Goal: Information Seeking & Learning: Learn about a topic

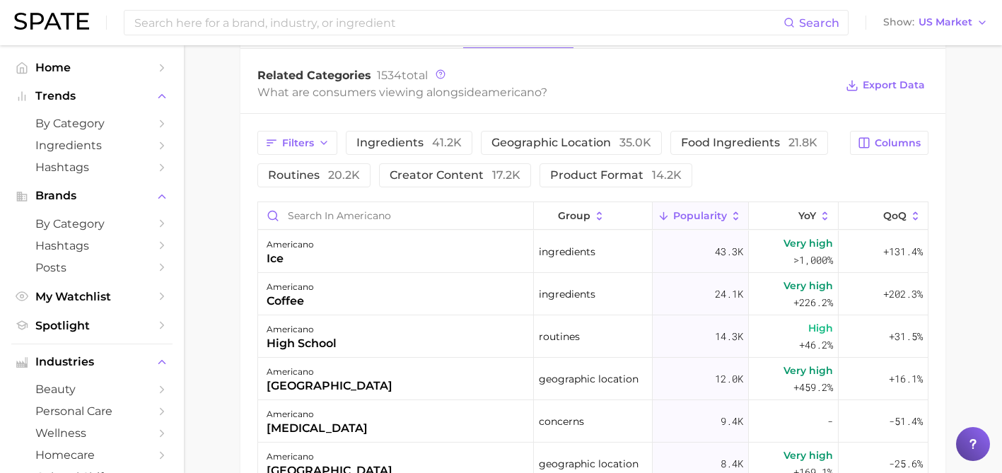
scroll to position [710, 0]
click at [877, 83] on span "Export Data" at bounding box center [894, 86] width 62 height 12
click at [509, 75] on div "Related Categories 1534 total" at bounding box center [546, 76] width 578 height 14
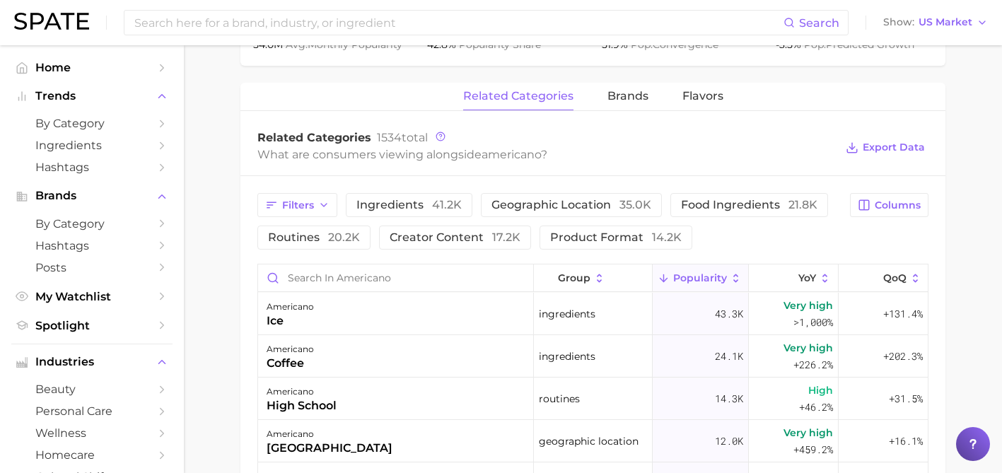
scroll to position [647, 0]
click at [364, 21] on input at bounding box center [458, 23] width 651 height 24
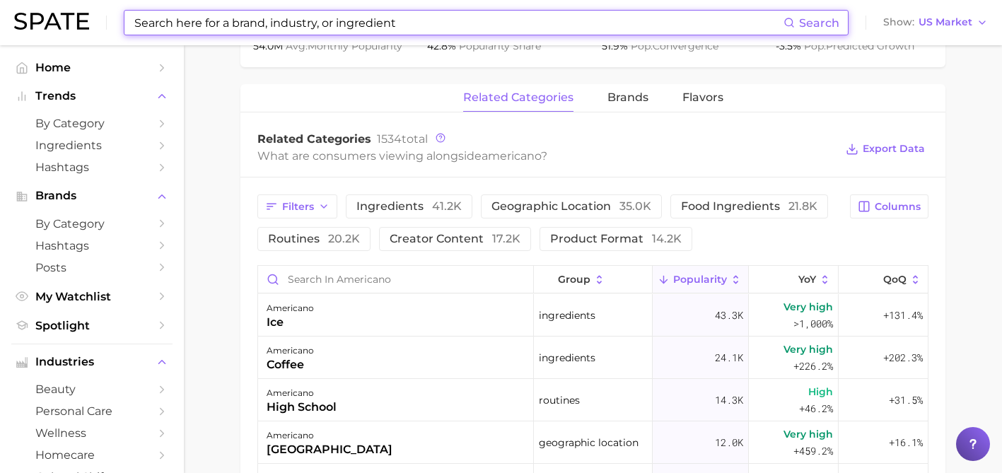
paste input "latte"
type input "latte"
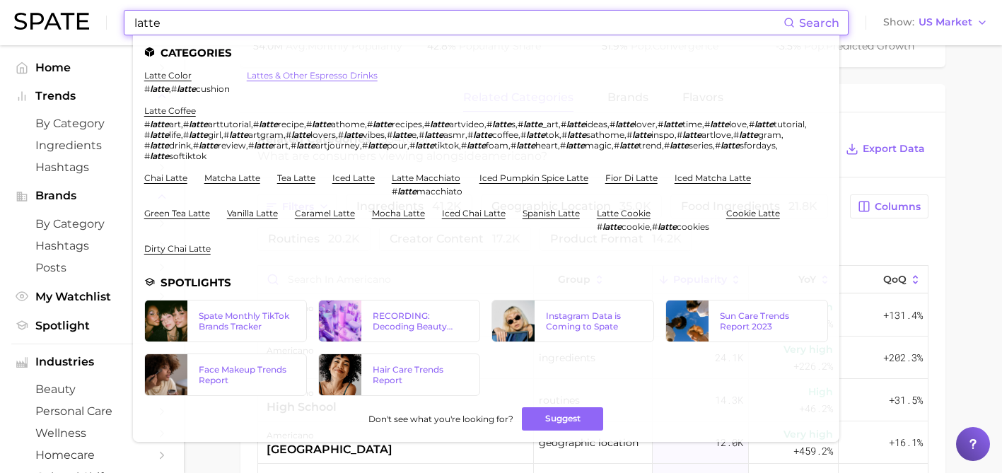
click at [257, 78] on link "lattes & other espresso drinks" at bounding box center [312, 75] width 131 height 11
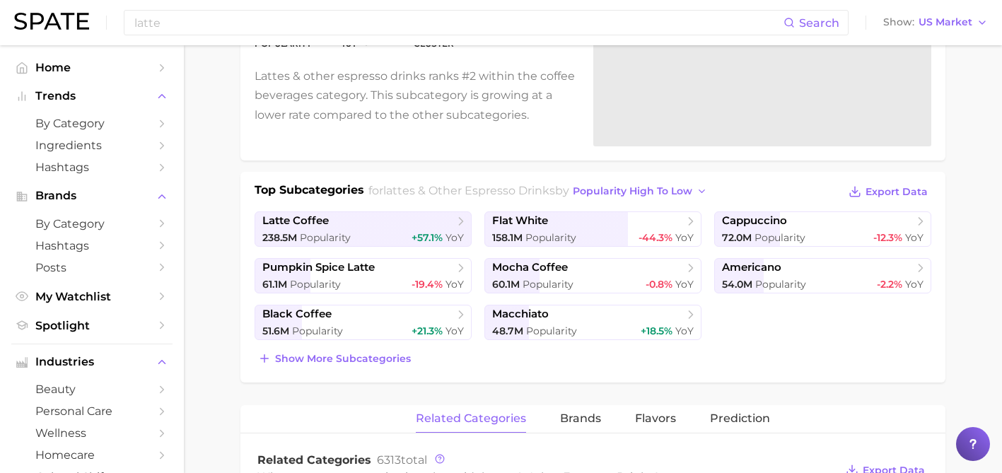
scroll to position [207, 0]
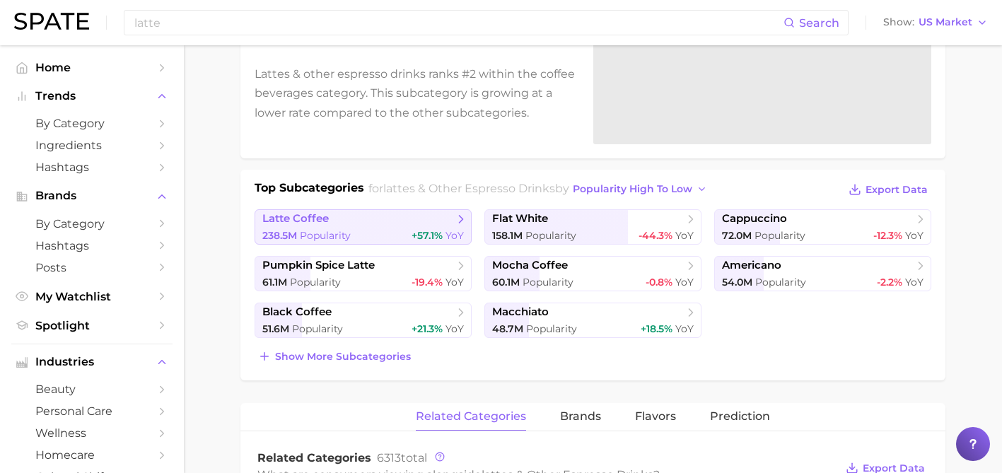
click at [381, 219] on span "latte coffee" at bounding box center [358, 219] width 192 height 14
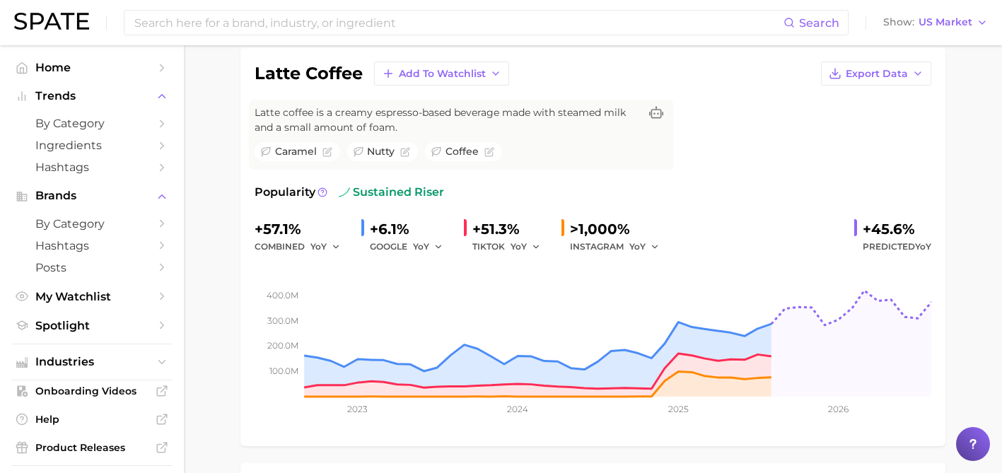
scroll to position [105, 0]
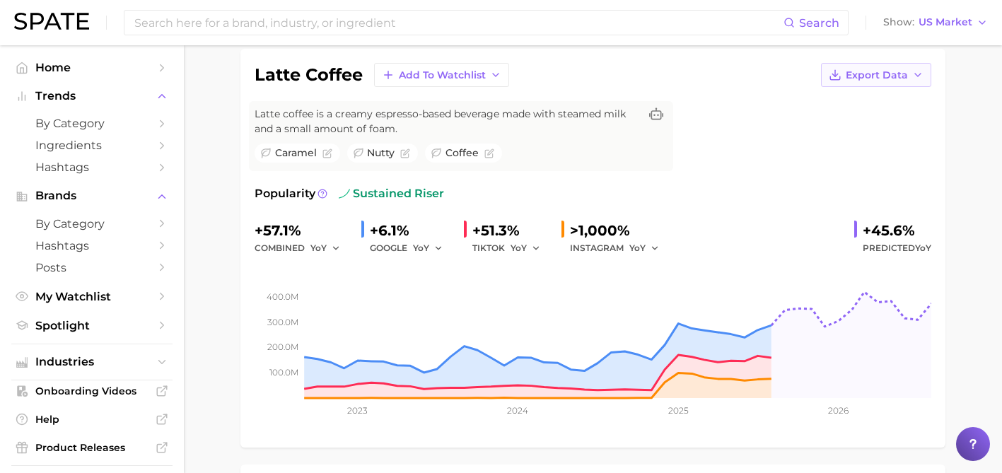
click at [876, 74] on span "Export Data" at bounding box center [877, 75] width 62 height 12
click at [867, 119] on button "Time Series Image" at bounding box center [854, 126] width 156 height 25
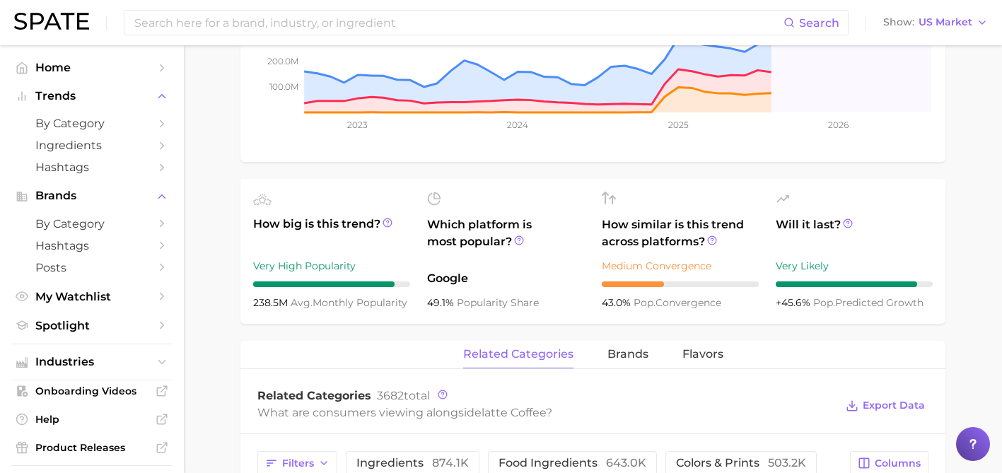
scroll to position [391, 0]
click at [883, 413] on button "Export Data" at bounding box center [885, 405] width 86 height 20
click at [216, 192] on main "1. coffees 2. coffee beverages 3. lattes & other espresso drinks 4. latte coffe…" at bounding box center [593, 368] width 818 height 1428
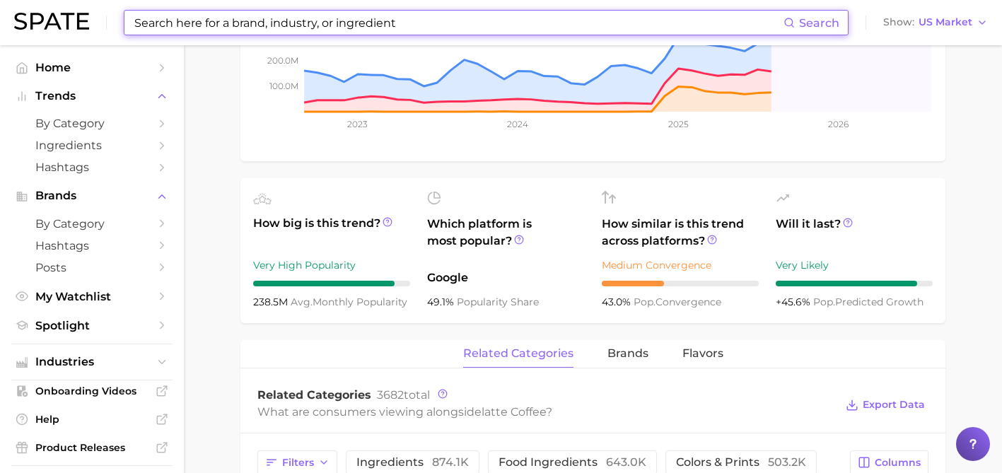
click at [327, 29] on input at bounding box center [458, 23] width 651 height 24
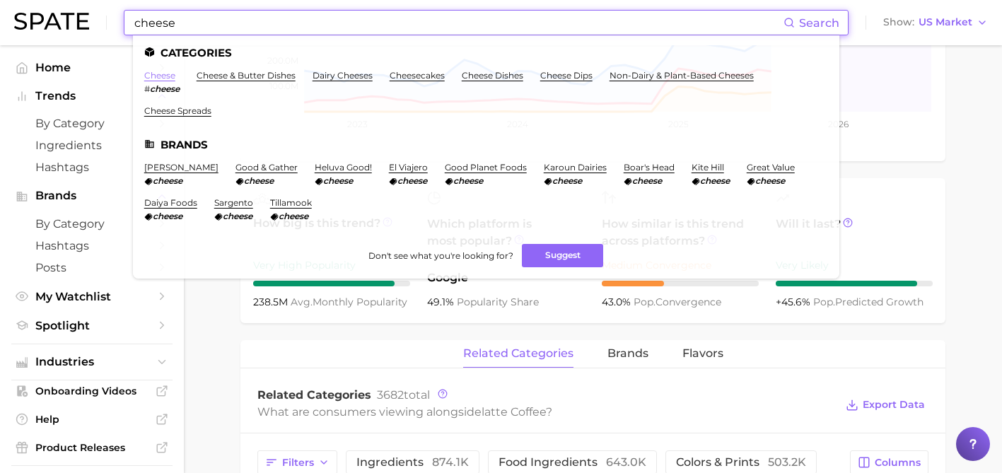
type input "cheese"
click at [171, 76] on link "cheese" at bounding box center [159, 75] width 31 height 11
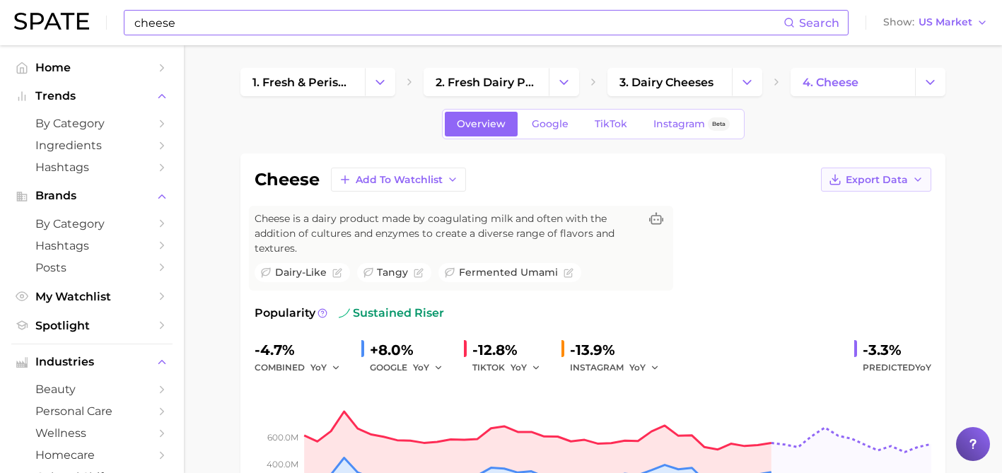
click at [856, 175] on span "Export Data" at bounding box center [877, 180] width 62 height 12
click at [851, 222] on button "Time Series Image" at bounding box center [854, 231] width 156 height 25
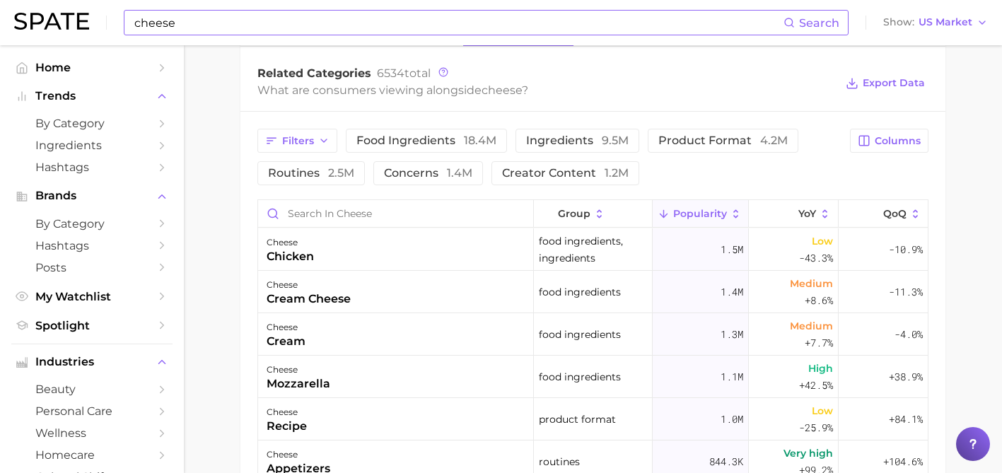
scroll to position [729, 0]
click at [858, 91] on button "Export Data" at bounding box center [885, 83] width 86 height 20
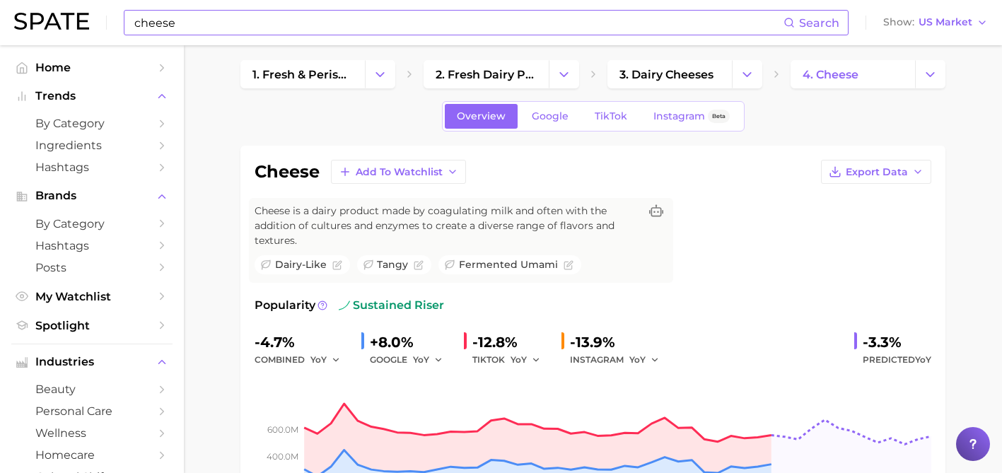
scroll to position [0, 0]
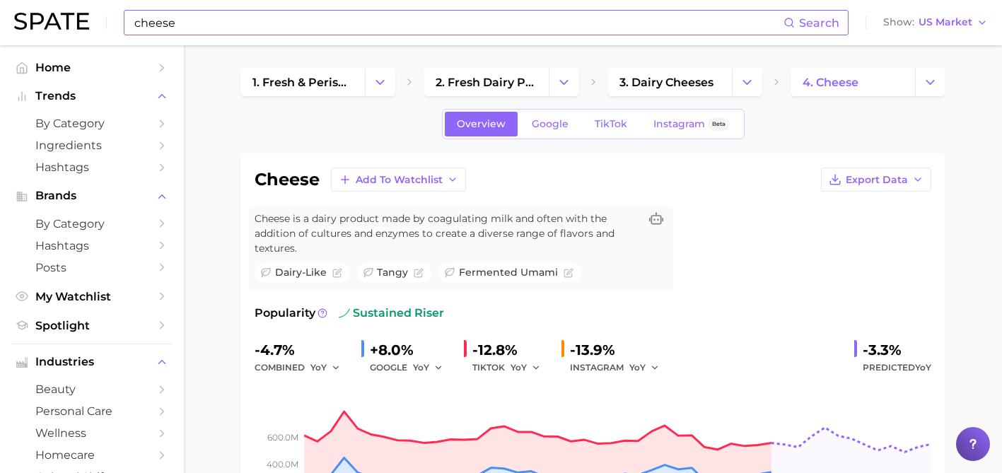
click at [407, 20] on input "cheese" at bounding box center [458, 23] width 651 height 24
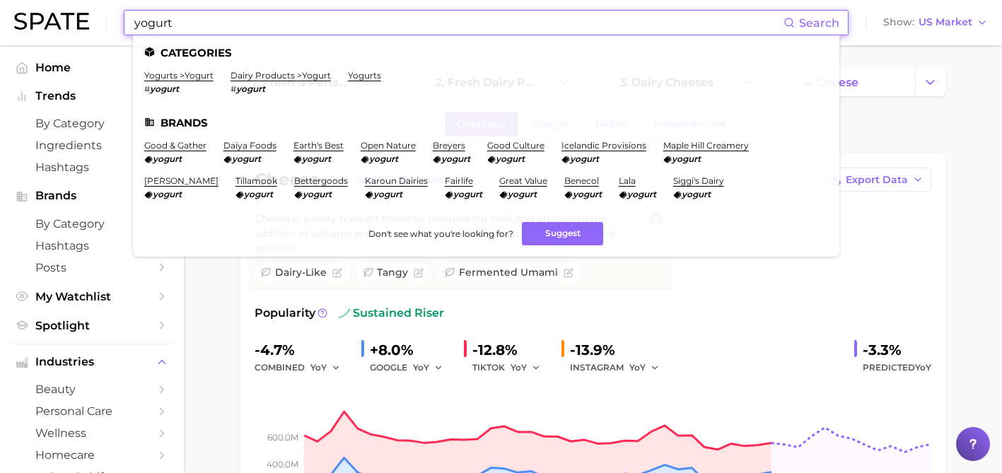
click at [151, 25] on input "yogurt" at bounding box center [458, 23] width 651 height 24
type input "yoghurt"
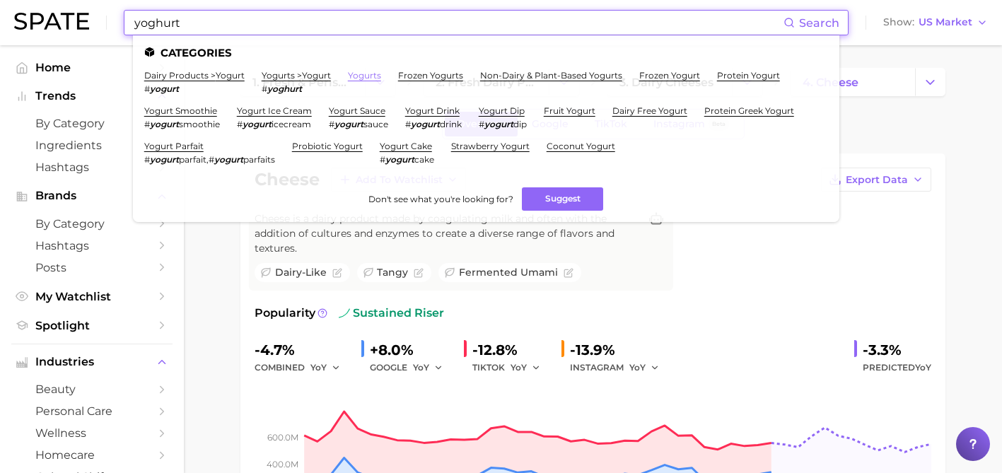
click at [357, 72] on link "yogurts" at bounding box center [364, 75] width 33 height 11
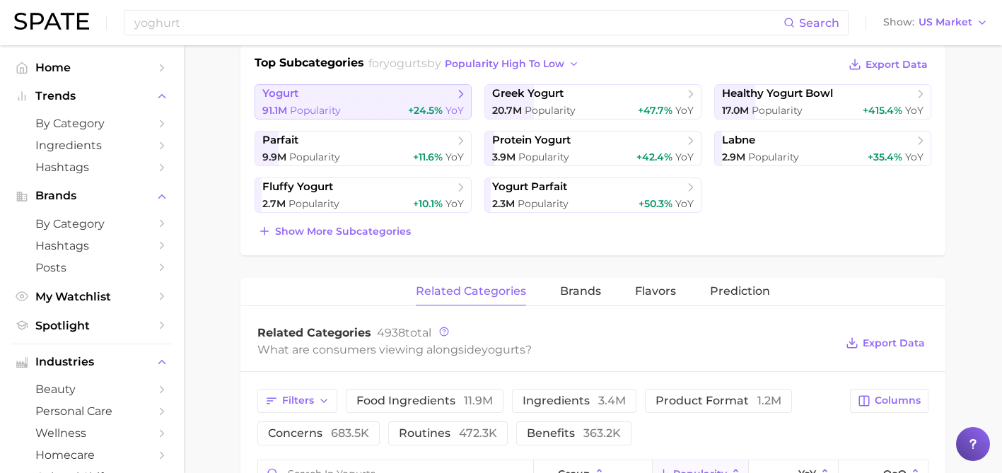
scroll to position [334, 0]
click at [349, 132] on span "parfait" at bounding box center [358, 139] width 192 height 14
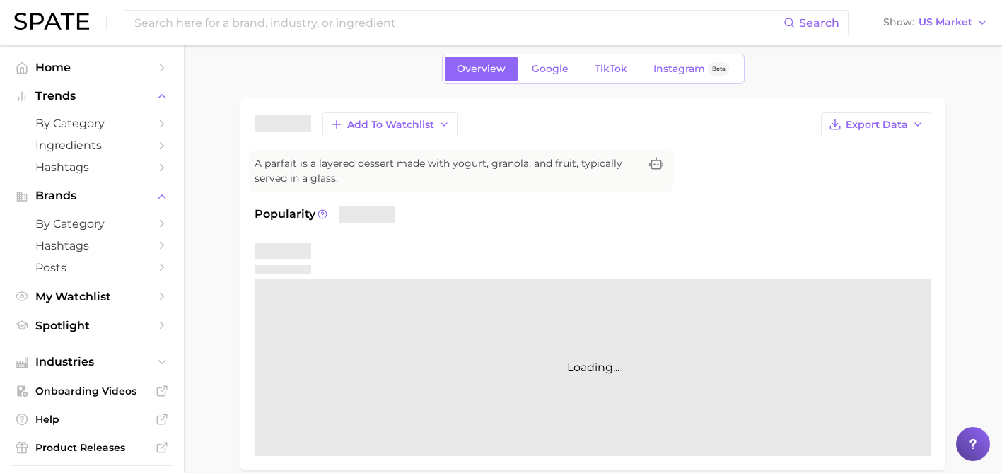
scroll to position [56, 0]
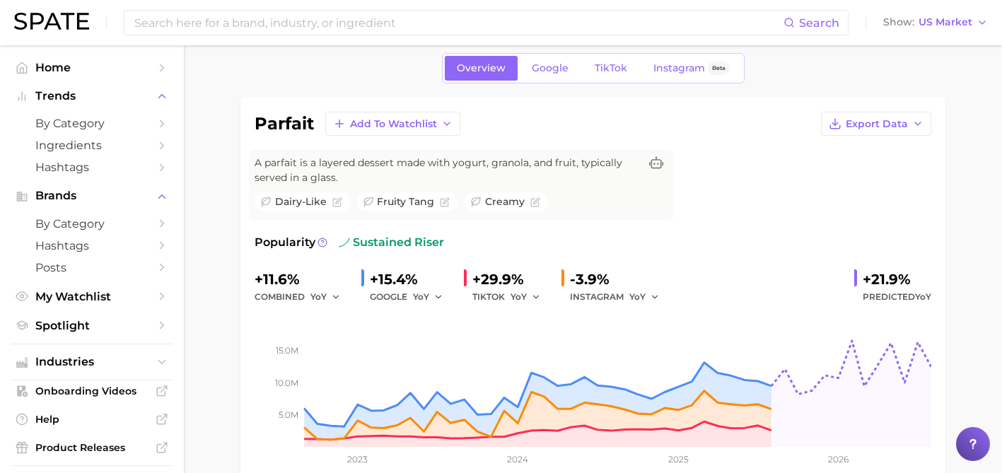
scroll to position [334, 0]
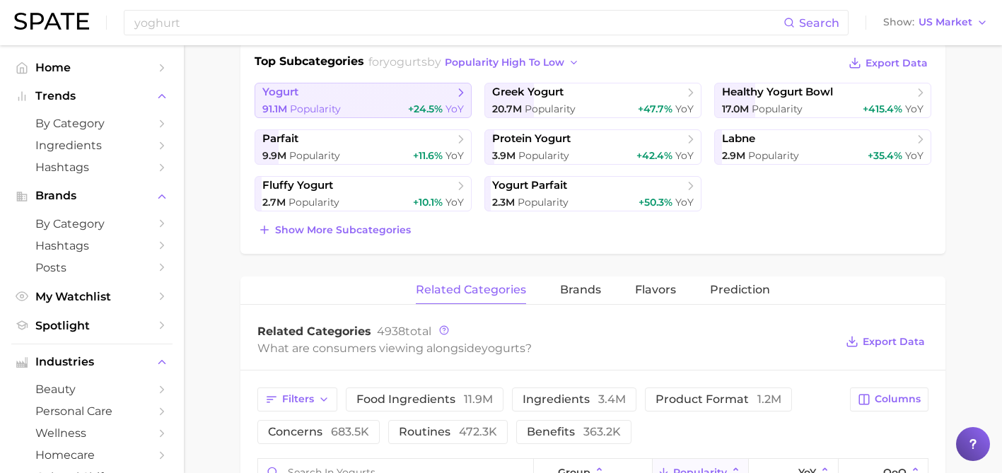
click at [328, 89] on span "yogurt" at bounding box center [358, 93] width 192 height 14
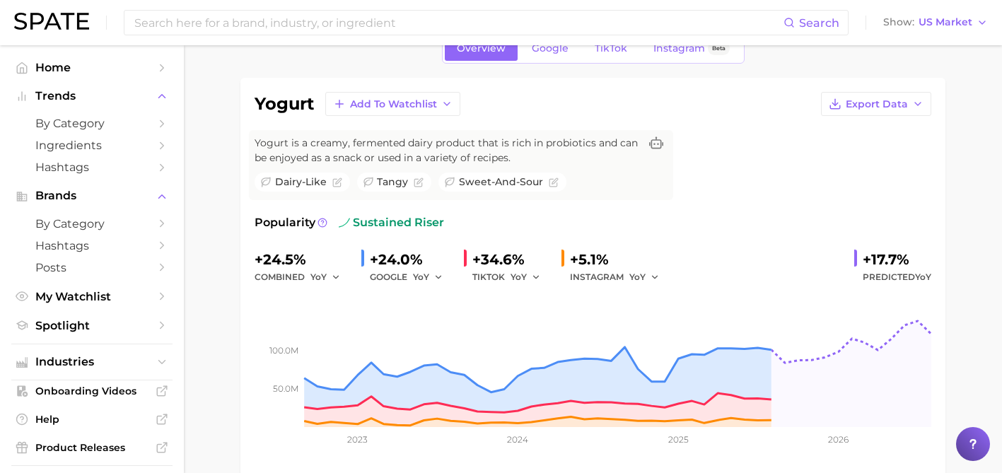
scroll to position [77, 0]
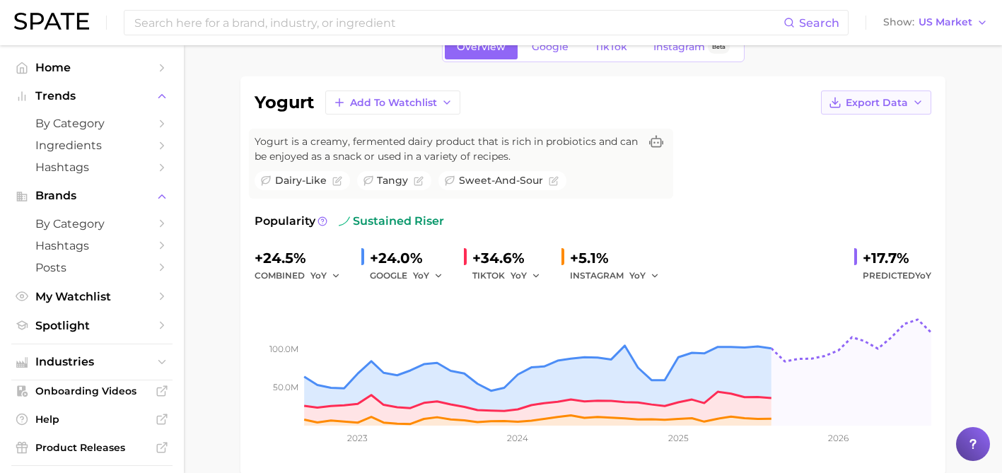
click at [874, 103] on span "Export Data" at bounding box center [877, 103] width 62 height 12
click at [862, 155] on span "Time Series Image" at bounding box center [847, 155] width 95 height 12
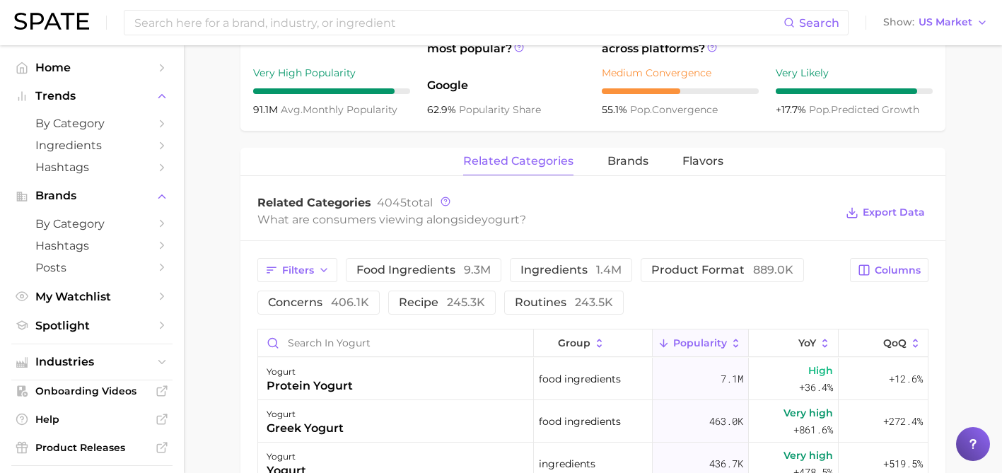
scroll to position [559, 0]
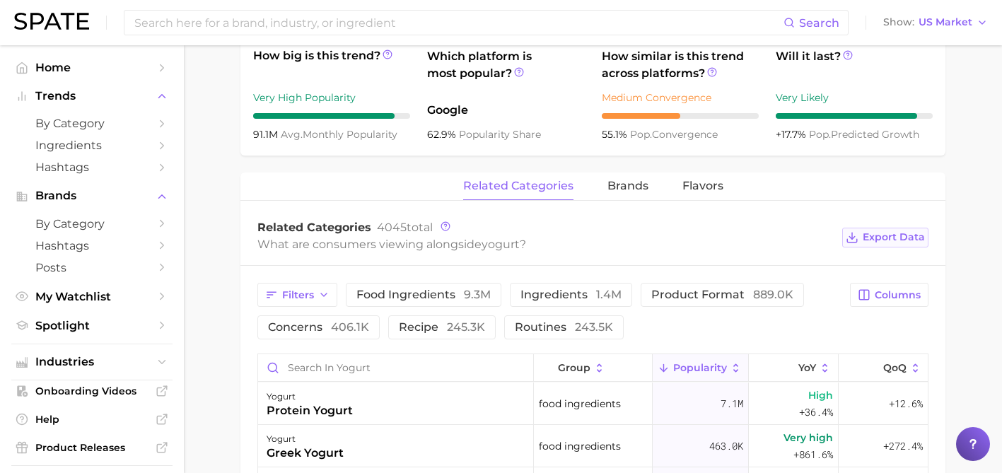
click at [879, 243] on button "Export Data" at bounding box center [885, 238] width 86 height 20
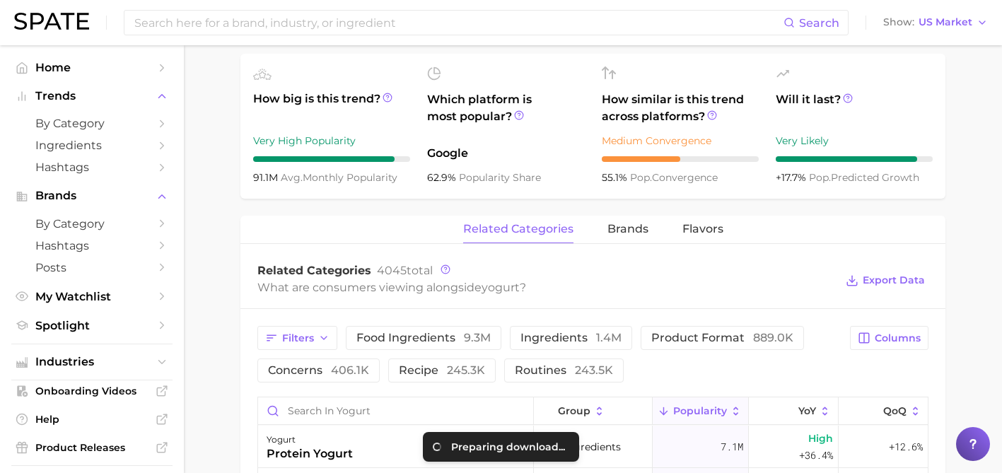
scroll to position [509, 0]
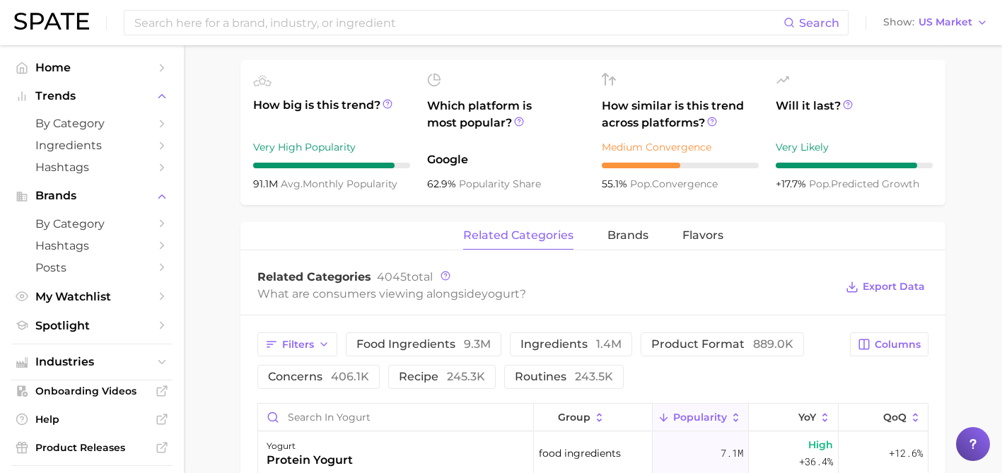
click at [345, 216] on div "yogurt Add to Watchlist Export Data Yogurt is a creamy, fermented dairy product…" at bounding box center [593, 268] width 705 height 1249
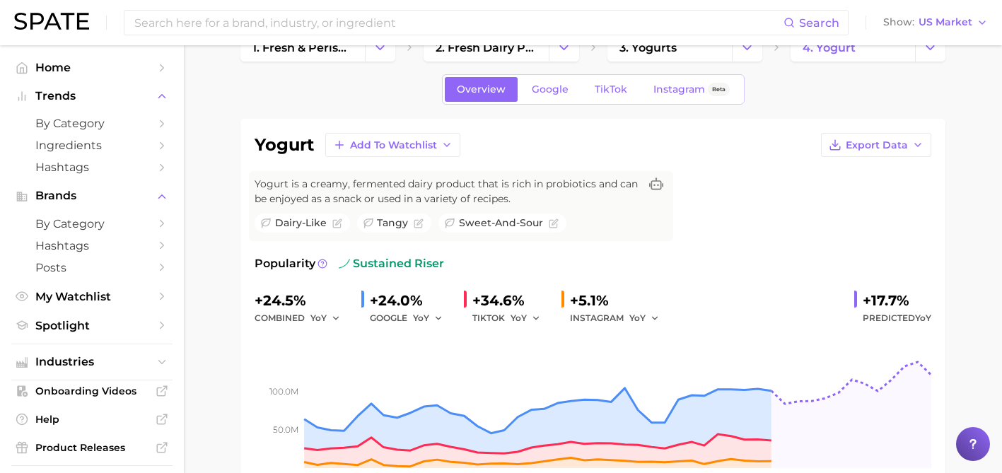
scroll to position [0, 0]
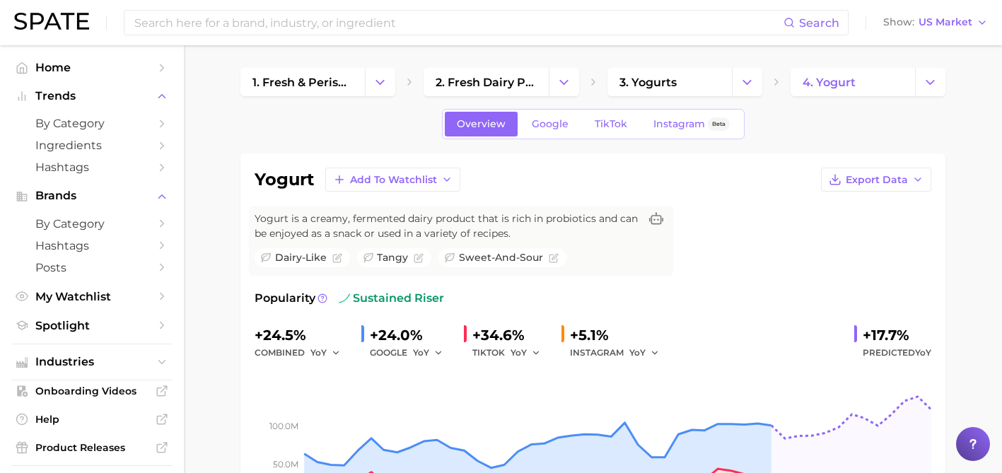
scroll to position [334, 0]
click at [140, 13] on input at bounding box center [458, 23] width 651 height 24
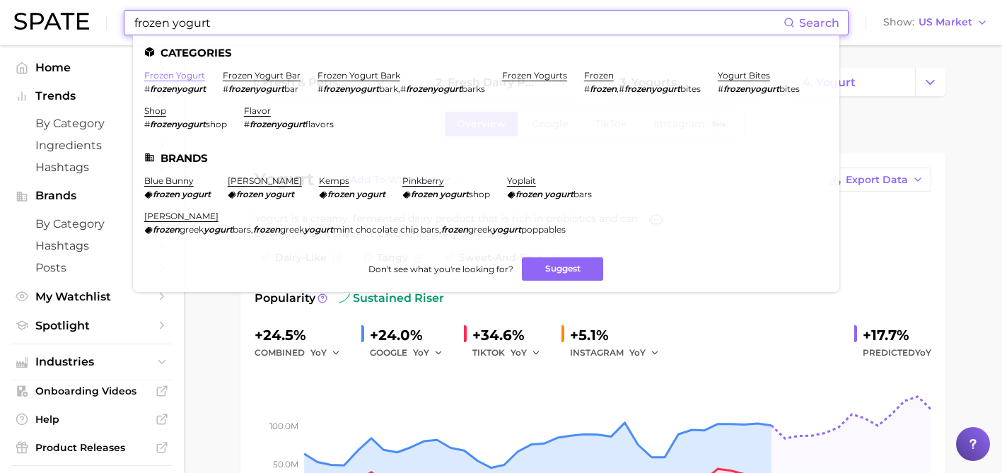
type input "frozen yogurt"
click at [150, 74] on link "frozen yogurt" at bounding box center [174, 75] width 61 height 11
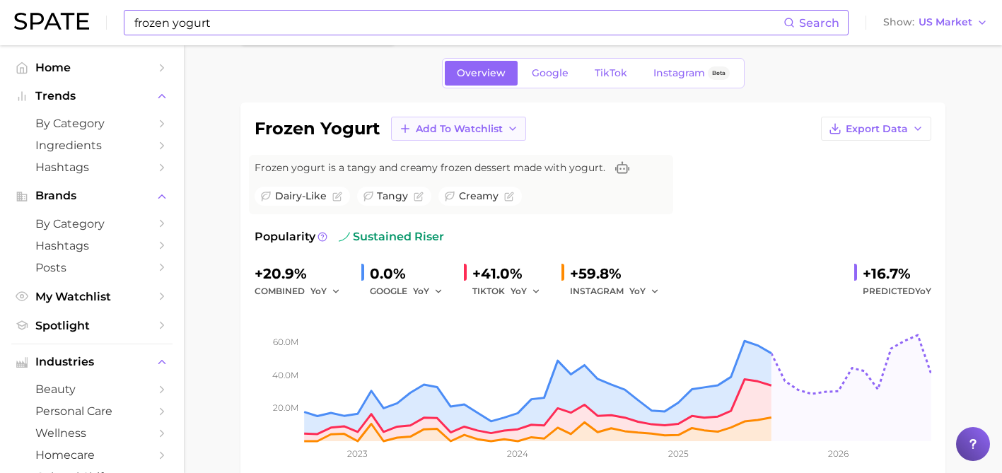
scroll to position [69, 0]
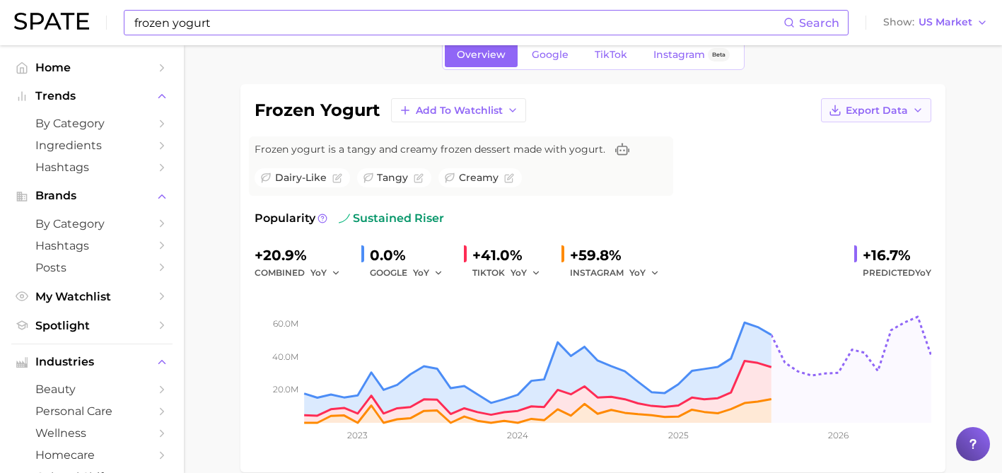
click at [898, 110] on span "Export Data" at bounding box center [877, 111] width 62 height 12
click at [877, 156] on span "Time Series Image" at bounding box center [847, 162] width 95 height 12
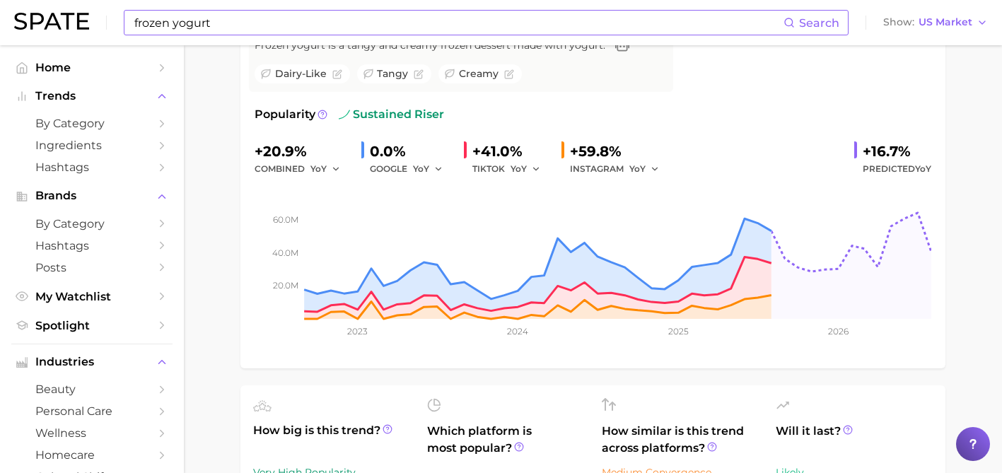
scroll to position [367, 0]
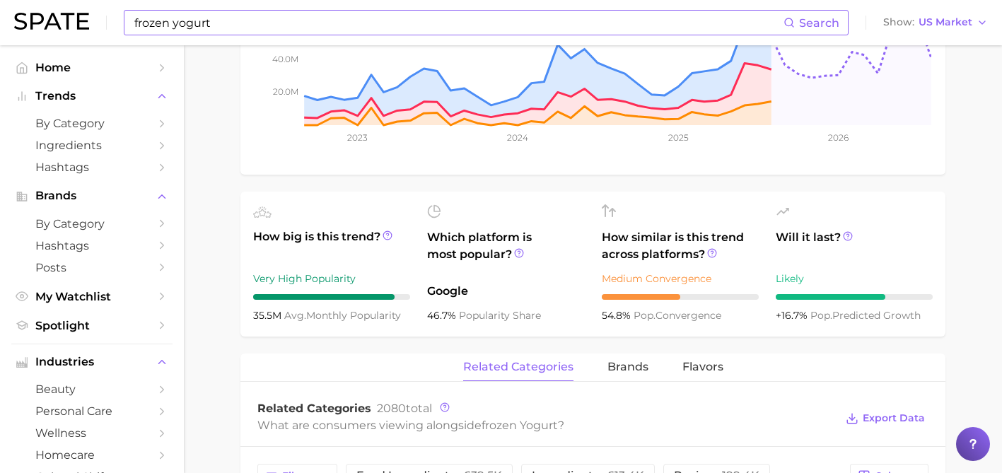
click at [679, 202] on ul "How big is this trend? Very High Popularity 35.5m avg. monthly popularity Which…" at bounding box center [593, 264] width 705 height 145
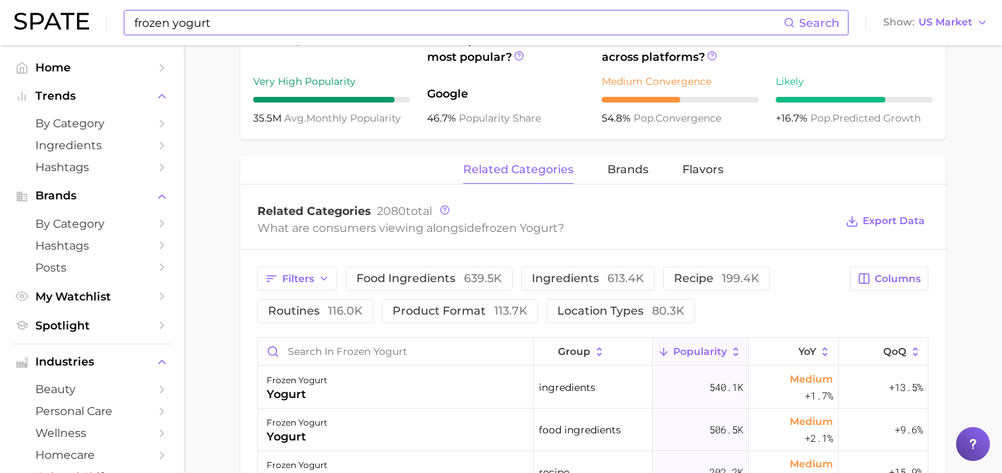
scroll to position [581, 0]
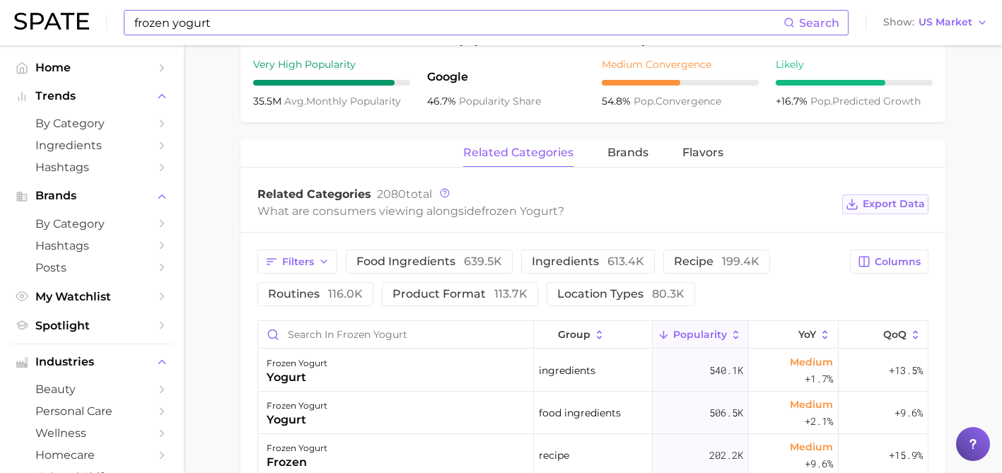
click at [891, 211] on button "Export Data" at bounding box center [885, 205] width 86 height 20
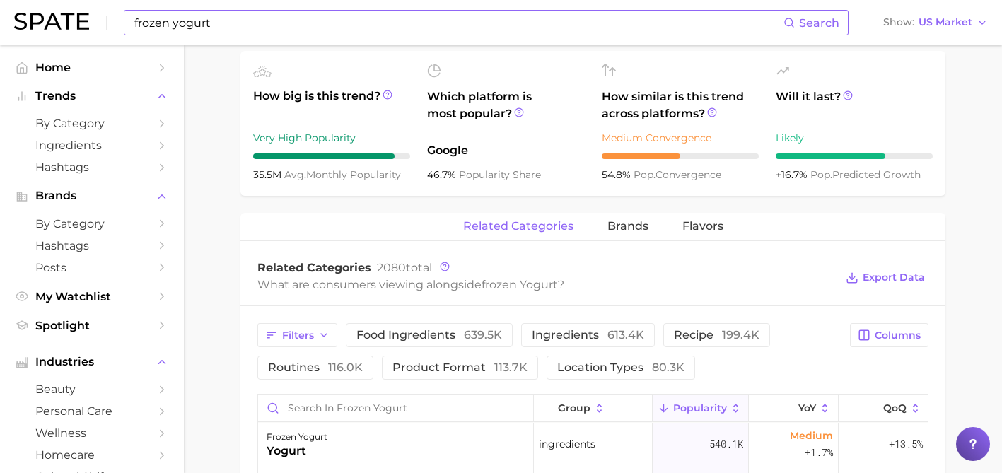
scroll to position [509, 0]
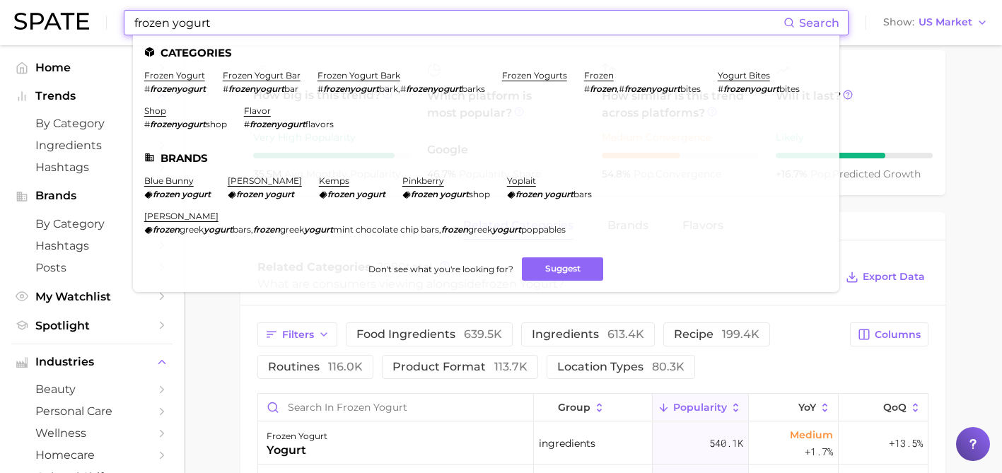
click at [245, 21] on input "frozen yogurt" at bounding box center [458, 23] width 651 height 24
drag, startPoint x: 245, startPoint y: 21, endPoint x: 262, endPoint y: 18, distance: 17.3
click at [262, 18] on input "frozen yogurt" at bounding box center [458, 23] width 651 height 24
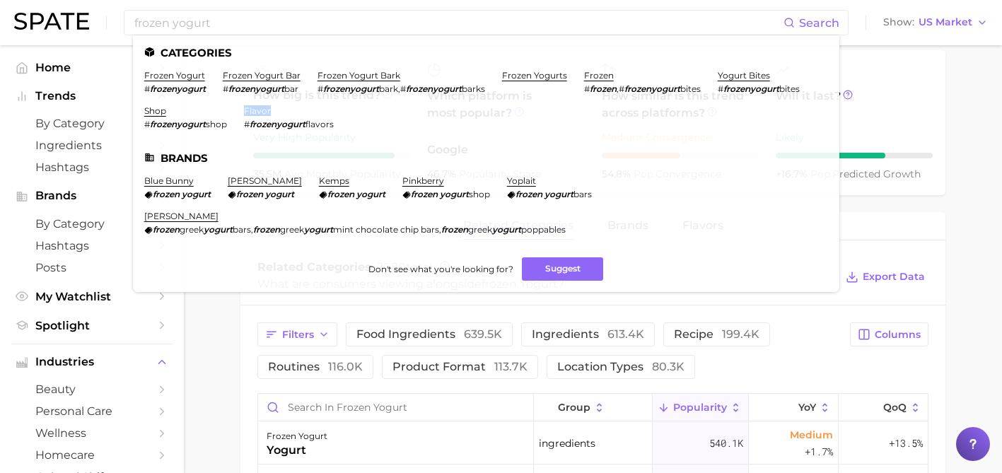
click at [219, 341] on main "1. frozen foods 2. ice creams & sorbets 3. frozen yogurts 4. frozen yogurt Over…" at bounding box center [593, 246] width 818 height 1418
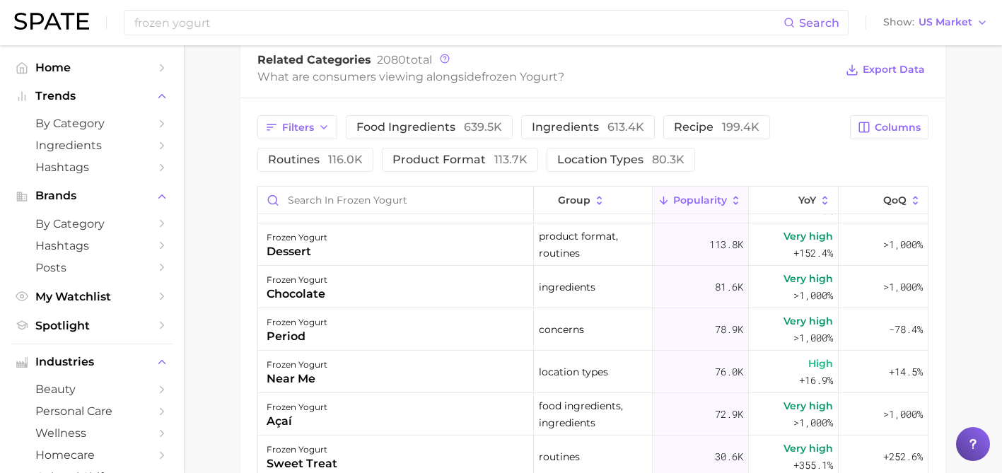
scroll to position [0, 0]
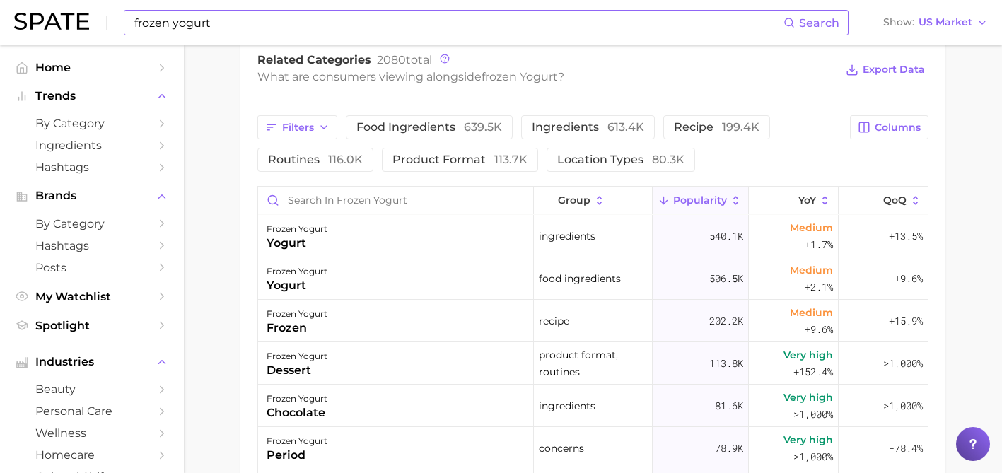
click at [259, 19] on input "frozen yogurt" at bounding box center [458, 23] width 651 height 24
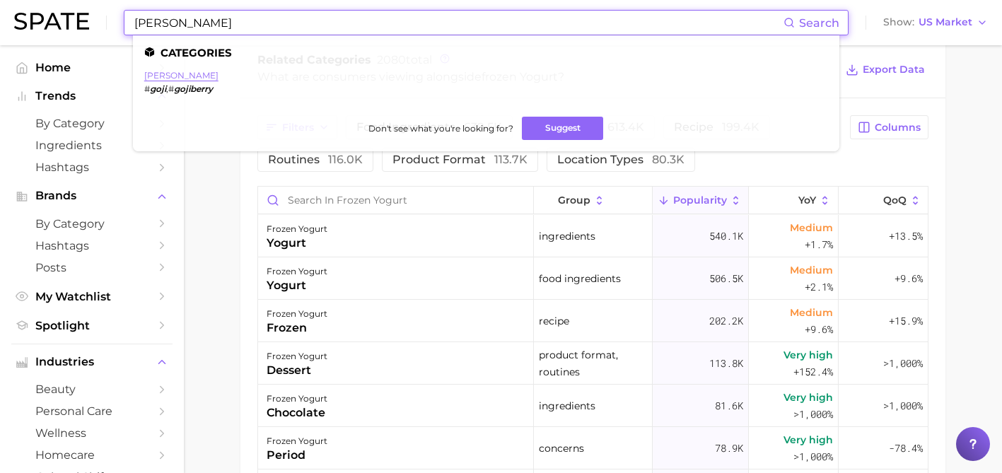
type input "goji berry"
click at [176, 74] on link "goji berry" at bounding box center [181, 75] width 74 height 11
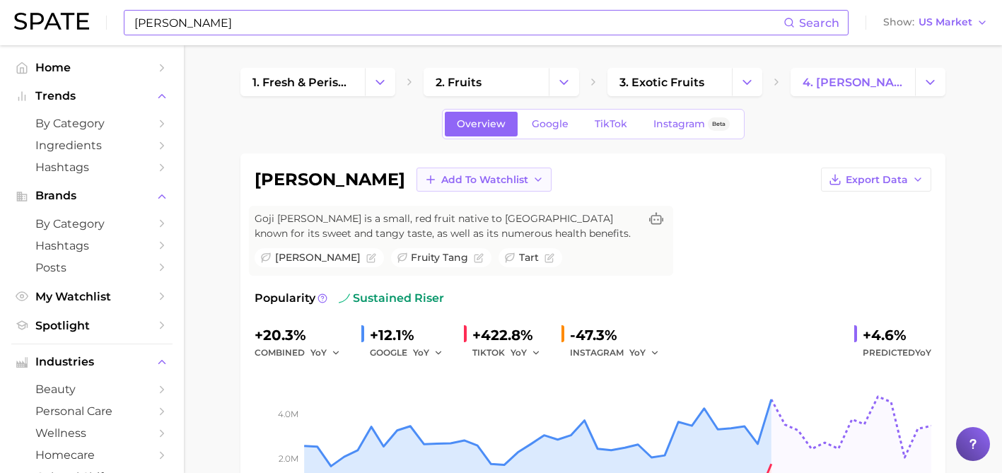
click at [441, 178] on span "Add to Watchlist" at bounding box center [484, 180] width 87 height 12
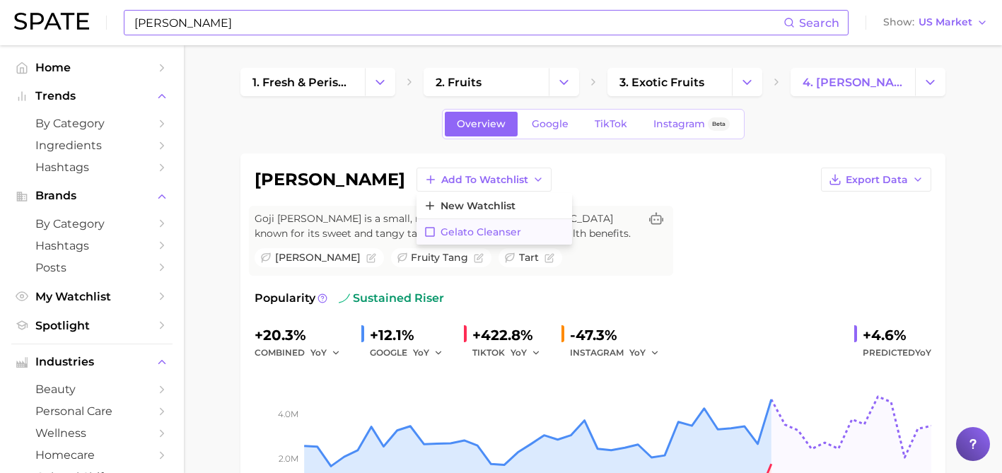
click at [441, 234] on span "Gelato Cleanser" at bounding box center [481, 232] width 81 height 12
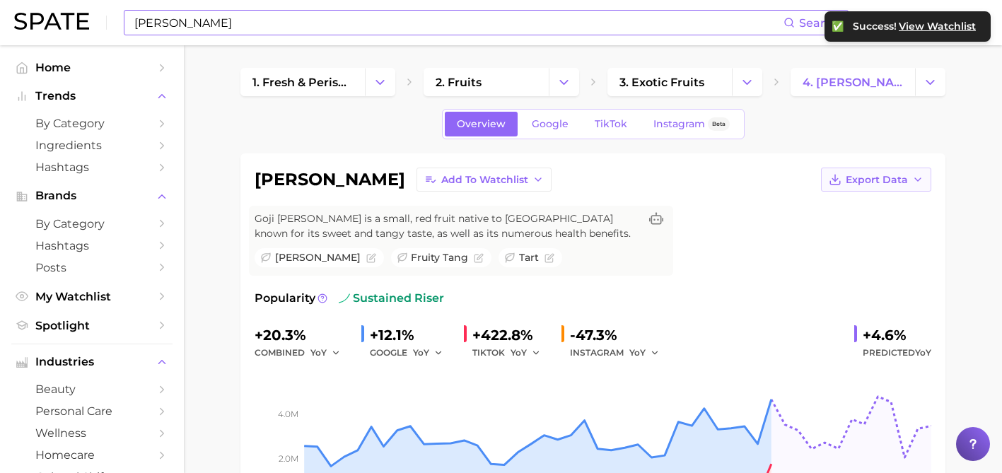
click at [887, 175] on span "Export Data" at bounding box center [877, 180] width 62 height 12
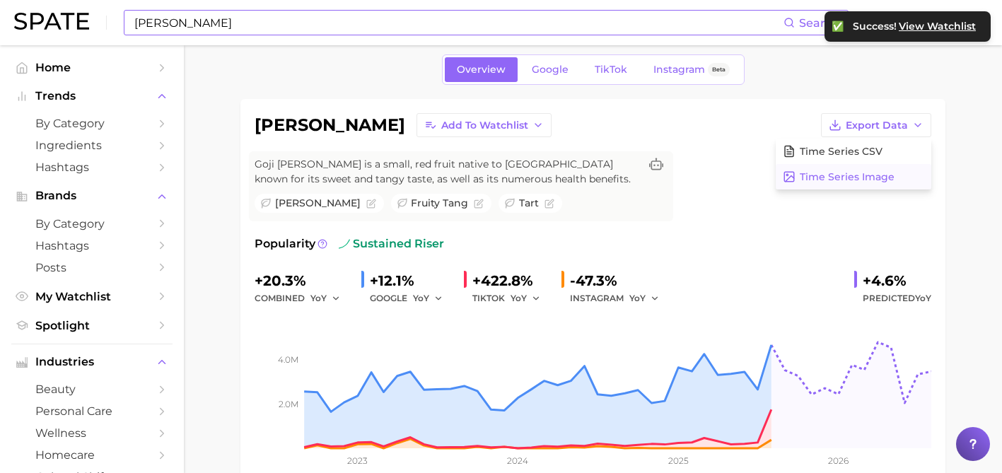
click at [886, 177] on span "Time Series Image" at bounding box center [847, 177] width 95 height 12
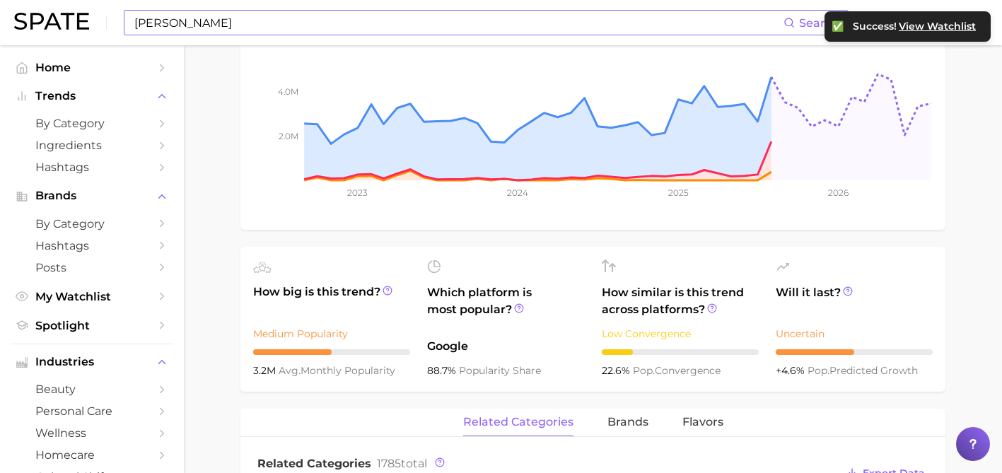
scroll to position [326, 0]
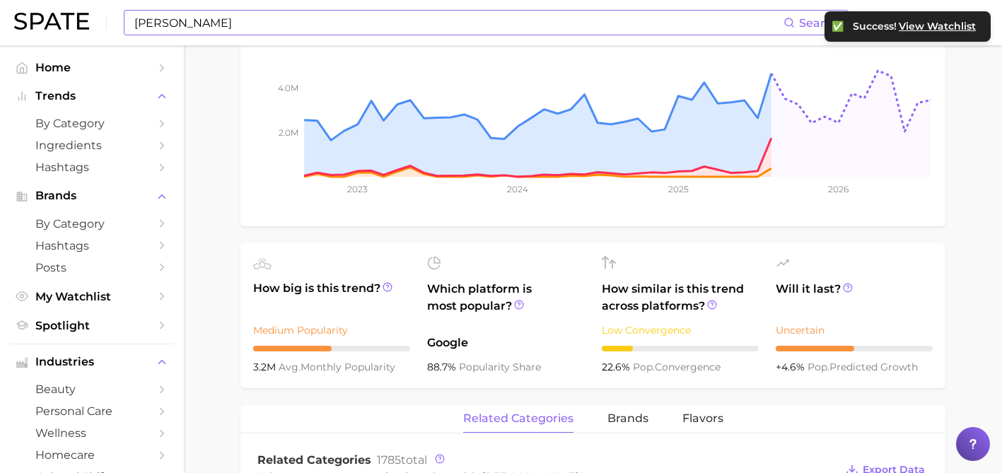
click at [782, 405] on div "goji berry Add to Watchlist Export Data Goji berry is a small, red fruit native…" at bounding box center [593, 451] width 705 height 1249
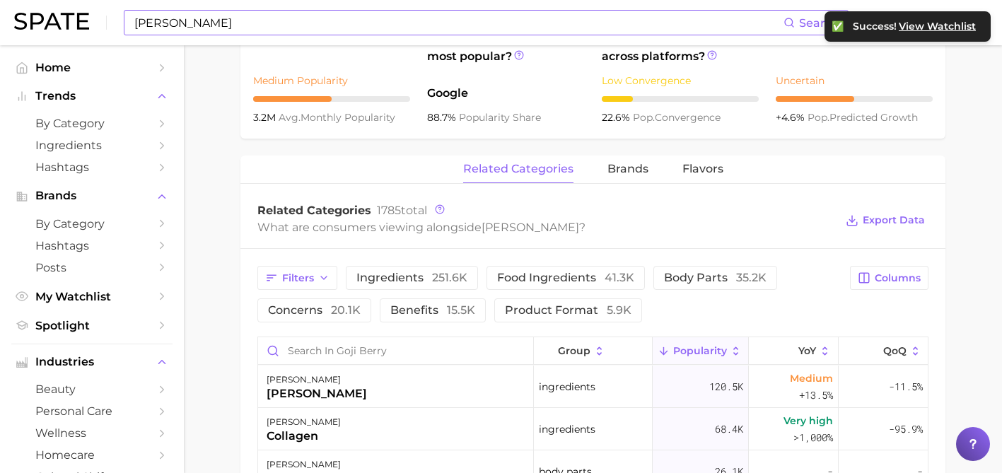
scroll to position [581, 0]
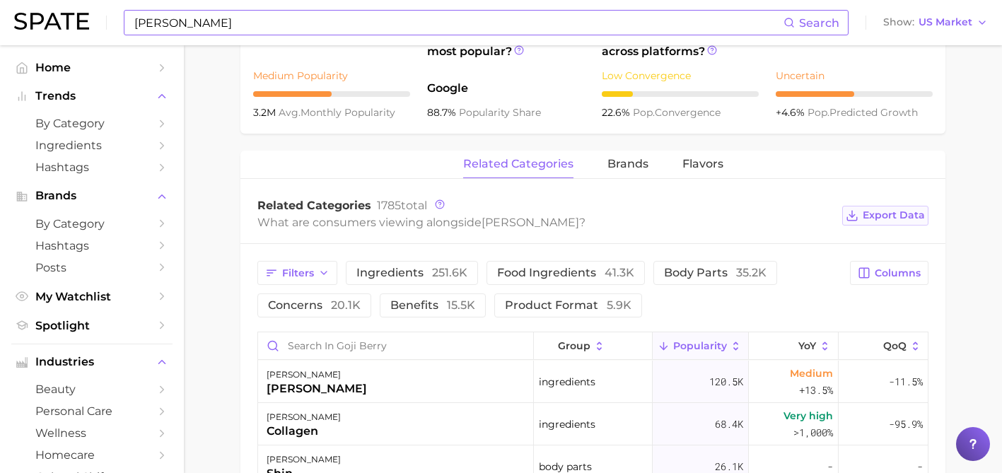
click at [872, 214] on span "Export Data" at bounding box center [894, 215] width 62 height 12
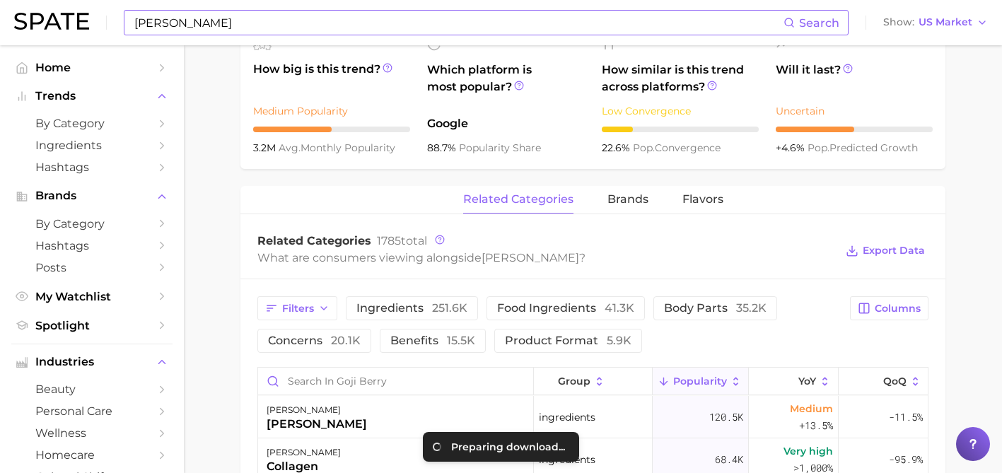
scroll to position [519, 0]
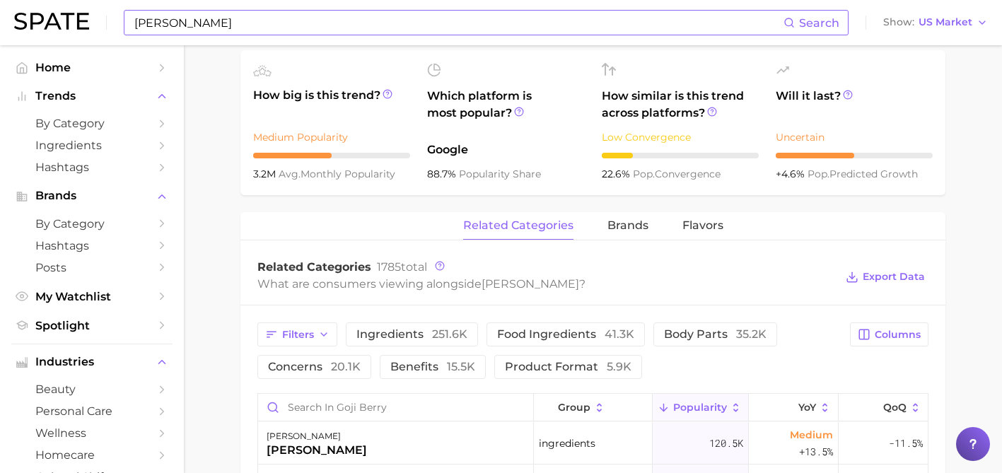
click at [270, 23] on input "goji berry" at bounding box center [458, 23] width 651 height 24
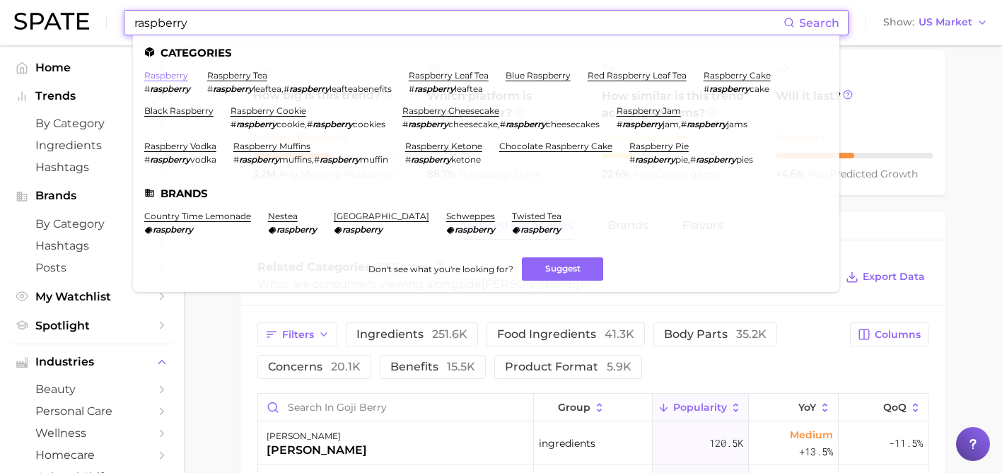
type input "raspberry"
click at [175, 73] on link "raspberry" at bounding box center [166, 75] width 44 height 11
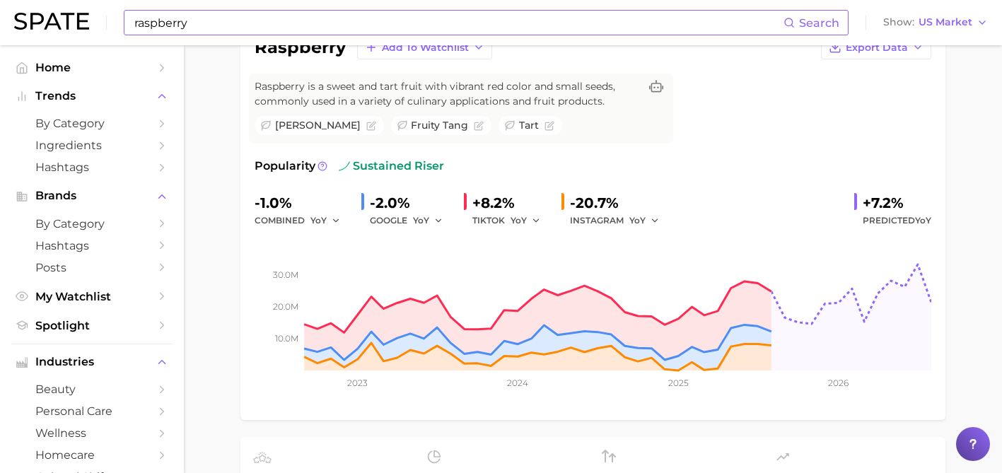
scroll to position [134, 0]
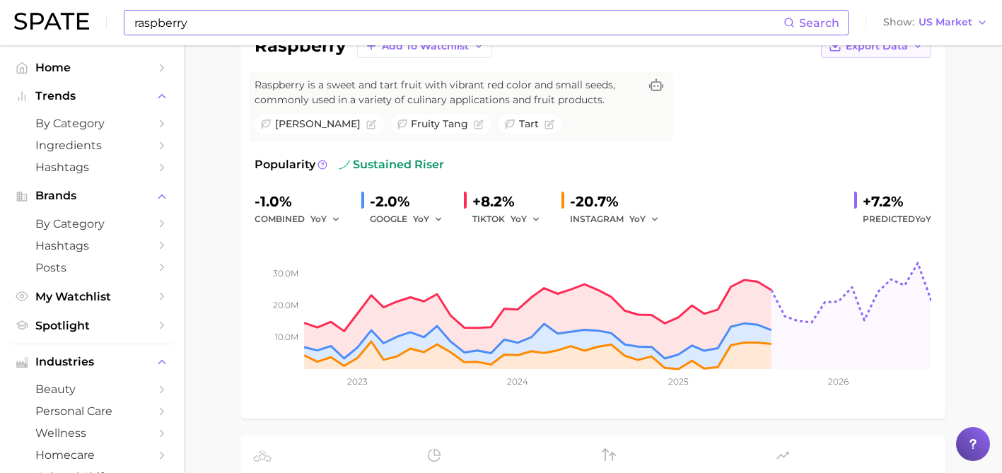
click at [835, 49] on icon "button" at bounding box center [835, 46] width 13 height 13
click at [820, 101] on span "Time Series Image" at bounding box center [847, 98] width 95 height 12
click at [696, 119] on div "raspberry Add to Watchlist Export Data Raspberry is a sweet and tart fruit with…" at bounding box center [593, 219] width 677 height 371
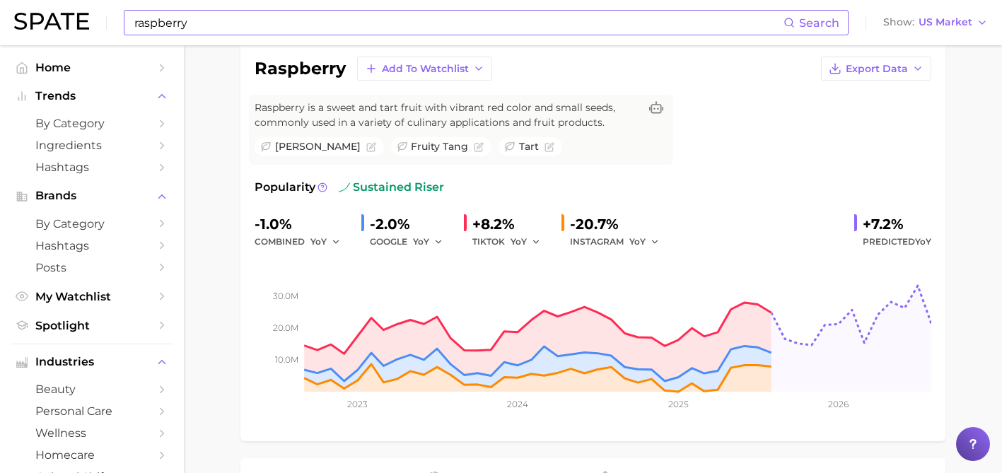
scroll to position [109, 0]
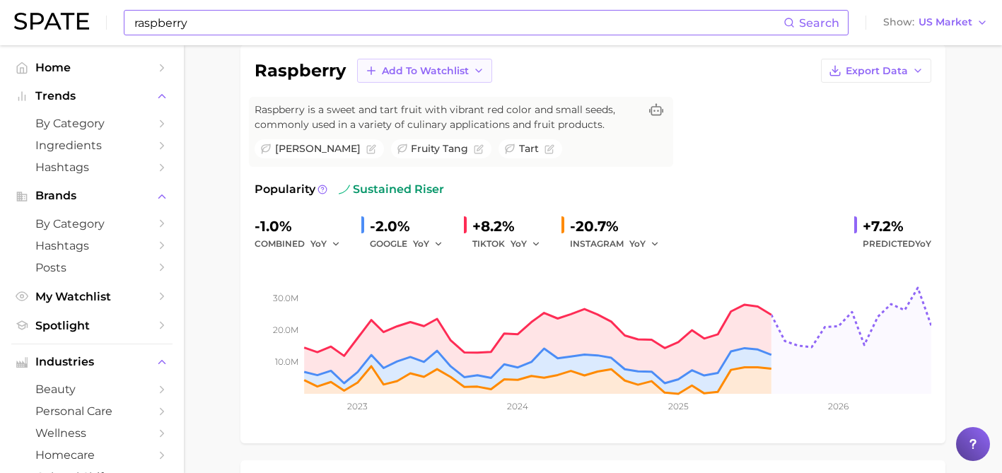
click at [447, 71] on span "Add to Watchlist" at bounding box center [425, 71] width 87 height 12
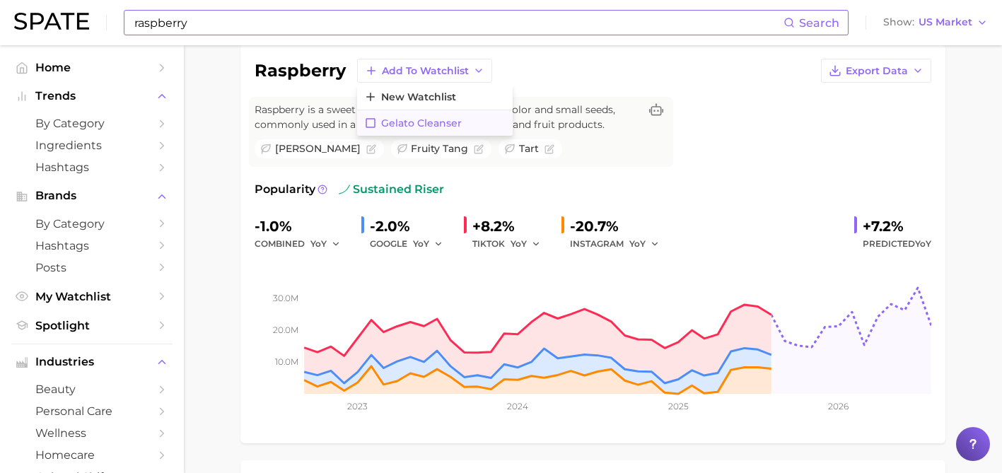
click at [434, 116] on button "Gelato Cleanser" at bounding box center [435, 122] width 156 height 25
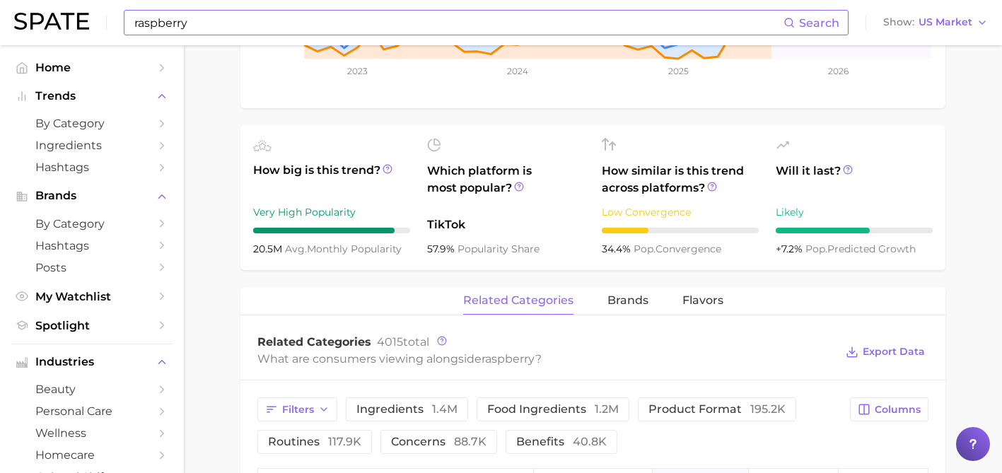
scroll to position [445, 0]
click at [910, 354] on span "Export Data" at bounding box center [894, 351] width 62 height 12
click at [162, 25] on input "raspberry" at bounding box center [458, 23] width 651 height 24
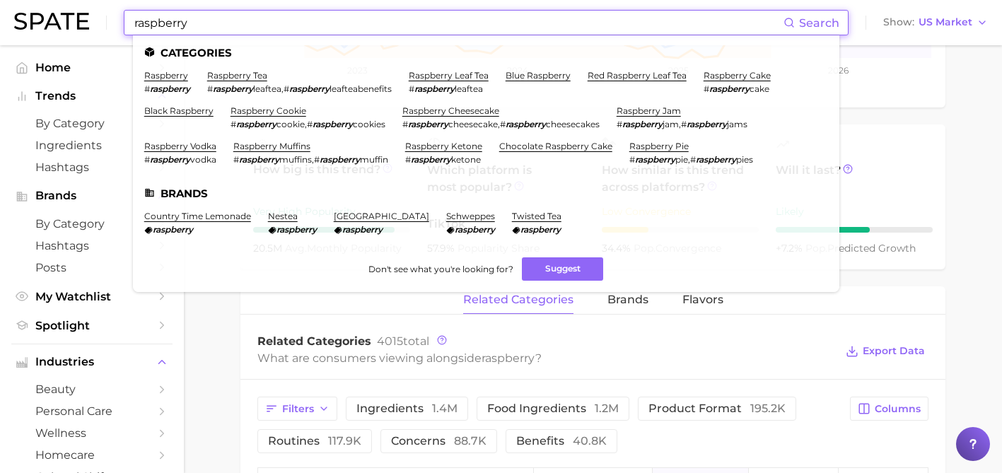
click at [162, 25] on input "raspberry" at bounding box center [458, 23] width 651 height 24
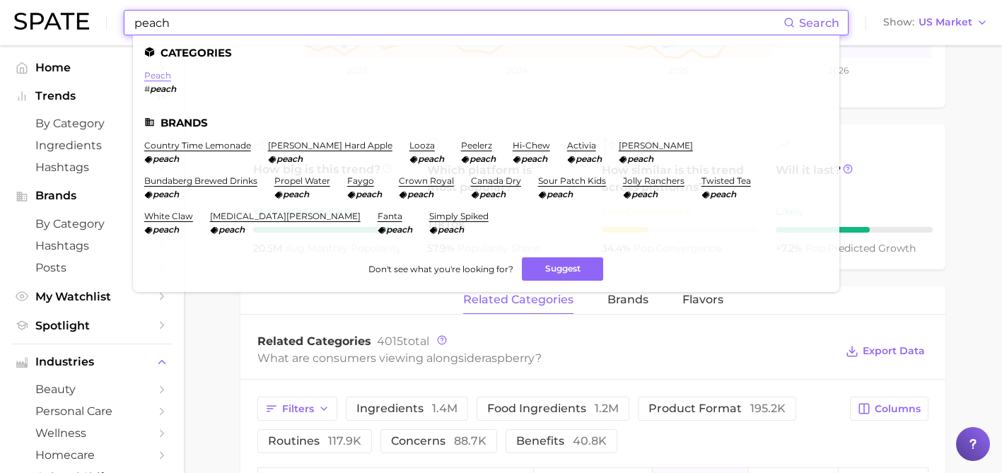
click at [160, 76] on link "peach" at bounding box center [157, 75] width 27 height 11
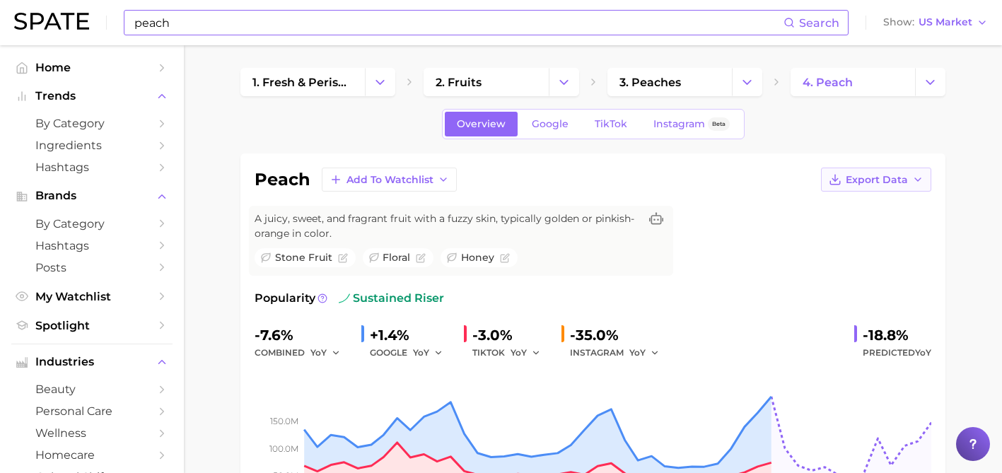
click at [848, 188] on button "Export Data" at bounding box center [876, 180] width 110 height 24
click at [838, 234] on span "Time Series Image" at bounding box center [847, 232] width 95 height 12
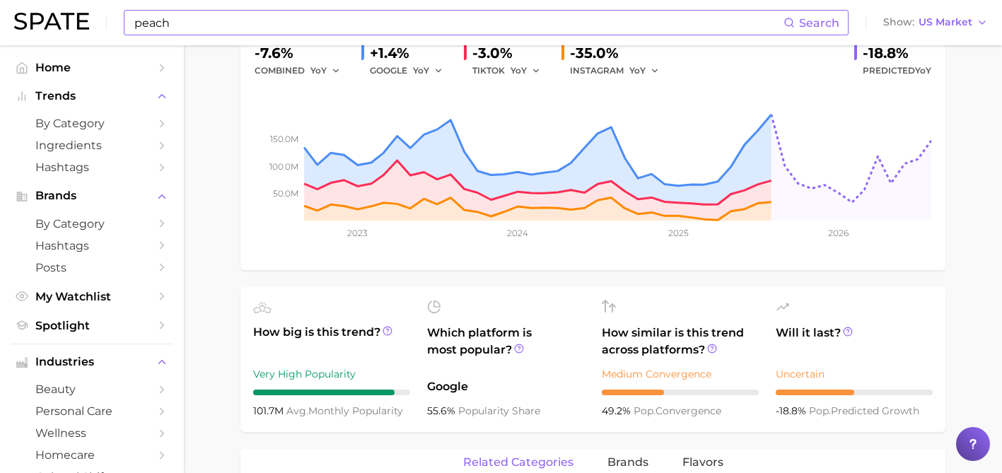
scroll to position [287, 0]
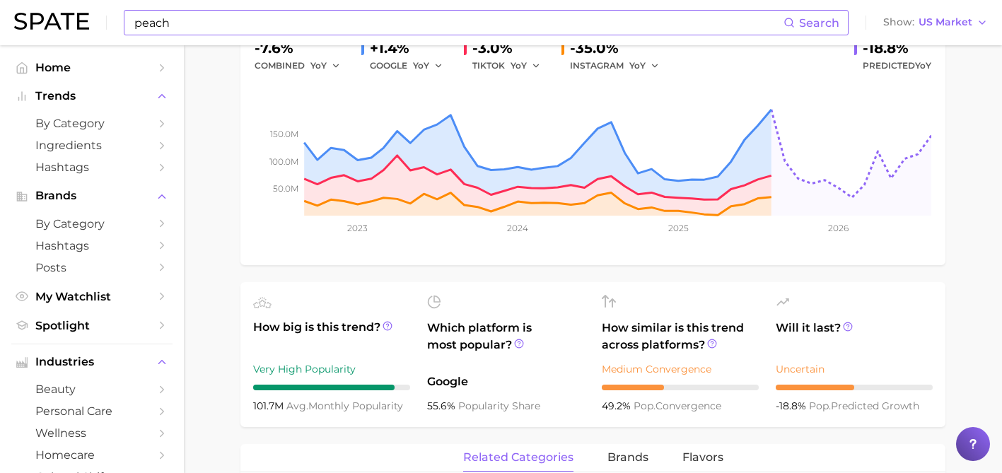
click at [676, 417] on ul "How big is this trend? Very High Popularity 101.7m avg. monthly popularity Whic…" at bounding box center [593, 354] width 705 height 145
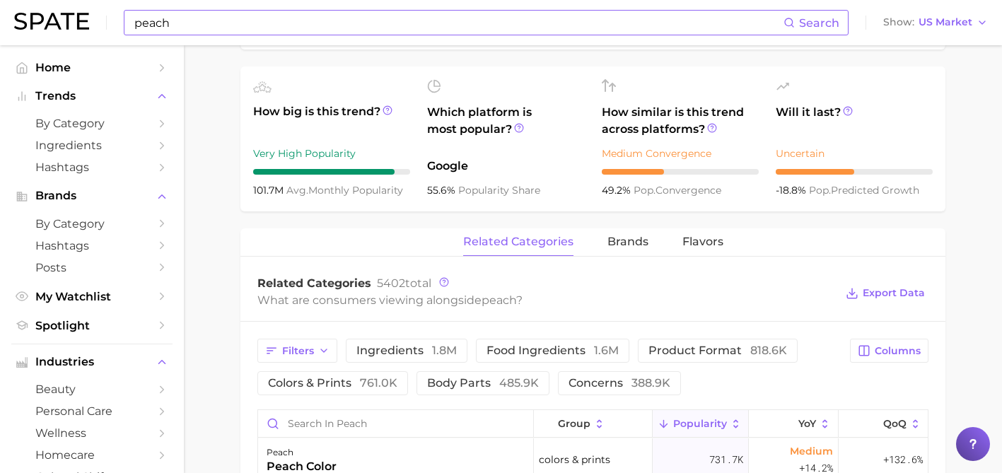
scroll to position [521, 0]
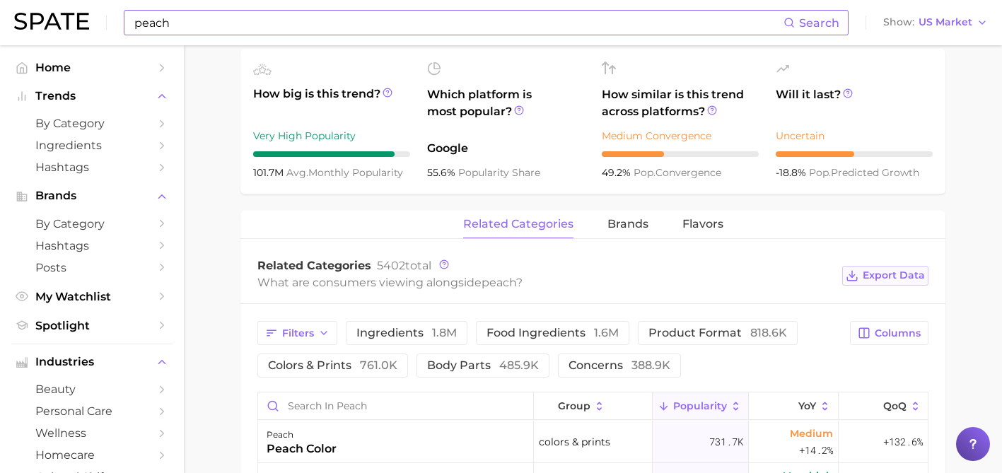
click at [849, 283] on button "Export Data" at bounding box center [885, 276] width 86 height 20
click at [154, 23] on input "peach" at bounding box center [458, 23] width 651 height 24
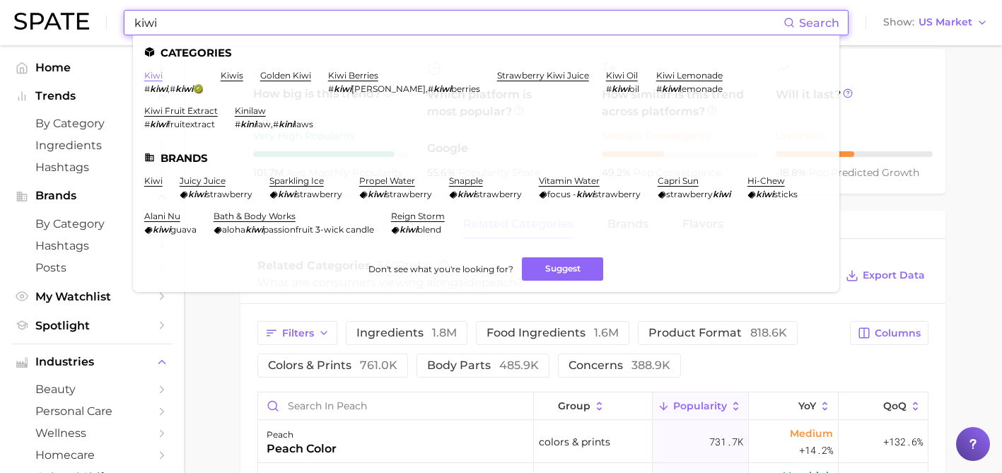
type input "kiwi"
click at [153, 71] on link "kiwi" at bounding box center [153, 75] width 18 height 11
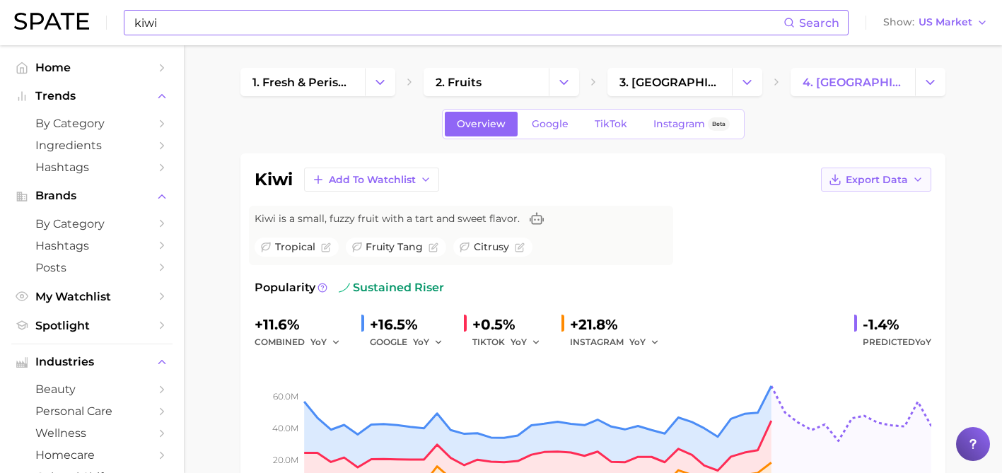
click at [851, 178] on span "Export Data" at bounding box center [877, 180] width 62 height 12
click at [835, 229] on span "Time Series Image" at bounding box center [847, 232] width 95 height 12
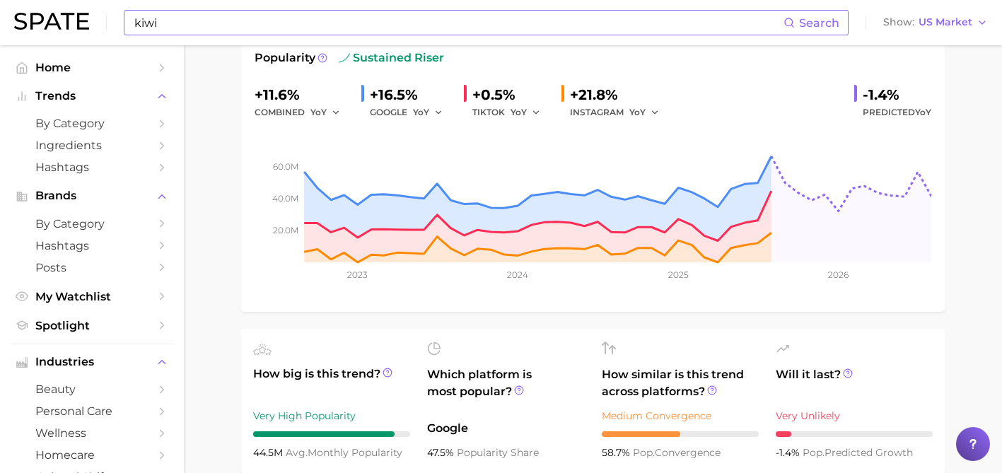
scroll to position [315, 0]
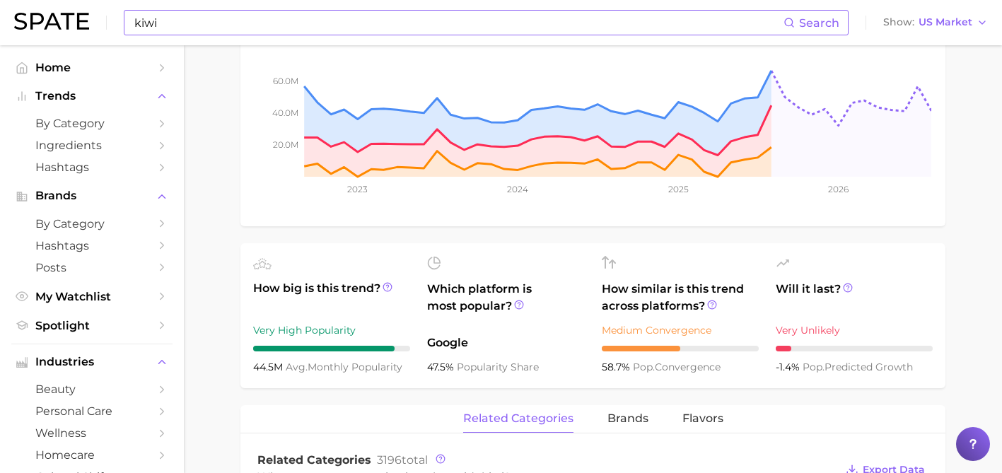
click at [876, 317] on div "Will it last? Very Unlikely -1.4% pop. predicted growth" at bounding box center [854, 316] width 157 height 120
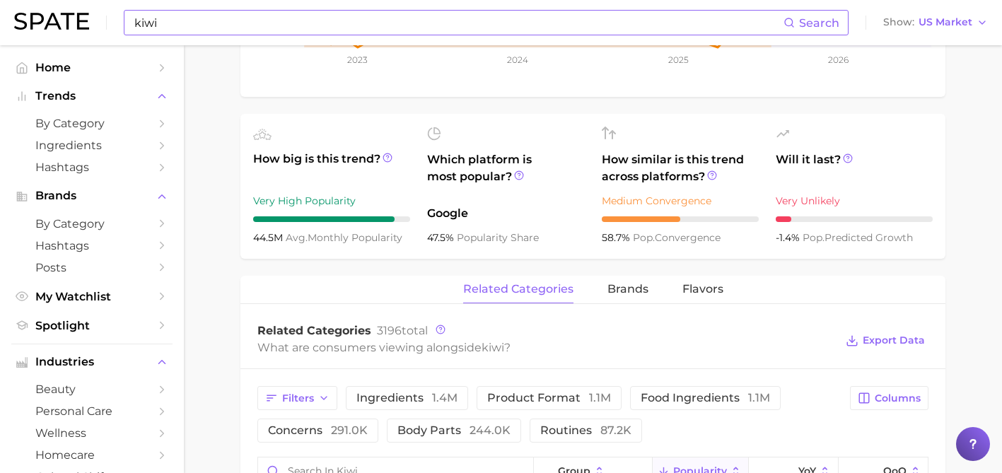
scroll to position [446, 0]
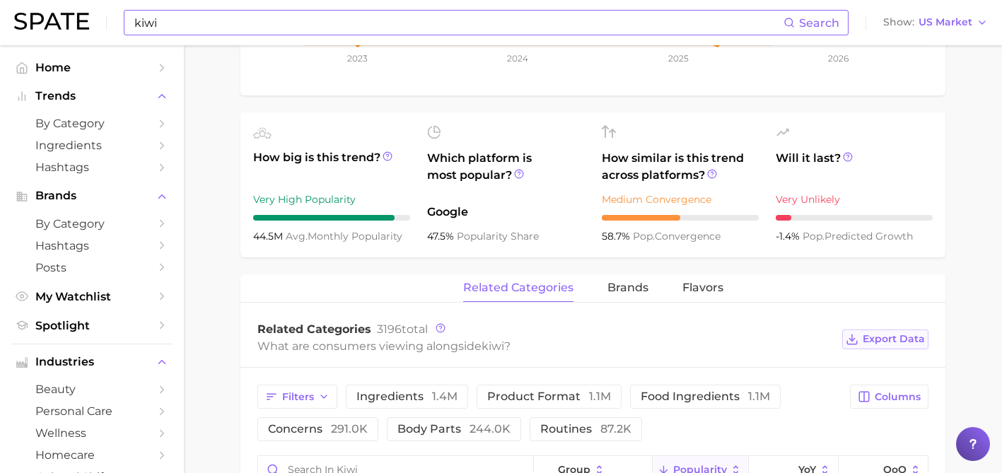
click at [857, 333] on icon at bounding box center [852, 339] width 13 height 13
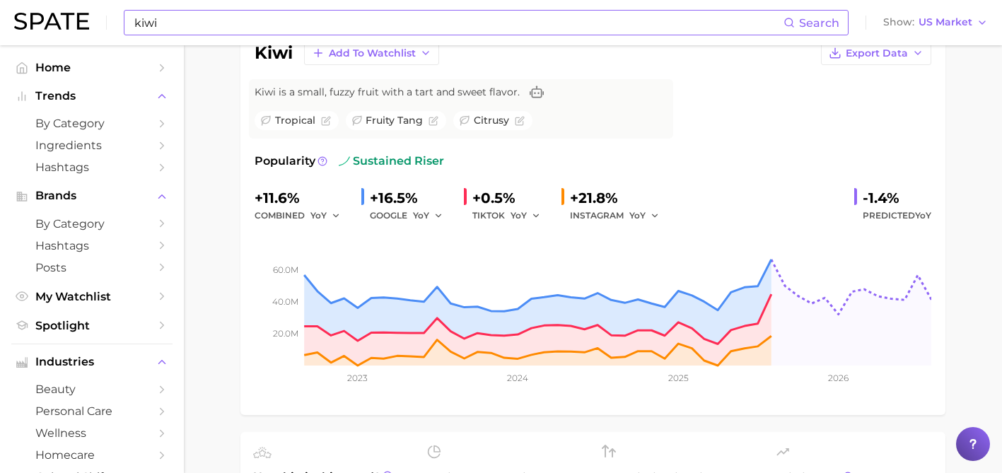
scroll to position [0, 0]
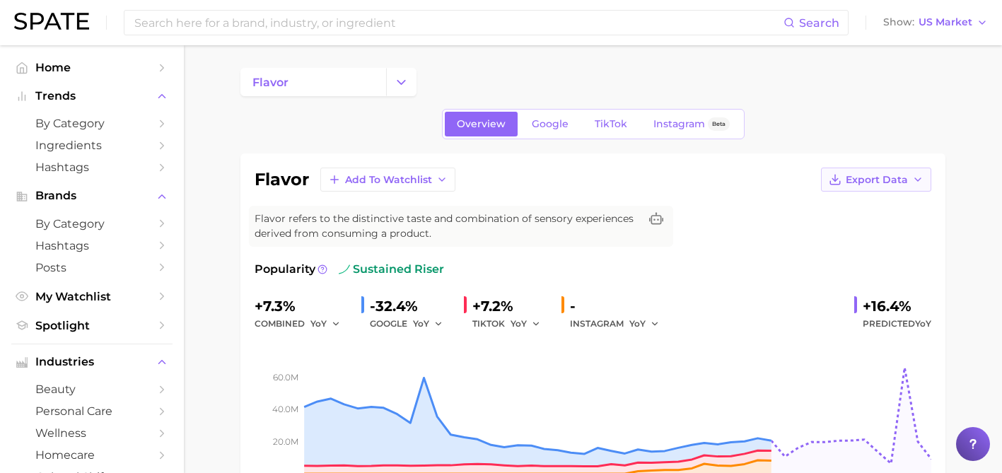
click at [864, 173] on button "Export Data" at bounding box center [876, 180] width 110 height 24
click at [852, 229] on span "Time Series Image" at bounding box center [847, 232] width 95 height 12
click at [682, 153] on div "flavor Add to Watchlist Export Data Flavor refers to the distinctive taste and …" at bounding box center [593, 338] width 705 height 370
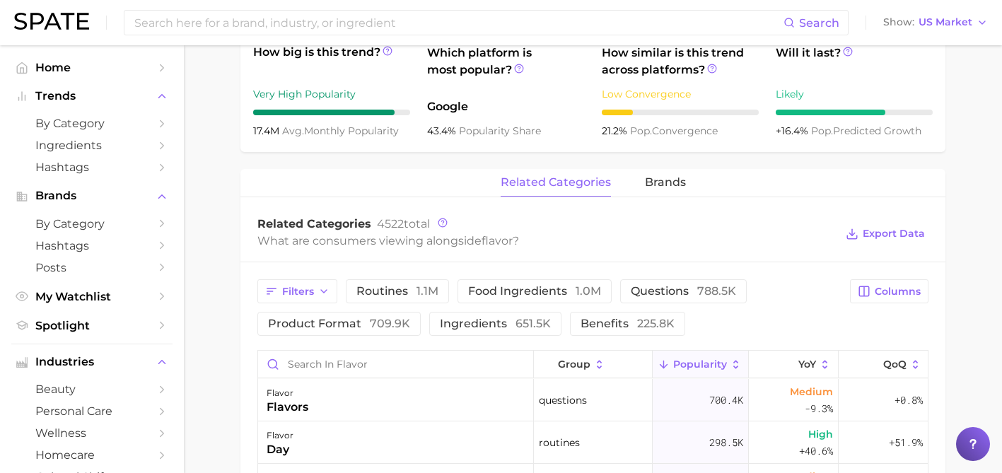
scroll to position [541, 0]
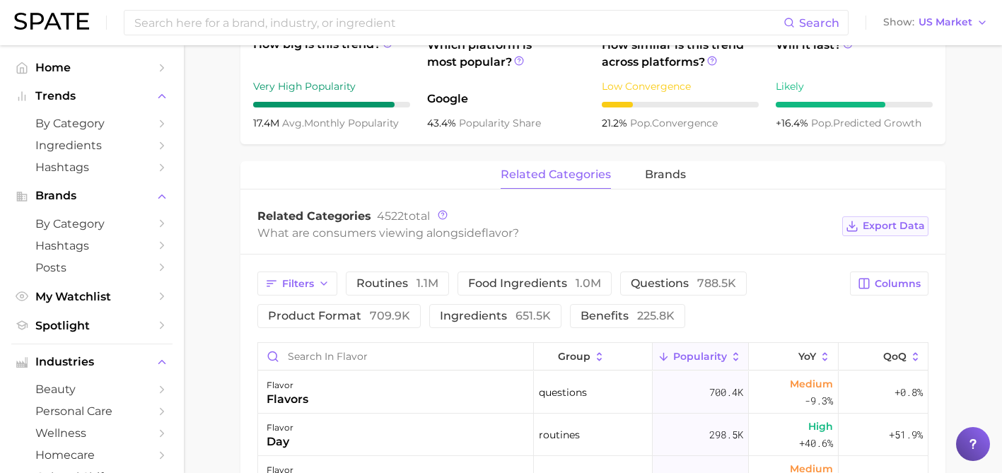
click at [867, 226] on span "Export Data" at bounding box center [894, 226] width 62 height 12
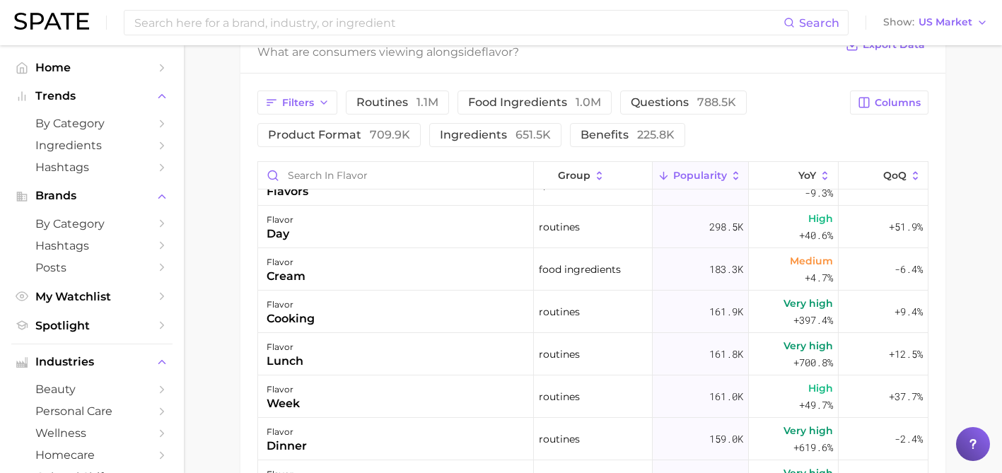
scroll to position [0, 0]
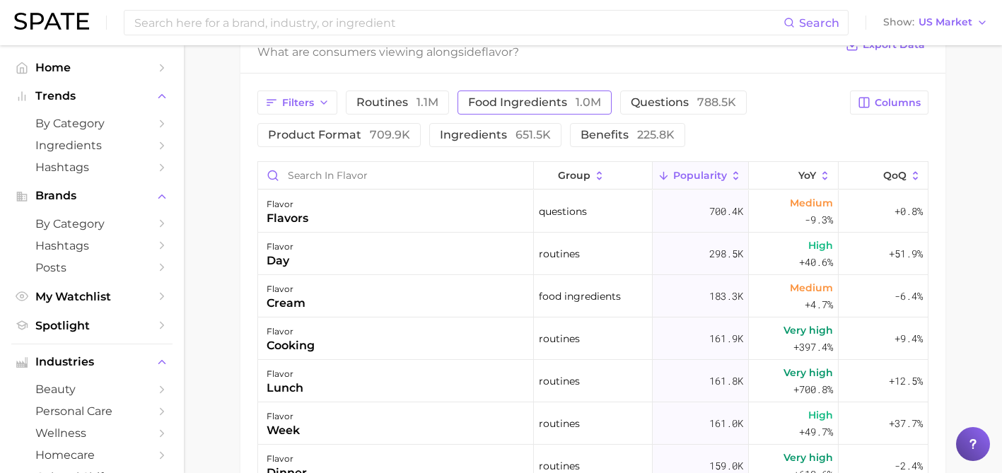
click at [581, 97] on span "1.0m" at bounding box center [588, 101] width 25 height 13
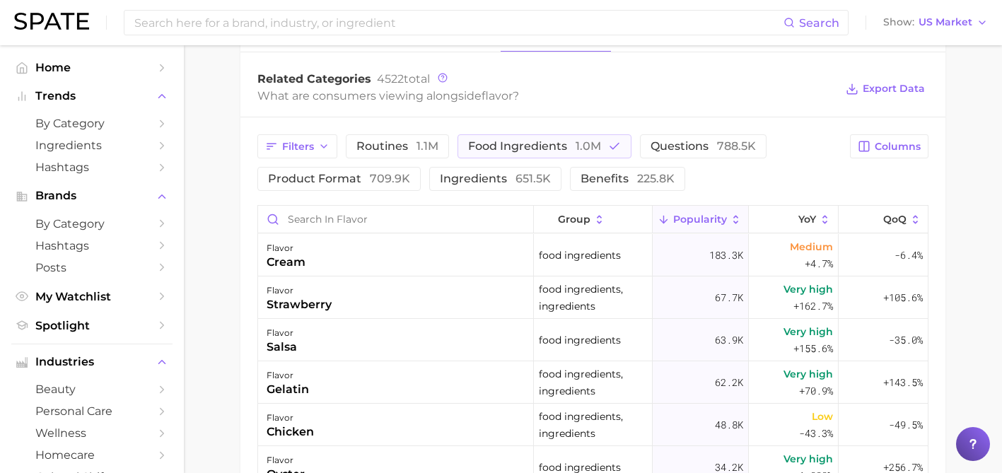
scroll to position [673, 0]
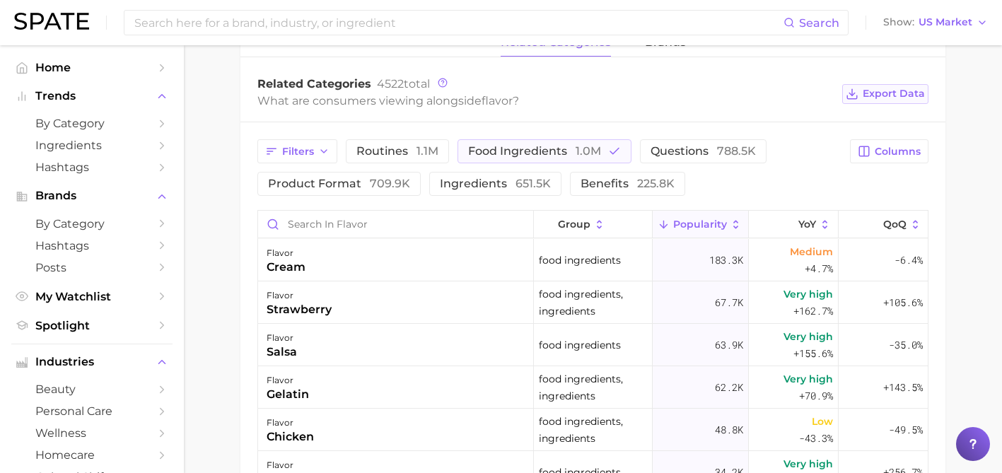
click at [870, 90] on span "Export Data" at bounding box center [894, 94] width 62 height 12
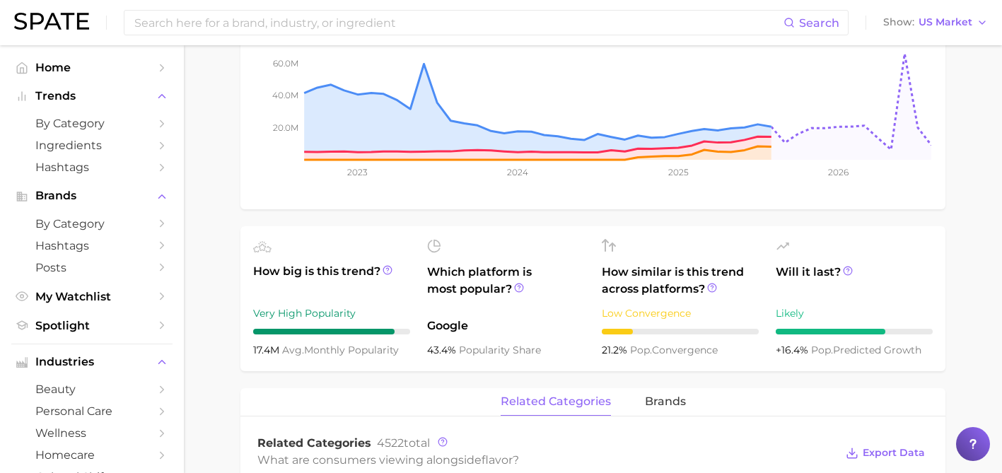
scroll to position [318, 0]
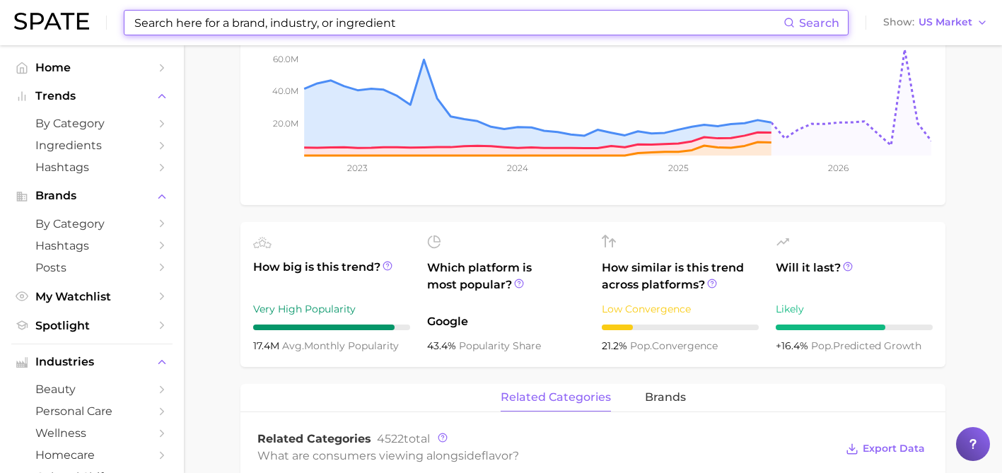
click at [465, 27] on input at bounding box center [458, 23] width 651 height 24
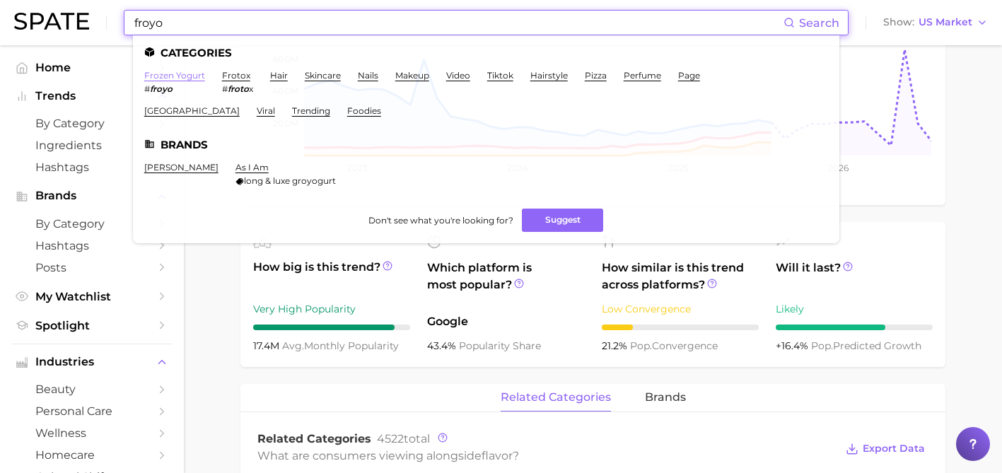
click at [172, 75] on link "frozen yogurt" at bounding box center [174, 75] width 61 height 11
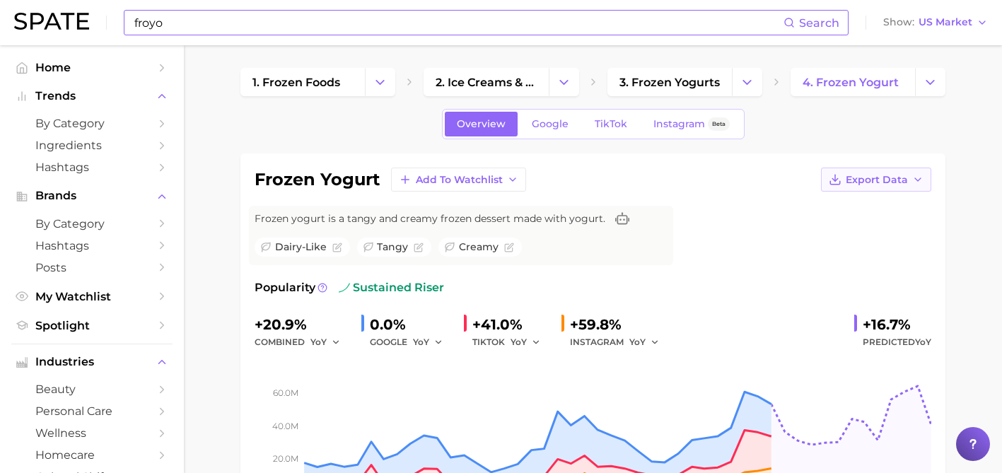
click at [842, 180] on icon "button" at bounding box center [835, 179] width 13 height 13
click at [842, 227] on span "Time Series Image" at bounding box center [847, 232] width 95 height 12
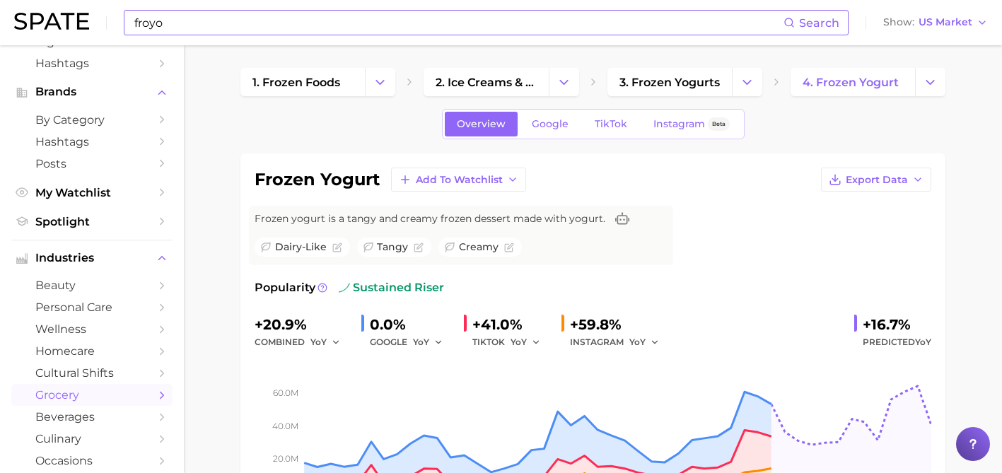
scroll to position [144, 0]
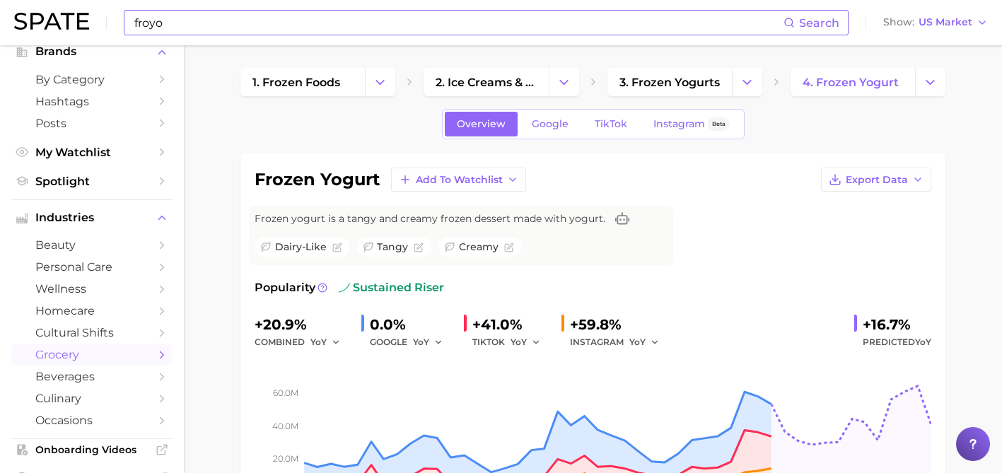
click at [700, 256] on div "frozen yogurt Add to Watchlist Export Data Frozen yogurt is a tangy and creamy …" at bounding box center [593, 348] width 677 height 360
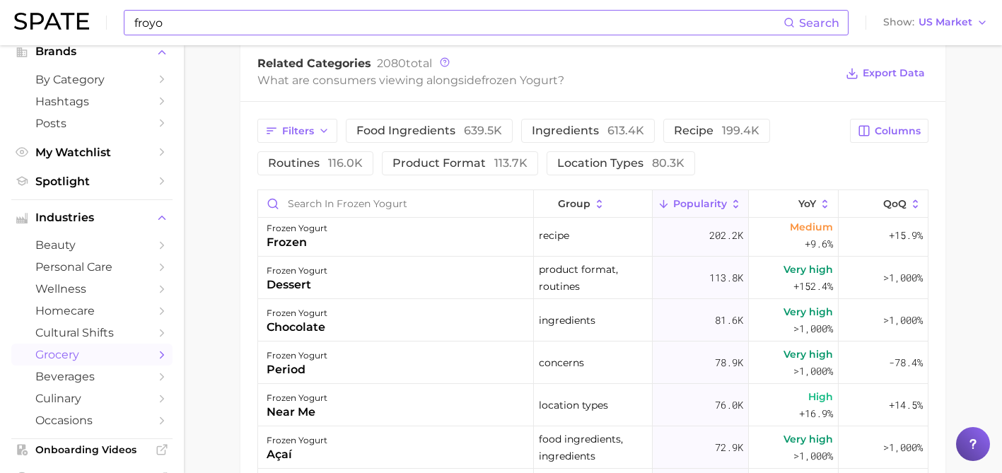
scroll to position [95, 0]
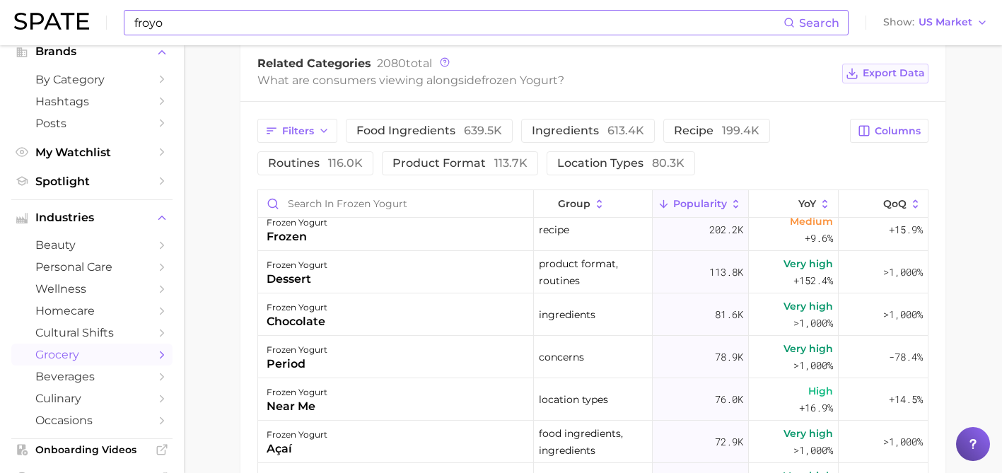
click at [863, 70] on button "Export Data" at bounding box center [885, 74] width 86 height 20
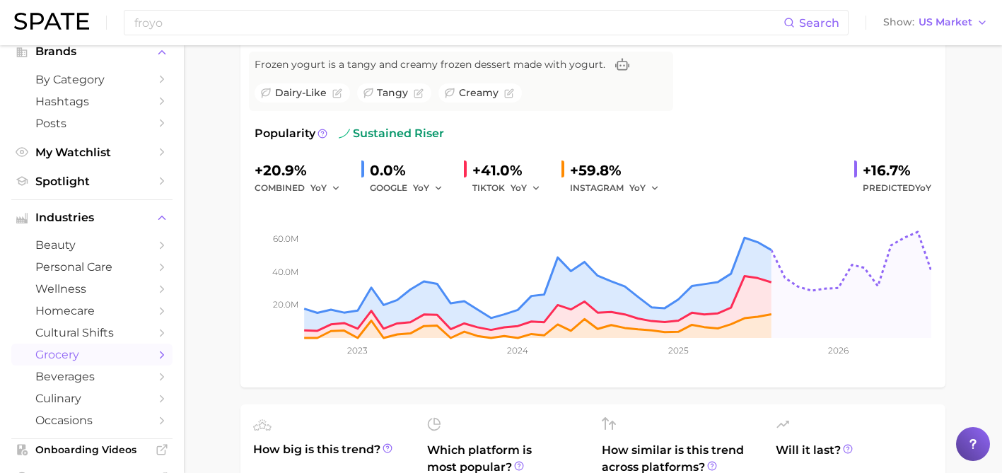
scroll to position [0, 0]
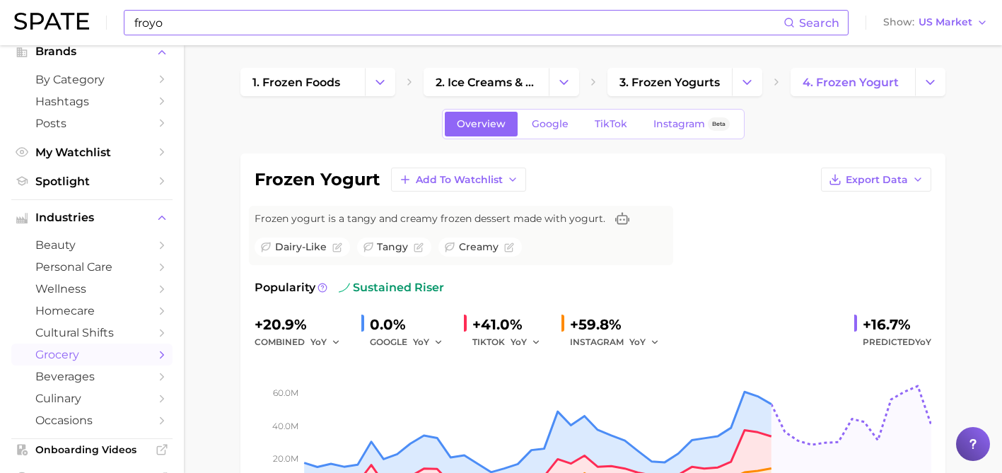
click at [454, 25] on input "froyo" at bounding box center [458, 23] width 651 height 24
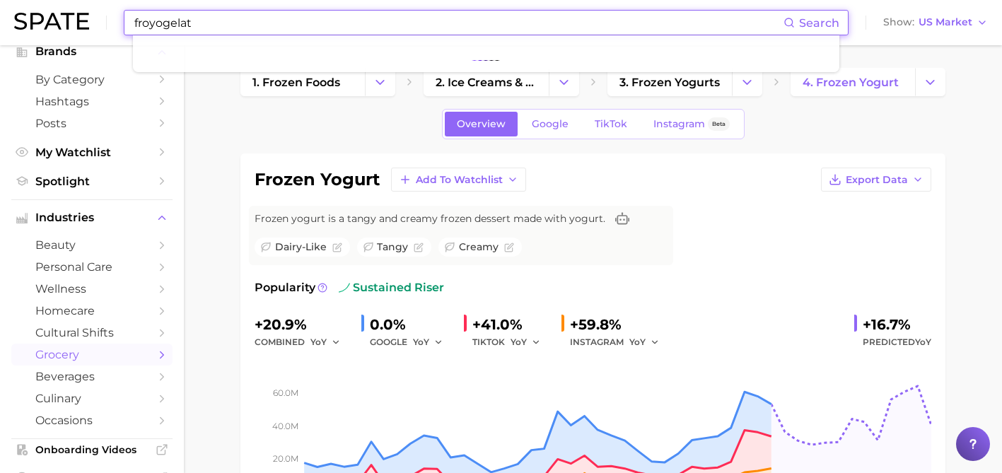
type input "e"
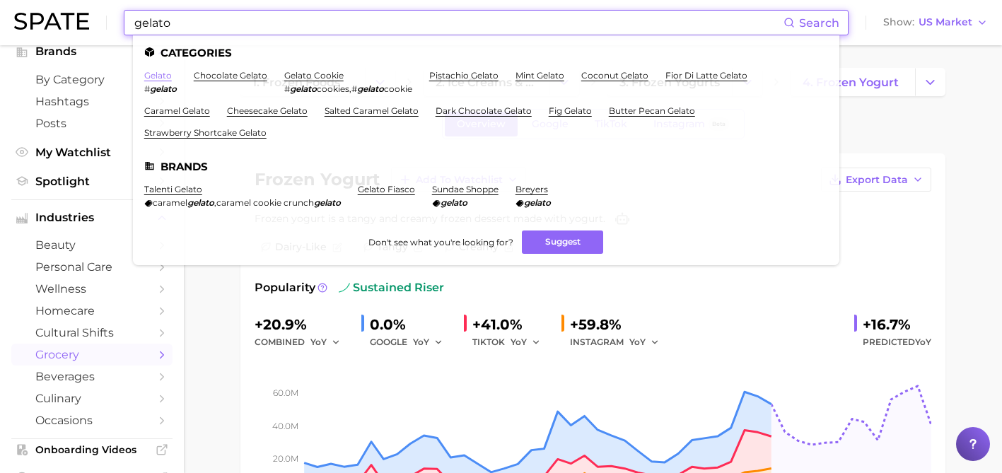
type input "gelato"
click at [166, 76] on link "gelato" at bounding box center [158, 75] width 28 height 11
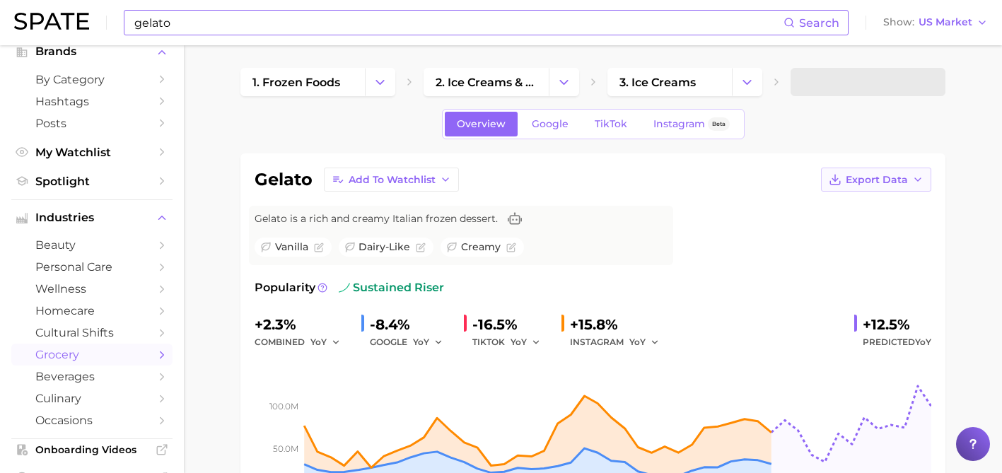
click at [869, 180] on span "Export Data" at bounding box center [877, 180] width 62 height 12
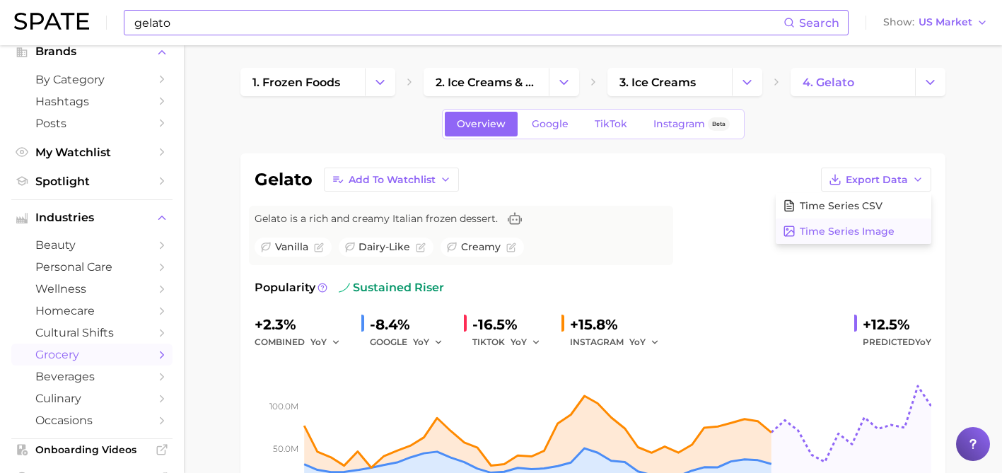
click at [852, 231] on span "Time Series Image" at bounding box center [847, 232] width 95 height 12
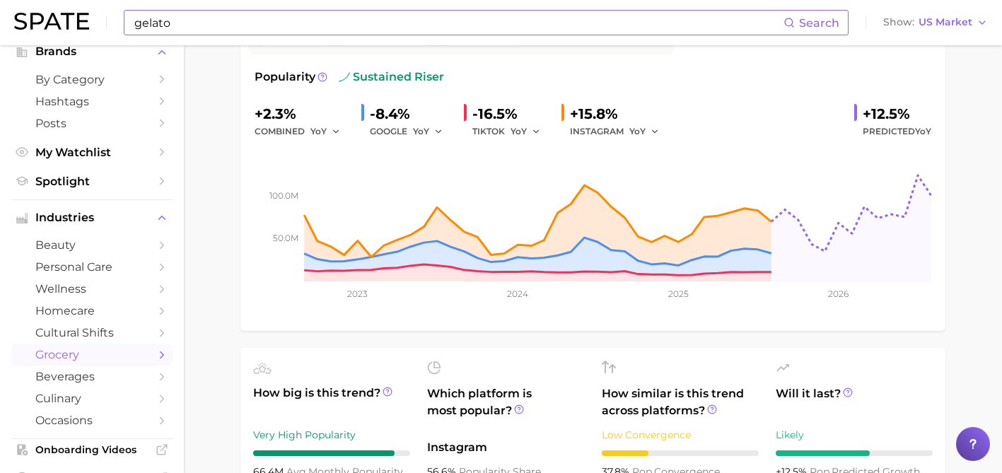
scroll to position [214, 0]
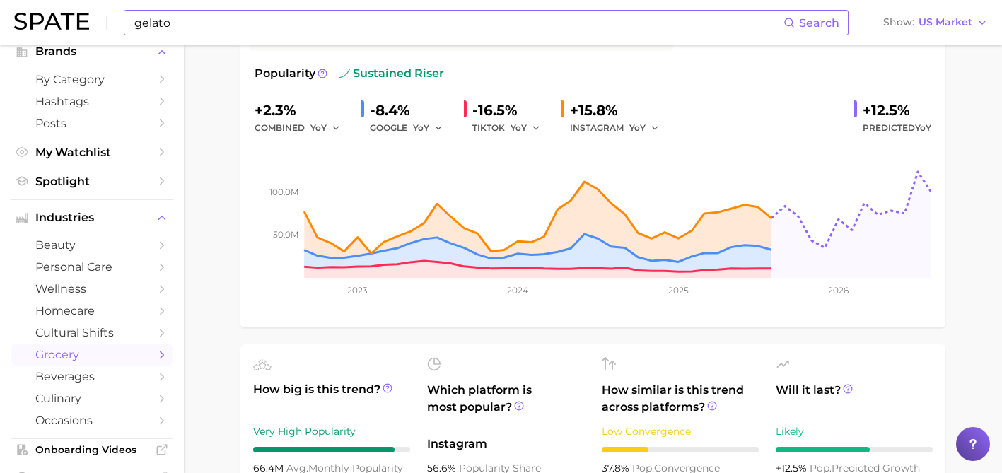
click at [756, 325] on div "gelato Add to Watchlist Export Data Gelato is a rich and creamy Italian frozen …" at bounding box center [593, 133] width 705 height 388
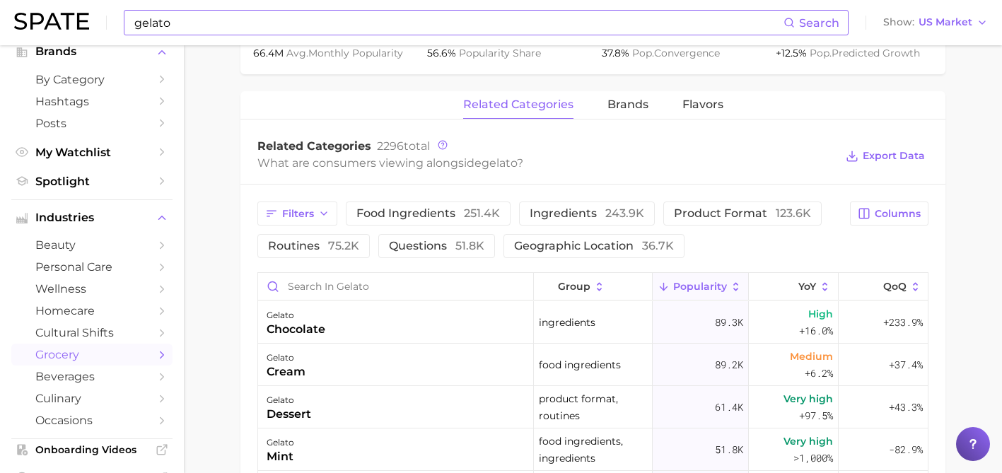
scroll to position [631, 0]
click at [895, 151] on span "Export Data" at bounding box center [894, 155] width 62 height 12
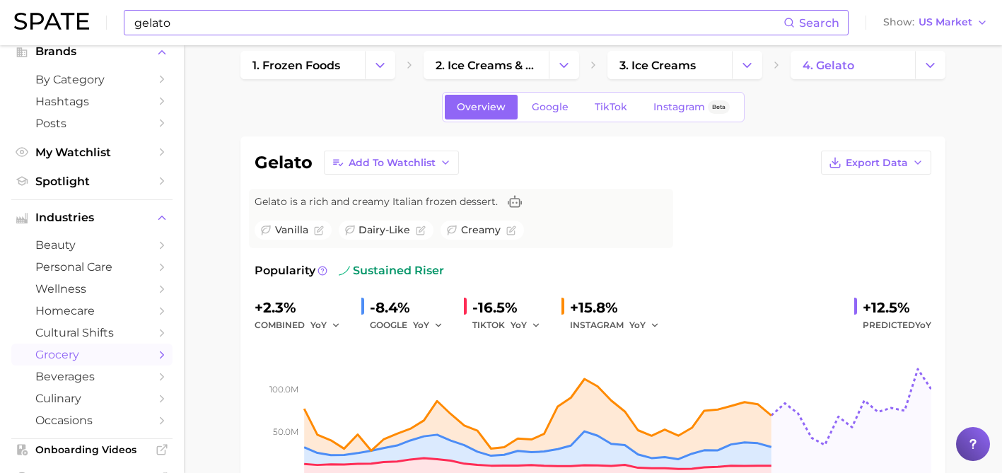
scroll to position [0, 0]
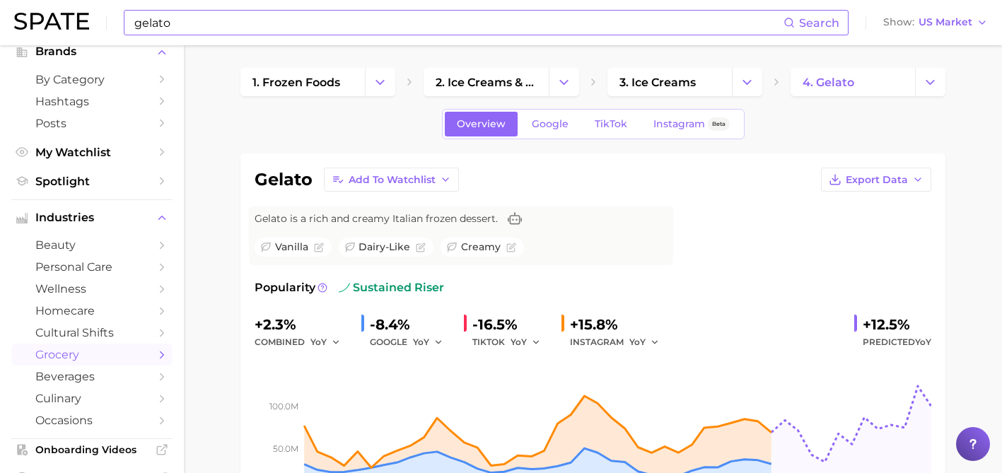
click at [475, 17] on input "gelato" at bounding box center [458, 23] width 651 height 24
paste input "kombucha"
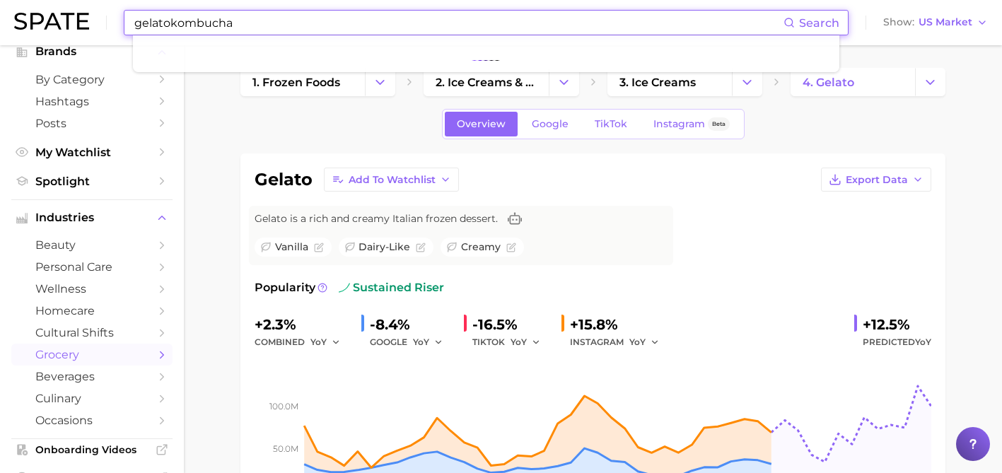
paste input
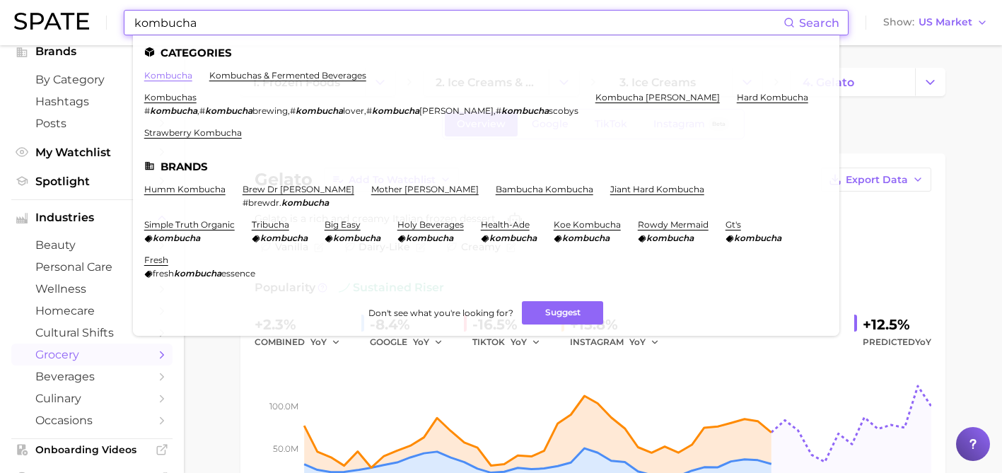
type input "kombucha"
click at [176, 78] on link "kombucha" at bounding box center [168, 75] width 48 height 11
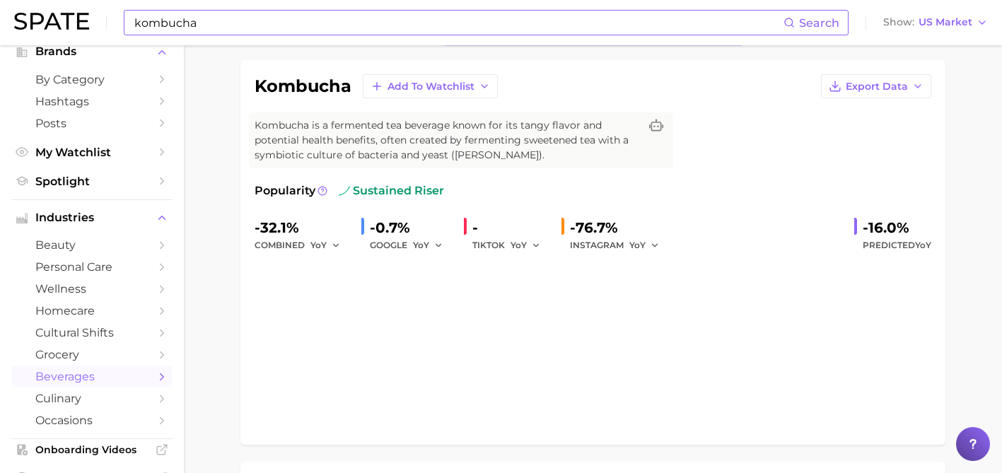
scroll to position [95, 0]
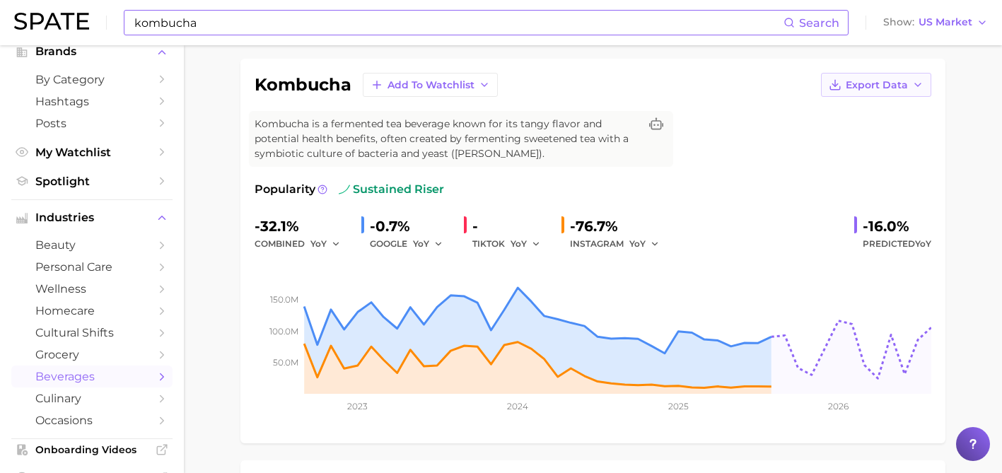
click at [859, 83] on span "Export Data" at bounding box center [877, 85] width 62 height 12
click at [847, 132] on span "Time Series Image" at bounding box center [847, 137] width 95 height 12
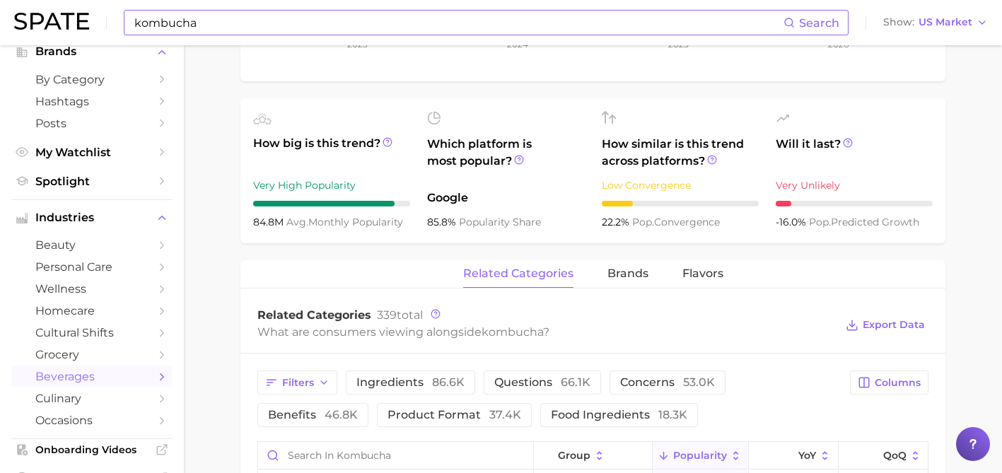
scroll to position [463, 0]
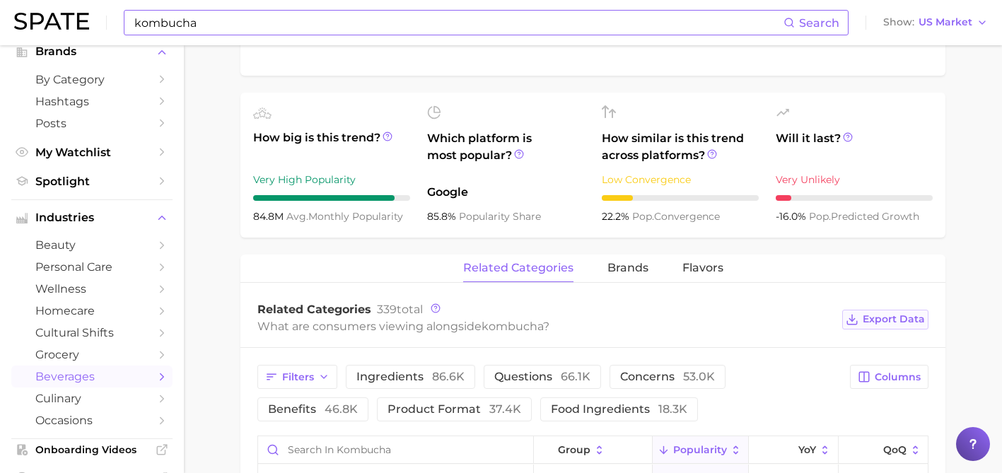
click at [870, 320] on span "Export Data" at bounding box center [894, 319] width 62 height 12
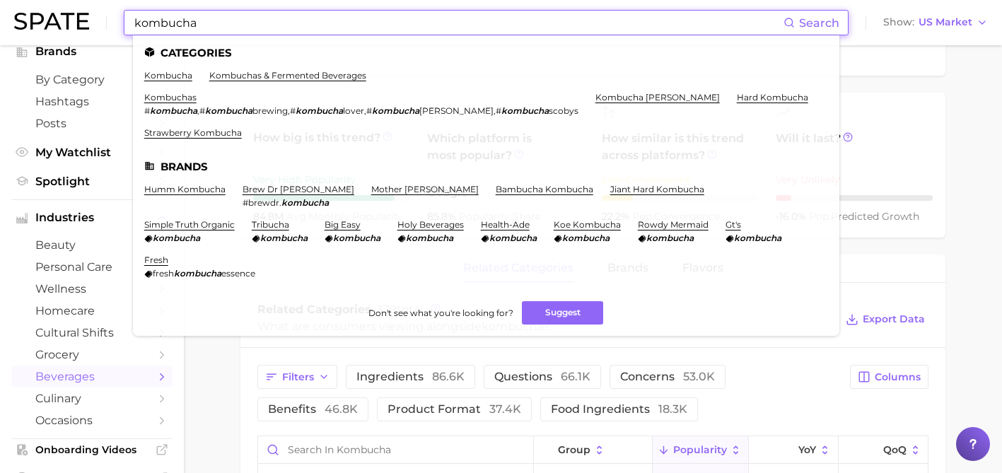
click at [323, 28] on input "kombucha" at bounding box center [458, 23] width 651 height 24
click at [186, 23] on input "kombucha" at bounding box center [458, 23] width 651 height 24
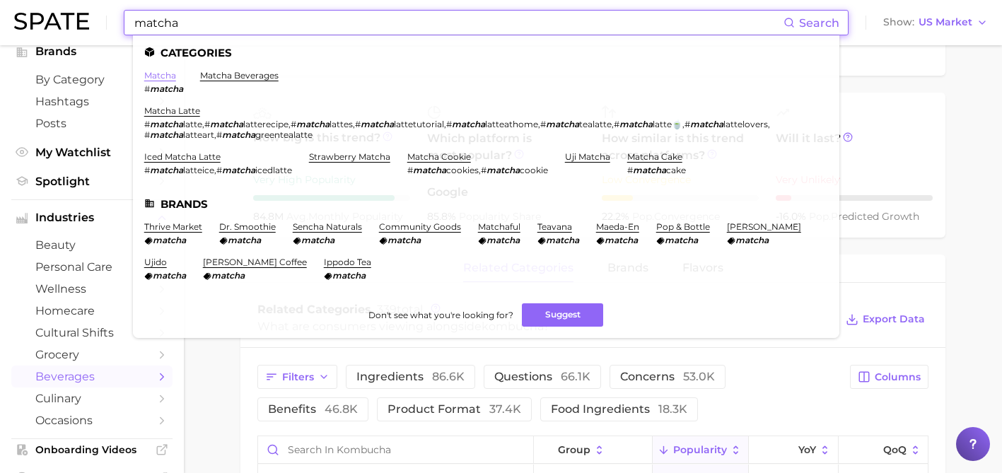
type input "matcha"
click at [163, 71] on link "matcha" at bounding box center [160, 75] width 32 height 11
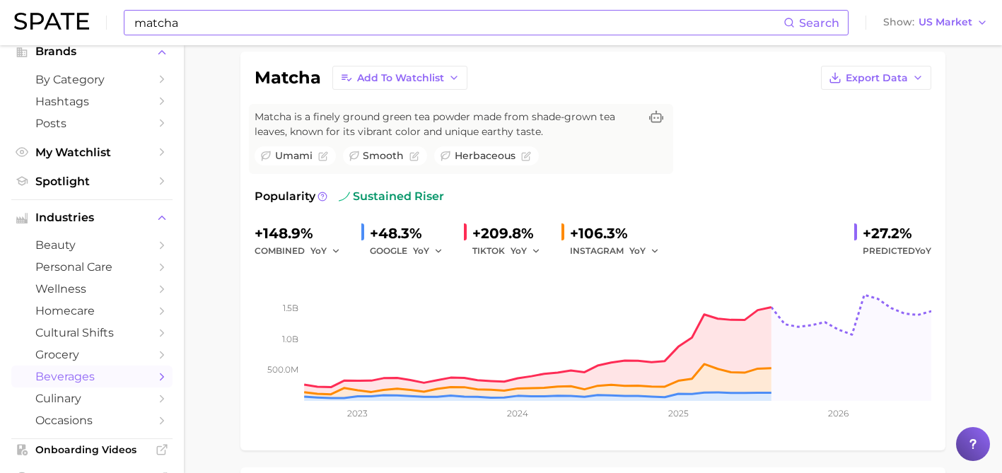
scroll to position [112, 0]
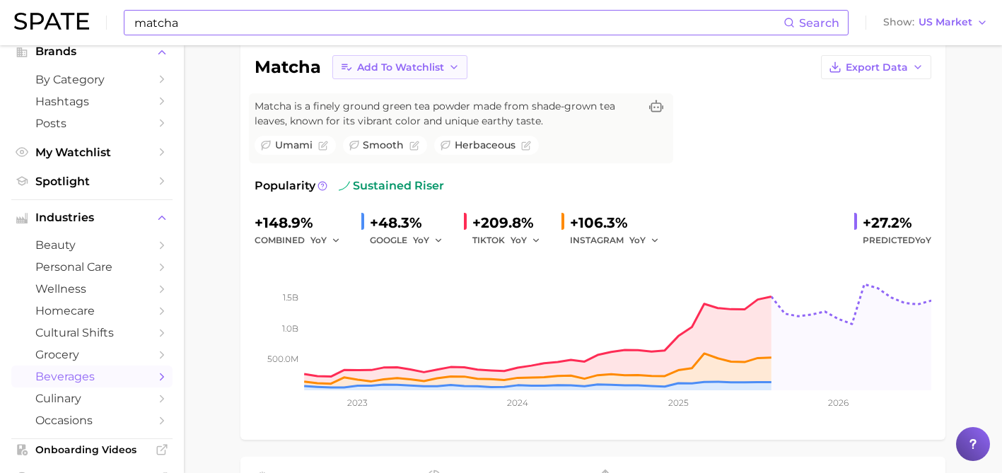
click at [404, 67] on span "Add to Watchlist" at bounding box center [400, 68] width 87 height 12
click at [401, 114] on span "Gelato Cleanser" at bounding box center [397, 120] width 81 height 12
click at [412, 69] on span "Add to Watchlist" at bounding box center [400, 68] width 87 height 12
click at [386, 117] on span "Gelato Cleanser" at bounding box center [397, 120] width 81 height 12
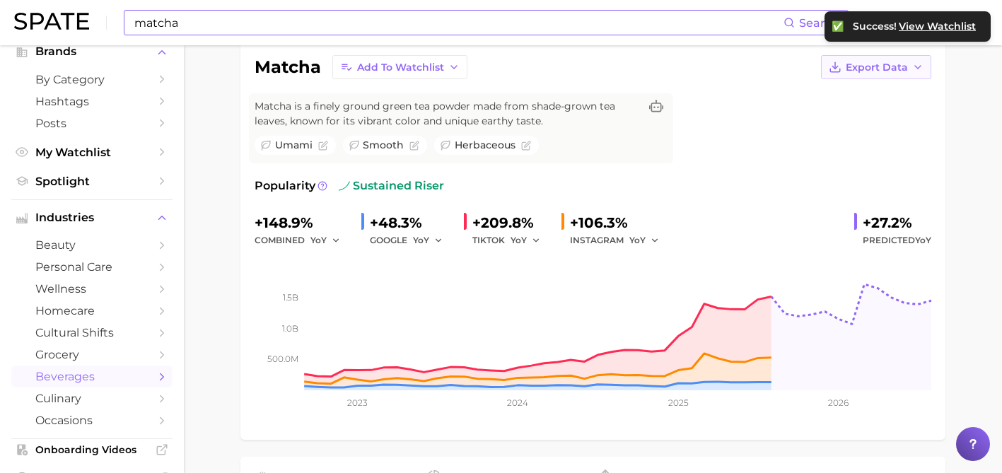
click at [845, 62] on button "Export Data" at bounding box center [876, 67] width 110 height 24
click at [839, 114] on span "Time Series Image" at bounding box center [847, 119] width 95 height 12
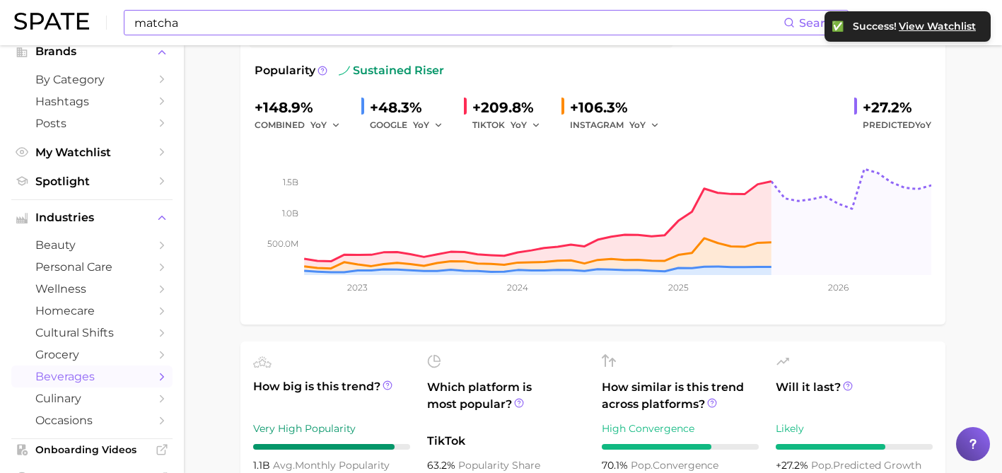
scroll to position [280, 0]
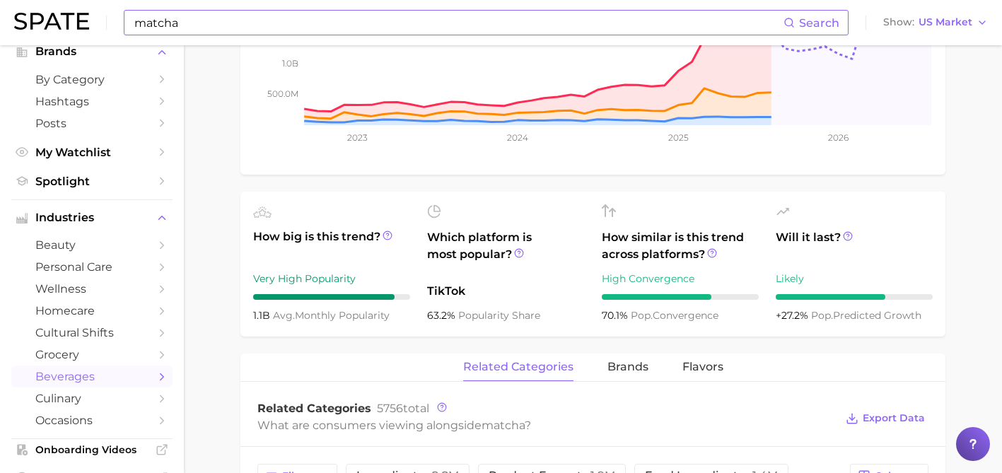
scroll to position [403, 0]
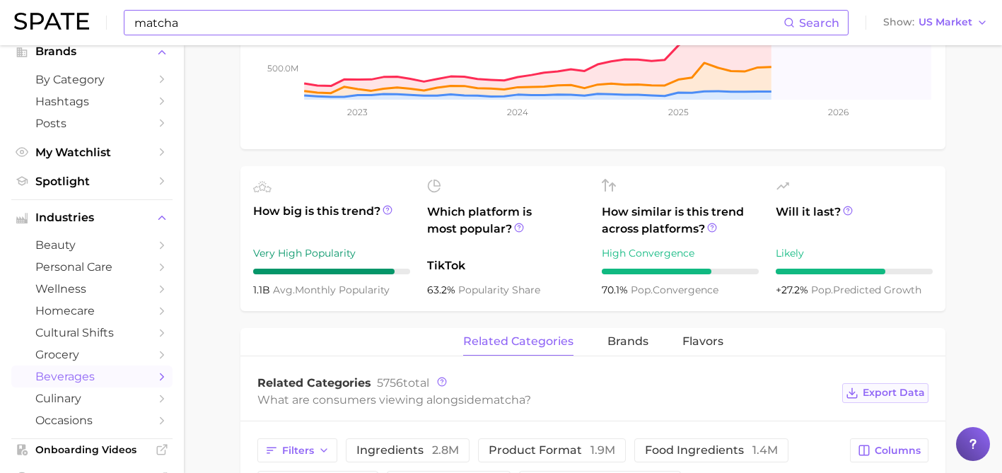
click at [859, 388] on icon at bounding box center [852, 393] width 13 height 13
click at [294, 21] on input "matcha" at bounding box center [458, 23] width 651 height 24
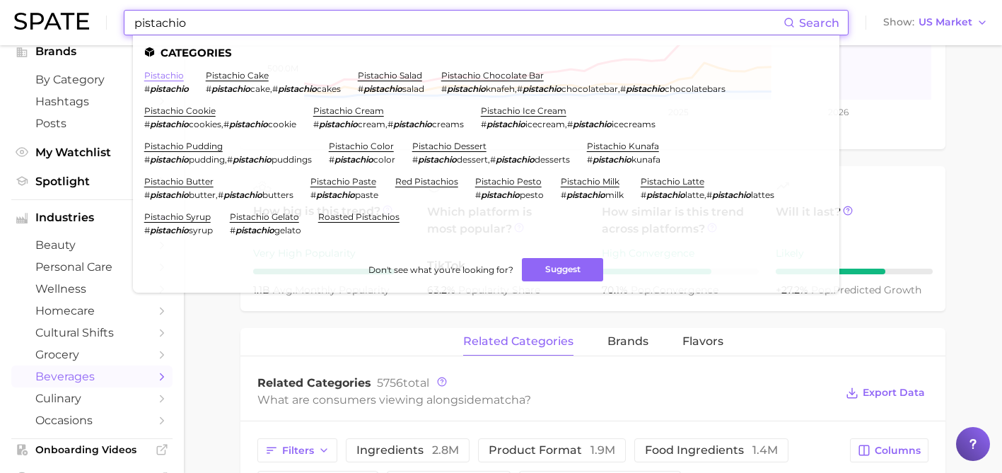
type input "pistachio"
click at [176, 73] on link "pistachio" at bounding box center [164, 75] width 40 height 11
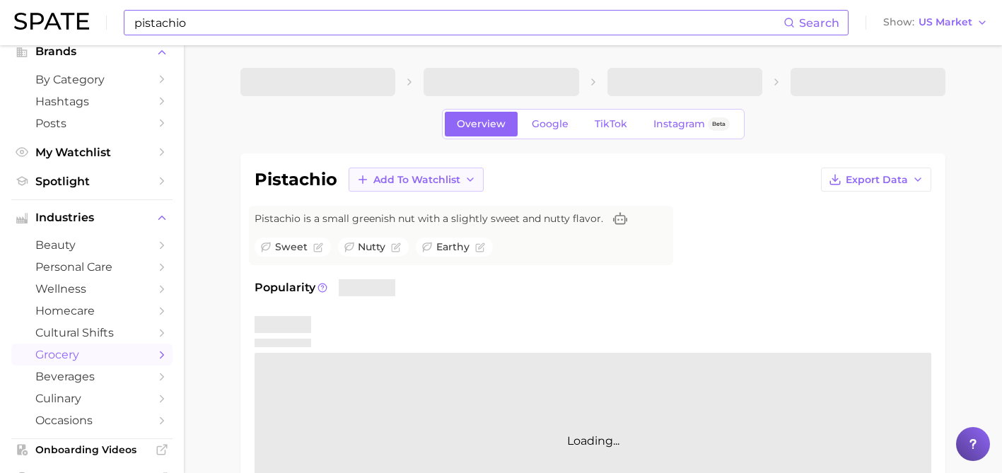
click at [404, 179] on span "Add to Watchlist" at bounding box center [416, 180] width 87 height 12
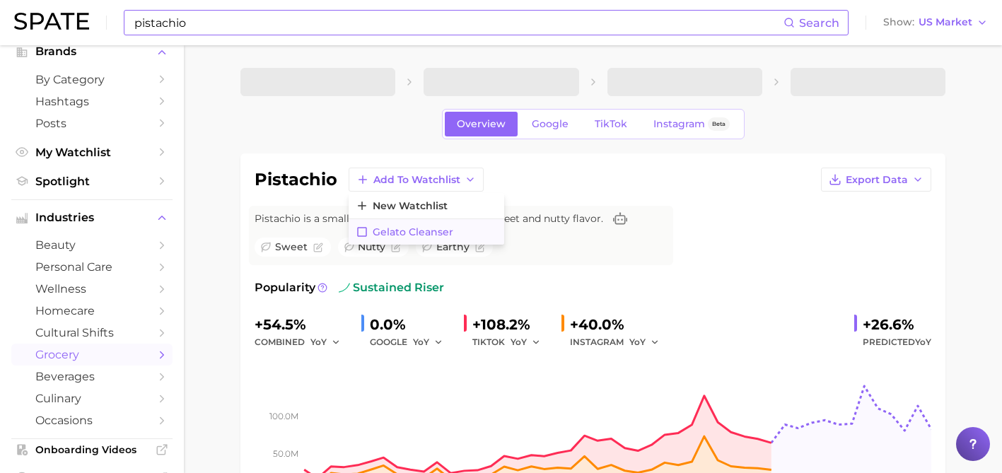
click at [421, 226] on span "Gelato Cleanser" at bounding box center [413, 232] width 81 height 12
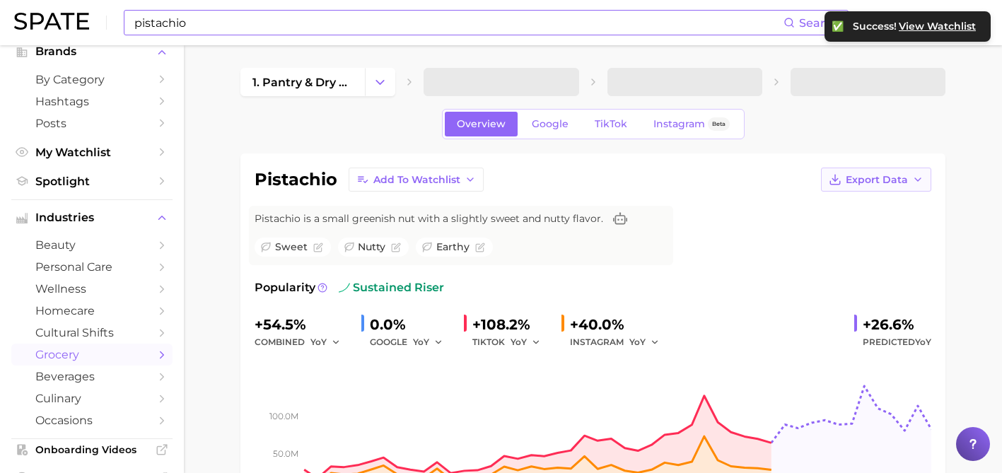
click at [845, 183] on button "Export Data" at bounding box center [876, 180] width 110 height 24
click at [837, 224] on button "Time Series Image" at bounding box center [854, 231] width 156 height 25
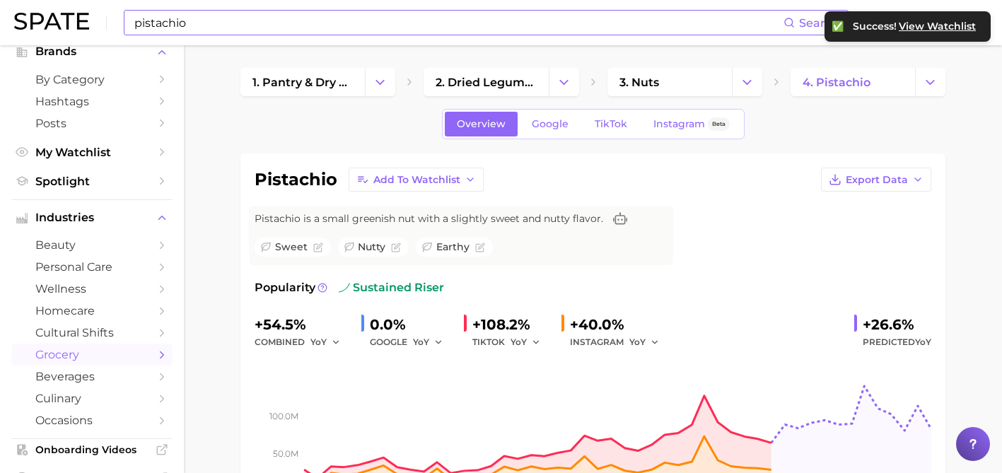
click at [679, 251] on div "pistachio Add to Watchlist Export Data Pistachio is a small greenish nut with a…" at bounding box center [593, 348] width 677 height 360
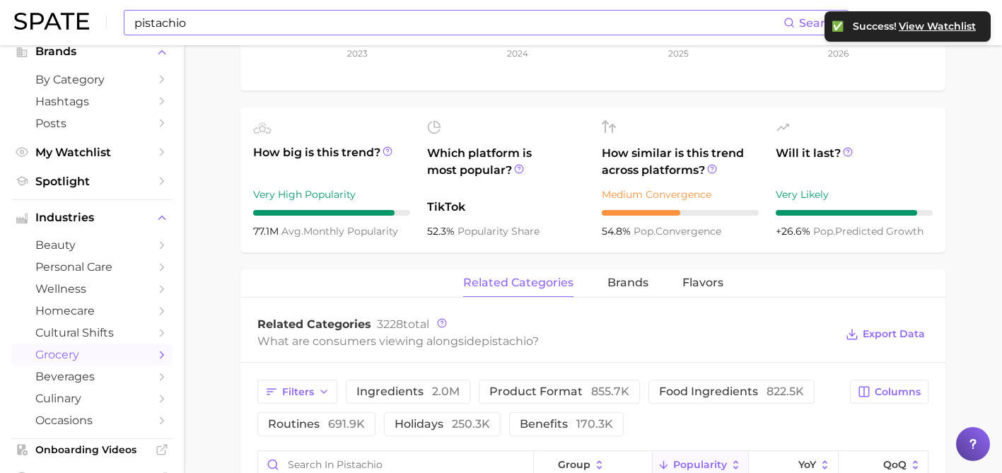
scroll to position [456, 0]
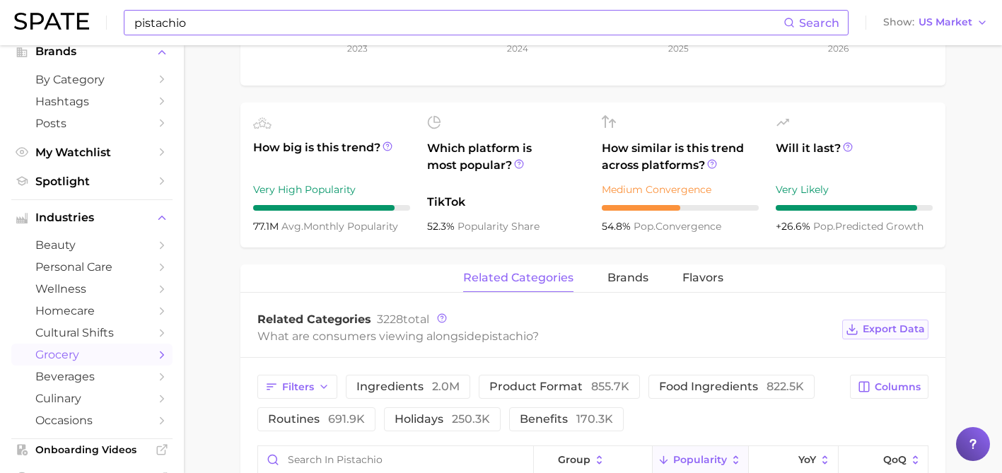
click at [893, 328] on span "Export Data" at bounding box center [894, 329] width 62 height 12
click at [327, 24] on input "pistachio" at bounding box center [458, 23] width 651 height 24
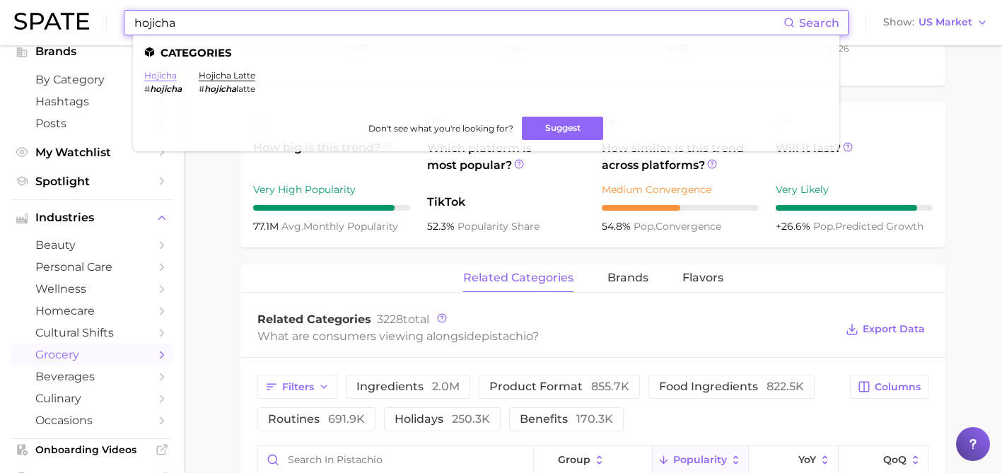
type input "hojicha"
click at [160, 74] on link "hojicha" at bounding box center [160, 75] width 33 height 11
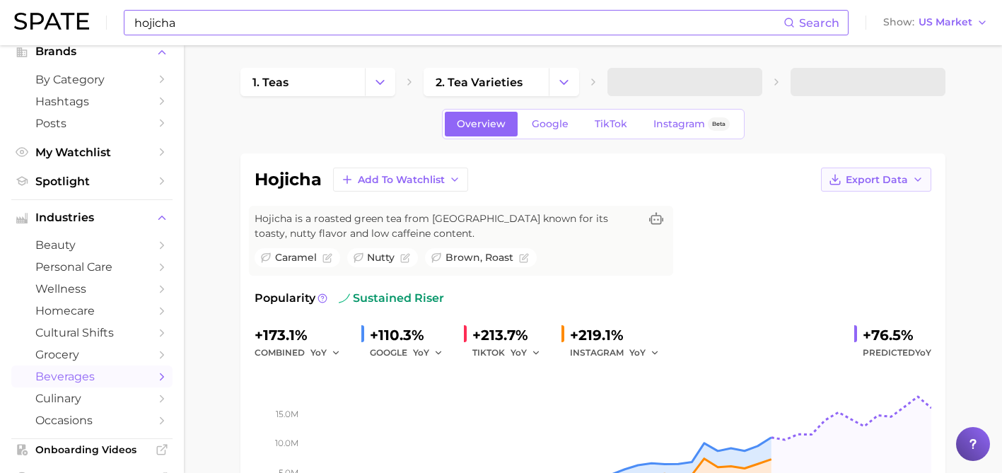
click at [869, 175] on span "Export Data" at bounding box center [877, 180] width 62 height 12
click at [847, 221] on button "Time Series Image" at bounding box center [854, 231] width 156 height 25
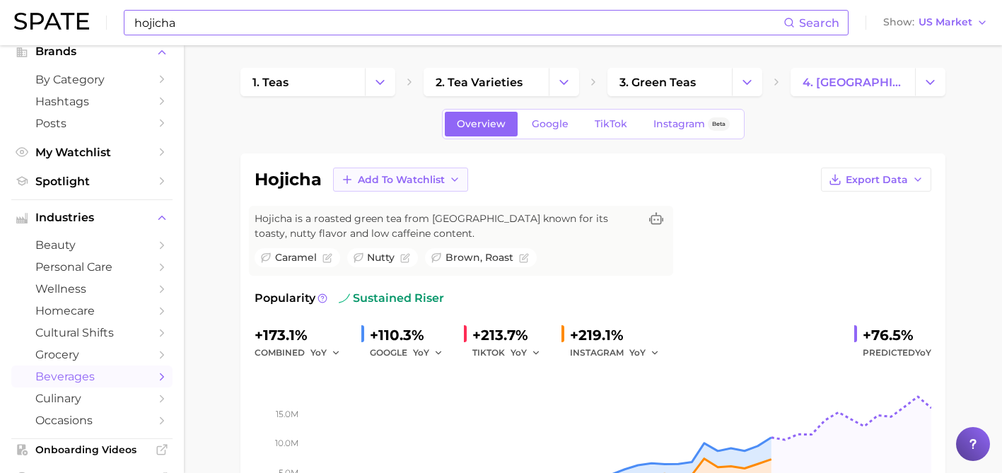
click at [436, 175] on span "Add to Watchlist" at bounding box center [401, 180] width 87 height 12
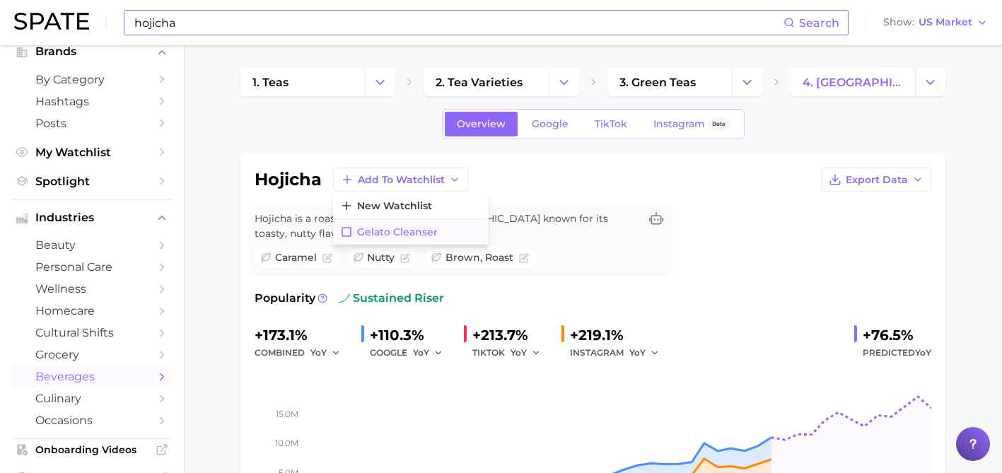
click at [410, 224] on button "Gelato Cleanser" at bounding box center [411, 231] width 156 height 25
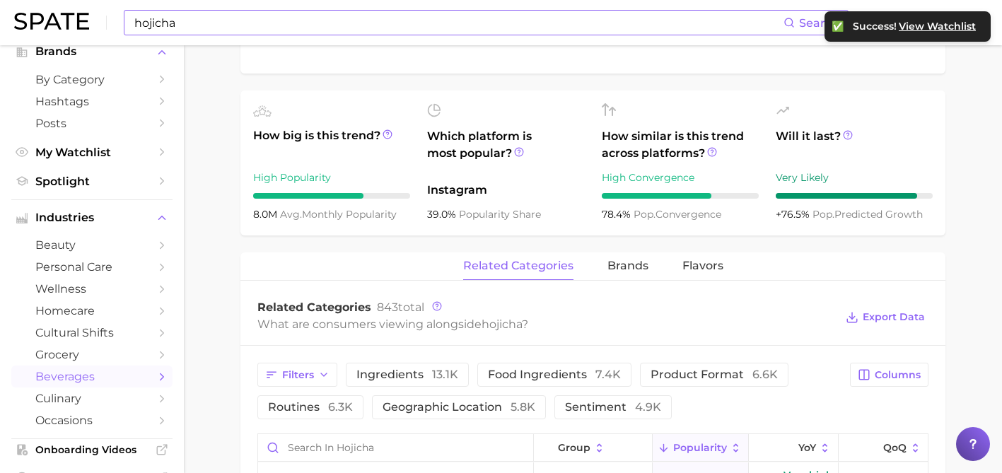
scroll to position [502, 0]
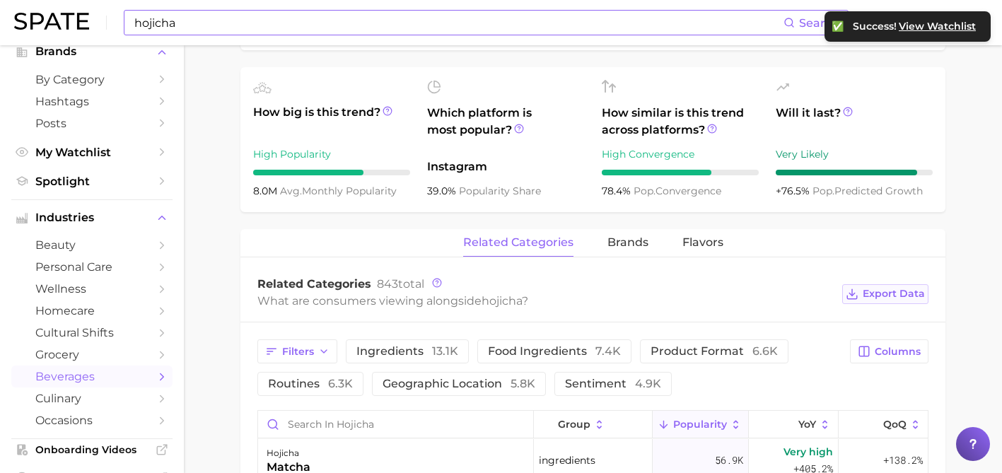
click at [852, 294] on line at bounding box center [852, 292] width 0 height 6
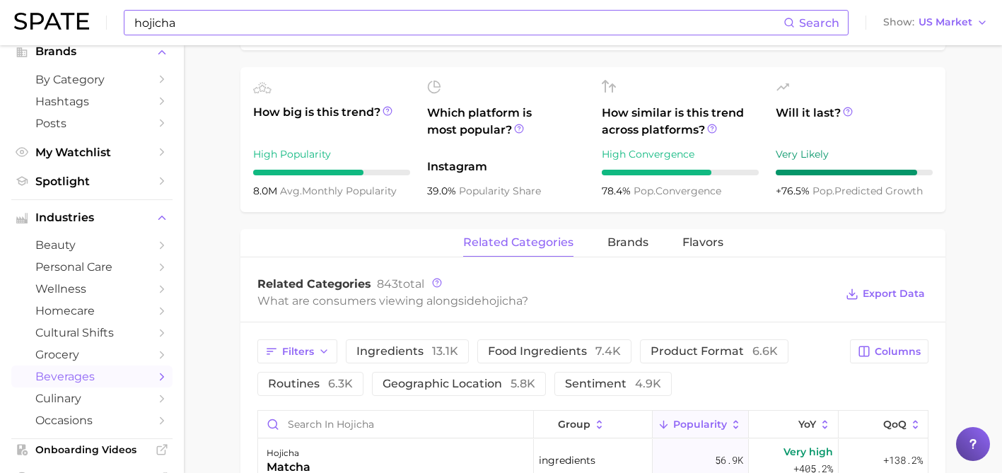
click at [165, 30] on input "hojicha" at bounding box center [458, 23] width 651 height 24
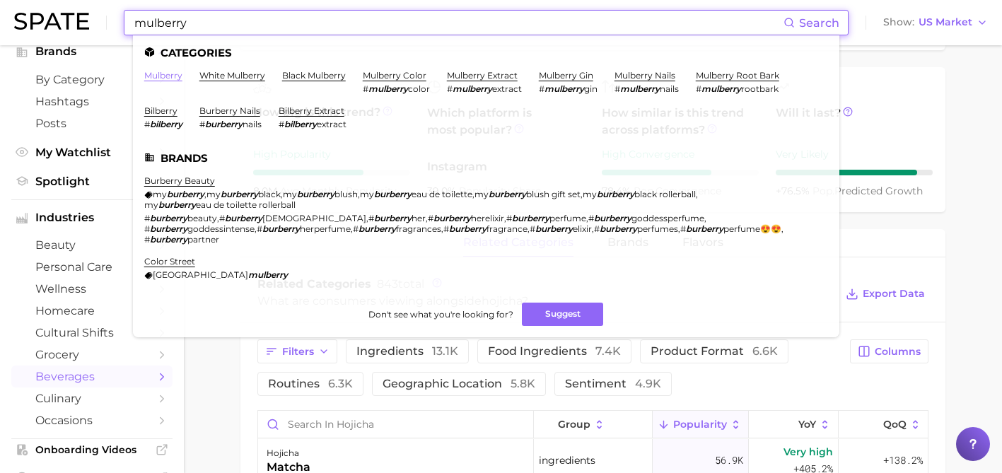
click at [157, 70] on link "mulberry" at bounding box center [163, 75] width 38 height 11
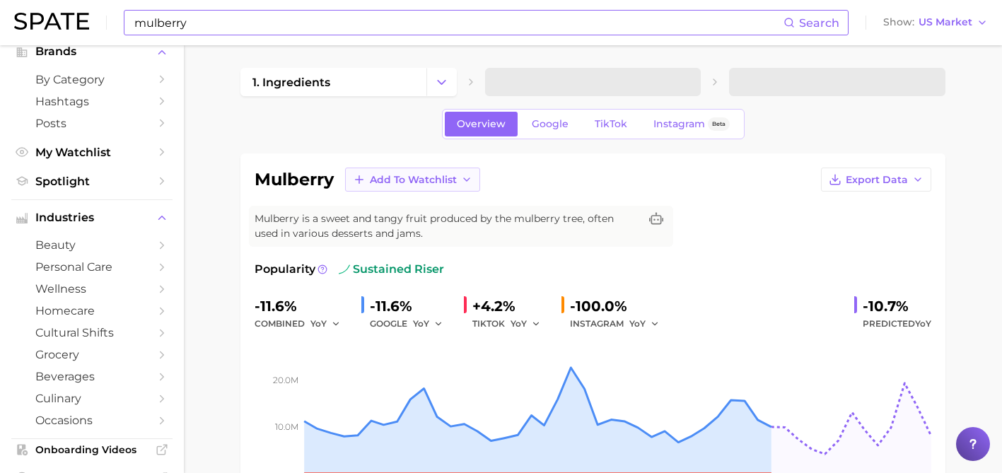
click at [430, 176] on span "Add to Watchlist" at bounding box center [413, 180] width 87 height 12
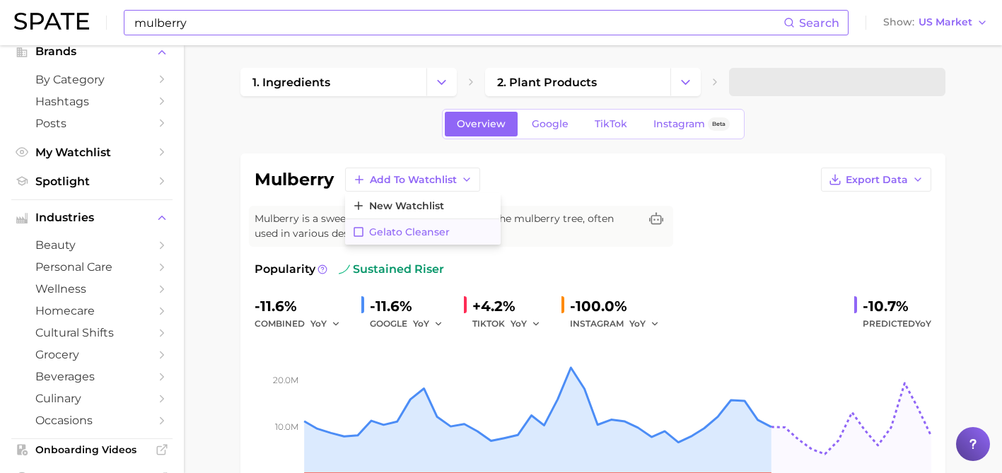
click at [417, 226] on span "Gelato Cleanser" at bounding box center [409, 232] width 81 height 12
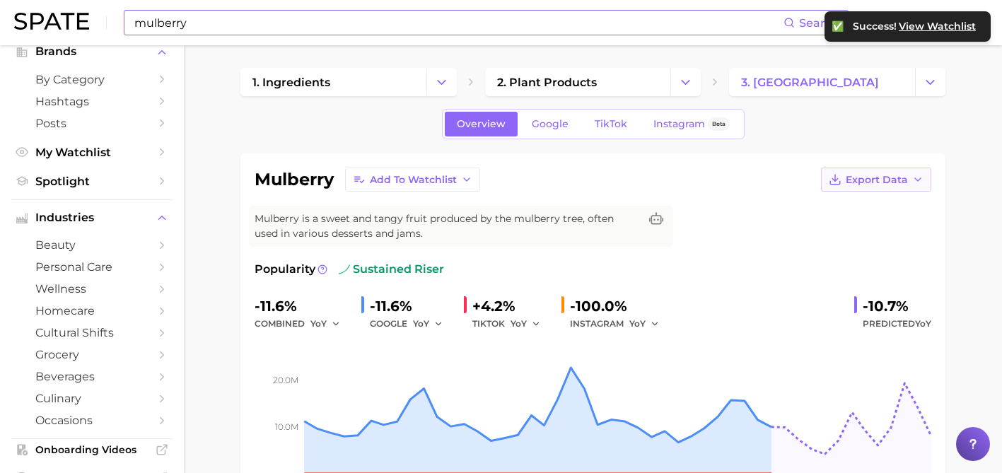
click at [861, 185] on span "Export Data" at bounding box center [877, 180] width 62 height 12
click at [850, 226] on span "Time Series Image" at bounding box center [847, 232] width 95 height 12
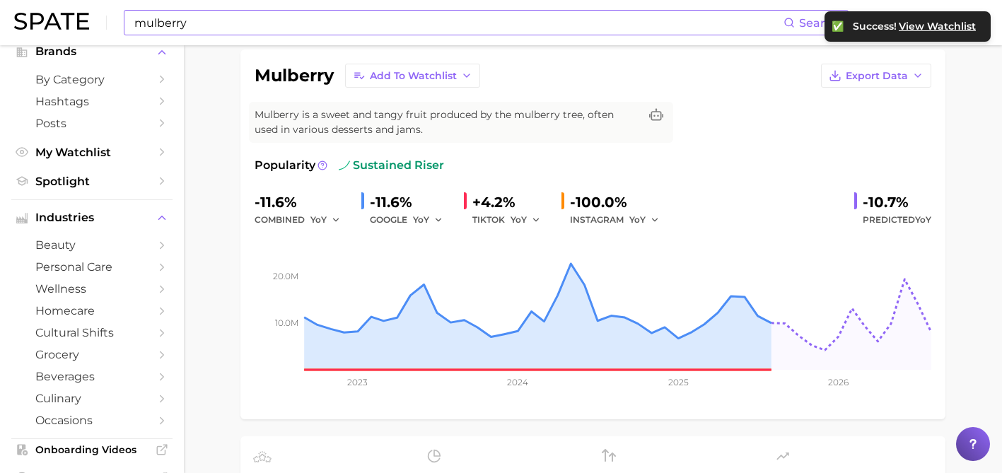
scroll to position [194, 0]
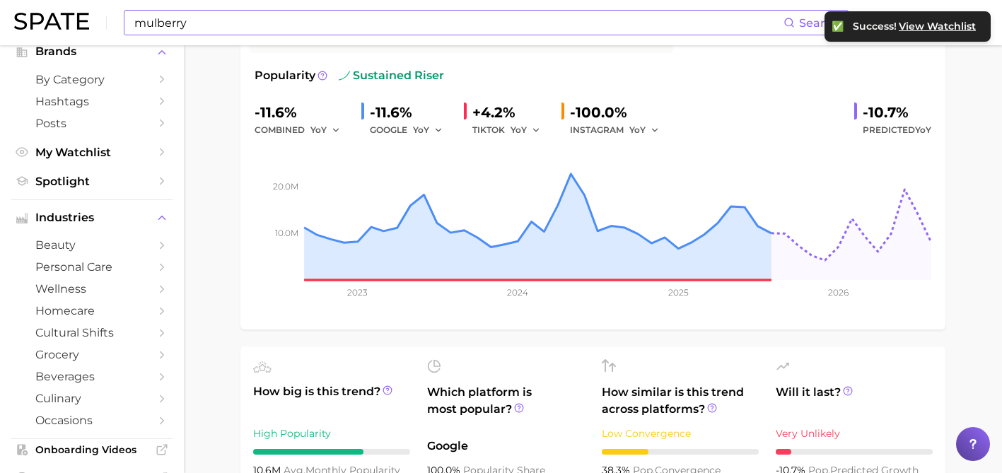
click at [707, 351] on ul "How big is this trend? High Popularity 10.6m avg. monthly popularity Which plat…" at bounding box center [593, 419] width 705 height 145
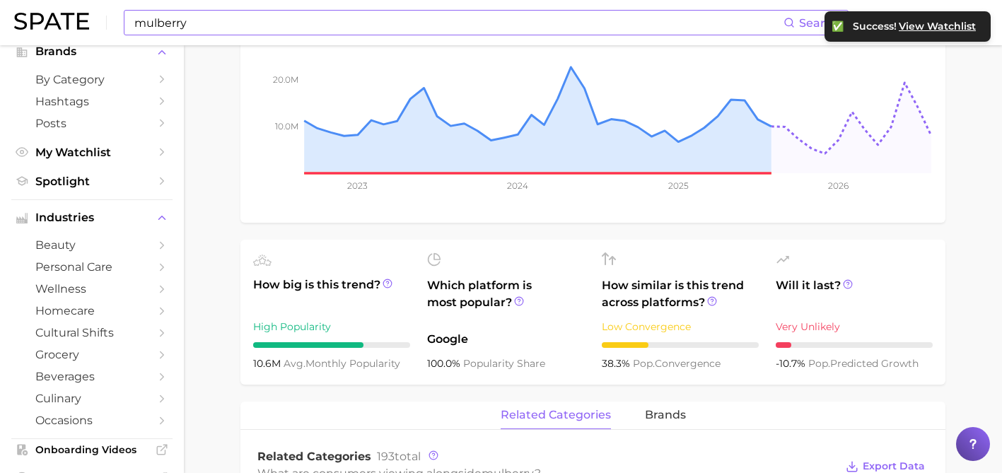
scroll to position [303, 0]
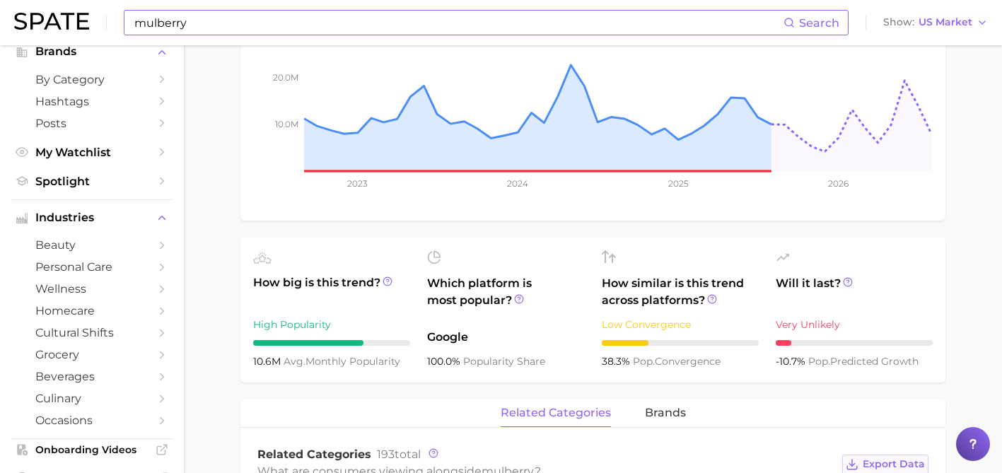
click at [871, 460] on span "Export Data" at bounding box center [894, 464] width 62 height 12
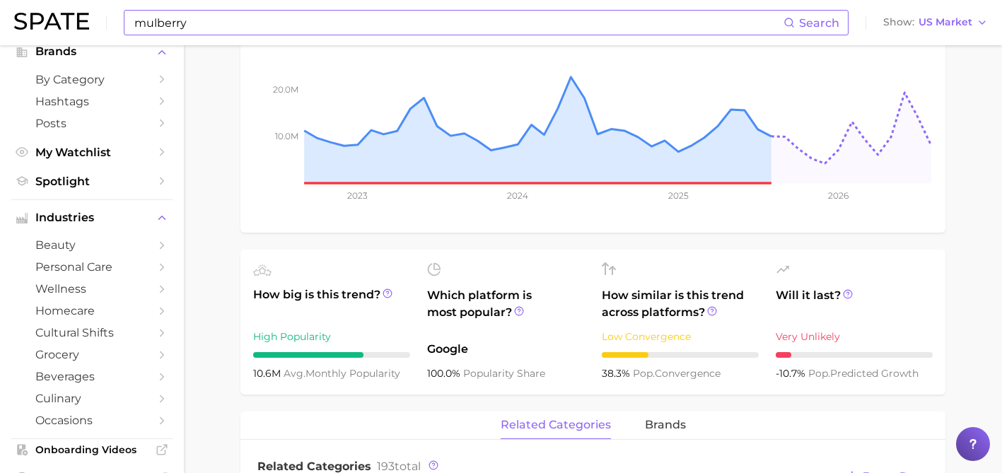
scroll to position [288, 0]
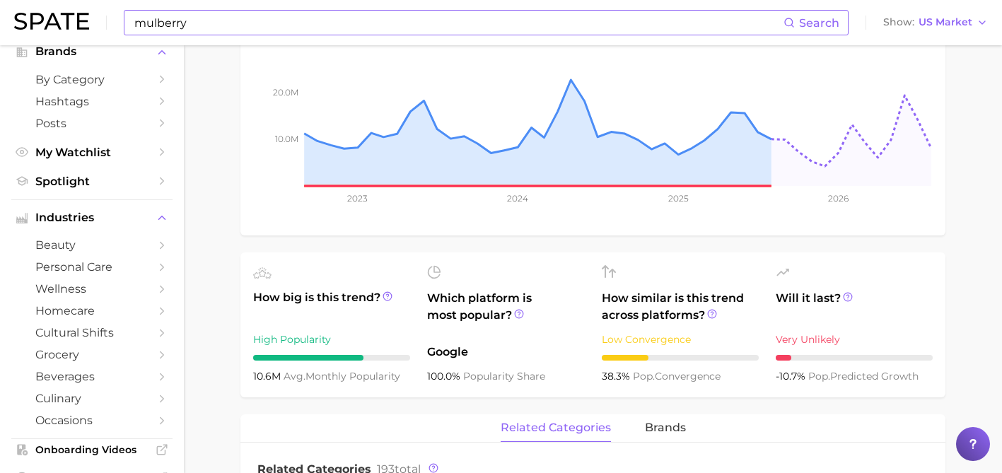
click at [170, 24] on input "mulberry" at bounding box center [458, 23] width 651 height 24
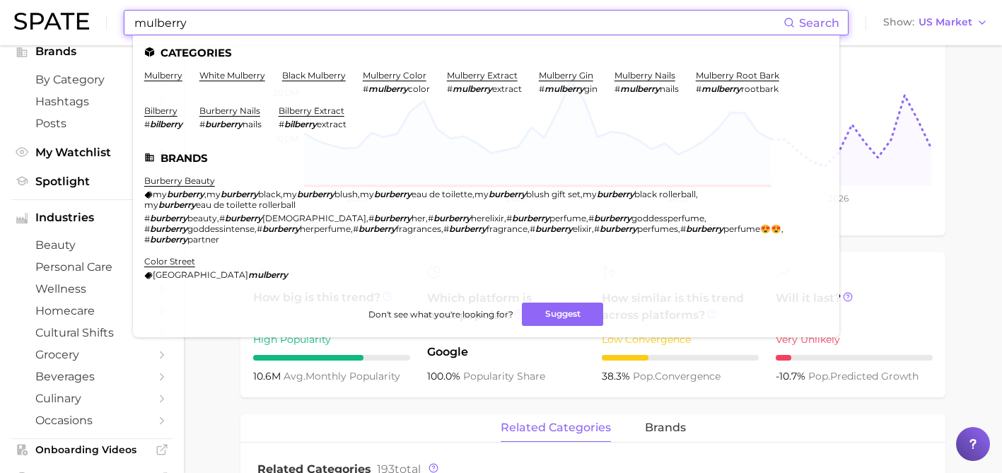
click at [170, 24] on input "mulberry" at bounding box center [458, 23] width 651 height 24
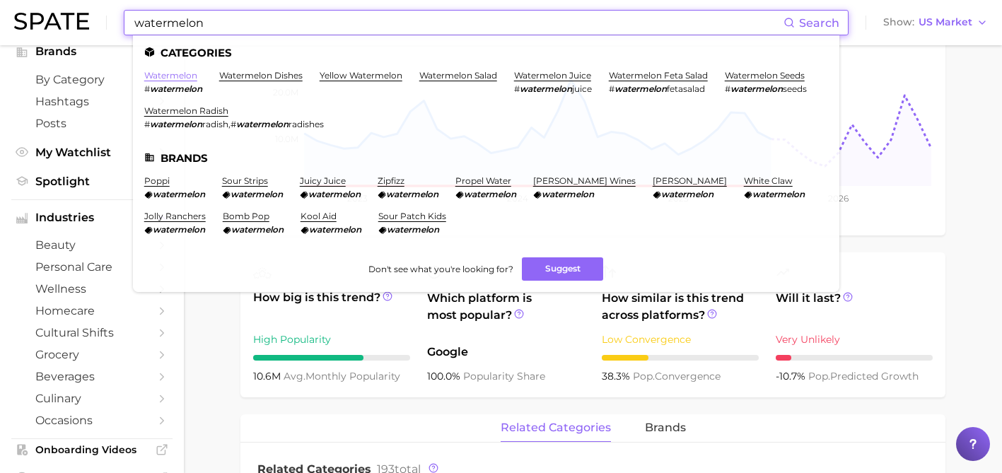
click at [155, 74] on link "watermelon" at bounding box center [170, 75] width 53 height 11
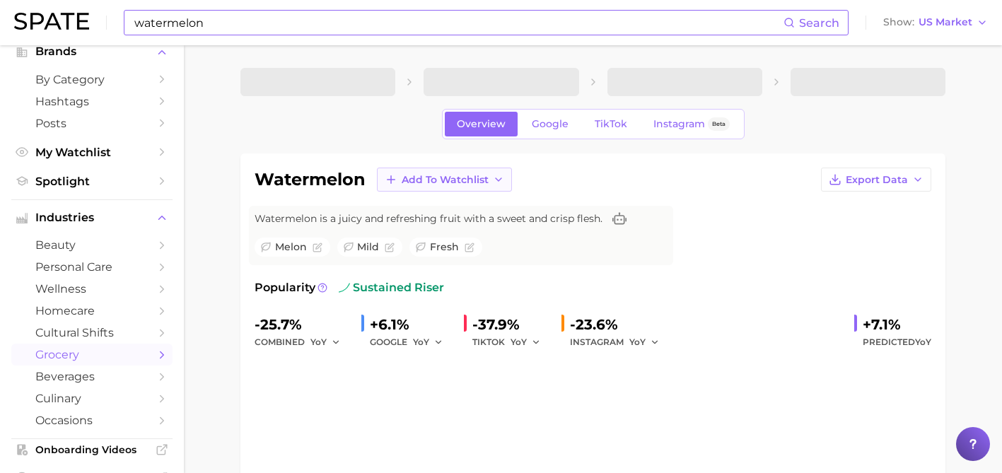
click at [455, 182] on span "Add to Watchlist" at bounding box center [445, 180] width 87 height 12
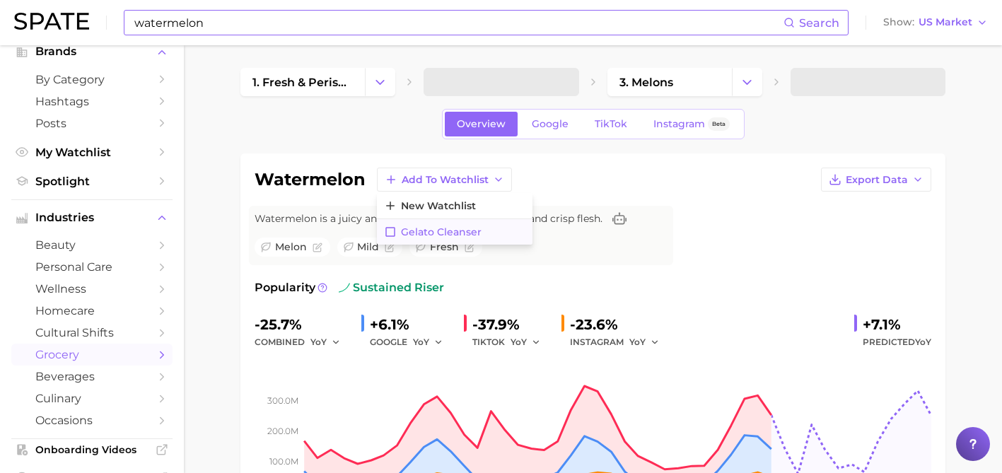
click at [436, 224] on button "Gelato Cleanser" at bounding box center [455, 231] width 156 height 25
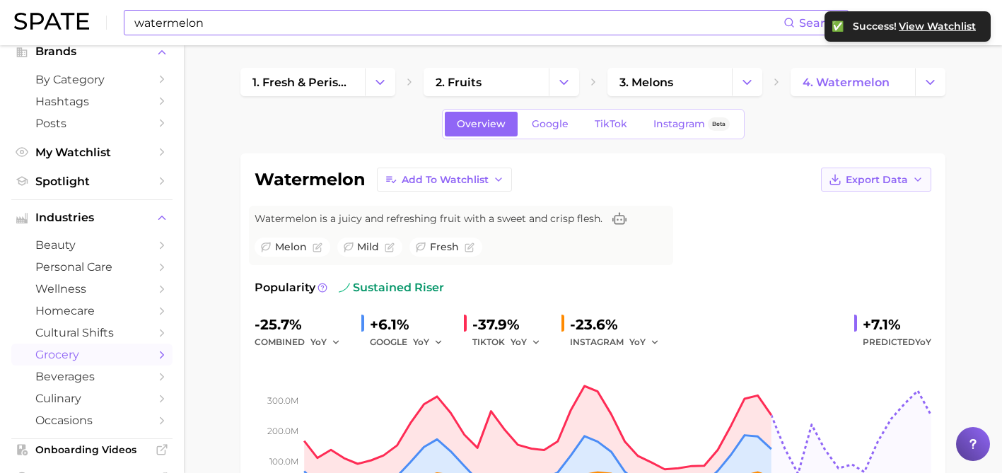
click at [889, 185] on span "Export Data" at bounding box center [877, 180] width 62 height 12
click at [863, 235] on span "Time Series Image" at bounding box center [847, 232] width 95 height 12
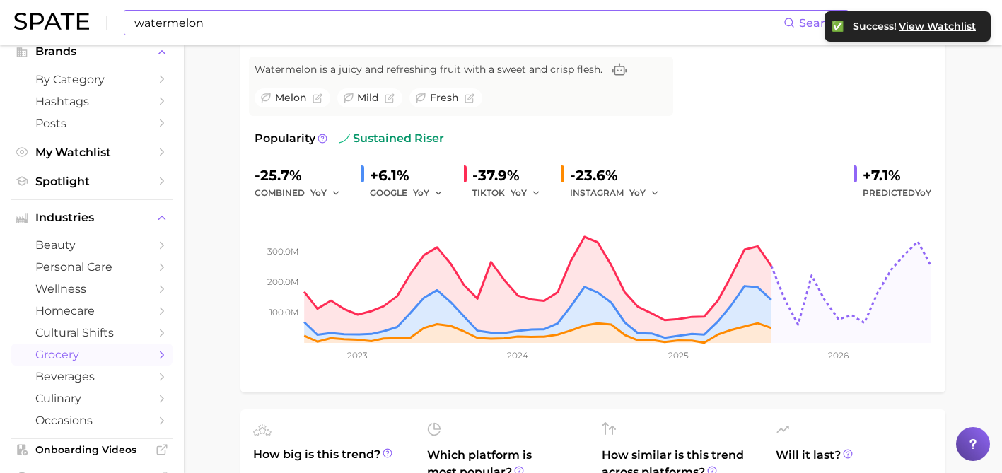
scroll to position [188, 0]
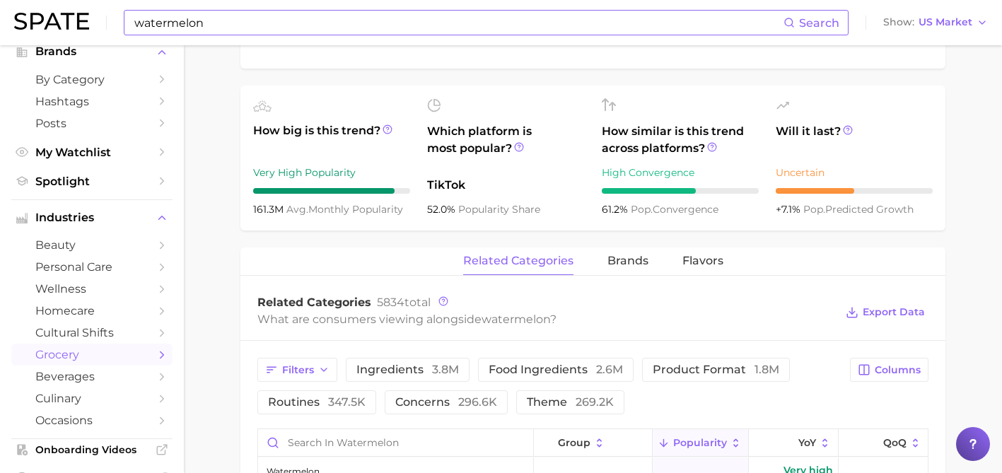
scroll to position [504, 0]
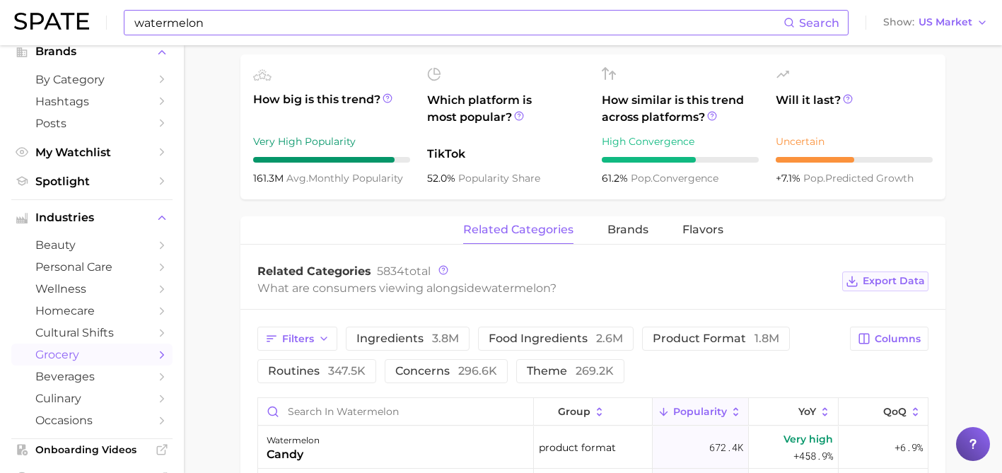
click at [896, 279] on span "Export Data" at bounding box center [894, 281] width 62 height 12
click at [181, 30] on input "watermelon" at bounding box center [458, 23] width 651 height 24
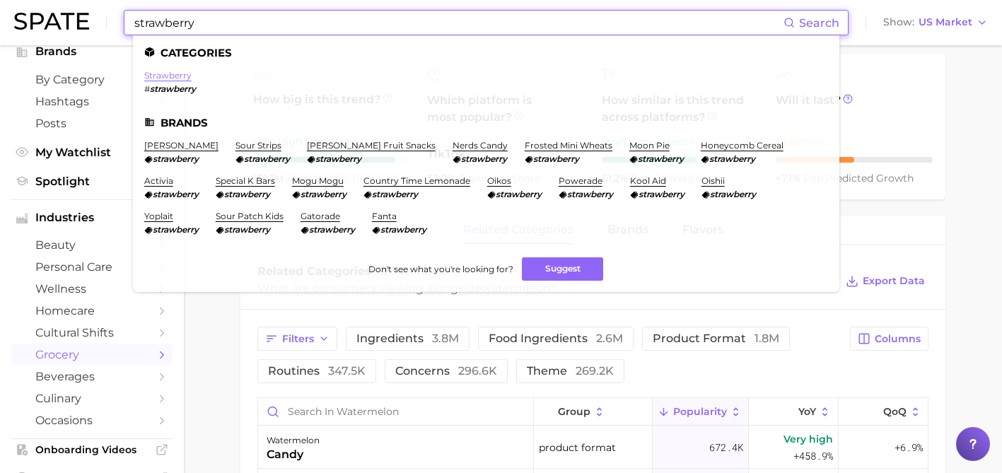
type input "strawberry"
click at [182, 77] on link "strawberry" at bounding box center [167, 75] width 47 height 11
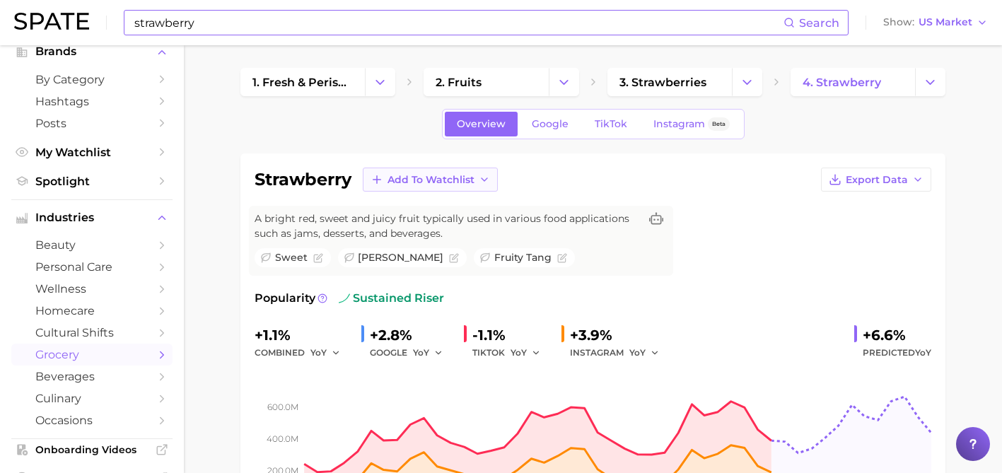
click at [470, 184] on span "Add to Watchlist" at bounding box center [431, 180] width 87 height 12
click at [461, 226] on span "Gelato Cleanser" at bounding box center [427, 232] width 81 height 12
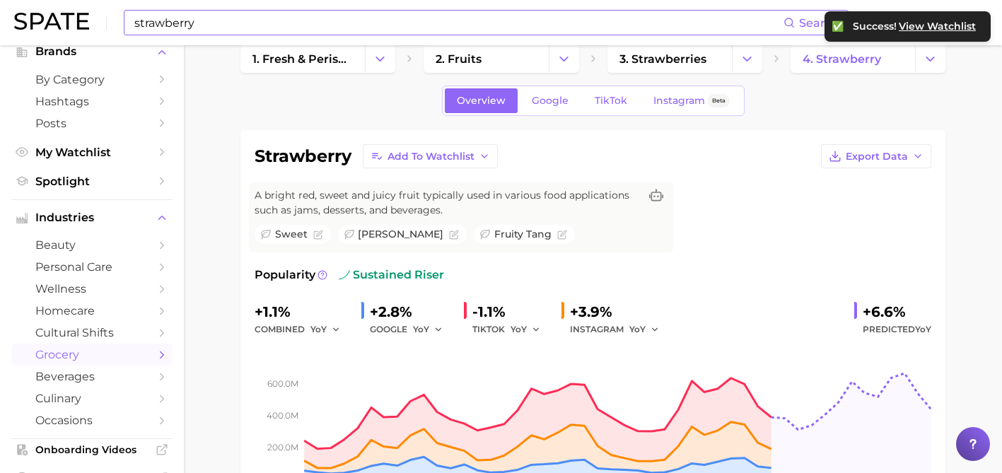
scroll to position [52, 0]
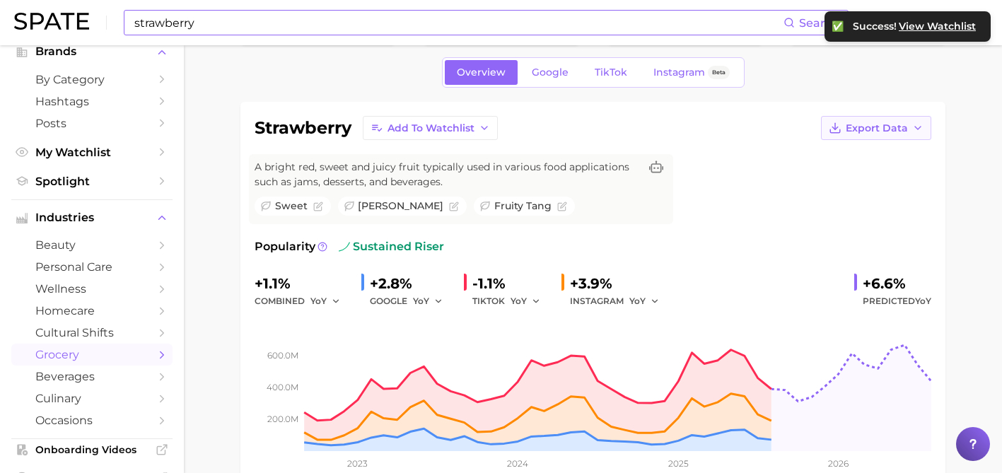
click at [856, 126] on span "Export Data" at bounding box center [877, 128] width 62 height 12
click at [850, 175] on span "Time Series Image" at bounding box center [847, 180] width 95 height 12
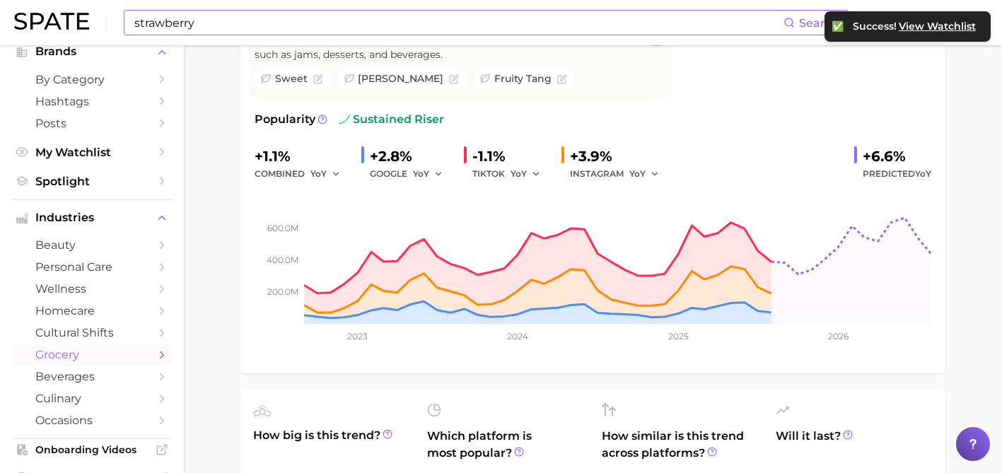
scroll to position [221, 0]
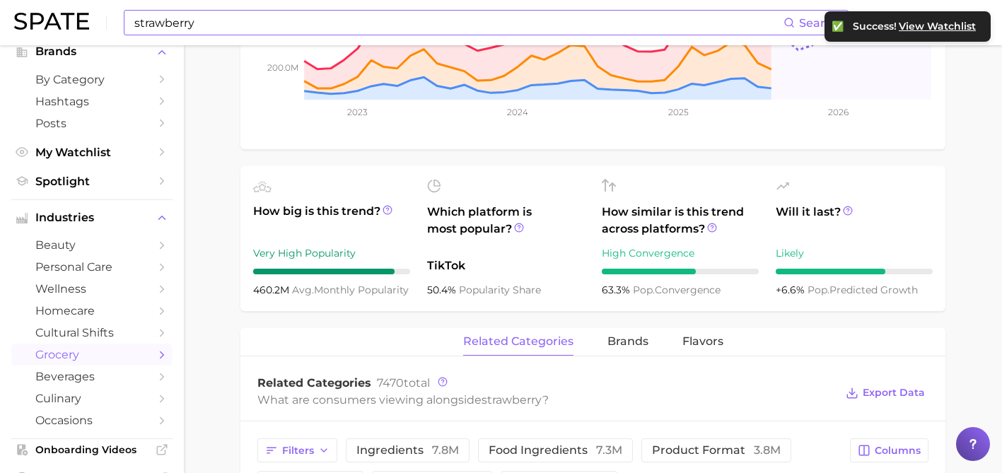
scroll to position [405, 0]
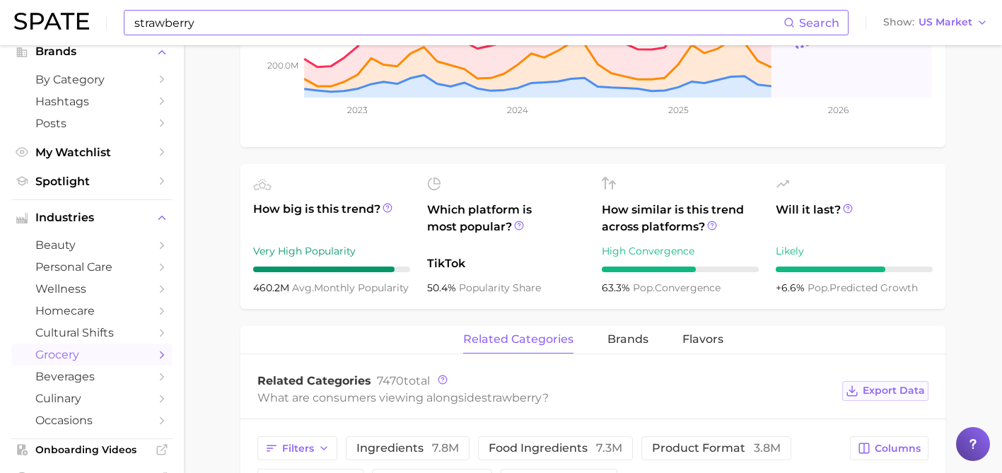
click at [850, 392] on icon at bounding box center [852, 391] width 13 height 13
click at [178, 25] on input "strawberry" at bounding box center [458, 23] width 651 height 24
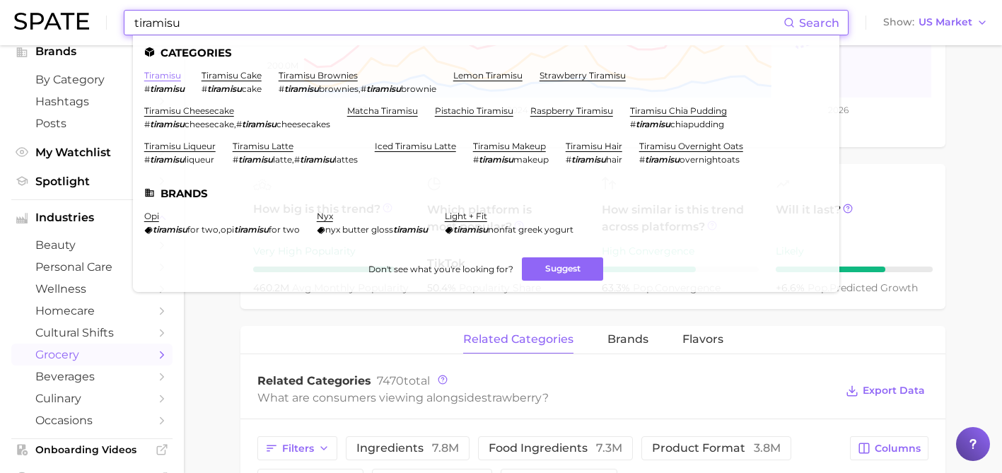
click at [173, 74] on link "tiramisu" at bounding box center [162, 75] width 37 height 11
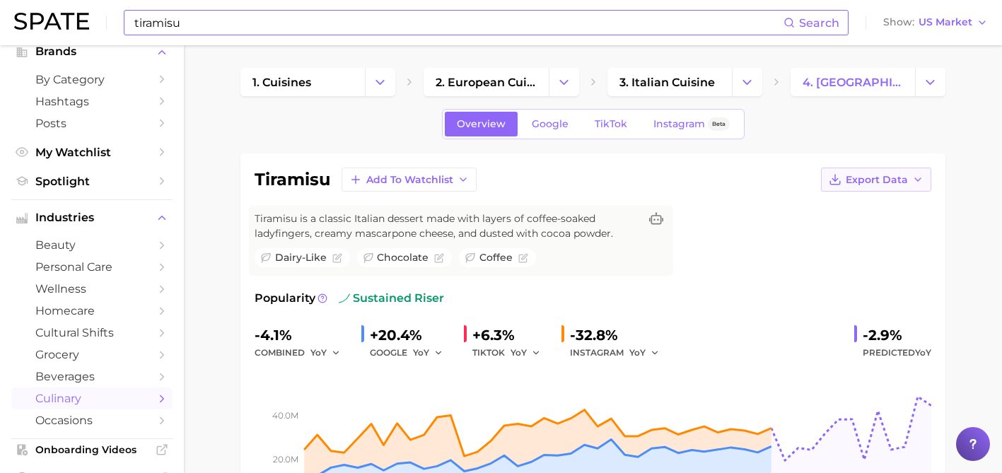
click at [895, 179] on span "Export Data" at bounding box center [877, 180] width 62 height 12
click at [864, 228] on span "Time Series Image" at bounding box center [847, 232] width 95 height 12
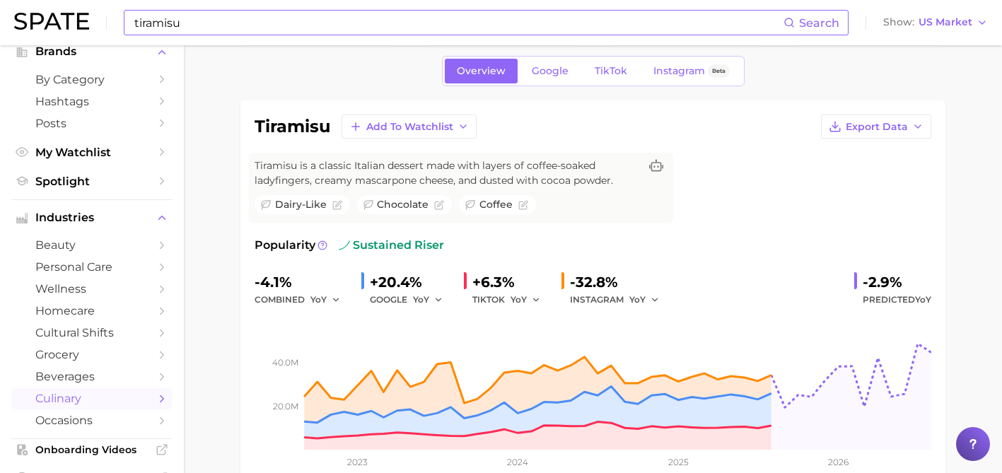
scroll to position [54, 0]
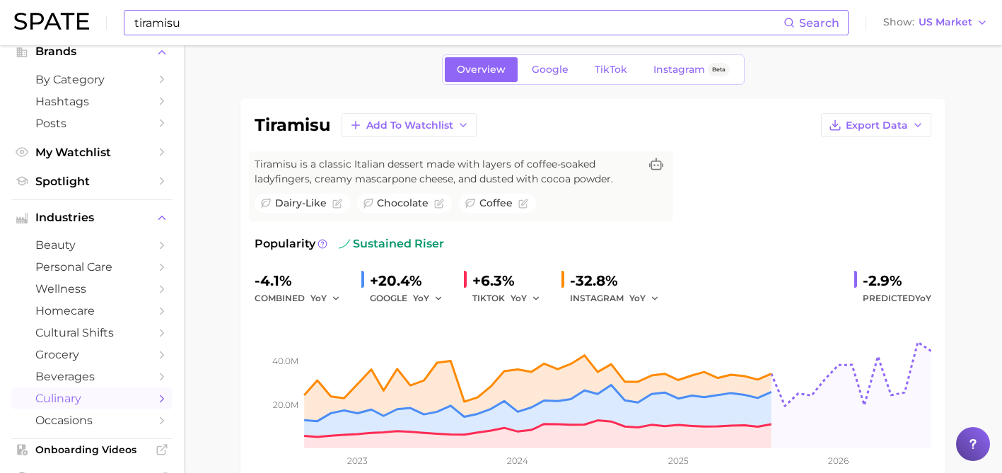
click at [705, 241] on div "Popularity sustained riser" at bounding box center [593, 244] width 677 height 17
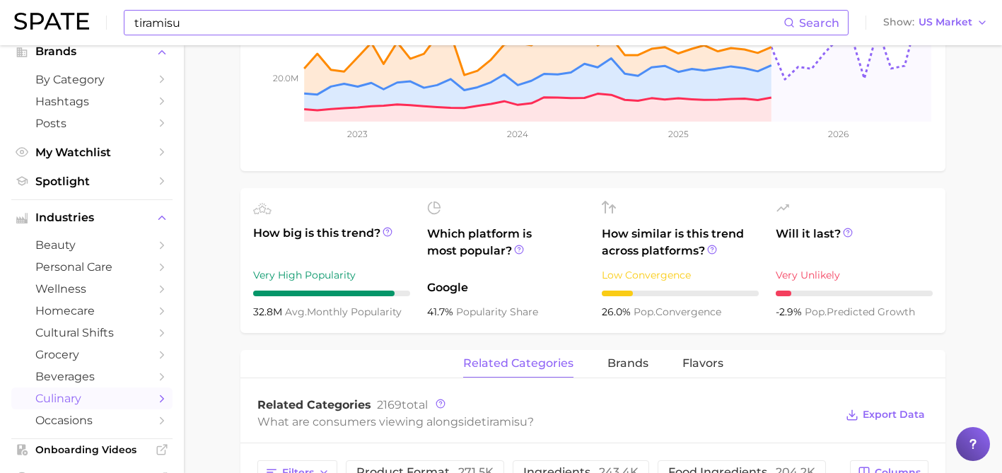
scroll to position [386, 0]
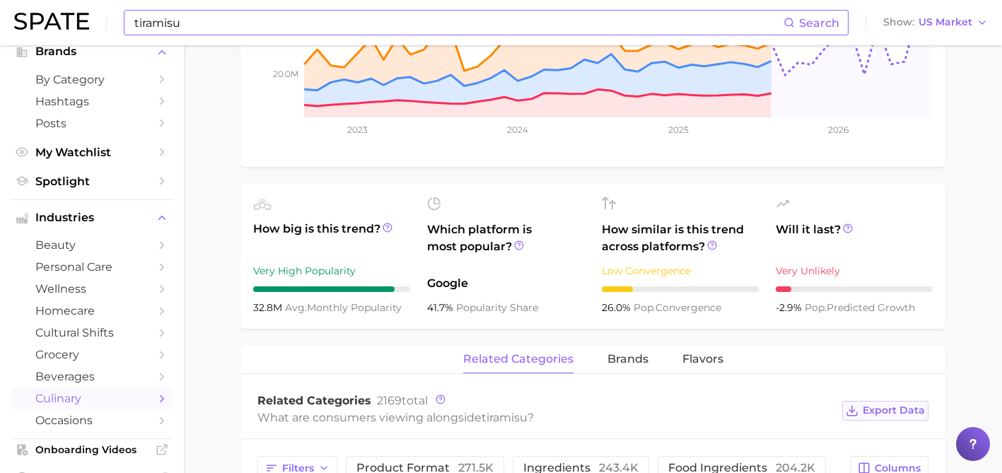
click at [881, 405] on span "Export Data" at bounding box center [894, 411] width 62 height 12
click at [166, 21] on input "tiramisu" at bounding box center [458, 23] width 651 height 24
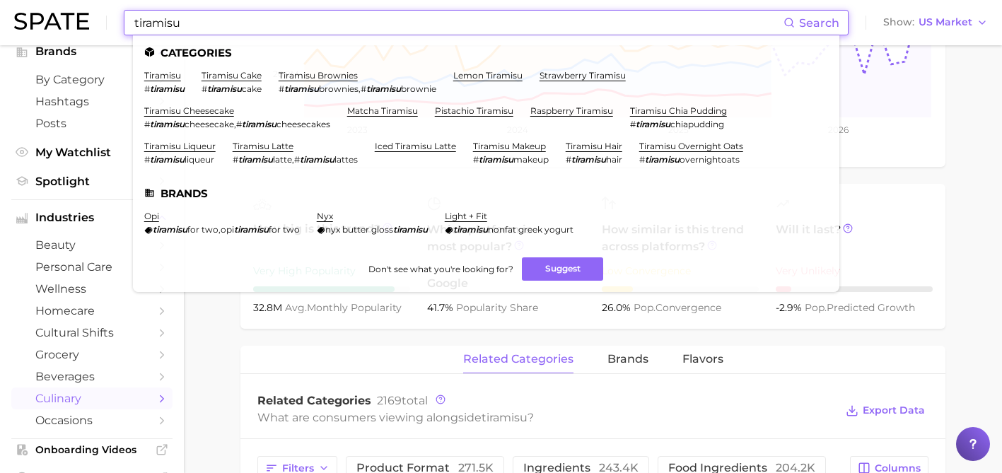
click at [166, 21] on input "tiramisu" at bounding box center [458, 23] width 651 height 24
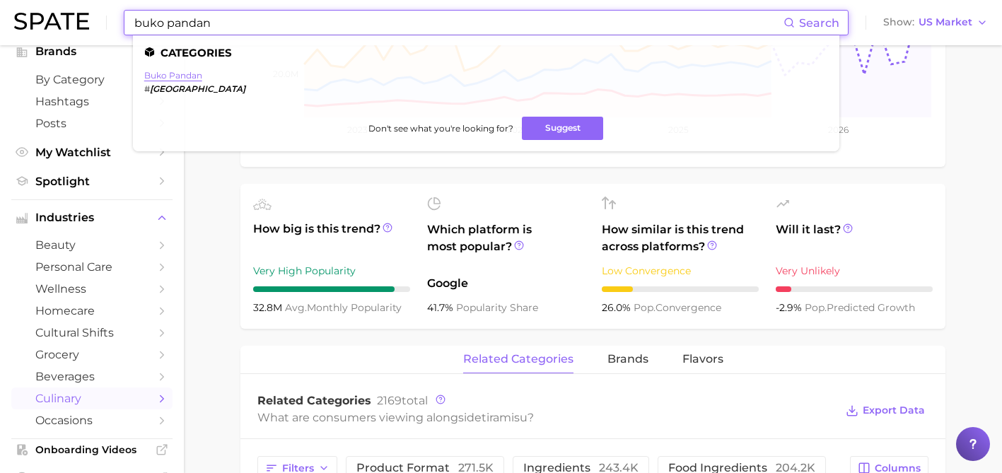
type input "buko pandan"
click at [166, 73] on link "buko pandan" at bounding box center [173, 75] width 58 height 11
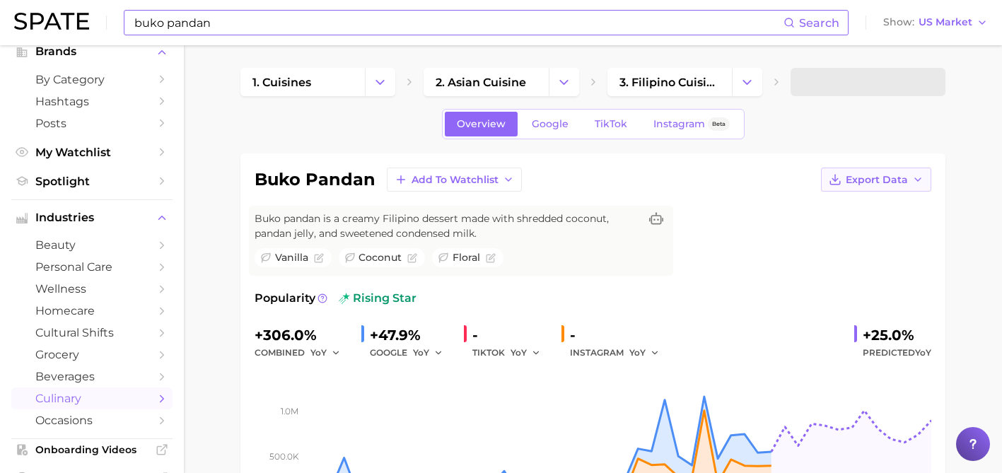
click at [859, 177] on span "Export Data" at bounding box center [877, 180] width 62 height 12
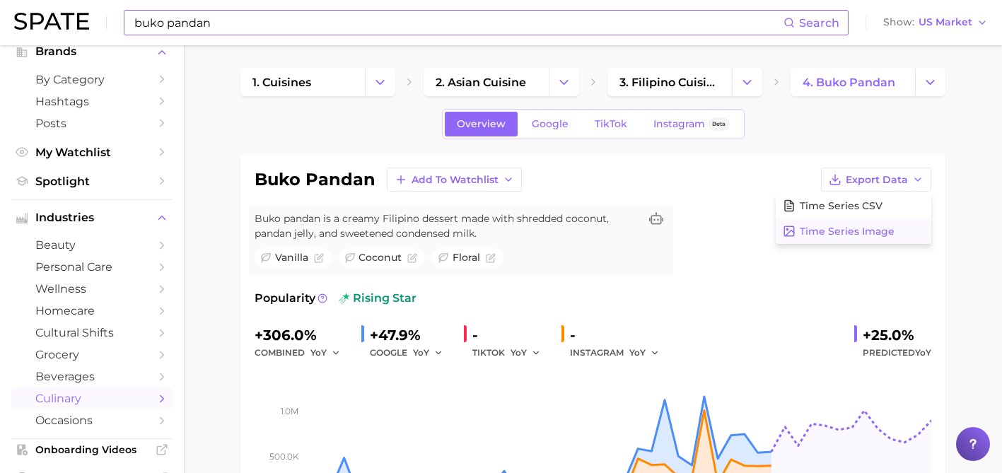
click at [841, 226] on span "Time Series Image" at bounding box center [847, 232] width 95 height 12
click at [479, 180] on span "Add to Watchlist" at bounding box center [455, 180] width 87 height 12
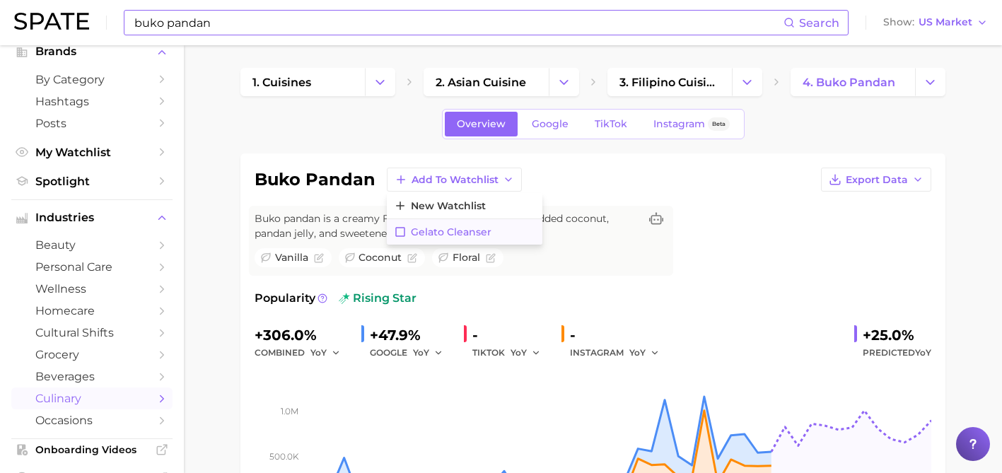
click at [467, 224] on button "Gelato Cleanser" at bounding box center [465, 231] width 156 height 25
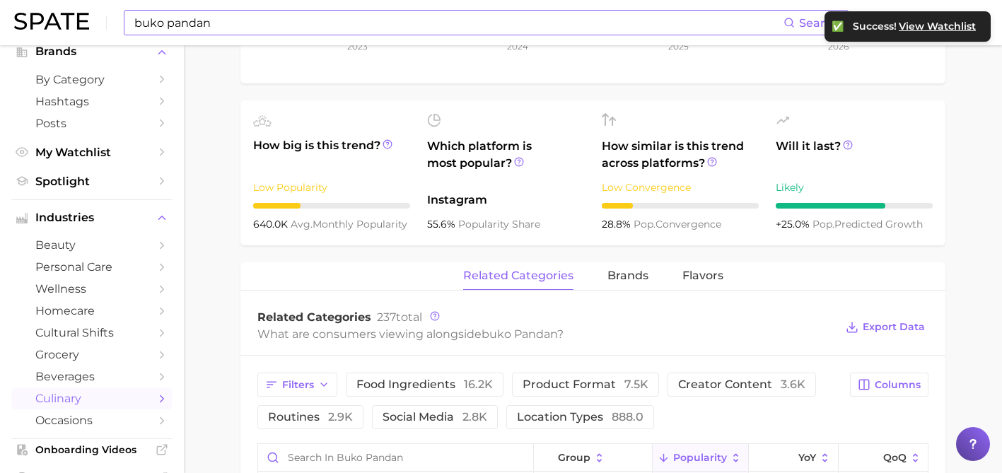
scroll to position [497, 0]
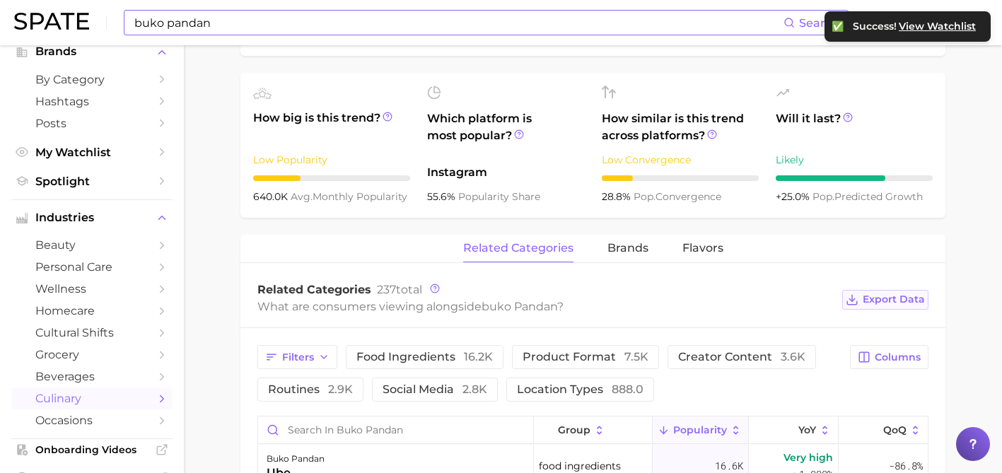
click at [860, 303] on button "Export Data" at bounding box center [885, 300] width 86 height 20
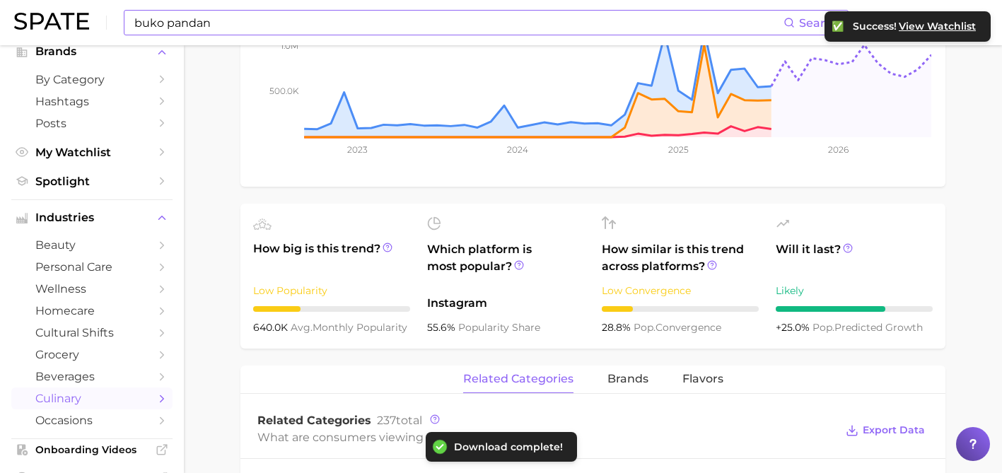
scroll to position [369, 0]
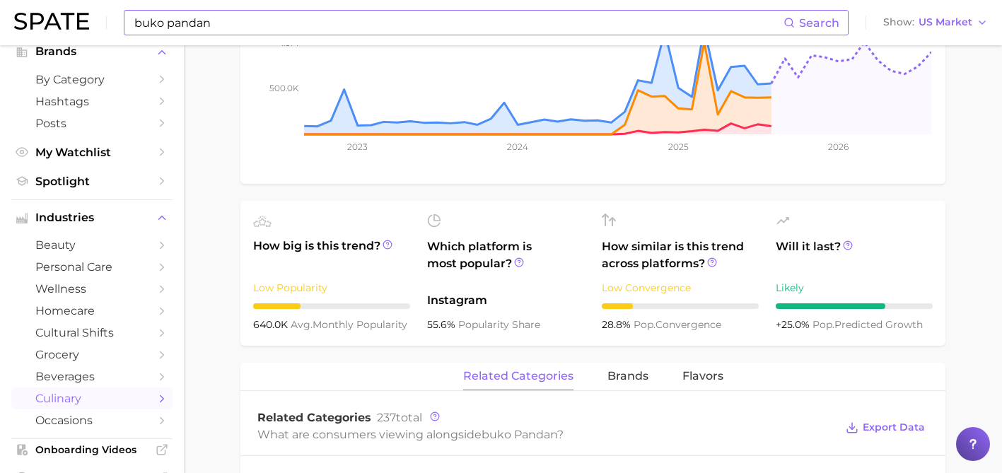
click at [216, 23] on input "buko pandan" at bounding box center [458, 23] width 651 height 24
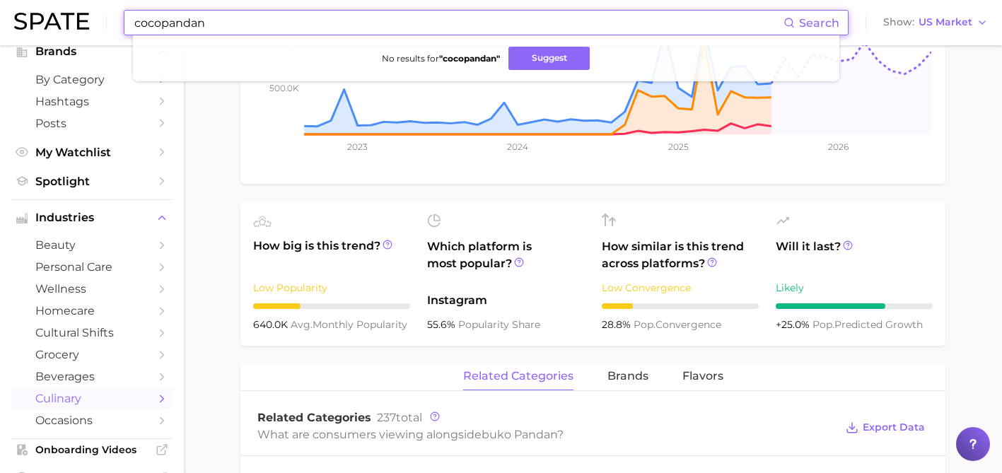
click at [164, 21] on input "cocopandan" at bounding box center [458, 23] width 651 height 24
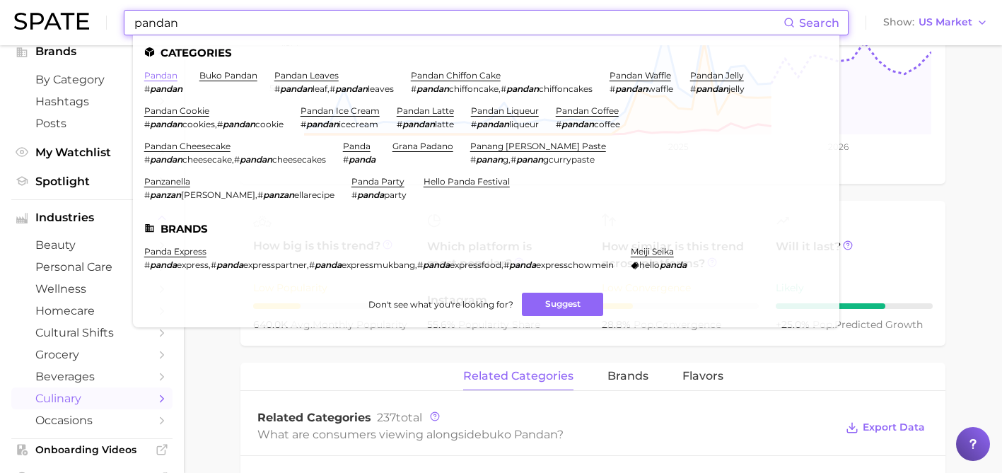
type input "pandan"
click at [157, 74] on link "pandan" at bounding box center [160, 75] width 33 height 11
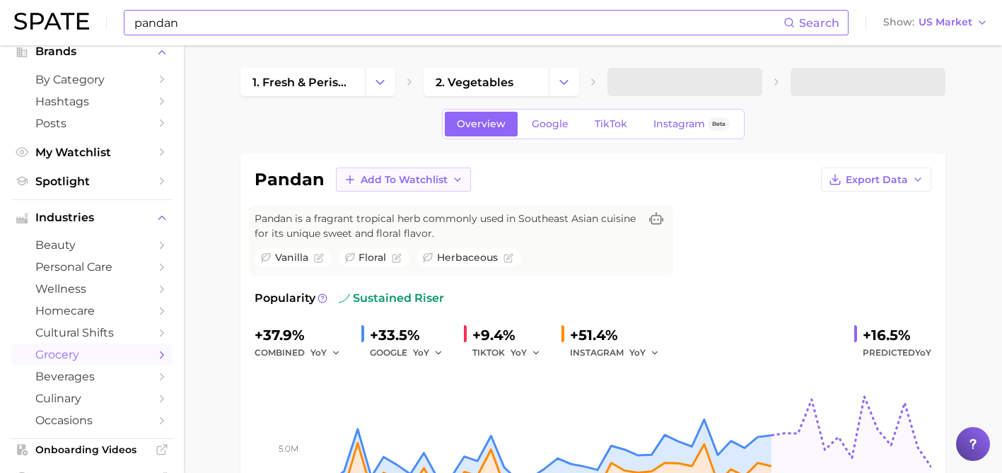
click at [447, 178] on button "Add to Watchlist" at bounding box center [403, 180] width 135 height 24
click at [410, 233] on span "Gelato Cleanser" at bounding box center [400, 232] width 81 height 12
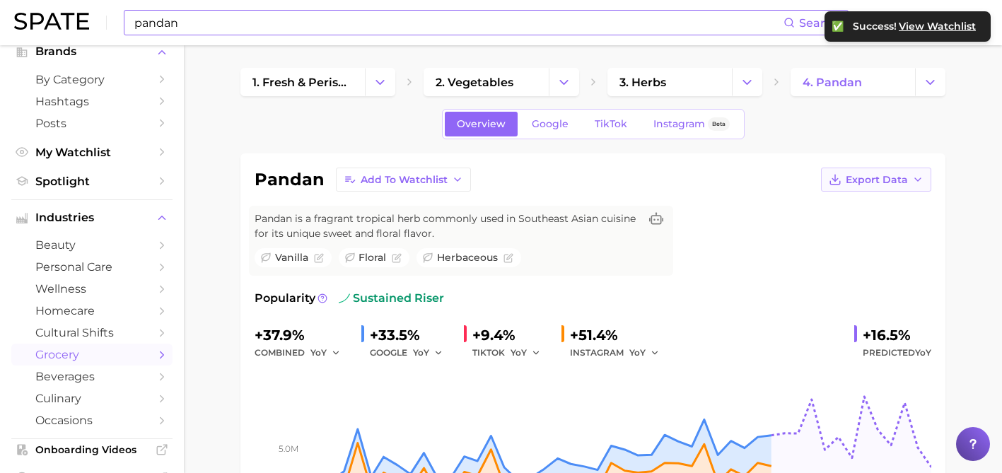
click at [884, 180] on span "Export Data" at bounding box center [877, 180] width 62 height 12
click at [852, 228] on span "Time Series Image" at bounding box center [847, 232] width 95 height 12
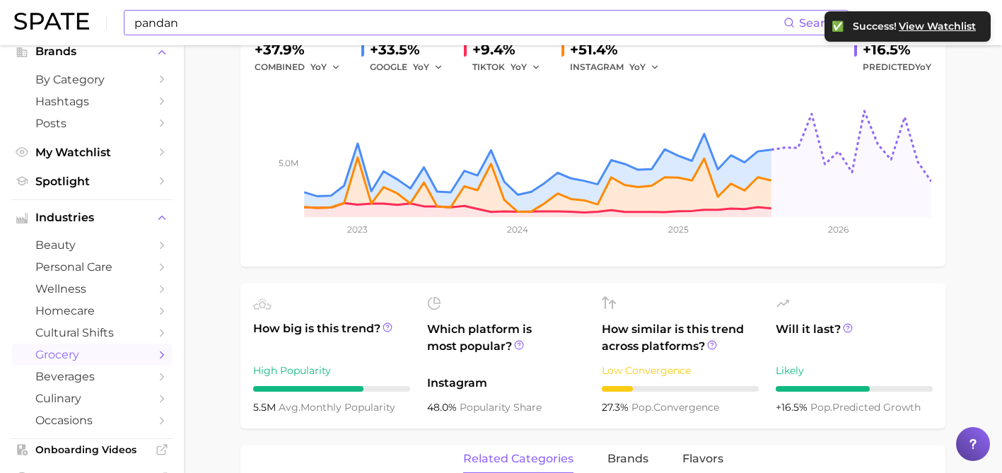
scroll to position [330, 0]
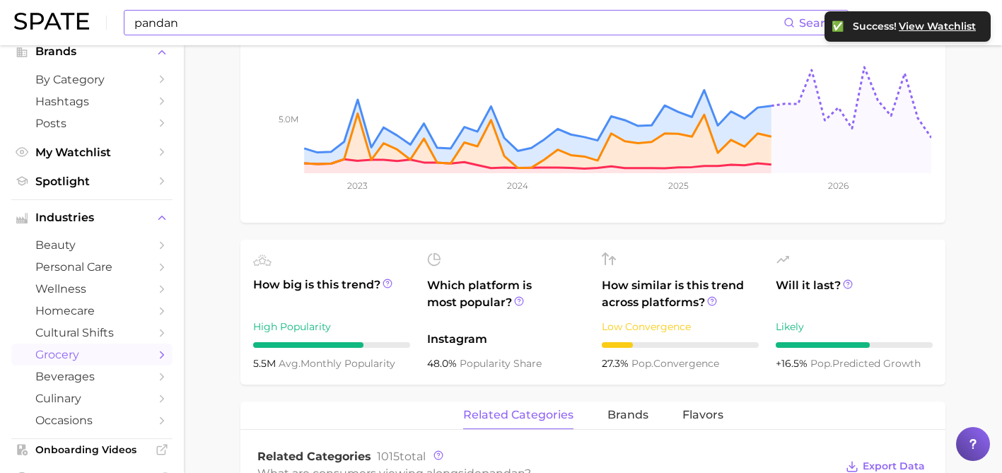
click at [799, 395] on div "pandan Add to Watchlist Export Data Pandan is a fragrant tropical herb commonly…" at bounding box center [593, 448] width 705 height 1249
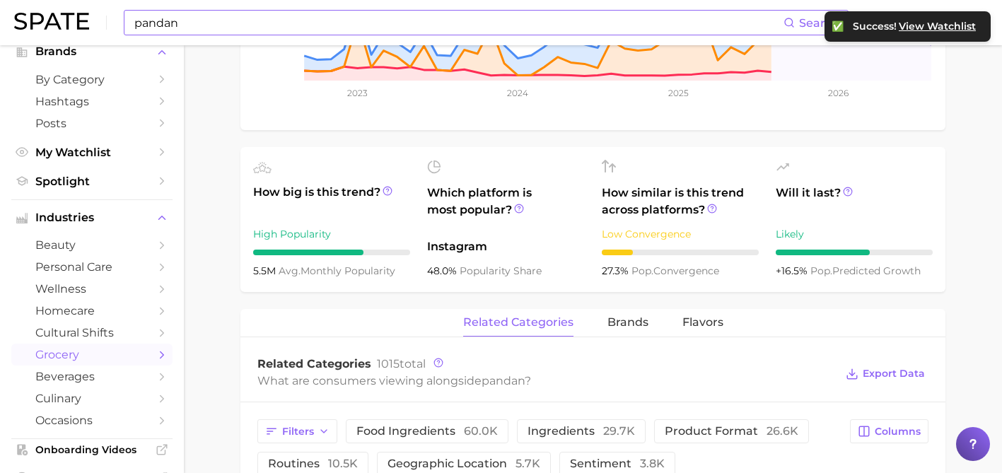
scroll to position [436, 0]
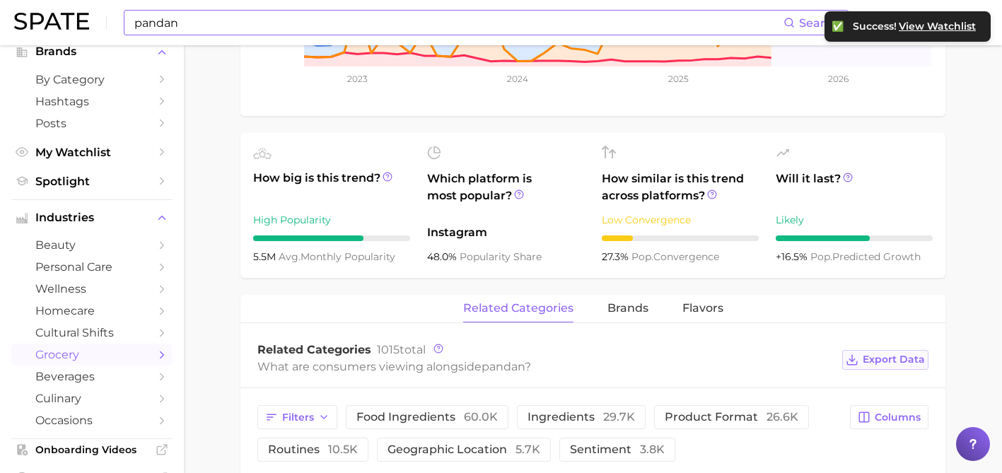
click at [857, 354] on icon at bounding box center [852, 360] width 13 height 13
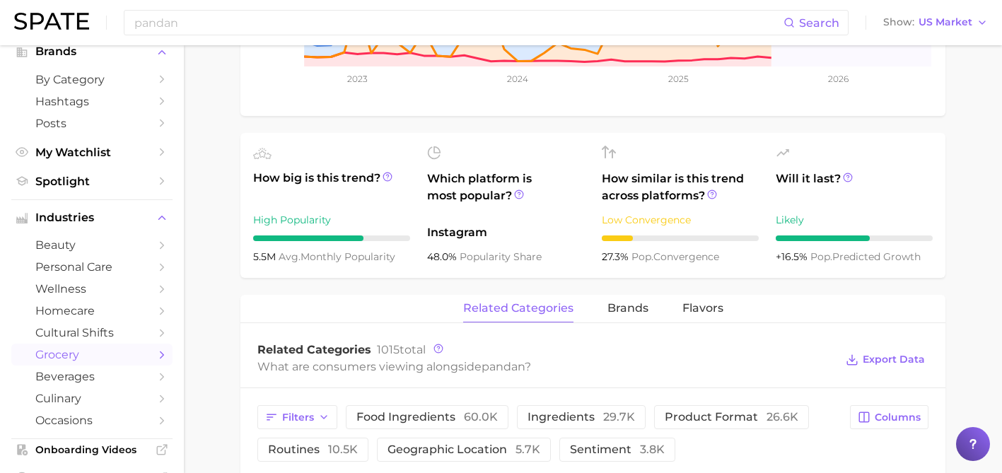
scroll to position [0, 0]
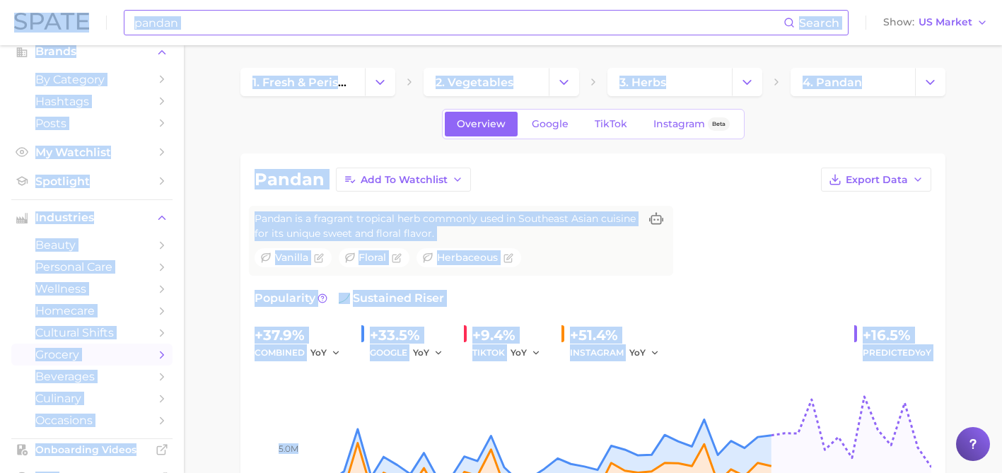
click at [153, 21] on input "pandan" at bounding box center [458, 23] width 651 height 24
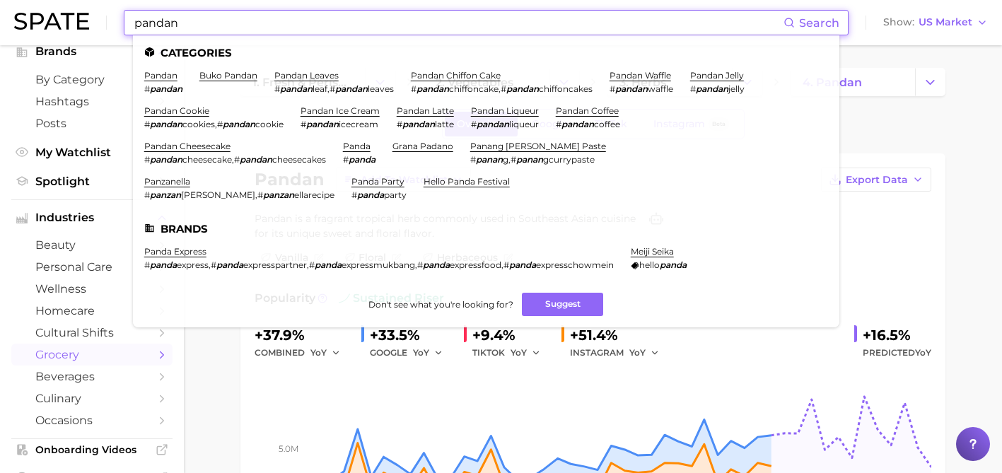
click at [153, 21] on input "pandan" at bounding box center [458, 23] width 651 height 24
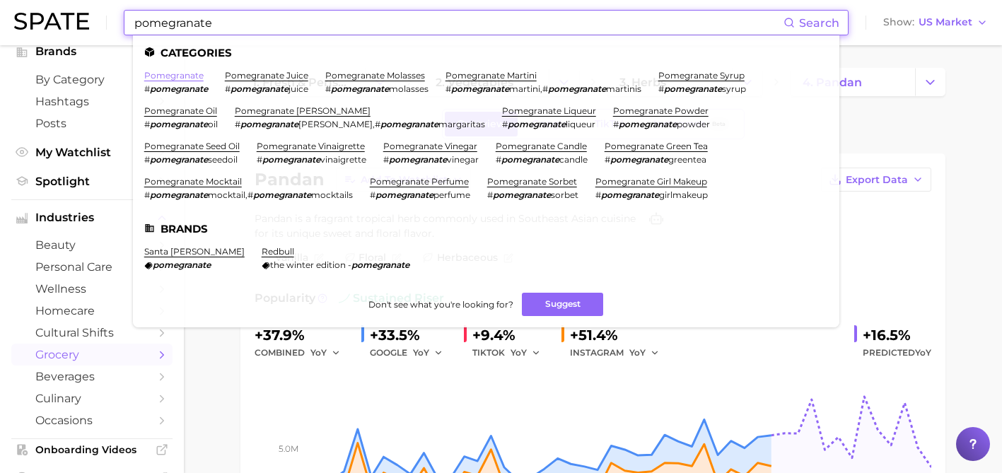
click at [165, 72] on link "pomegranate" at bounding box center [173, 75] width 59 height 11
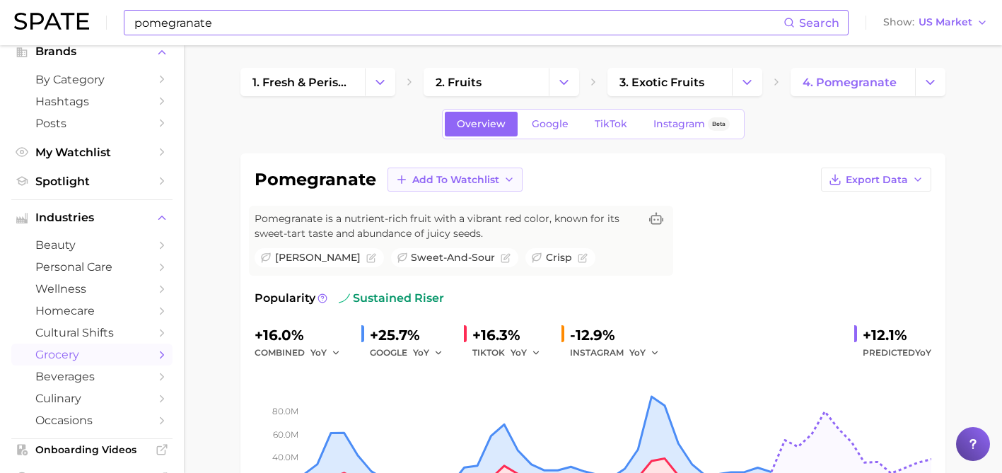
click at [447, 180] on span "Add to Watchlist" at bounding box center [455, 180] width 87 height 12
click at [461, 230] on span "Gelato Cleanser" at bounding box center [452, 232] width 81 height 12
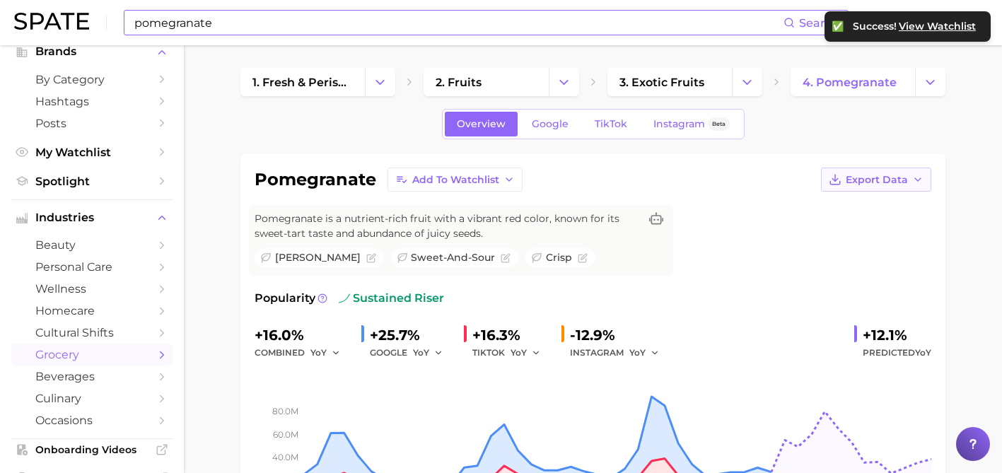
click at [892, 181] on span "Export Data" at bounding box center [877, 180] width 62 height 12
click at [856, 227] on span "Time Series Image" at bounding box center [847, 232] width 95 height 12
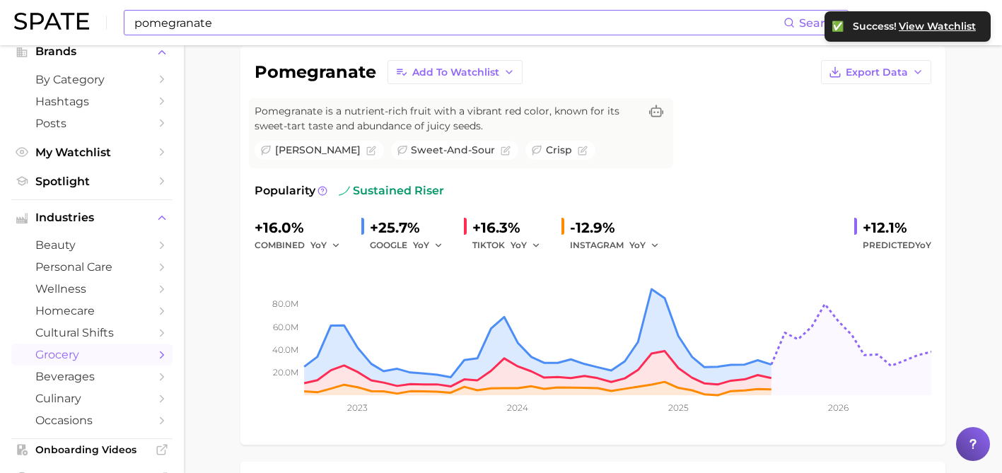
scroll to position [129, 0]
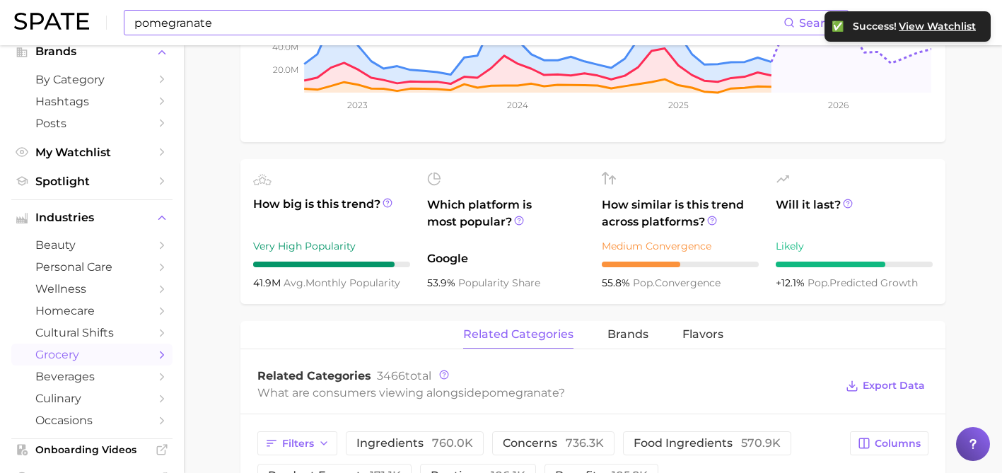
scroll to position [412, 0]
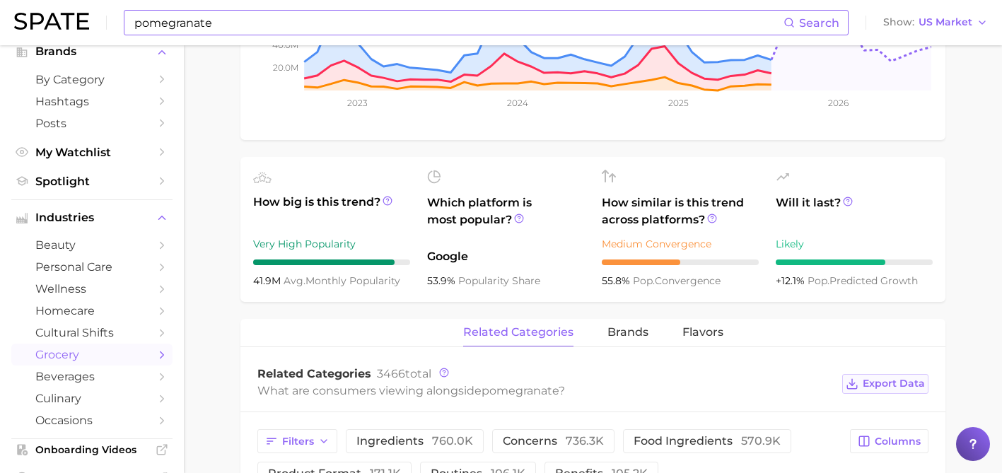
click at [873, 385] on span "Export Data" at bounding box center [894, 384] width 62 height 12
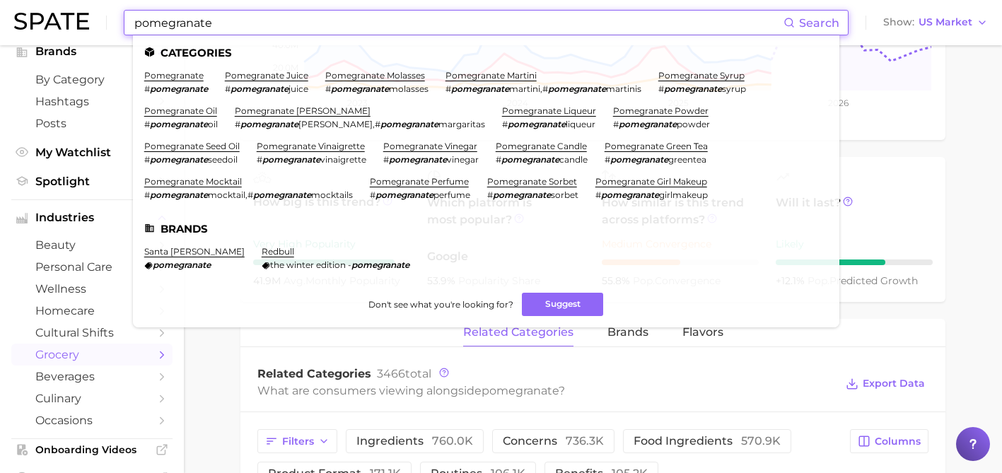
click at [191, 21] on input "pomegranate" at bounding box center [458, 23] width 651 height 24
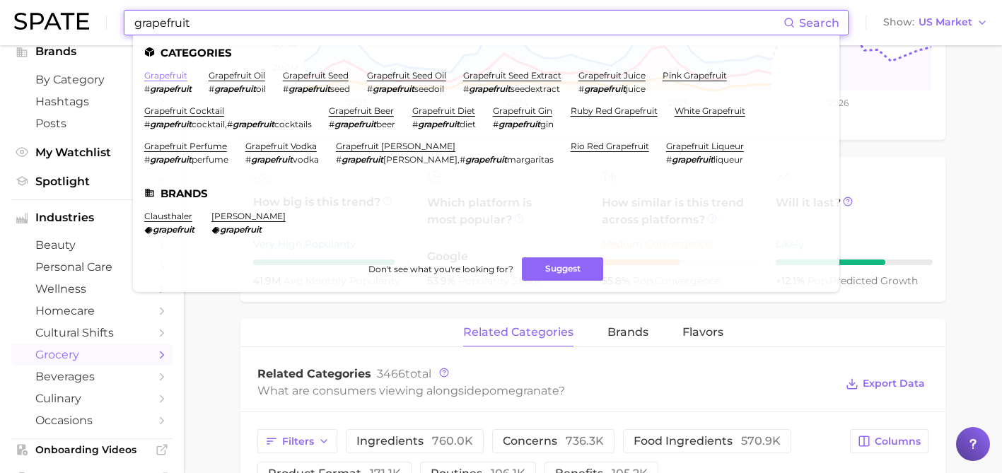
click at [175, 74] on link "grapefruit" at bounding box center [165, 75] width 43 height 11
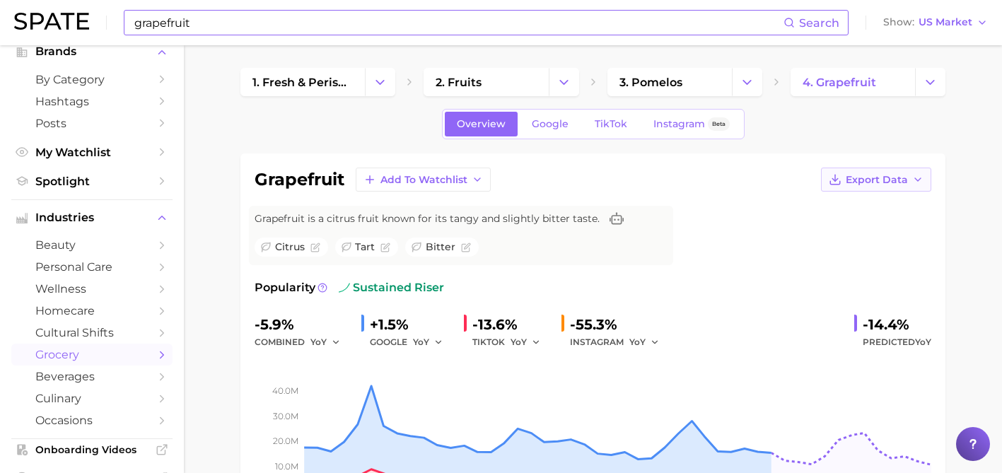
click at [888, 180] on span "Export Data" at bounding box center [877, 180] width 62 height 12
click at [864, 227] on span "Time Series Image" at bounding box center [847, 232] width 95 height 12
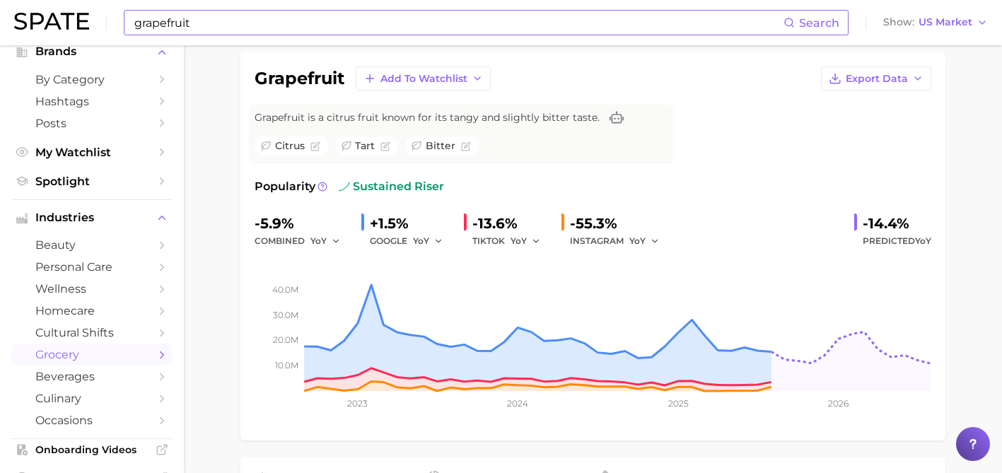
scroll to position [102, 0]
click at [701, 195] on div "Popularity sustained riser -5.9% combined YoY +1.5% GOOGLE YoY -13.6% TIKTOK Yo…" at bounding box center [593, 302] width 677 height 248
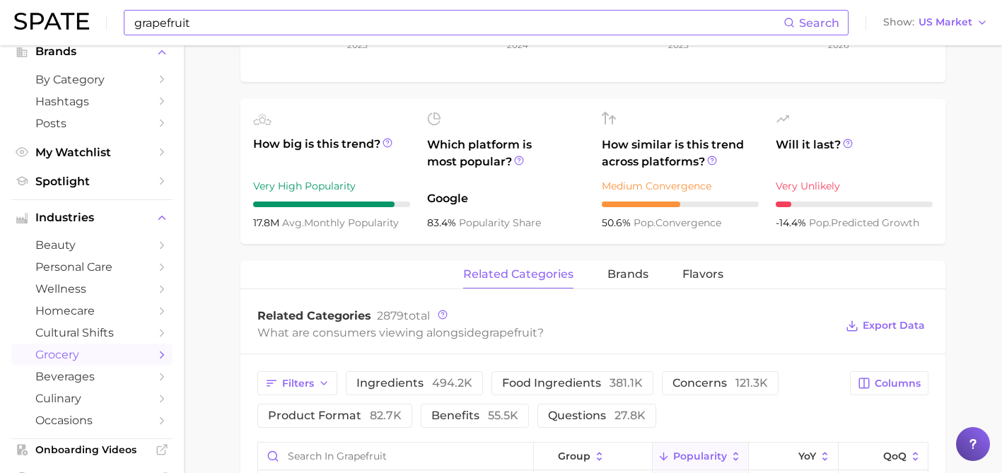
scroll to position [475, 0]
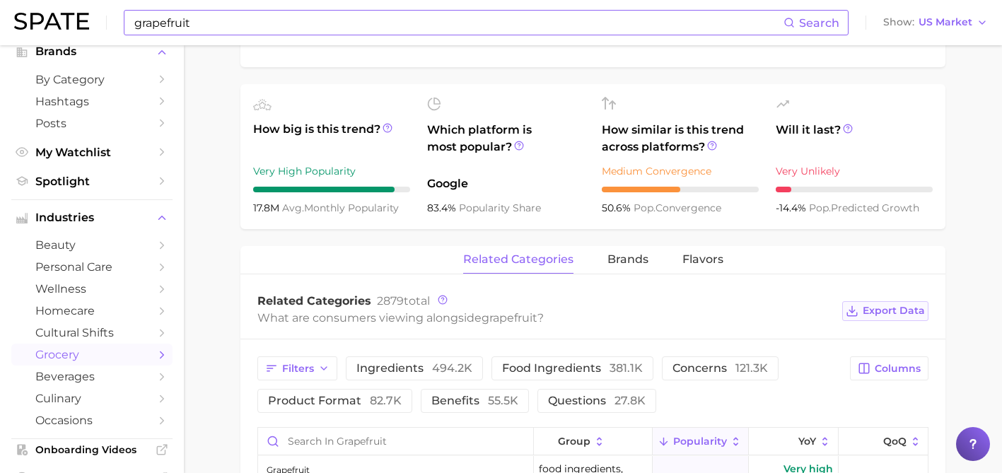
click at [852, 315] on icon at bounding box center [852, 311] width 13 height 13
click at [190, 21] on input "grapefruit" at bounding box center [458, 23] width 651 height 24
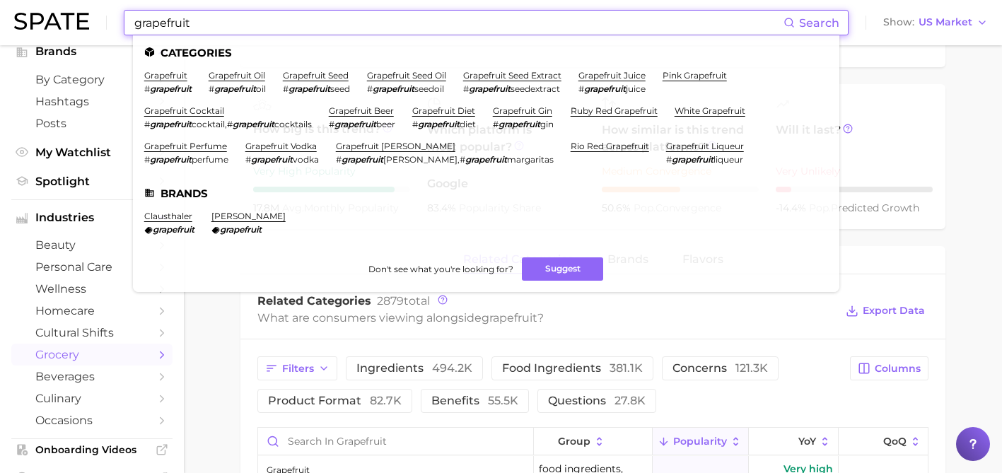
click at [190, 21] on input "grapefruit" at bounding box center [458, 23] width 651 height 24
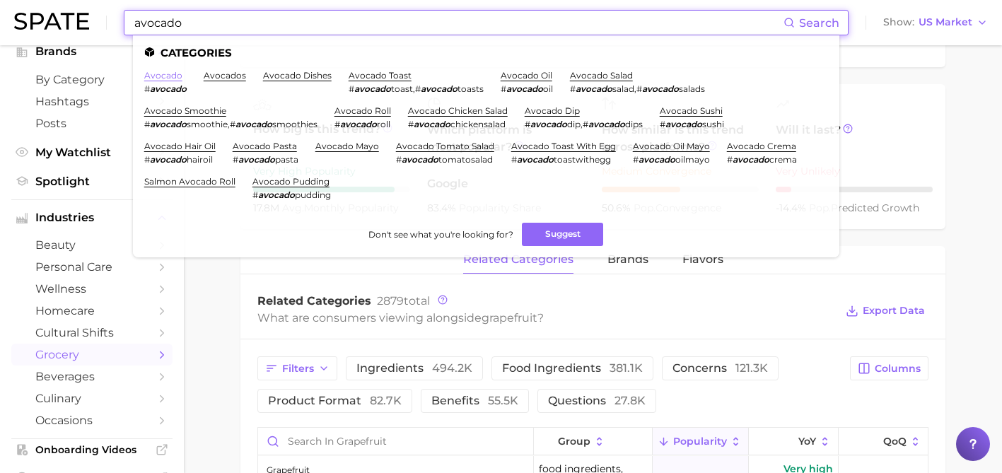
click at [170, 73] on link "avocado" at bounding box center [163, 75] width 38 height 11
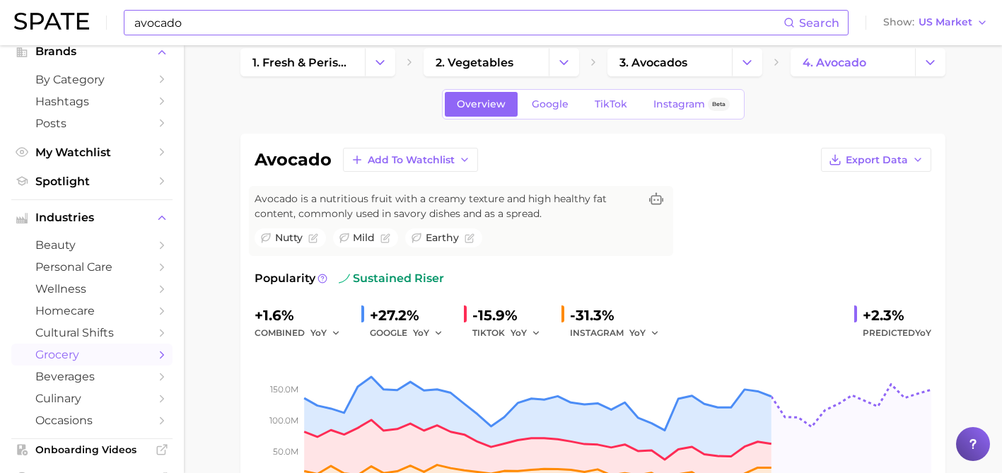
scroll to position [21, 0]
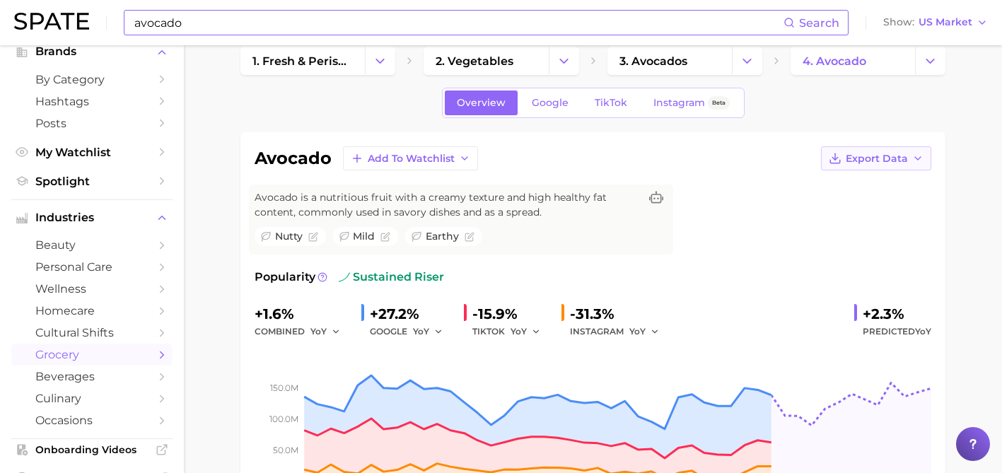
click at [866, 168] on button "Export Data" at bounding box center [876, 158] width 110 height 24
click at [854, 204] on span "Time Series Image" at bounding box center [847, 210] width 95 height 12
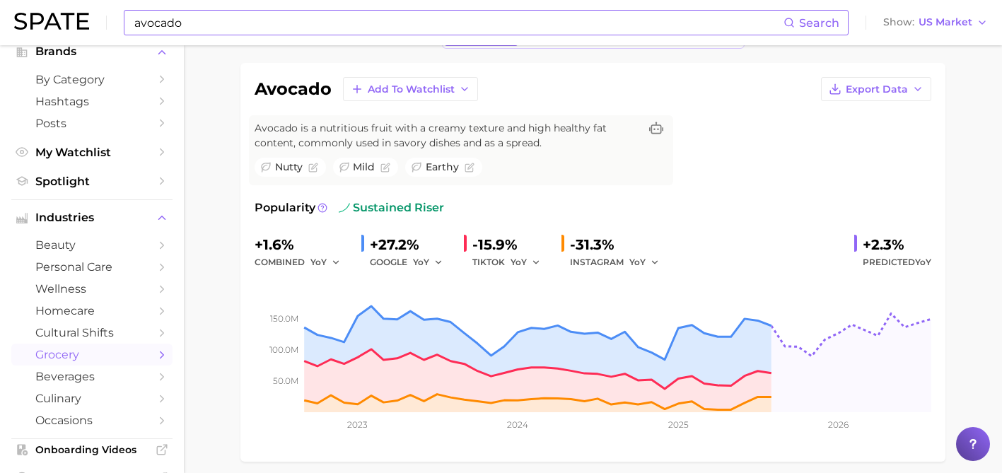
scroll to position [140, 0]
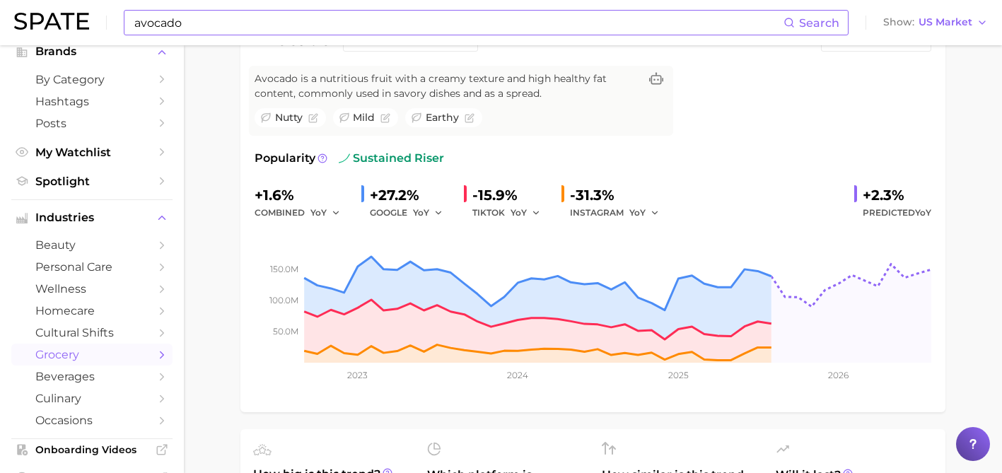
click at [671, 399] on div "50.0m 100.0m 150.0m 2023 2024 2025 2026" at bounding box center [593, 312] width 677 height 182
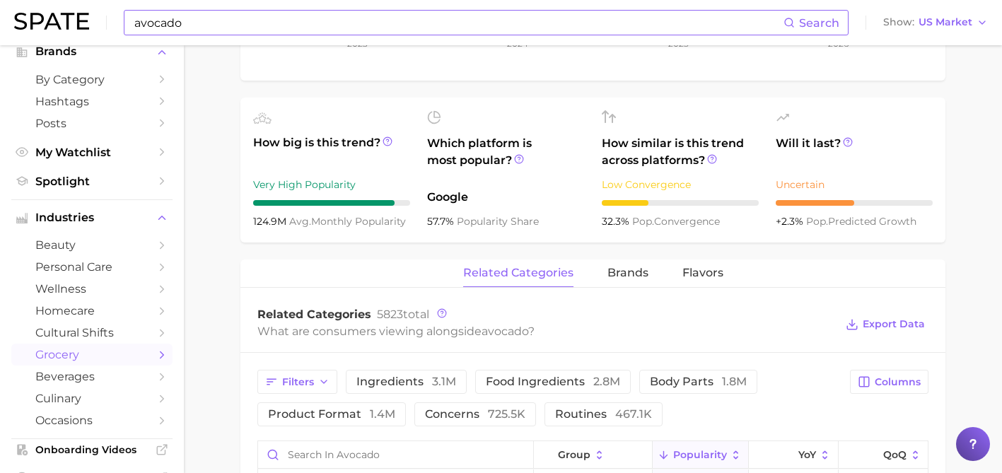
scroll to position [479, 0]
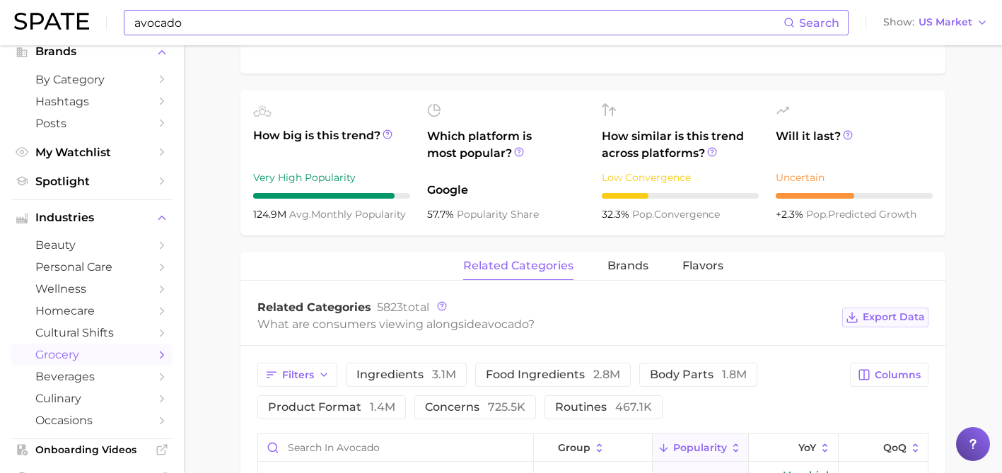
click at [868, 317] on span "Export Data" at bounding box center [894, 317] width 62 height 12
click at [293, 32] on input "avocado" at bounding box center [458, 23] width 651 height 24
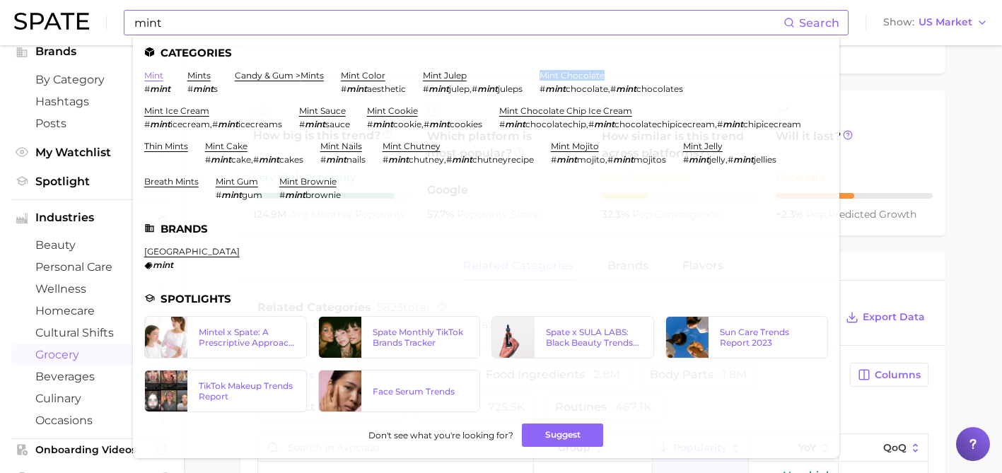
click at [156, 76] on link "mint" at bounding box center [153, 75] width 19 height 11
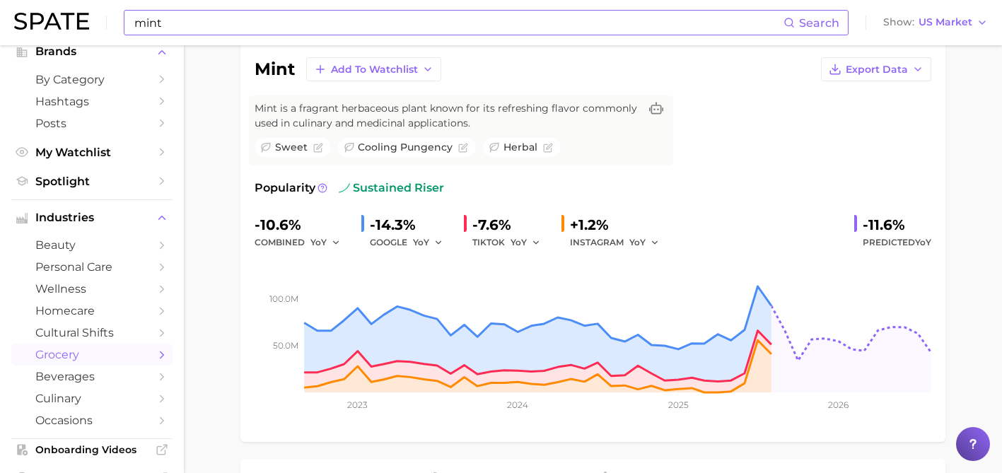
scroll to position [111, 0]
click at [835, 69] on line "button" at bounding box center [835, 67] width 0 height 6
click at [842, 118] on span "Time Series Image" at bounding box center [847, 121] width 95 height 12
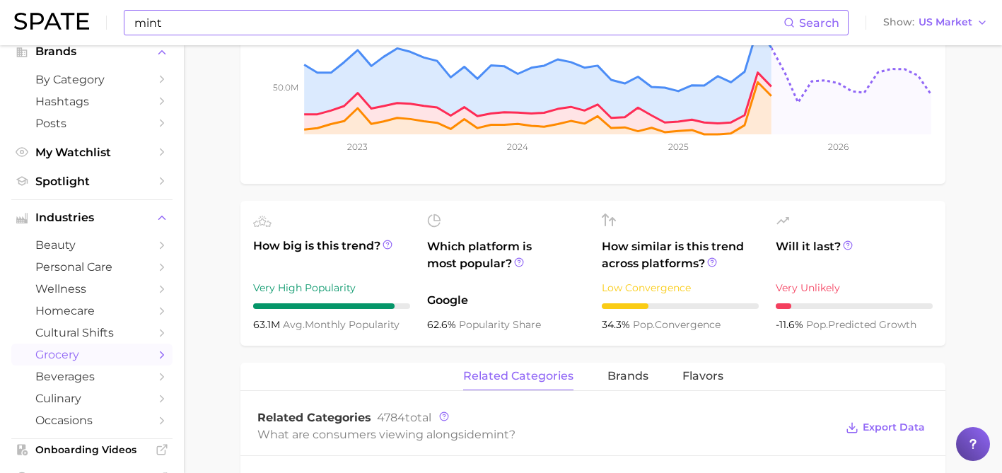
scroll to position [381, 0]
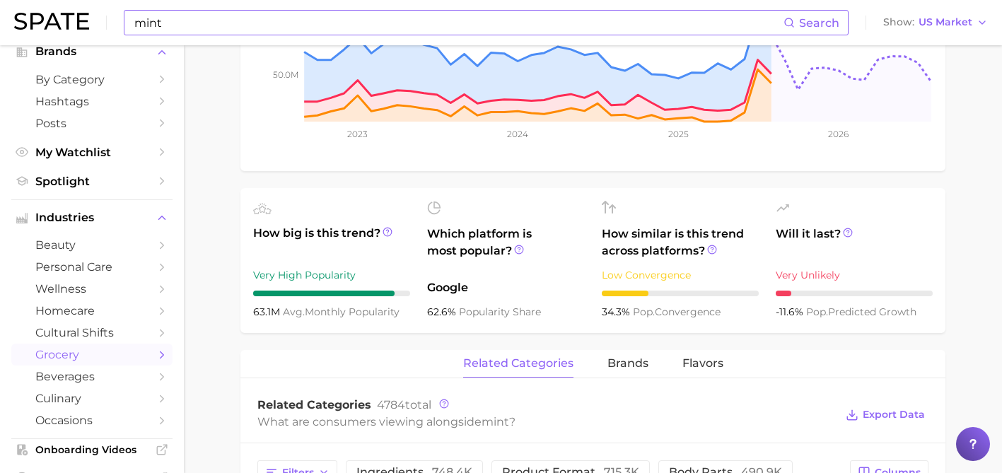
click at [872, 416] on span "Export Data" at bounding box center [894, 415] width 62 height 12
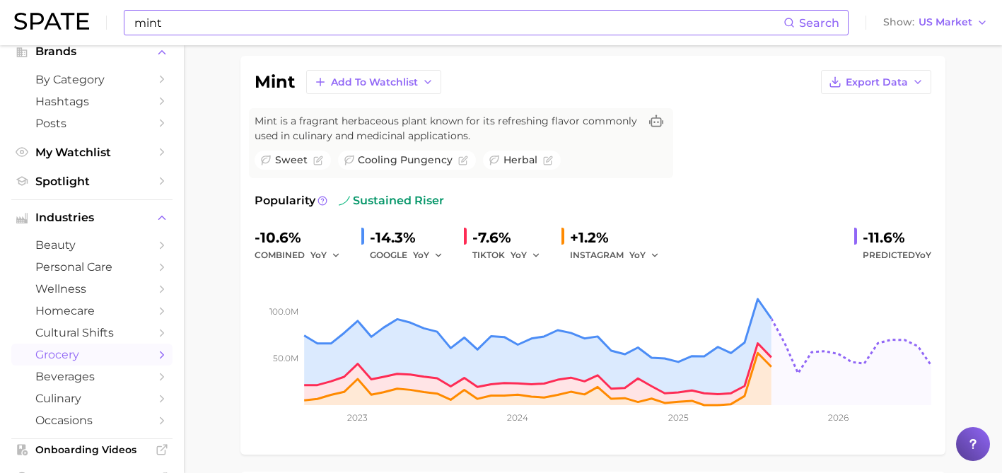
scroll to position [0, 0]
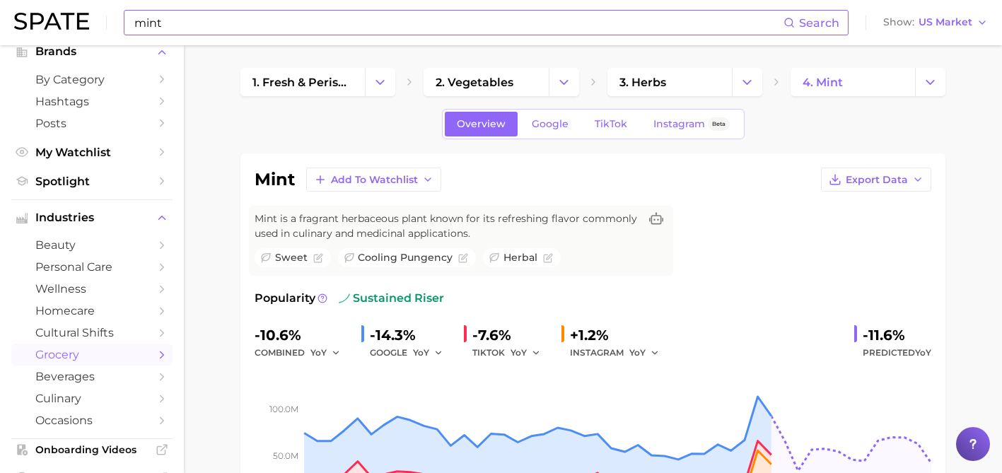
click at [134, 17] on input "mint" at bounding box center [458, 23] width 651 height 24
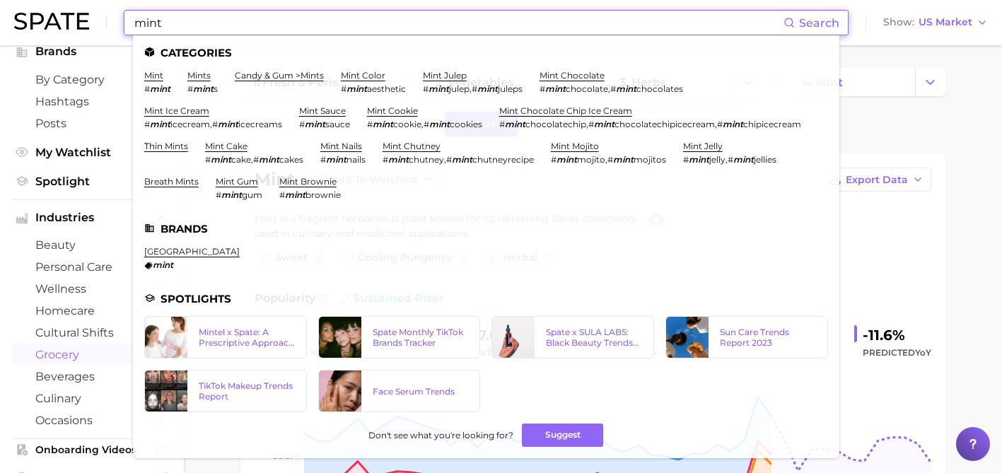
click at [134, 17] on input "mint" at bounding box center [458, 23] width 651 height 24
click at [136, 18] on input "mint" at bounding box center [458, 23] width 651 height 24
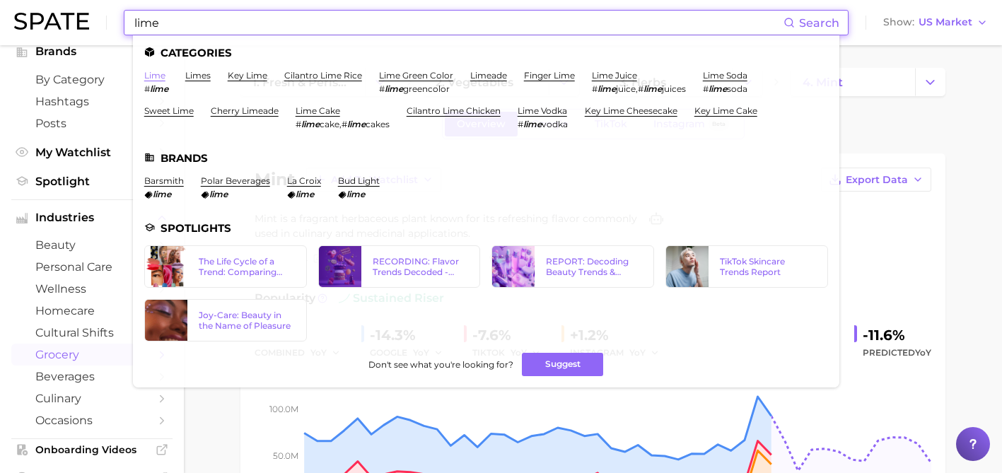
click at [153, 74] on link "lime" at bounding box center [154, 75] width 21 height 11
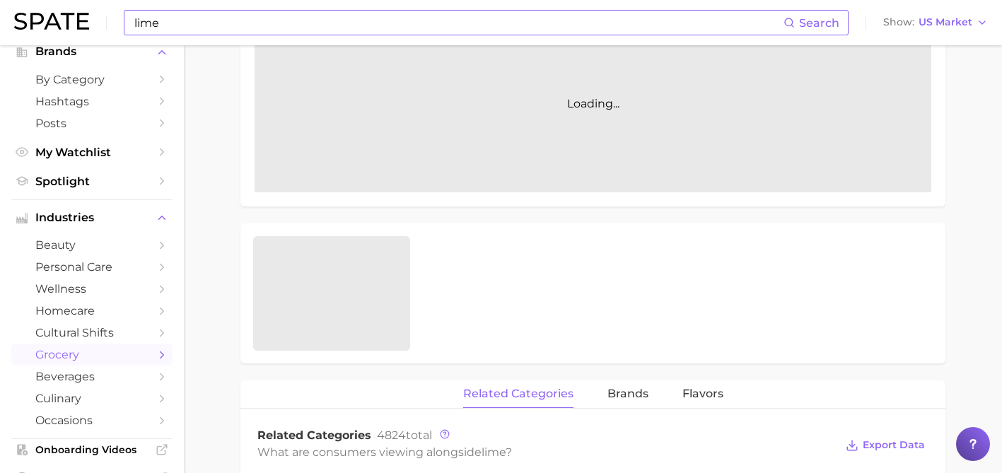
scroll to position [350, 0]
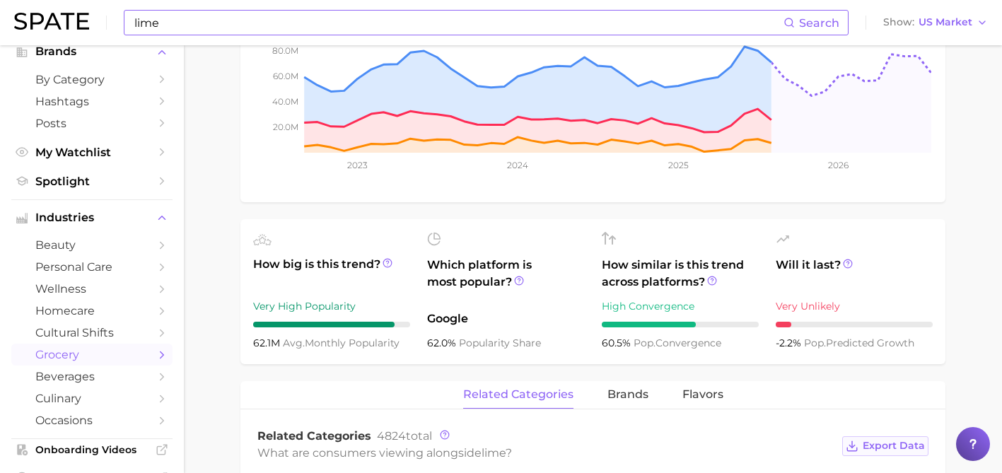
click at [896, 445] on span "Export Data" at bounding box center [894, 446] width 62 height 12
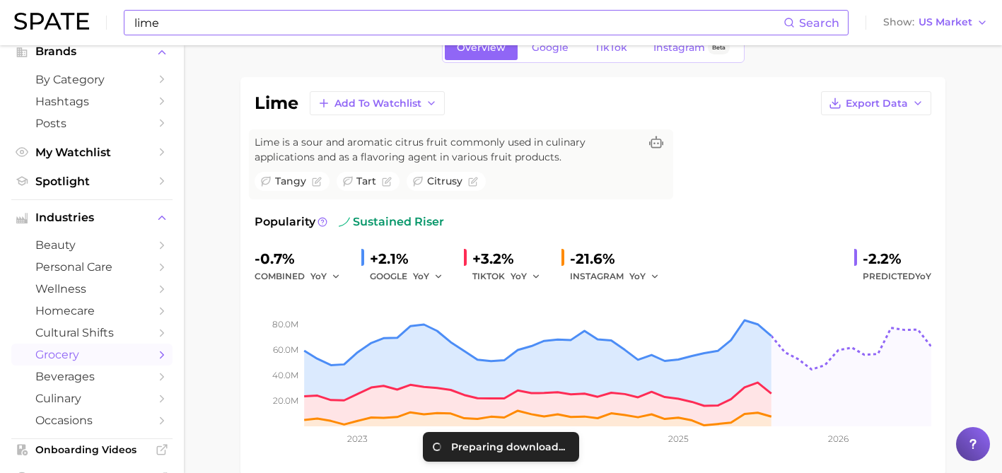
scroll to position [76, 0]
click at [898, 104] on span "Export Data" at bounding box center [877, 104] width 62 height 12
click at [872, 154] on span "Time Series Image" at bounding box center [847, 156] width 95 height 12
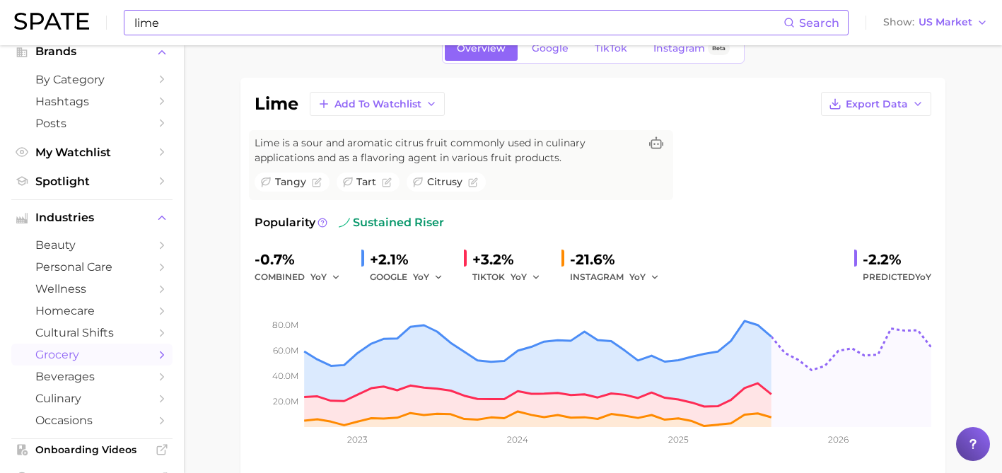
click at [282, 25] on input "lime" at bounding box center [458, 23] width 651 height 24
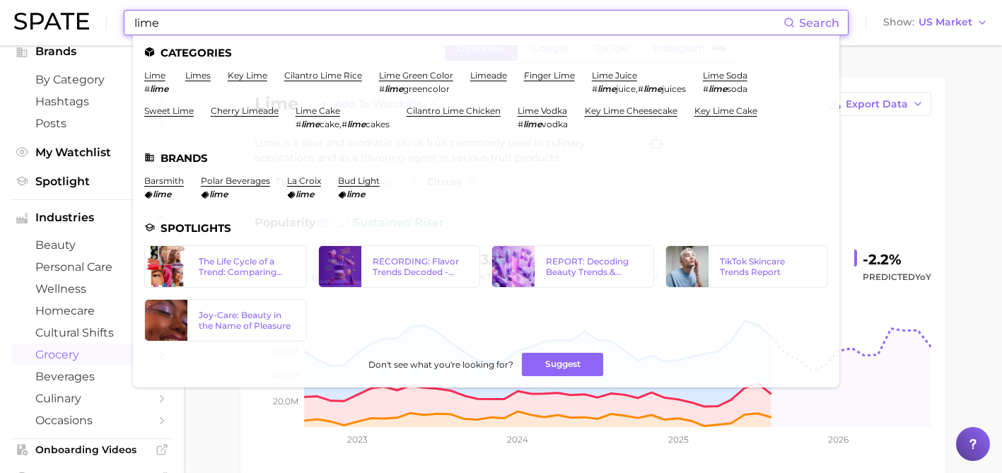
click at [141, 22] on input "lime" at bounding box center [458, 23] width 651 height 24
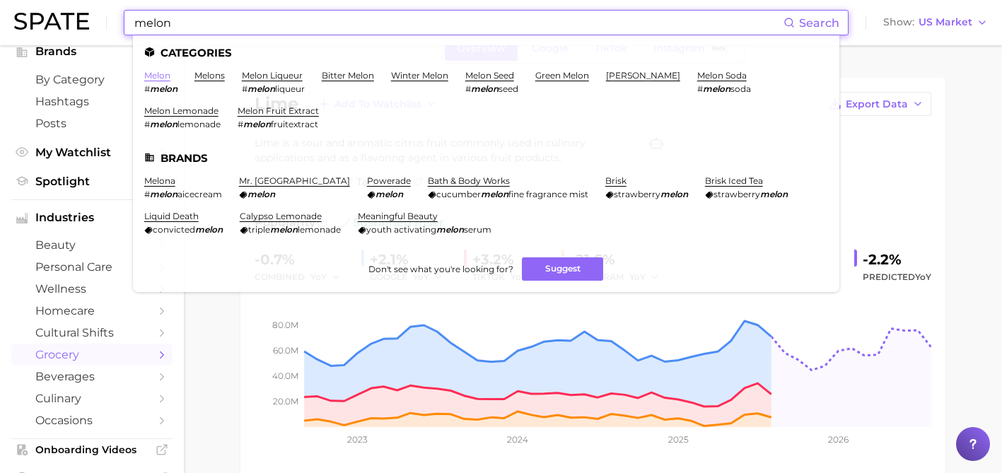
click at [160, 71] on link "melon" at bounding box center [157, 75] width 26 height 11
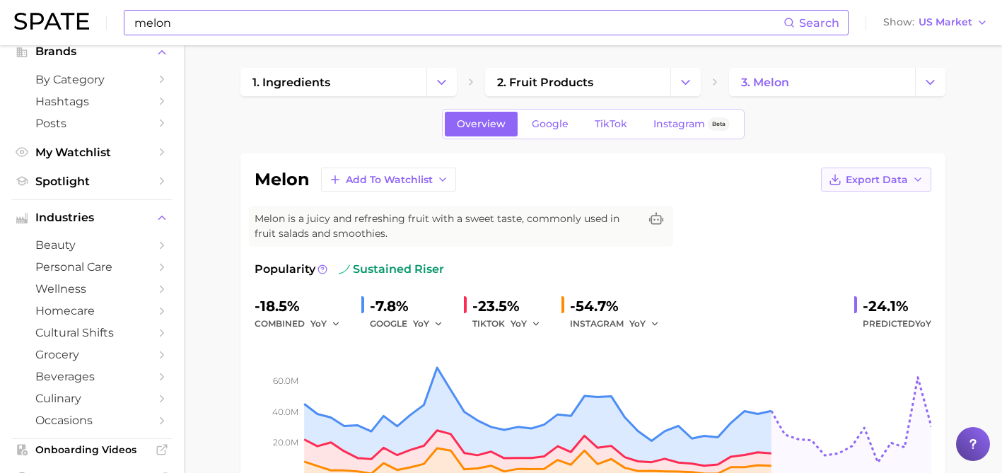
click at [861, 173] on button "Export Data" at bounding box center [876, 180] width 110 height 24
click at [850, 232] on span "Time Series Image" at bounding box center [847, 232] width 95 height 12
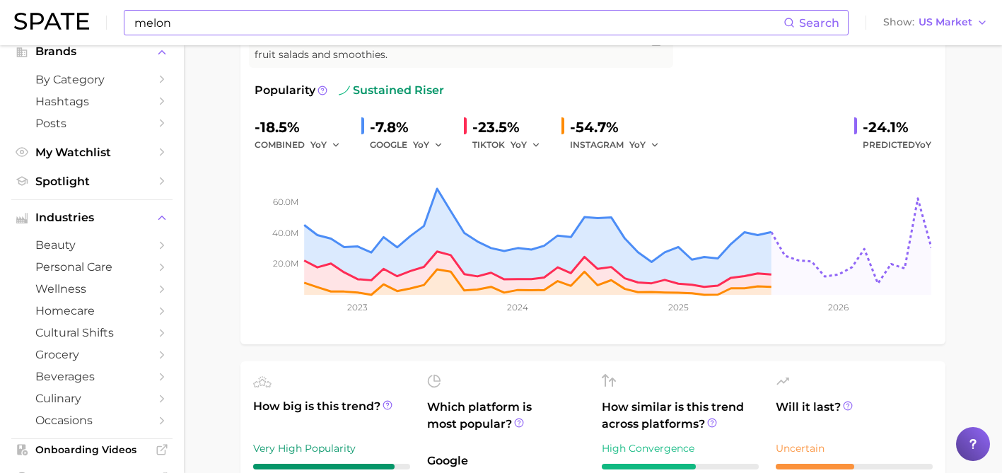
scroll to position [218, 0]
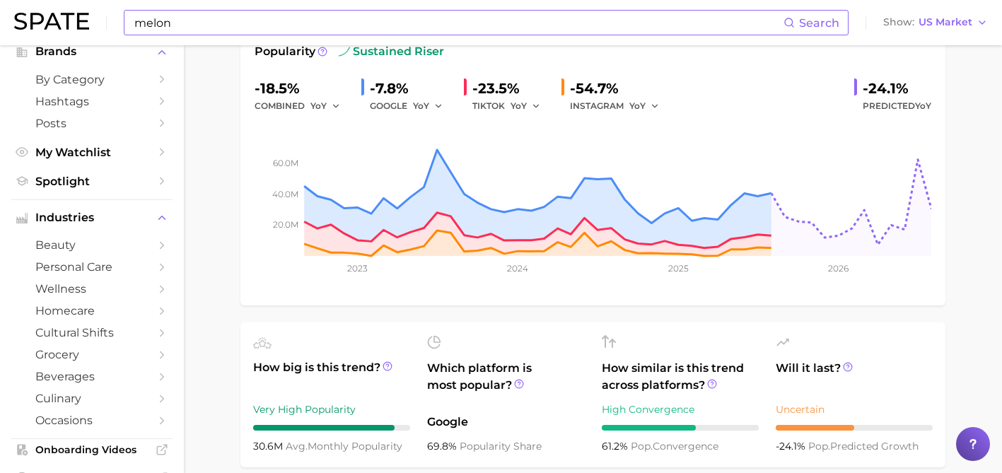
click at [734, 323] on ul "How big is this trend? Very High Popularity 30.6m avg. monthly popularity Which…" at bounding box center [593, 395] width 705 height 145
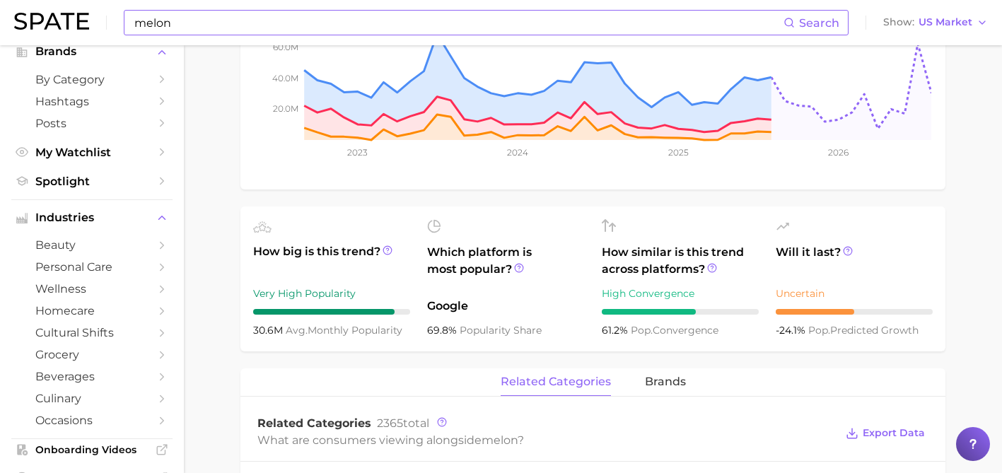
scroll to position [373, 0]
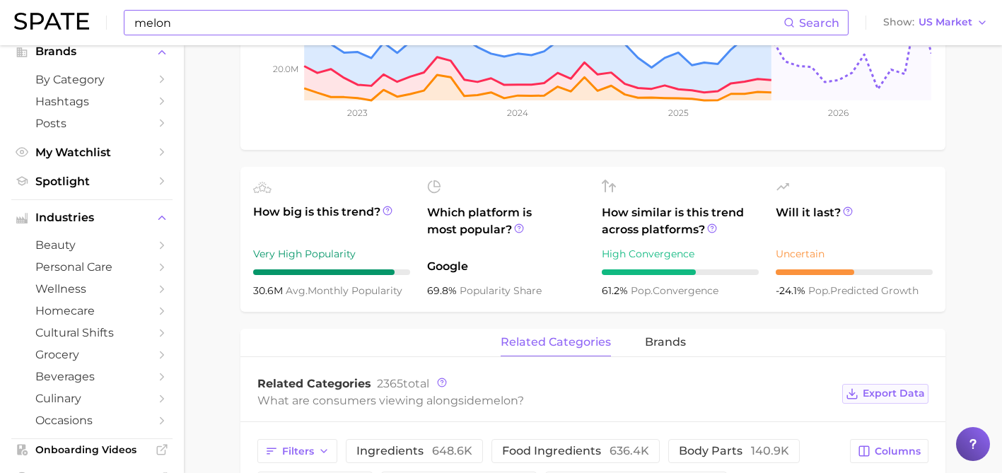
click at [869, 393] on span "Export Data" at bounding box center [894, 394] width 62 height 12
click at [150, 27] on input "melon" at bounding box center [458, 23] width 651 height 24
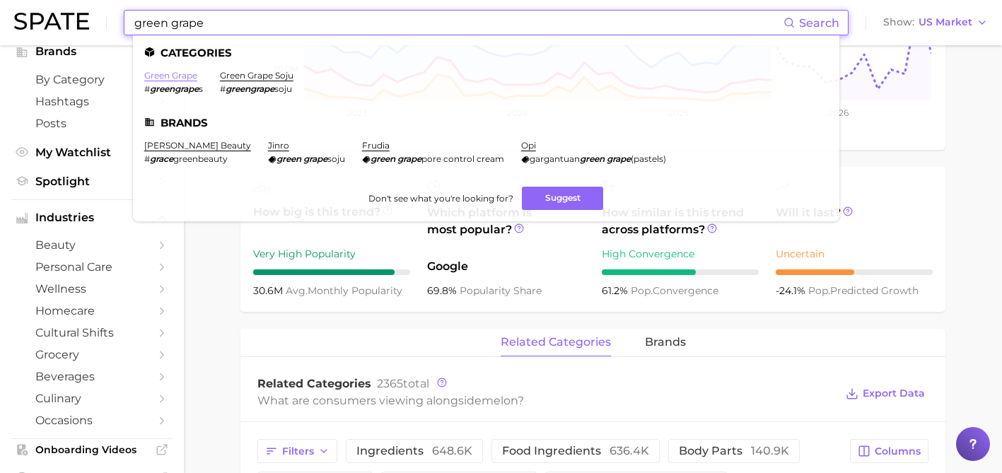
click at [175, 72] on link "green grape" at bounding box center [170, 75] width 53 height 11
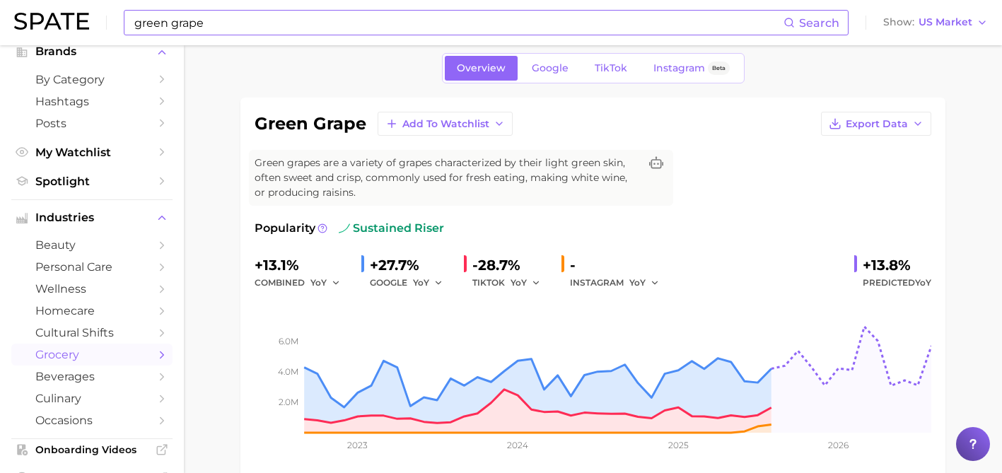
scroll to position [57, 0]
click at [851, 122] on span "Export Data" at bounding box center [877, 123] width 62 height 12
click at [838, 175] on span "Time Series Image" at bounding box center [847, 175] width 95 height 12
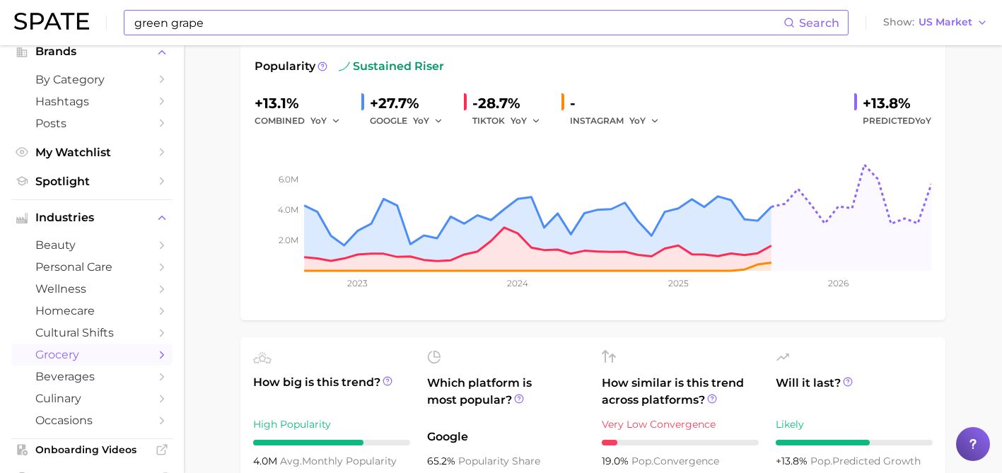
scroll to position [257, 0]
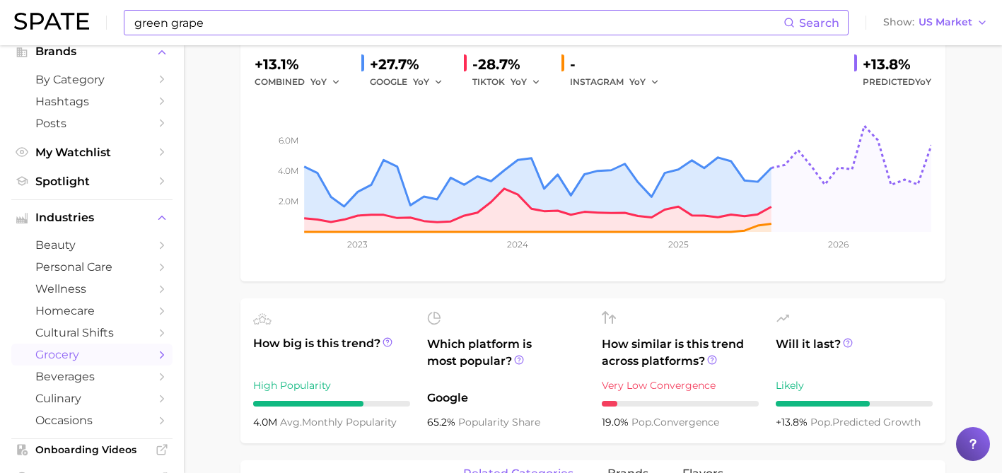
click at [874, 325] on div at bounding box center [854, 320] width 157 height 18
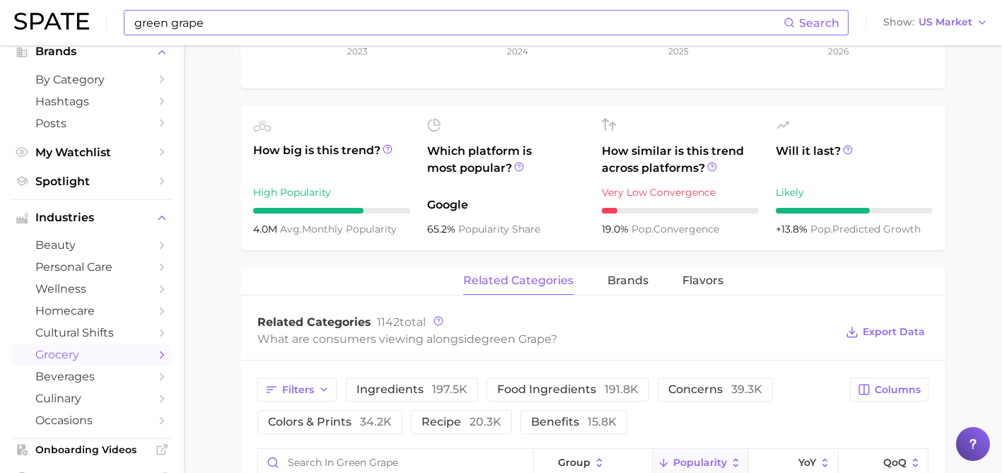
scroll to position [589, 0]
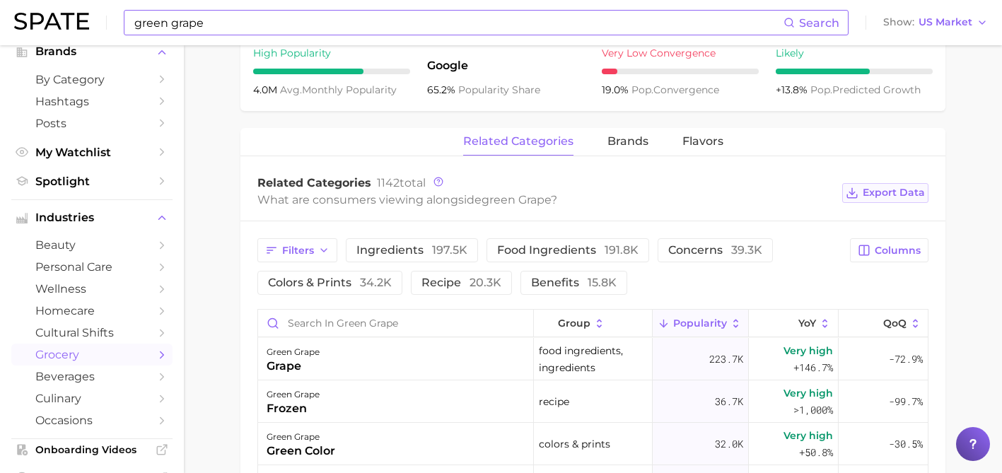
click at [871, 190] on span "Export Data" at bounding box center [894, 193] width 62 height 12
click at [353, 17] on input "green grape" at bounding box center [458, 23] width 651 height 24
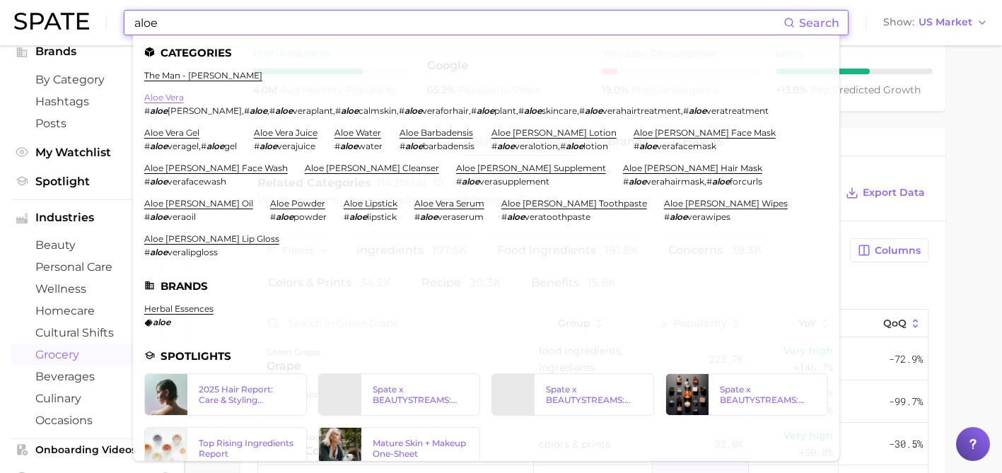
click at [181, 95] on link "aloe vera" at bounding box center [164, 97] width 40 height 11
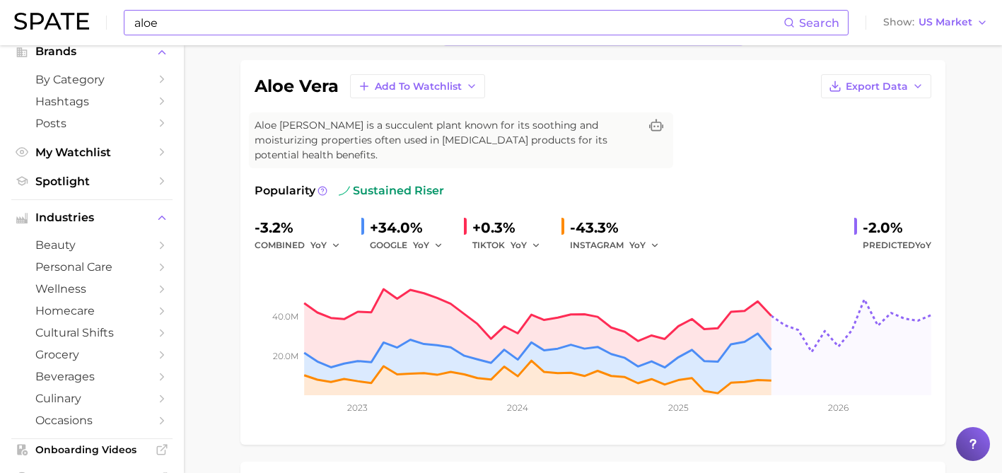
scroll to position [94, 0]
click at [843, 86] on button "Export Data" at bounding box center [876, 86] width 110 height 24
click at [750, 131] on div "aloe vera Add to Watchlist Export Data Time Series CSV Time Series Image Aloe v…" at bounding box center [593, 252] width 677 height 357
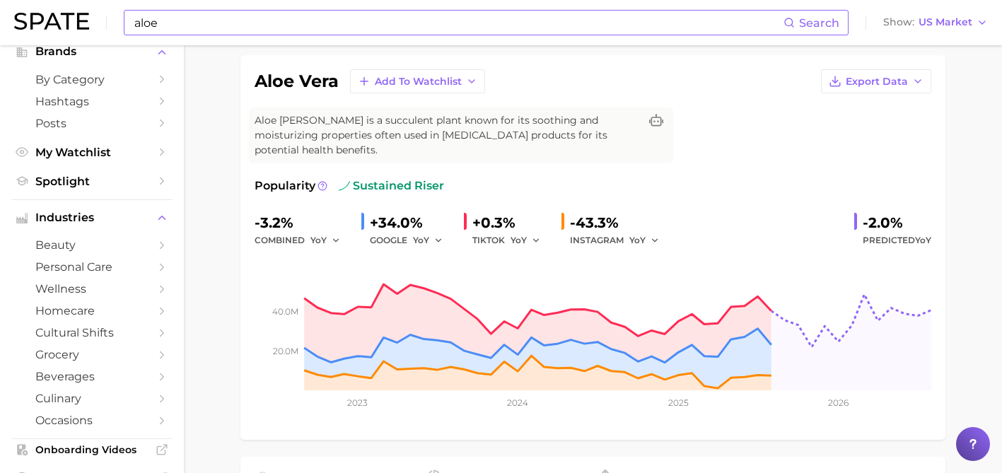
scroll to position [90, 0]
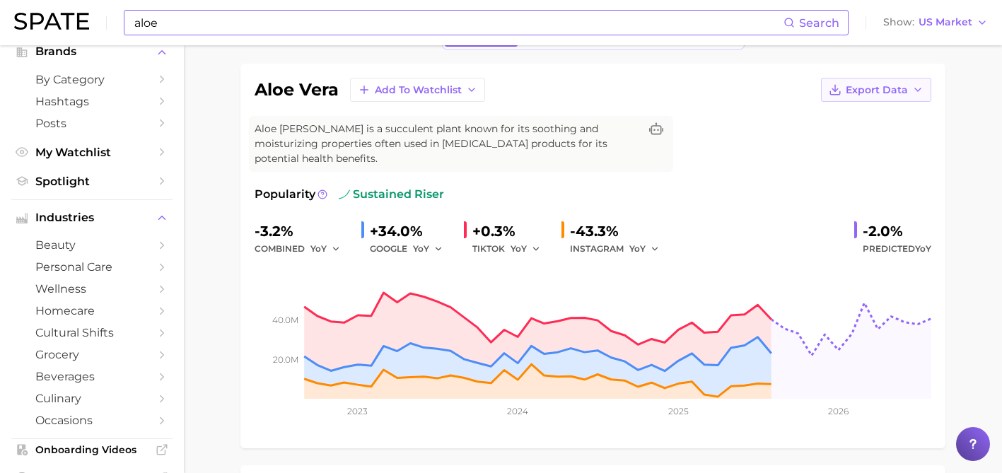
click at [852, 90] on span "Export Data" at bounding box center [877, 90] width 62 height 12
click at [854, 144] on span "Time Series Image" at bounding box center [847, 142] width 95 height 12
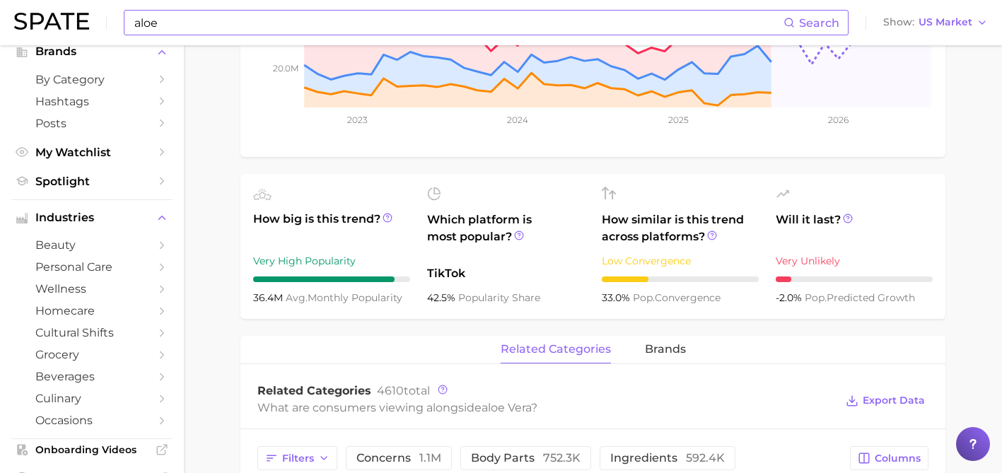
scroll to position [396, 0]
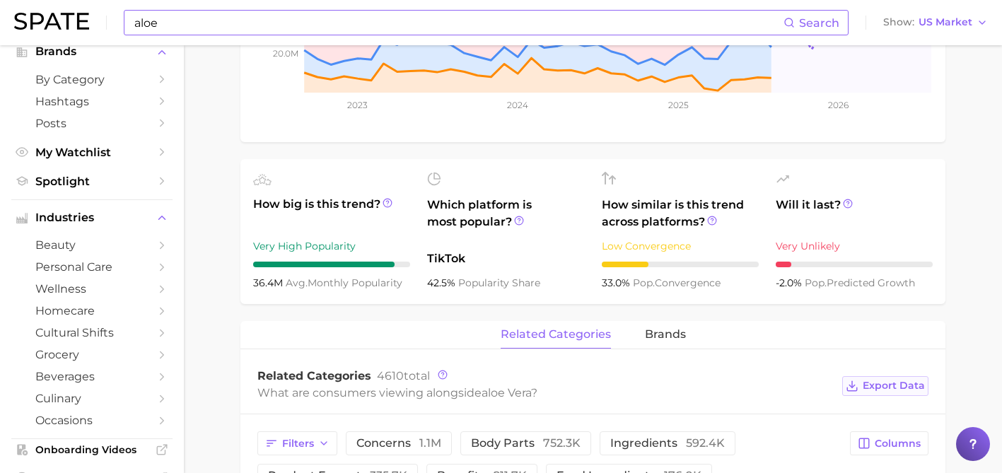
click at [881, 380] on span "Export Data" at bounding box center [894, 386] width 62 height 12
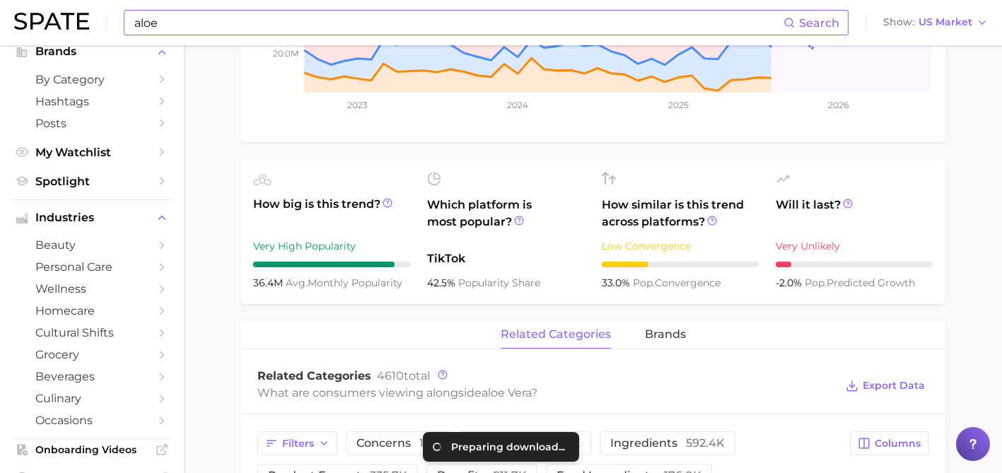
scroll to position [0, 0]
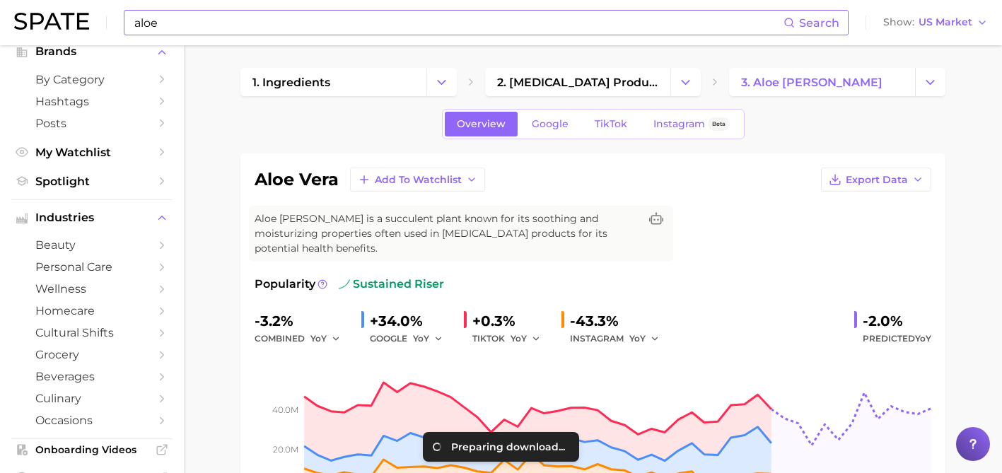
click at [137, 17] on input "aloe" at bounding box center [458, 23] width 651 height 24
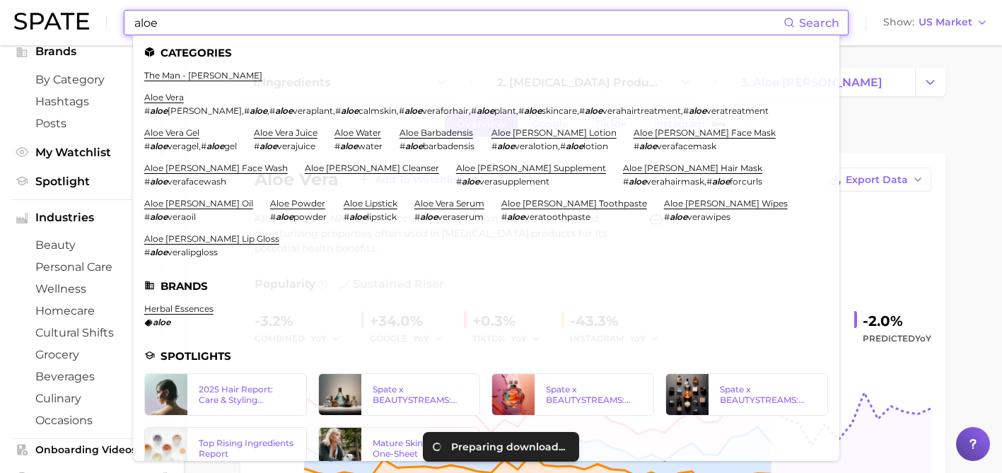
click at [137, 17] on input "aloe" at bounding box center [458, 23] width 651 height 24
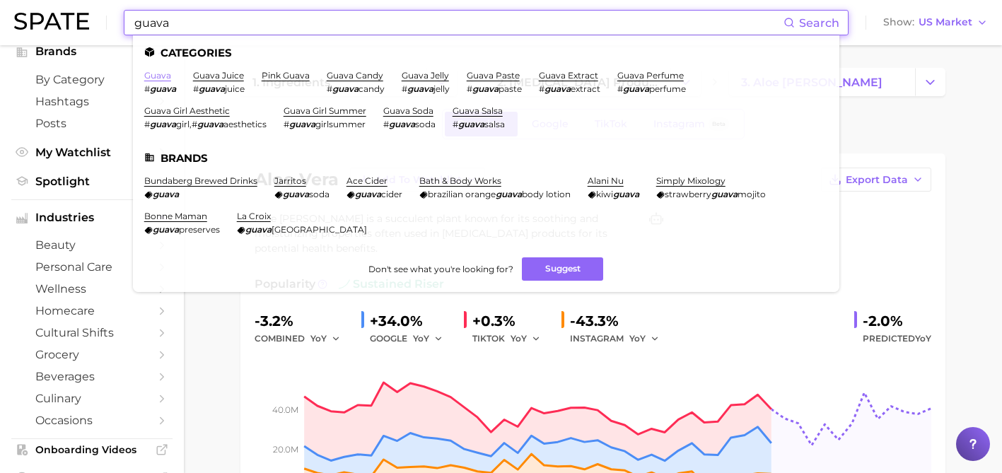
type input "guava"
click at [163, 75] on link "guava" at bounding box center [157, 75] width 27 height 11
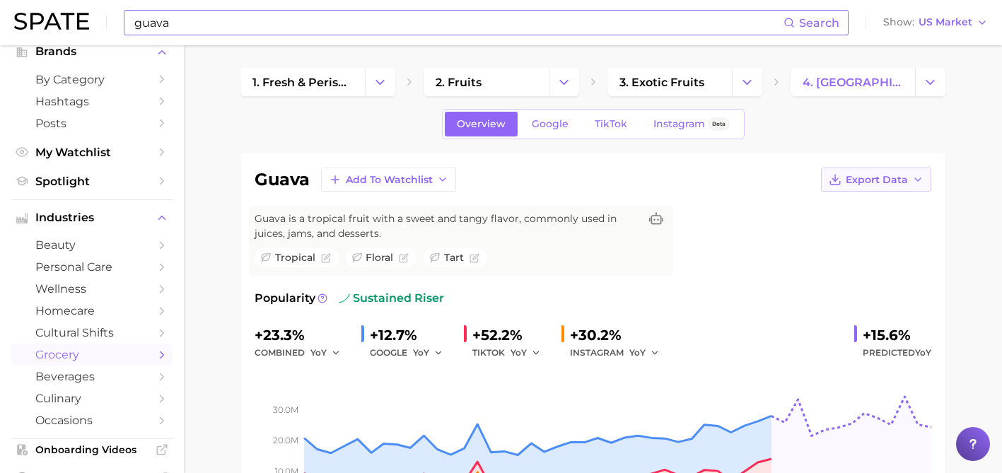
click at [840, 185] on icon "button" at bounding box center [835, 179] width 13 height 13
click at [835, 224] on button "Time Series Image" at bounding box center [854, 231] width 156 height 25
click at [622, 269] on div "tropical floral tart" at bounding box center [461, 258] width 413 height 23
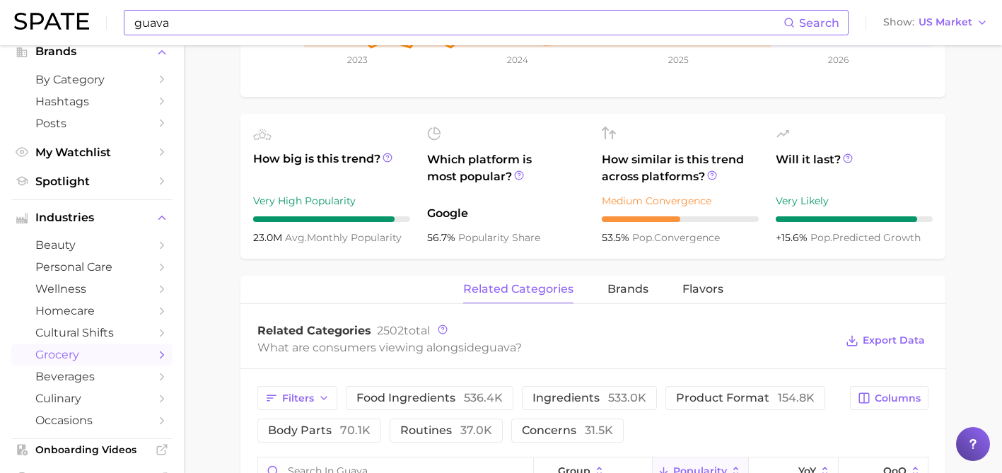
scroll to position [456, 0]
click at [918, 345] on span "Export Data" at bounding box center [894, 340] width 62 height 12
click at [150, 25] on input "guava" at bounding box center [458, 23] width 651 height 24
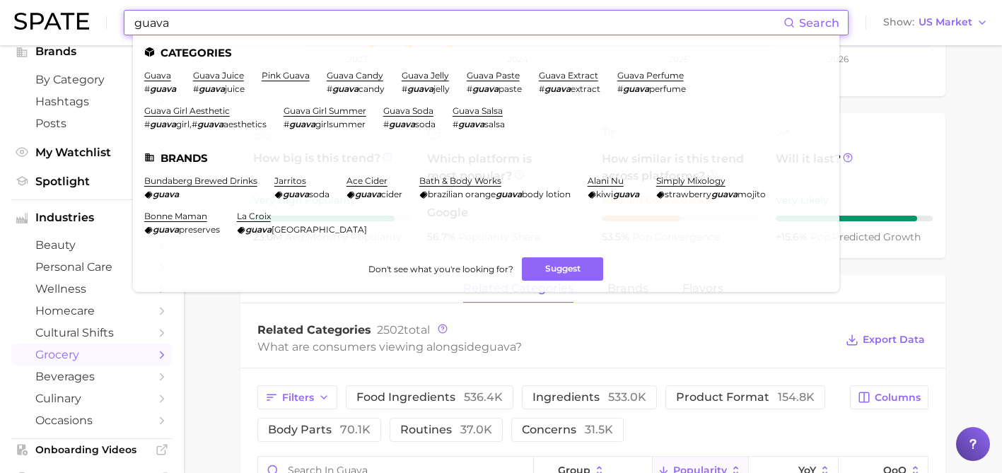
click at [150, 25] on input "guava" at bounding box center [458, 23] width 651 height 24
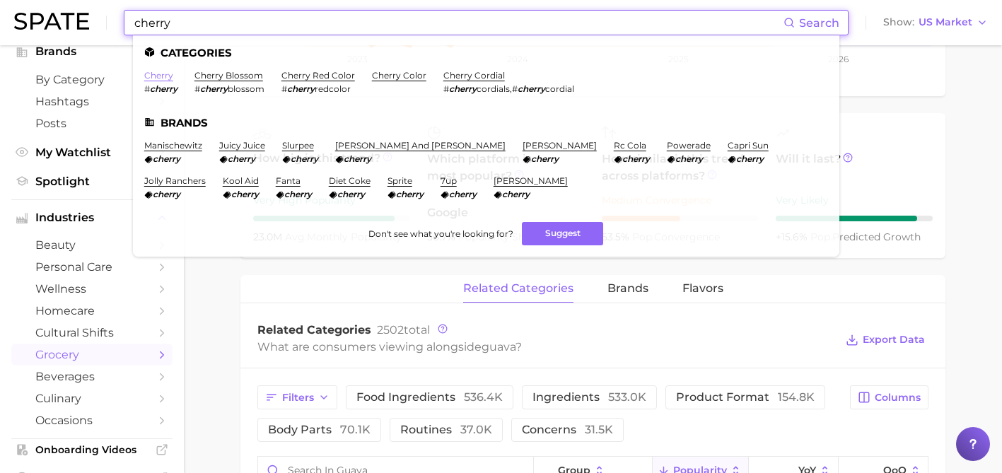
type input "cherry"
click at [163, 75] on link "cherry" at bounding box center [158, 75] width 29 height 11
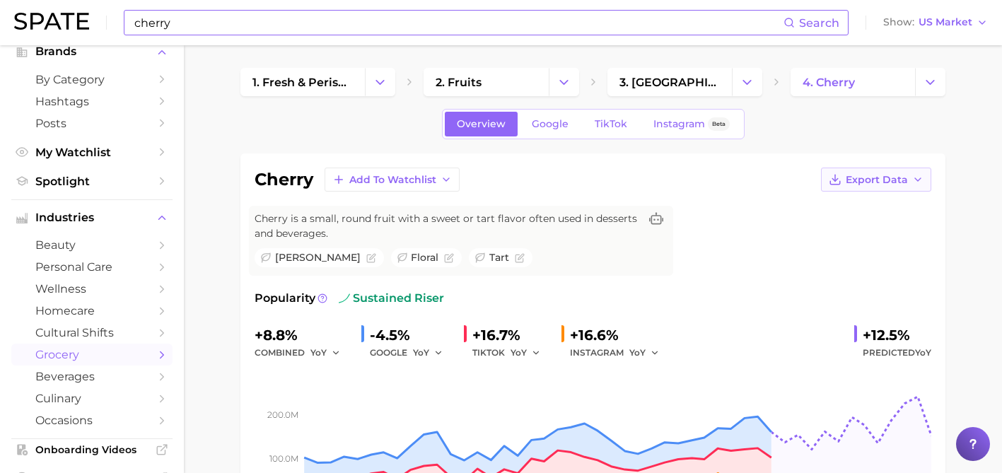
click at [850, 178] on span "Export Data" at bounding box center [877, 180] width 62 height 12
click at [846, 226] on span "Time Series Image" at bounding box center [847, 232] width 95 height 12
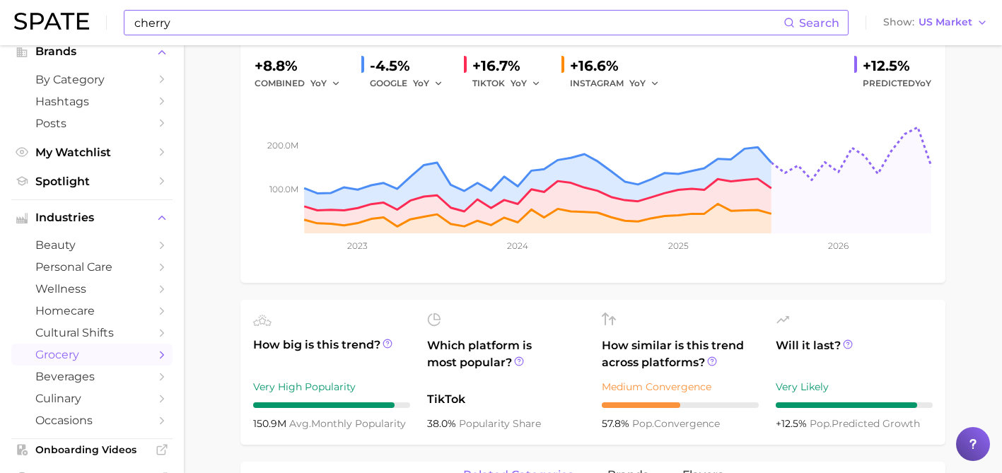
scroll to position [347, 0]
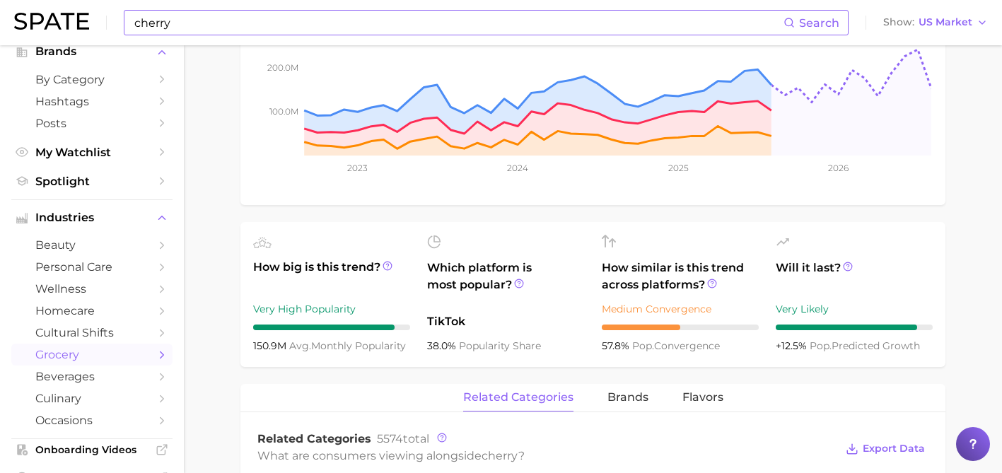
click at [896, 368] on div "cherry Add to Watchlist Export Data Cherry is a small, round fruit with a sweet…" at bounding box center [593, 430] width 705 height 1249
click at [895, 448] on span "Export Data" at bounding box center [894, 449] width 62 height 12
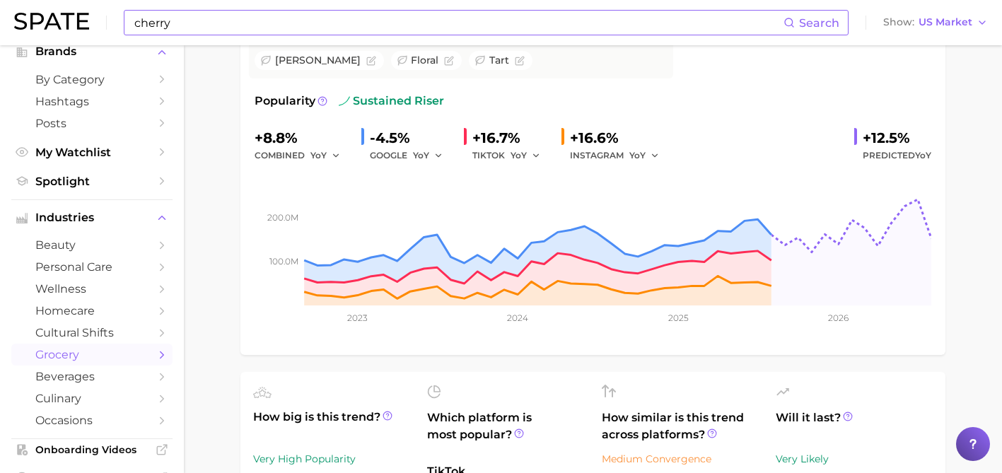
scroll to position [0, 0]
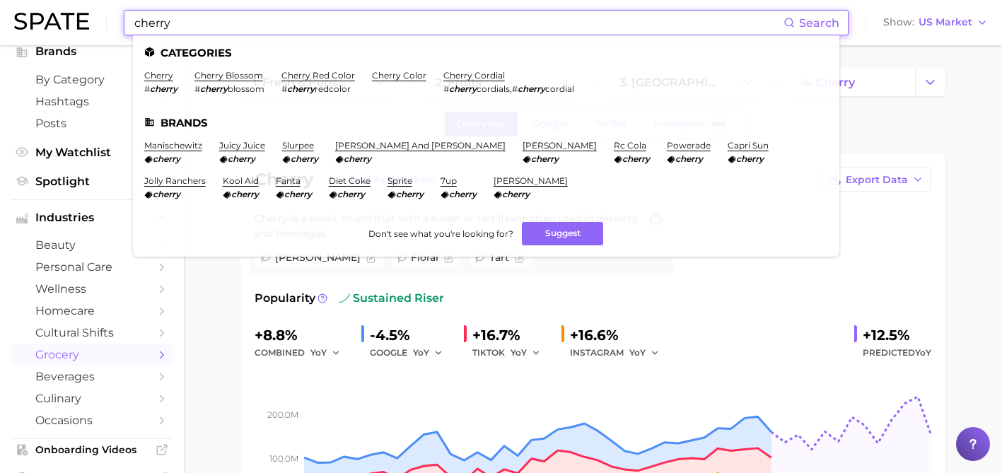
click at [159, 28] on input "cherry" at bounding box center [458, 23] width 651 height 24
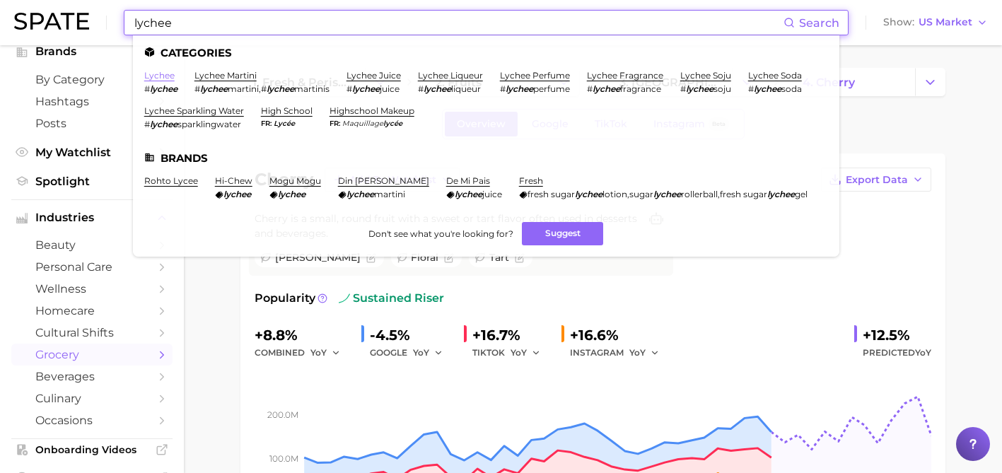
type input "lychee"
click at [169, 71] on link "lychee" at bounding box center [159, 75] width 30 height 11
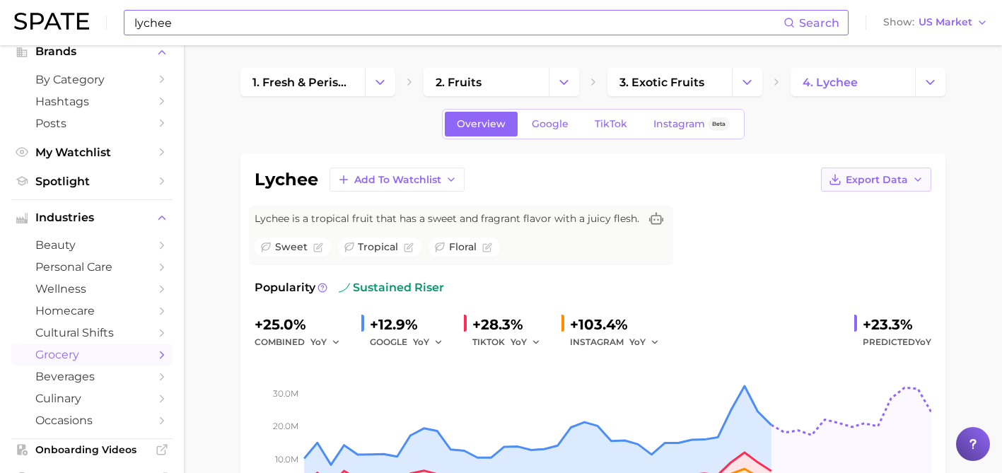
click at [853, 175] on span "Export Data" at bounding box center [877, 180] width 62 height 12
click at [843, 228] on span "Time Series Image" at bounding box center [847, 232] width 95 height 12
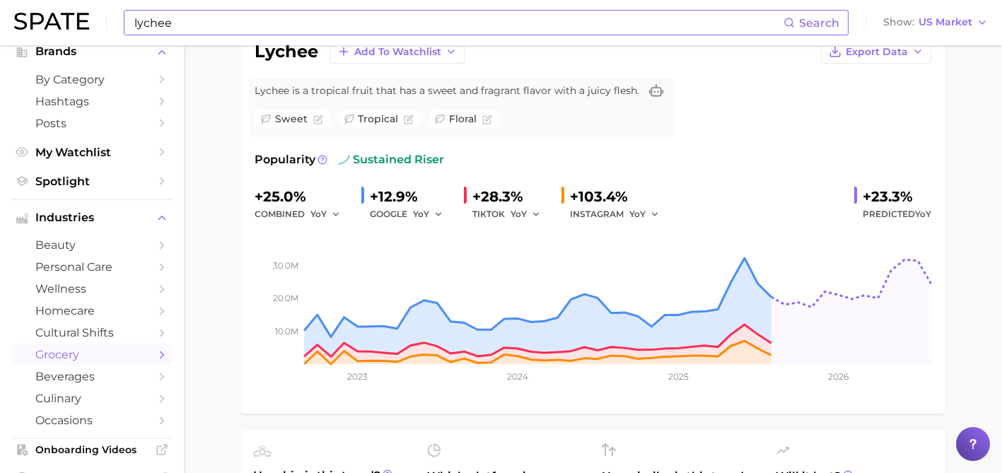
scroll to position [152, 0]
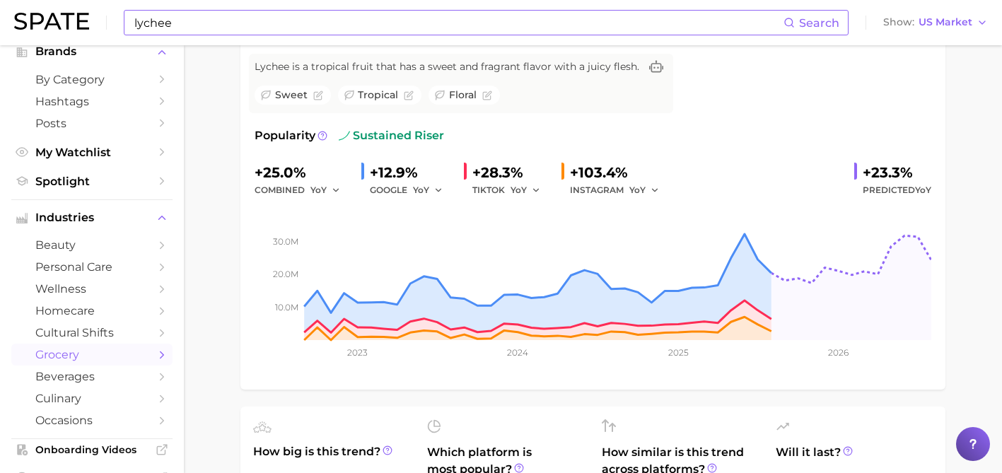
click at [917, 378] on div "10.0m 20.0m 30.0m 2023 2024 2025 2026" at bounding box center [593, 290] width 677 height 182
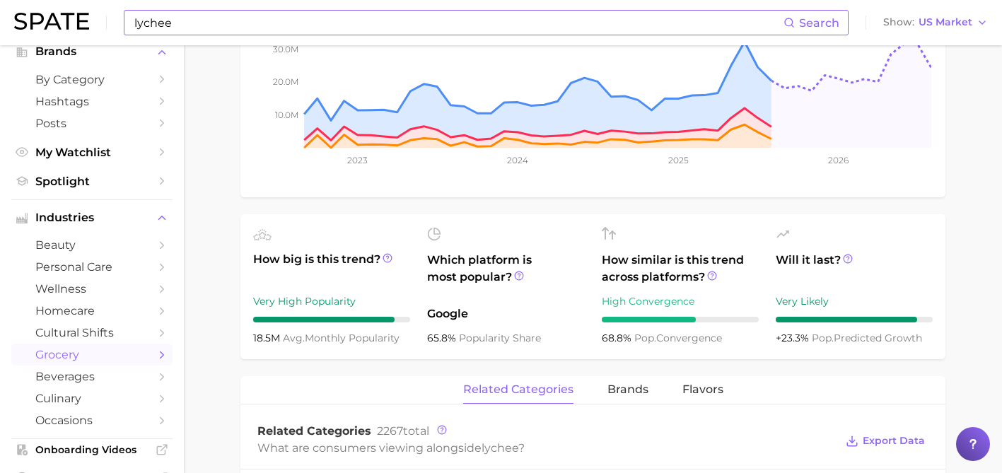
scroll to position [349, 0]
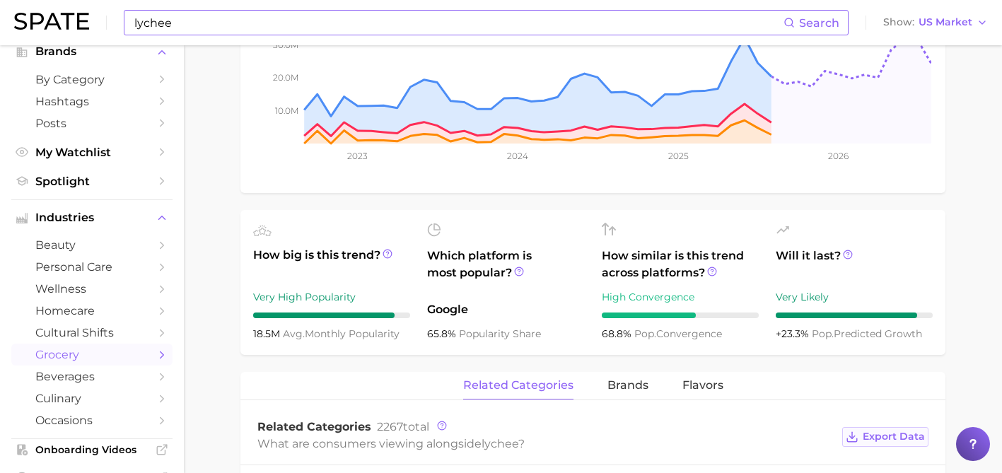
click at [876, 435] on span "Export Data" at bounding box center [894, 437] width 62 height 12
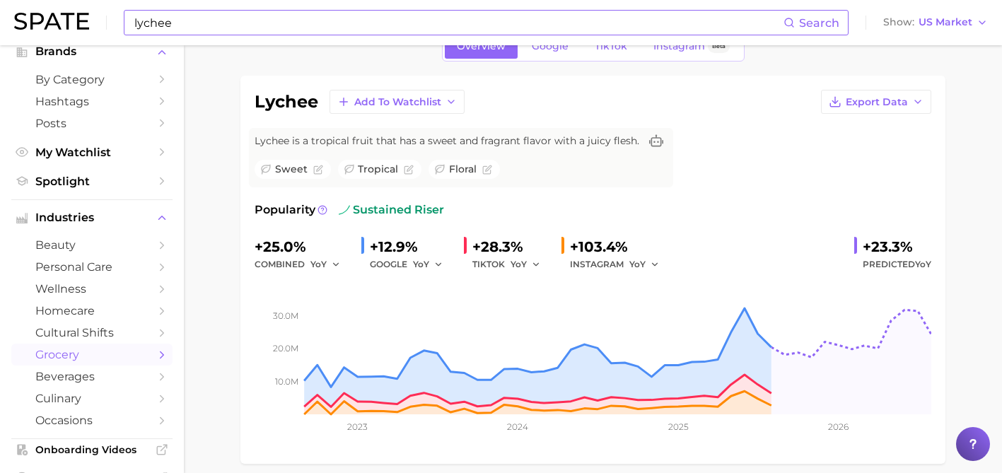
scroll to position [72, 0]
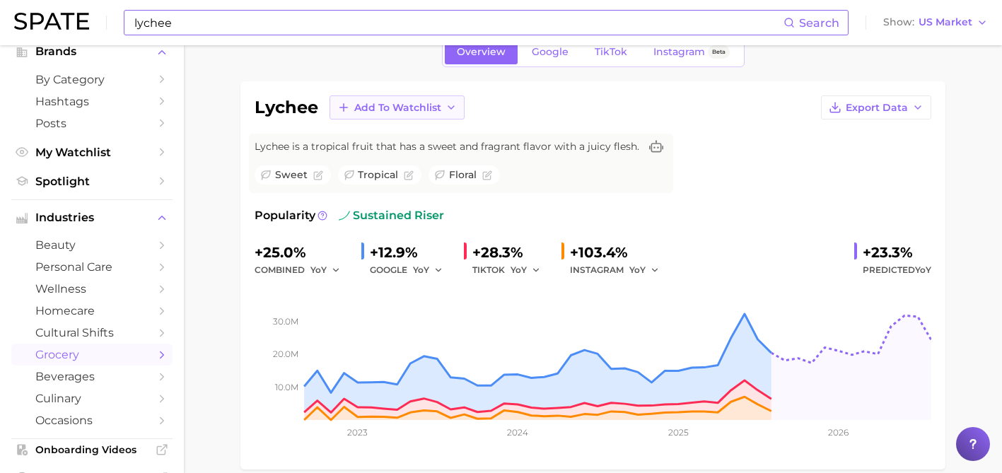
click at [422, 102] on span "Add to Watchlist" at bounding box center [397, 108] width 87 height 12
click at [414, 154] on span "Gelato Cleanser" at bounding box center [394, 160] width 81 height 12
click at [112, 273] on span "personal care" at bounding box center [91, 266] width 113 height 13
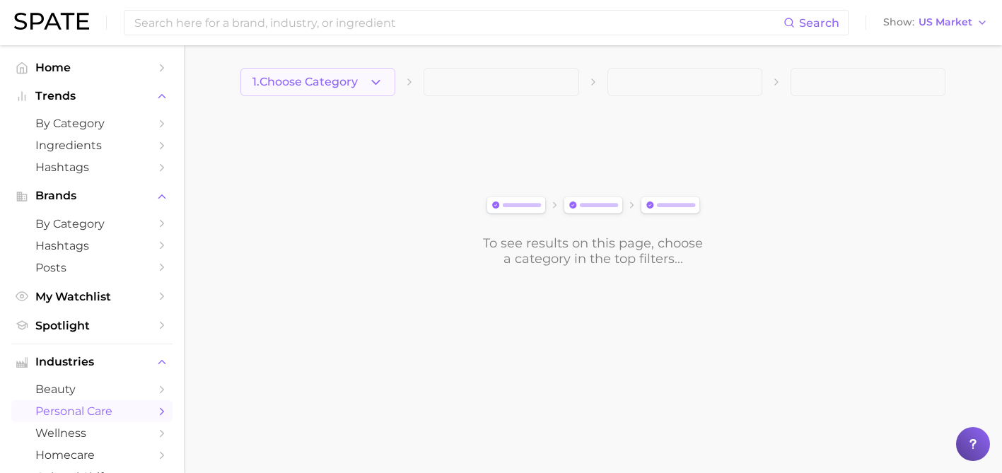
click at [299, 85] on span "1. Choose Category" at bounding box center [305, 82] width 105 height 13
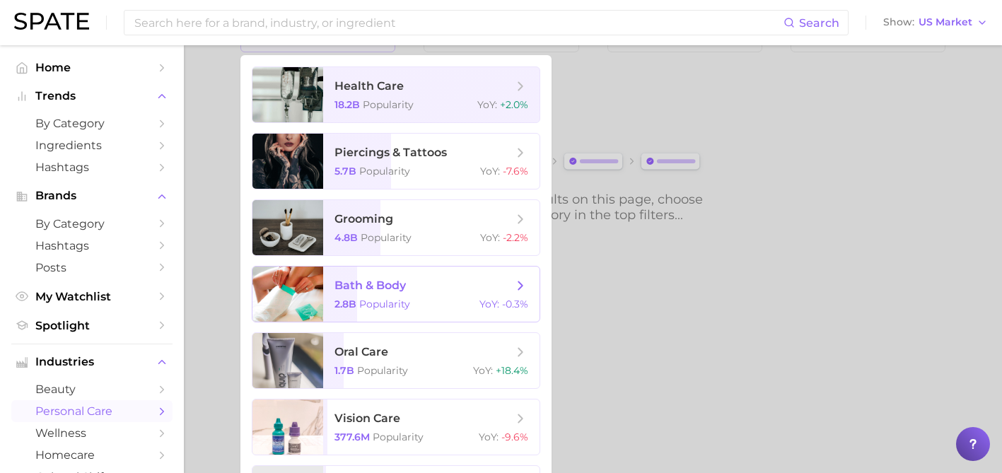
scroll to position [30, 0]
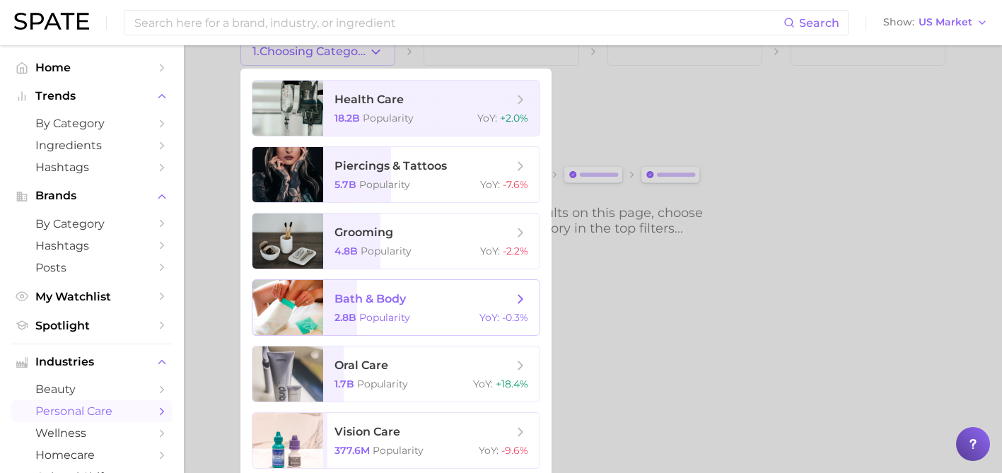
click at [346, 319] on span "2.8b" at bounding box center [346, 317] width 22 height 13
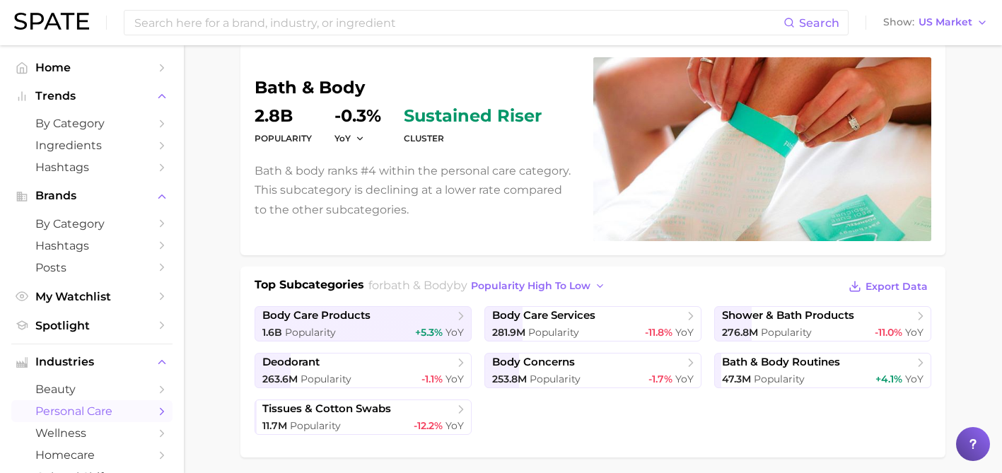
scroll to position [112, 0]
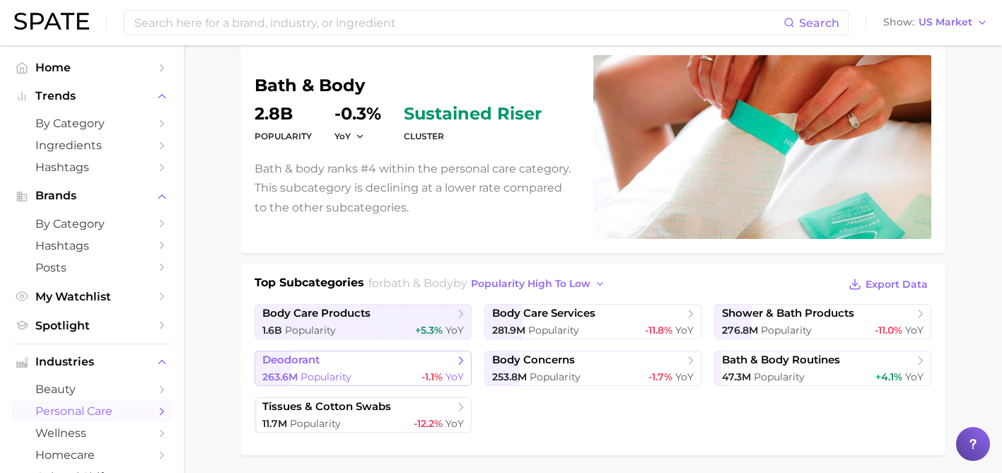
click at [338, 359] on span "deodorant" at bounding box center [358, 361] width 192 height 14
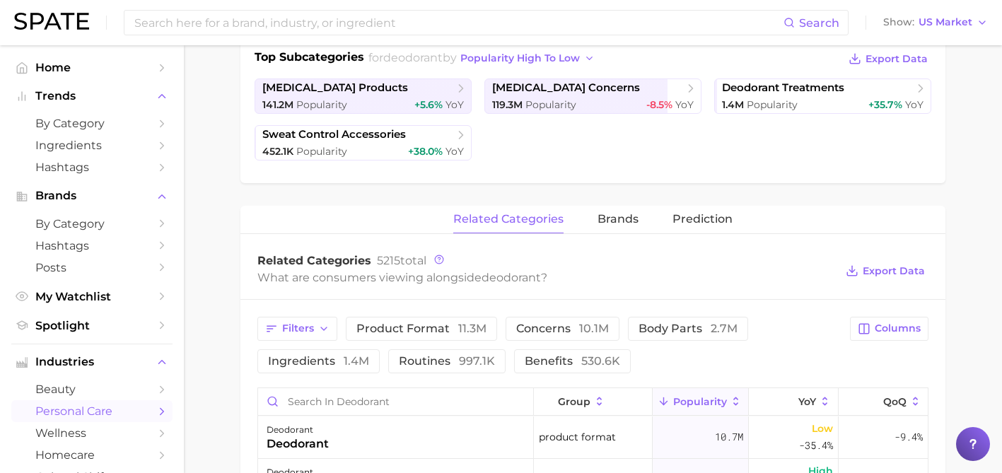
scroll to position [339, 0]
click at [423, 103] on span "+5.6%" at bounding box center [429, 104] width 28 height 13
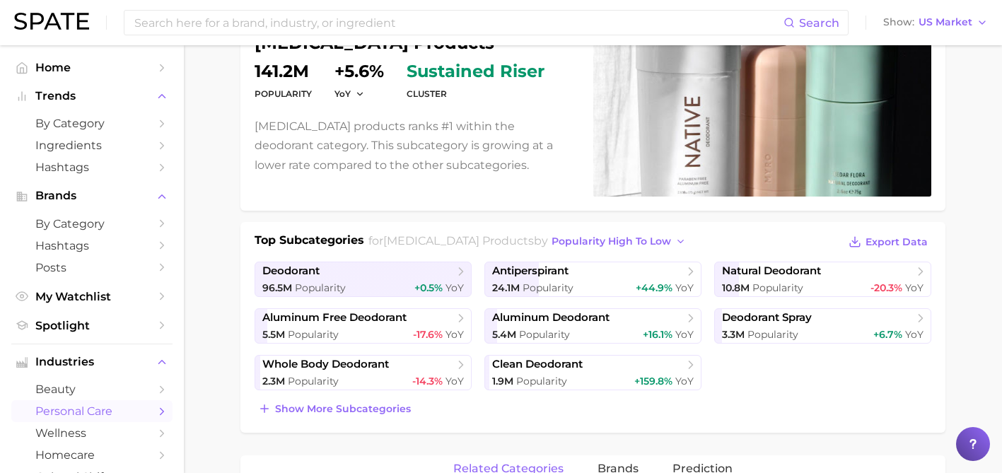
scroll to position [248, 0]
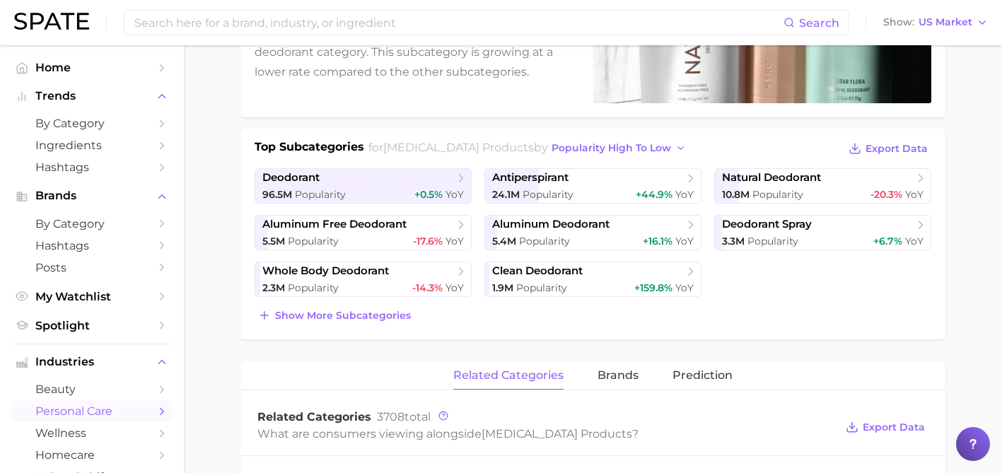
click at [390, 171] on span "deodorant" at bounding box center [358, 178] width 192 height 14
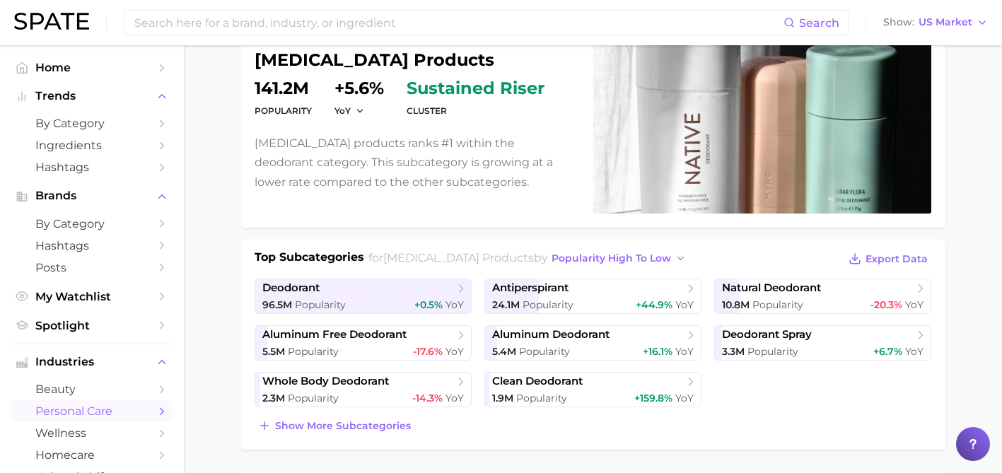
scroll to position [131, 0]
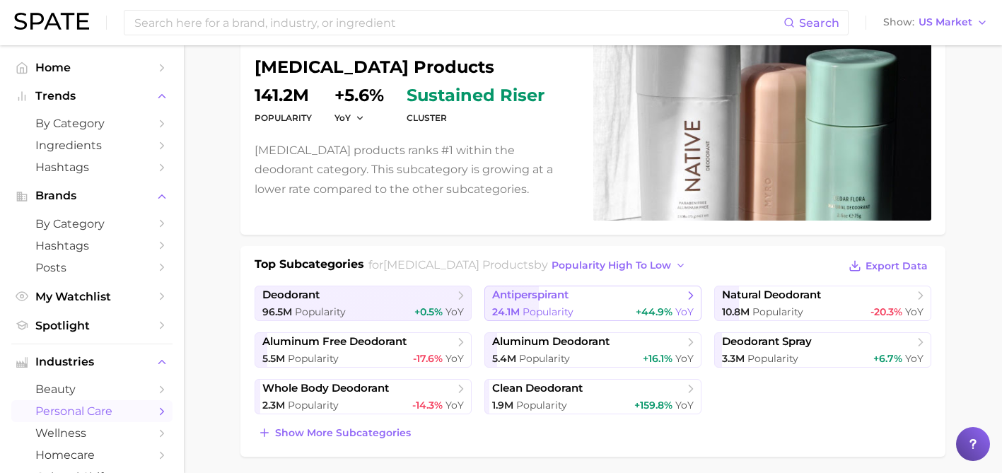
click at [540, 313] on span "Popularity" at bounding box center [548, 312] width 51 height 13
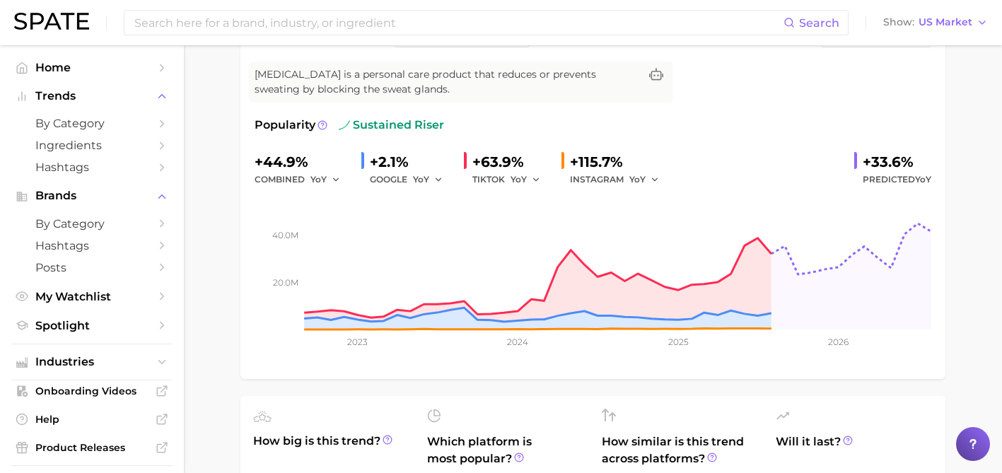
scroll to position [77, 0]
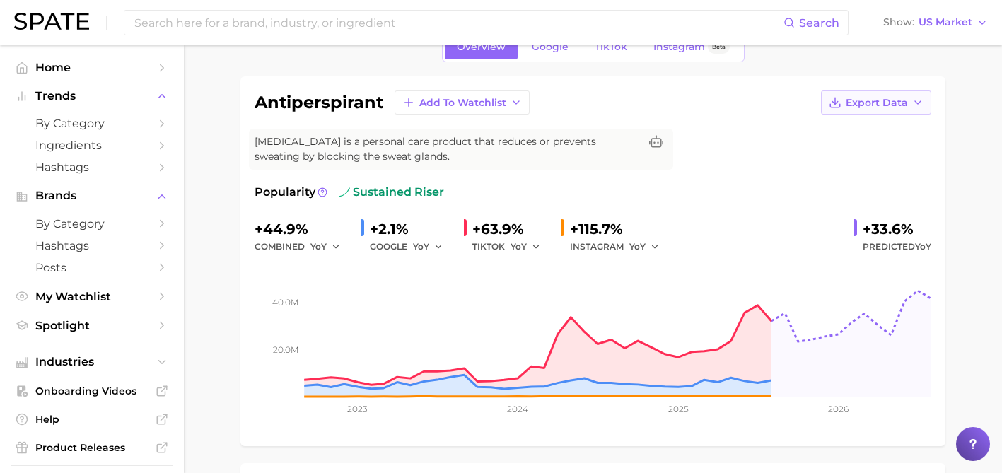
click at [831, 98] on icon "button" at bounding box center [835, 102] width 13 height 13
click at [828, 151] on span "Time Series Image" at bounding box center [847, 155] width 95 height 12
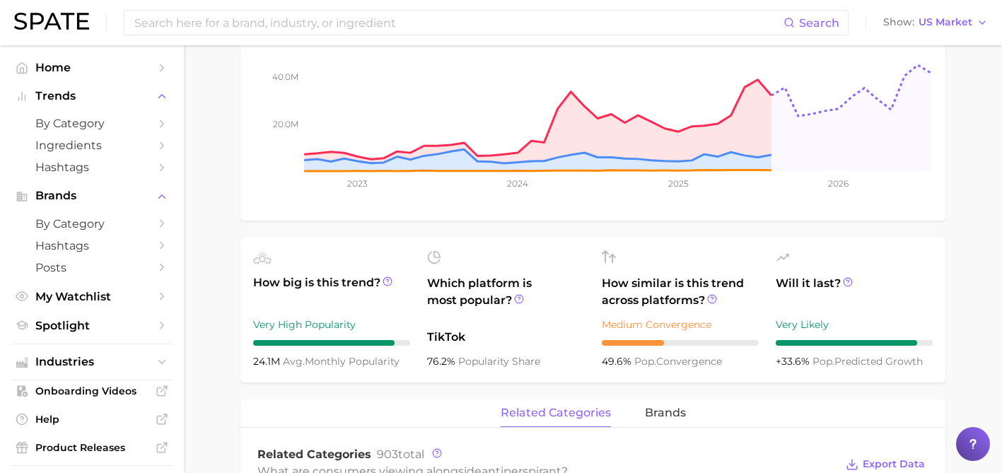
scroll to position [363, 0]
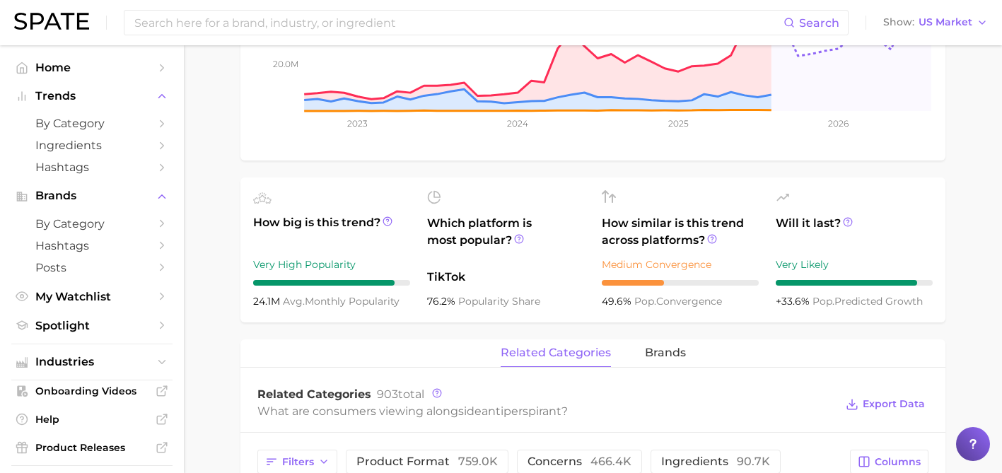
click at [695, 180] on ul "How big is this trend? Very High Popularity 24.1m avg. monthly popularity Which…" at bounding box center [593, 250] width 705 height 145
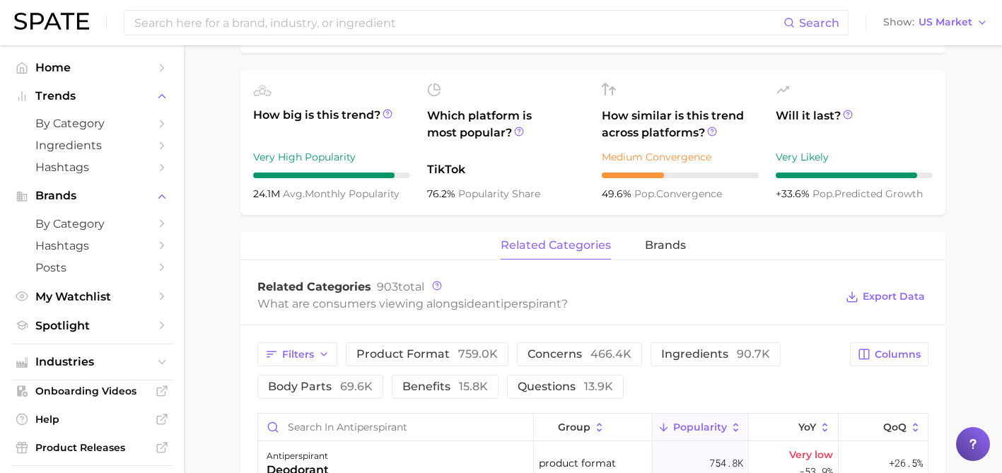
scroll to position [487, 0]
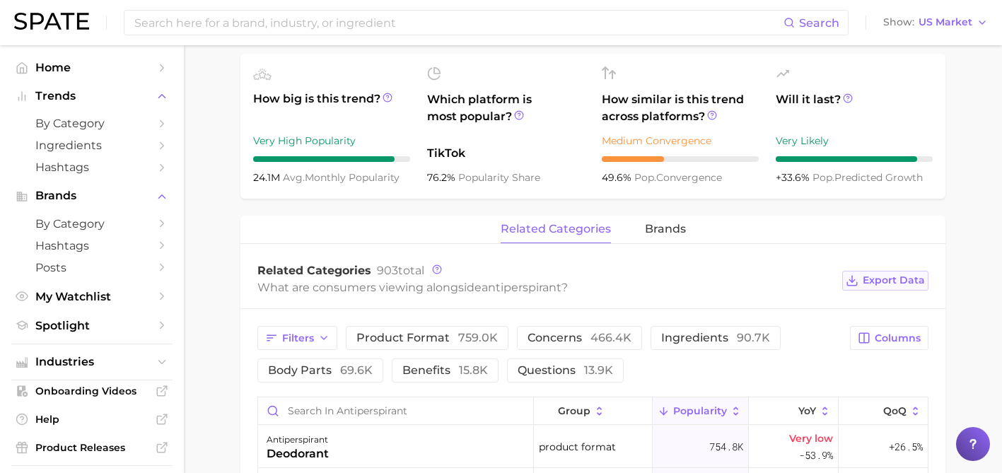
click at [857, 278] on icon at bounding box center [852, 280] width 13 height 13
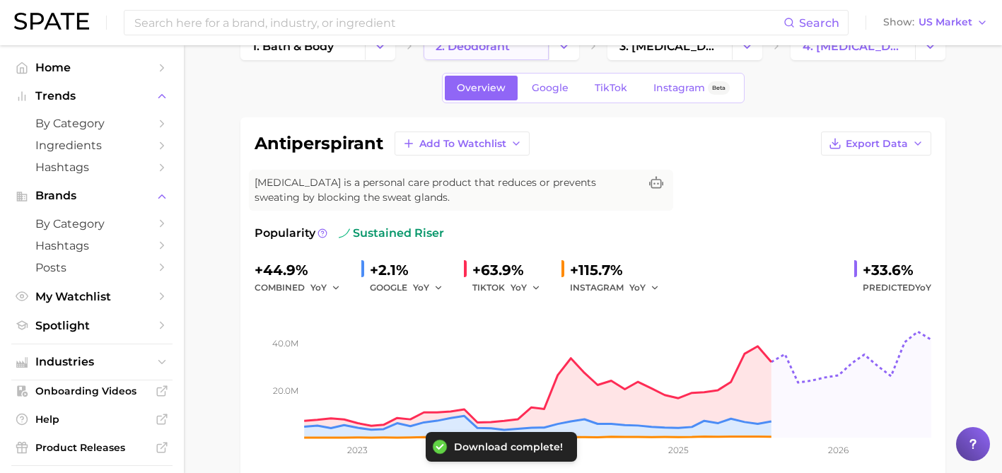
scroll to position [0, 0]
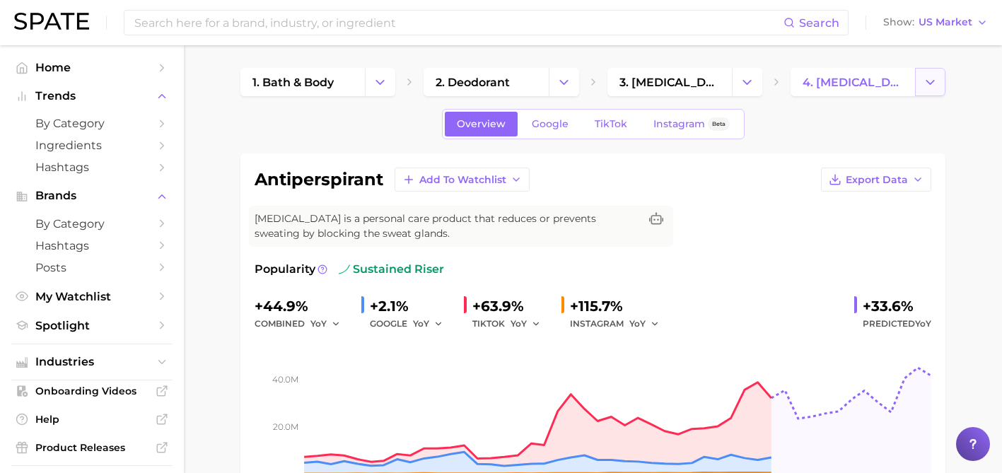
click at [935, 78] on icon "Change Category" at bounding box center [930, 82] width 15 height 15
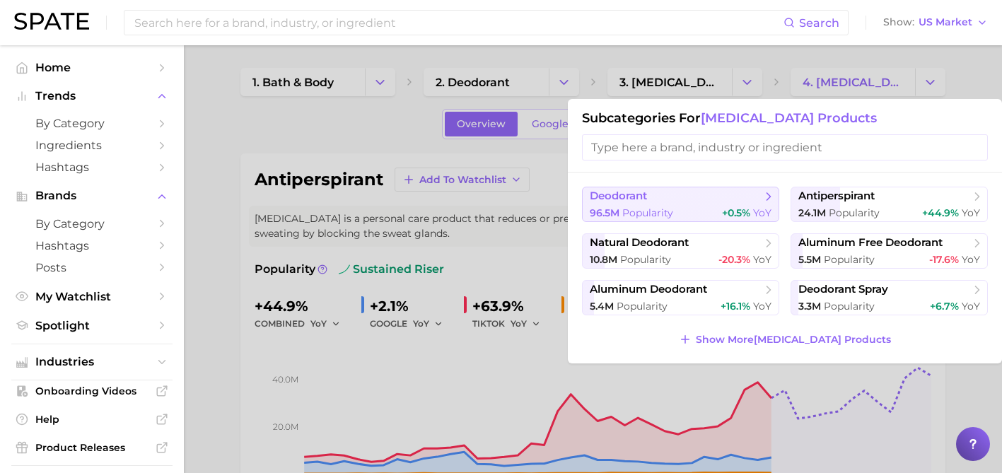
click at [729, 207] on span "+0.5%" at bounding box center [736, 213] width 28 height 13
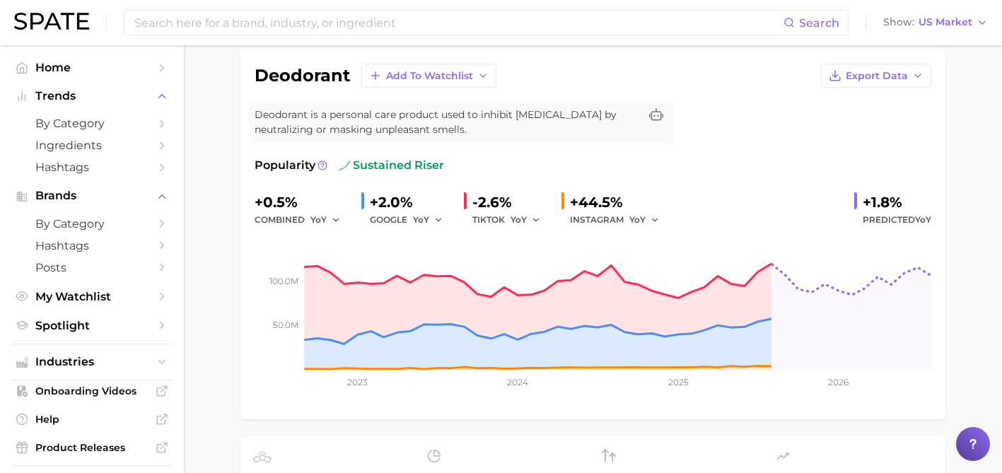
scroll to position [108, 0]
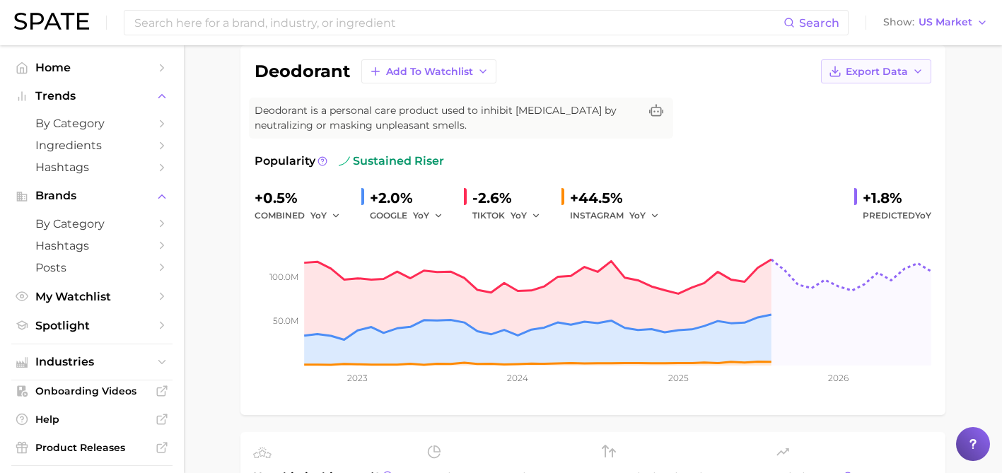
click at [859, 76] on span "Export Data" at bounding box center [877, 72] width 62 height 12
click at [851, 120] on span "Time Series Image" at bounding box center [847, 123] width 95 height 12
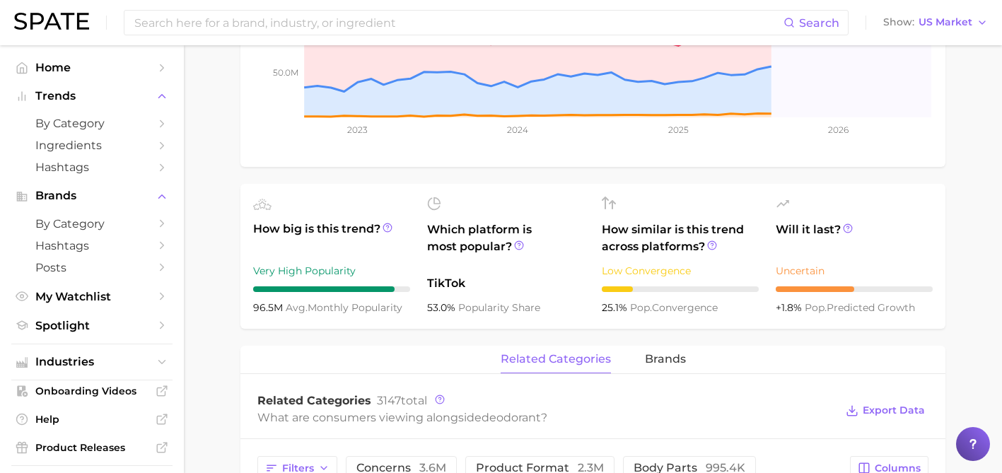
scroll to position [359, 0]
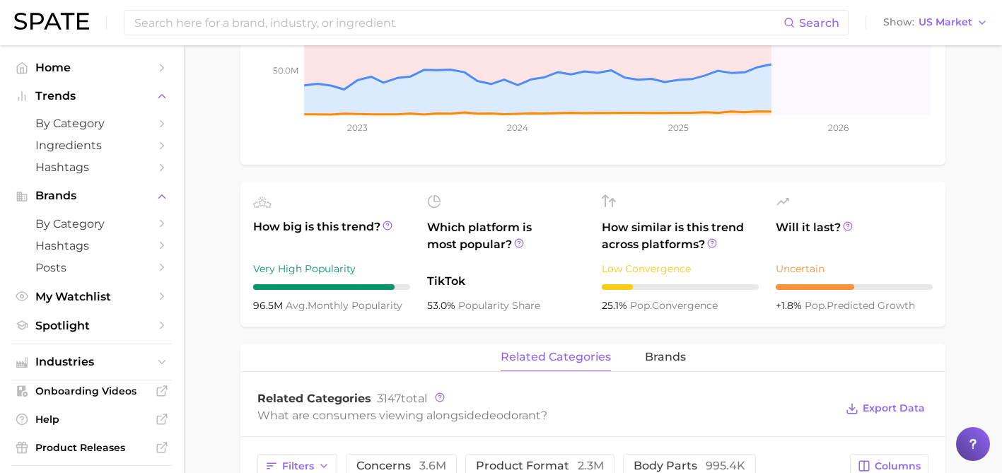
click at [697, 178] on div "deodorant Add to Watchlist Export Data Deodorant is a personal care product use…" at bounding box center [593, 405] width 705 height 1220
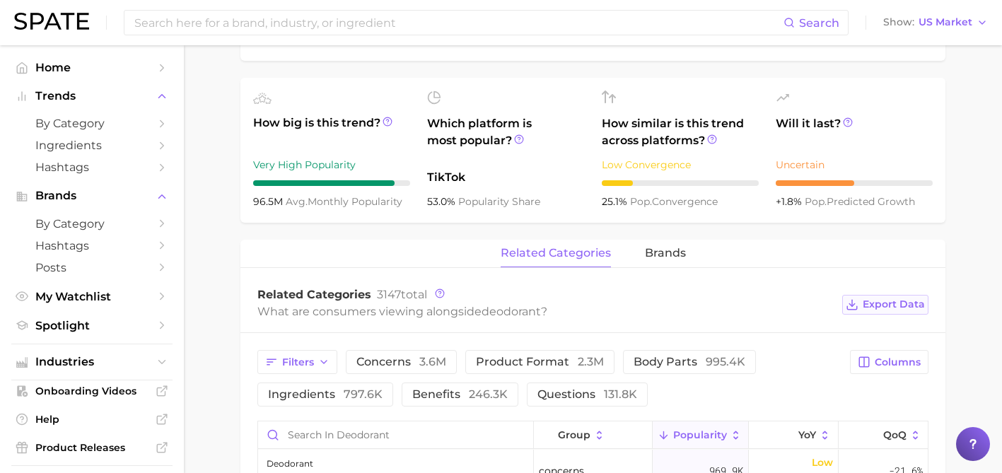
click at [857, 302] on icon at bounding box center [852, 305] width 13 height 13
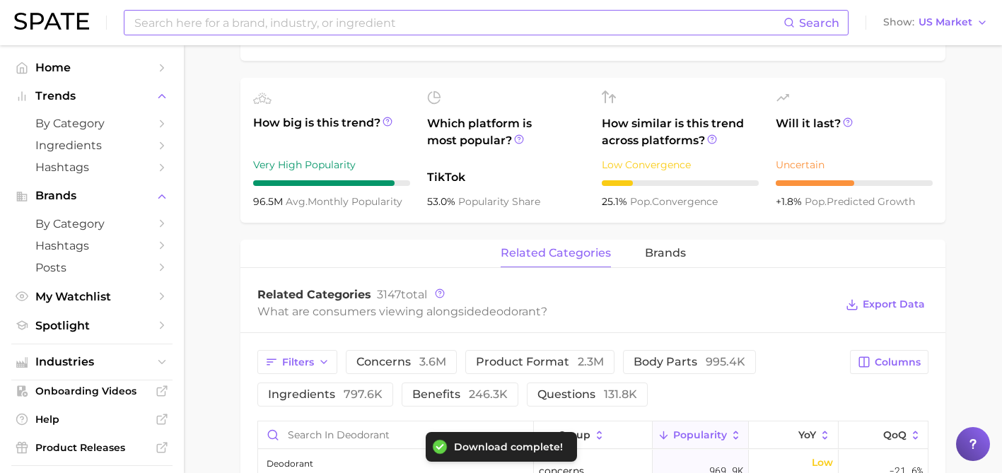
click at [444, 28] on input at bounding box center [458, 23] width 651 height 24
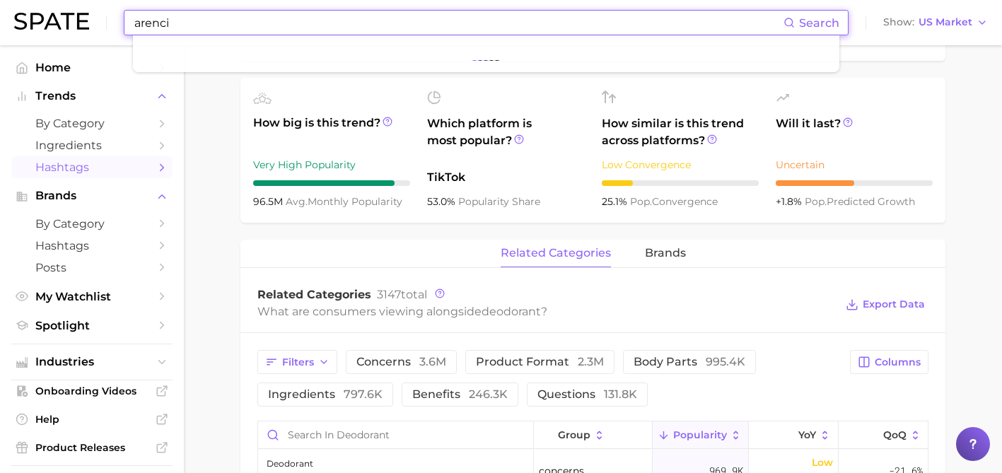
type input "arencia"
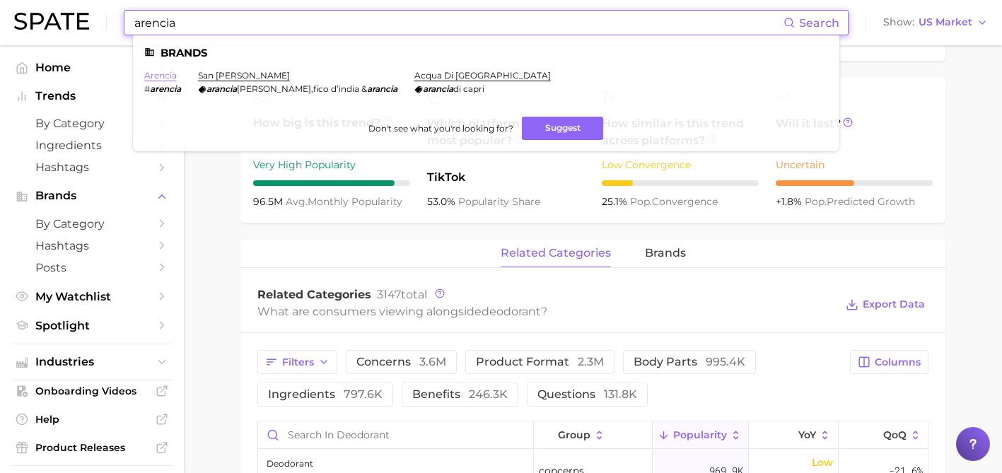
click at [167, 79] on link "arencia" at bounding box center [160, 75] width 33 height 11
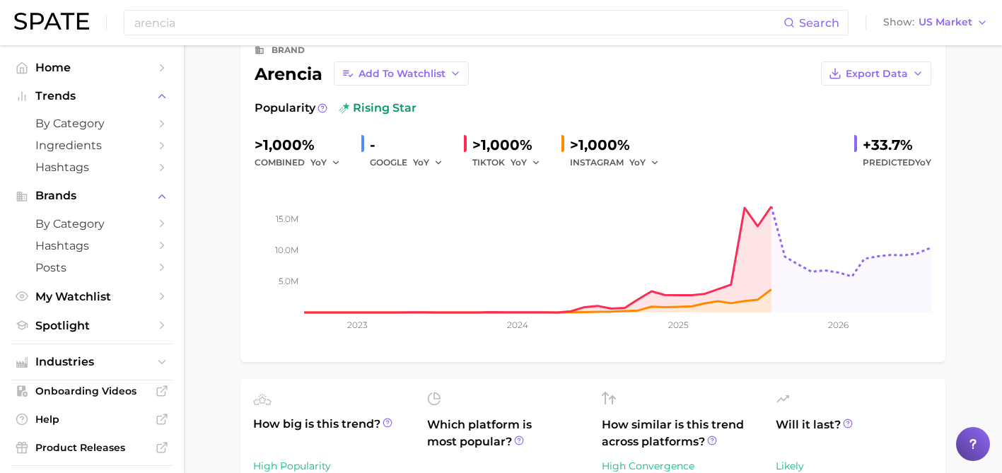
scroll to position [87, 0]
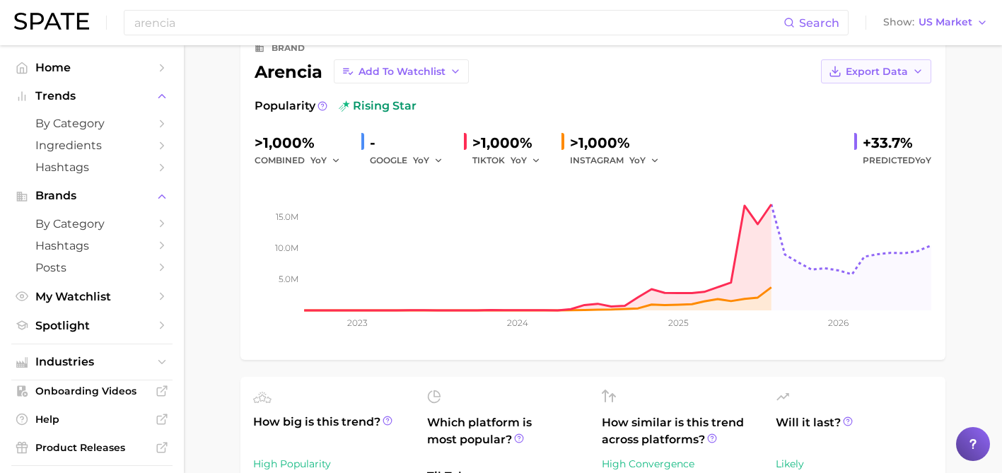
click at [891, 78] on button "Export Data" at bounding box center [876, 71] width 110 height 24
click at [872, 122] on span "Time Series Image" at bounding box center [847, 123] width 95 height 12
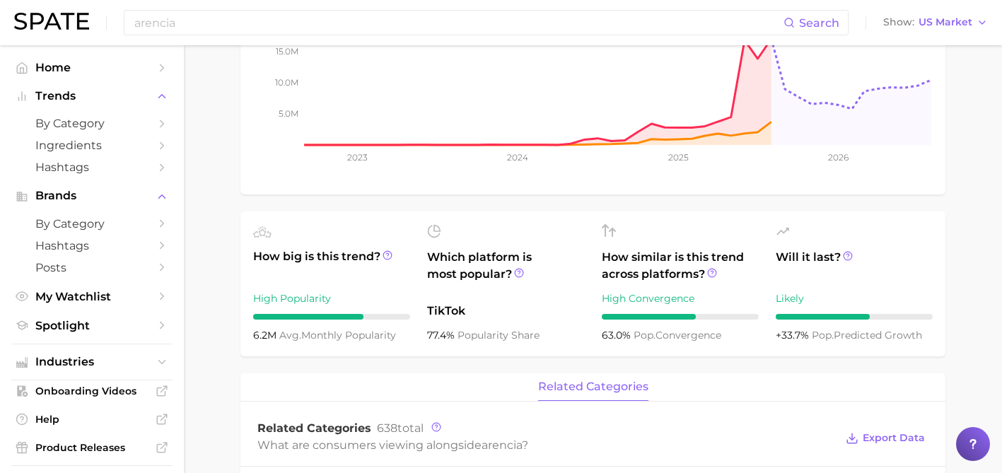
scroll to position [285, 0]
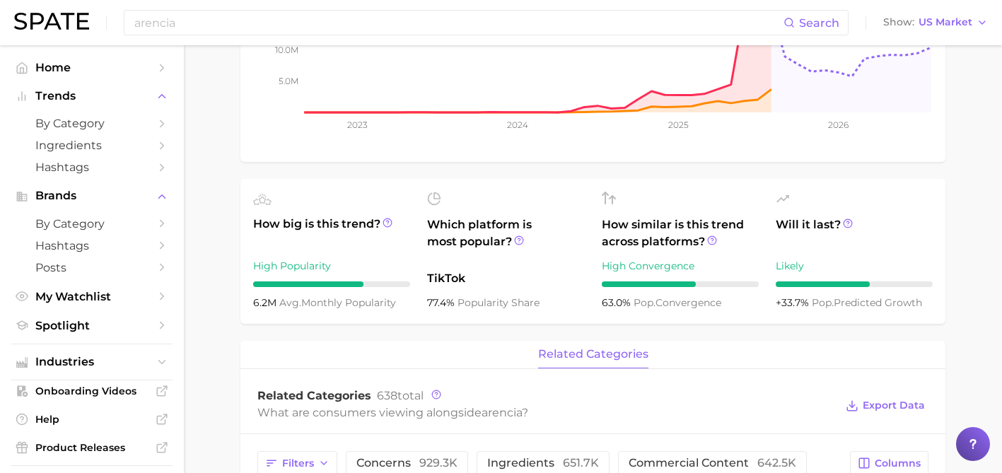
click at [976, 197] on main "Overview Google TikTok Instagram Beta brand arencia Add to Watchlist Export Dat…" at bounding box center [593, 421] width 818 height 1323
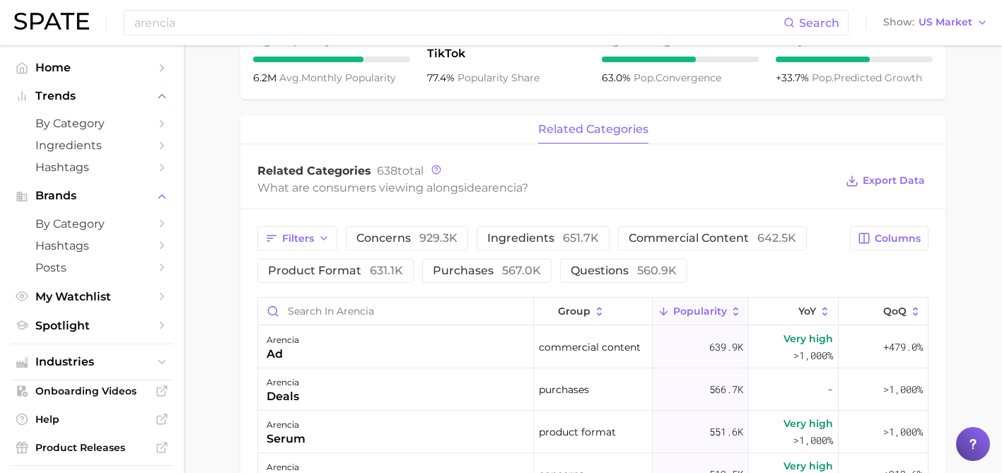
scroll to position [597, 0]
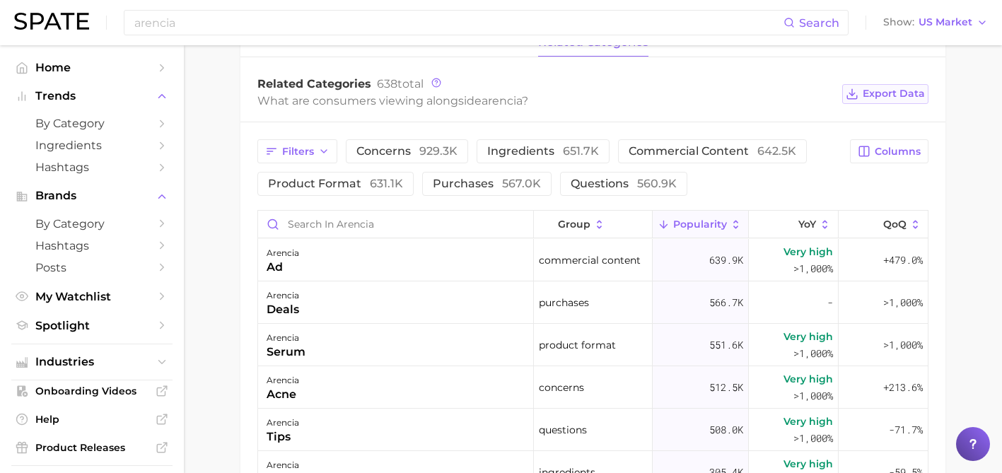
click at [888, 98] on span "Export Data" at bounding box center [894, 94] width 62 height 12
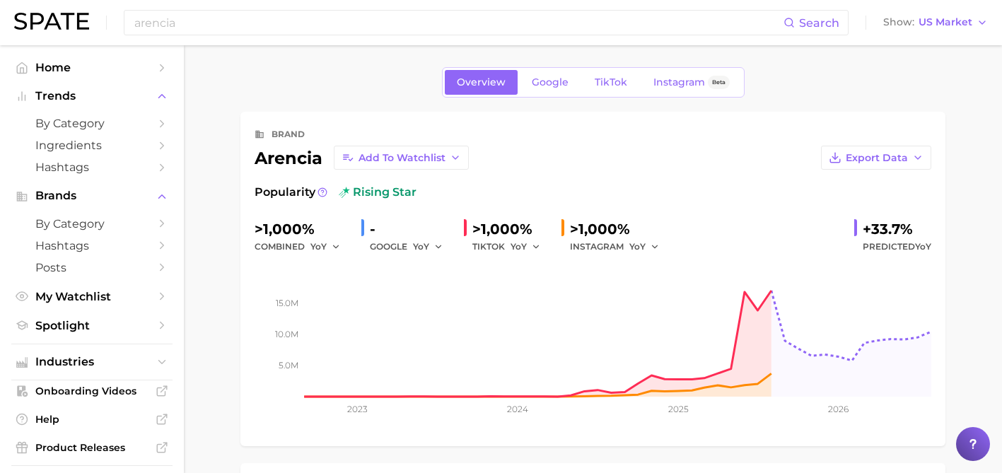
scroll to position [0, 0]
click at [595, 86] on span "TikTok" at bounding box center [611, 83] width 33 height 12
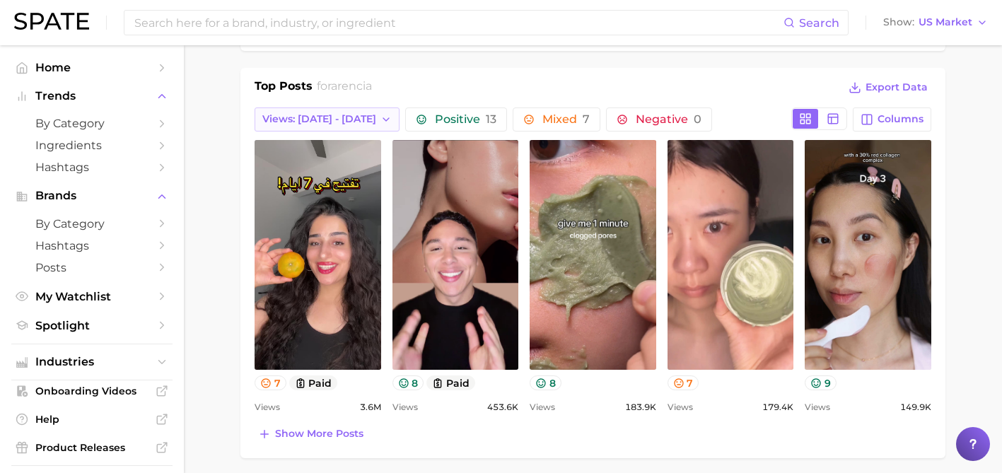
scroll to position [581, 0]
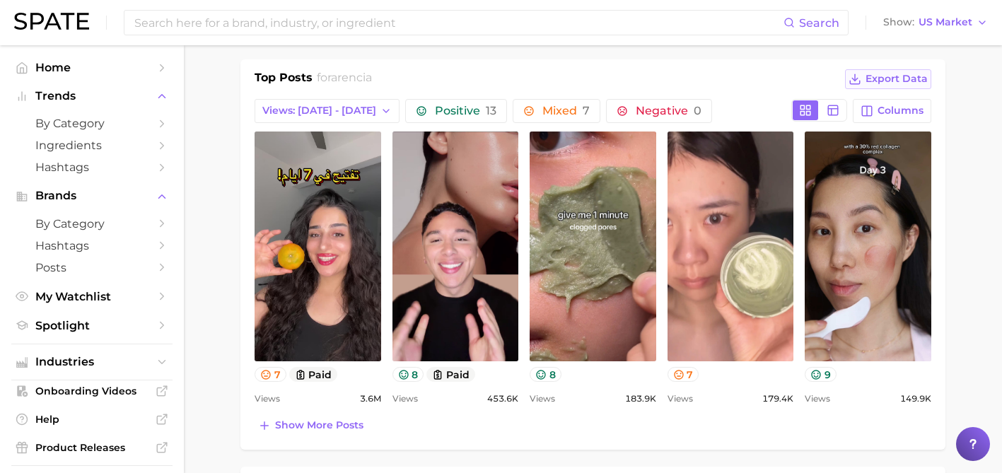
click at [908, 75] on span "Export Data" at bounding box center [897, 79] width 62 height 12
click at [971, 85] on main "Overview Google TikTok Instagram Beta brand arencia Add to Watchlist Export Dat…" at bounding box center [593, 337] width 818 height 1745
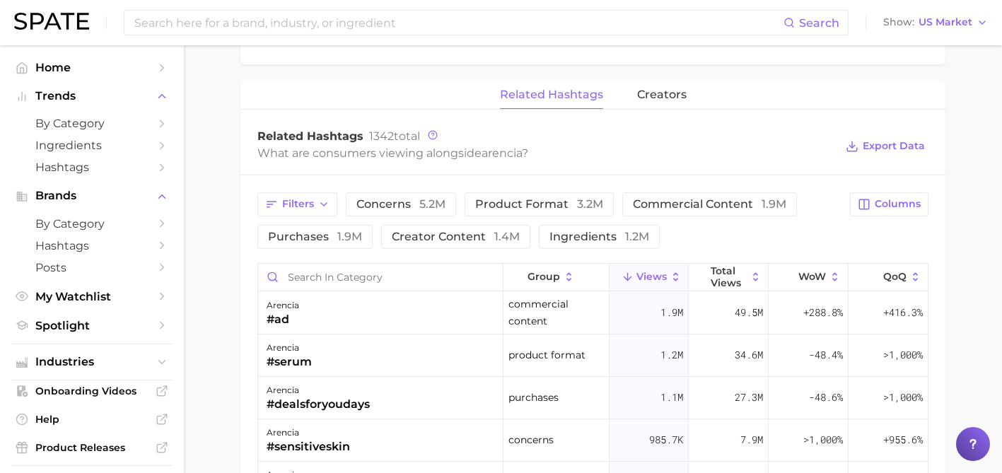
scroll to position [969, 0]
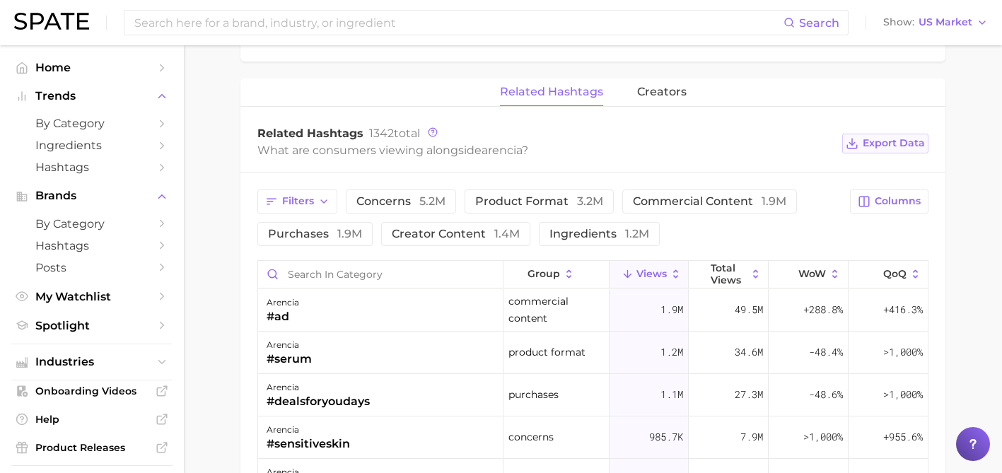
click at [901, 149] on button "Export Data" at bounding box center [885, 144] width 86 height 20
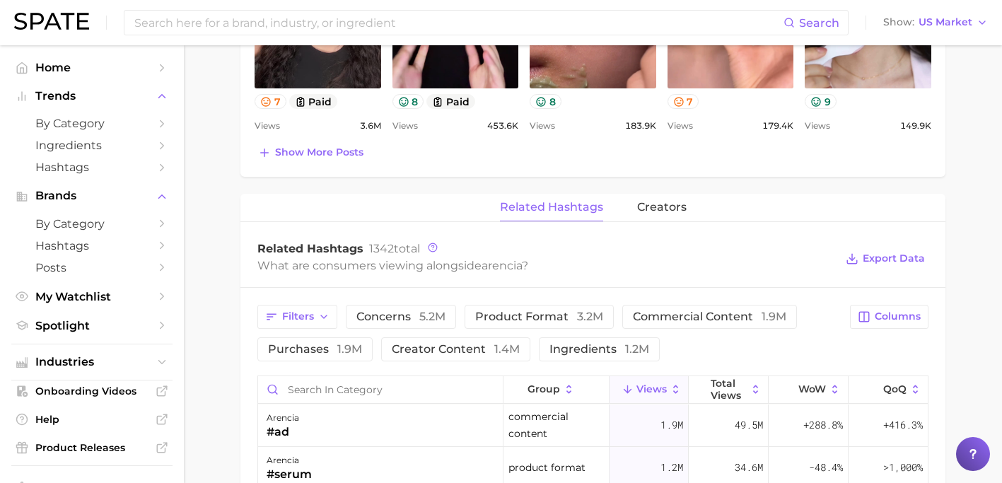
scroll to position [765, 0]
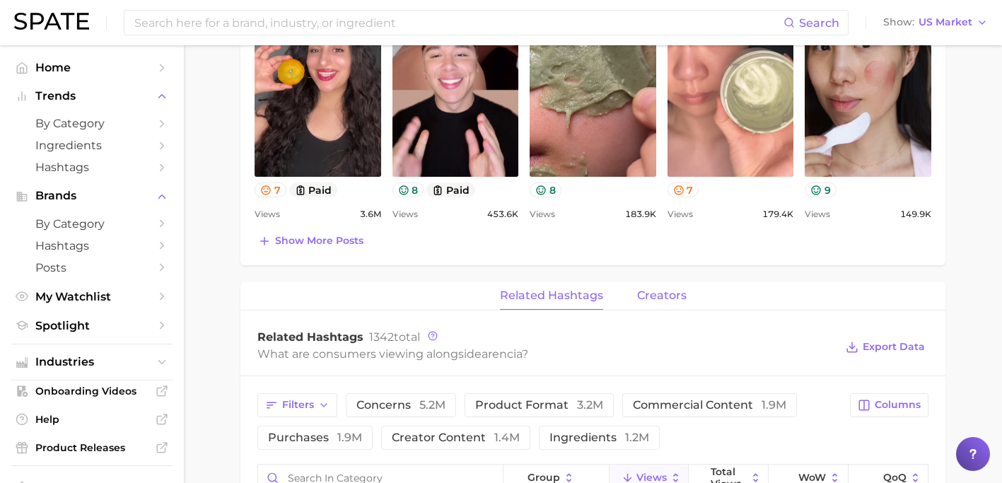
click at [654, 284] on button "creators" at bounding box center [662, 296] width 50 height 28
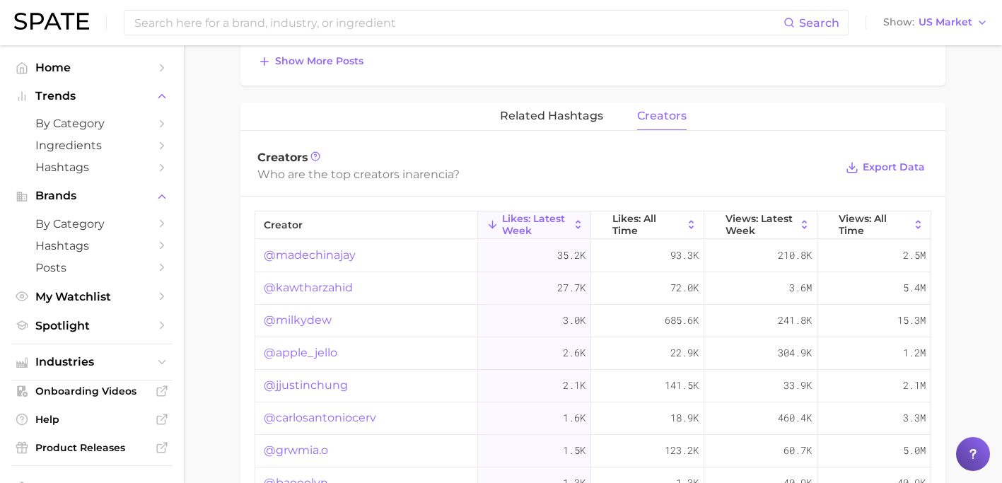
scroll to position [946, 0]
click at [879, 168] on span "Export Data" at bounding box center [894, 166] width 62 height 12
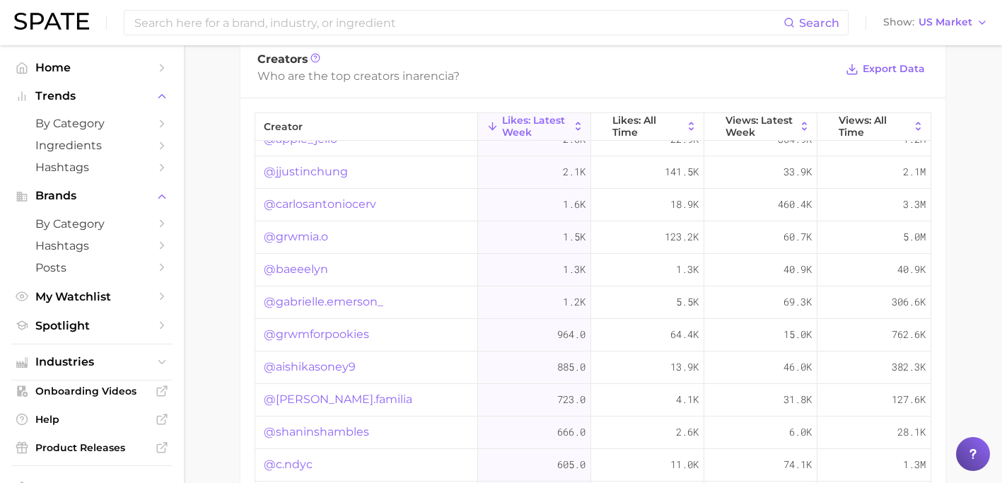
scroll to position [121, 0]
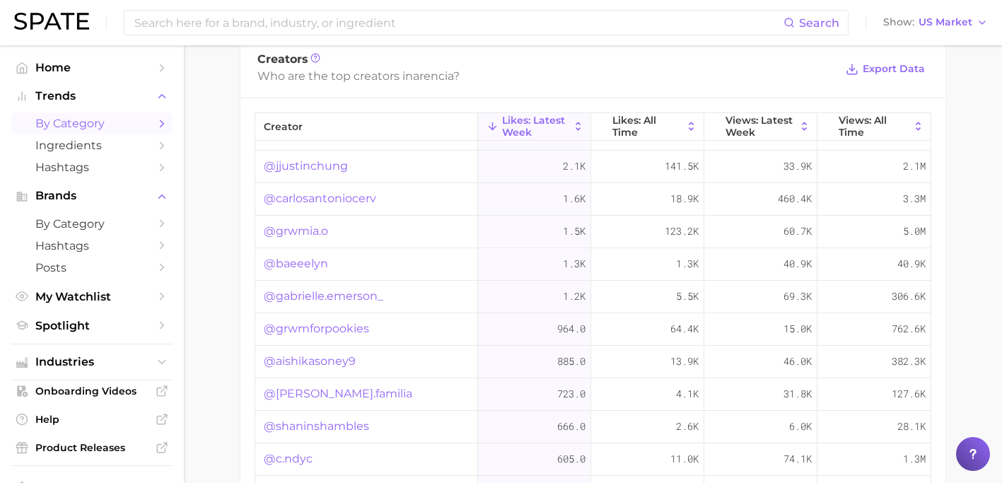
click at [150, 127] on link "by Category" at bounding box center [91, 123] width 161 height 22
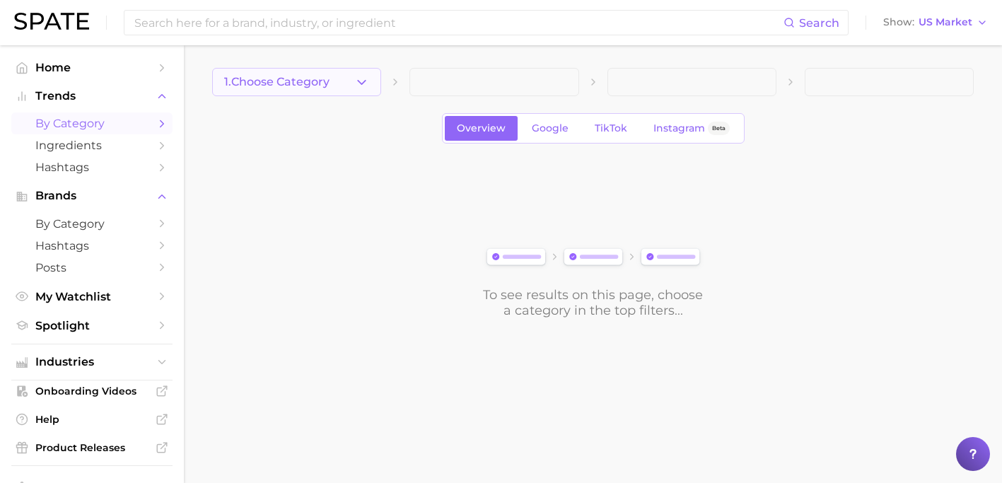
click at [282, 81] on span "1. Choose Category" at bounding box center [276, 82] width 105 height 13
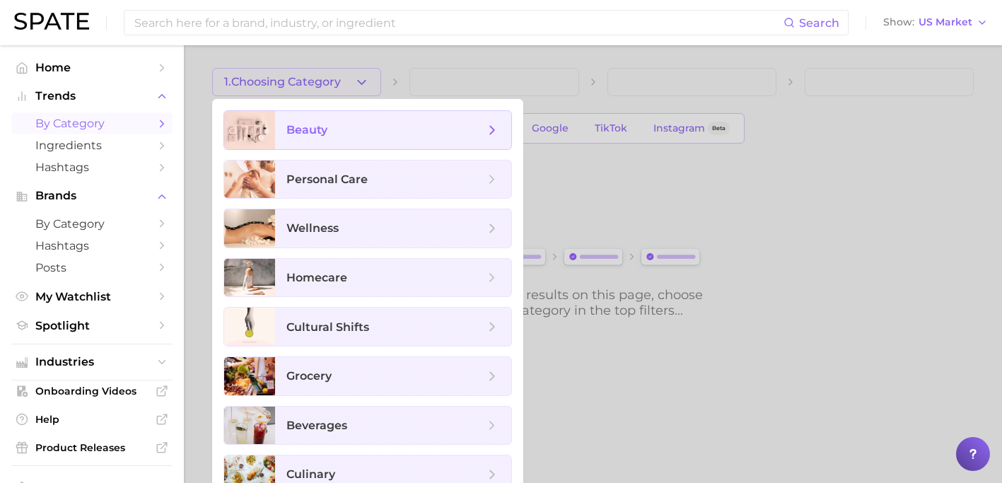
click at [373, 129] on span "beauty" at bounding box center [385, 130] width 198 height 16
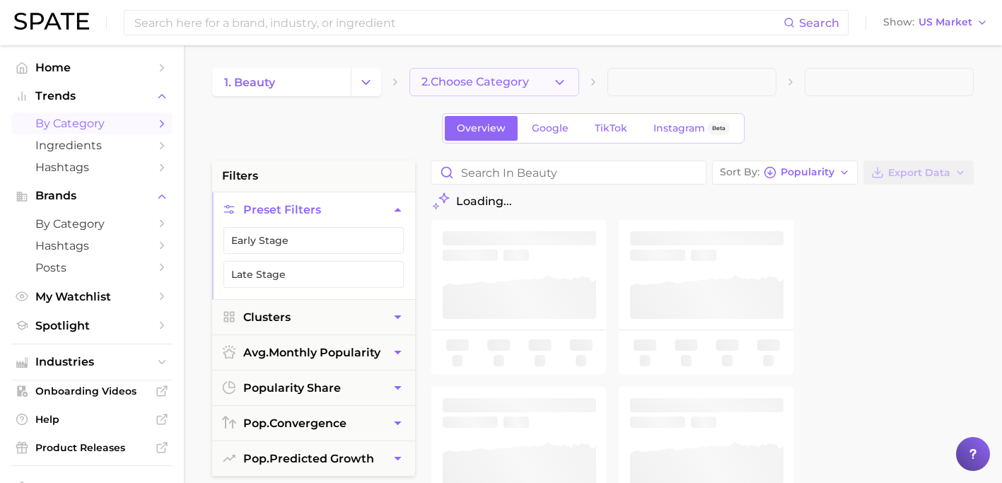
click at [543, 82] on button "2. Choose Category" at bounding box center [494, 82] width 169 height 28
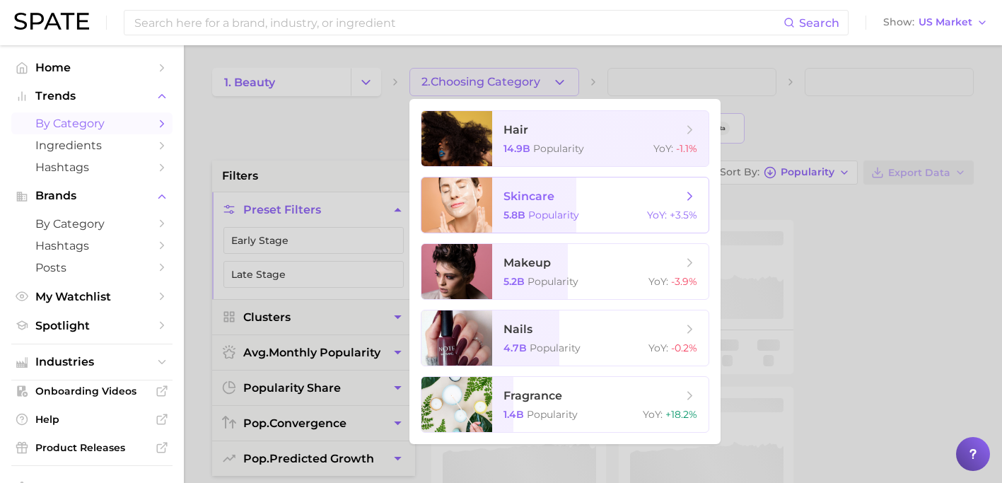
click at [549, 199] on span "skincare" at bounding box center [529, 196] width 51 height 13
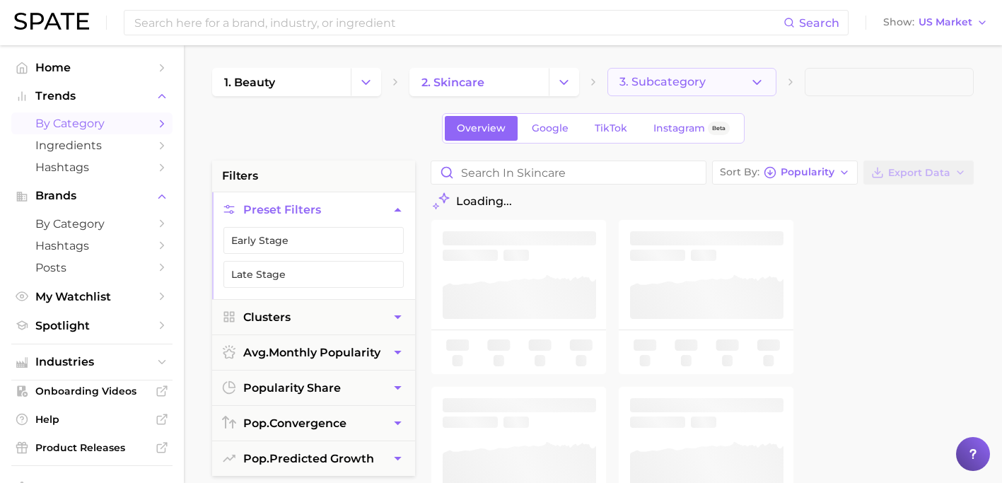
click at [664, 86] on span "3. Subcategory" at bounding box center [663, 82] width 86 height 13
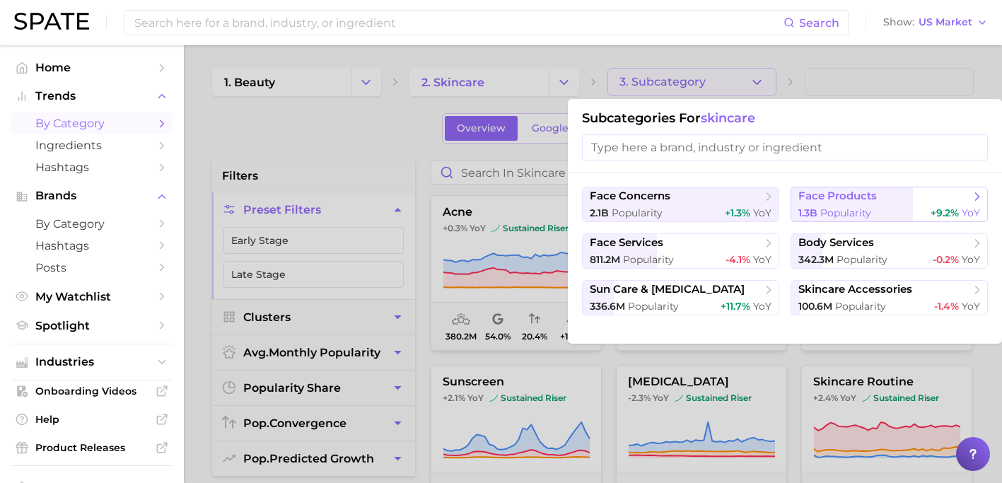
click at [845, 209] on span "Popularity" at bounding box center [846, 213] width 51 height 13
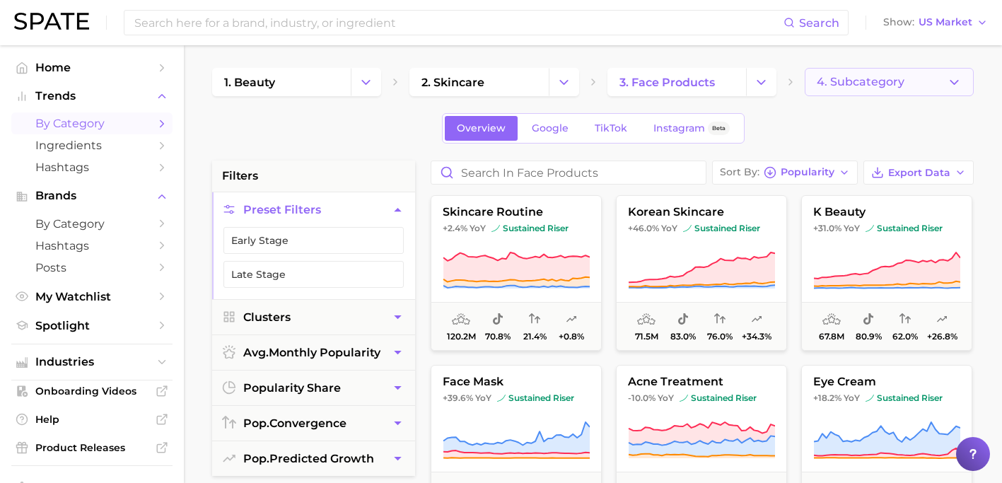
click at [835, 86] on span "4. Subcategory" at bounding box center [861, 82] width 88 height 13
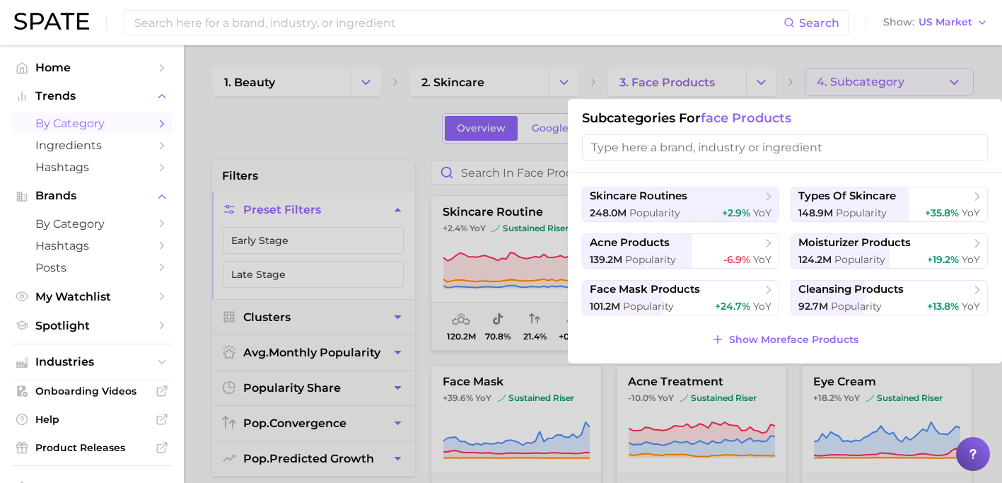
click at [802, 72] on div at bounding box center [501, 241] width 1002 height 483
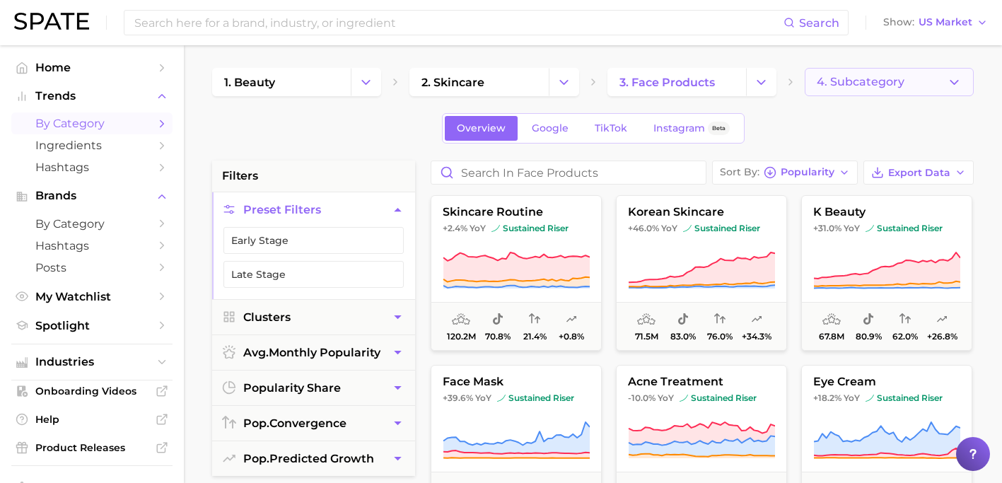
click at [844, 87] on span "4. Subcategory" at bounding box center [861, 82] width 88 height 13
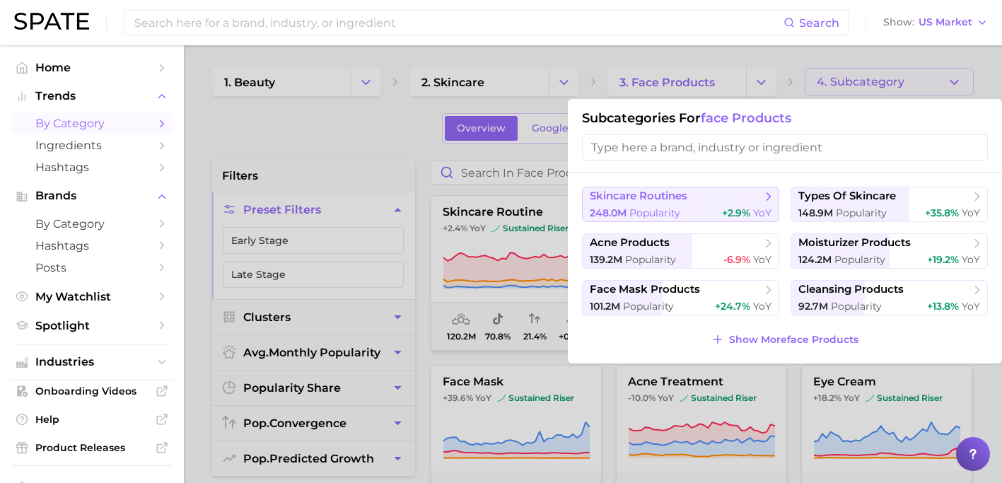
click at [702, 210] on div "248.0m Popularity +2.9% YoY" at bounding box center [681, 213] width 182 height 13
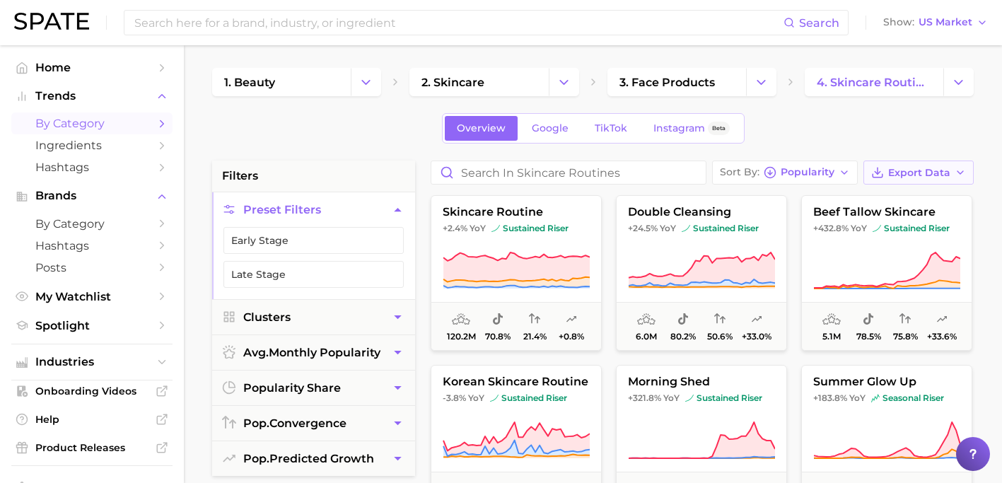
click at [926, 174] on span "Export Data" at bounding box center [919, 173] width 62 height 12
click at [916, 196] on button "Card Data CSV" at bounding box center [896, 198] width 156 height 25
click at [911, 70] on link "4. skincare routines" at bounding box center [874, 82] width 139 height 28
click at [943, 170] on span "Export Data" at bounding box center [919, 173] width 62 height 12
click at [923, 193] on button "Card Data CSV" at bounding box center [896, 198] width 156 height 25
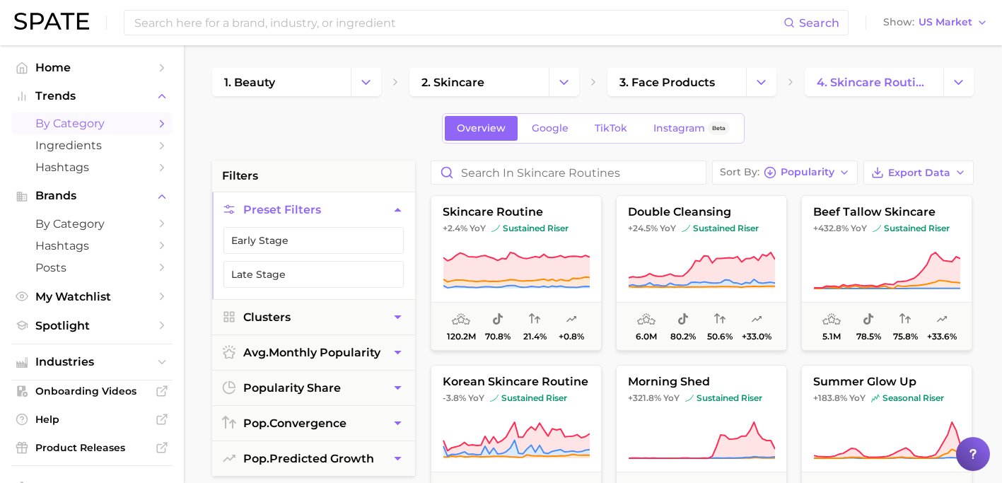
click at [949, 83] on button "Change Category" at bounding box center [959, 82] width 30 height 28
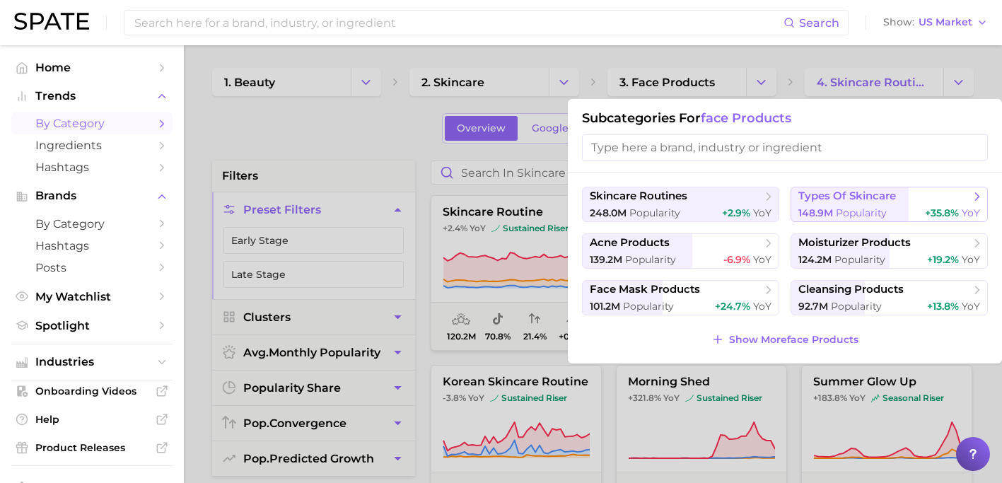
click at [883, 205] on button "types of skincare 148.9m Popularity +35.8% YoY" at bounding box center [889, 204] width 197 height 35
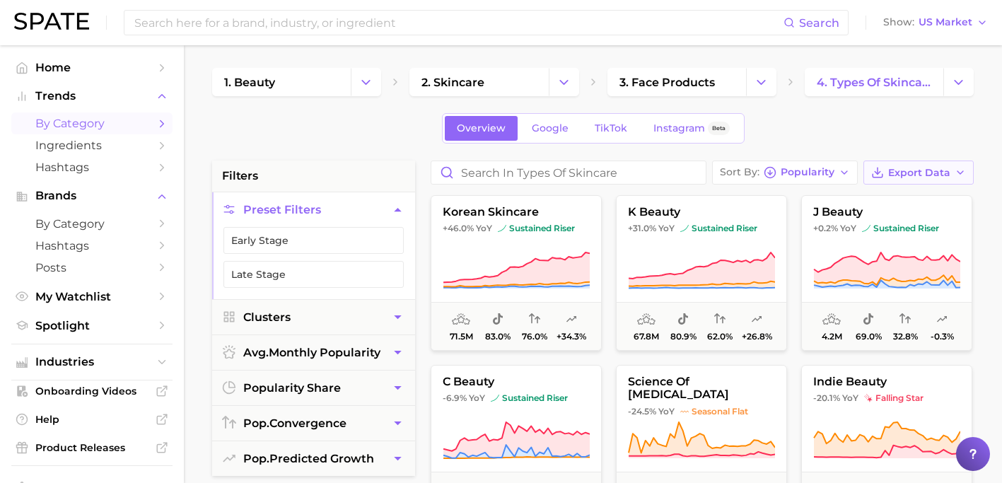
click at [901, 173] on span "Export Data" at bounding box center [919, 173] width 62 height 12
click at [889, 224] on span "Time Series CSV" at bounding box center [883, 225] width 83 height 12
click at [890, 221] on span "Time Series CSV" at bounding box center [883, 225] width 83 height 12
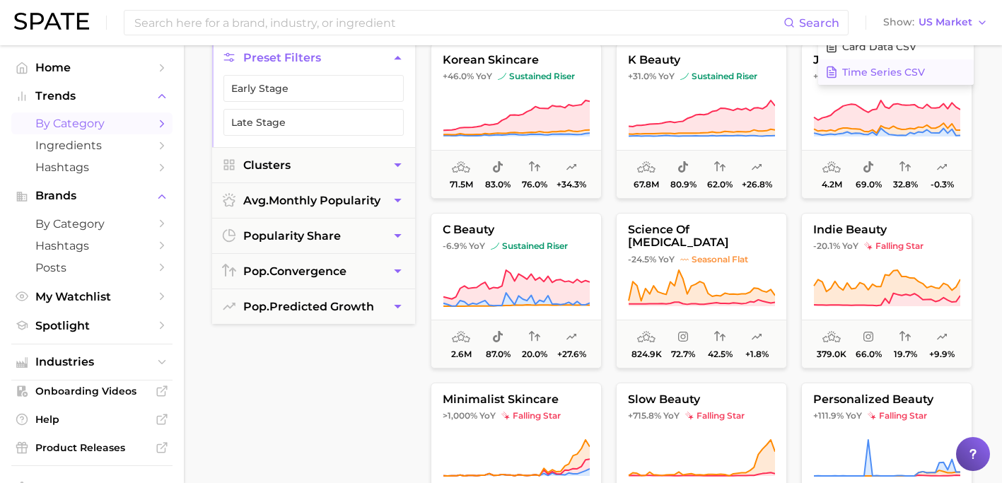
click at [893, 79] on button "Time Series CSV" at bounding box center [896, 71] width 156 height 25
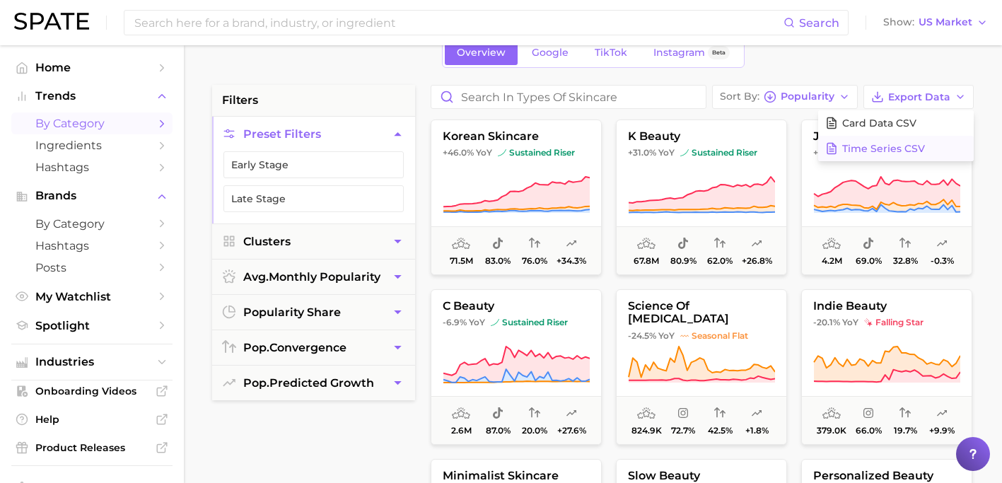
scroll to position [56, 0]
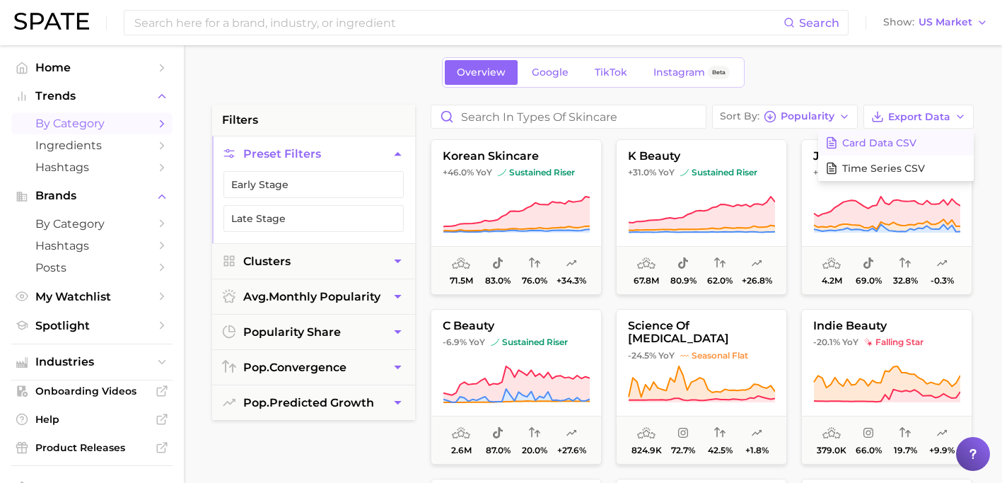
click at [888, 140] on span "Card Data CSV" at bounding box center [879, 143] width 74 height 12
click at [967, 79] on div "Overview Google TikTok Instagram Beta" at bounding box center [593, 72] width 762 height 30
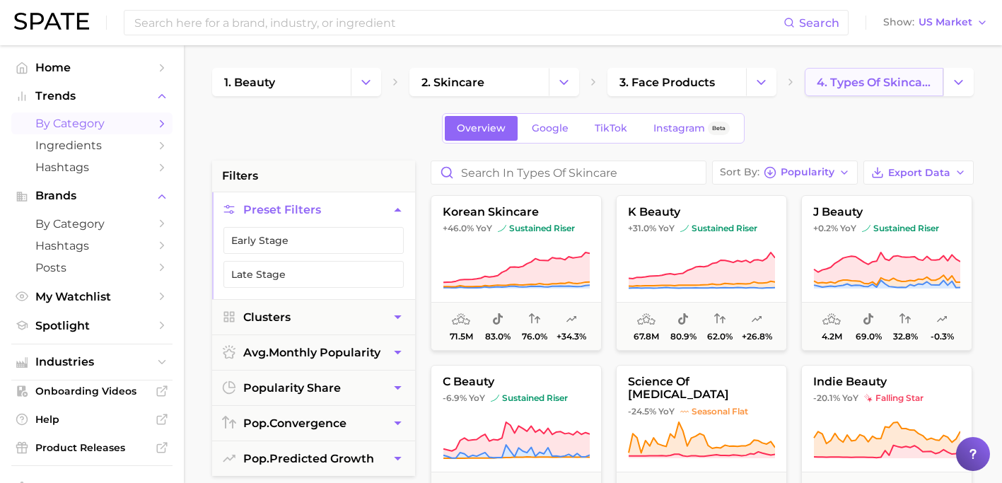
click at [905, 81] on span "4. types of skincare" at bounding box center [874, 82] width 115 height 13
click at [946, 86] on button "Change Category" at bounding box center [959, 82] width 30 height 28
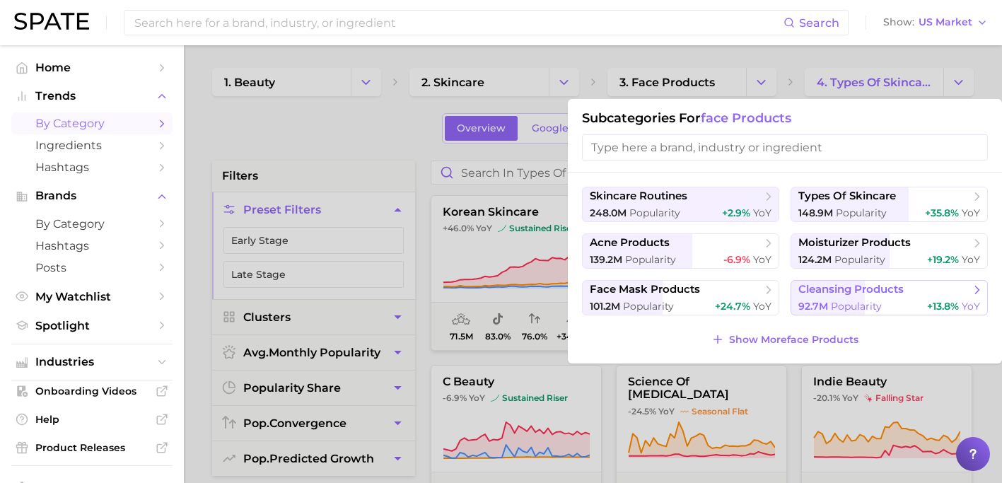
click at [869, 283] on span "cleansing products" at bounding box center [885, 290] width 172 height 14
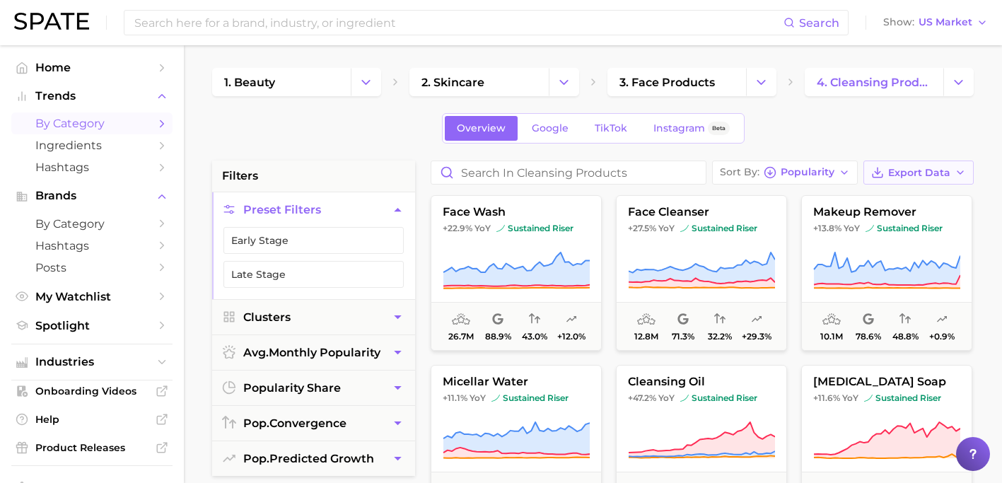
click at [915, 171] on span "Export Data" at bounding box center [919, 173] width 62 height 12
click at [897, 202] on span "Card Data CSV" at bounding box center [879, 199] width 74 height 12
click at [523, 211] on span "face wash" at bounding box center [516, 212] width 170 height 13
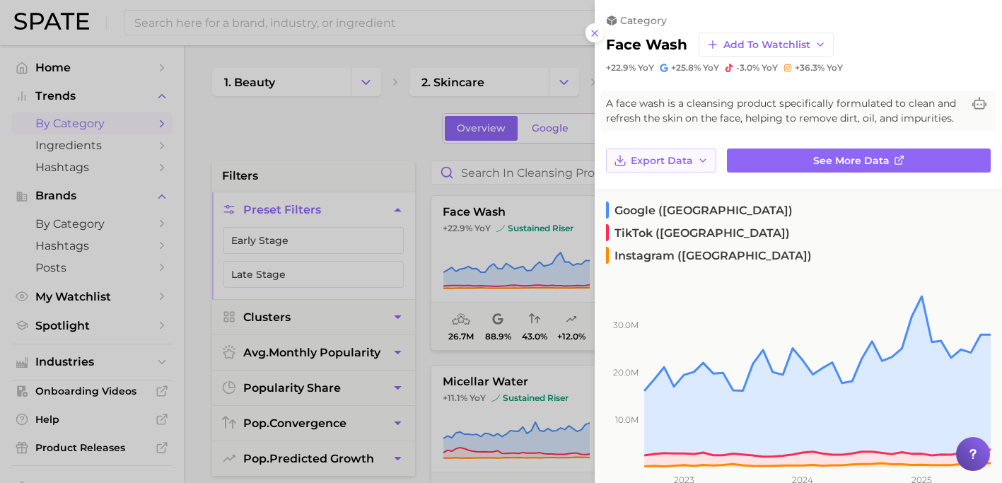
click at [671, 162] on span "Export Data" at bounding box center [662, 161] width 62 height 12
click at [672, 207] on span "Time Series Image" at bounding box center [677, 213] width 95 height 12
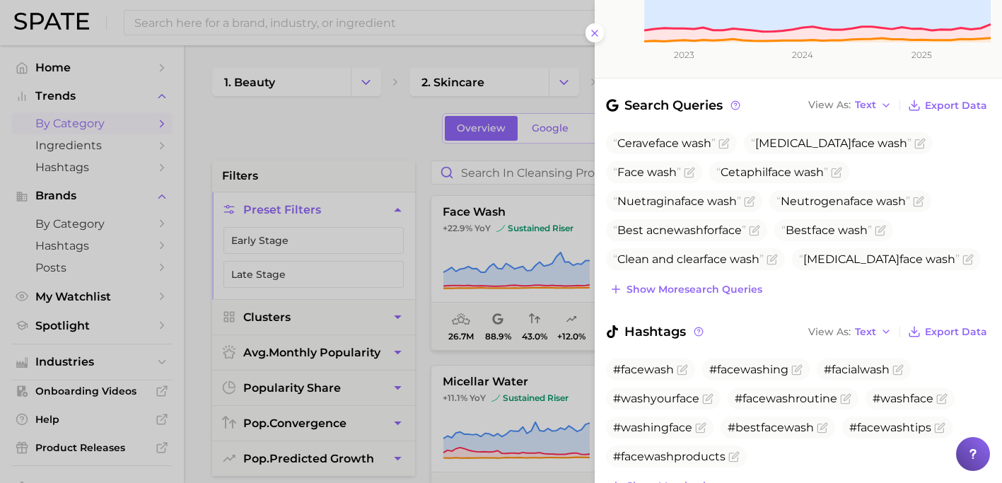
scroll to position [410, 0]
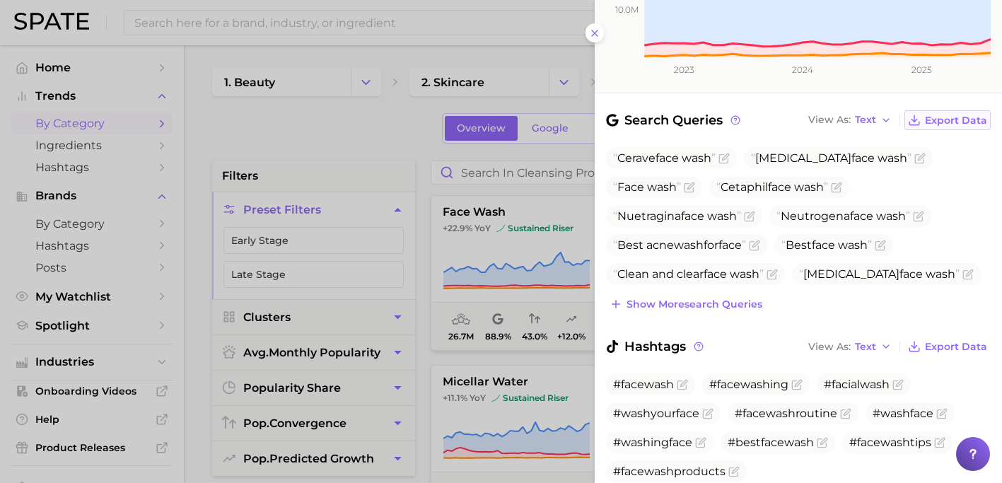
click at [951, 115] on span "Export Data" at bounding box center [956, 121] width 62 height 12
click at [971, 341] on span "Export Data" at bounding box center [956, 347] width 62 height 12
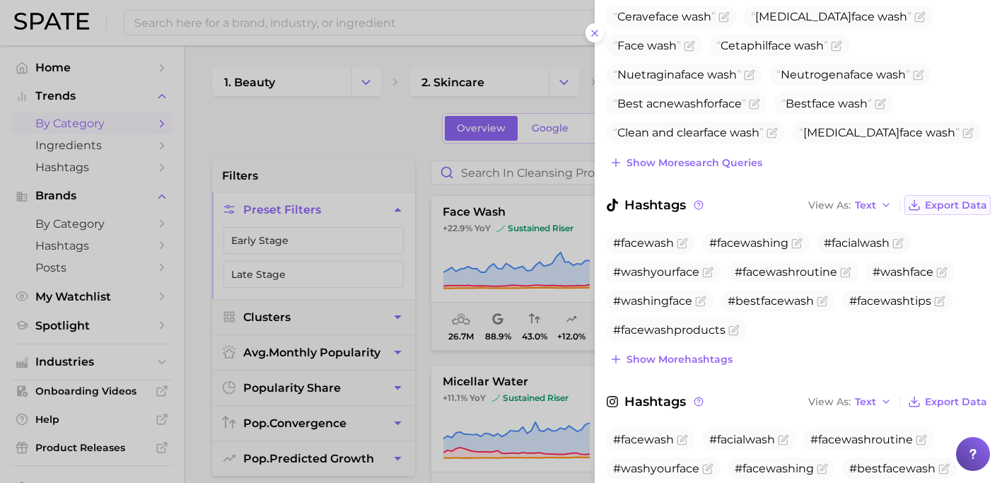
scroll to position [582, 0]
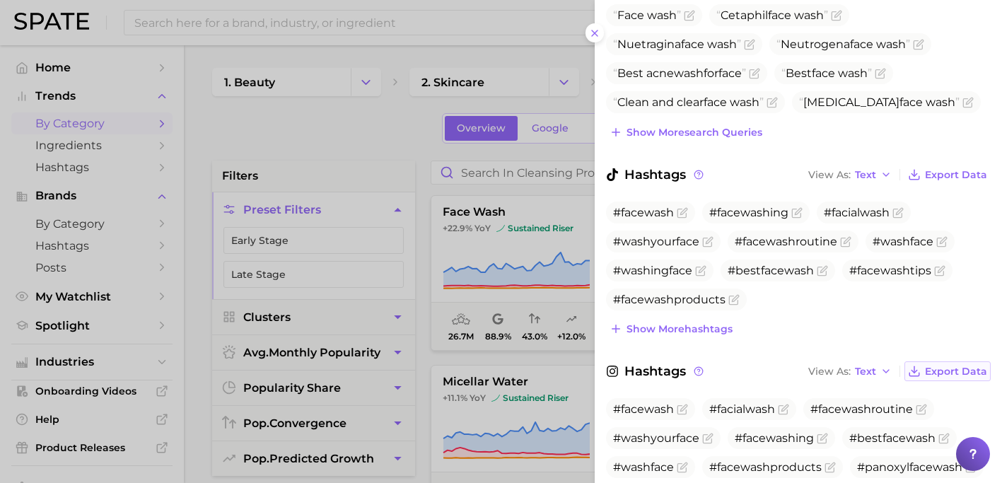
click at [965, 366] on span "Export Data" at bounding box center [956, 372] width 62 height 12
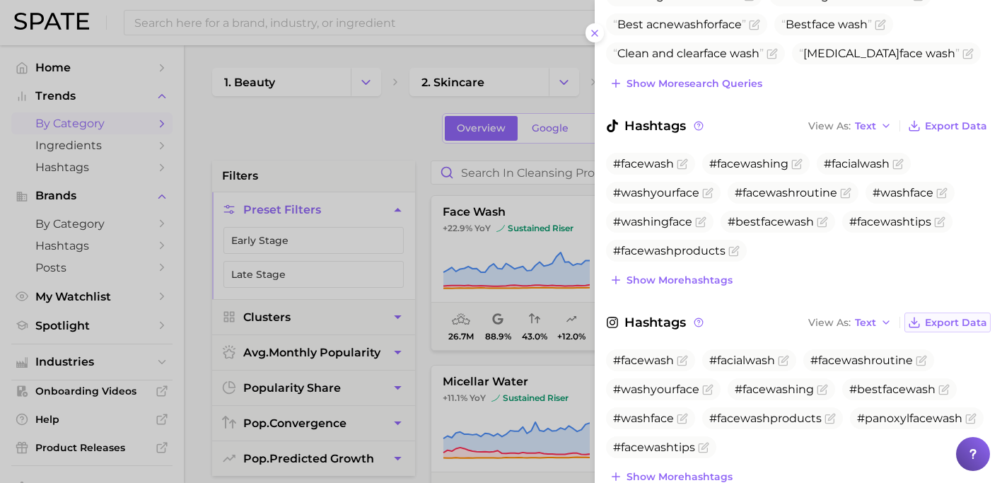
scroll to position [637, 0]
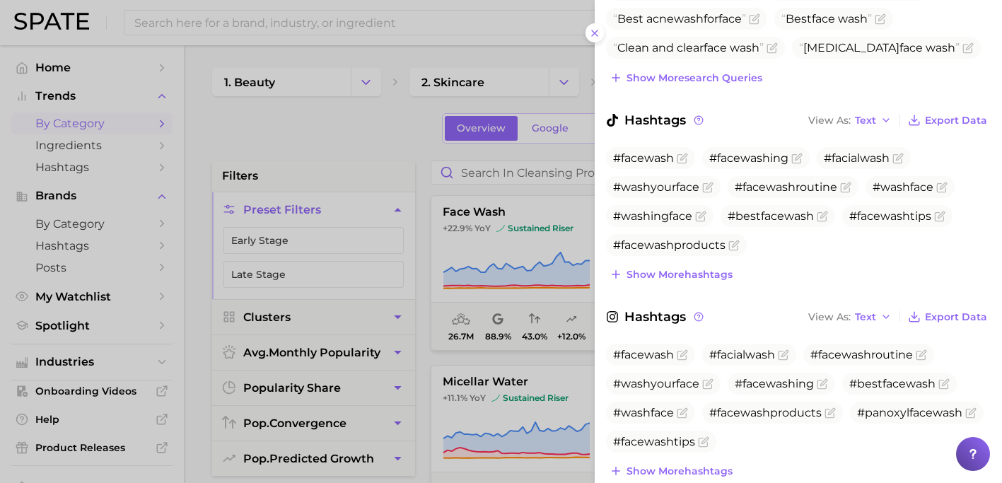
click at [563, 295] on div at bounding box center [501, 241] width 1002 height 483
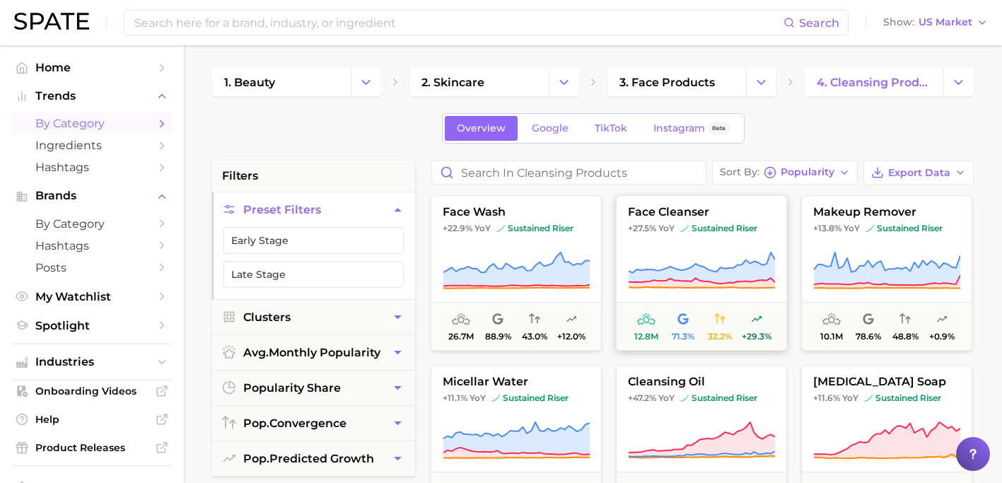
click at [701, 269] on icon at bounding box center [702, 268] width 146 height 31
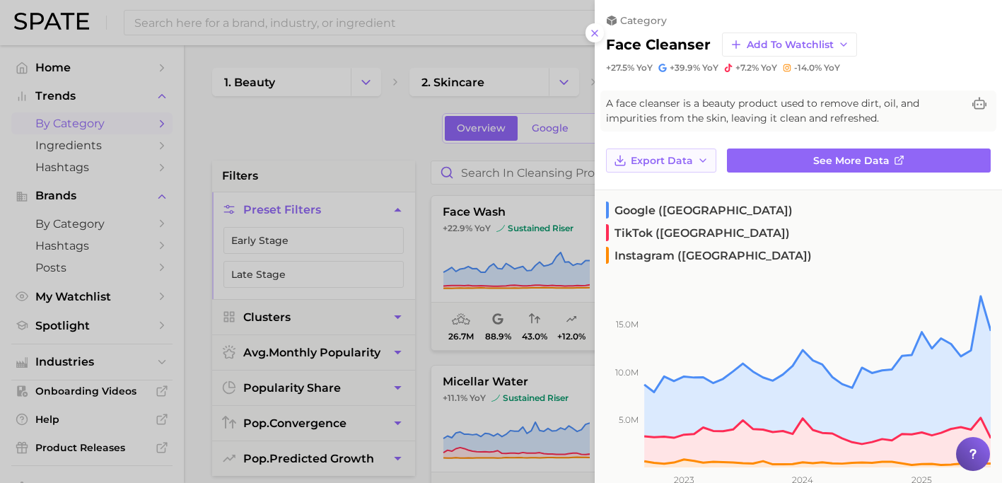
click at [700, 161] on icon "button" at bounding box center [702, 160] width 11 height 11
click at [695, 203] on button "Time Series Image" at bounding box center [684, 211] width 156 height 25
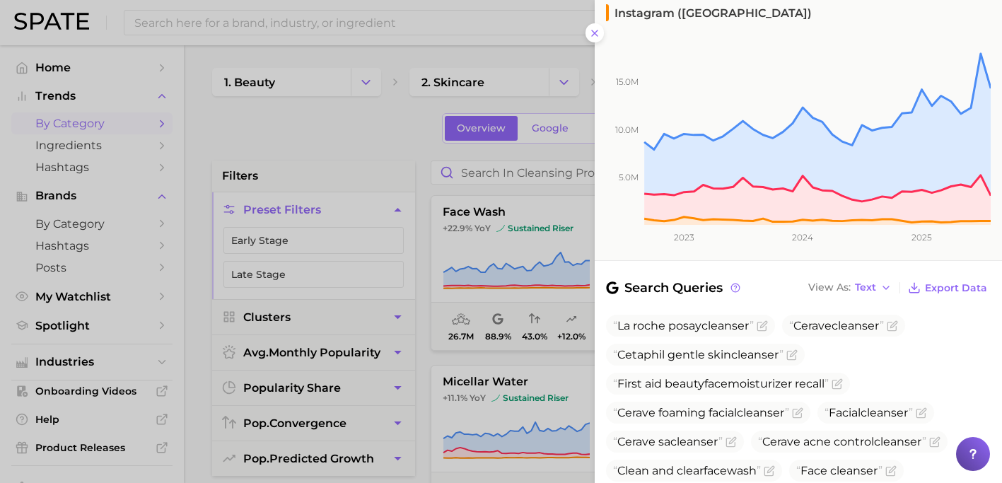
scroll to position [246, 0]
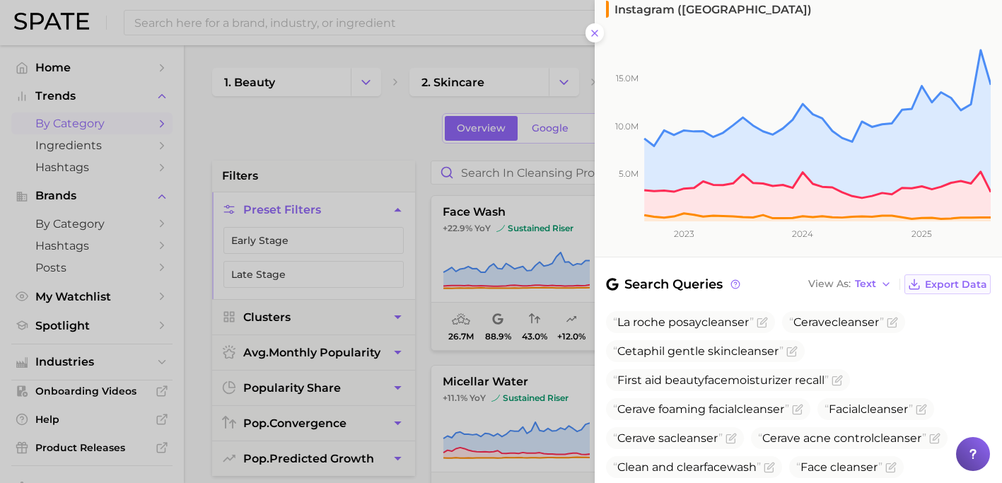
click at [935, 279] on span "Export Data" at bounding box center [956, 285] width 62 height 12
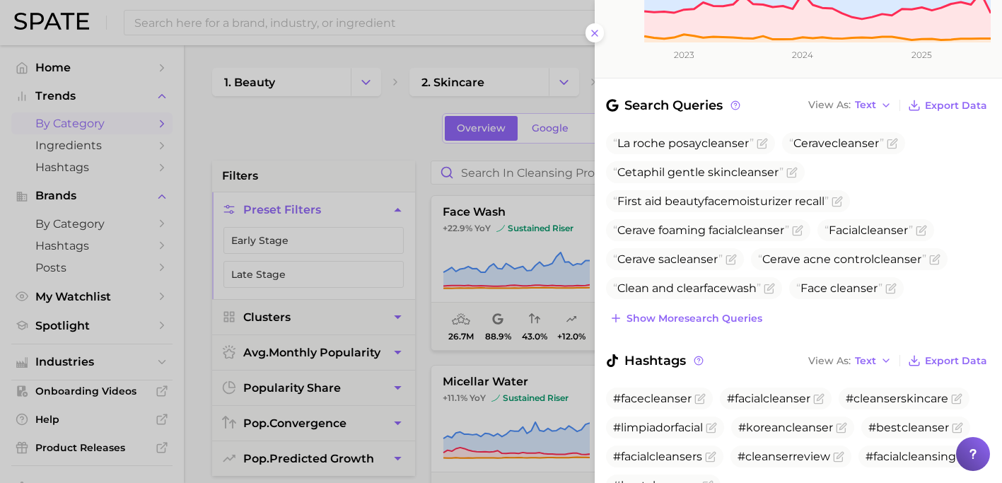
scroll to position [471, 0]
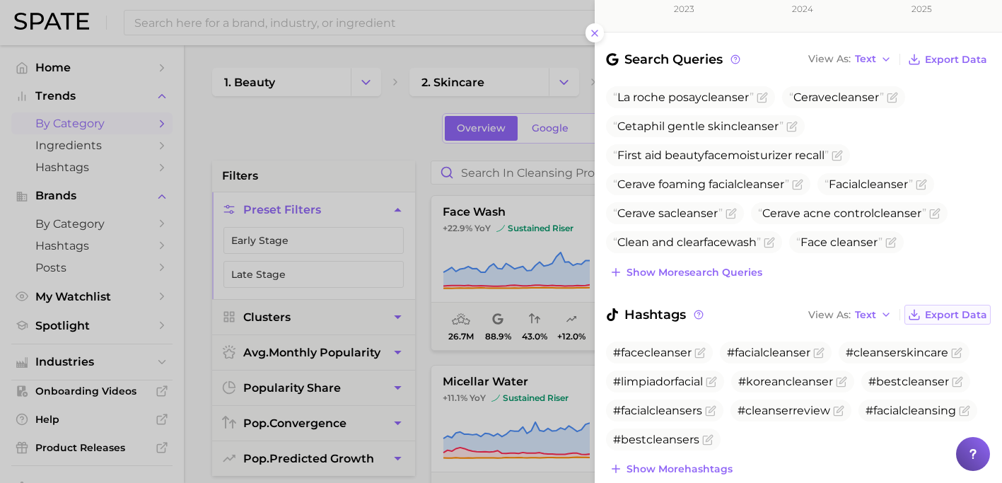
click at [939, 309] on span "Export Data" at bounding box center [956, 315] width 62 height 12
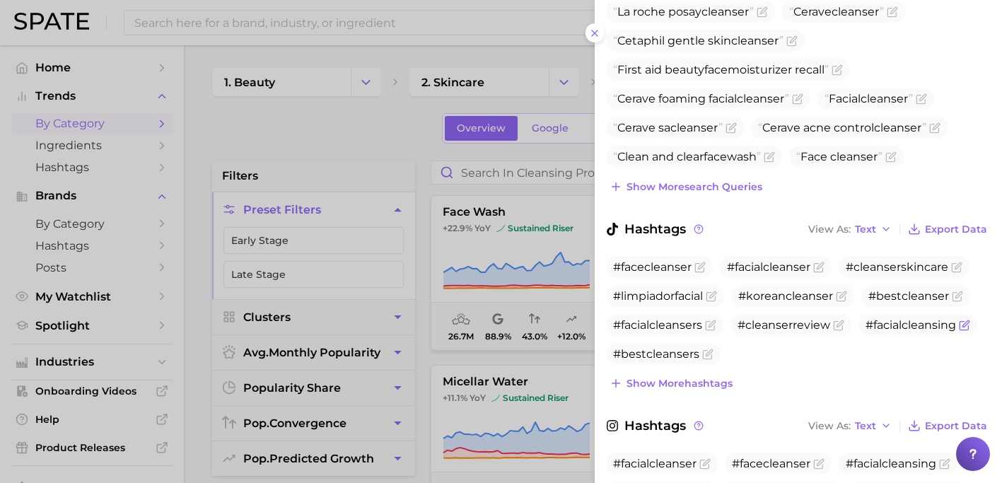
scroll to position [562, 0]
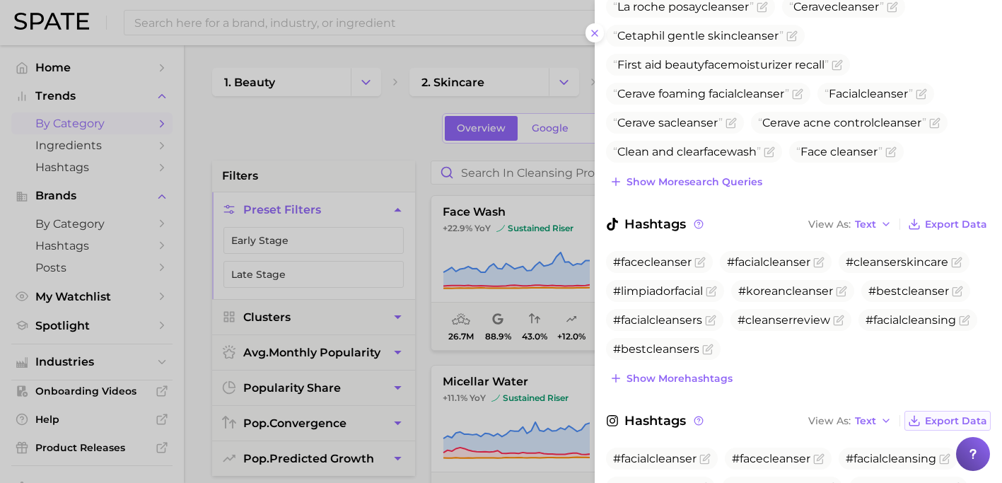
click at [933, 415] on span "Export Data" at bounding box center [956, 421] width 62 height 12
click at [540, 354] on div at bounding box center [501, 241] width 1002 height 483
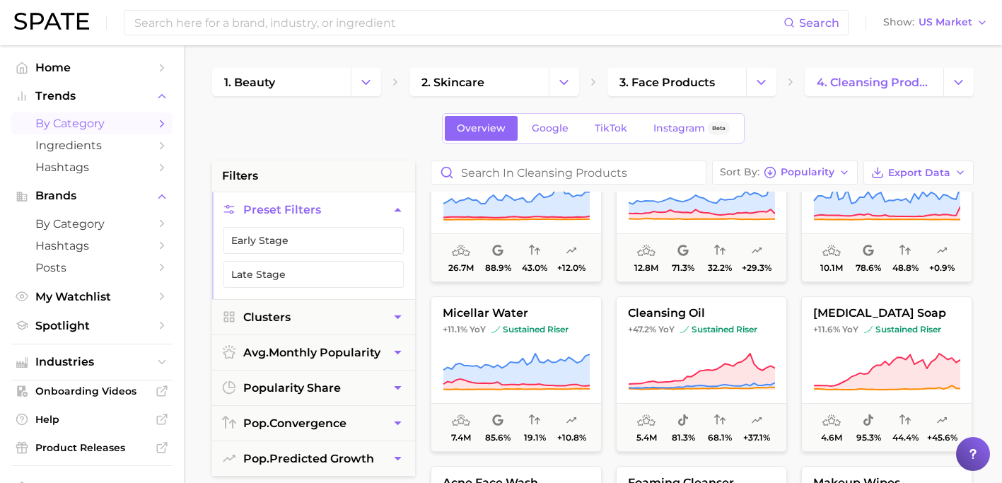
scroll to position [74, 0]
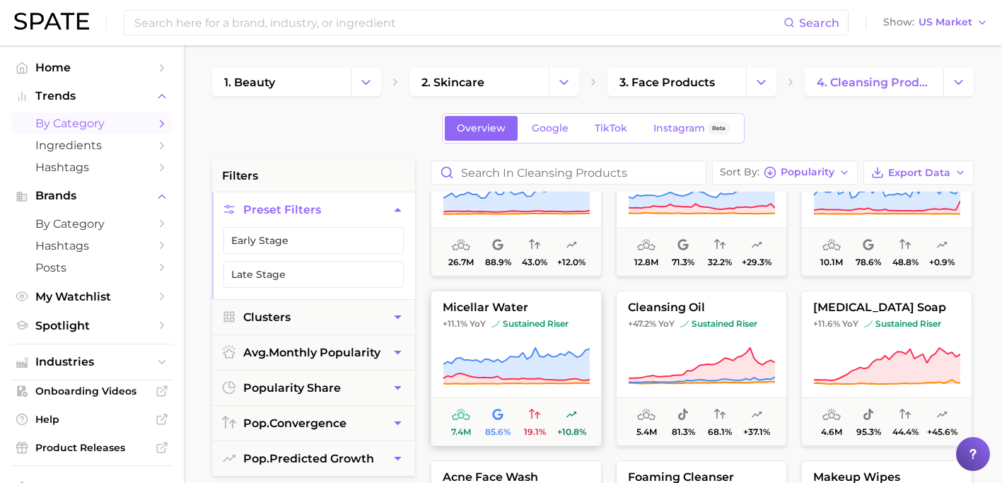
click at [543, 347] on icon at bounding box center [516, 367] width 147 height 40
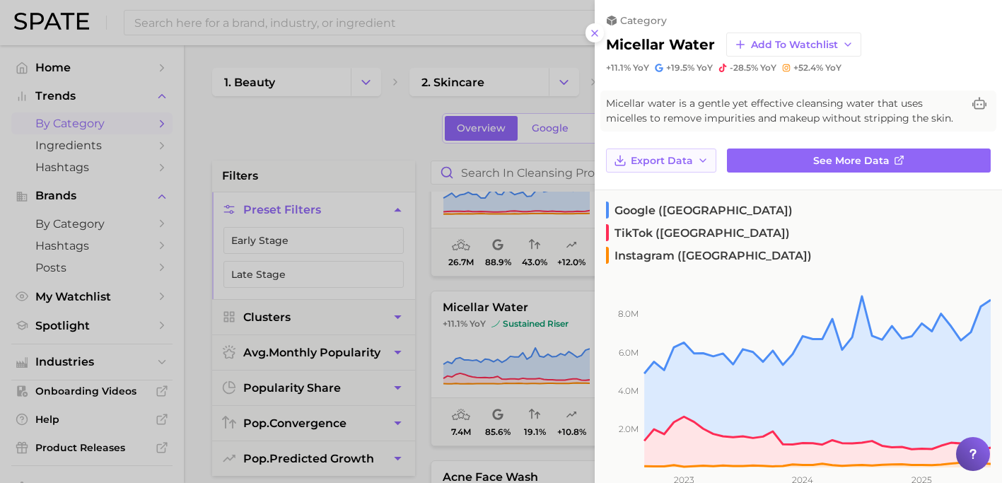
click at [685, 161] on span "Export Data" at bounding box center [662, 161] width 62 height 12
click at [693, 207] on span "Time Series Image" at bounding box center [677, 213] width 95 height 12
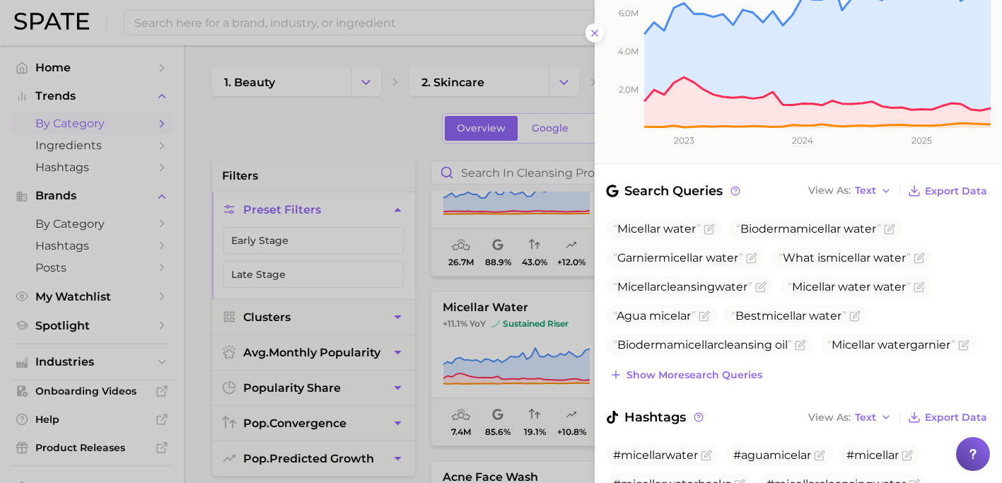
scroll to position [348, 0]
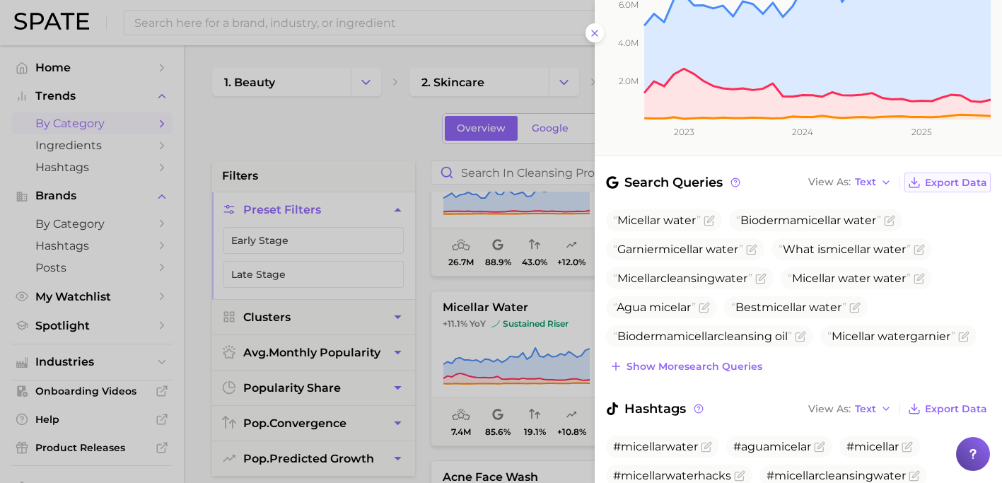
click at [929, 177] on span "Export Data" at bounding box center [956, 183] width 62 height 12
click at [956, 403] on span "Export Data" at bounding box center [956, 409] width 62 height 12
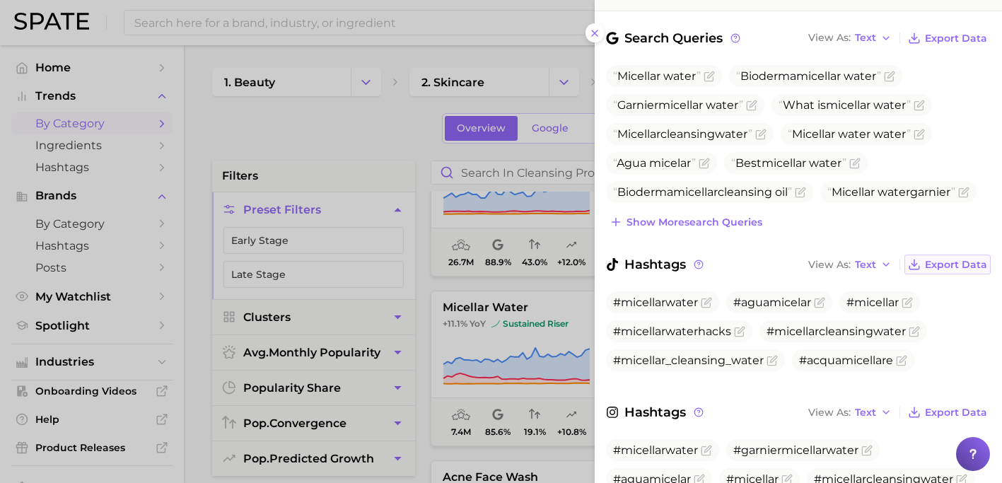
scroll to position [501, 0]
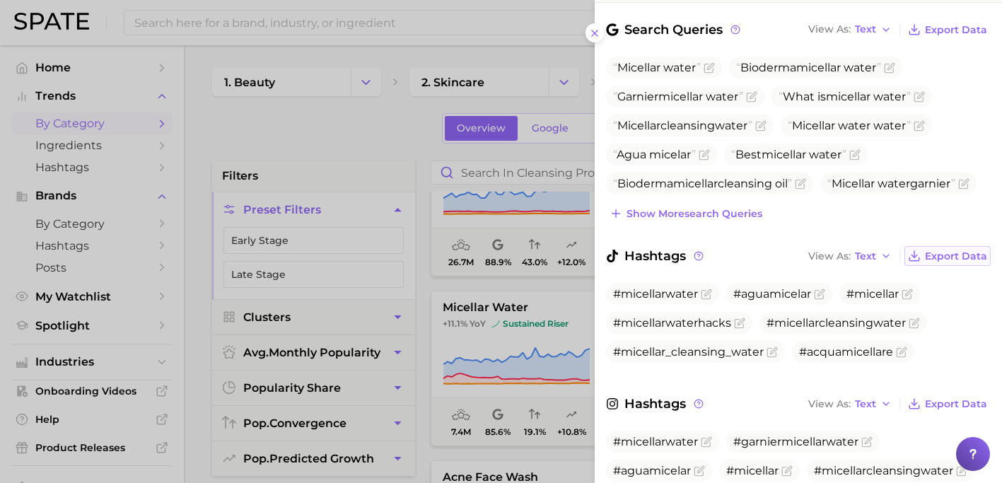
click at [956, 398] on span "Export Data" at bounding box center [956, 404] width 62 height 12
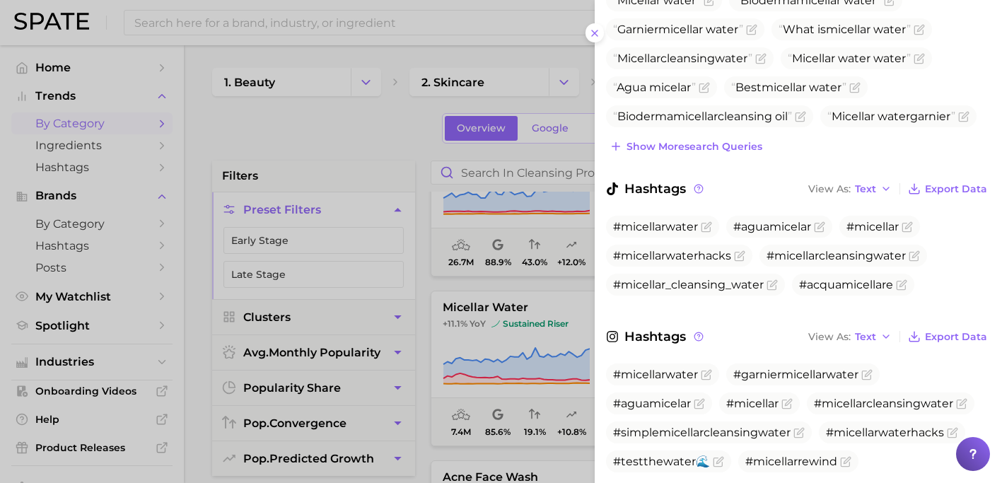
click at [572, 324] on div at bounding box center [501, 241] width 1002 height 483
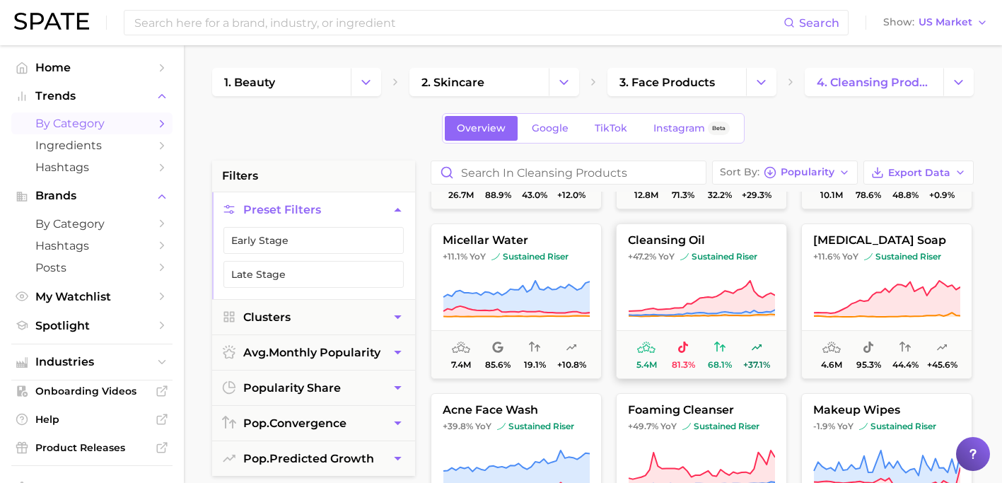
scroll to position [144, 0]
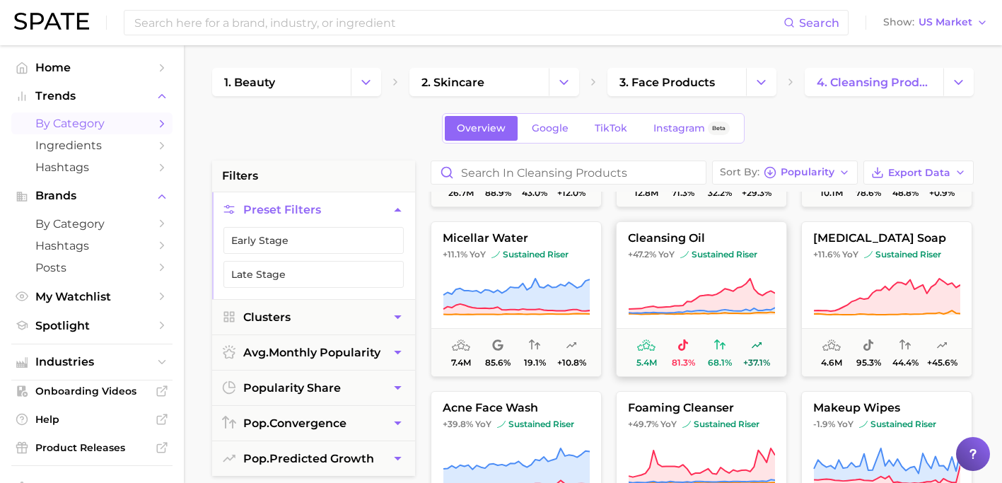
click at [656, 290] on icon at bounding box center [701, 297] width 147 height 40
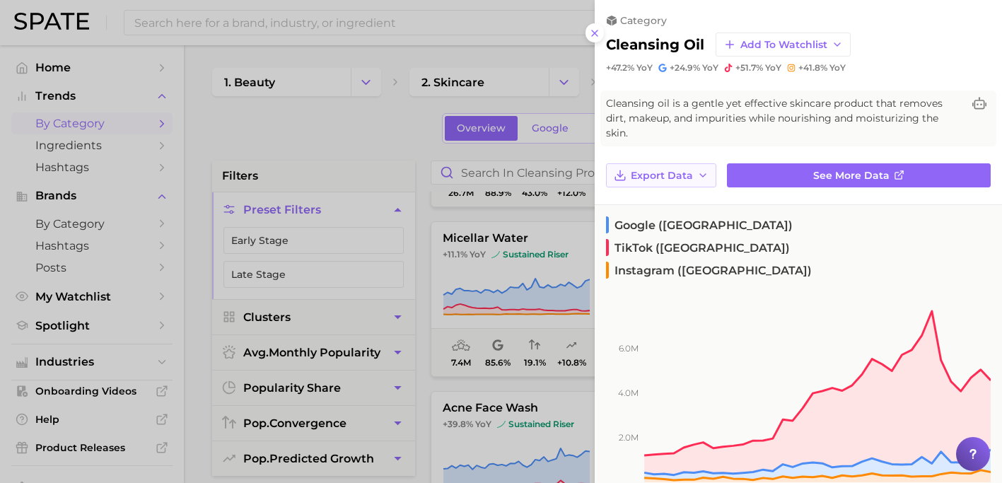
click at [686, 170] on span "Export Data" at bounding box center [662, 176] width 62 height 12
click at [705, 221] on span "Time Series Image" at bounding box center [677, 227] width 95 height 12
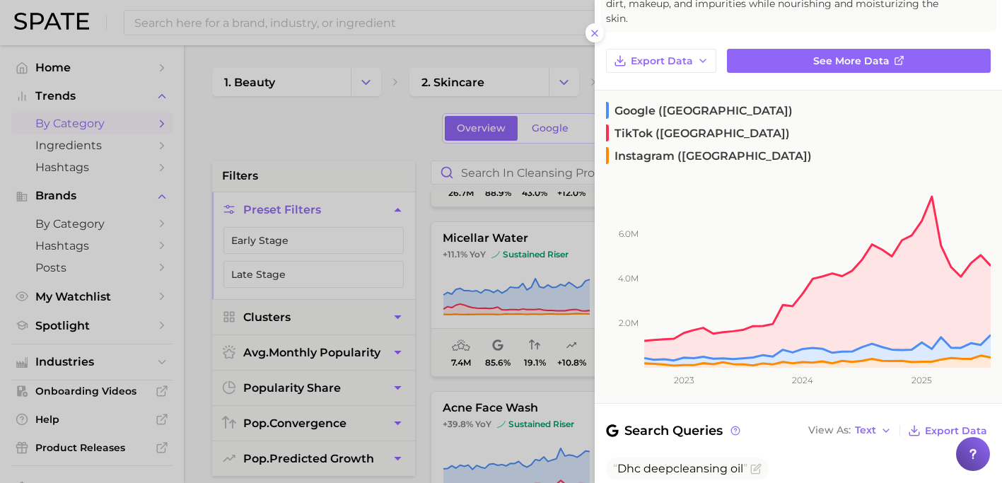
scroll to position [126, 0]
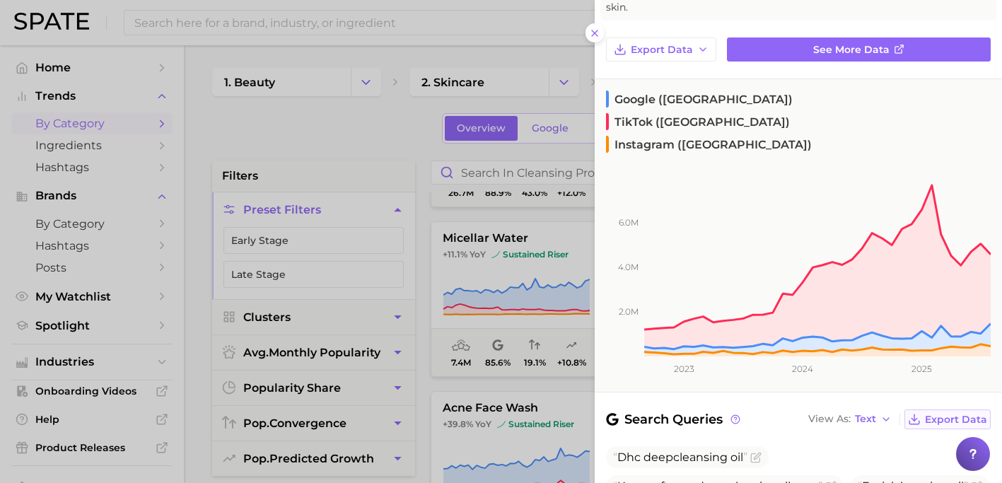
click at [929, 414] on span "Export Data" at bounding box center [956, 420] width 62 height 12
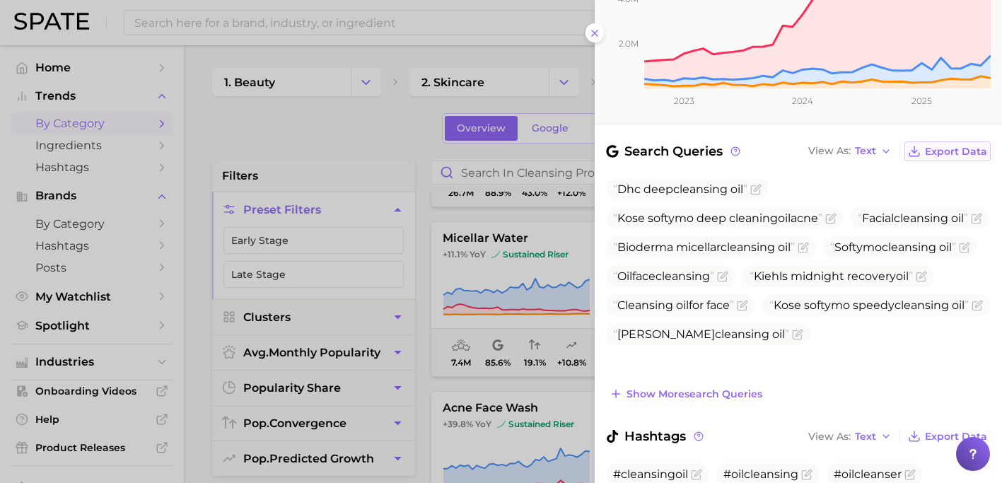
scroll to position [406, 0]
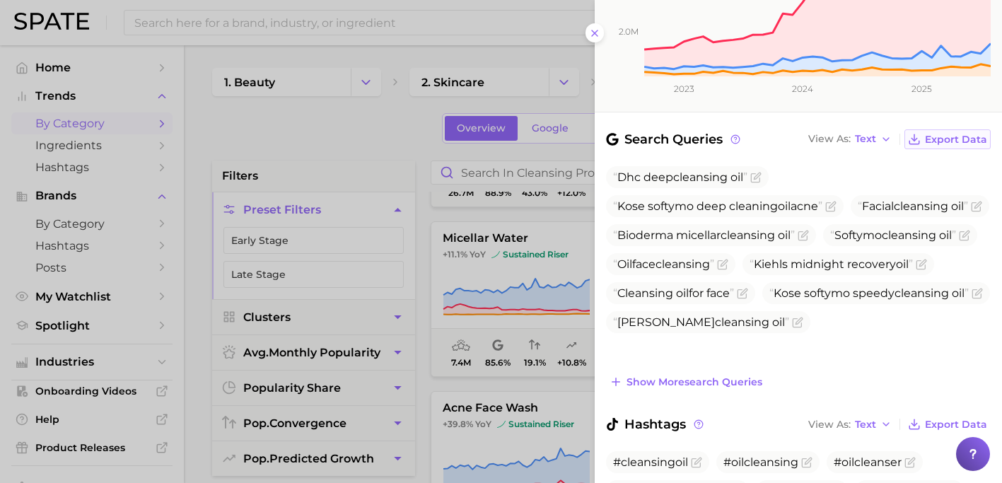
click at [929, 419] on span "Export Data" at bounding box center [956, 425] width 62 height 12
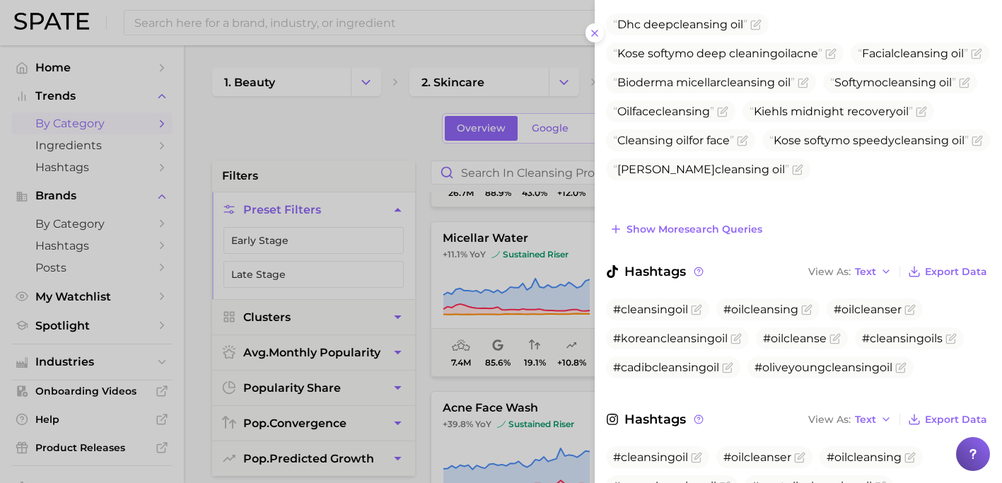
scroll to position [565, 0]
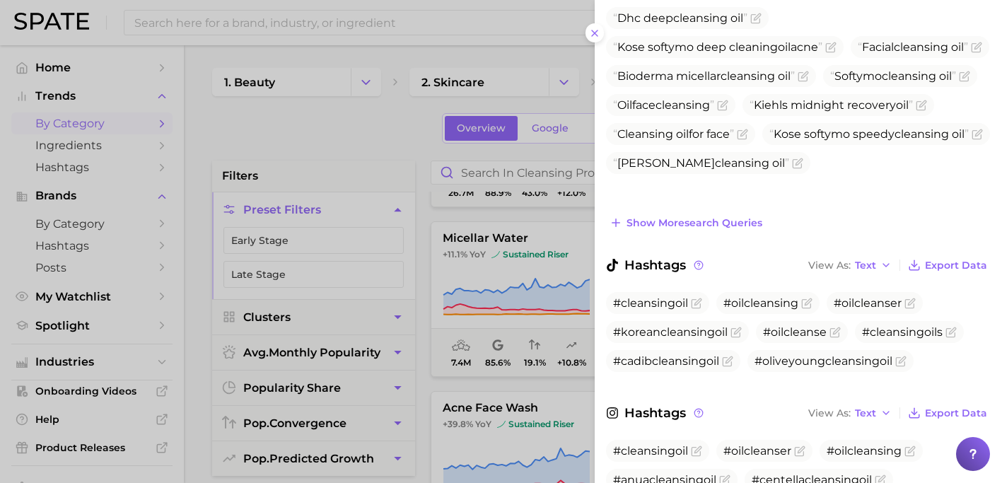
click at [929, 403] on button "Export Data" at bounding box center [948, 413] width 86 height 20
click at [551, 383] on div at bounding box center [501, 241] width 1002 height 483
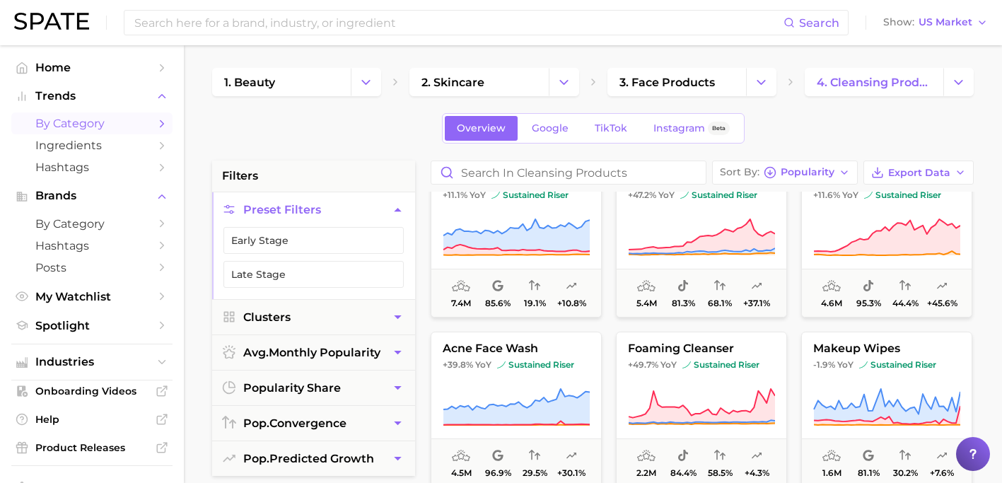
scroll to position [204, 0]
click at [670, 386] on button "foaming cleanser +49.7% YoY sustained riser 2.2m 84.4% 58.5% +4.3%" at bounding box center [701, 409] width 171 height 156
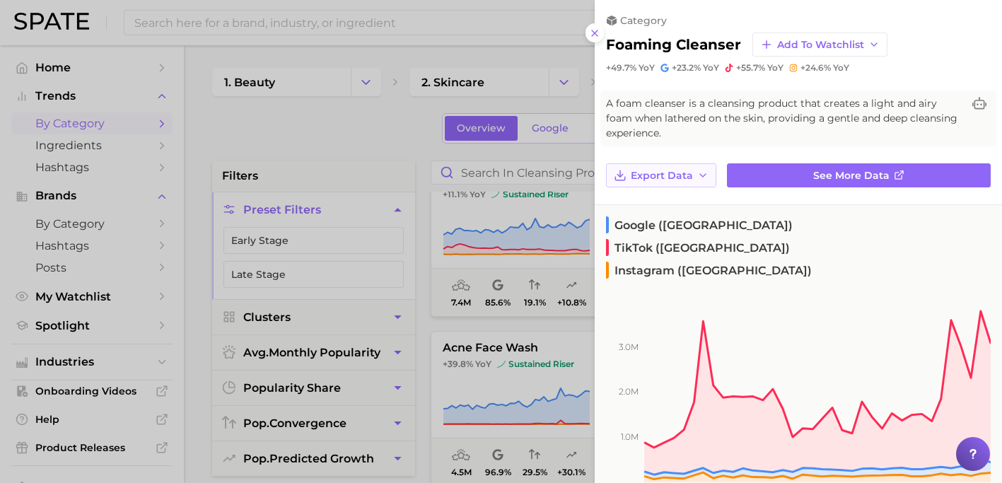
click at [644, 170] on span "Export Data" at bounding box center [662, 176] width 62 height 12
click at [661, 223] on span "Time Series Image" at bounding box center [677, 227] width 95 height 12
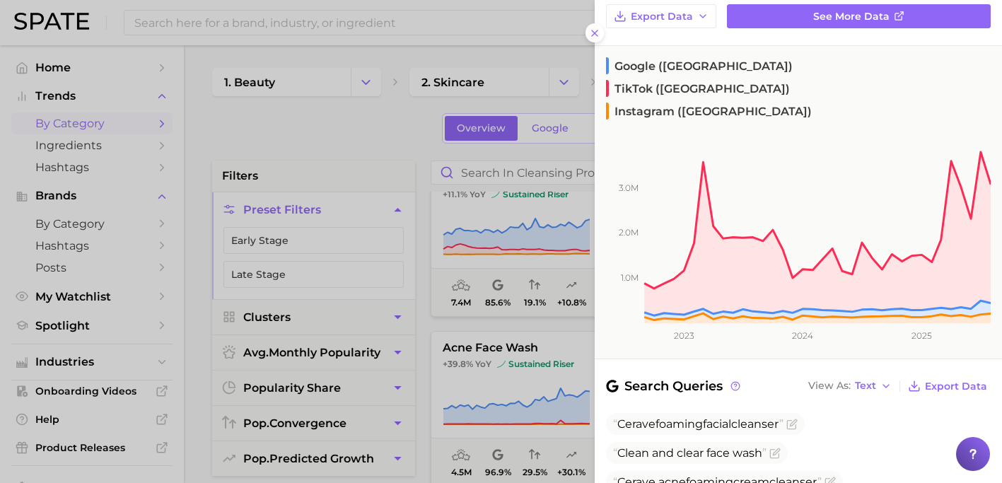
scroll to position [166, 0]
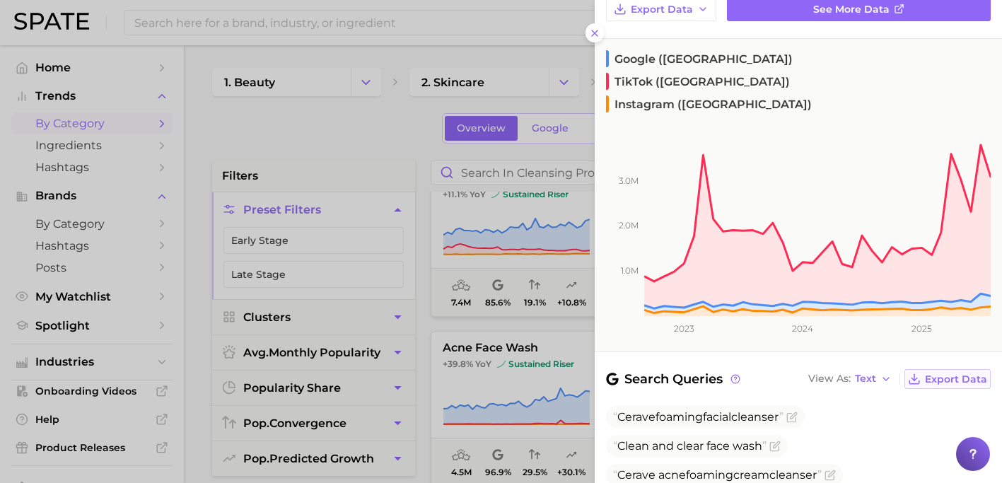
click at [932, 373] on span "Export Data" at bounding box center [956, 379] width 62 height 12
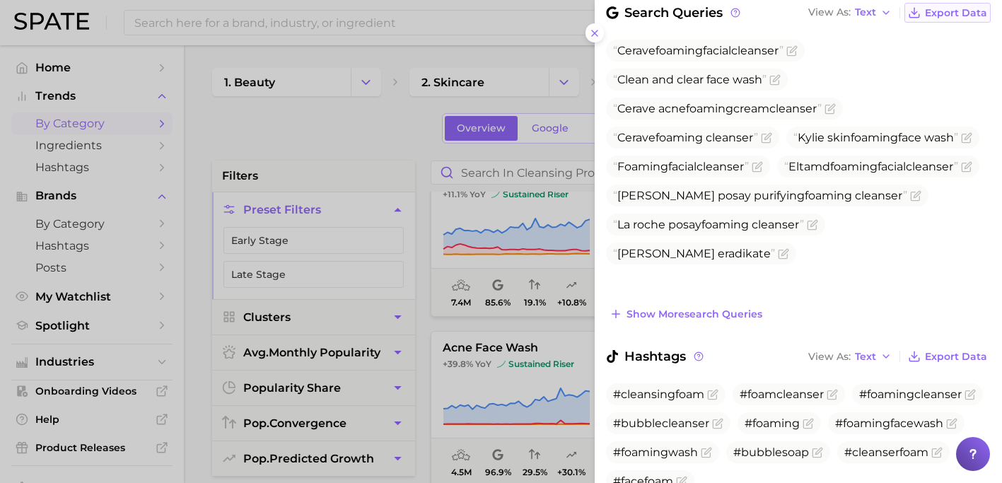
scroll to position [540, 0]
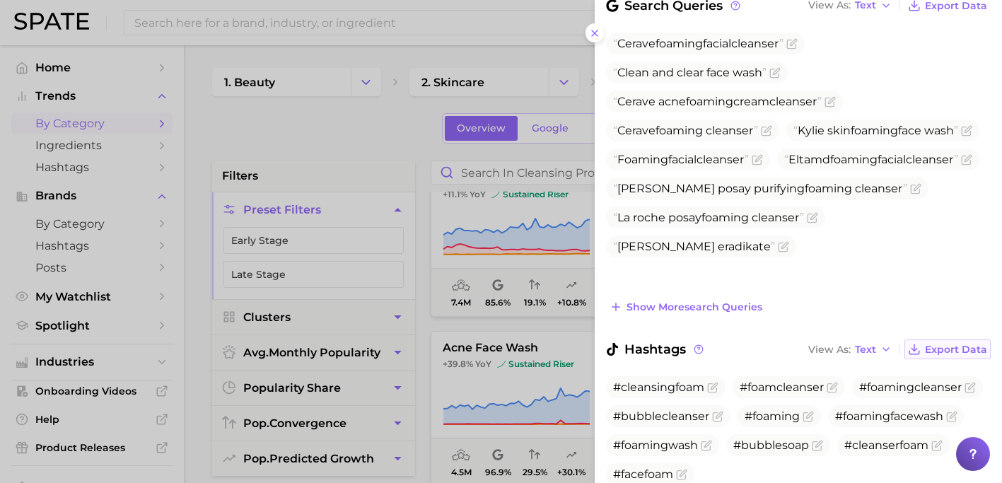
click at [935, 344] on span "Export Data" at bounding box center [956, 350] width 62 height 12
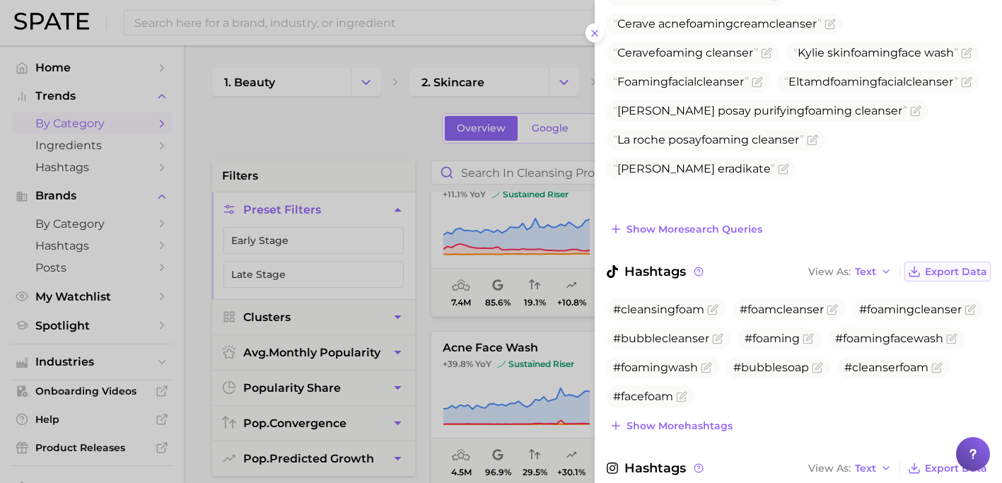
scroll to position [639, 0]
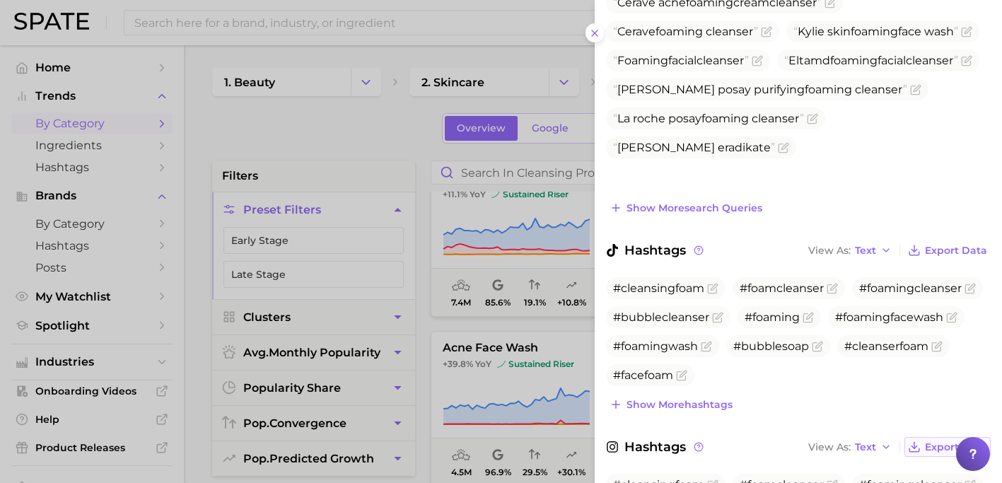
click at [939, 441] on span "Export Data" at bounding box center [956, 447] width 62 height 12
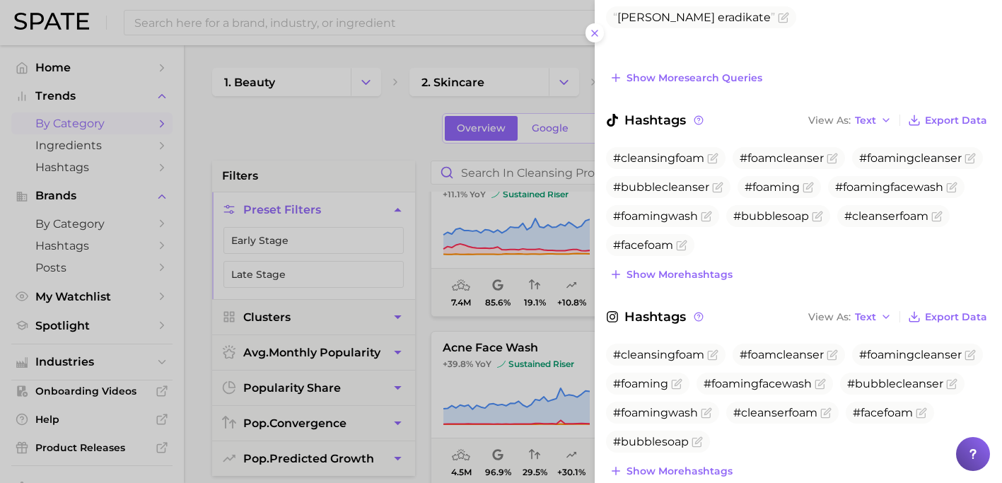
click at [589, 340] on div at bounding box center [501, 241] width 1002 height 483
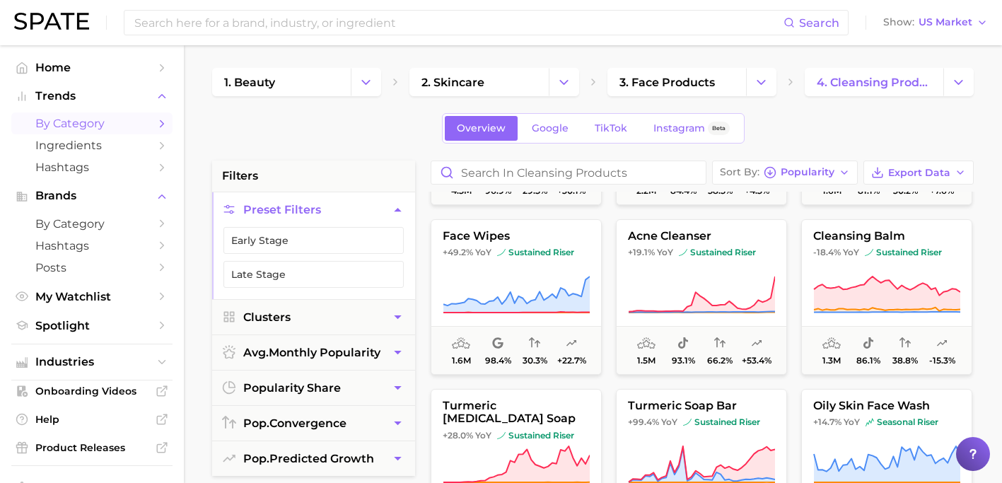
scroll to position [487, 0]
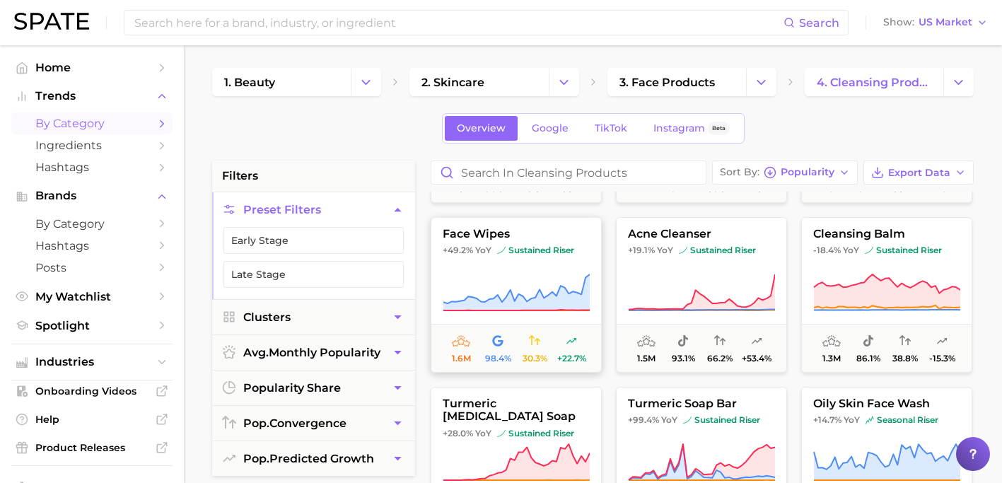
click at [545, 298] on icon at bounding box center [517, 292] width 146 height 36
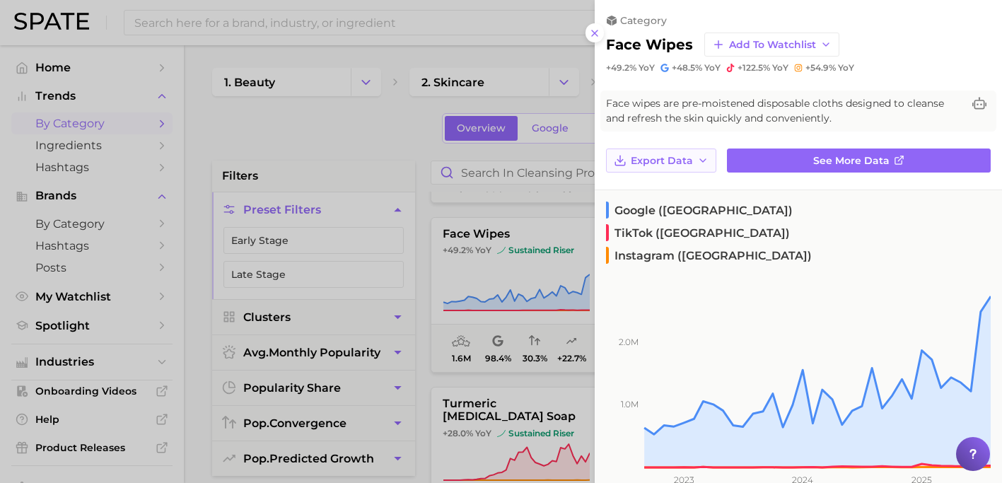
click at [683, 156] on span "Export Data" at bounding box center [662, 161] width 62 height 12
click at [688, 207] on span "Time Series Image" at bounding box center [677, 213] width 95 height 12
click at [693, 190] on div "Google (US) TikTok (US) Instagram (US)" at bounding box center [793, 229] width 396 height 79
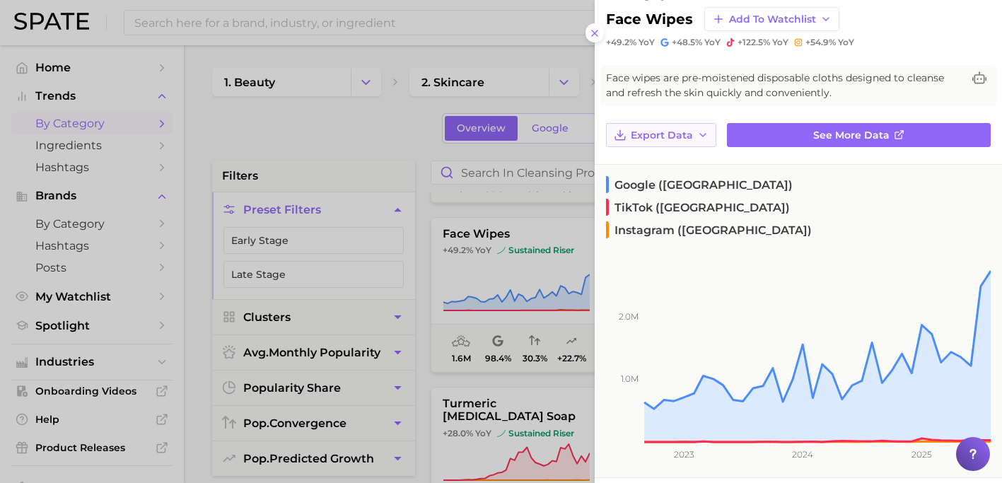
click at [686, 137] on span "Export Data" at bounding box center [662, 135] width 62 height 12
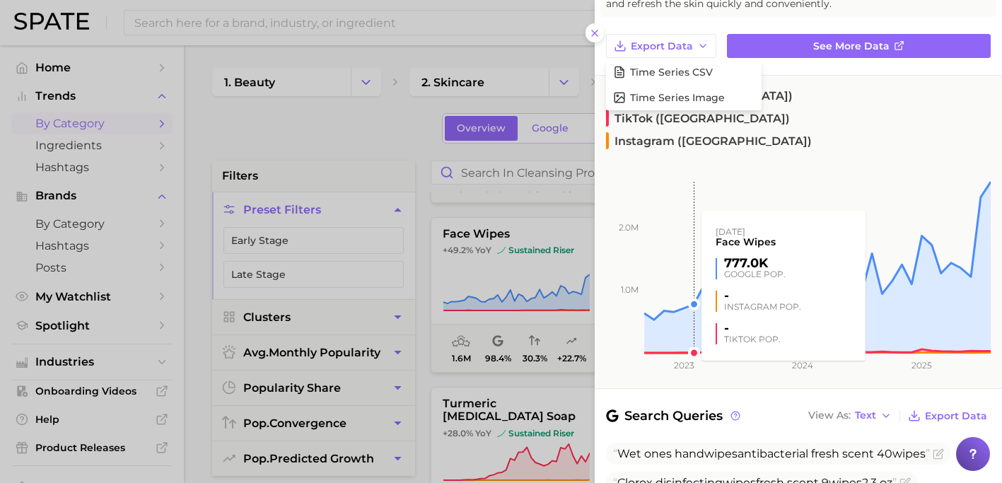
scroll to position [124, 0]
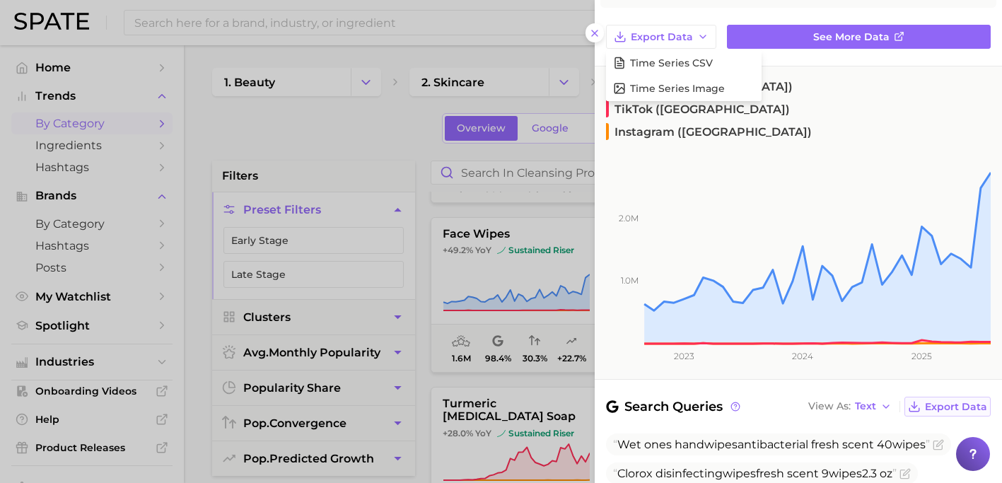
click at [923, 397] on button "Export Data" at bounding box center [948, 407] width 86 height 20
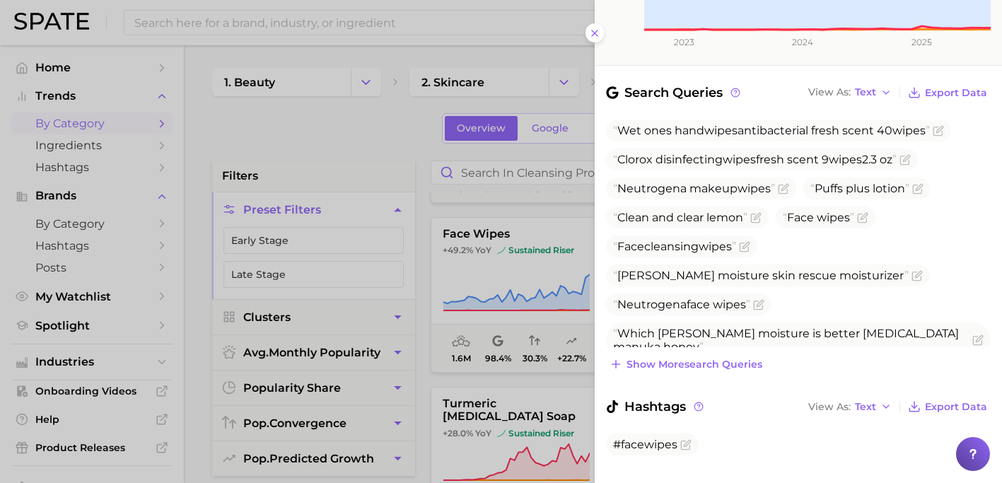
scroll to position [448, 0]
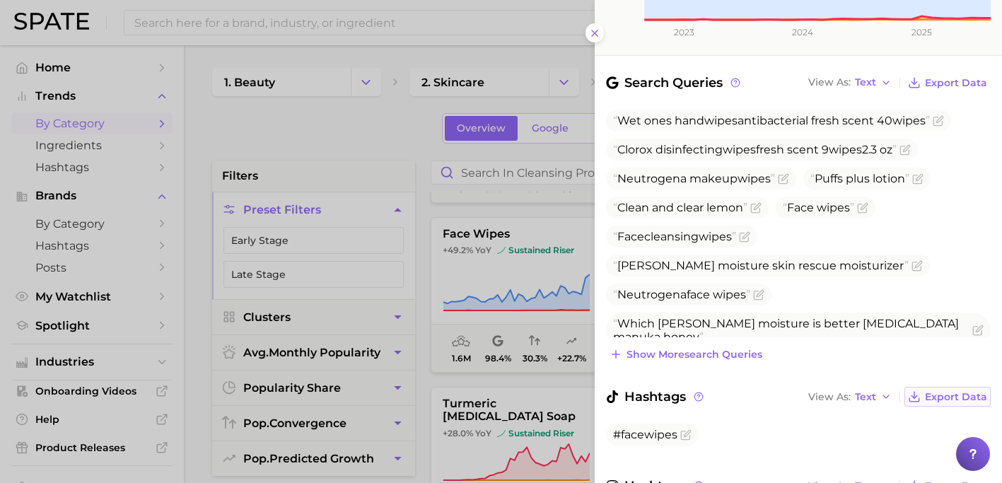
click at [933, 391] on span "Export Data" at bounding box center [956, 397] width 62 height 12
click at [937, 473] on span "Export Data" at bounding box center [956, 486] width 62 height 12
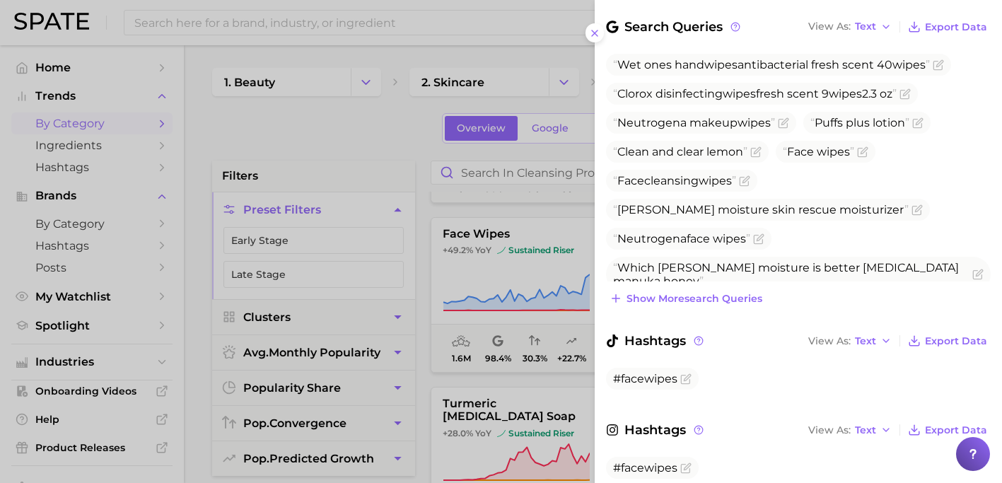
scroll to position [509, 0]
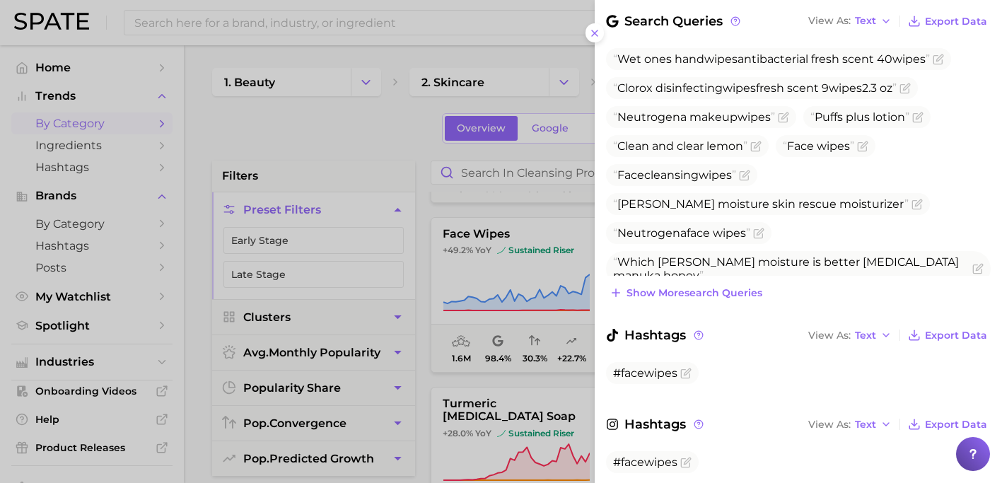
click at [470, 207] on div at bounding box center [501, 241] width 1002 height 483
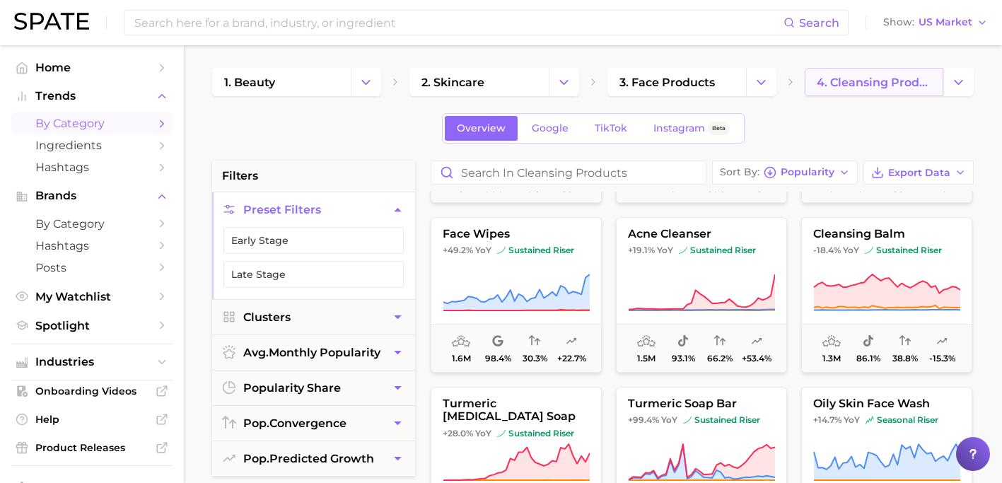
click at [854, 80] on span "4. cleansing products" at bounding box center [874, 82] width 115 height 13
click at [961, 82] on polyline "Change Category" at bounding box center [959, 82] width 8 height 4
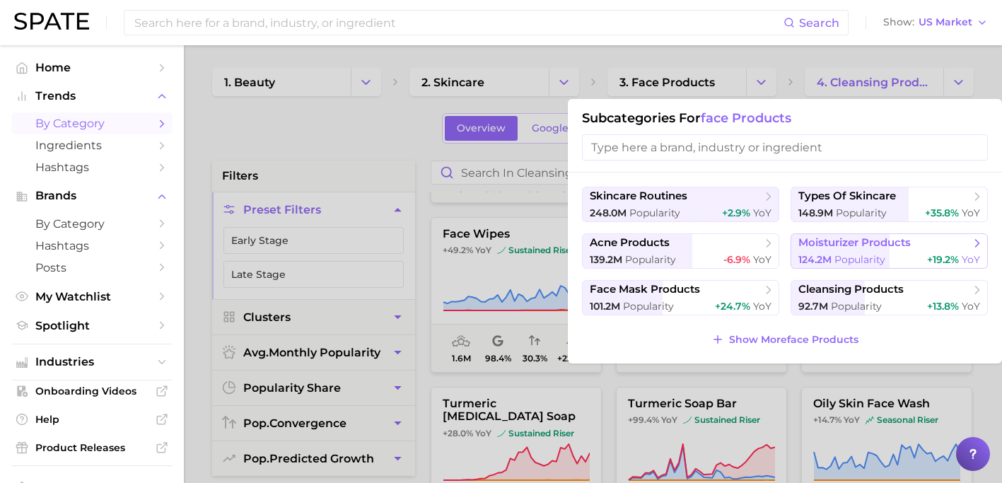
click at [911, 241] on span "moisturizer products" at bounding box center [855, 242] width 112 height 13
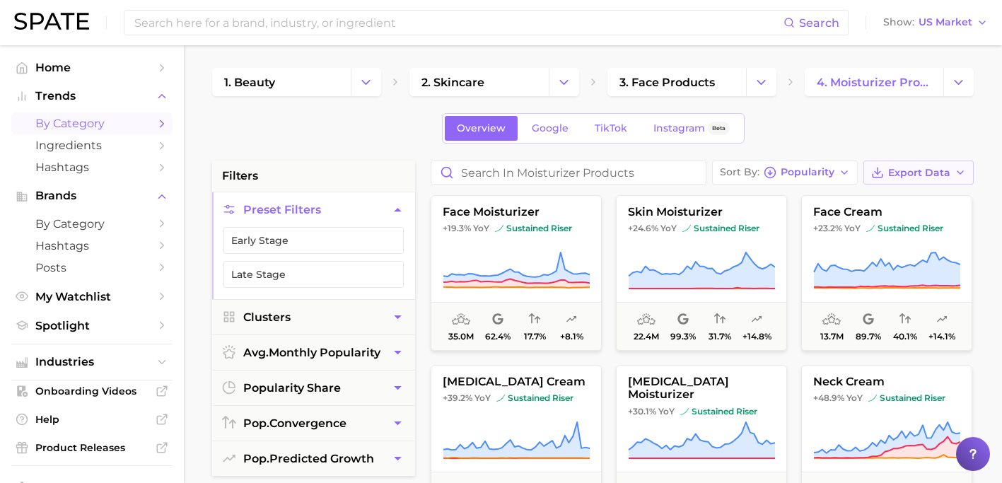
click at [909, 170] on span "Export Data" at bounding box center [919, 173] width 62 height 12
click at [901, 199] on span "Card Data CSV" at bounding box center [879, 199] width 74 height 12
click at [949, 88] on button "Change Category" at bounding box center [959, 82] width 30 height 28
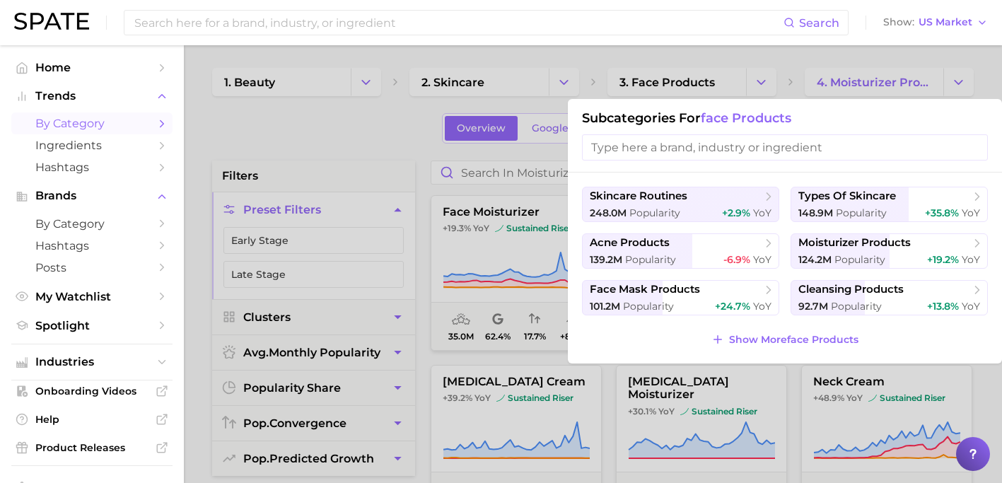
click at [791, 64] on div at bounding box center [501, 241] width 1002 height 483
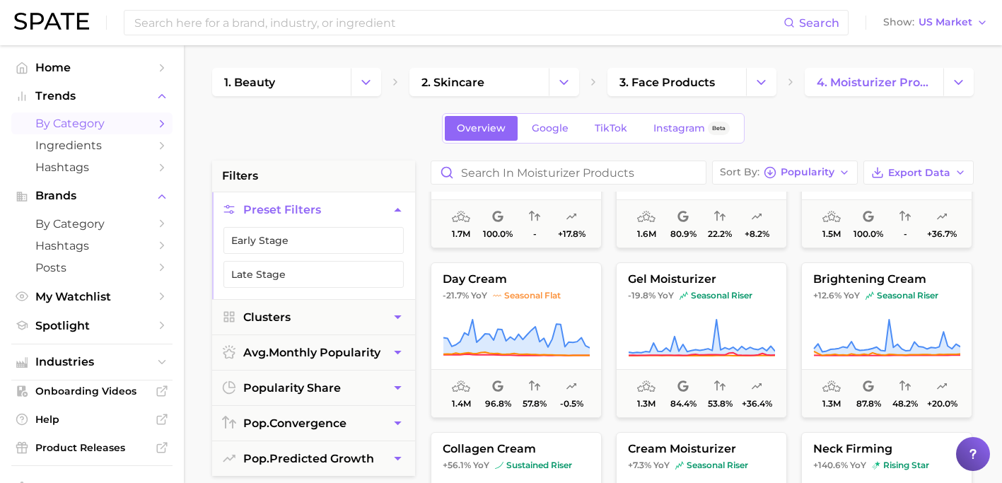
scroll to position [793, 0]
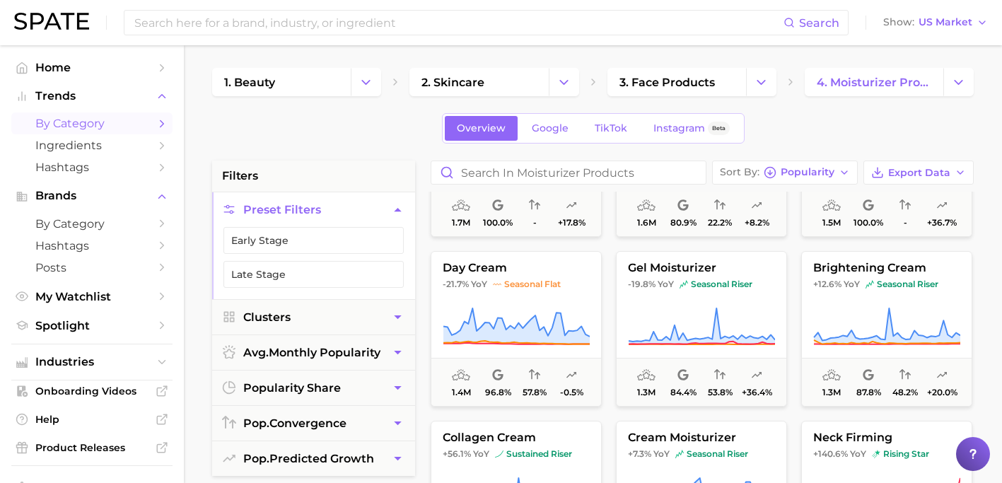
click at [159, 126] on icon "Sidebar" at bounding box center [162, 123] width 13 height 13
click at [161, 141] on icon "Sidebar" at bounding box center [162, 145] width 13 height 13
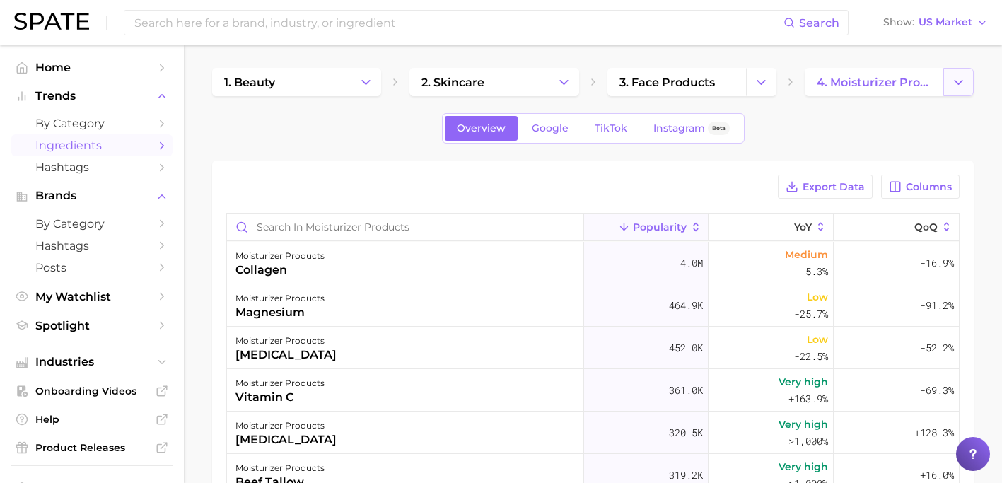
click at [951, 81] on icon "Change Category" at bounding box center [958, 82] width 15 height 15
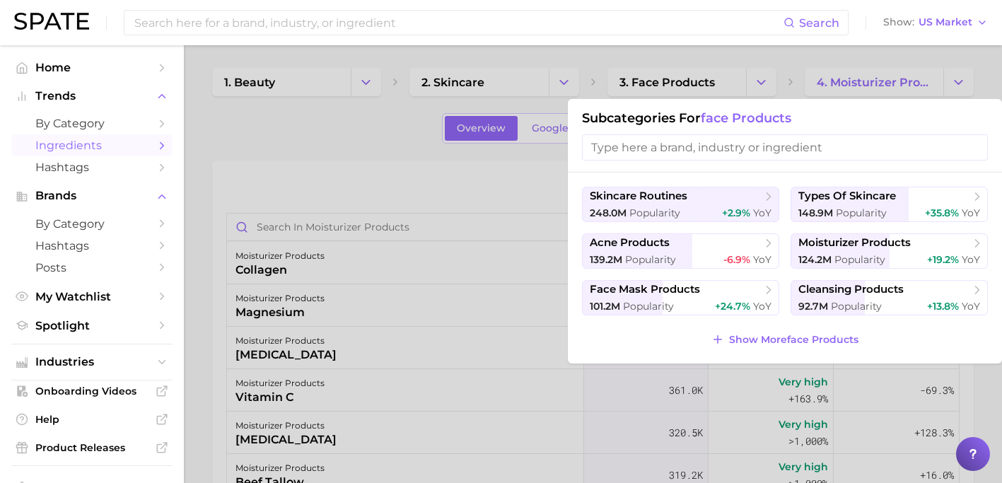
click at [748, 83] on div at bounding box center [501, 241] width 1002 height 483
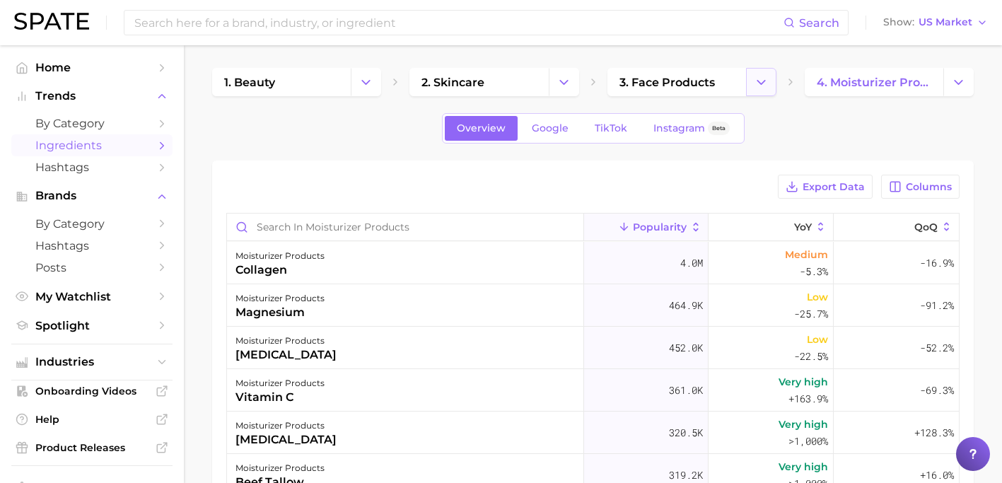
click at [763, 82] on polyline "Change Category" at bounding box center [762, 82] width 8 height 4
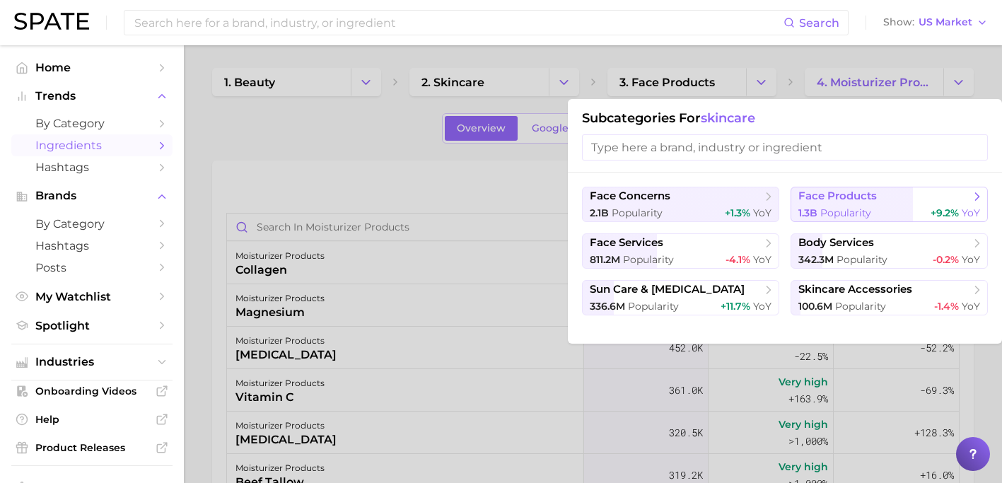
click at [814, 211] on span "1.3b" at bounding box center [808, 213] width 19 height 13
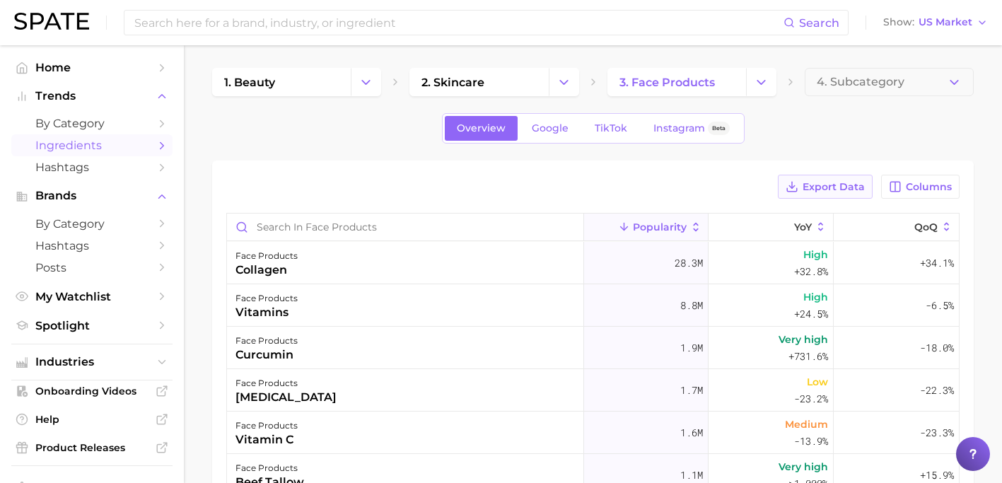
click at [831, 190] on span "Export Data" at bounding box center [834, 187] width 62 height 12
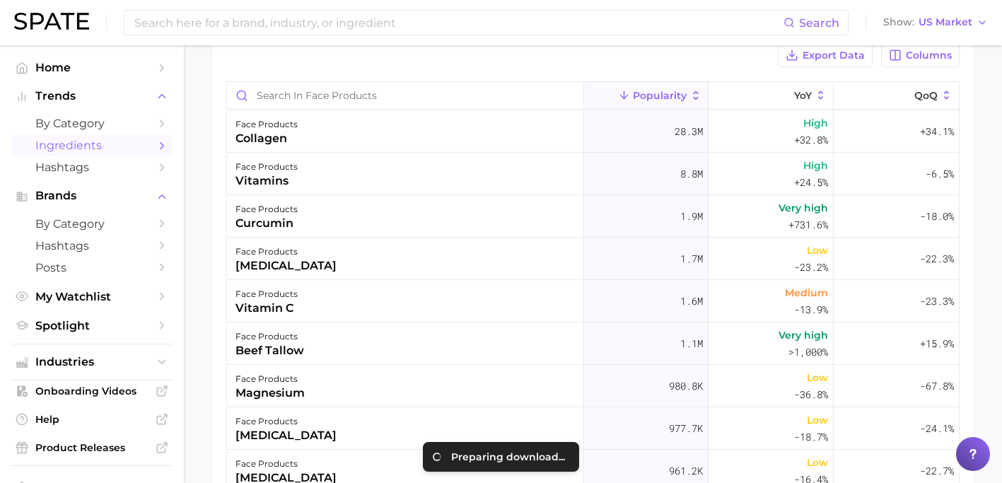
scroll to position [132, 0]
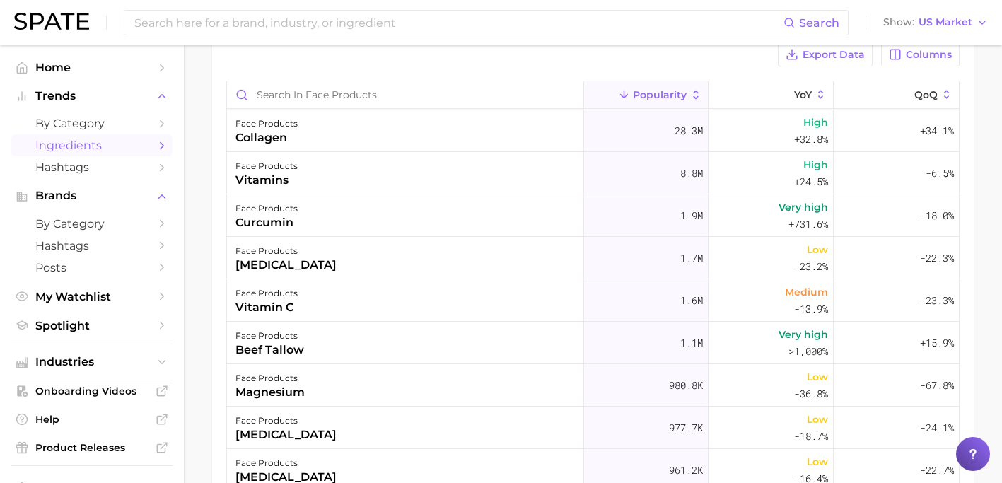
click at [693, 67] on div "Export Data Columns Popularity YoY QoQ face products collagen 28.3m High +32.8%…" at bounding box center [593, 302] width 734 height 521
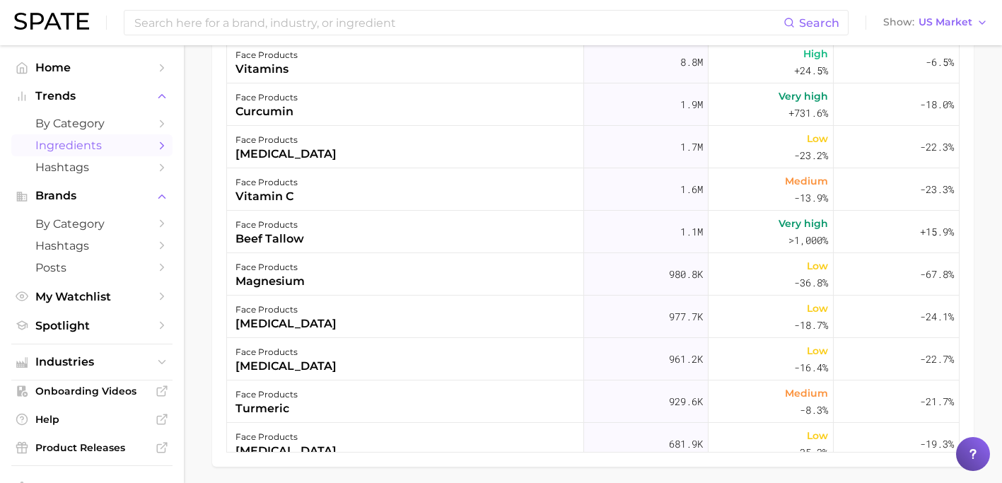
scroll to position [0, 0]
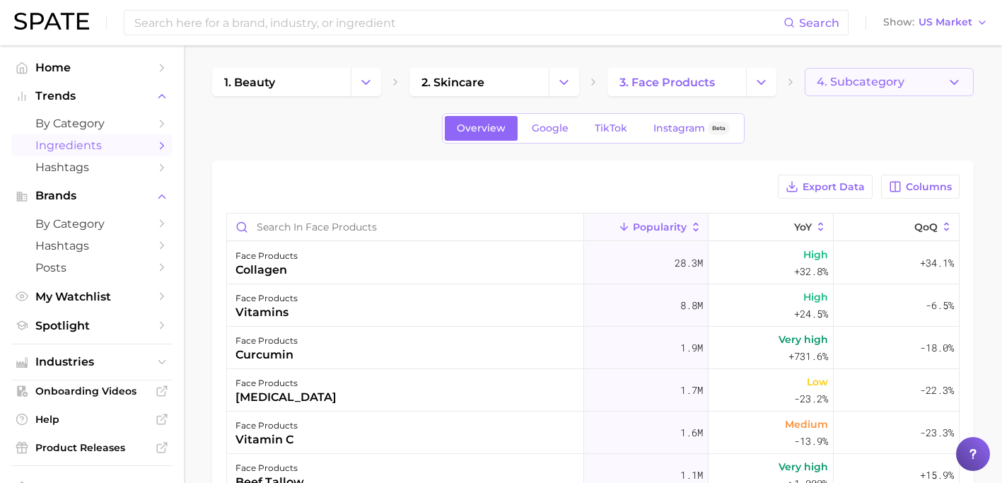
click at [833, 86] on span "4. Subcategory" at bounding box center [861, 82] width 88 height 13
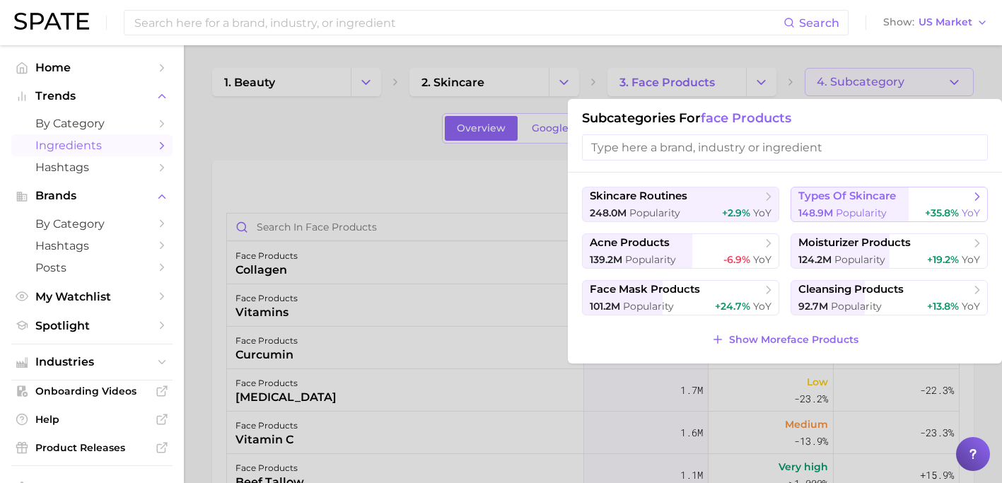
click at [841, 199] on span "types of skincare" at bounding box center [848, 196] width 98 height 13
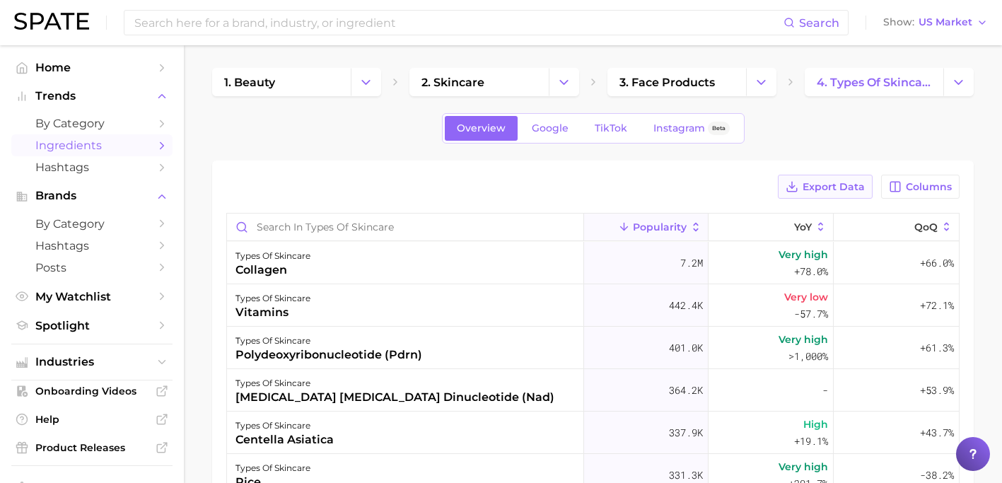
click at [841, 181] on span "Export Data" at bounding box center [834, 187] width 62 height 12
click at [661, 185] on div "Export Data Columns" at bounding box center [593, 187] width 734 height 24
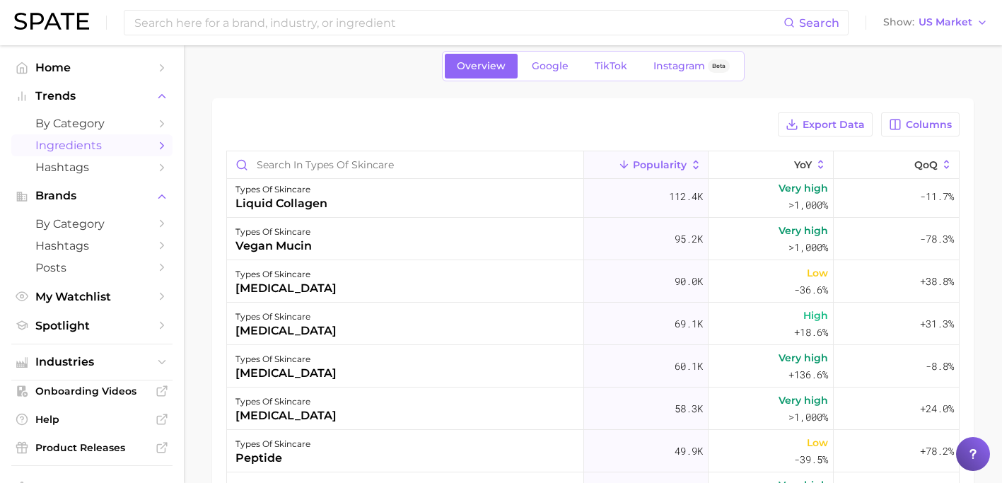
scroll to position [423, 0]
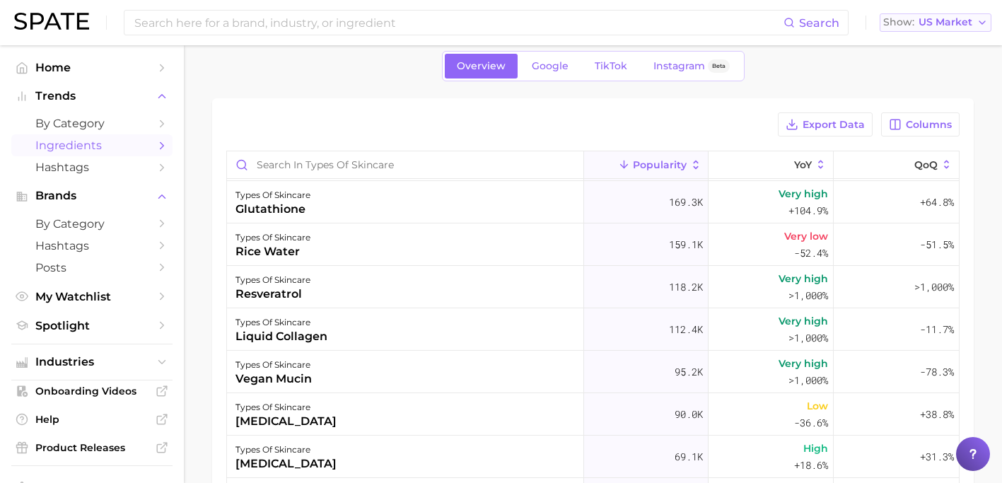
click at [939, 24] on span "US Market" at bounding box center [946, 22] width 54 height 8
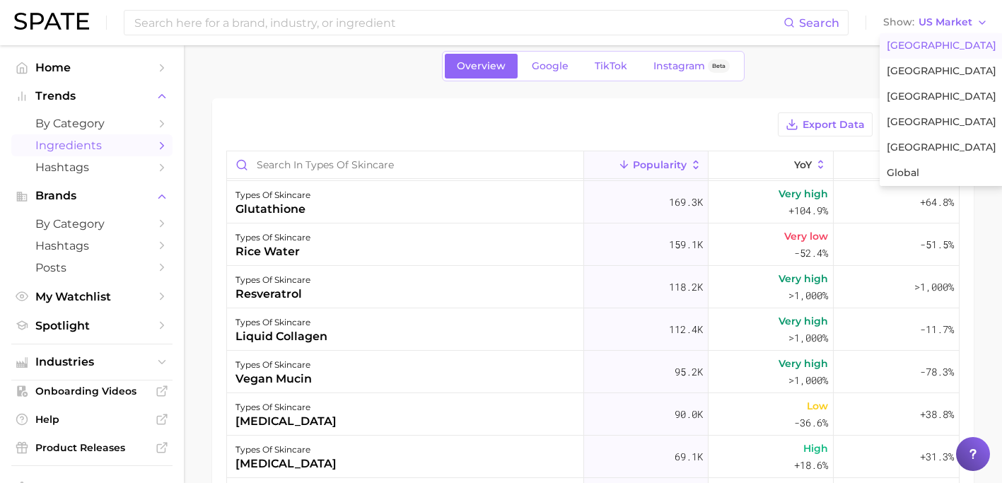
click at [767, 88] on div "1. beauty 2. skincare 3. face products 4. types of skincare Overview Google Tik…" at bounding box center [593, 327] width 762 height 642
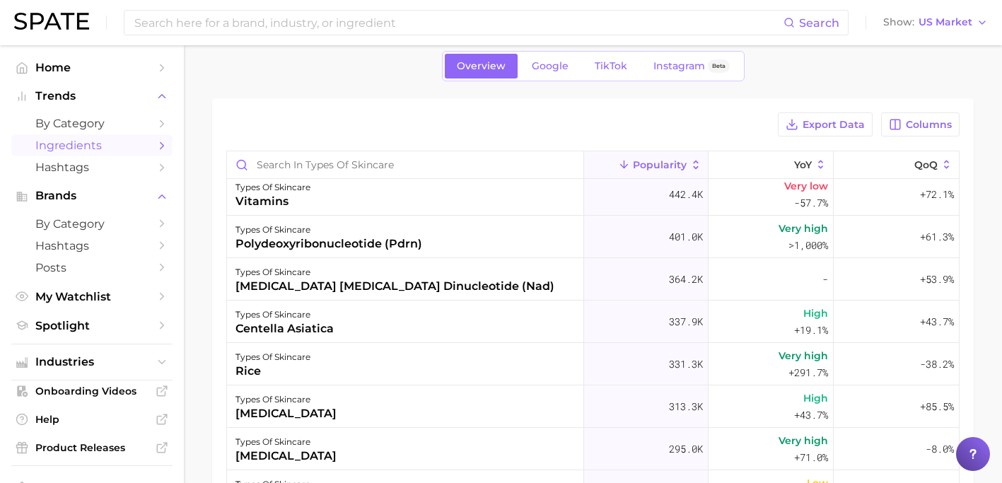
scroll to position [0, 0]
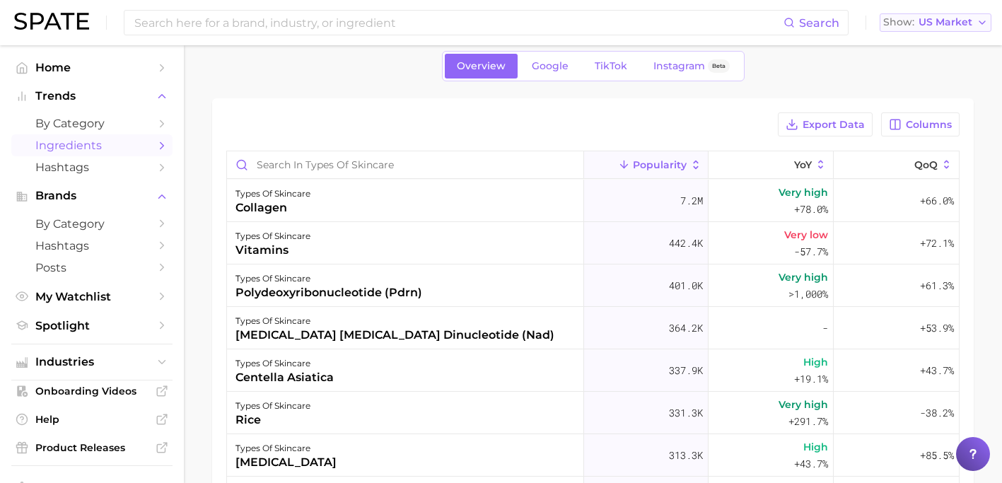
click at [927, 25] on span "US Market" at bounding box center [946, 22] width 54 height 8
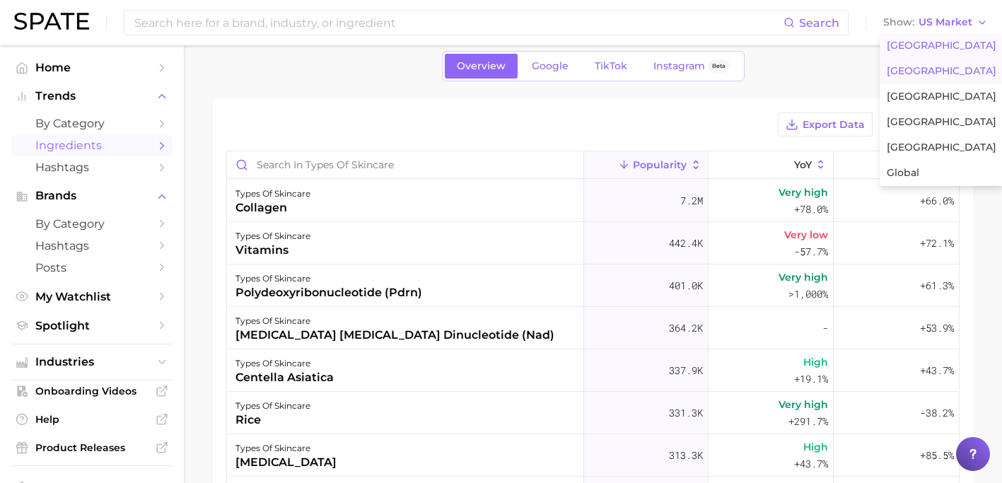
click at [908, 75] on span "[GEOGRAPHIC_DATA]" at bounding box center [942, 71] width 110 height 12
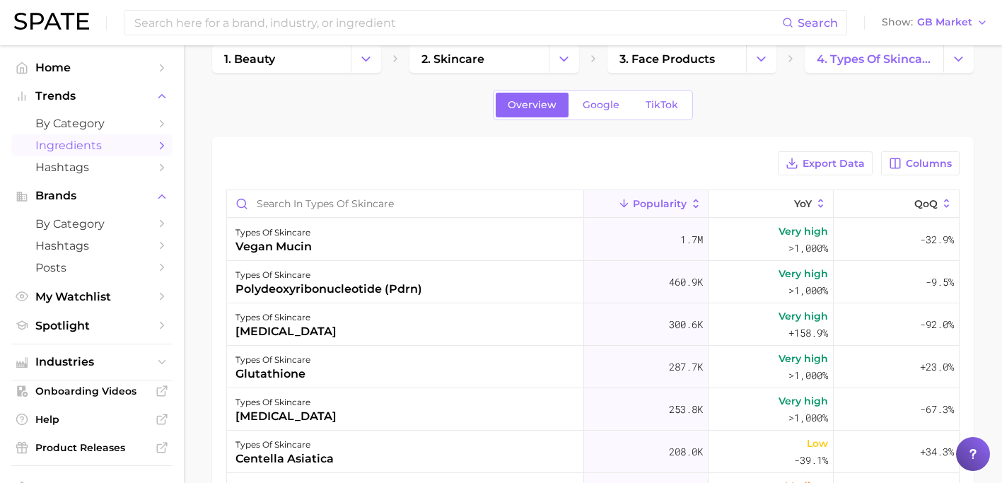
scroll to position [20, 0]
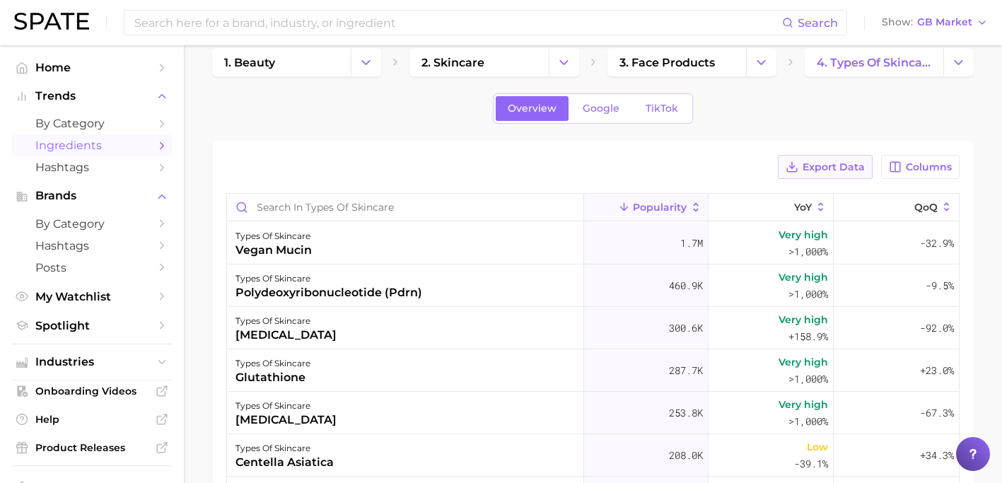
click at [855, 166] on span "Export Data" at bounding box center [834, 167] width 62 height 12
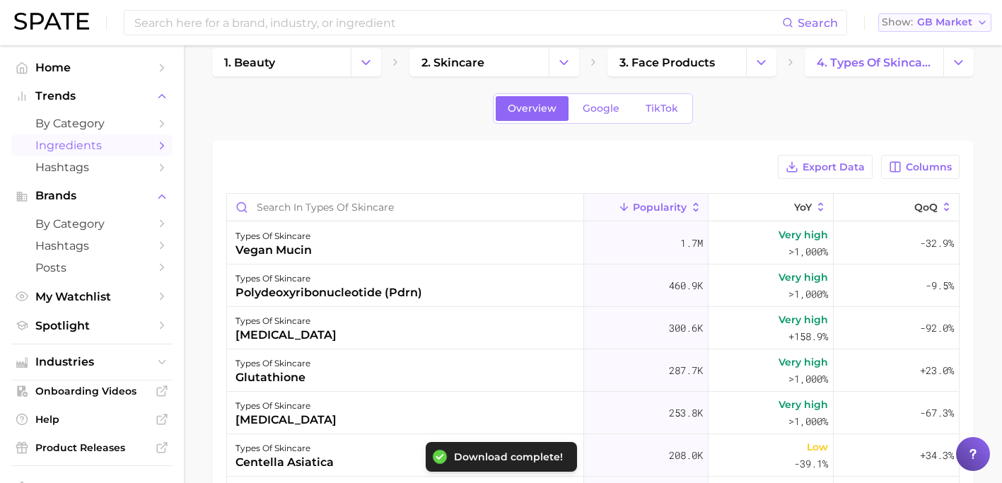
click at [977, 21] on icon "button" at bounding box center [982, 22] width 11 height 11
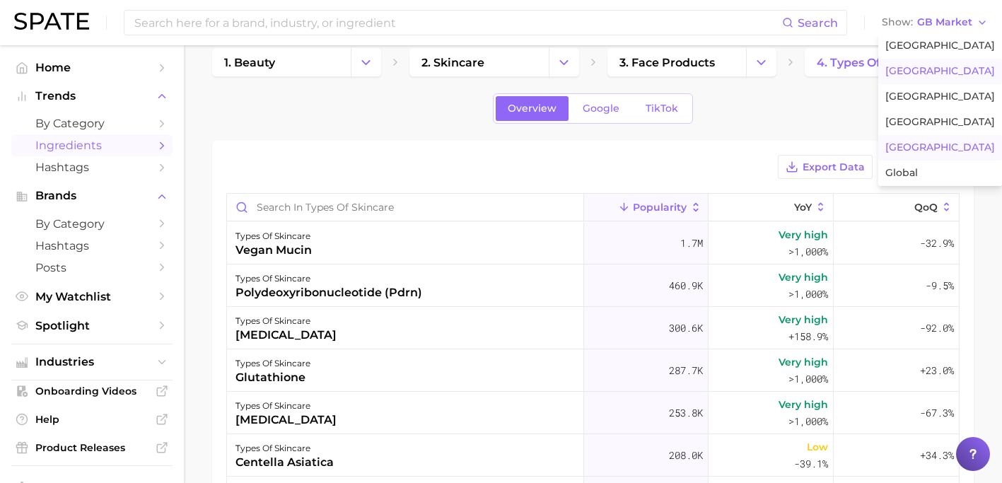
click at [930, 146] on button "[GEOGRAPHIC_DATA]" at bounding box center [941, 147] width 124 height 25
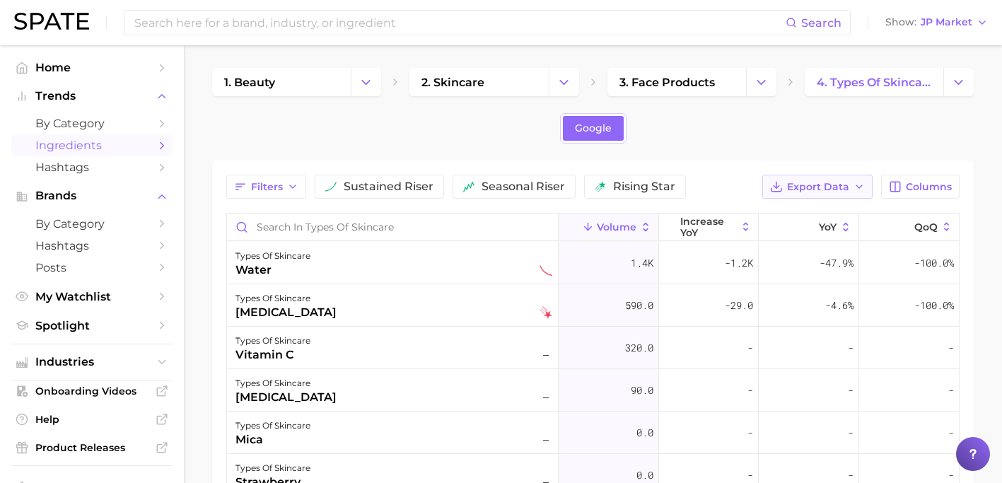
click at [811, 185] on span "Export Data" at bounding box center [818, 187] width 62 height 12
click at [782, 233] on span "Time Series CSV" at bounding box center [782, 239] width 83 height 12
click at [942, 25] on span "JP Market" at bounding box center [947, 22] width 52 height 8
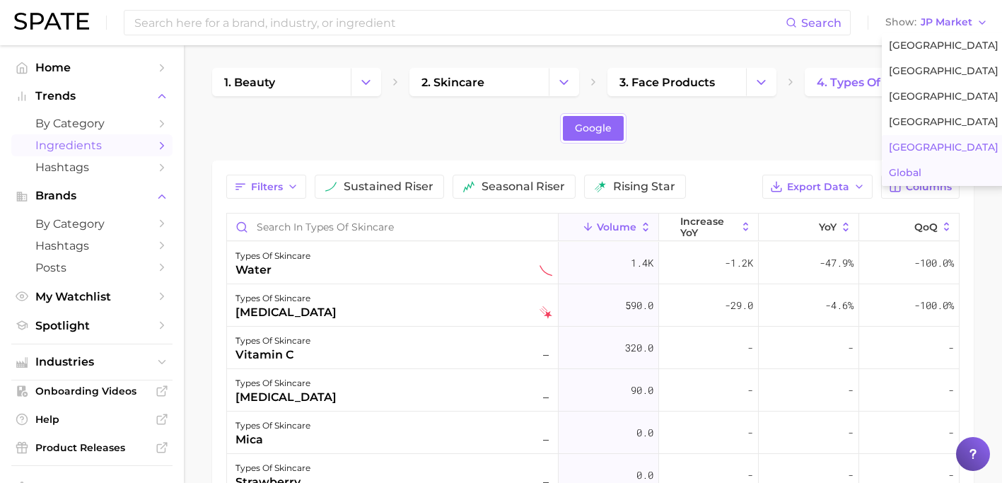
click at [910, 174] on span "Global" at bounding box center [905, 173] width 33 height 12
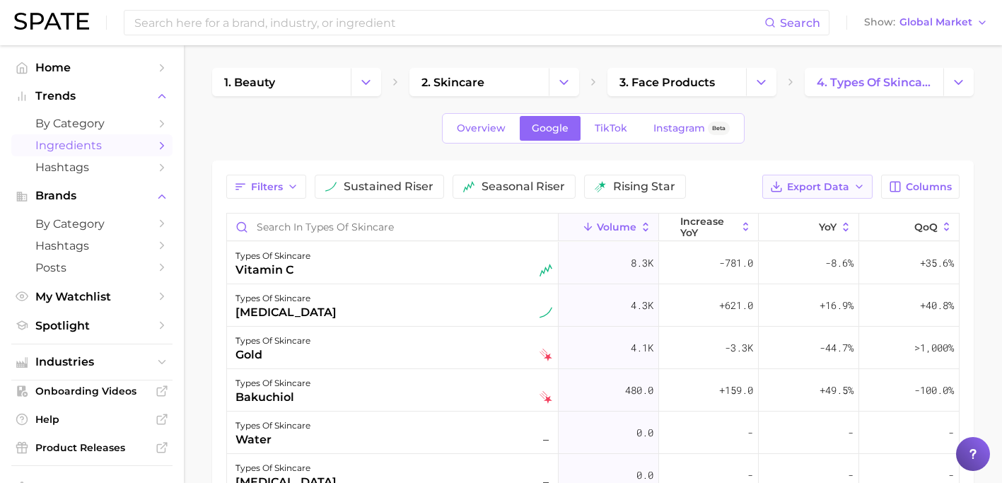
click at [830, 188] on span "Export Data" at bounding box center [818, 187] width 62 height 12
click at [803, 233] on span "Time Series CSV" at bounding box center [782, 239] width 83 height 12
click at [975, 26] on button "Show Global Market" at bounding box center [926, 22] width 131 height 18
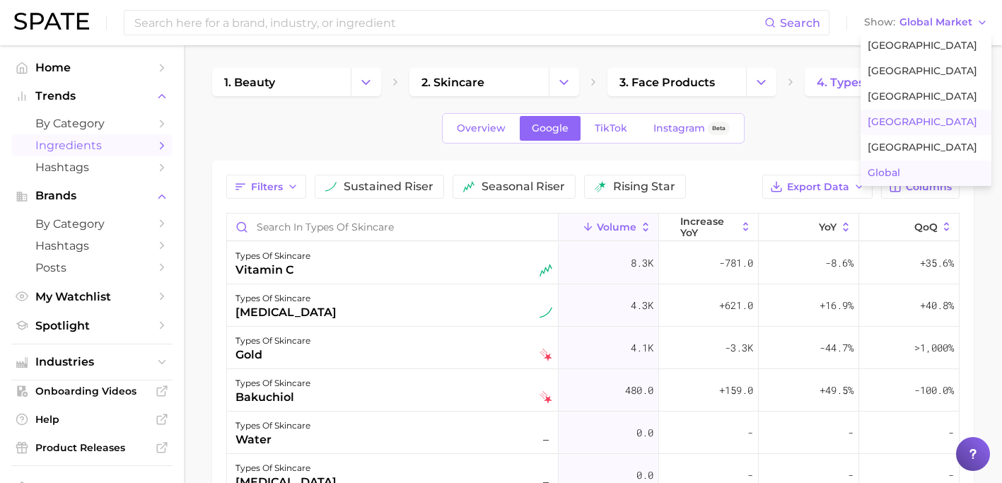
click at [907, 132] on button "[GEOGRAPHIC_DATA]" at bounding box center [926, 122] width 131 height 25
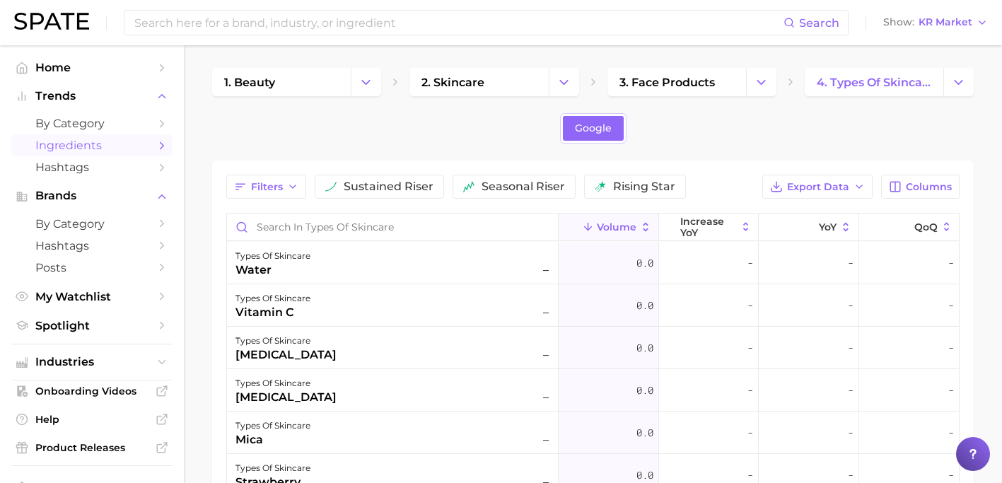
click at [622, 220] on button "Volume" at bounding box center [609, 228] width 100 height 28
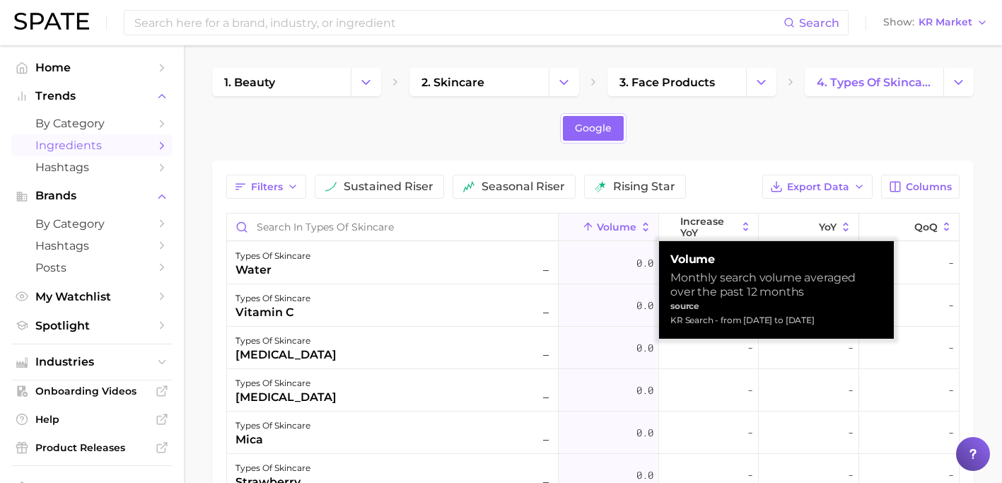
click at [622, 220] on button "Volume" at bounding box center [609, 228] width 100 height 28
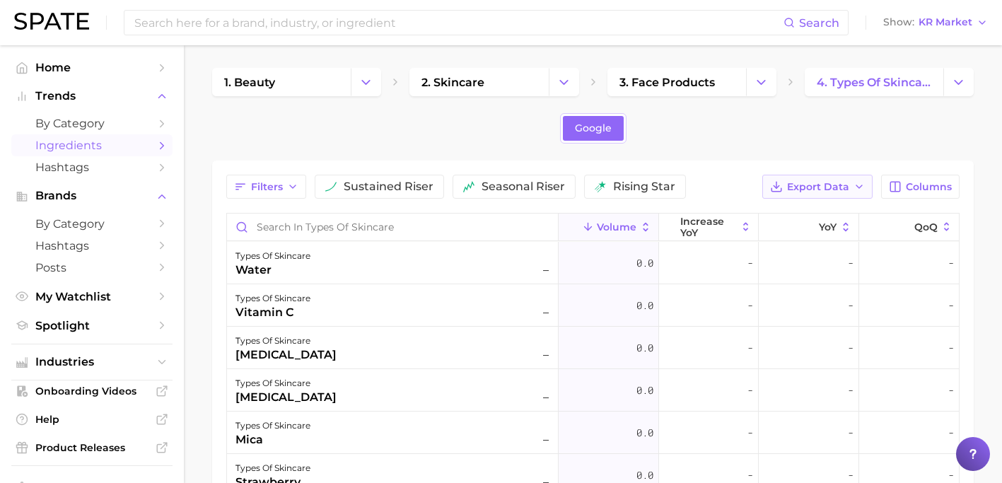
click at [809, 184] on span "Export Data" at bounding box center [818, 187] width 62 height 12
click at [792, 220] on button "Table Data CSV" at bounding box center [795, 212] width 156 height 25
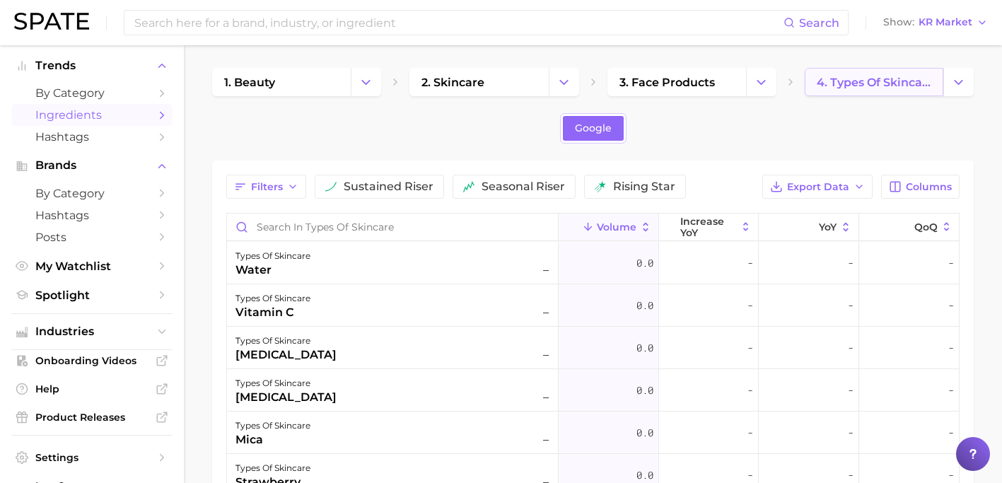
click at [867, 89] on link "4. types of skincare" at bounding box center [874, 82] width 139 height 28
click at [762, 88] on icon "Change Category" at bounding box center [761, 82] width 15 height 15
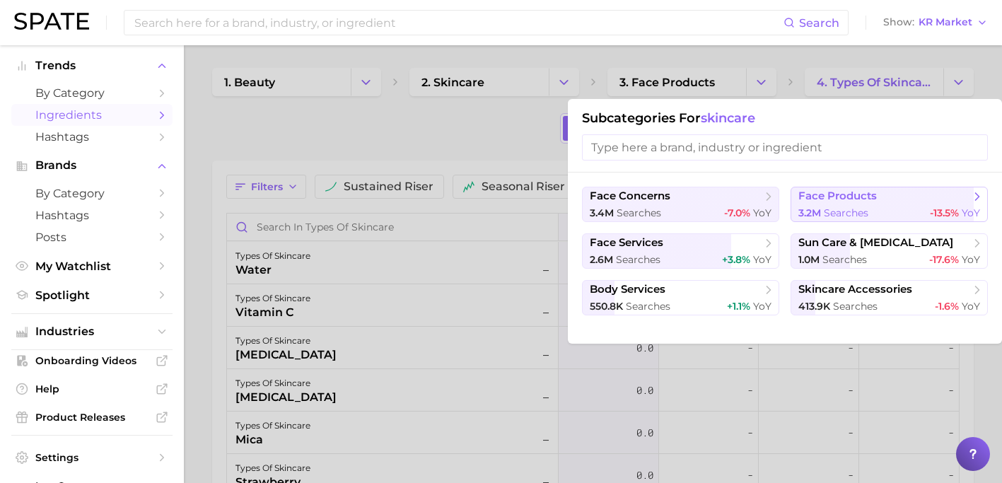
click at [818, 202] on span "face products" at bounding box center [838, 196] width 79 height 13
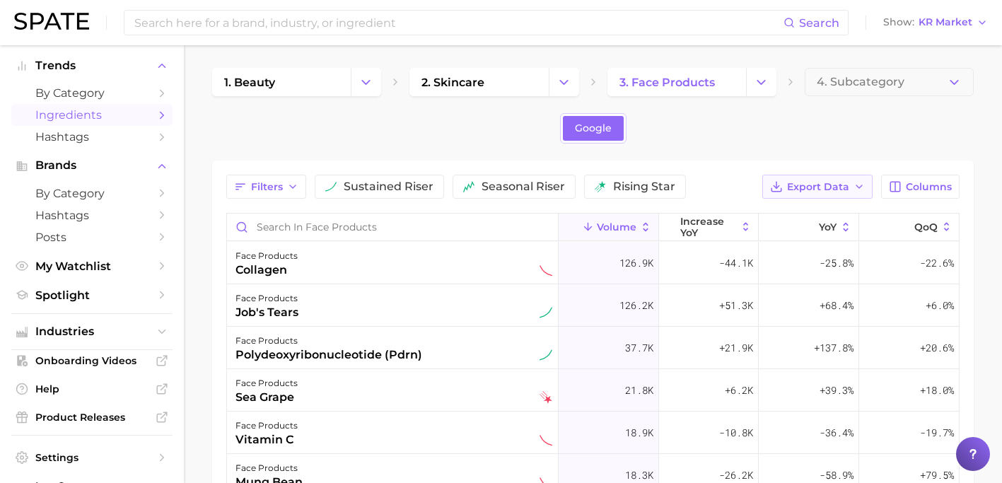
click at [839, 192] on span "Export Data" at bounding box center [818, 187] width 62 height 12
click at [814, 217] on span "Table Data CSV" at bounding box center [780, 213] width 78 height 12
click at [967, 99] on div "1. beauty 2. skincare 3. face products 4. Subcategory Google Filters sustained …" at bounding box center [593, 389] width 762 height 642
click at [878, 86] on span "4. Subcategory" at bounding box center [861, 82] width 88 height 13
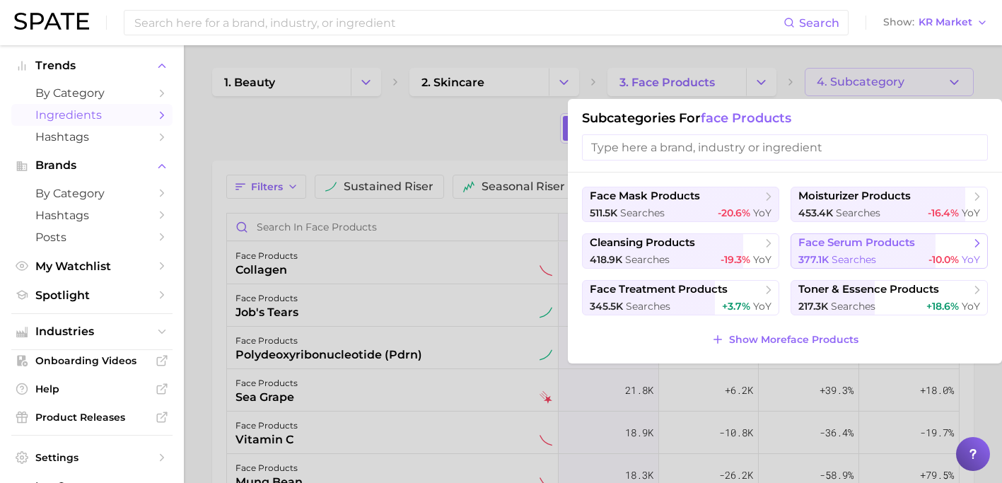
click at [857, 242] on span "face serum products" at bounding box center [857, 242] width 117 height 13
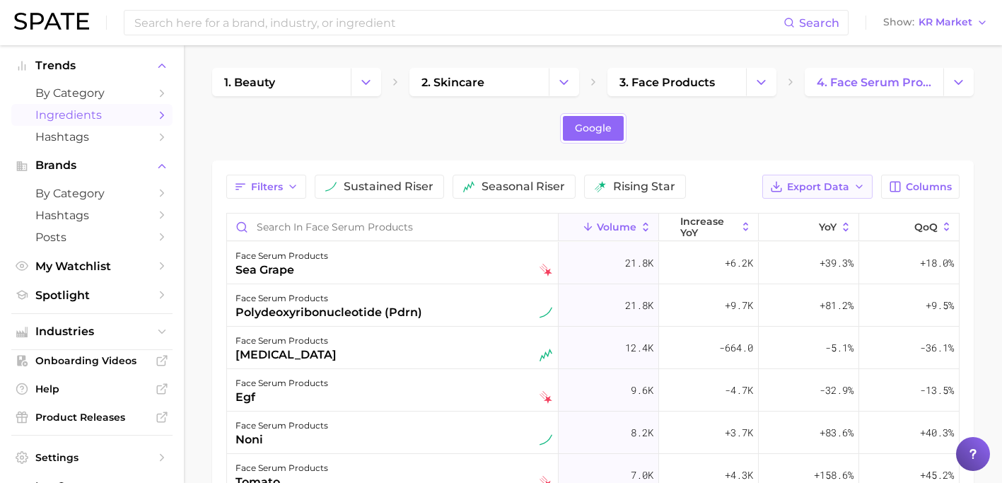
click at [840, 187] on span "Export Data" at bounding box center [818, 187] width 62 height 12
click at [826, 213] on button "Table Data CSV" at bounding box center [795, 212] width 156 height 25
click at [968, 121] on div "Google" at bounding box center [593, 128] width 762 height 30
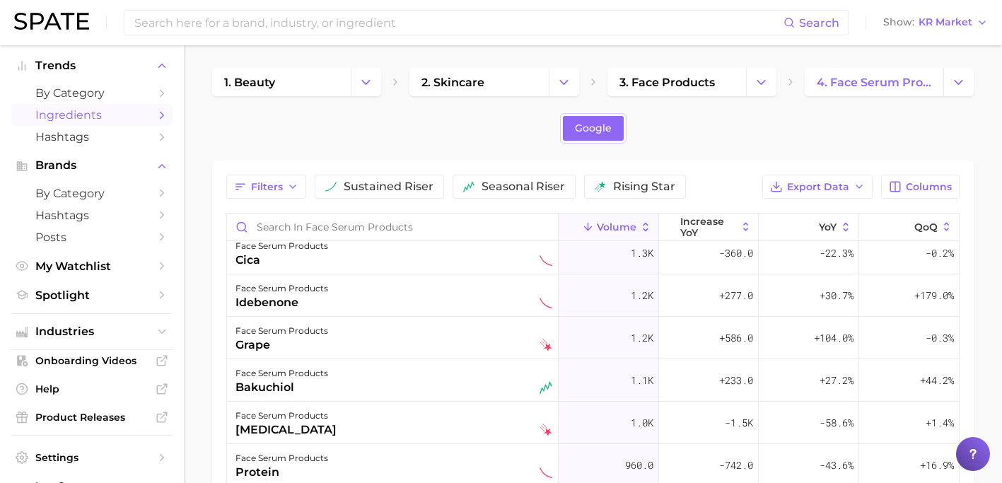
scroll to position [919, 0]
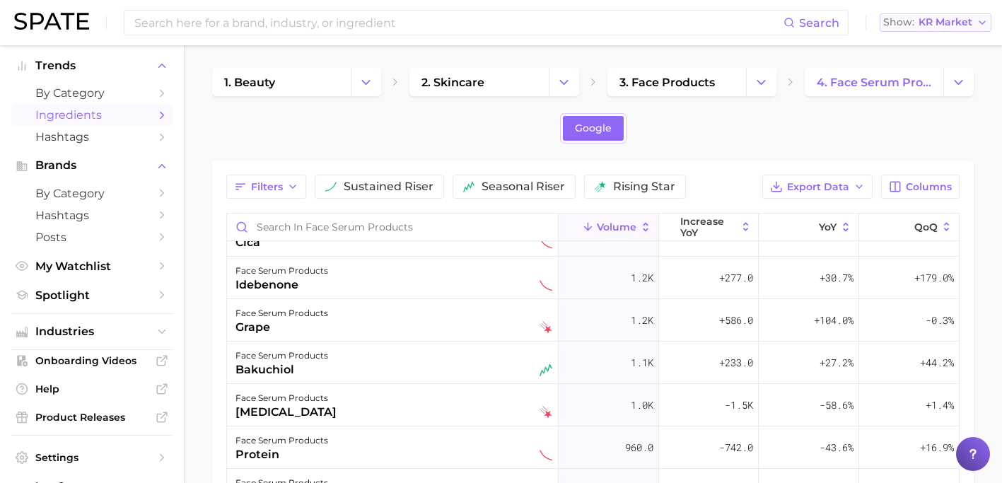
click at [945, 21] on span "KR Market" at bounding box center [946, 22] width 54 height 8
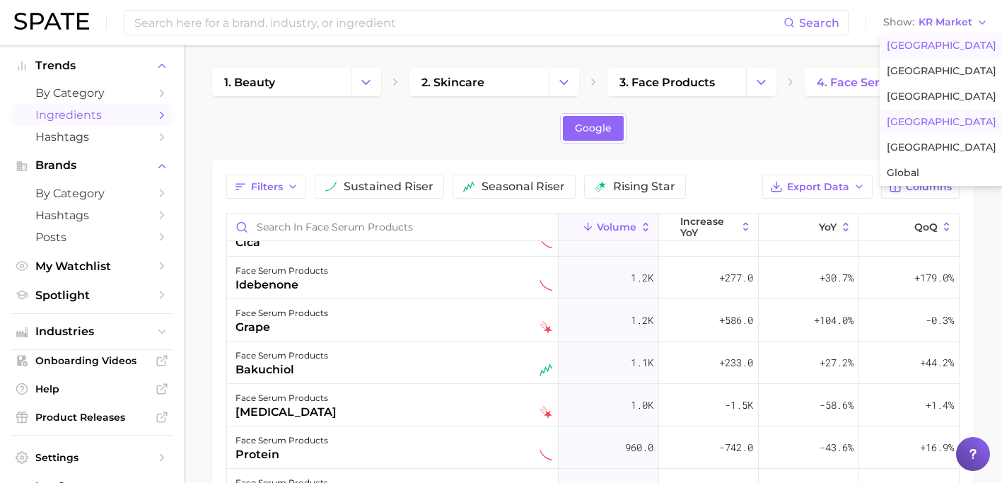
click at [937, 36] on button "[GEOGRAPHIC_DATA]" at bounding box center [942, 45] width 124 height 25
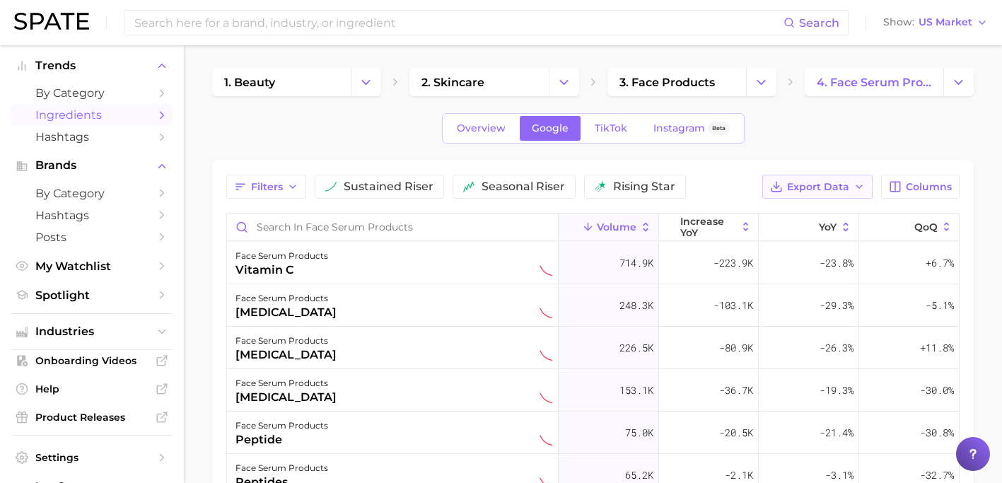
click at [823, 187] on span "Export Data" at bounding box center [818, 187] width 62 height 12
click at [819, 209] on button "Table Data CSV" at bounding box center [795, 212] width 156 height 25
click at [975, 26] on button "Show US Market" at bounding box center [936, 22] width 112 height 18
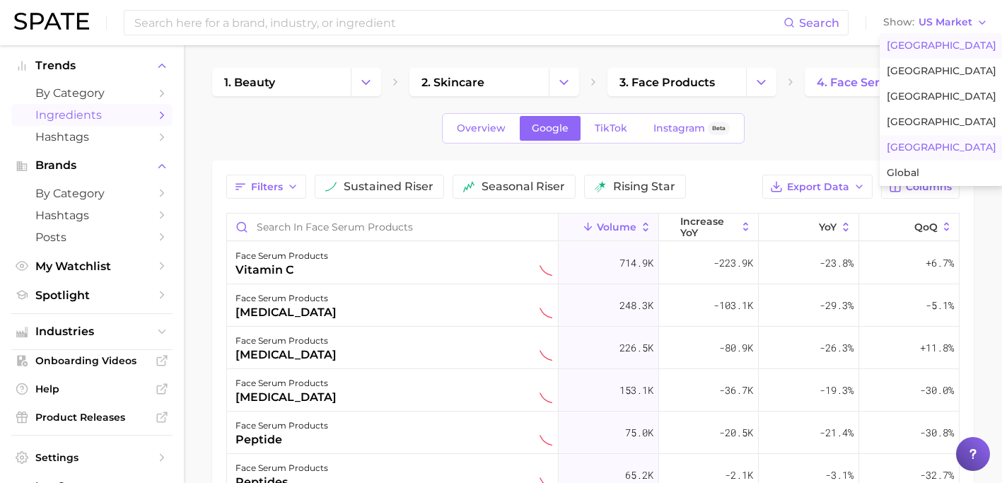
click at [927, 147] on button "[GEOGRAPHIC_DATA]" at bounding box center [942, 147] width 124 height 25
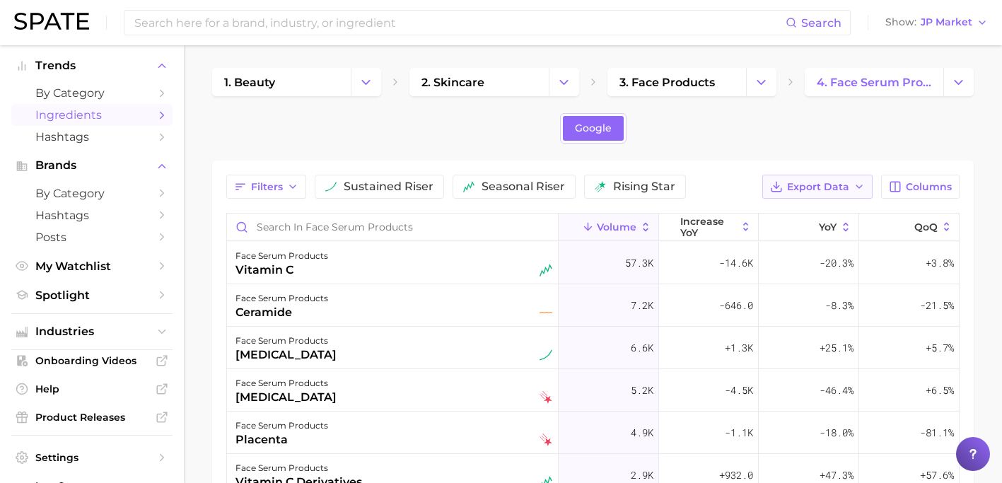
click at [830, 187] on span "Export Data" at bounding box center [818, 187] width 62 height 12
click at [809, 215] on span "Table Data CSV" at bounding box center [780, 213] width 78 height 12
click at [957, 30] on button "Show JP Market" at bounding box center [937, 22] width 110 height 18
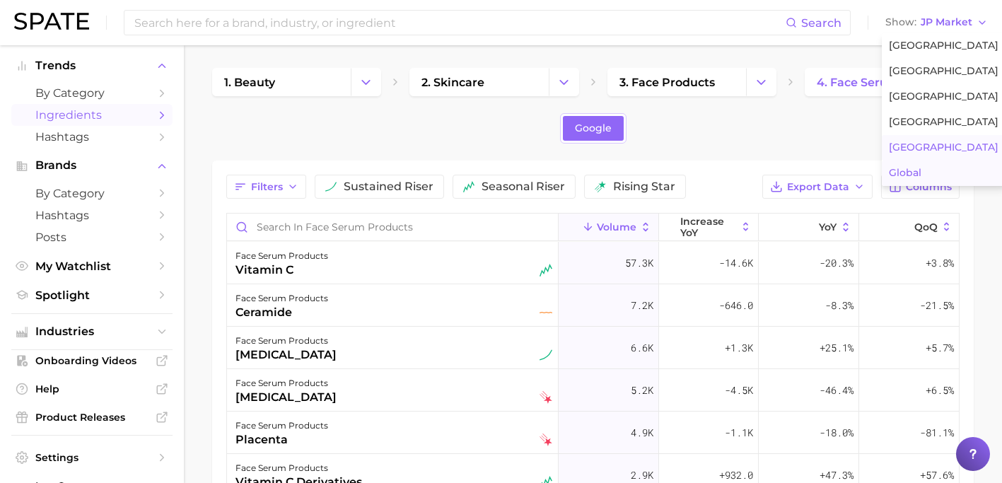
click at [918, 172] on span "Global" at bounding box center [905, 173] width 33 height 12
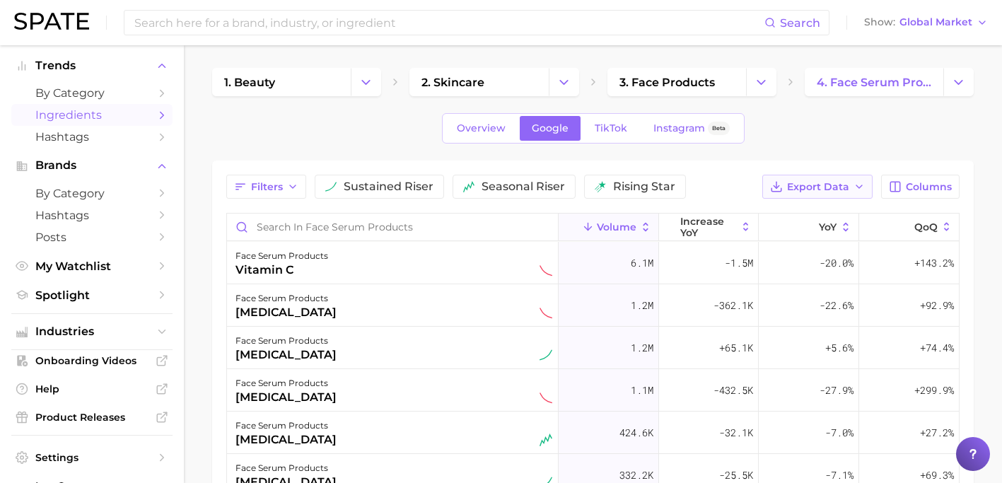
click at [806, 188] on span "Export Data" at bounding box center [818, 187] width 62 height 12
click at [804, 218] on span "Table Data CSV" at bounding box center [780, 213] width 78 height 12
click at [971, 25] on span "Global Market" at bounding box center [936, 22] width 73 height 8
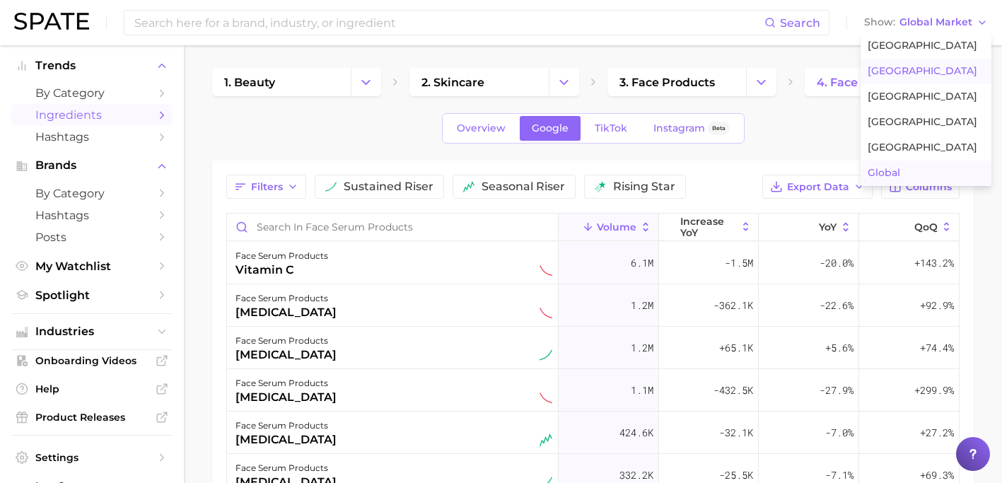
click at [940, 71] on span "[GEOGRAPHIC_DATA]" at bounding box center [923, 71] width 110 height 12
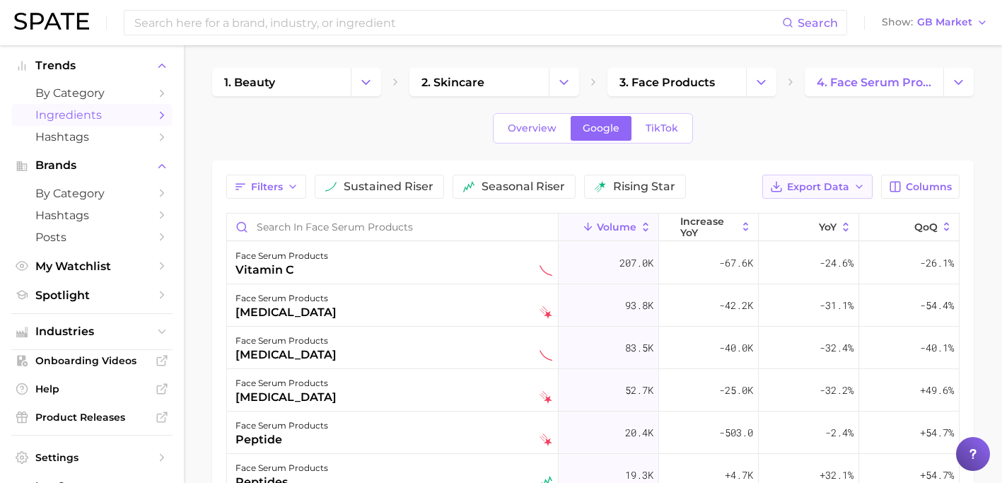
click at [809, 182] on span "Export Data" at bounding box center [818, 187] width 62 height 12
click at [799, 214] on span "Table Data CSV" at bounding box center [780, 213] width 78 height 12
click at [951, 20] on span "GB Market" at bounding box center [944, 22] width 55 height 8
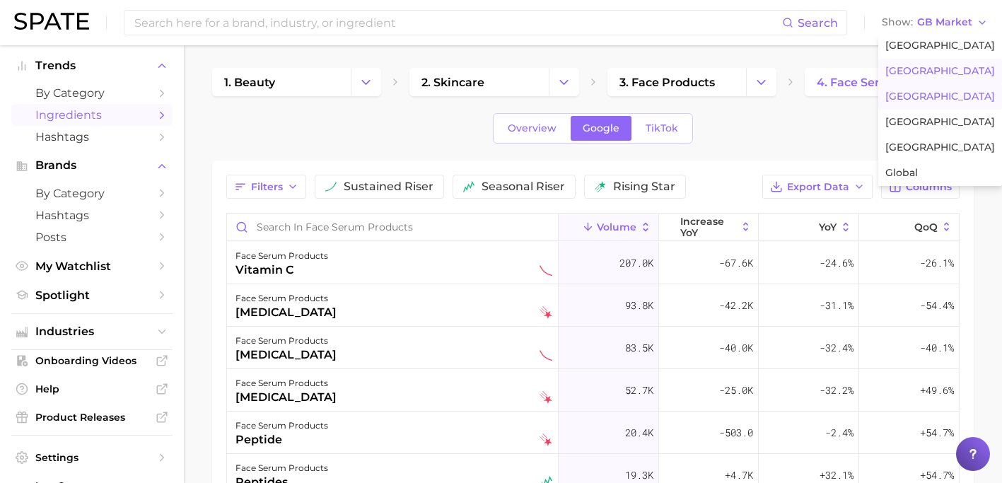
click at [917, 101] on span "[GEOGRAPHIC_DATA]" at bounding box center [941, 97] width 110 height 12
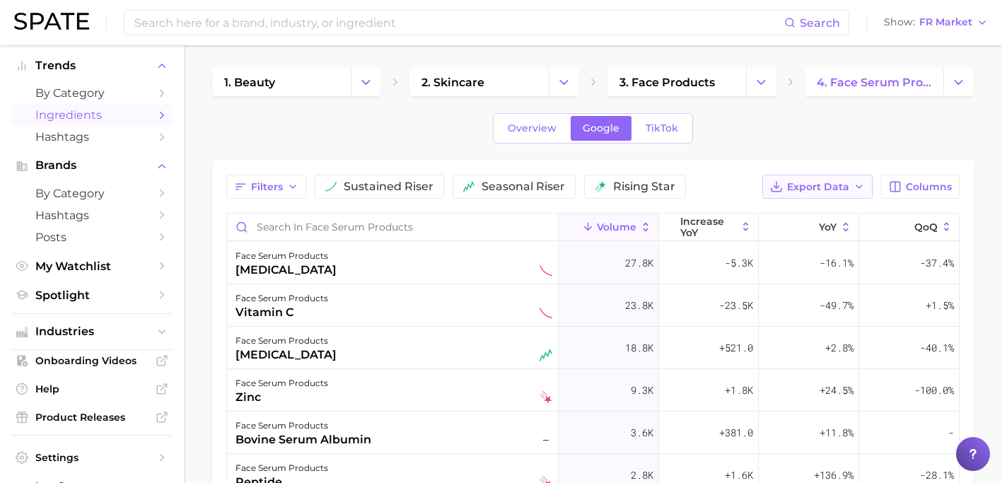
click at [823, 187] on span "Export Data" at bounding box center [818, 187] width 62 height 12
click at [811, 213] on span "Table Data CSV" at bounding box center [780, 213] width 78 height 12
click at [696, 167] on div "Filters sustained riser seasonal riser rising star Export Data Columns Volume i…" at bounding box center [593, 436] width 762 height 550
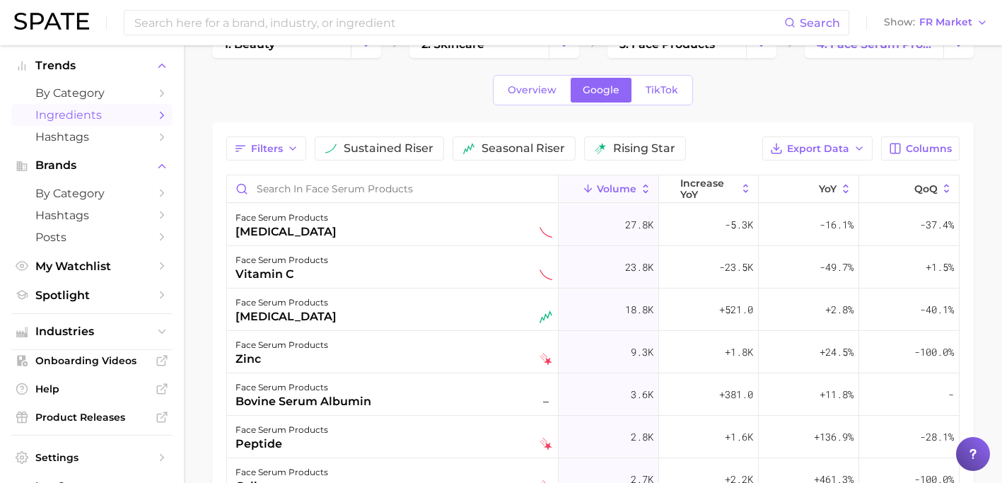
scroll to position [8, 0]
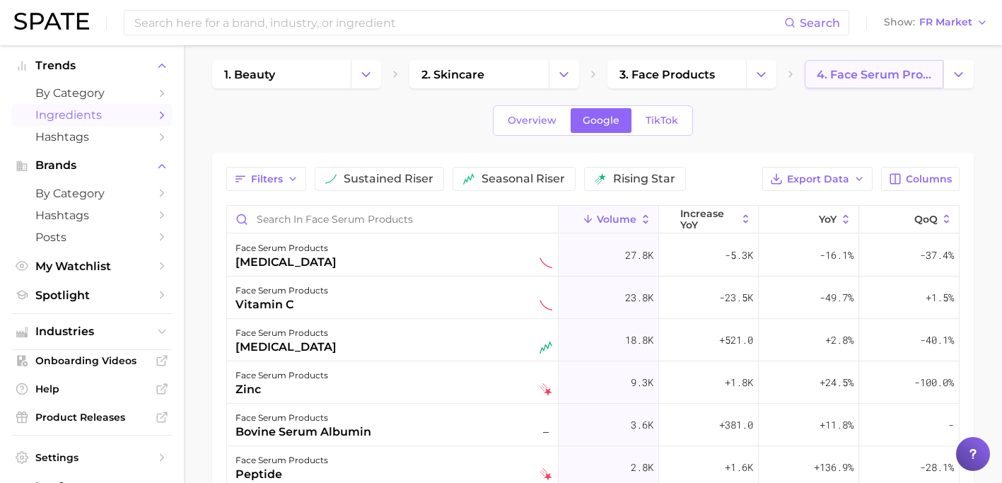
click at [941, 74] on link "4. face serum products" at bounding box center [874, 74] width 139 height 28
click at [958, 79] on icon "Change Category" at bounding box center [958, 74] width 15 height 15
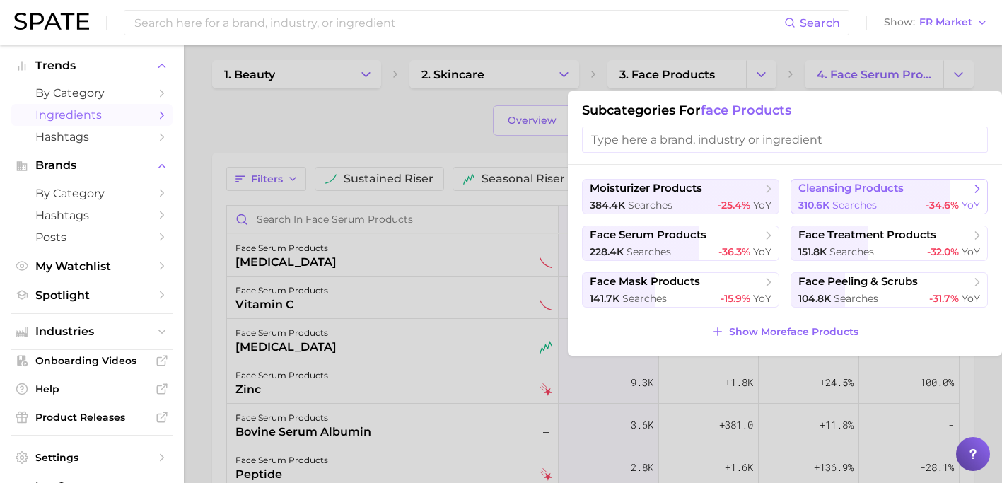
click at [883, 195] on span "cleansing products" at bounding box center [851, 188] width 105 height 13
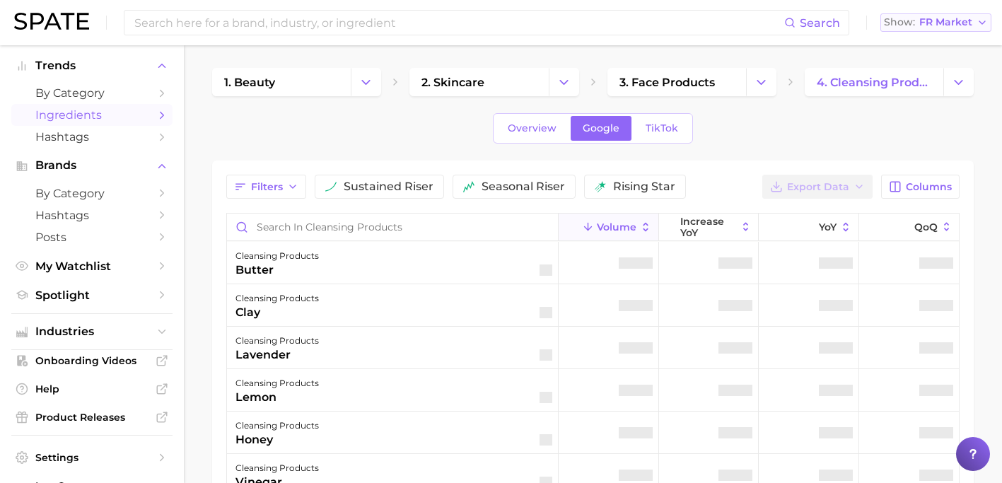
click at [956, 24] on span "FR Market" at bounding box center [946, 22] width 53 height 8
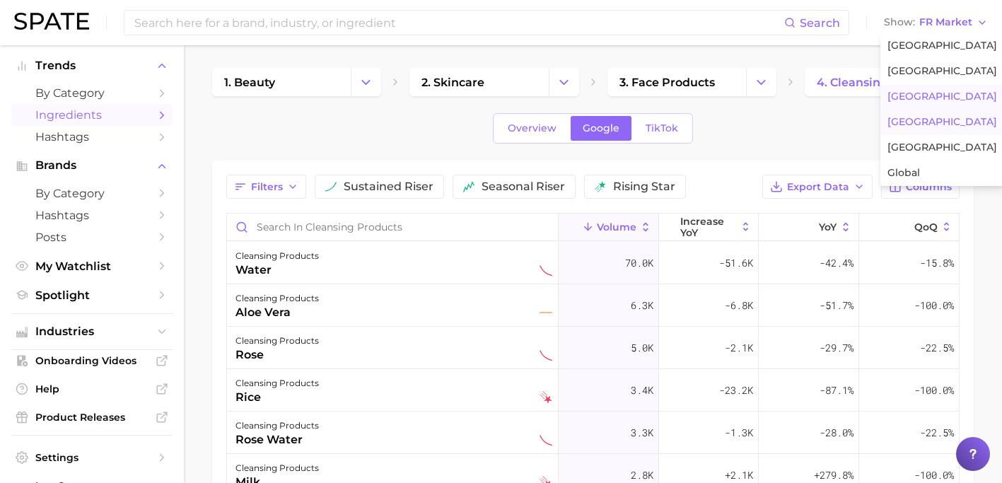
click at [933, 118] on span "[GEOGRAPHIC_DATA]" at bounding box center [943, 122] width 110 height 12
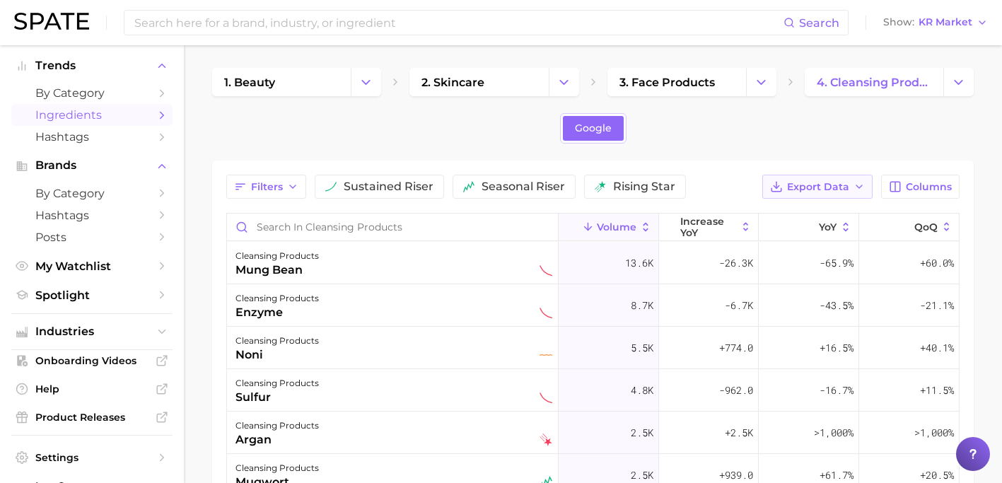
click at [835, 186] on span "Export Data" at bounding box center [818, 187] width 62 height 12
click at [818, 221] on button "Table Data CSV" at bounding box center [795, 212] width 156 height 25
click at [714, 155] on div "1. beauty 2. skincare 3. face products 4. cleansing products Google Filters sus…" at bounding box center [593, 389] width 762 height 642
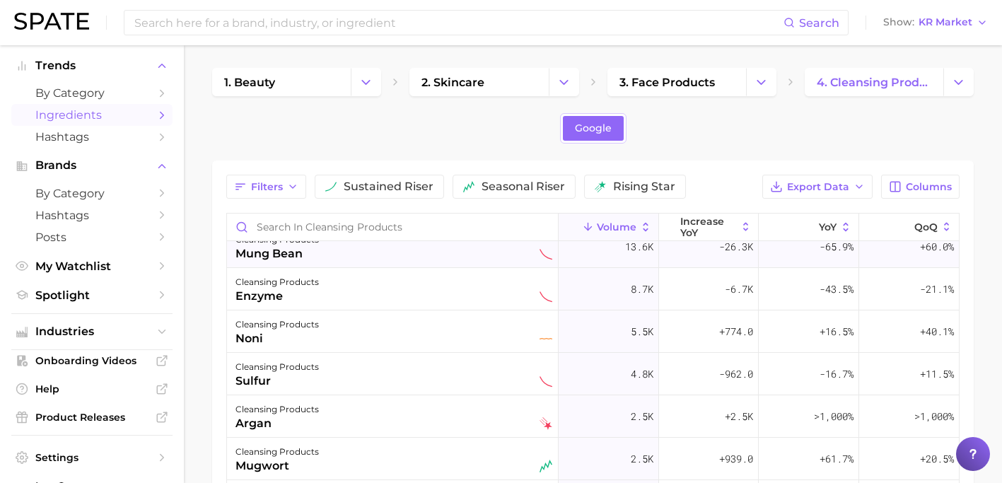
scroll to position [17, 0]
click at [928, 25] on span "KR Market" at bounding box center [946, 22] width 54 height 8
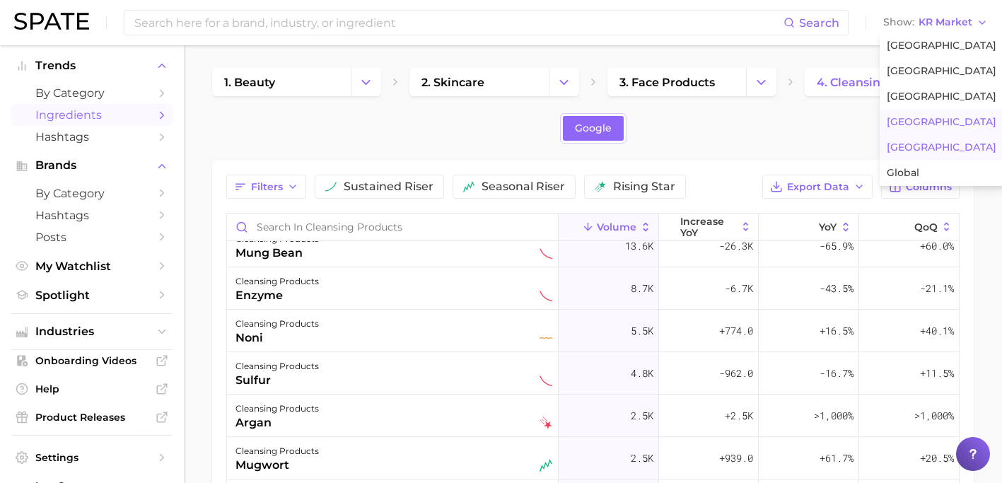
click at [903, 151] on span "[GEOGRAPHIC_DATA]" at bounding box center [942, 147] width 110 height 12
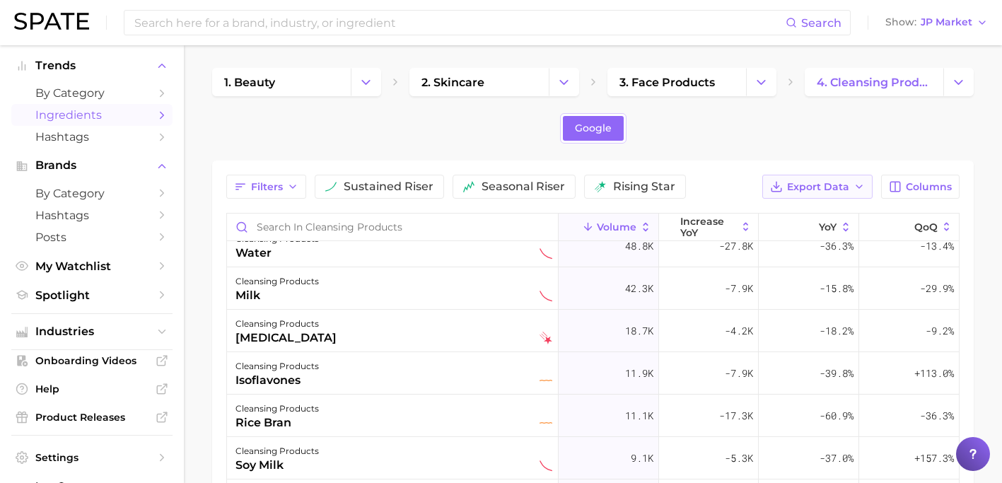
click at [843, 187] on span "Export Data" at bounding box center [818, 187] width 62 height 12
click at [833, 212] on button "Table Data CSV" at bounding box center [795, 212] width 156 height 25
click at [948, 26] on span "JP Market" at bounding box center [947, 22] width 52 height 8
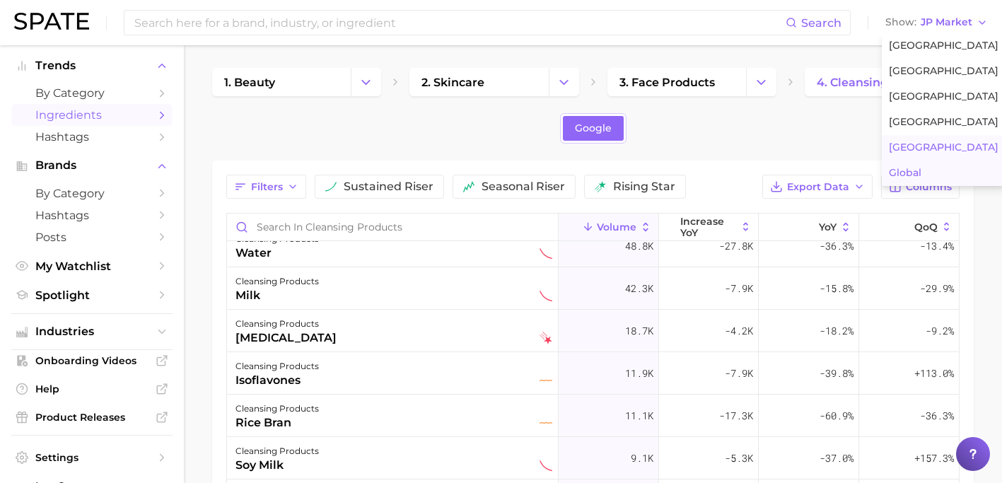
click at [912, 169] on span "Global" at bounding box center [905, 173] width 33 height 12
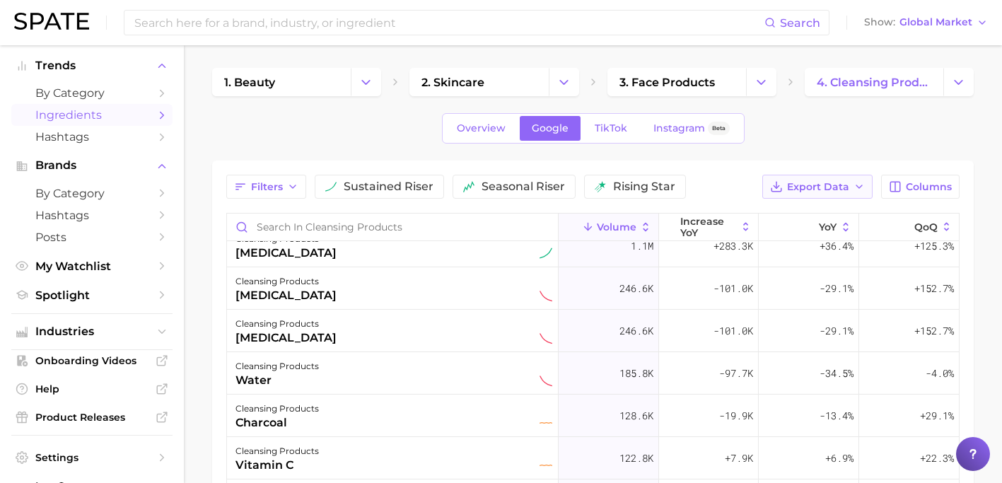
click at [854, 187] on icon "button" at bounding box center [859, 186] width 11 height 11
click at [842, 215] on button "Table Data CSV" at bounding box center [795, 212] width 156 height 25
click at [702, 156] on div "1. beauty 2. skincare 3. face products 4. cleansing products Overview Google Ti…" at bounding box center [593, 389] width 762 height 642
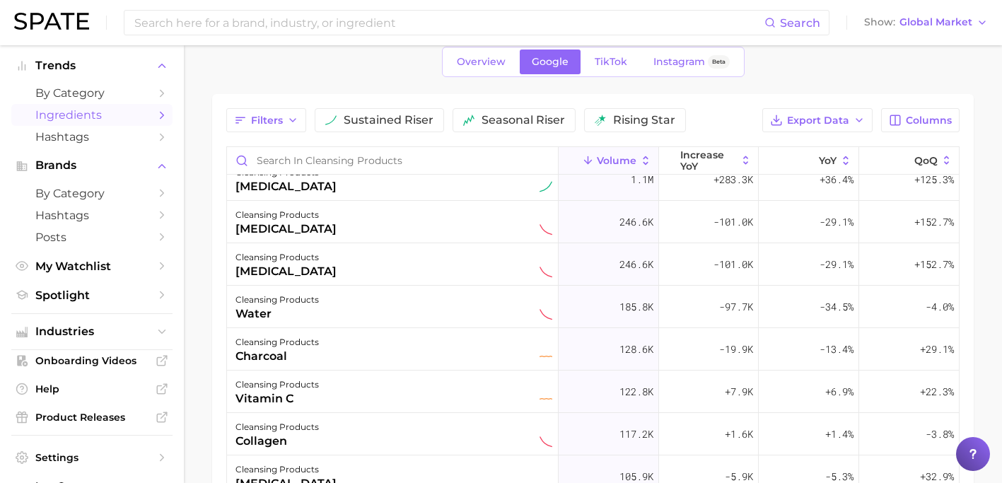
scroll to position [68, 0]
click at [283, 187] on div "[MEDICAL_DATA]" at bounding box center [286, 185] width 101 height 17
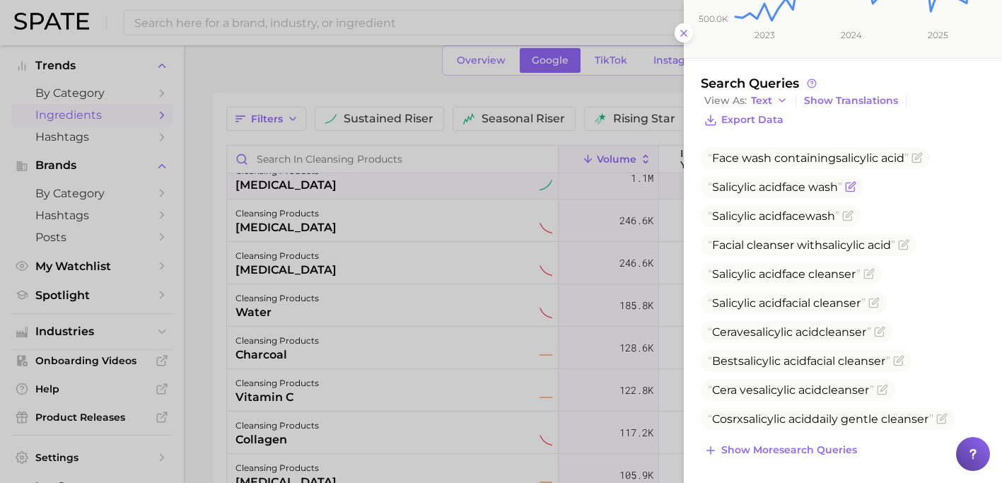
scroll to position [364, 0]
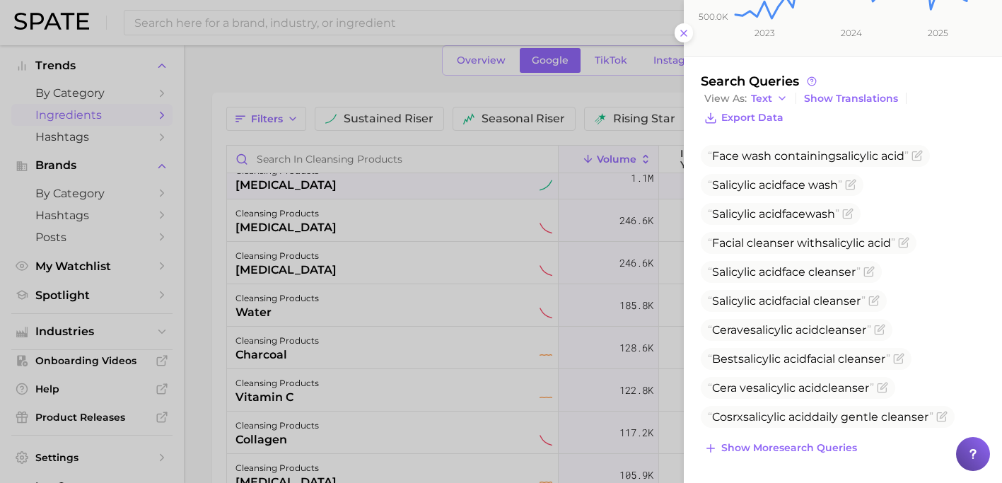
click at [419, 21] on div at bounding box center [501, 241] width 1002 height 483
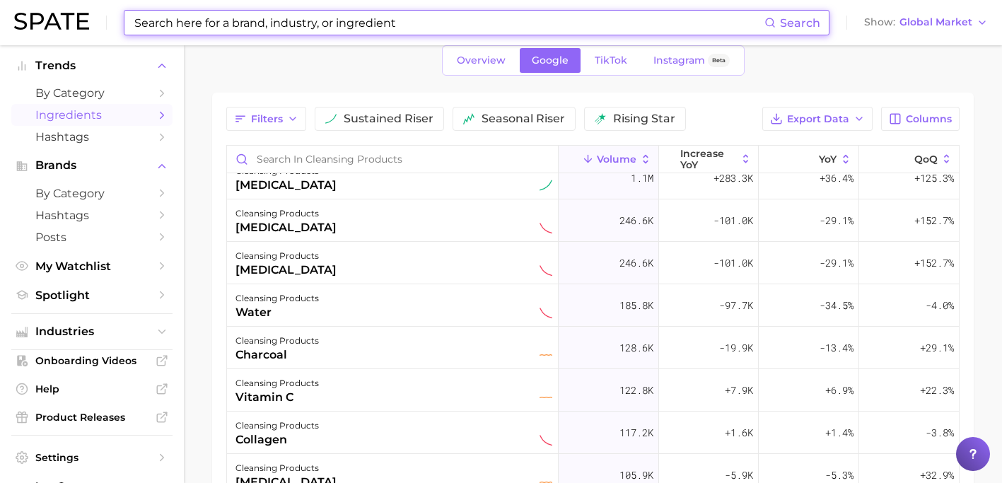
click at [383, 12] on input at bounding box center [449, 23] width 632 height 24
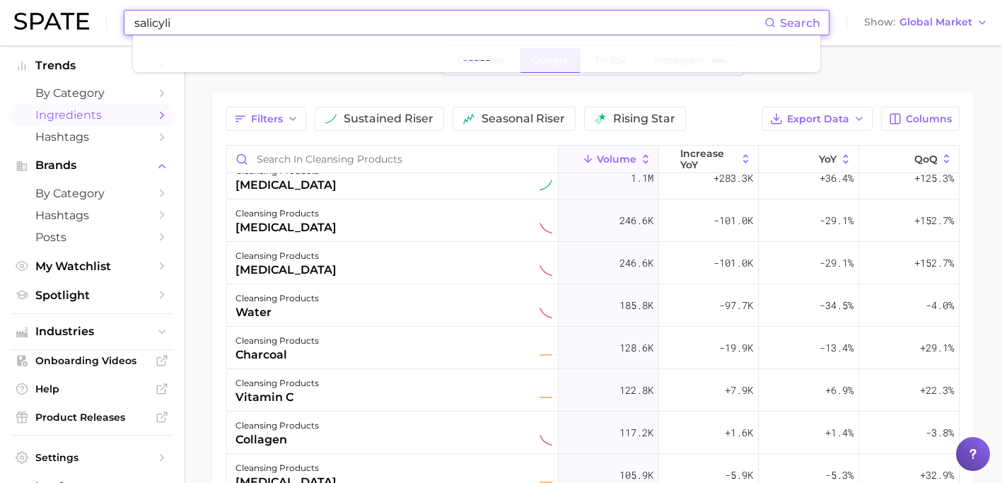
type input "salicylic"
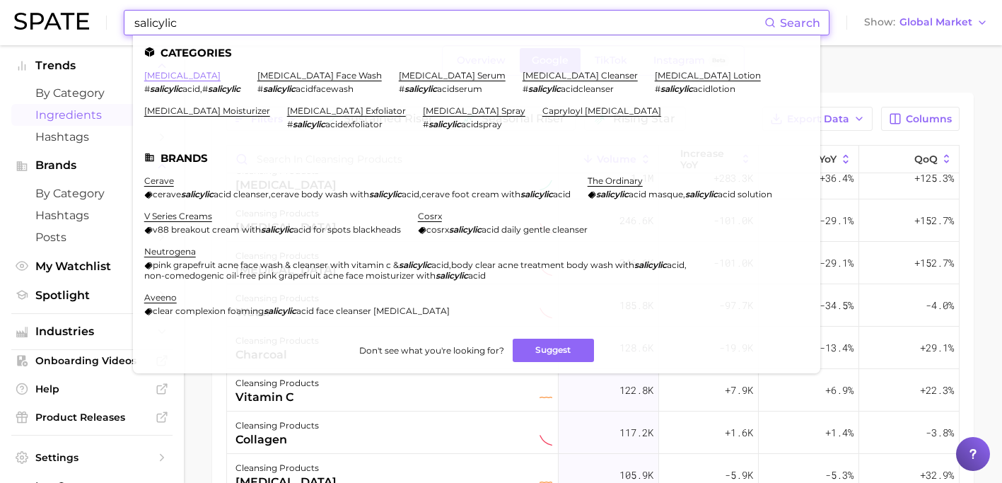
click at [196, 76] on link "[MEDICAL_DATA]" at bounding box center [182, 75] width 76 height 11
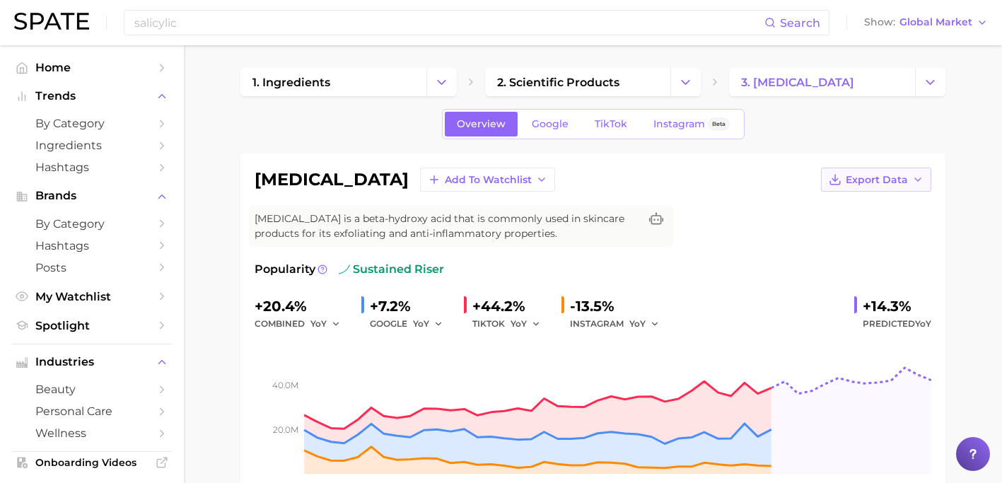
click at [846, 182] on button "Export Data" at bounding box center [876, 180] width 110 height 24
click at [854, 228] on span "Time Series Image" at bounding box center [847, 232] width 95 height 12
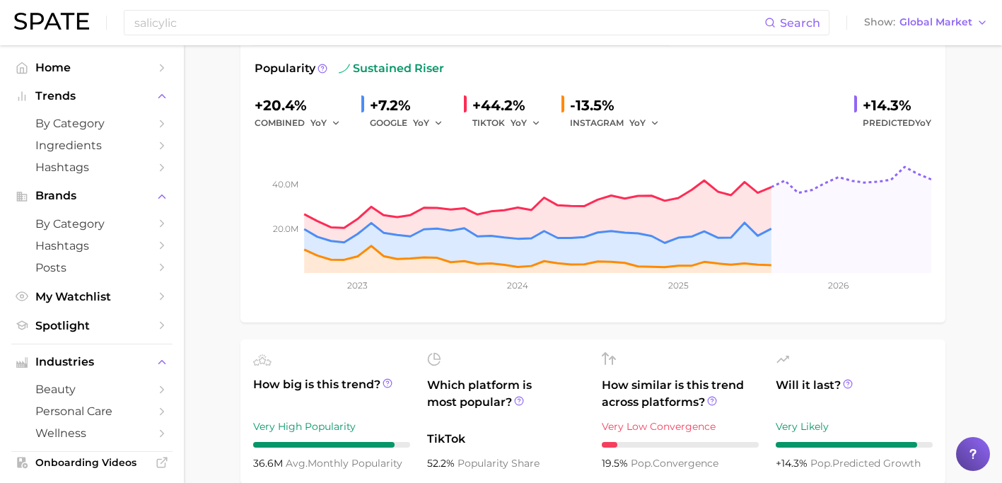
scroll to position [212, 0]
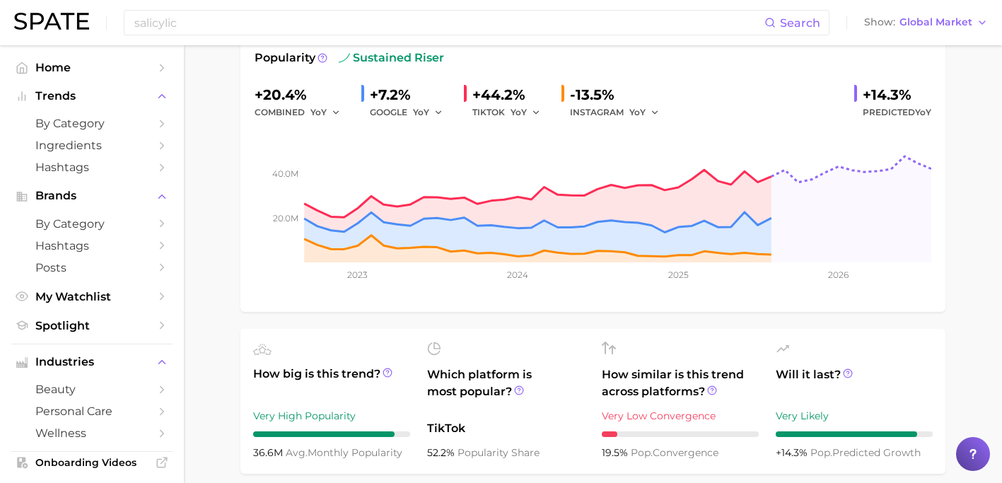
click at [709, 309] on div "salicylic acid Add to Watchlist Export Data Salicylic acid is a beta-hydroxy ac…" at bounding box center [593, 127] width 705 height 370
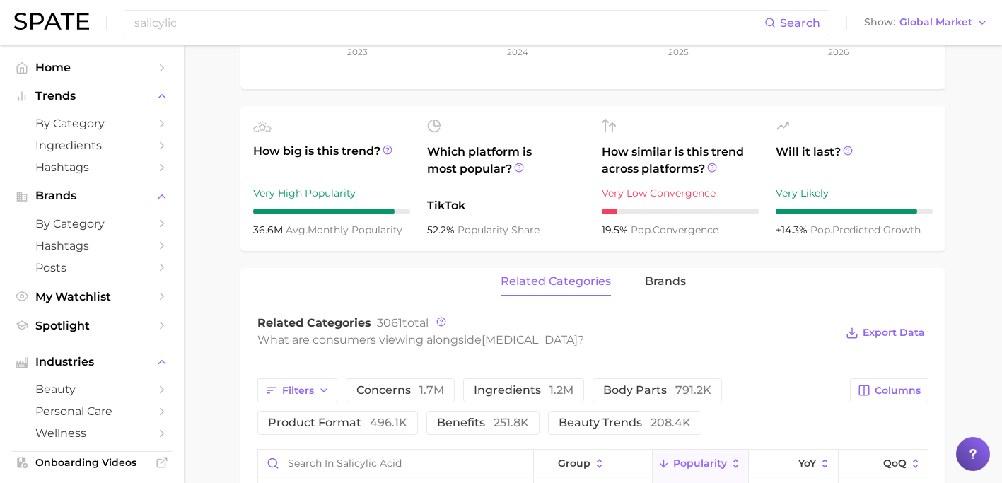
scroll to position [448, 0]
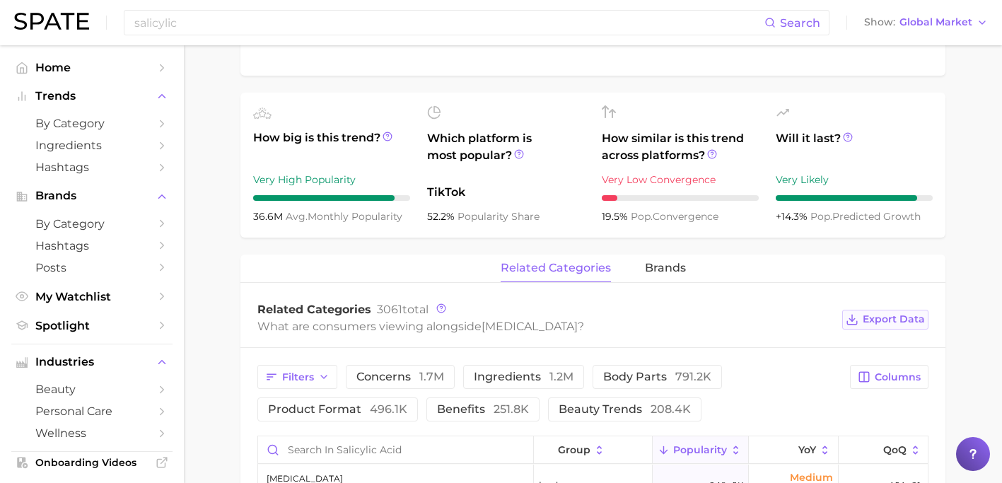
click at [864, 327] on button "Export Data" at bounding box center [885, 320] width 86 height 20
click at [879, 325] on span "Export Data" at bounding box center [894, 319] width 62 height 12
click at [953, 26] on span "Global Market" at bounding box center [936, 22] width 73 height 8
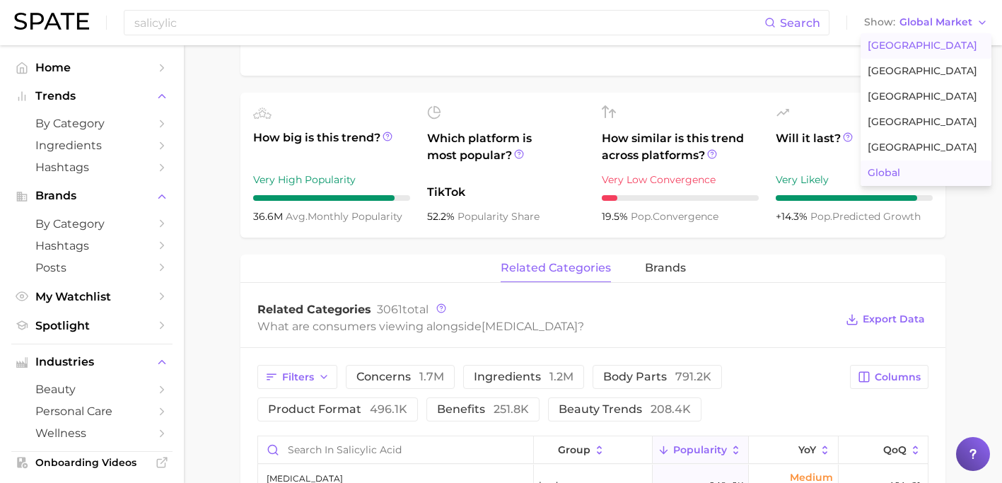
click at [929, 47] on span "[GEOGRAPHIC_DATA]" at bounding box center [923, 46] width 110 height 12
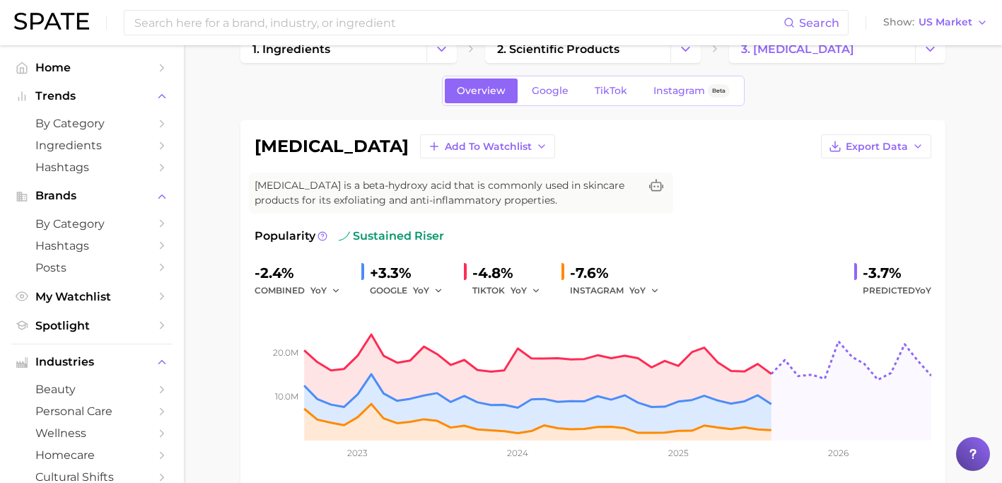
scroll to position [45, 0]
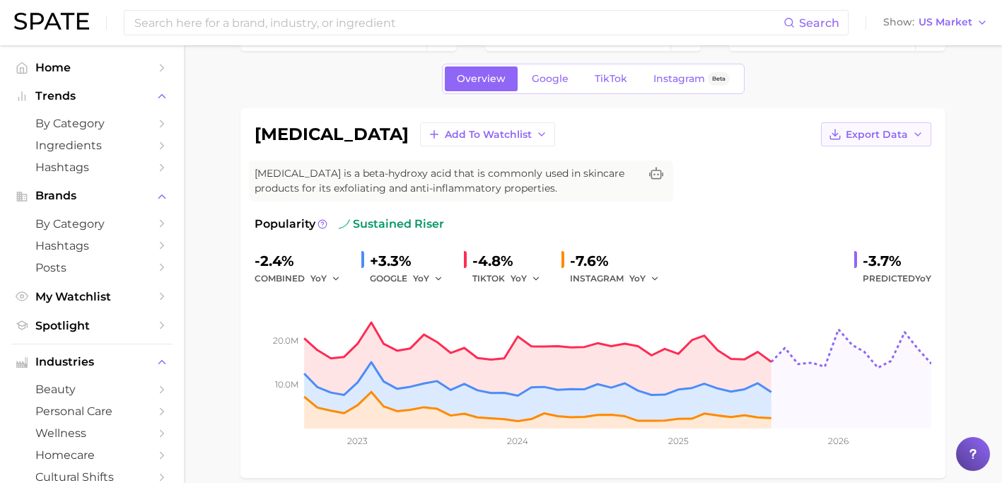
click at [870, 140] on span "Export Data" at bounding box center [877, 135] width 62 height 12
click at [867, 175] on button "Time Series Image" at bounding box center [854, 185] width 156 height 25
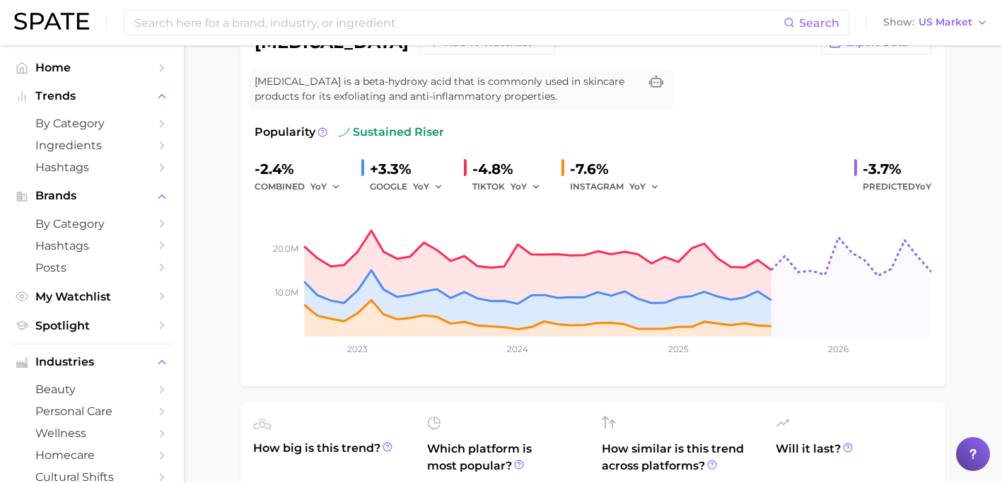
scroll to position [268, 0]
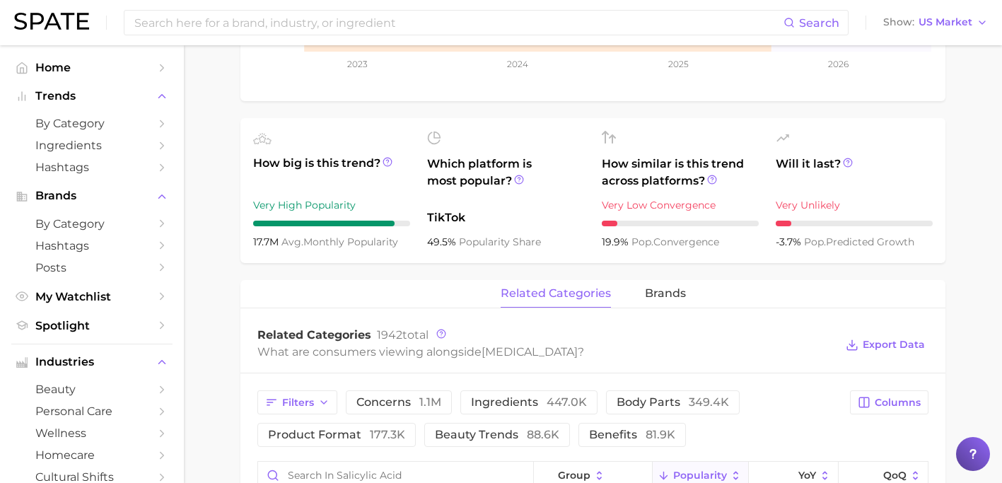
scroll to position [697, 0]
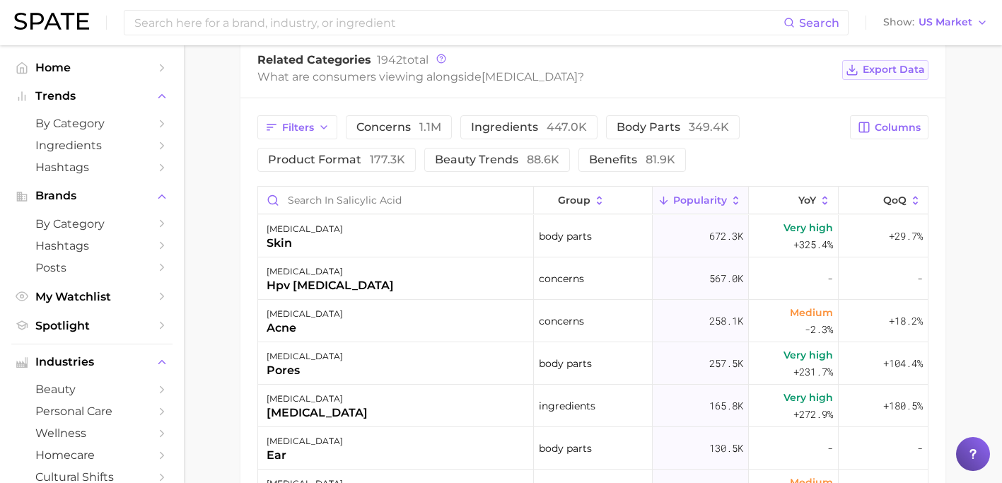
click at [902, 71] on span "Export Data" at bounding box center [894, 70] width 62 height 12
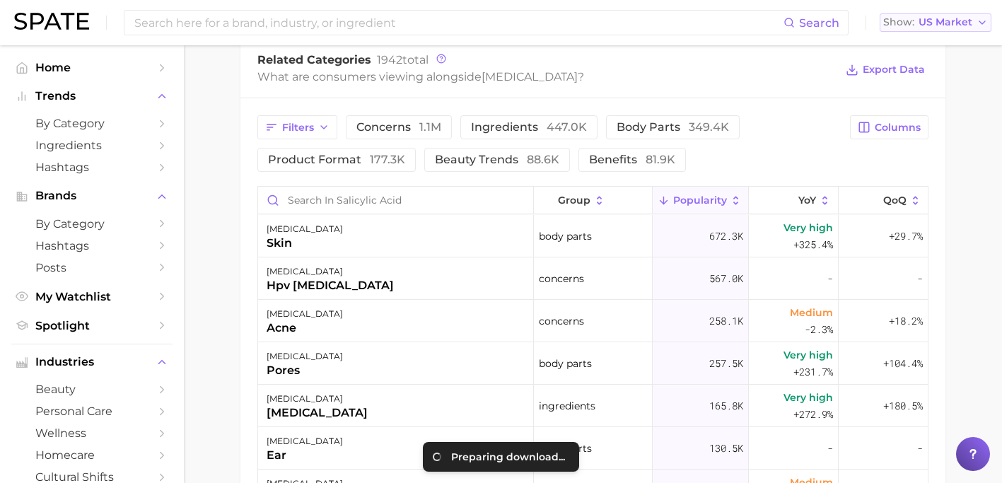
click at [929, 23] on span "US Market" at bounding box center [946, 22] width 54 height 8
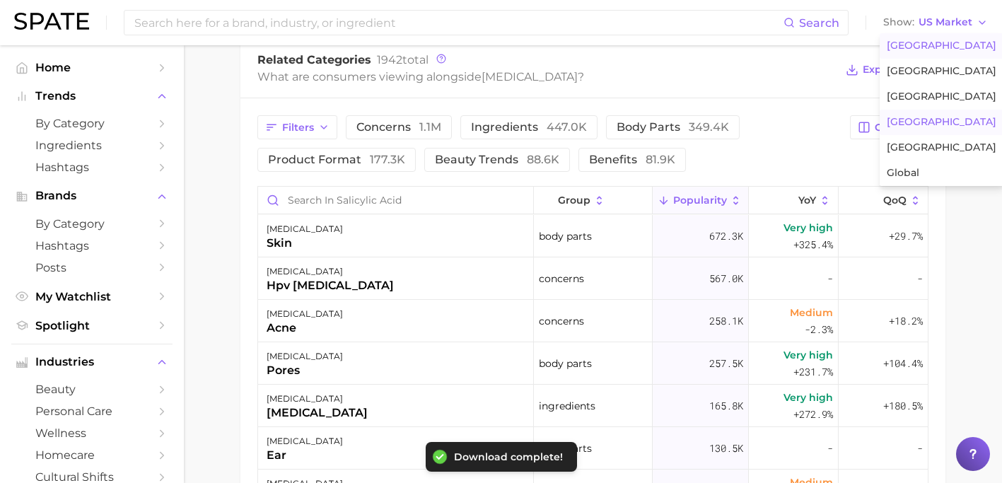
click at [925, 120] on span "[GEOGRAPHIC_DATA]" at bounding box center [942, 122] width 110 height 12
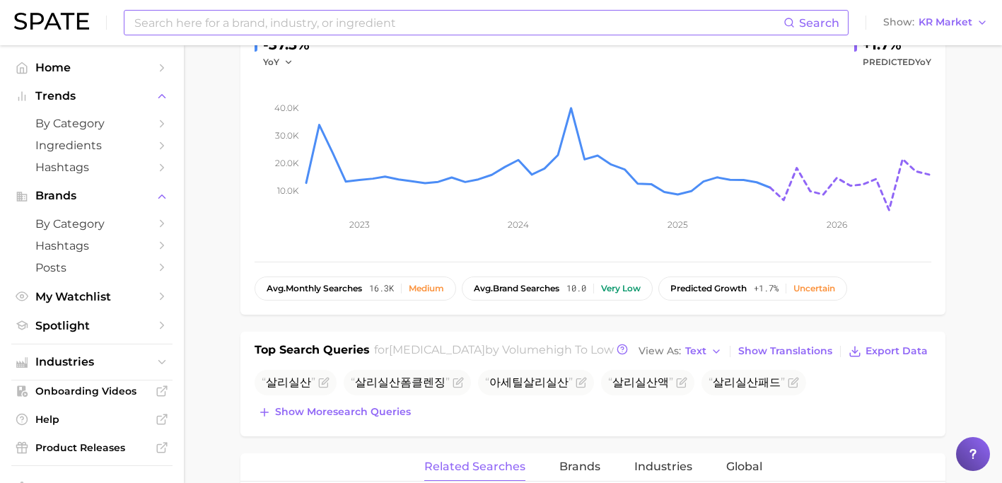
scroll to position [262, 0]
click at [302, 21] on input at bounding box center [458, 23] width 651 height 24
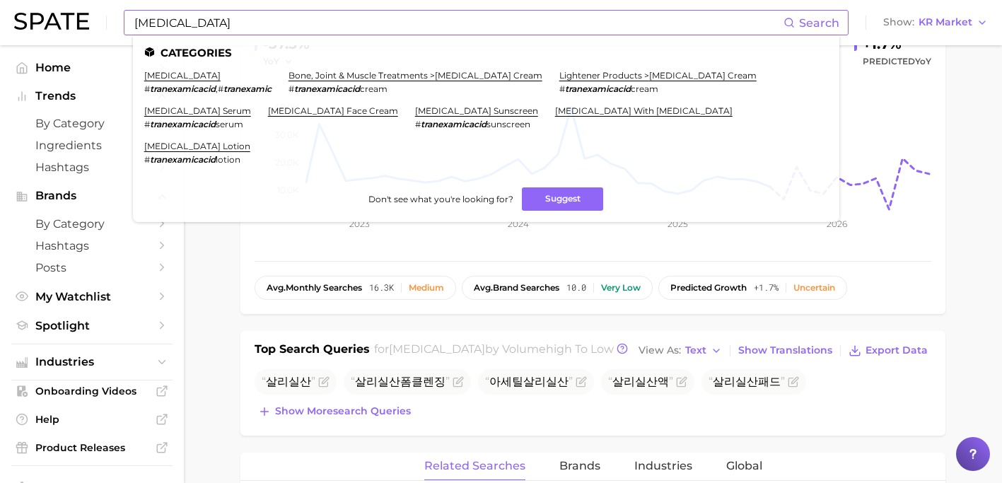
click at [195, 21] on input "[MEDICAL_DATA]" at bounding box center [458, 23] width 651 height 24
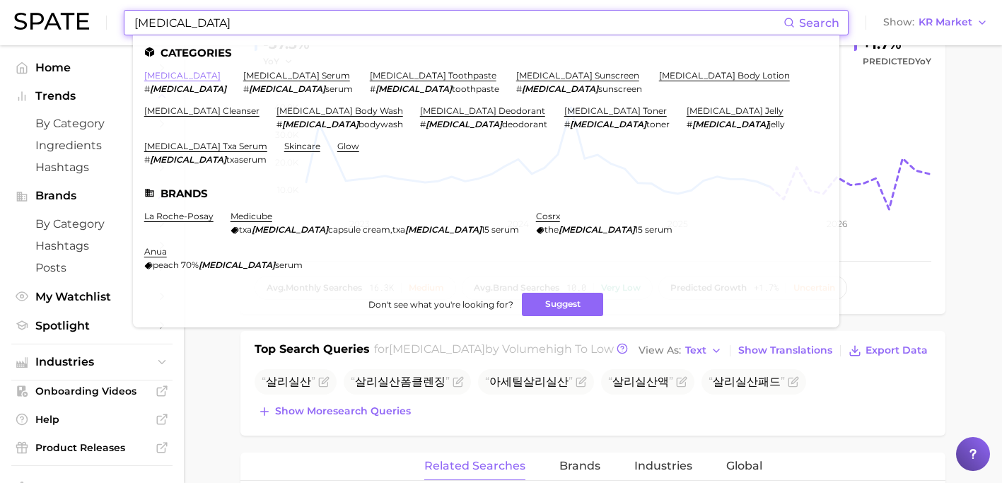
type input "[MEDICAL_DATA]"
click at [184, 72] on link "[MEDICAL_DATA]" at bounding box center [182, 75] width 76 height 11
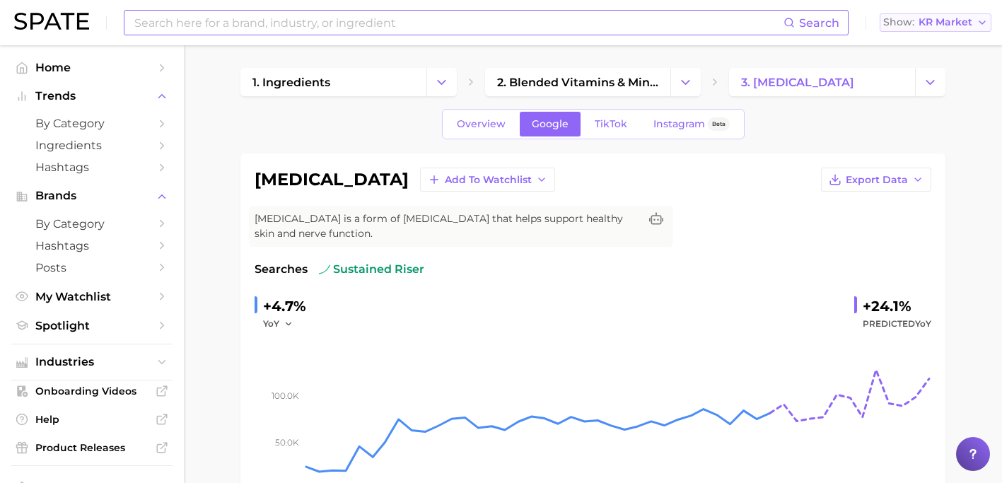
click at [964, 18] on span "KR Market" at bounding box center [946, 22] width 54 height 8
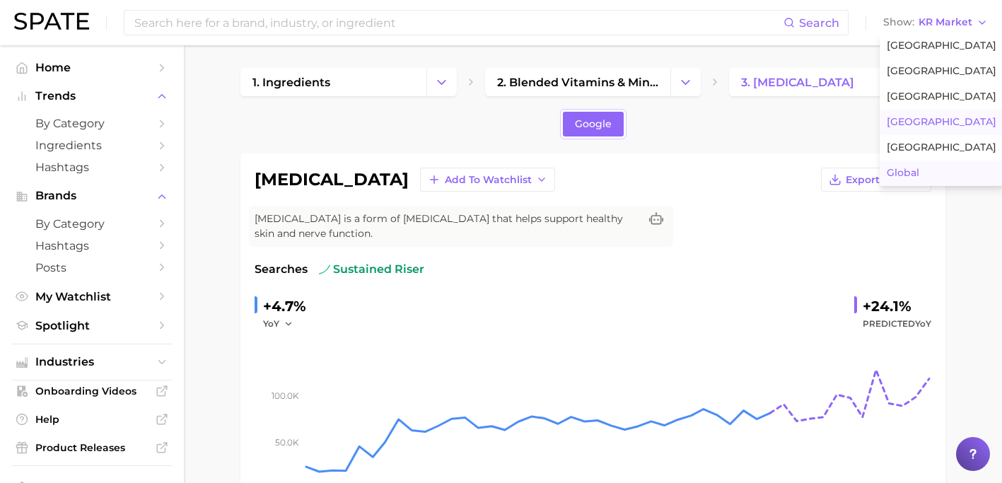
click at [954, 168] on button "Global" at bounding box center [942, 173] width 124 height 25
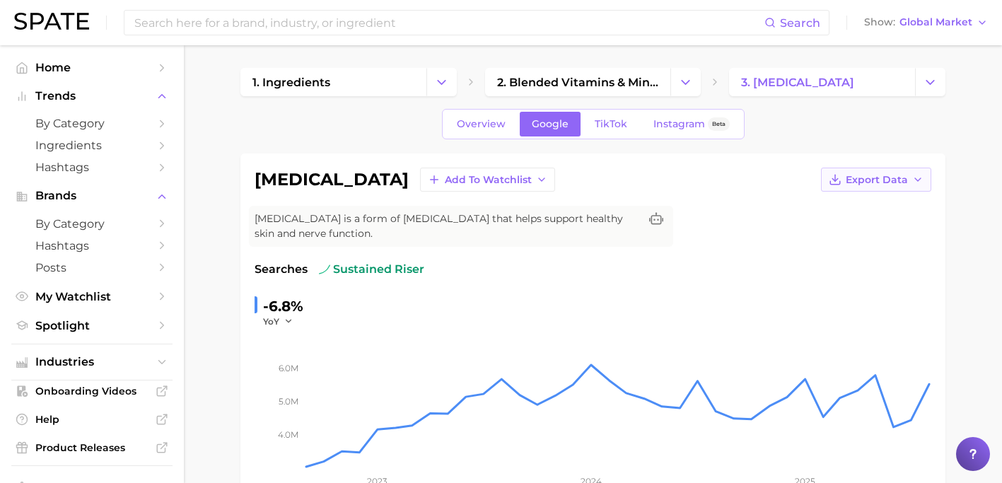
click at [881, 188] on button "Export Data" at bounding box center [876, 180] width 110 height 24
click at [872, 222] on button "Time Series Image" at bounding box center [854, 231] width 156 height 25
click at [931, 25] on span "Global Market" at bounding box center [936, 22] width 73 height 8
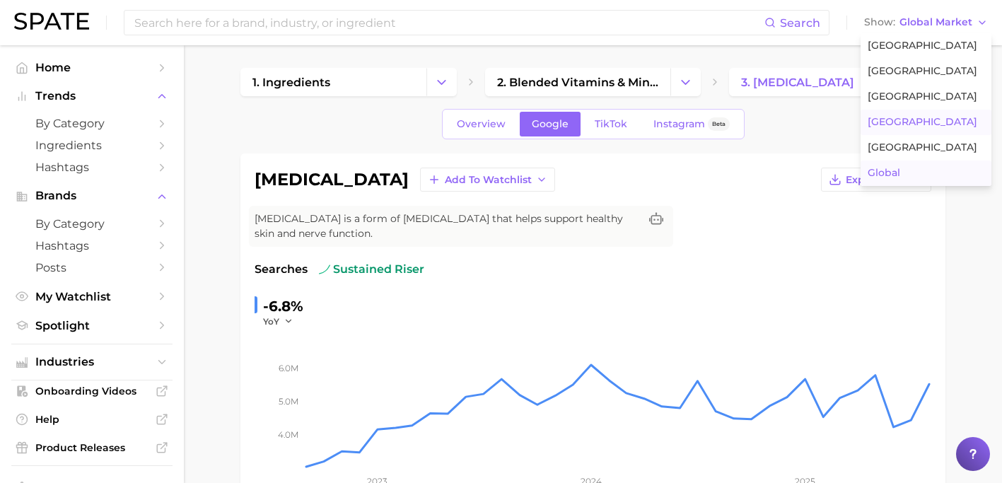
click at [923, 117] on span "[GEOGRAPHIC_DATA]" at bounding box center [923, 122] width 110 height 12
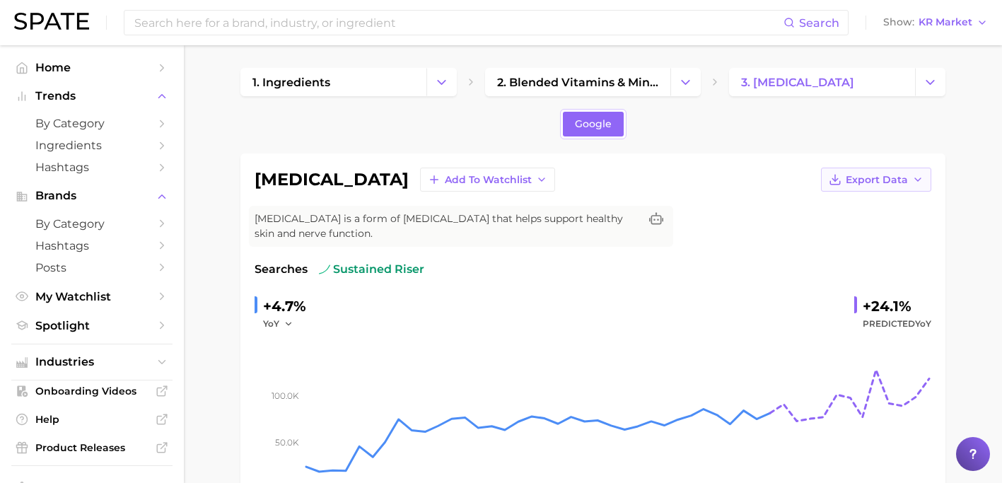
click at [881, 182] on span "Export Data" at bounding box center [877, 180] width 62 height 12
click at [863, 231] on span "Time Series Image" at bounding box center [847, 232] width 95 height 12
click at [942, 21] on span "KR Market" at bounding box center [946, 22] width 54 height 8
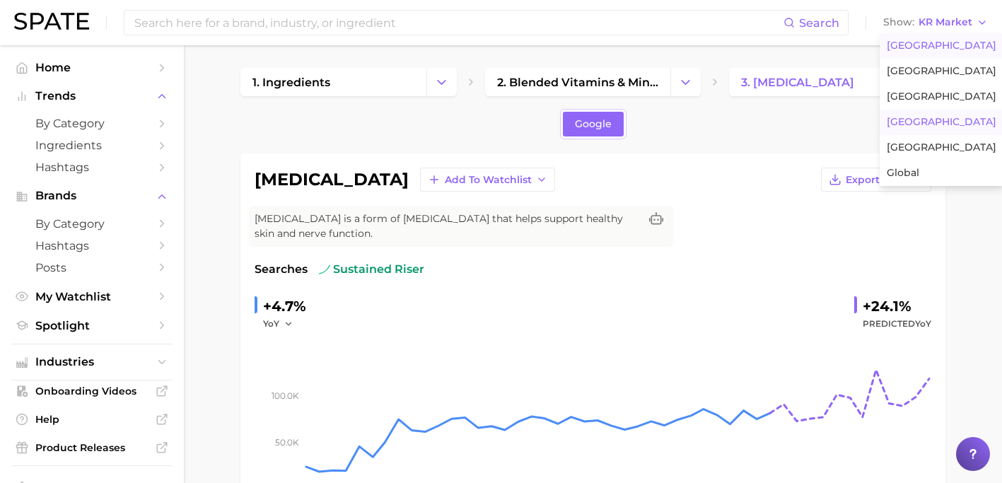
click at [930, 53] on button "[GEOGRAPHIC_DATA]" at bounding box center [942, 45] width 124 height 25
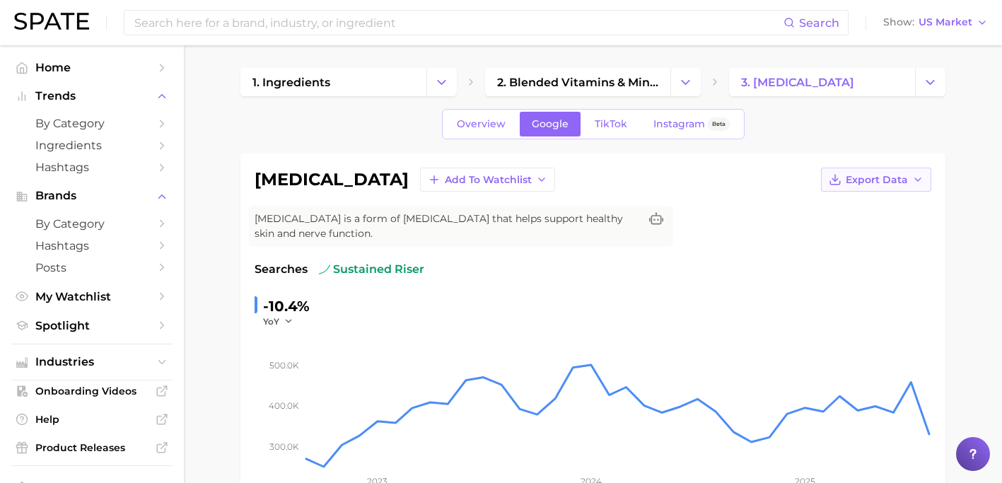
click at [905, 186] on button "Export Data" at bounding box center [876, 180] width 110 height 24
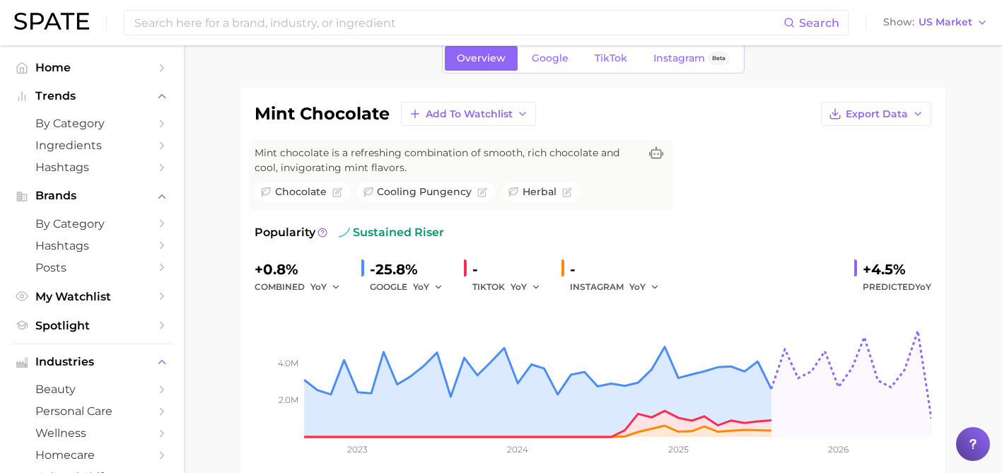
scroll to position [67, 0]
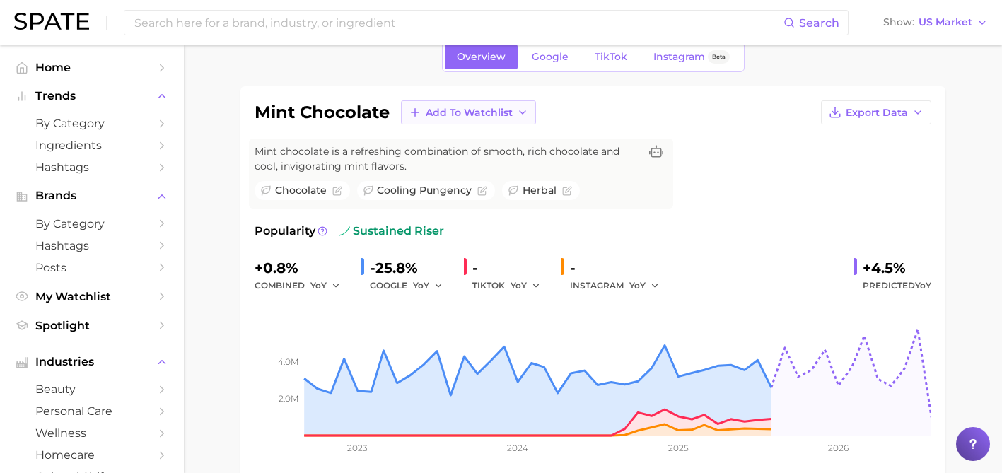
click at [473, 110] on span "Add to Watchlist" at bounding box center [469, 113] width 87 height 12
click at [479, 159] on span "Gelato Cleanser" at bounding box center [465, 165] width 81 height 12
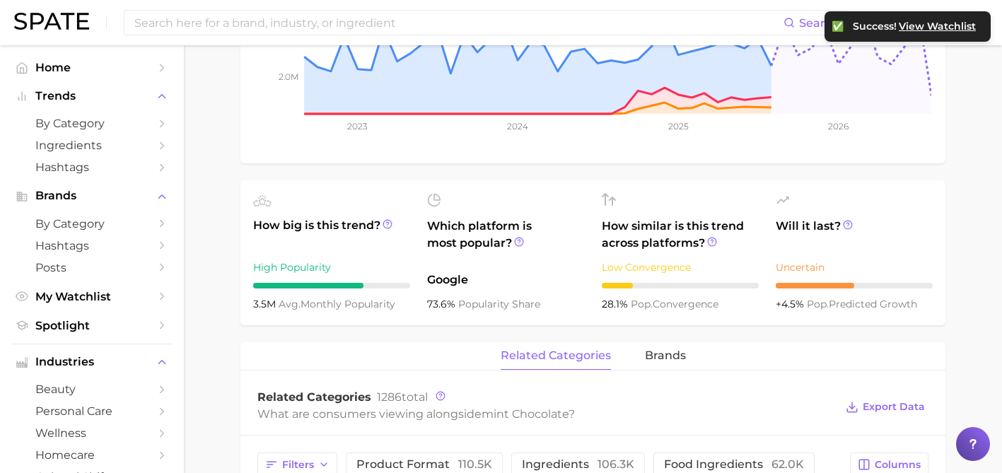
scroll to position [390, 0]
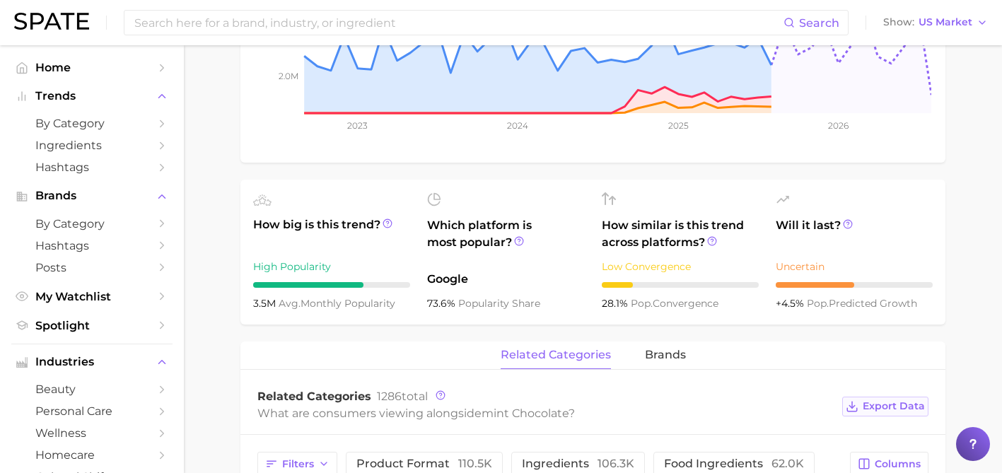
click at [900, 400] on span "Export Data" at bounding box center [894, 406] width 62 height 12
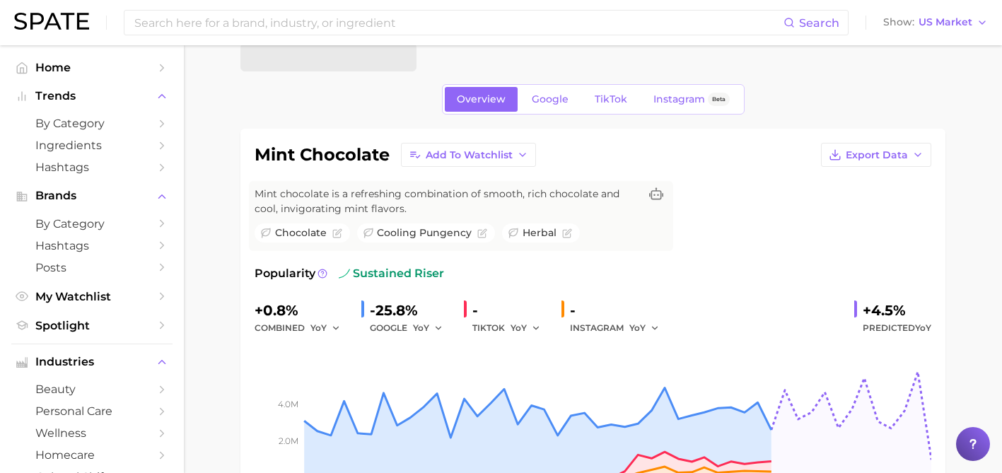
scroll to position [0, 0]
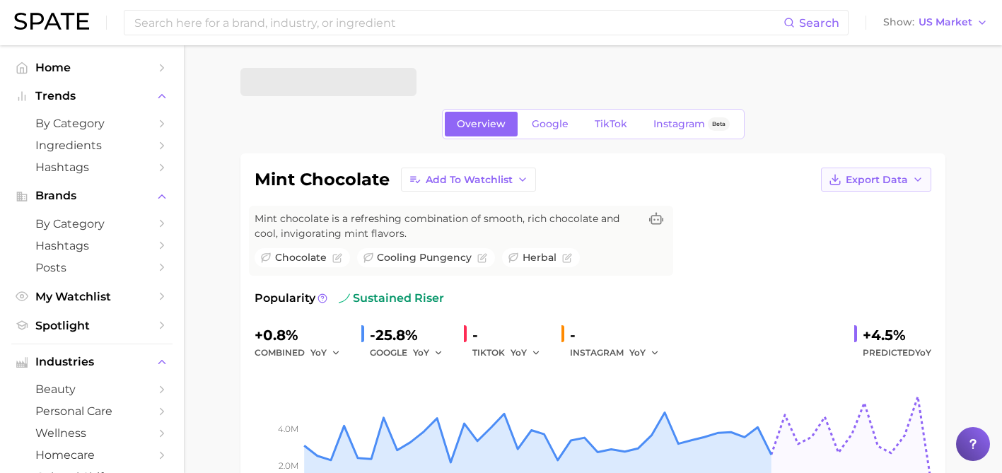
click at [858, 180] on span "Export Data" at bounding box center [877, 180] width 62 height 12
click at [847, 226] on span "Time Series Image" at bounding box center [847, 232] width 95 height 12
click at [197, 22] on input at bounding box center [458, 23] width 651 height 24
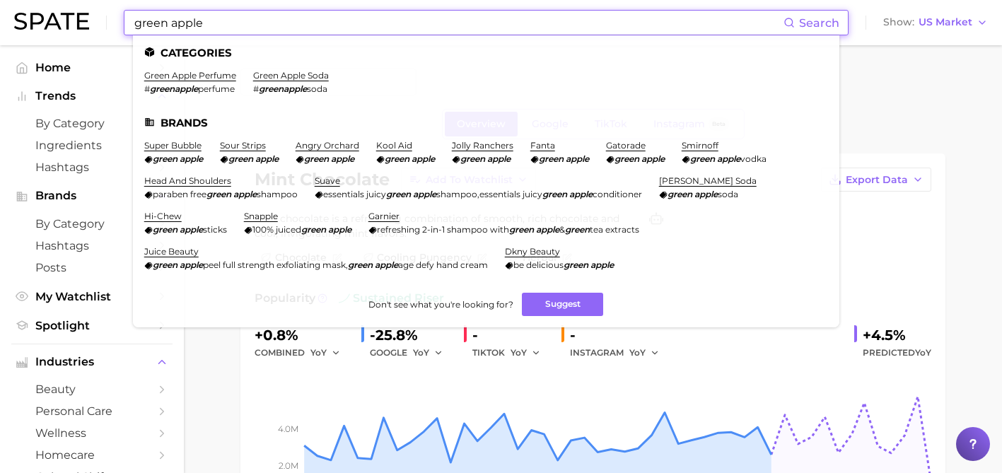
click at [170, 28] on input "green apple" at bounding box center [458, 23] width 651 height 24
click at [272, 76] on link "green apple soda" at bounding box center [291, 75] width 76 height 11
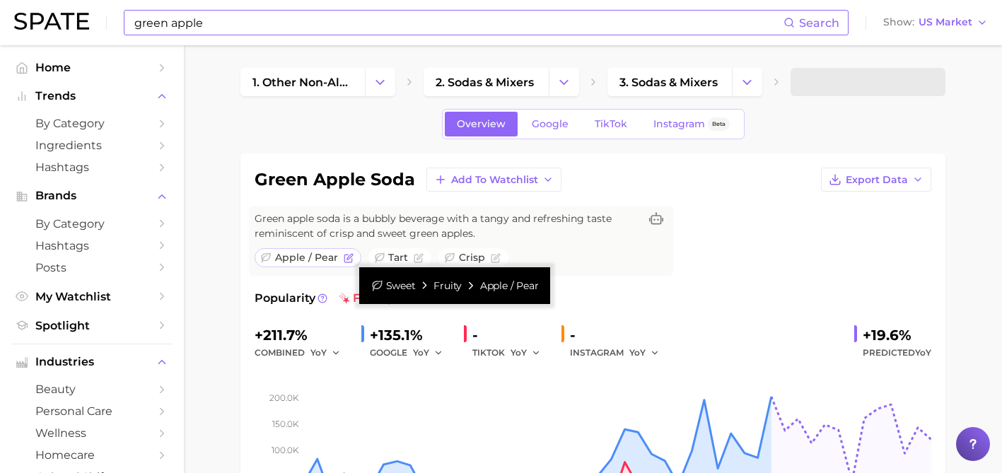
click at [311, 256] on span "apple / pear" at bounding box center [306, 257] width 63 height 15
click at [275, 254] on span "apple / pear" at bounding box center [306, 257] width 63 height 15
click at [320, 257] on span "apple / pear" at bounding box center [306, 257] width 63 height 15
click at [476, 288] on icon at bounding box center [471, 285] width 13 height 13
click at [485, 287] on span "apple / pear" at bounding box center [509, 286] width 59 height 14
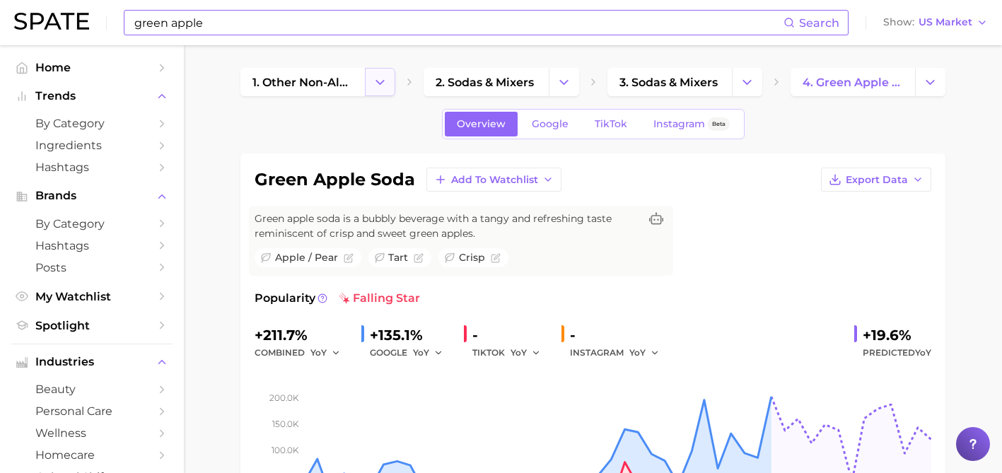
click at [373, 81] on icon "Change Category" at bounding box center [380, 82] width 15 height 15
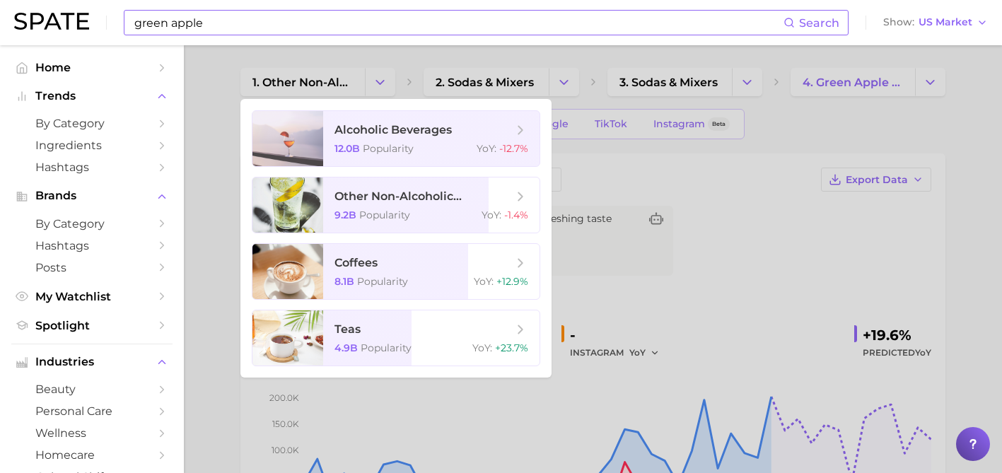
click at [615, 165] on div at bounding box center [501, 236] width 1002 height 473
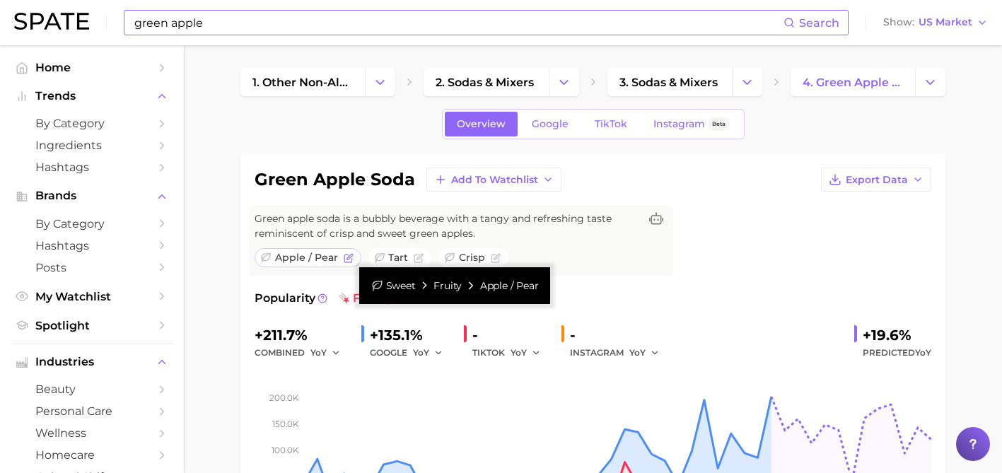
click at [313, 255] on span "apple / pear" at bounding box center [306, 257] width 63 height 15
click at [344, 257] on icon "Flag as miscategorized or irrelevant" at bounding box center [349, 258] width 10 height 10
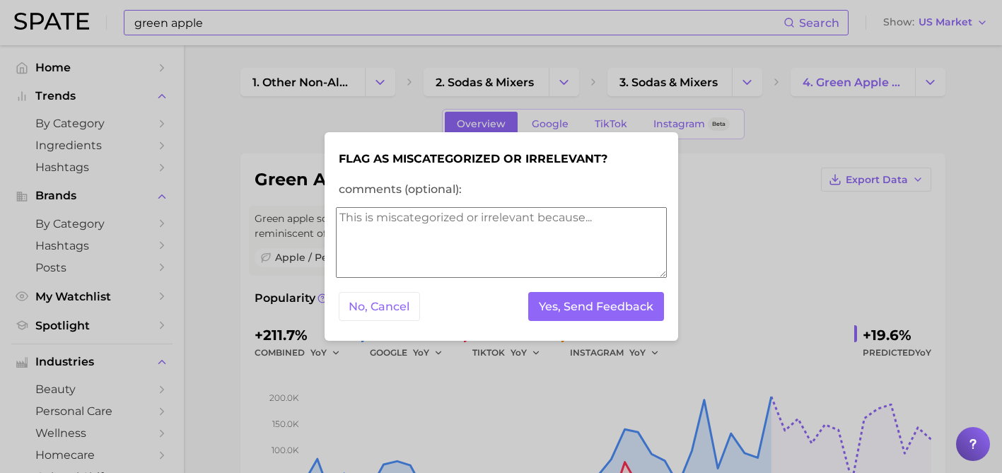
click at [769, 126] on div at bounding box center [501, 236] width 1002 height 473
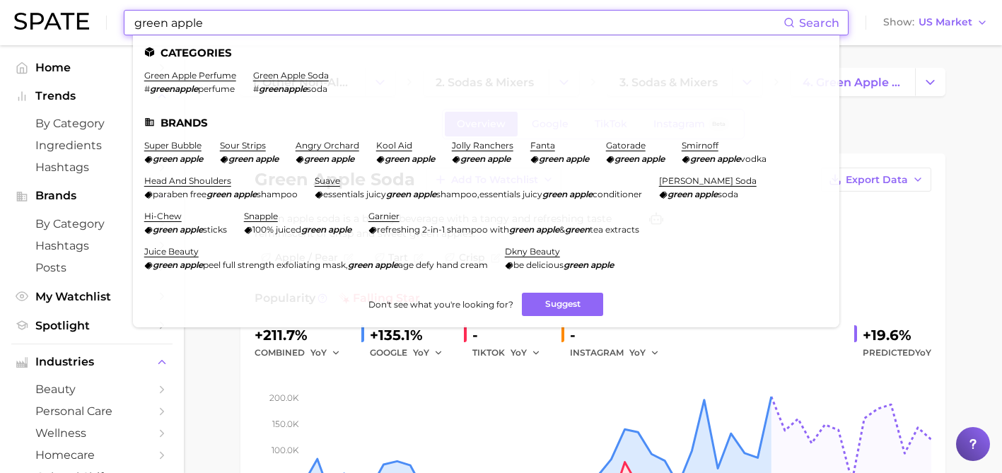
click at [170, 21] on input "green apple" at bounding box center [458, 23] width 651 height 24
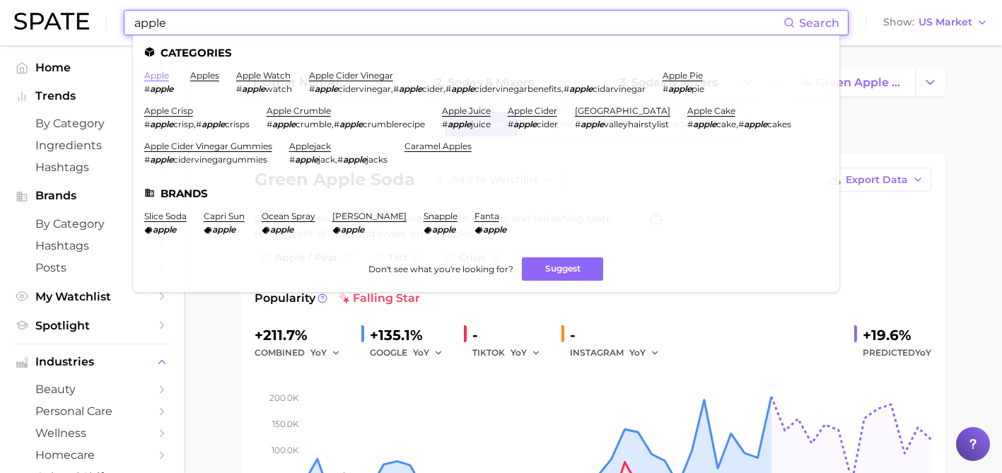
click at [161, 80] on link "apple" at bounding box center [156, 75] width 25 height 11
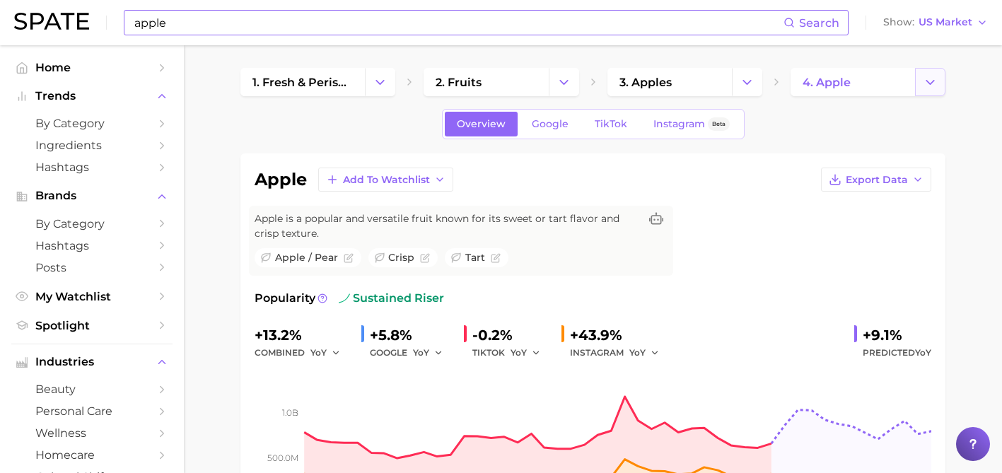
click at [930, 82] on icon "Change Category" at bounding box center [930, 82] width 15 height 15
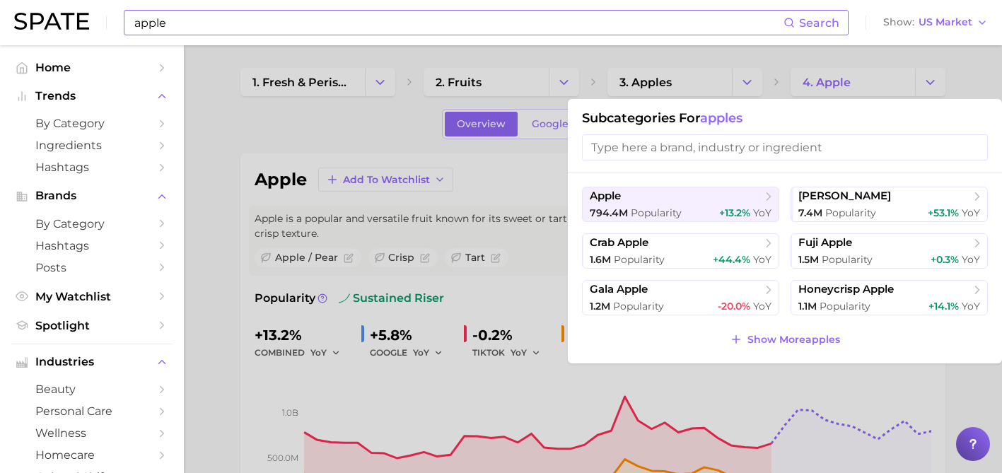
click at [924, 58] on div at bounding box center [501, 236] width 1002 height 473
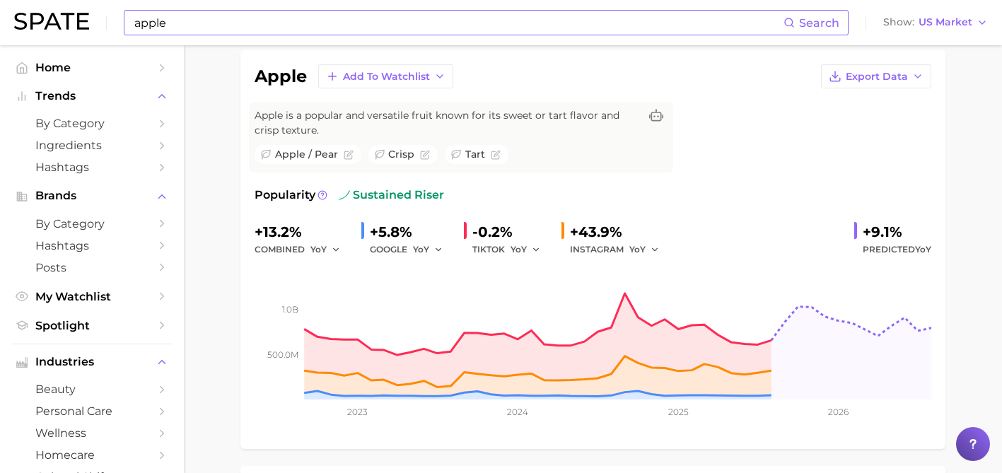
scroll to position [123, 0]
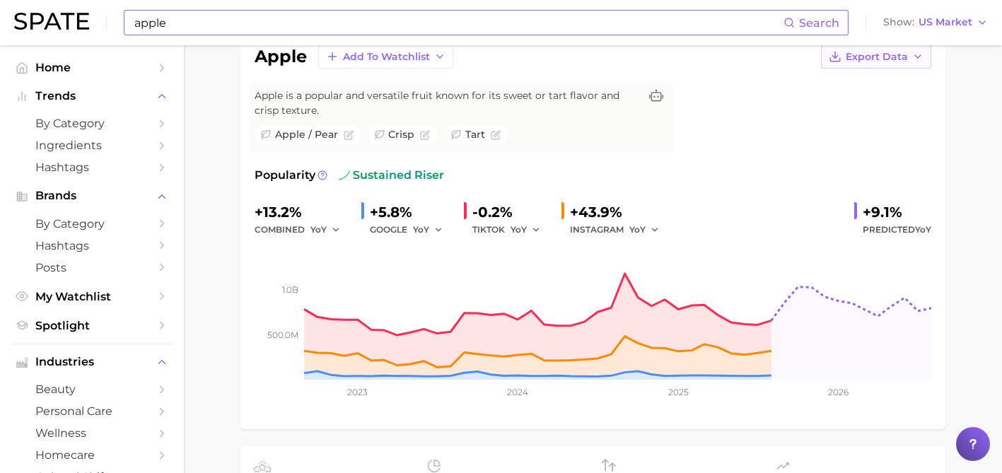
click at [898, 63] on button "Export Data" at bounding box center [876, 57] width 110 height 24
click at [881, 110] on span "Time Series Image" at bounding box center [847, 109] width 95 height 12
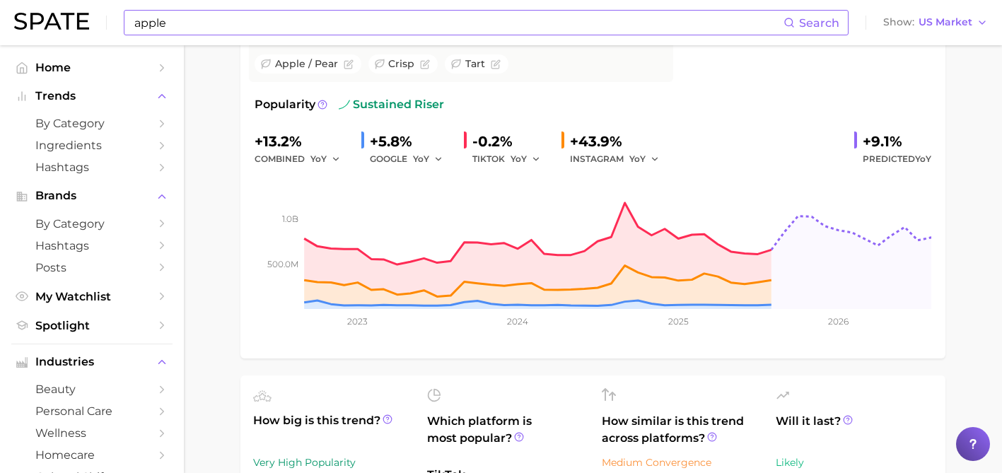
scroll to position [245, 0]
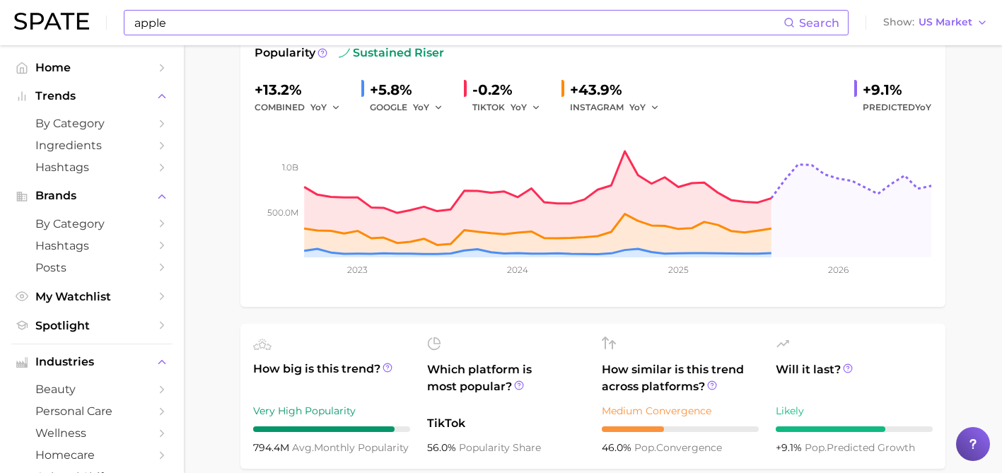
click at [928, 357] on div "Will it last? Likely +9.1% pop. predicted growth" at bounding box center [854, 397] width 157 height 120
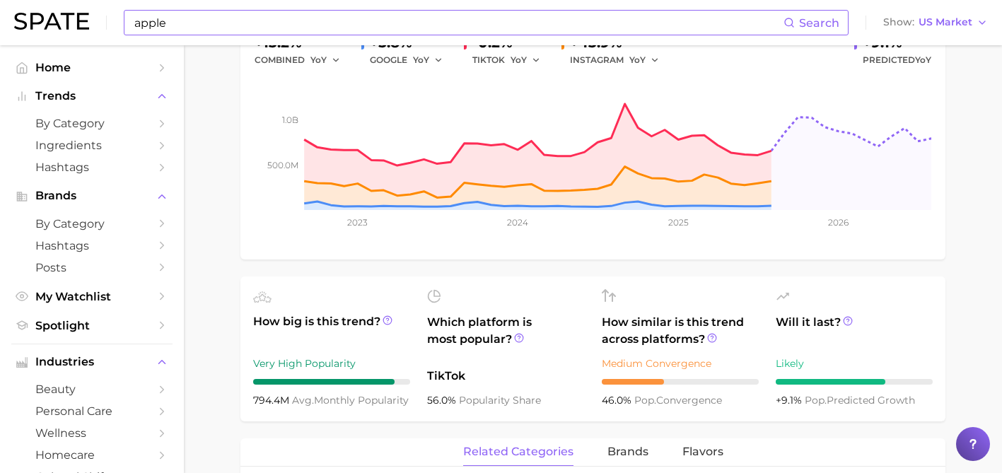
scroll to position [295, 0]
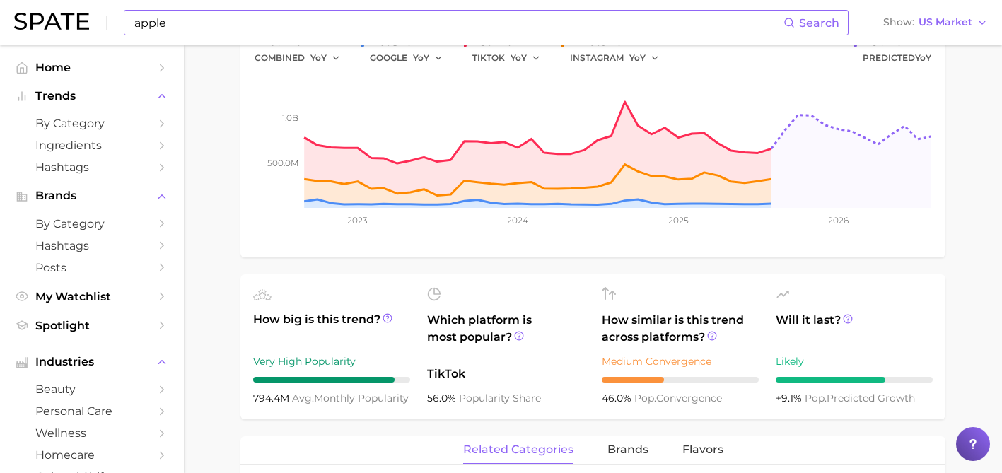
click at [216, 428] on main "1. fresh & perishable foods 2. fruits 3. apples 4. apple Overview Google TikTok…" at bounding box center [593, 464] width 818 height 1428
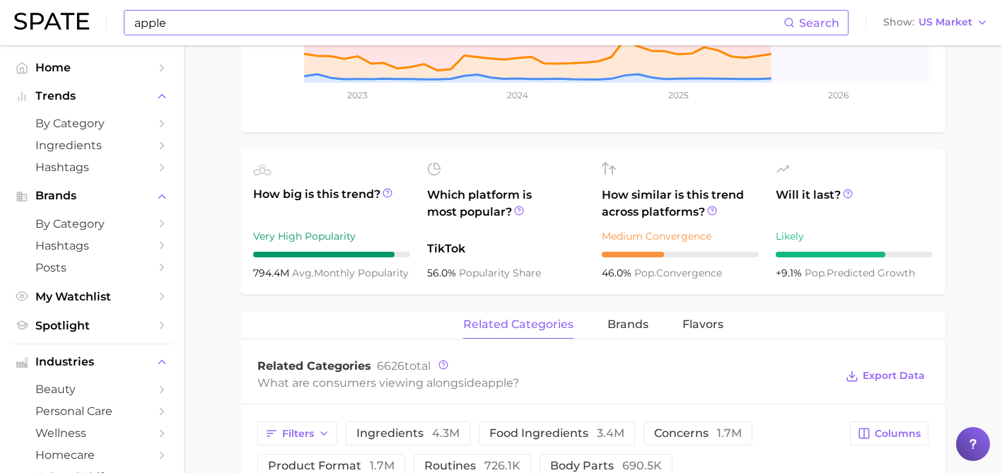
scroll to position [469, 0]
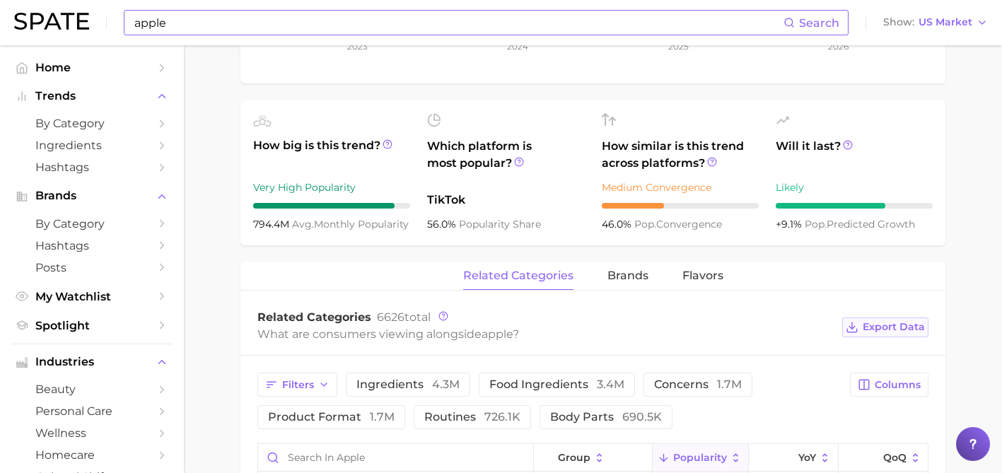
click at [902, 327] on span "Export Data" at bounding box center [894, 327] width 62 height 12
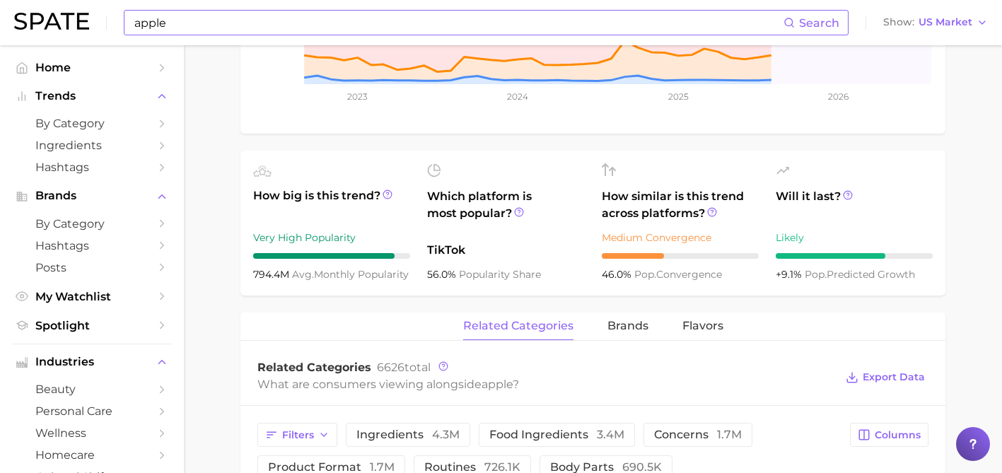
click at [144, 25] on input "apple" at bounding box center [458, 23] width 651 height 24
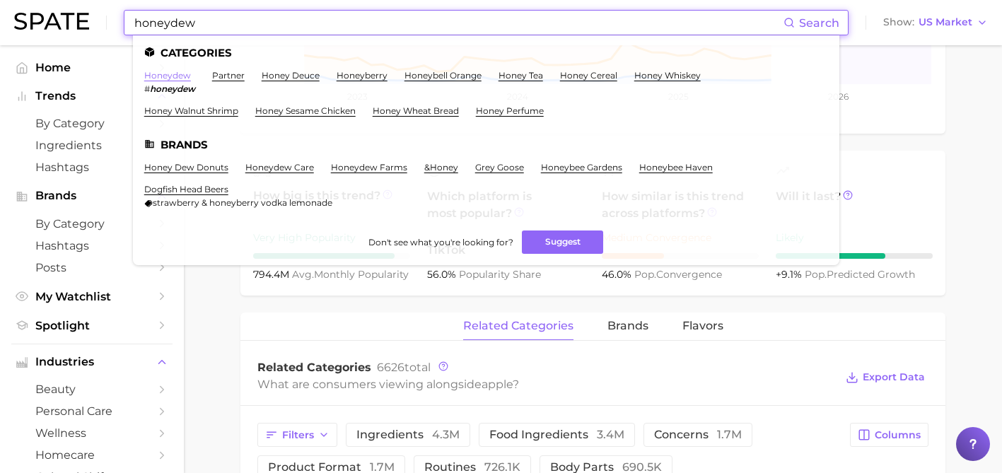
type input "honeydew"
click at [160, 73] on link "honeydew" at bounding box center [167, 75] width 47 height 11
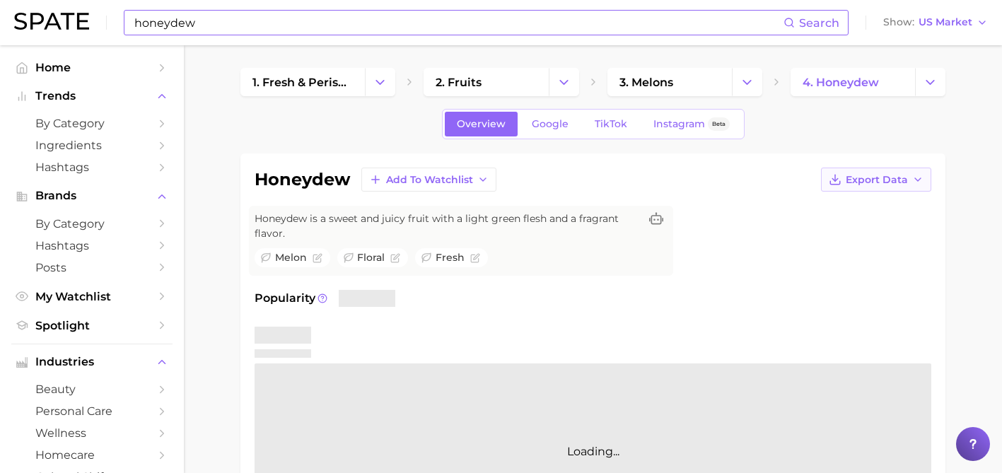
click at [879, 180] on span "Export Data" at bounding box center [877, 180] width 62 height 12
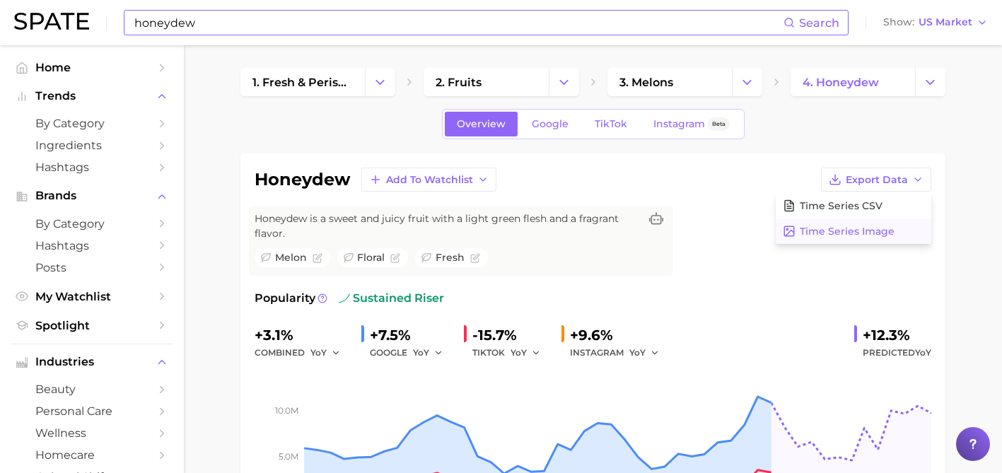
click at [854, 228] on span "Time Series Image" at bounding box center [847, 232] width 95 height 12
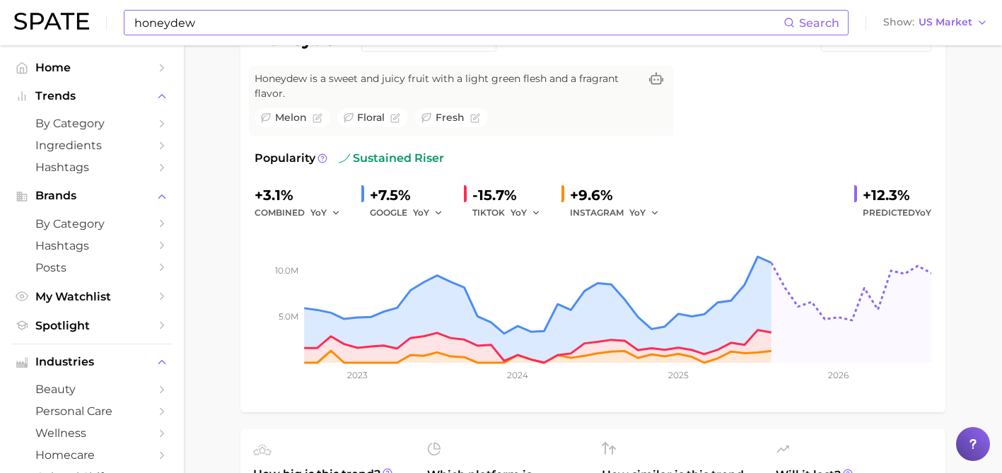
scroll to position [182, 0]
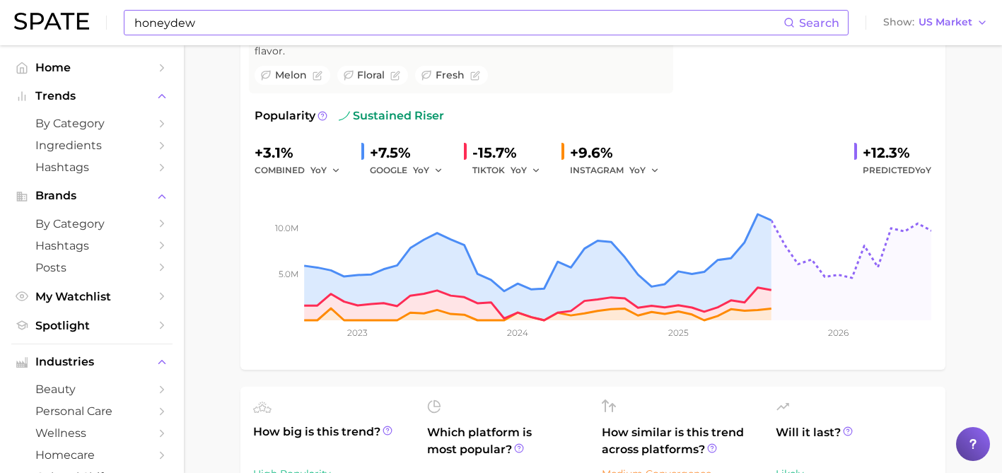
click at [802, 392] on ul "How big is this trend? High Popularity 6.6m avg. monthly popularity Which platf…" at bounding box center [593, 459] width 705 height 145
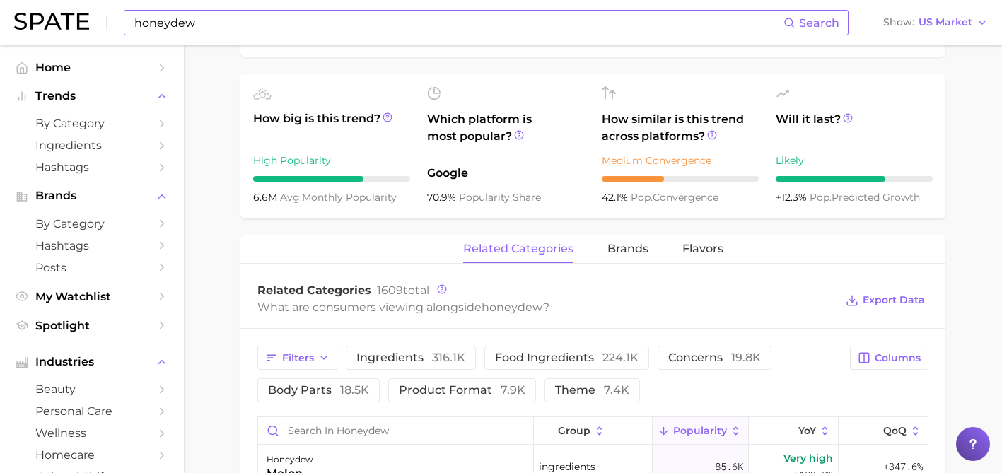
scroll to position [497, 0]
click at [869, 310] on span "Export Data" at bounding box center [885, 299] width 86 height 33
click at [871, 302] on span "Export Data" at bounding box center [894, 300] width 62 height 12
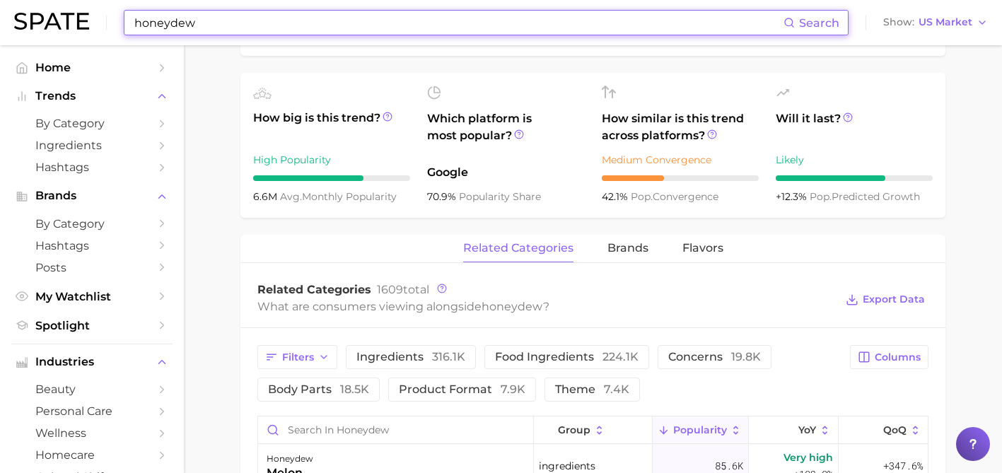
click at [181, 21] on input "honeydew" at bounding box center [458, 23] width 651 height 24
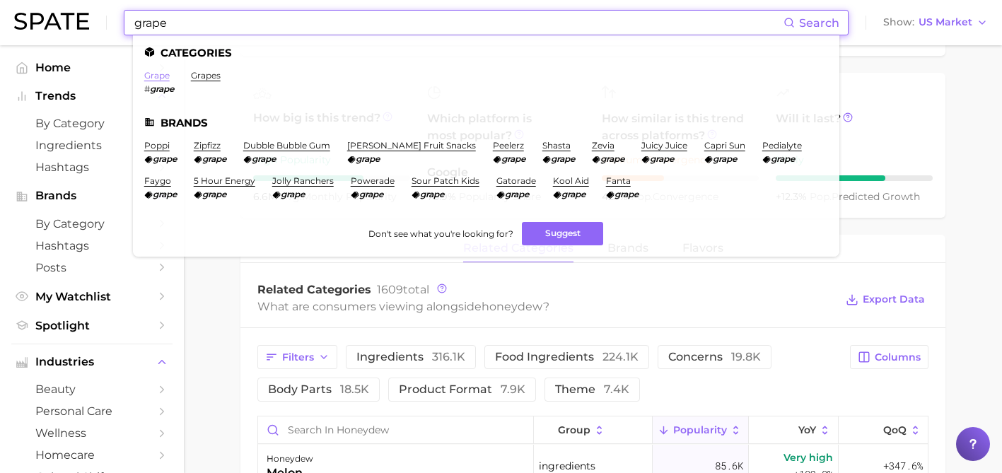
click at [165, 71] on link "grape" at bounding box center [156, 75] width 25 height 11
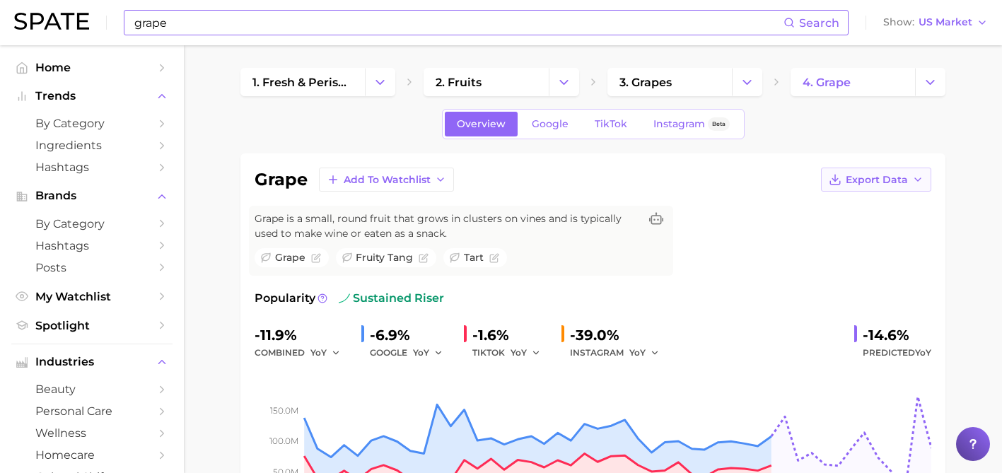
click at [856, 182] on span "Export Data" at bounding box center [877, 180] width 62 height 12
click at [849, 228] on span "Time Series Image" at bounding box center [847, 232] width 95 height 12
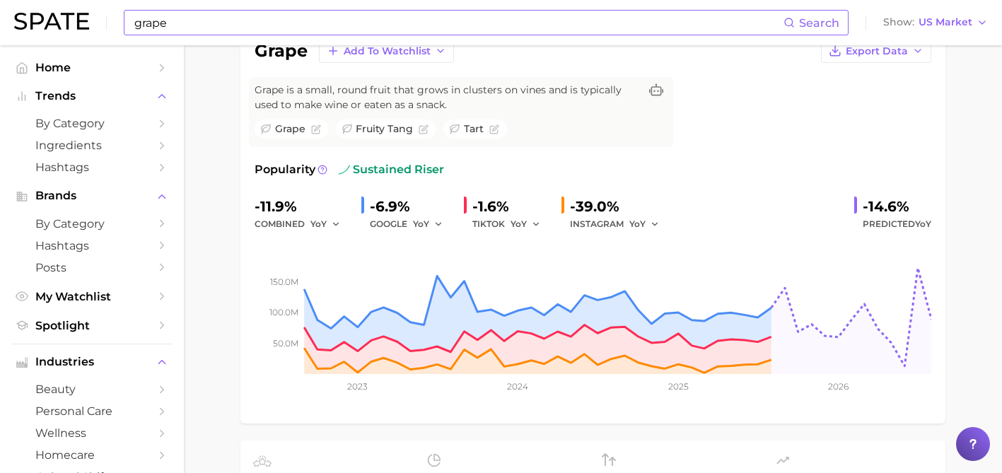
scroll to position [155, 0]
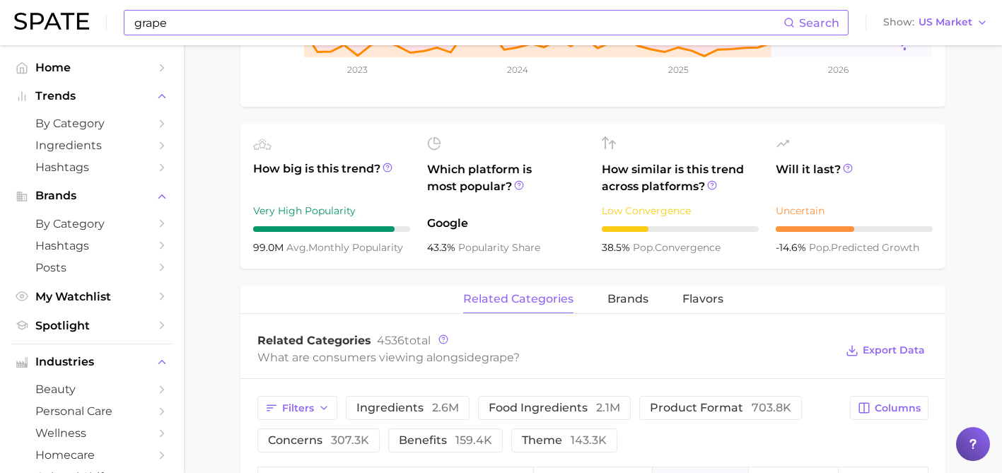
scroll to position [466, 0]
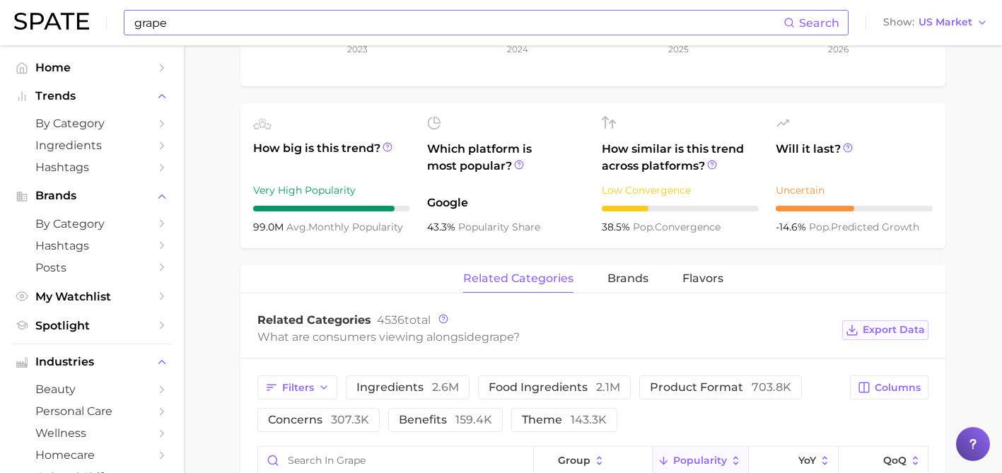
click at [891, 335] on span "Export Data" at bounding box center [894, 330] width 62 height 12
click at [147, 26] on input "grape" at bounding box center [458, 23] width 651 height 24
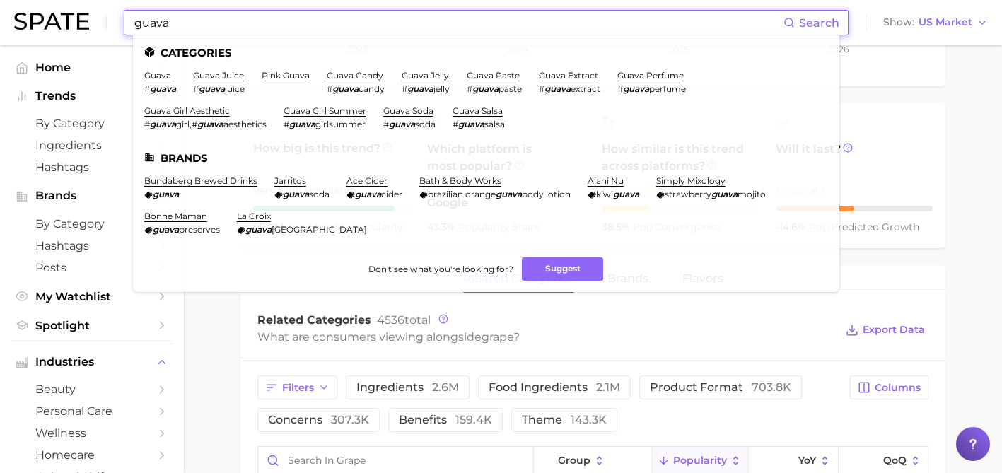
click at [133, 21] on input "guava" at bounding box center [458, 23] width 651 height 24
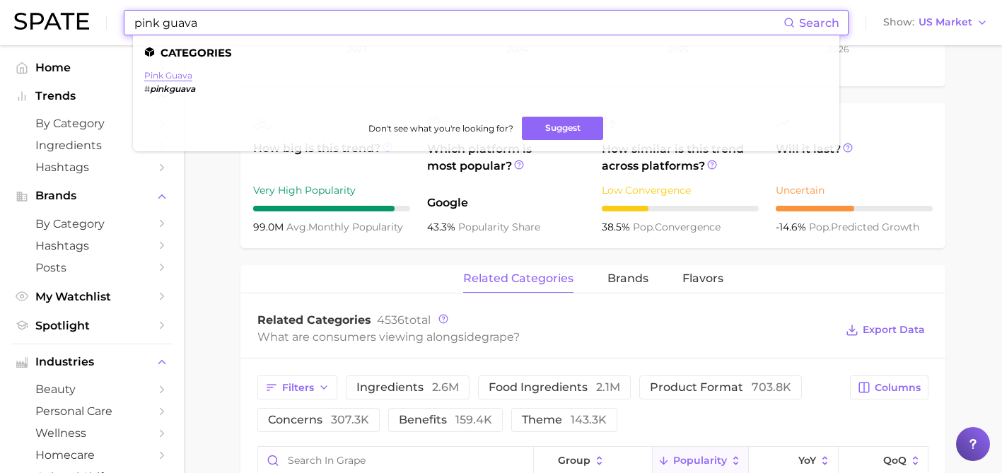
type input "pink guava"
click at [163, 73] on link "pink guava" at bounding box center [168, 75] width 48 height 11
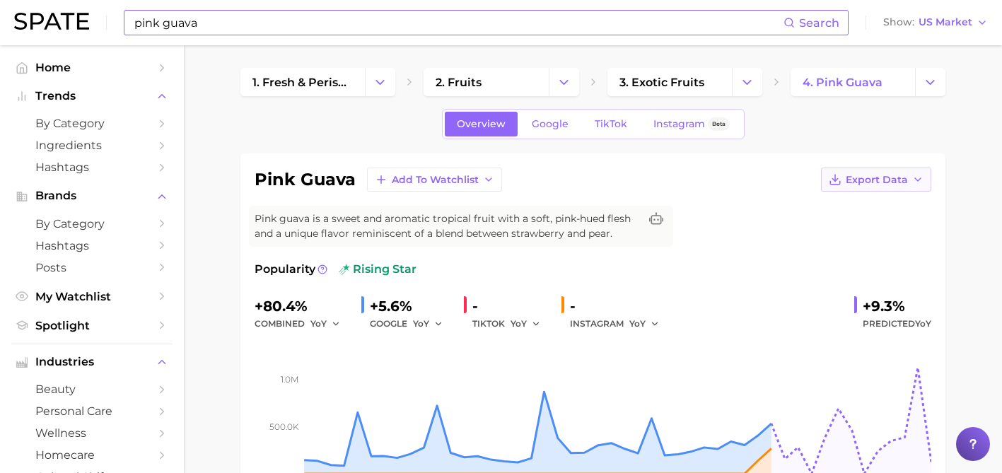
click at [840, 176] on icon "button" at bounding box center [835, 179] width 13 height 13
click at [828, 230] on span "Time Series Image" at bounding box center [847, 232] width 95 height 12
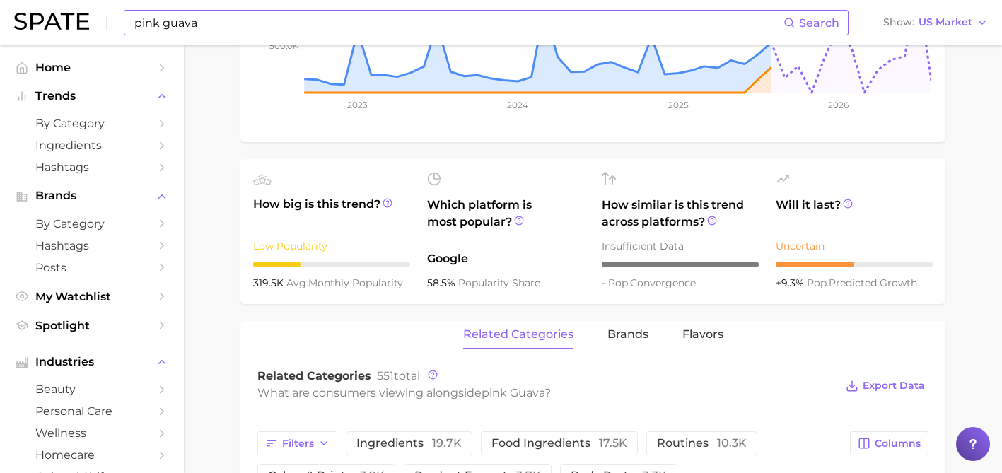
scroll to position [382, 0]
click at [905, 388] on span "Export Data" at bounding box center [894, 385] width 62 height 12
click at [307, 23] on input "pink guava" at bounding box center [458, 23] width 651 height 24
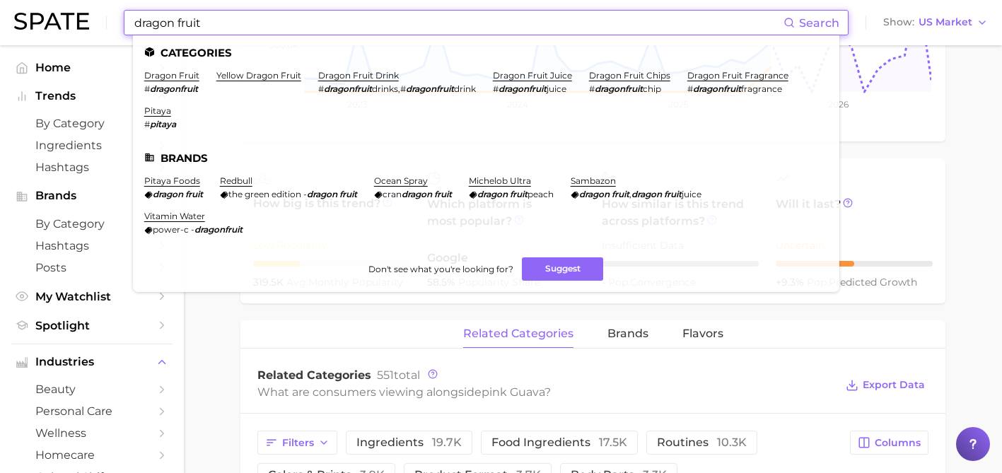
click at [193, 69] on ul "Categories dragon fruit # dragonfruit yellow dragon fruit dragon fruit drink # …" at bounding box center [486, 163] width 707 height 257
click at [189, 74] on link "dragon fruit" at bounding box center [171, 75] width 55 height 11
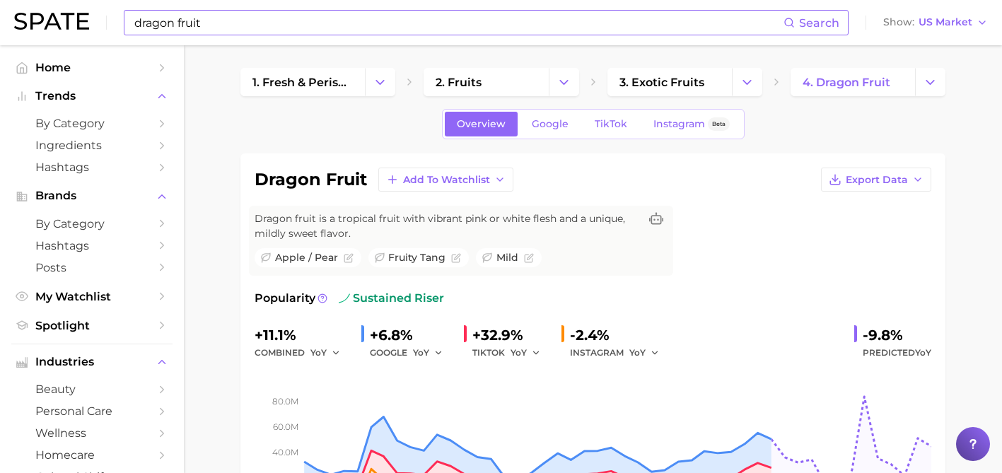
click at [205, 24] on input "dragon fruit" at bounding box center [458, 23] width 651 height 24
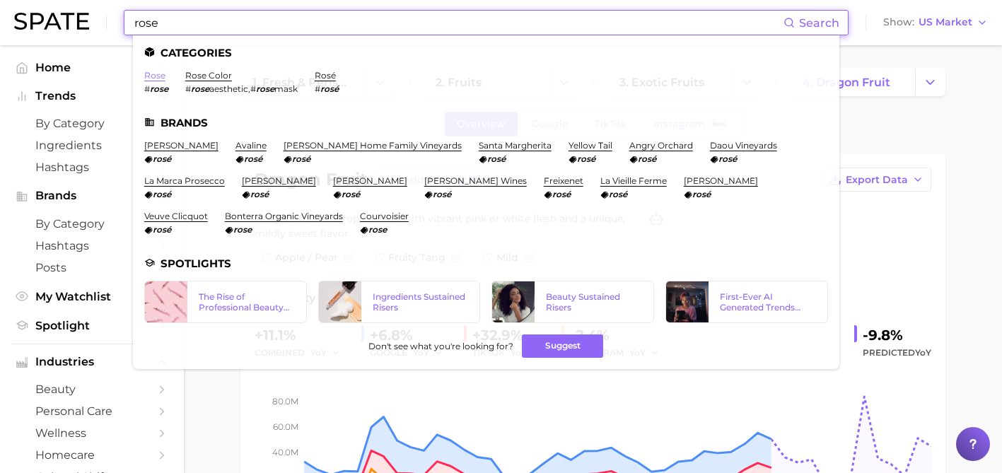
click at [156, 75] on link "rose" at bounding box center [154, 75] width 21 height 11
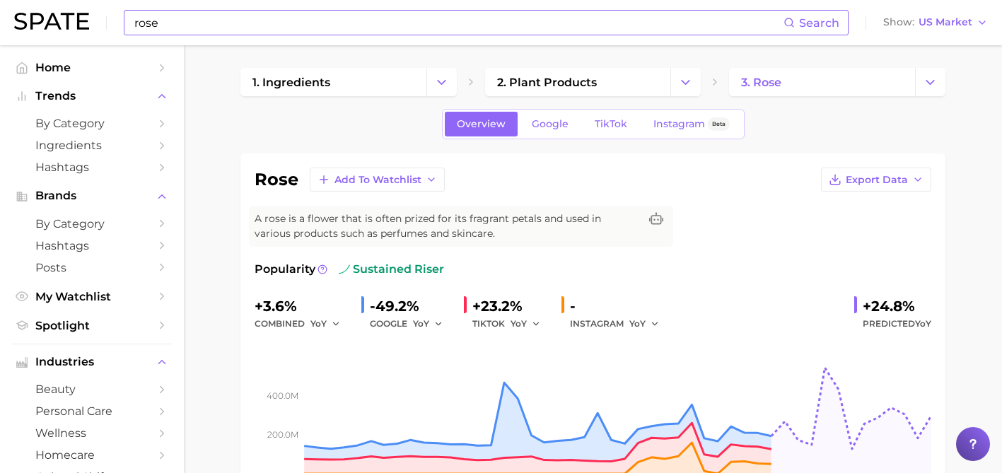
click at [847, 185] on button "Export Data" at bounding box center [876, 180] width 110 height 24
click at [840, 228] on span "Time Series Image" at bounding box center [847, 232] width 95 height 12
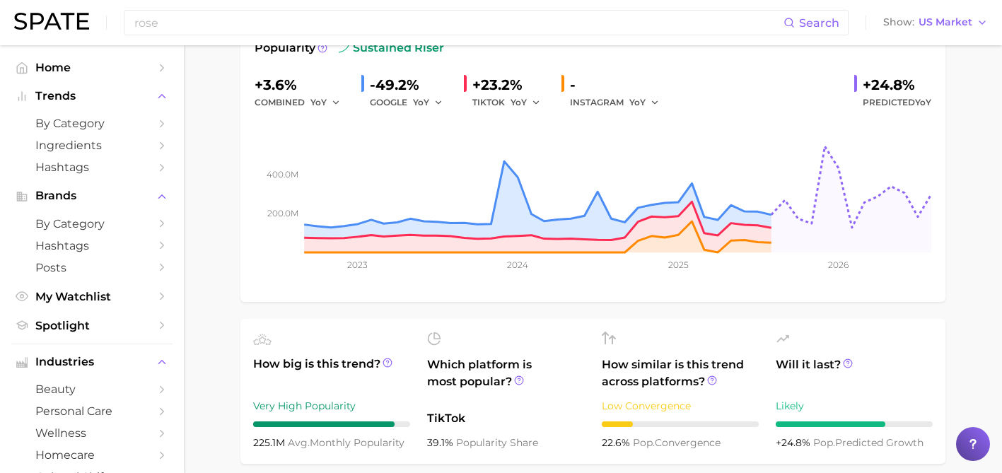
scroll to position [258, 0]
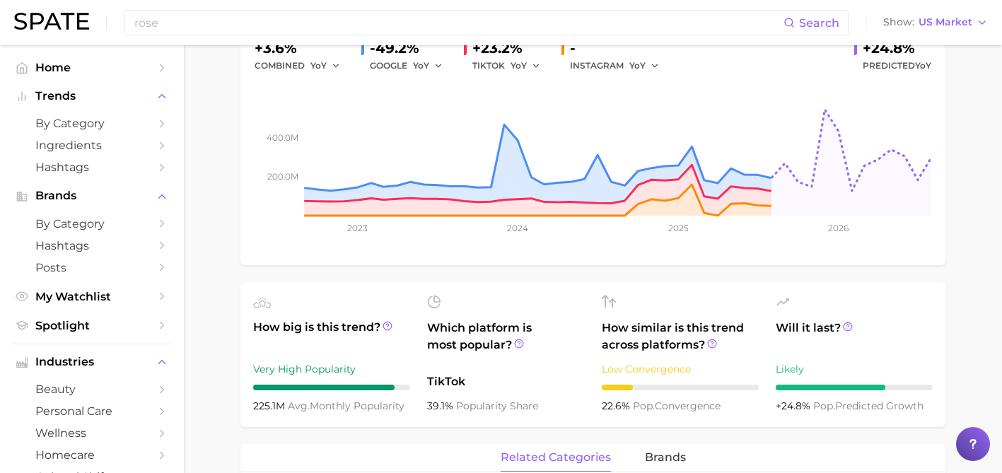
click at [916, 320] on span "Will it last?" at bounding box center [854, 337] width 157 height 34
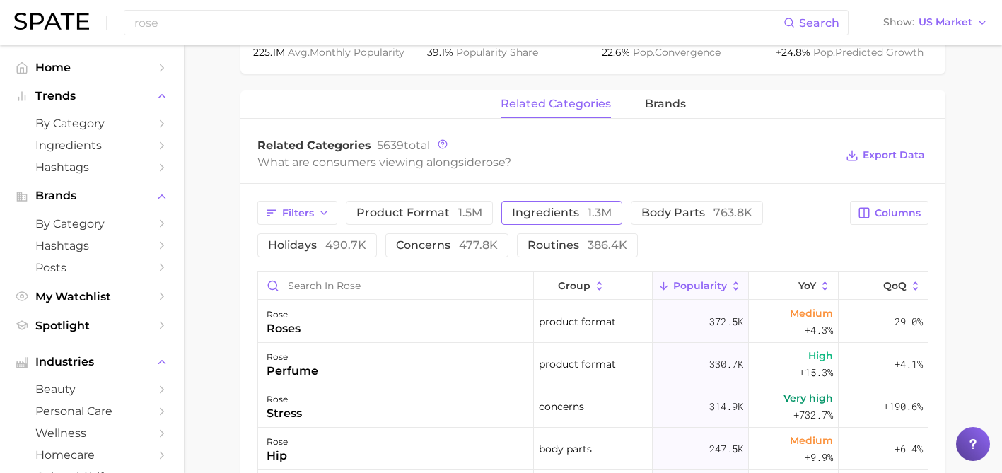
scroll to position [604, 0]
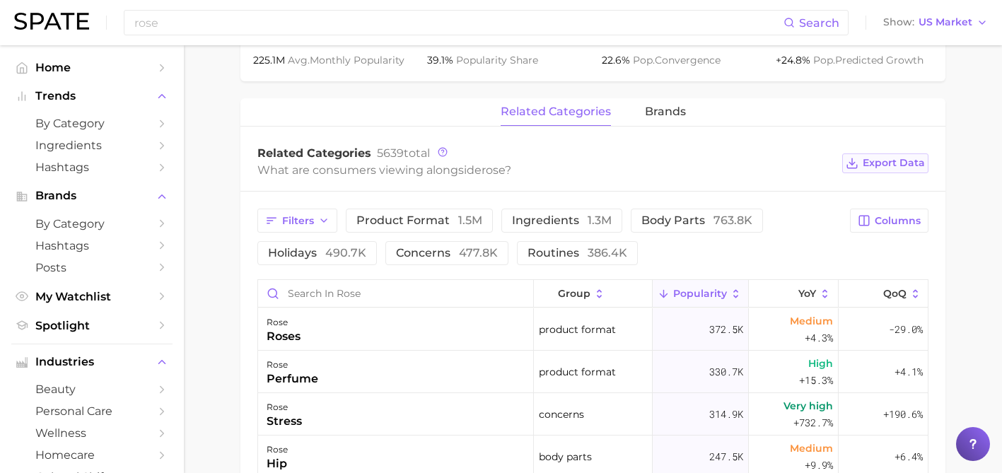
click at [876, 158] on span "Export Data" at bounding box center [894, 163] width 62 height 12
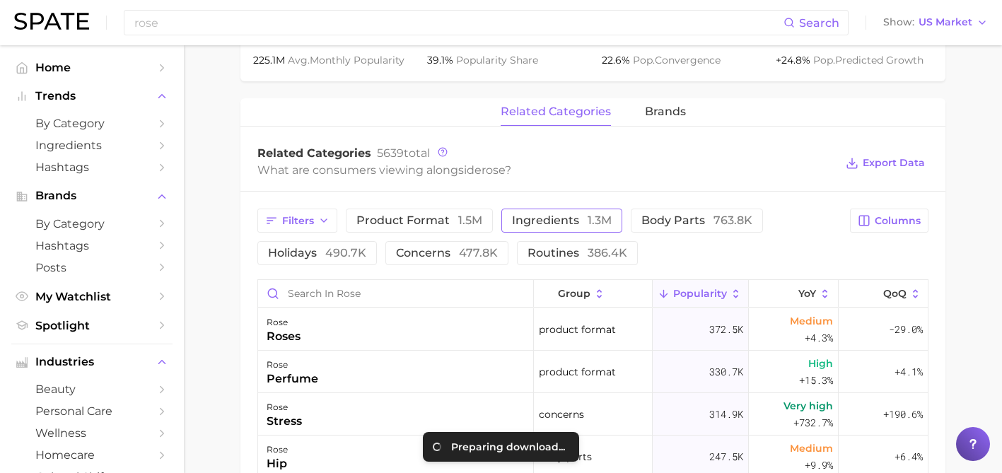
click at [597, 232] on button "ingredients 1.3m" at bounding box center [562, 221] width 121 height 24
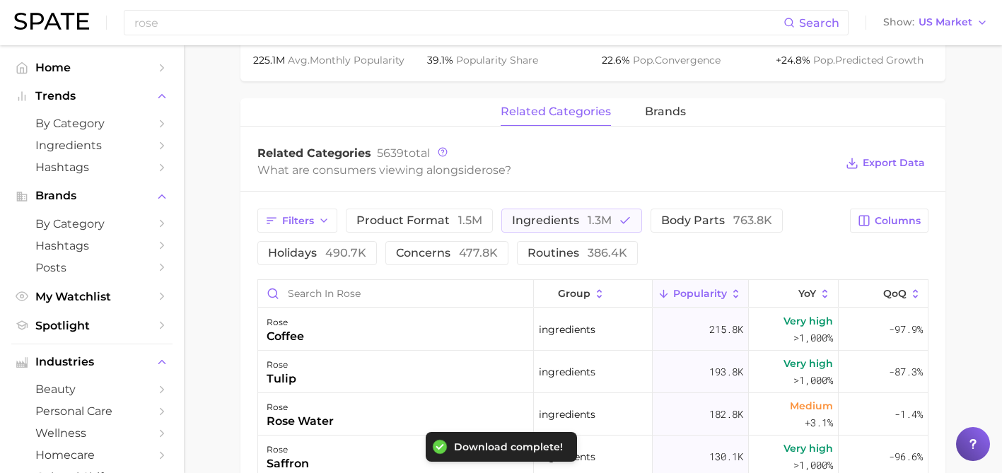
click at [690, 181] on div "Related Categories 5639 total What are consumers viewing alongside rose ? Expor…" at bounding box center [593, 163] width 705 height 57
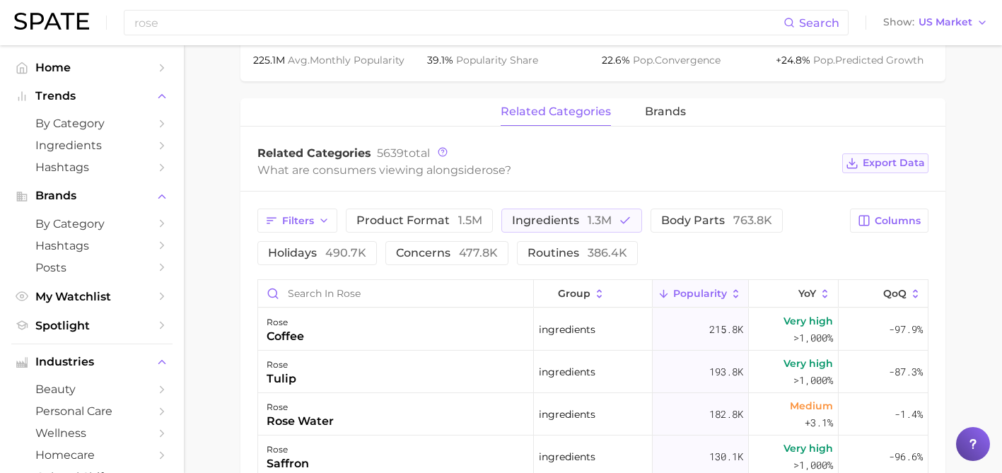
click at [860, 158] on button "Export Data" at bounding box center [885, 163] width 86 height 20
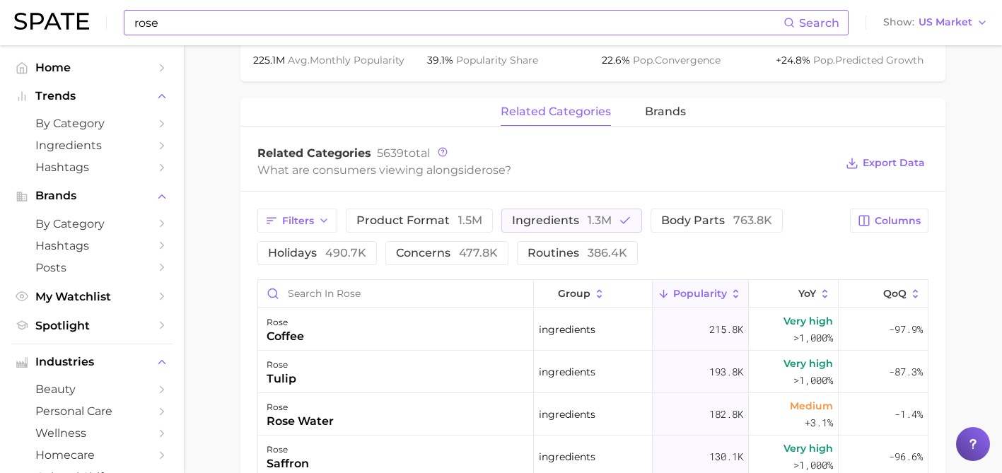
click at [313, 33] on input "rose" at bounding box center [458, 23] width 651 height 24
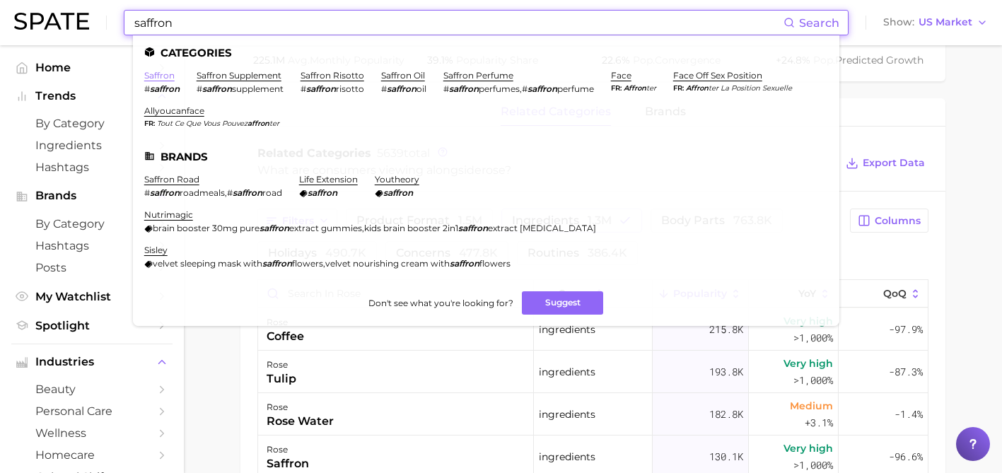
type input "saffron"
click at [168, 76] on link "saffron" at bounding box center [159, 75] width 30 height 11
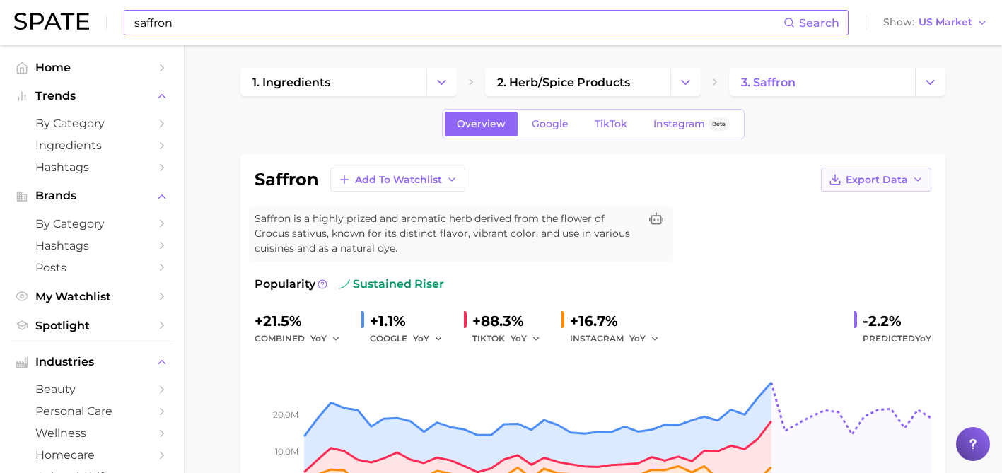
click at [860, 177] on span "Export Data" at bounding box center [877, 180] width 62 height 12
click at [857, 230] on span "Time Series Image" at bounding box center [847, 232] width 95 height 12
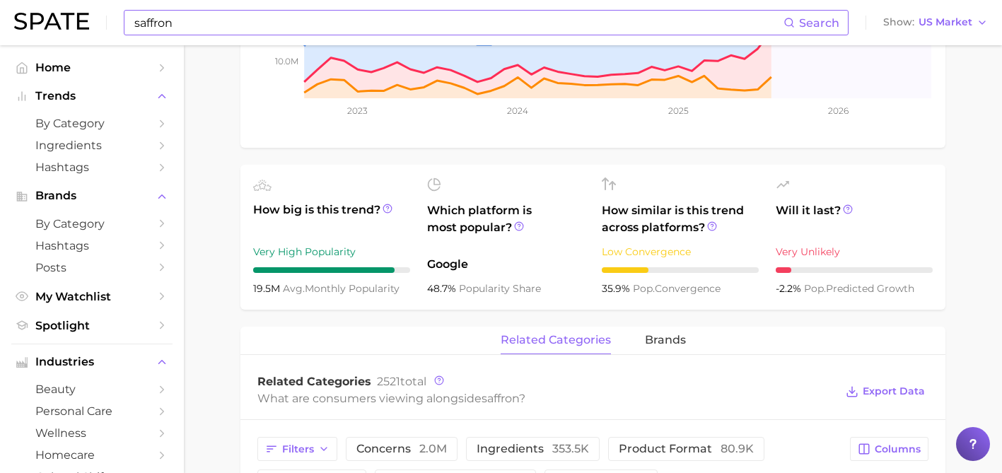
scroll to position [405, 0]
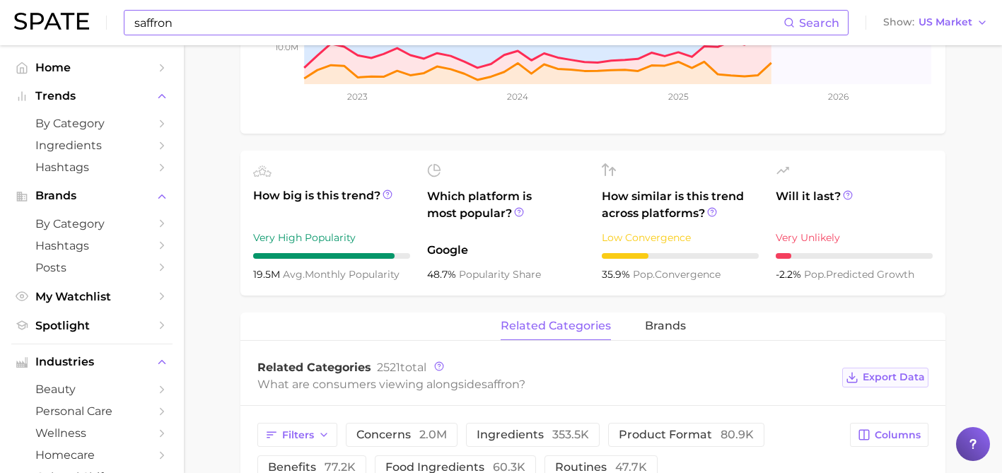
click at [889, 370] on button "Export Data" at bounding box center [885, 378] width 86 height 20
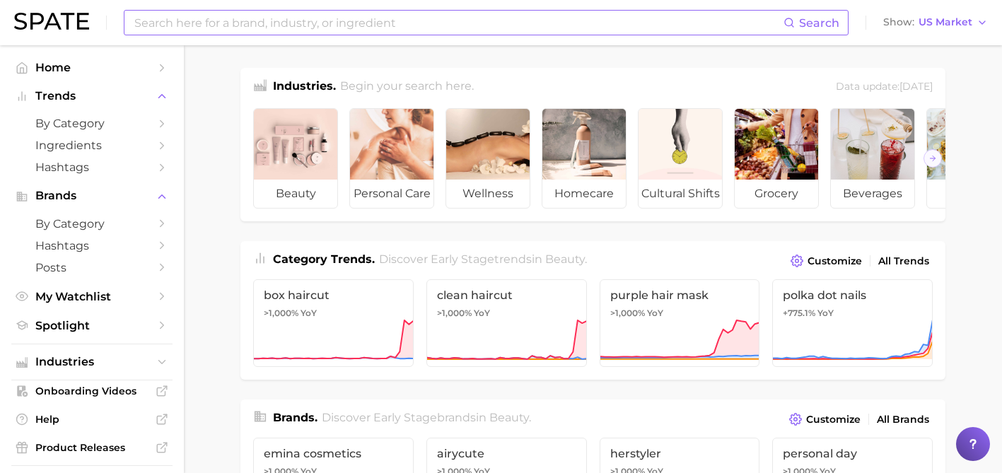
click at [253, 23] on input at bounding box center [458, 23] width 651 height 24
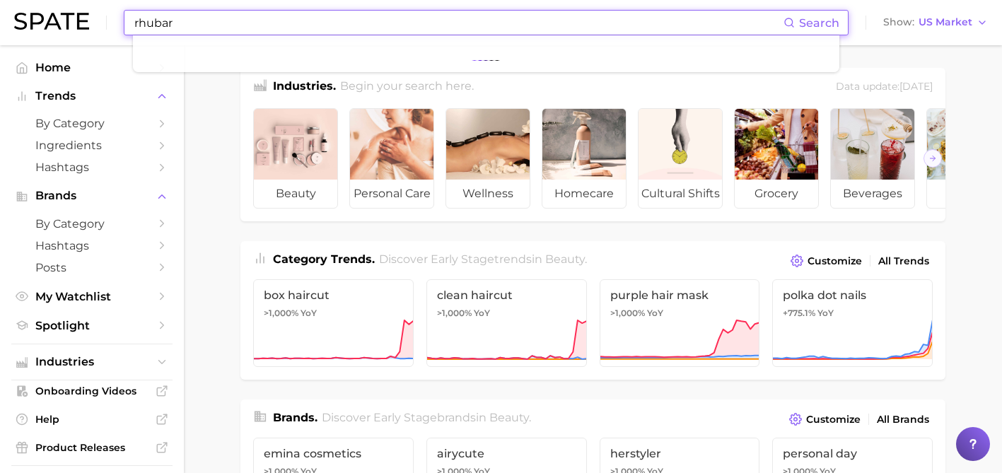
type input "rhubarb"
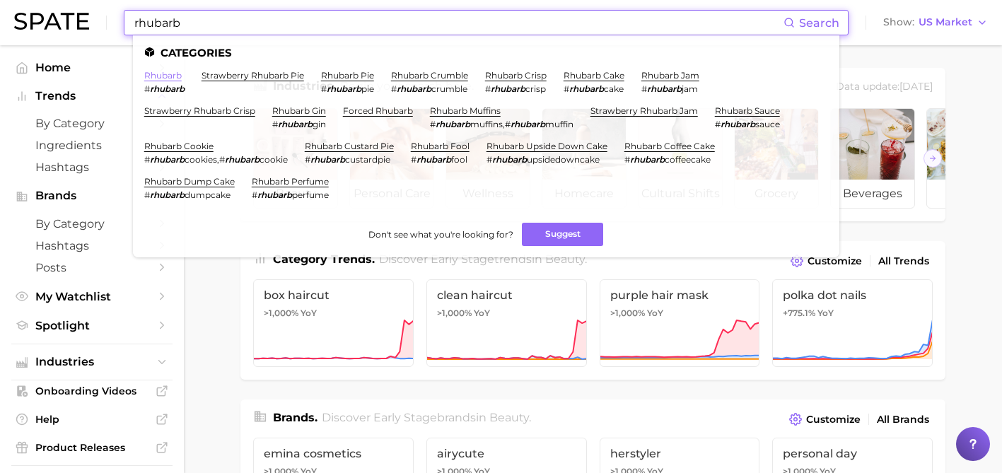
click at [171, 74] on link "rhubarb" at bounding box center [162, 75] width 37 height 11
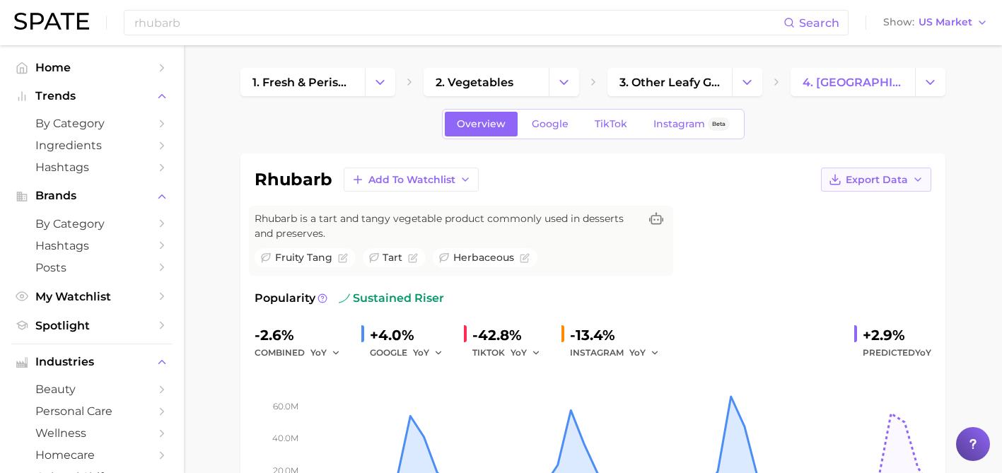
click at [893, 178] on span "Export Data" at bounding box center [877, 180] width 62 height 12
click at [869, 224] on button "Time Series Image" at bounding box center [854, 231] width 156 height 25
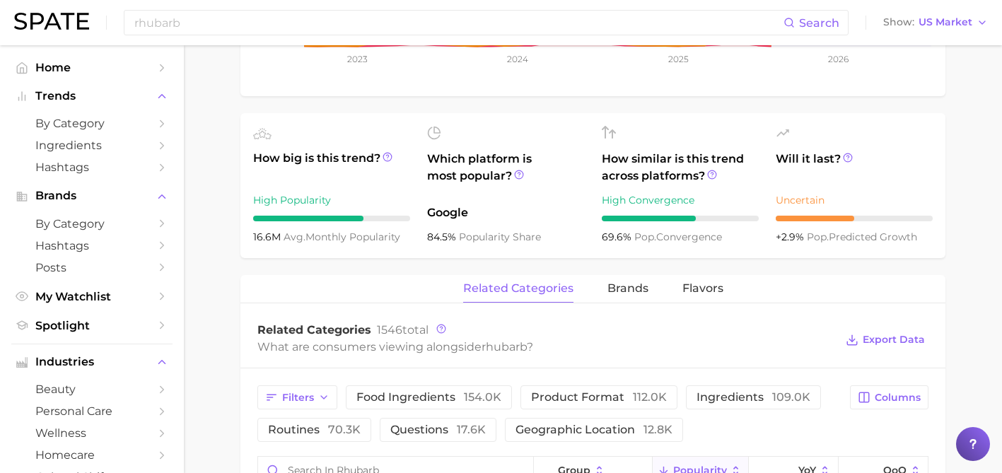
scroll to position [475, 0]
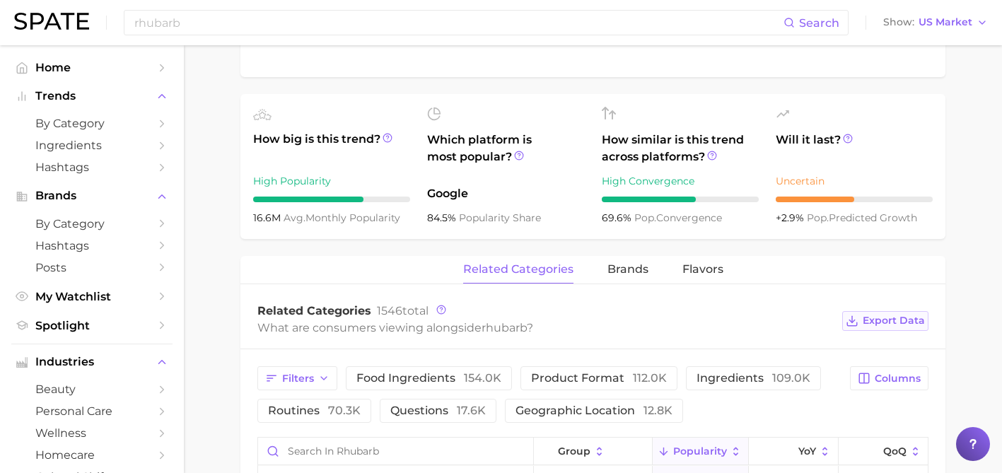
click at [866, 318] on span "Export Data" at bounding box center [894, 321] width 62 height 12
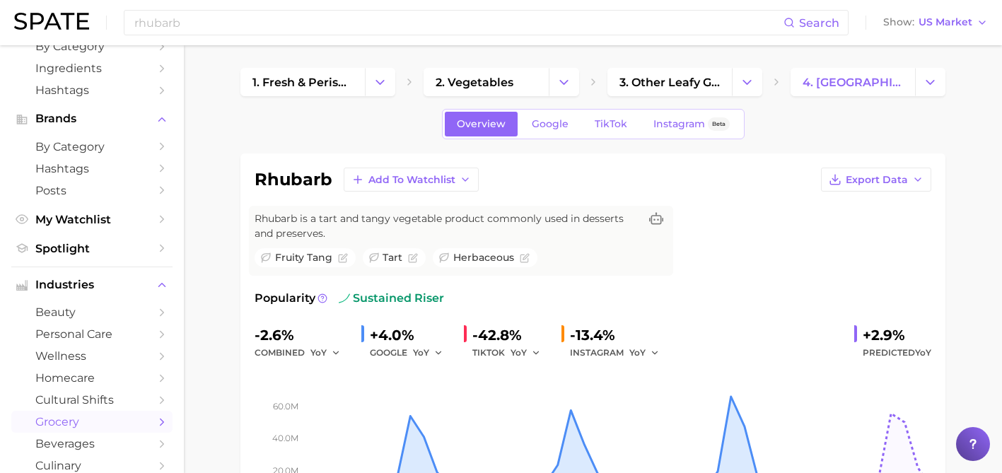
scroll to position [114, 0]
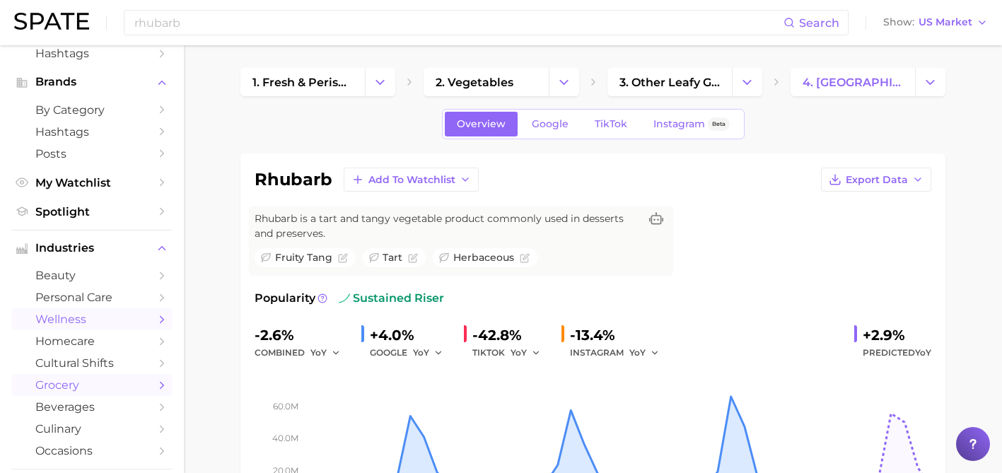
click at [112, 317] on span "wellness" at bounding box center [91, 319] width 113 height 13
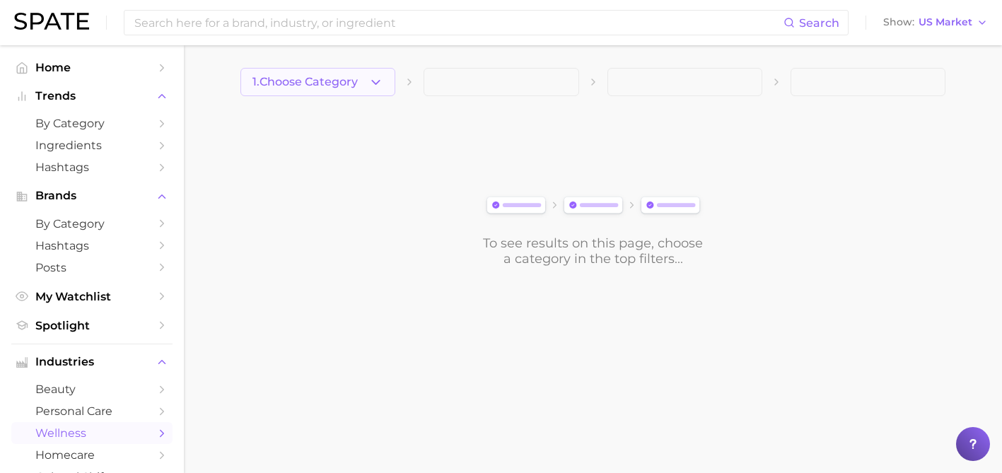
click at [338, 89] on button "1. Choose Category" at bounding box center [318, 82] width 155 height 28
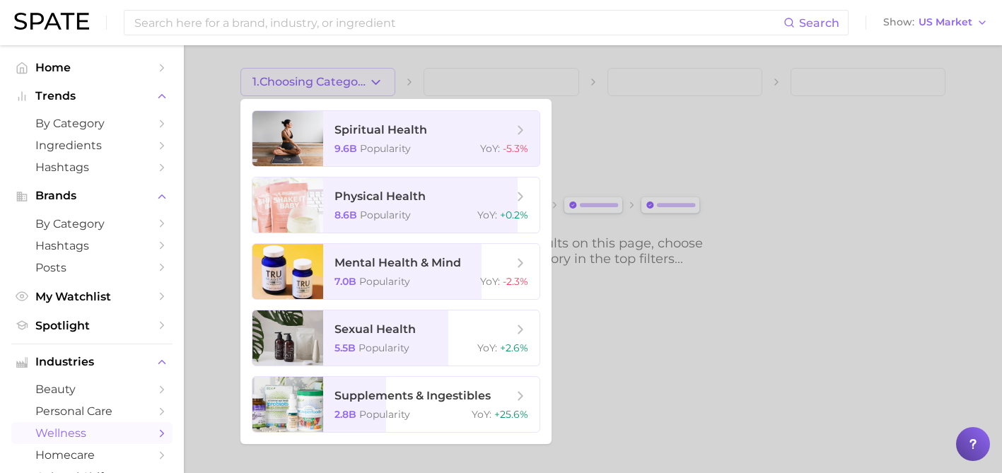
click at [236, 265] on div at bounding box center [501, 236] width 1002 height 473
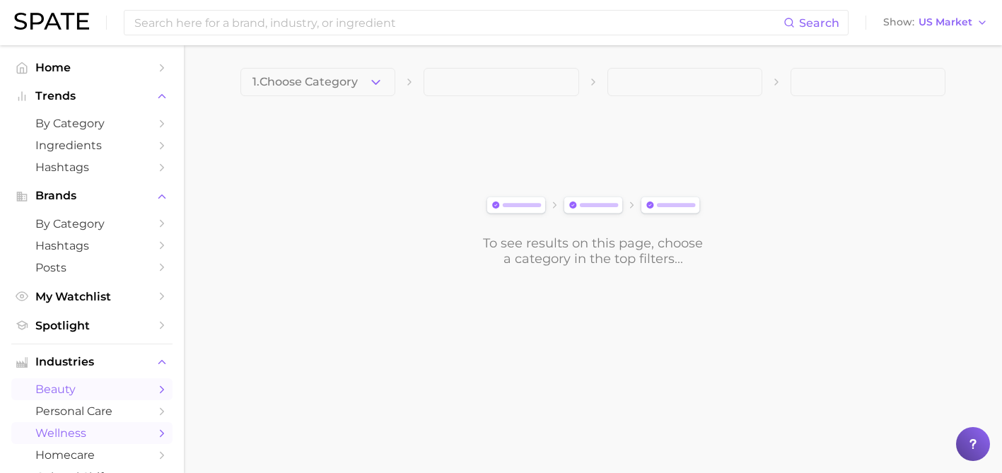
click at [160, 385] on link "beauty" at bounding box center [91, 389] width 161 height 22
click at [361, 88] on button "1. Choose Category" at bounding box center [318, 82] width 155 height 28
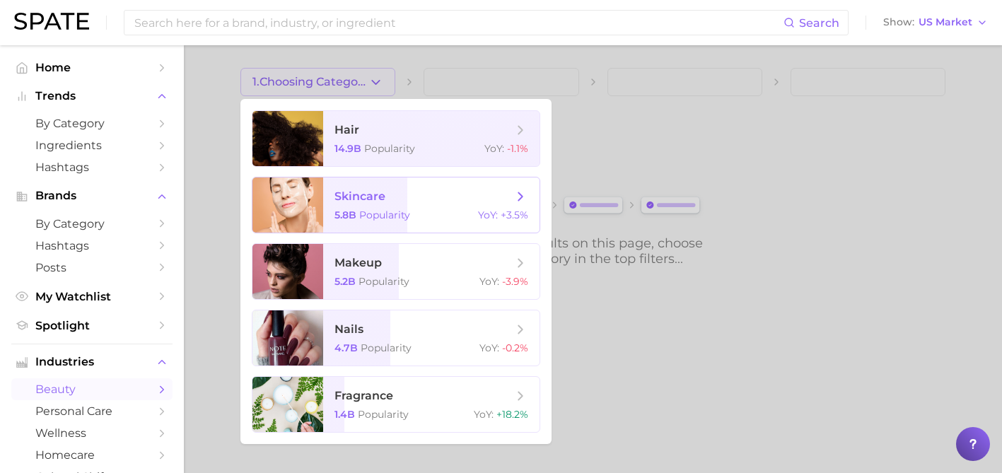
click at [422, 184] on span "skincare 5.8b Popularity YoY : +3.5%" at bounding box center [431, 205] width 216 height 55
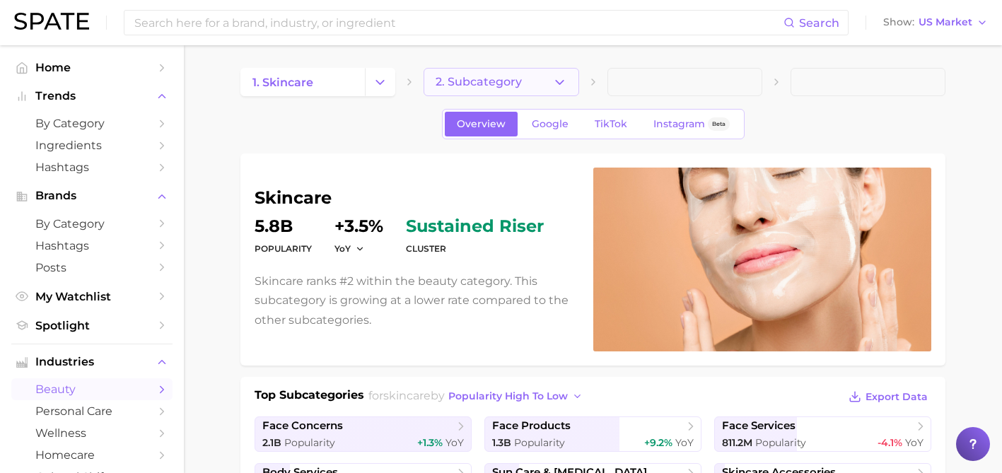
click at [495, 78] on span "2. Subcategory" at bounding box center [479, 82] width 86 height 13
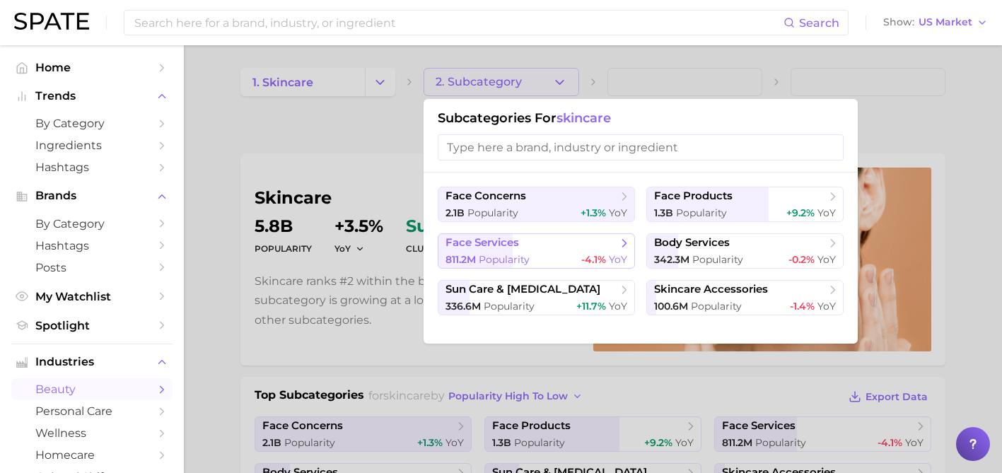
click at [540, 248] on span "face services" at bounding box center [532, 243] width 172 height 14
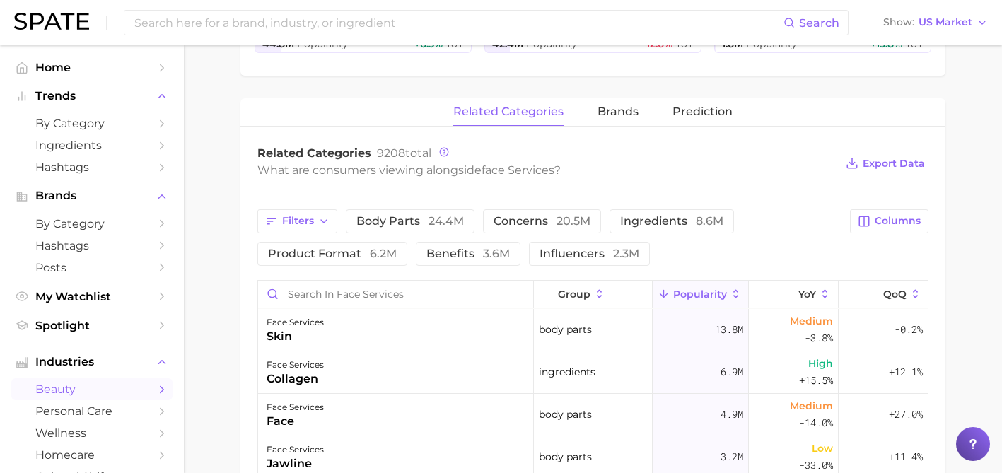
scroll to position [446, 0]
click at [376, 246] on span "6.2m" at bounding box center [383, 252] width 27 height 13
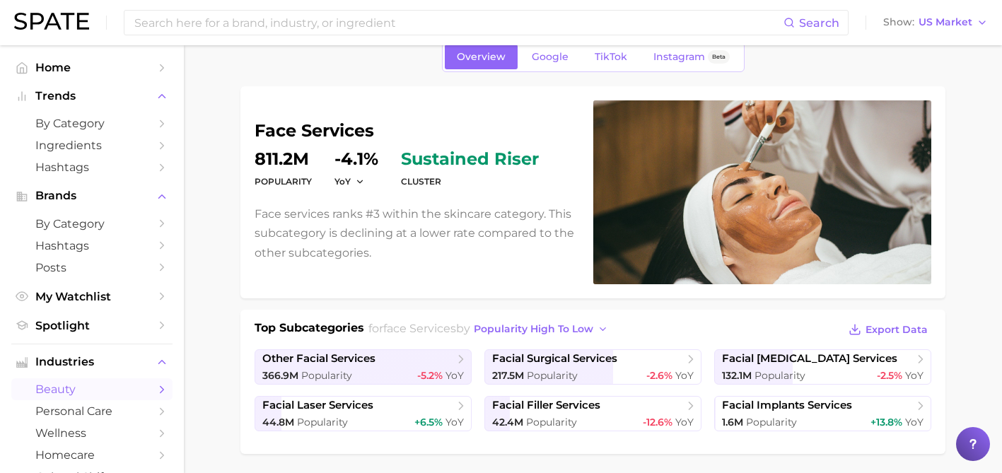
scroll to position [70, 0]
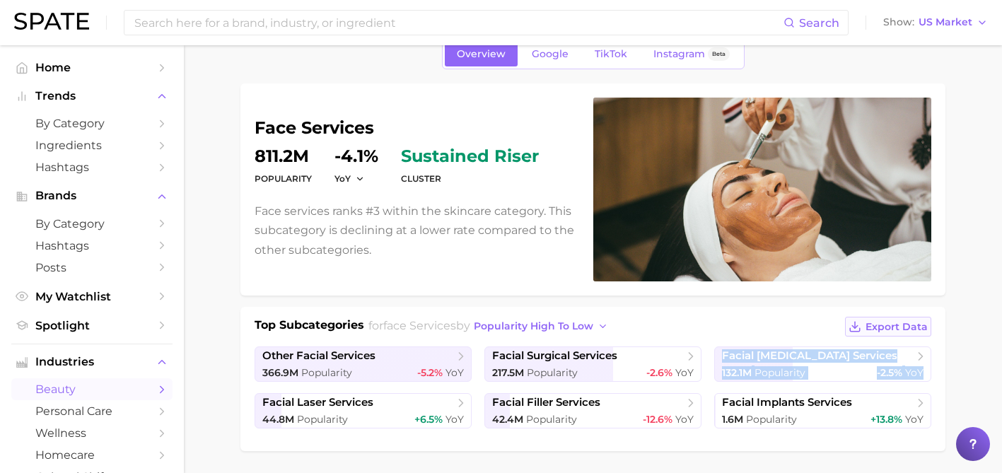
click at [889, 330] on span "Export Data" at bounding box center [897, 327] width 62 height 12
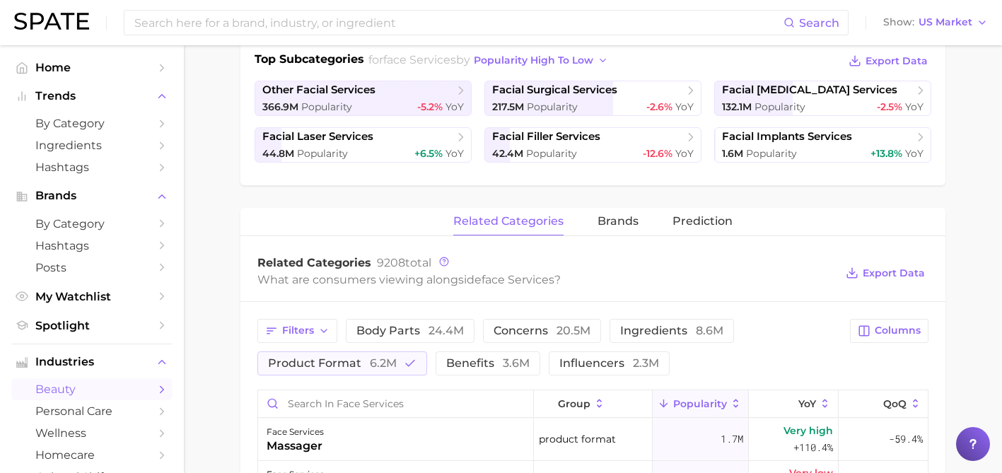
scroll to position [337, 0]
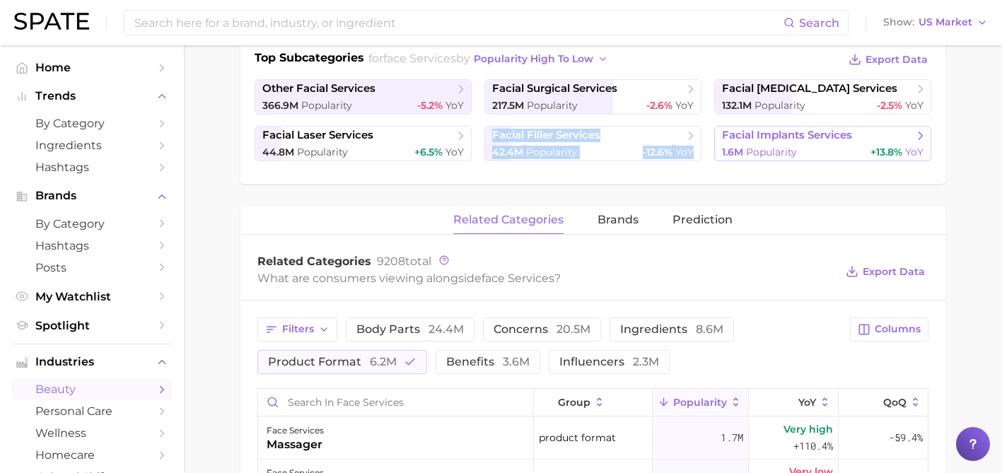
click at [762, 141] on span "facial implants services" at bounding box center [787, 135] width 130 height 13
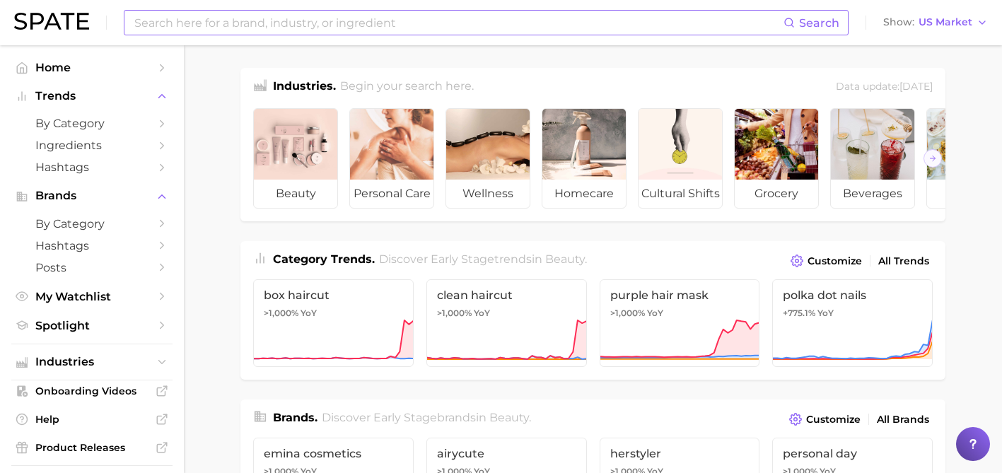
click at [340, 23] on input at bounding box center [458, 23] width 651 height 24
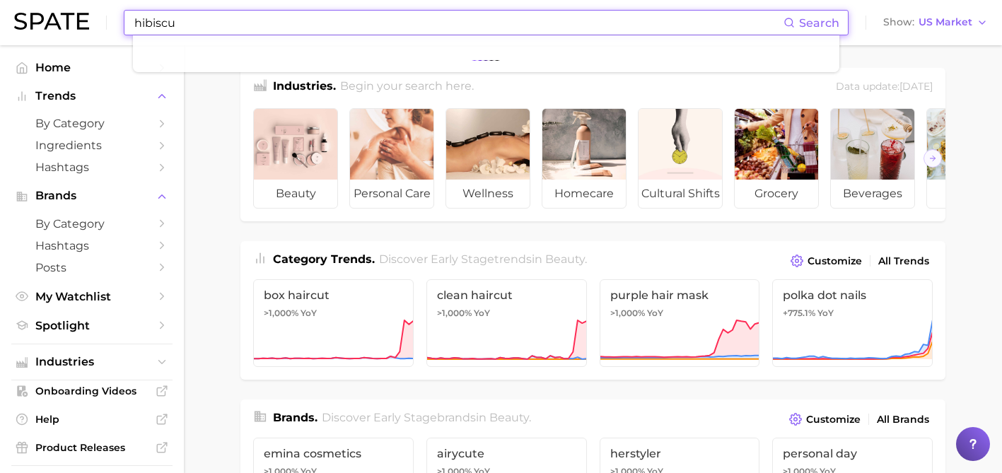
type input "hibiscus"
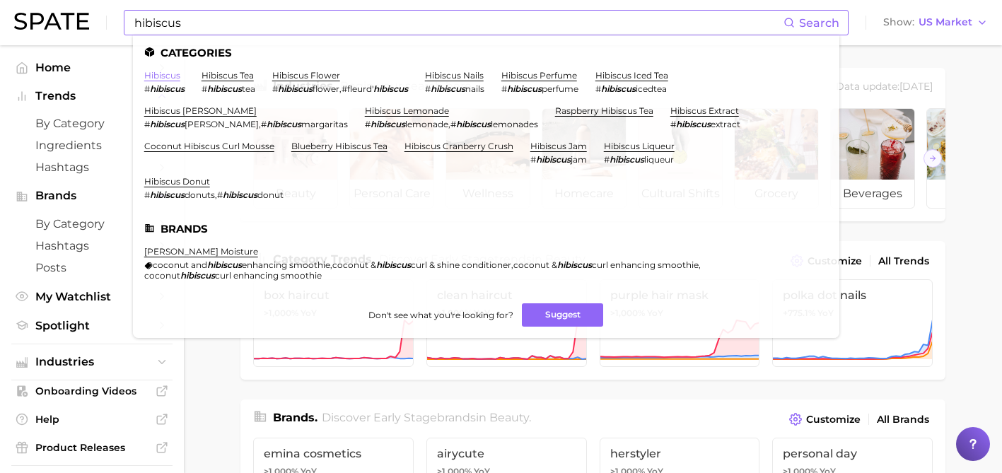
click at [175, 74] on link "hibiscus" at bounding box center [162, 75] width 36 height 11
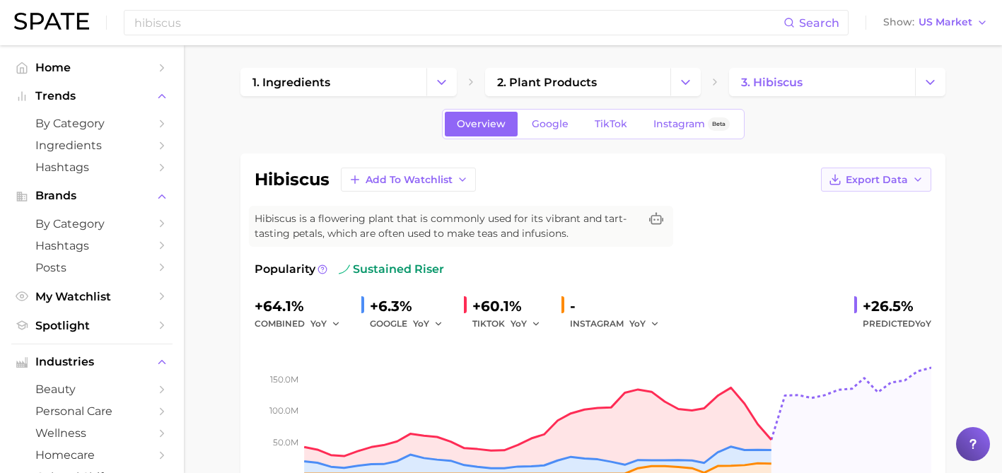
click at [883, 180] on span "Export Data" at bounding box center [877, 180] width 62 height 12
click at [864, 229] on span "Time Series Image" at bounding box center [847, 232] width 95 height 12
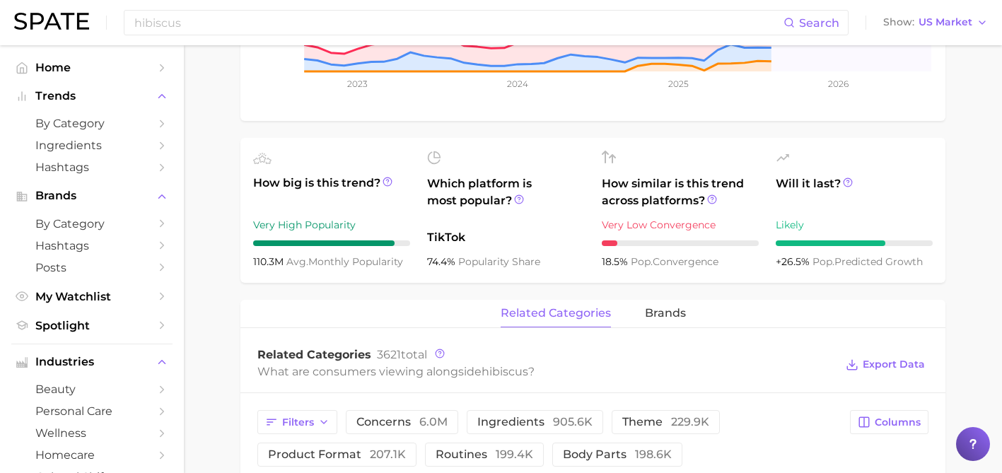
scroll to position [447, 0]
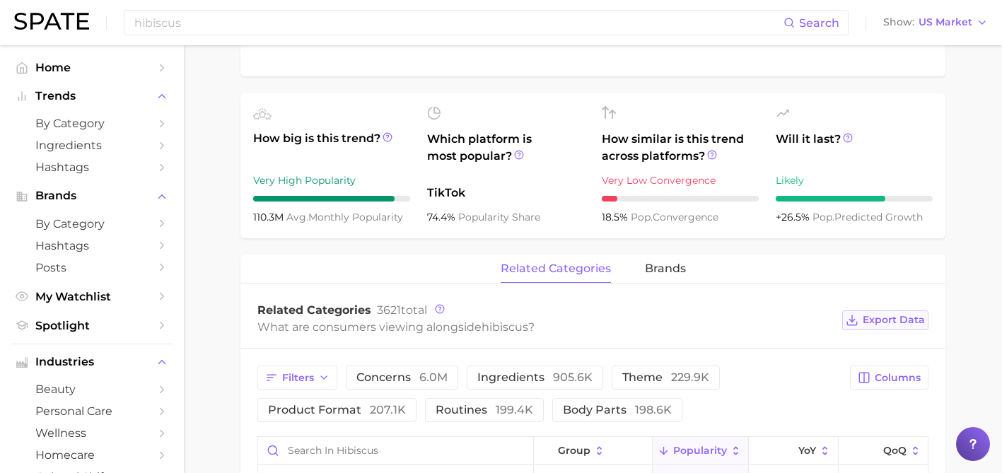
click at [884, 314] on span "Export Data" at bounding box center [894, 320] width 62 height 12
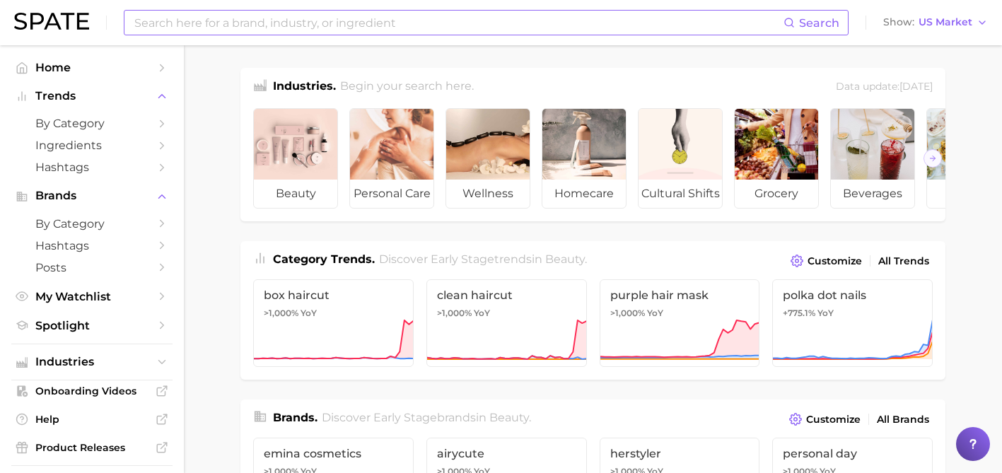
click at [321, 21] on input at bounding box center [458, 23] width 651 height 24
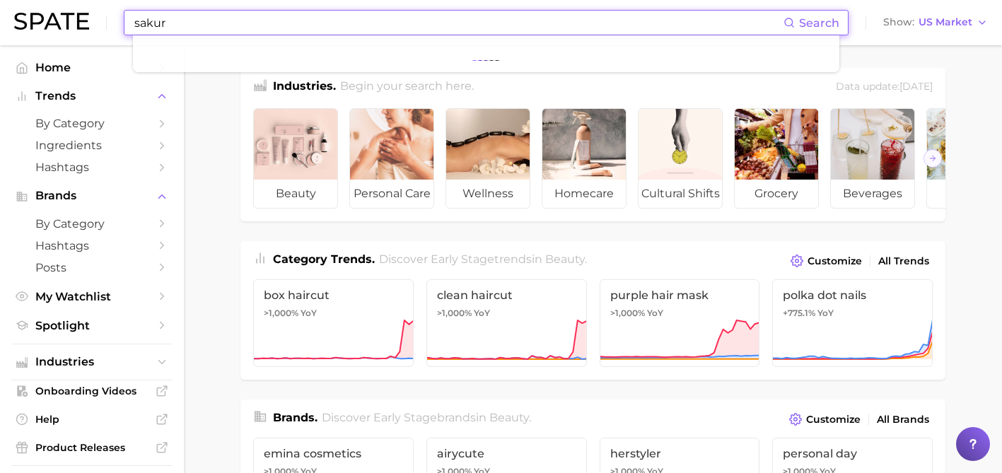
type input "sakura"
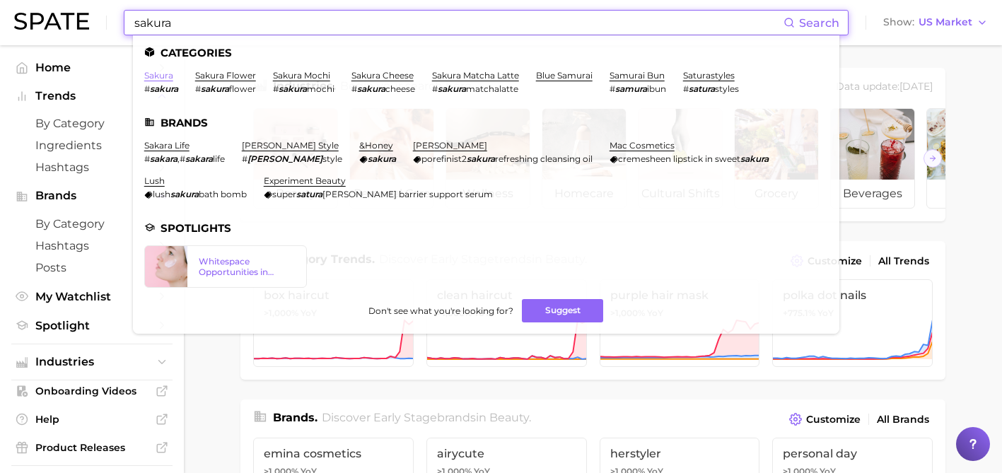
click at [166, 74] on link "sakura" at bounding box center [158, 75] width 29 height 11
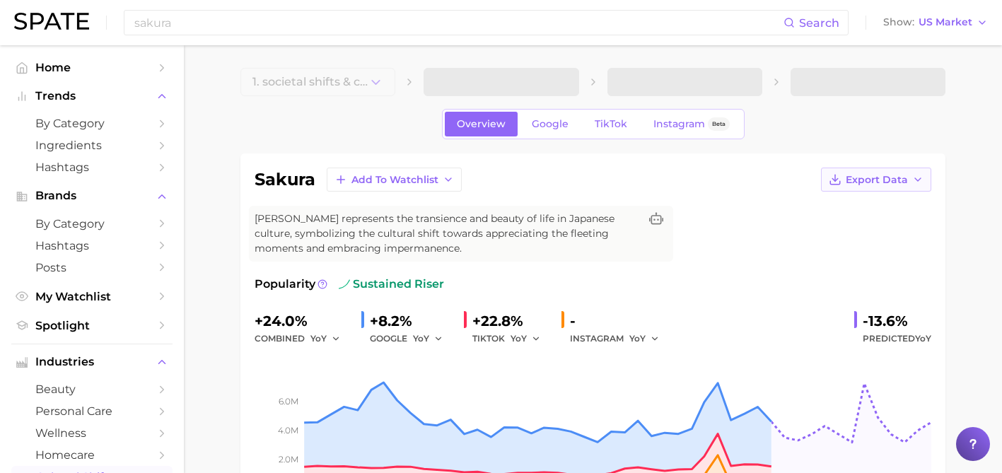
click at [865, 183] on span "Export Data" at bounding box center [877, 180] width 62 height 12
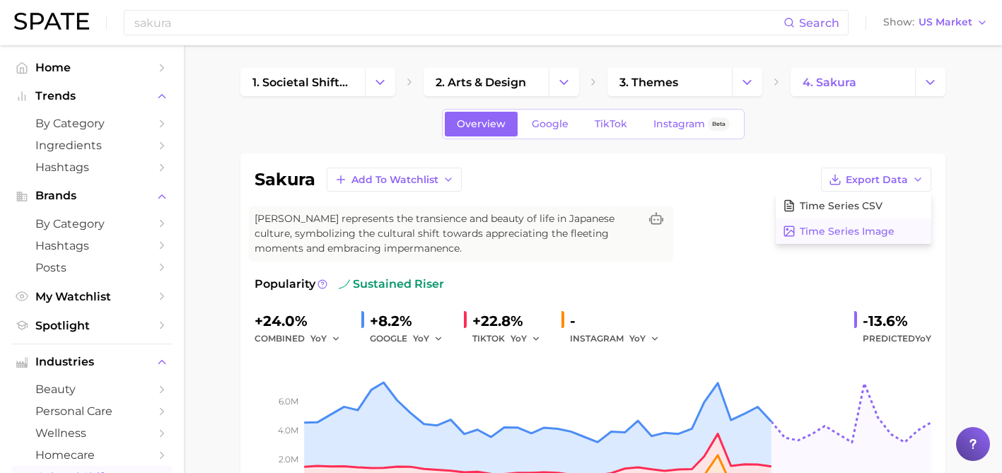
click at [812, 224] on button "Time Series Image" at bounding box center [854, 231] width 156 height 25
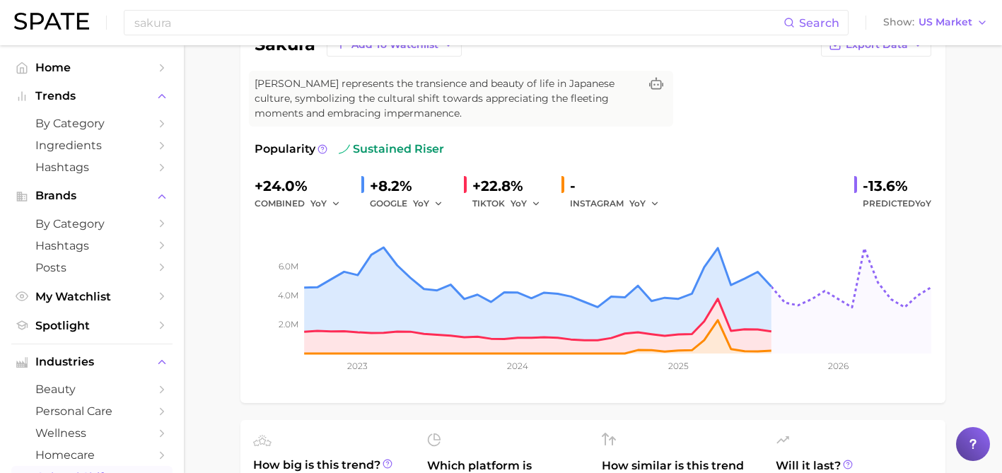
scroll to position [190, 0]
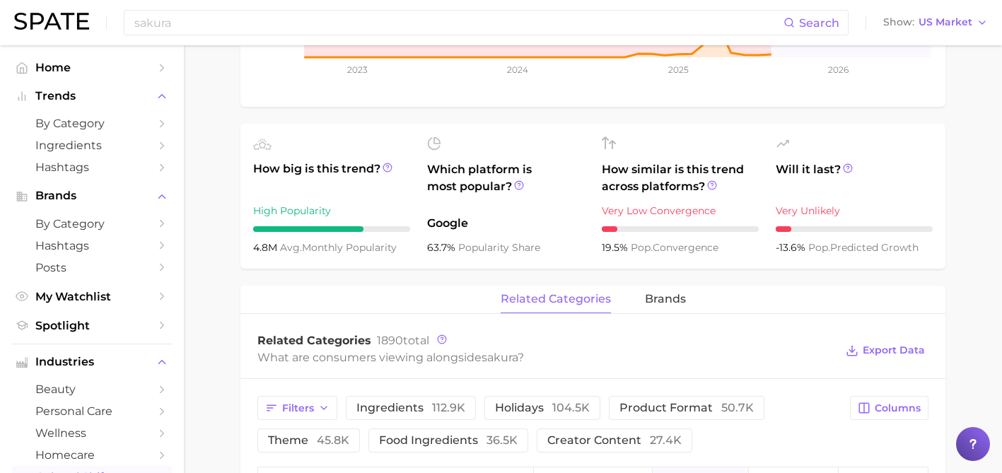
scroll to position [495, 0]
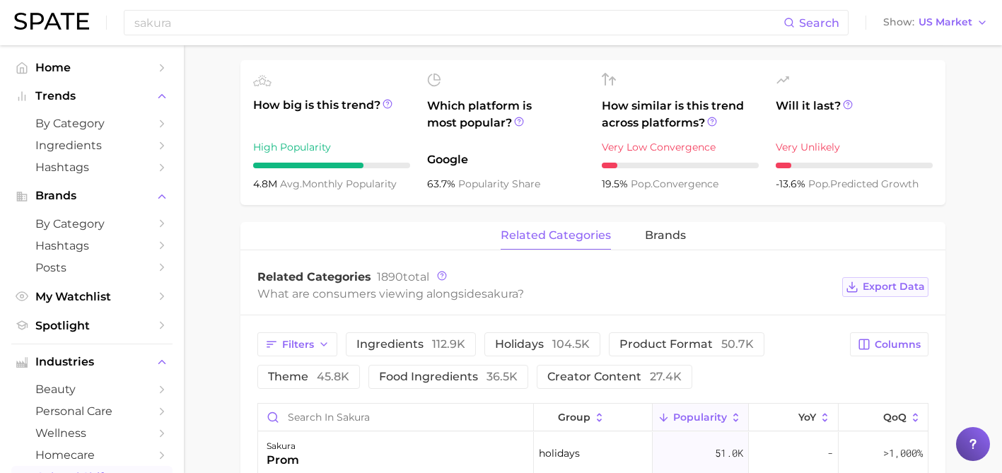
click at [886, 296] on button "Export Data" at bounding box center [885, 287] width 86 height 20
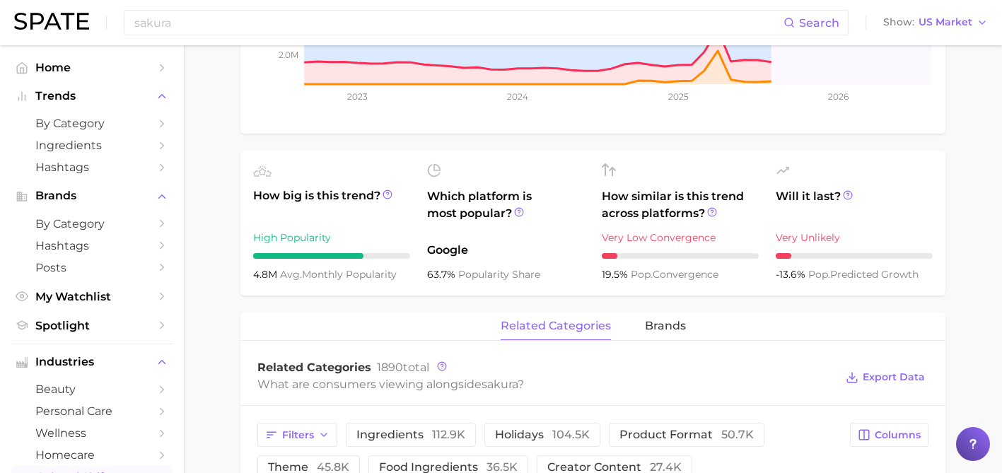
scroll to position [402, 0]
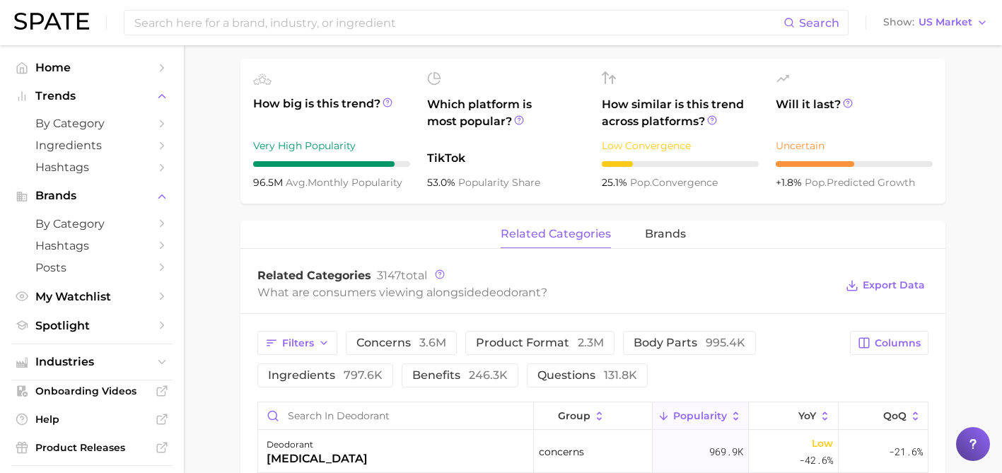
scroll to position [488, 0]
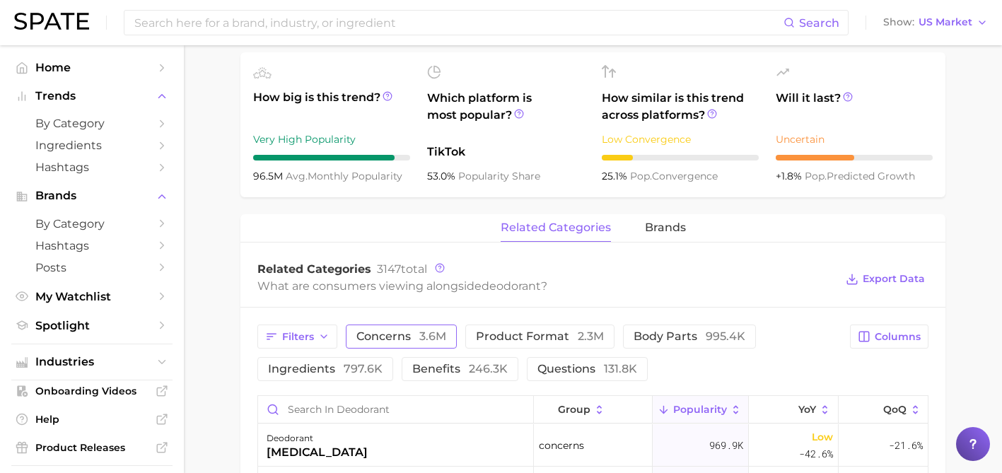
click at [419, 332] on span "3.6m" at bounding box center [432, 336] width 27 height 13
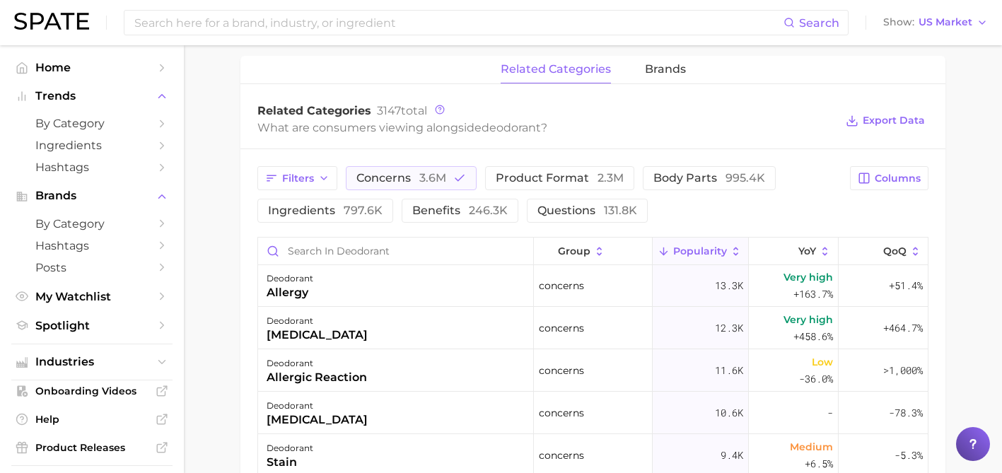
scroll to position [896, 0]
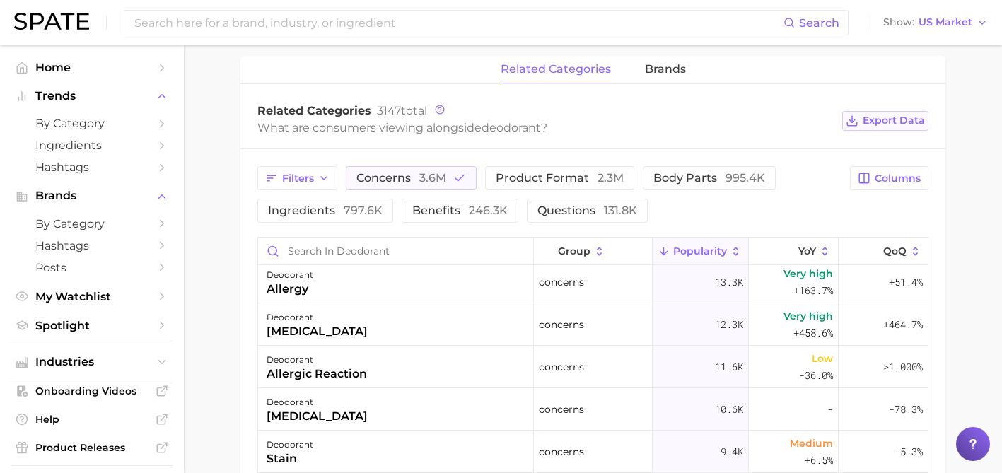
click at [868, 119] on span "Export Data" at bounding box center [894, 121] width 62 height 12
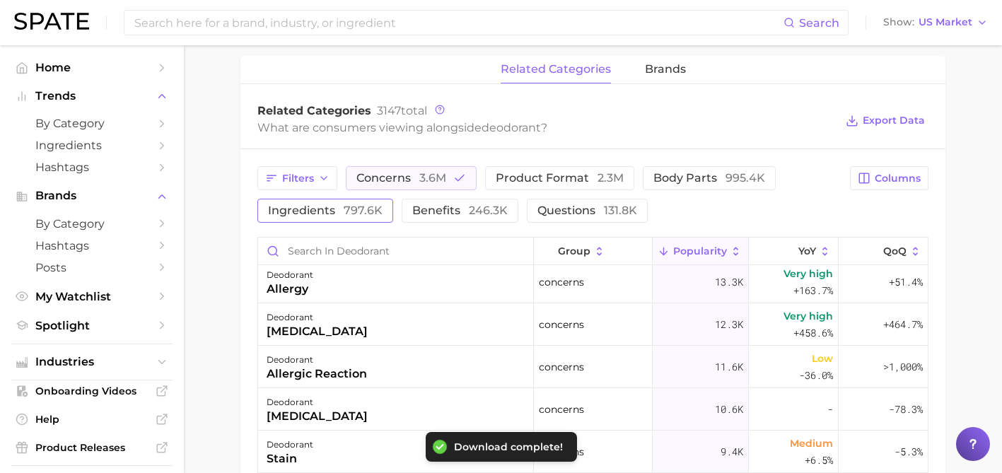
click at [364, 216] on span "797.6k" at bounding box center [363, 210] width 39 height 13
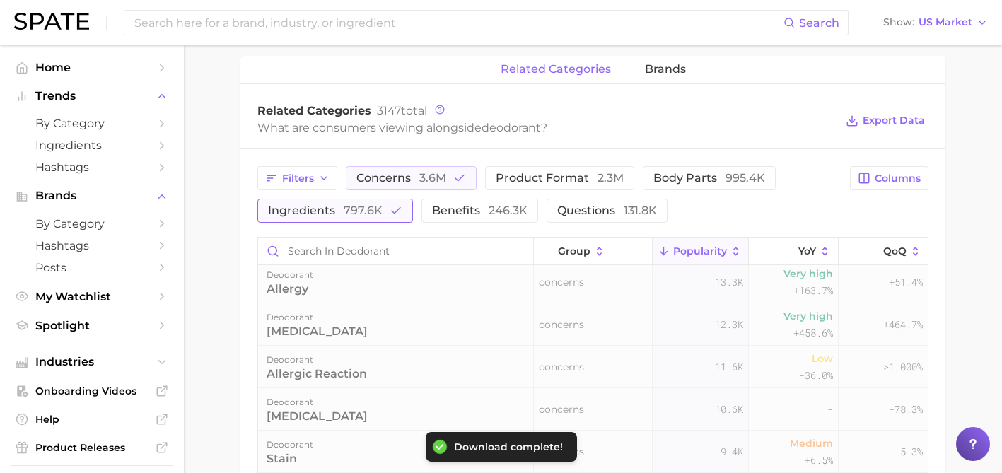
scroll to position [0, 0]
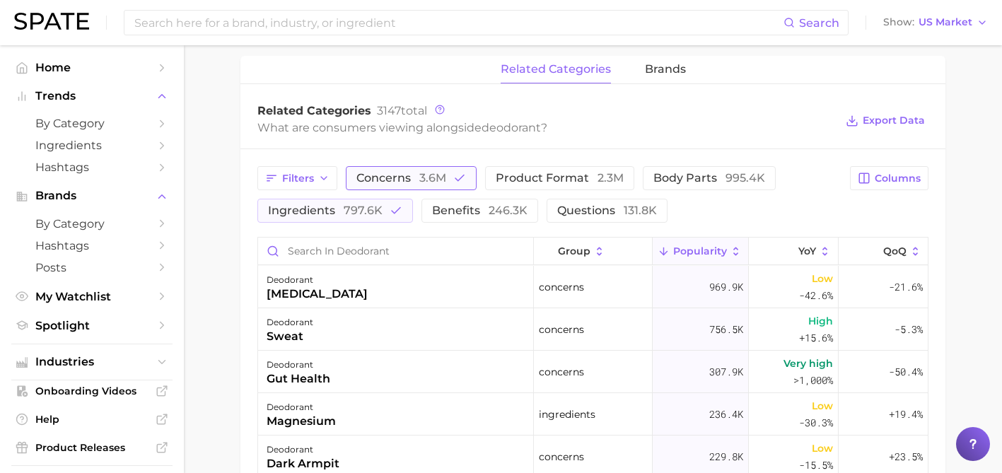
click at [463, 175] on polyline "button" at bounding box center [460, 178] width 8 height 6
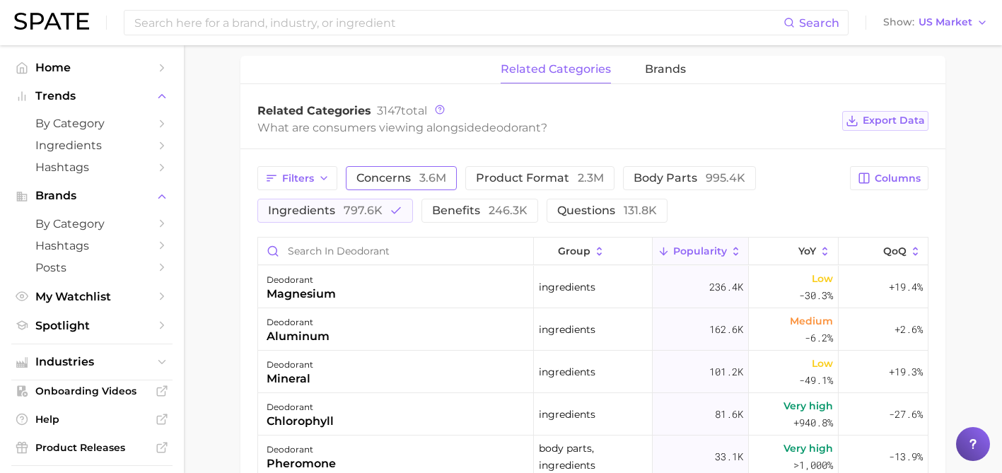
click at [856, 127] on button "Export Data" at bounding box center [885, 121] width 86 height 20
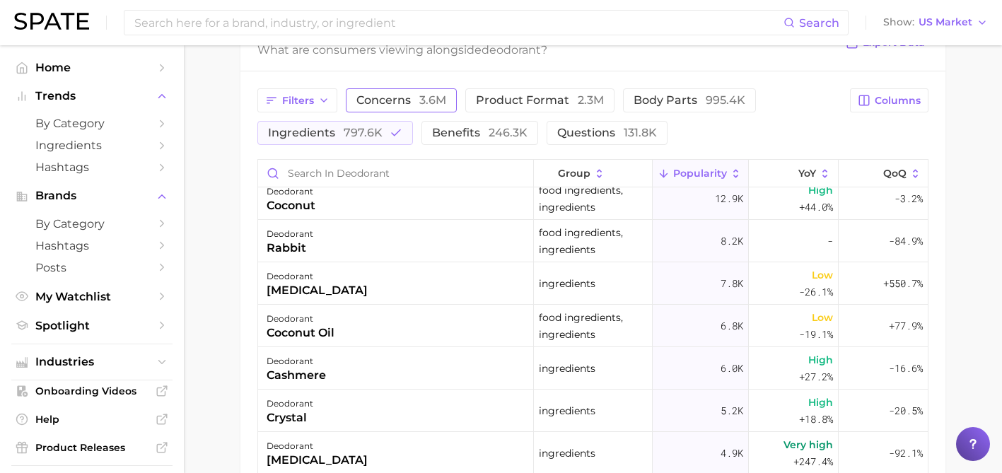
scroll to position [352, 0]
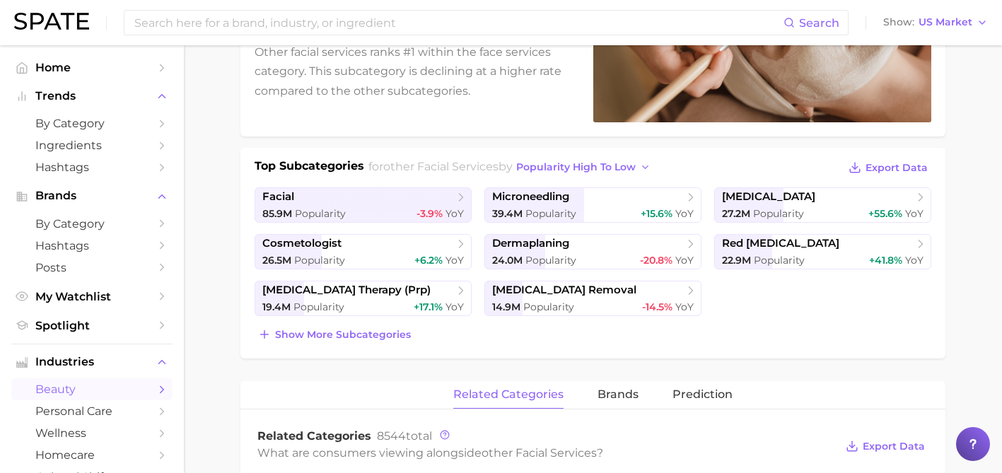
scroll to position [232, 0]
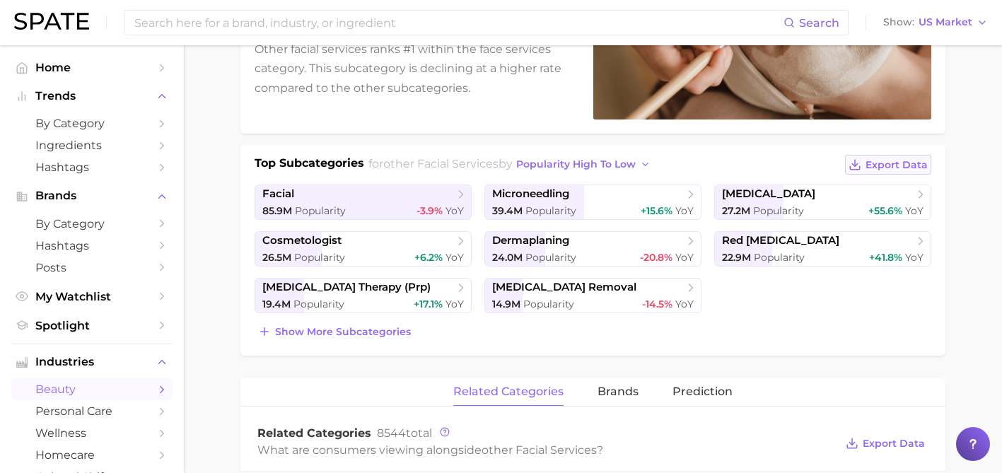
click at [860, 166] on icon at bounding box center [855, 168] width 10 height 4
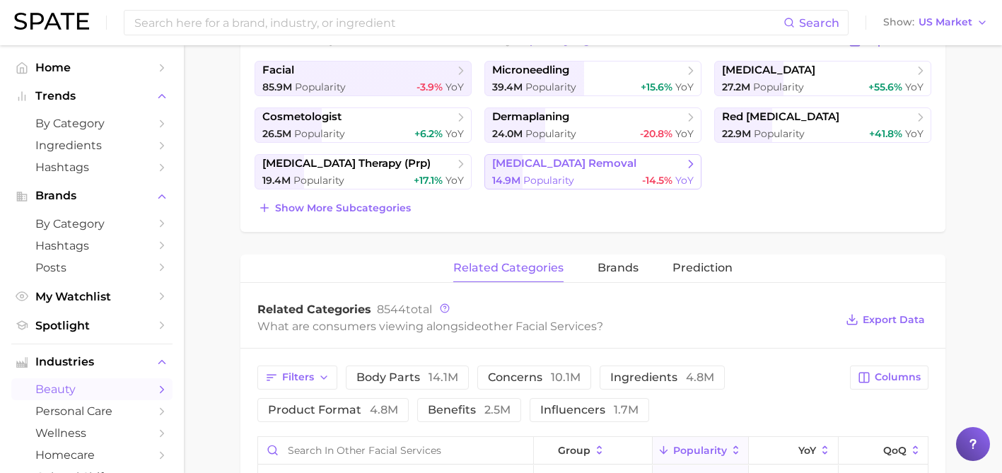
scroll to position [357, 0]
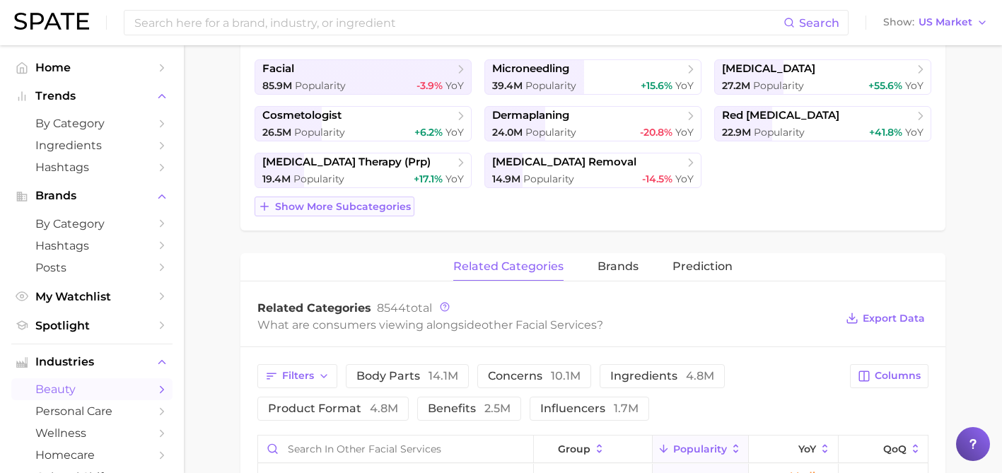
click at [392, 205] on span "Show more subcategories" at bounding box center [343, 207] width 136 height 12
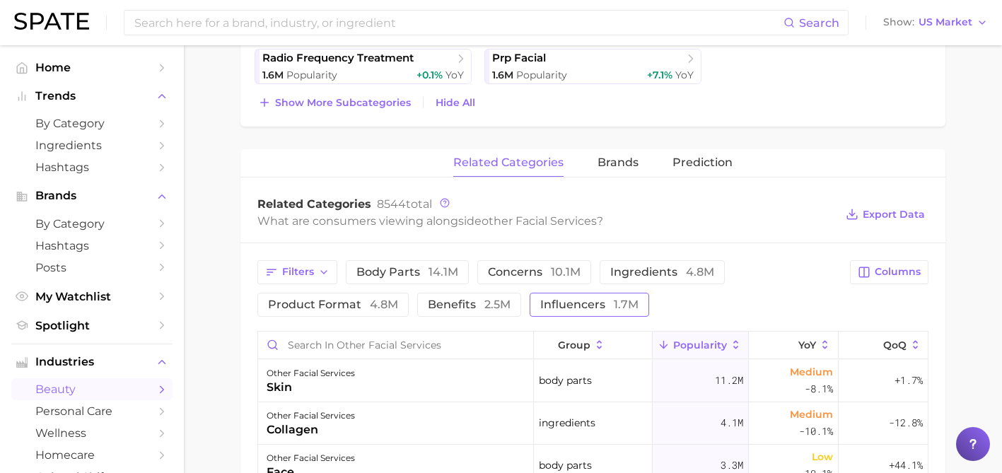
scroll to position [842, 0]
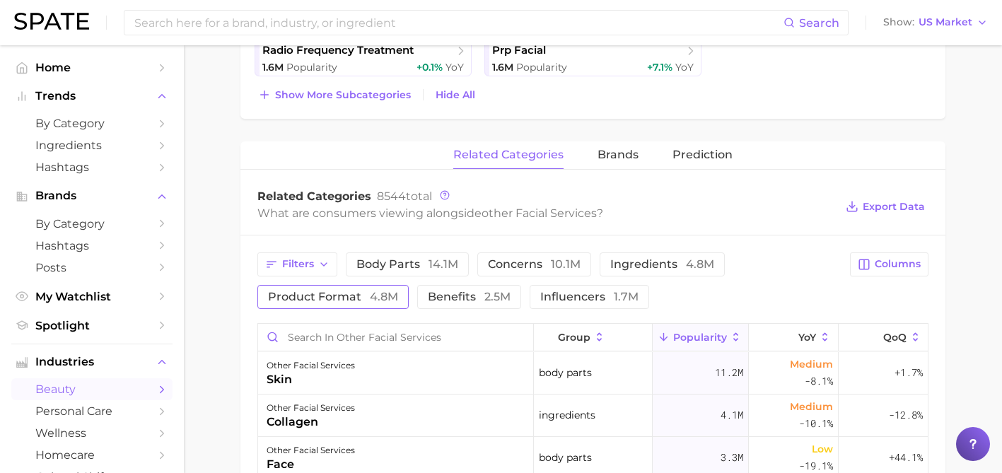
click at [352, 303] on button "product format 4.8m" at bounding box center [332, 297] width 151 height 24
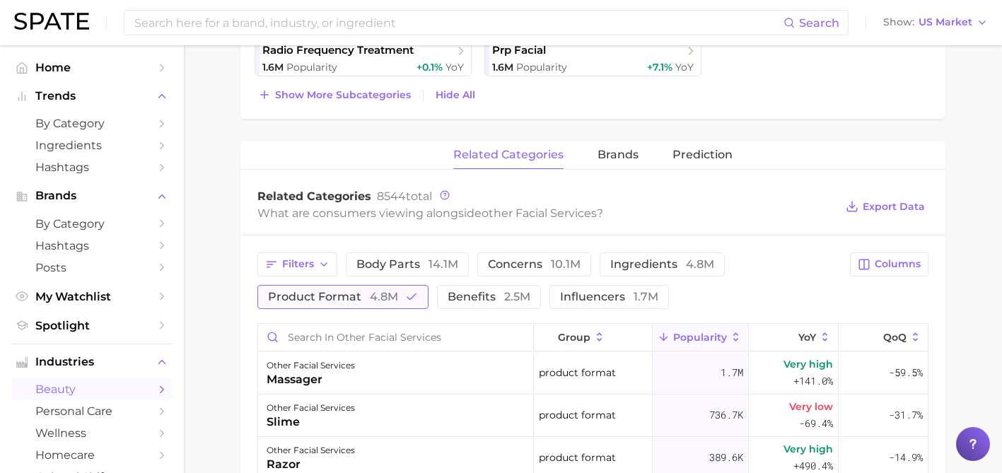
click at [352, 303] on button "product format 4.8m" at bounding box center [342, 297] width 171 height 24
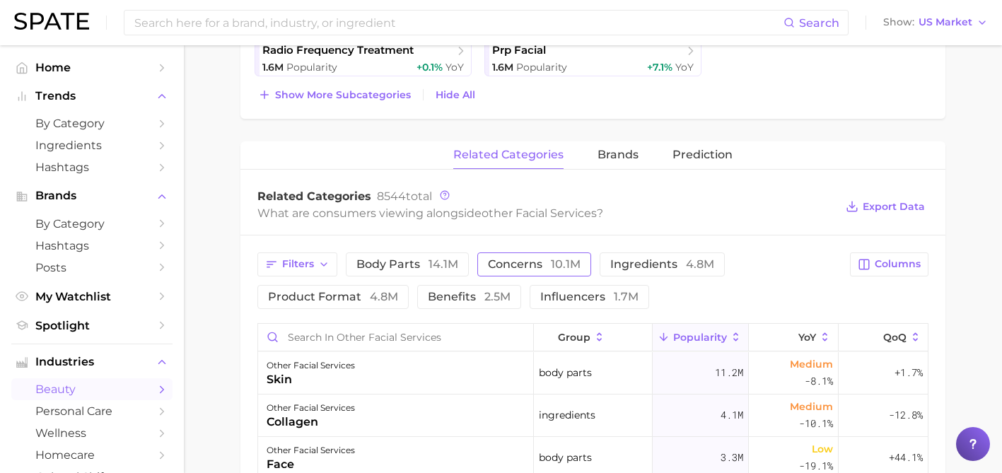
click at [533, 260] on span "concerns 10.1m" at bounding box center [534, 264] width 93 height 11
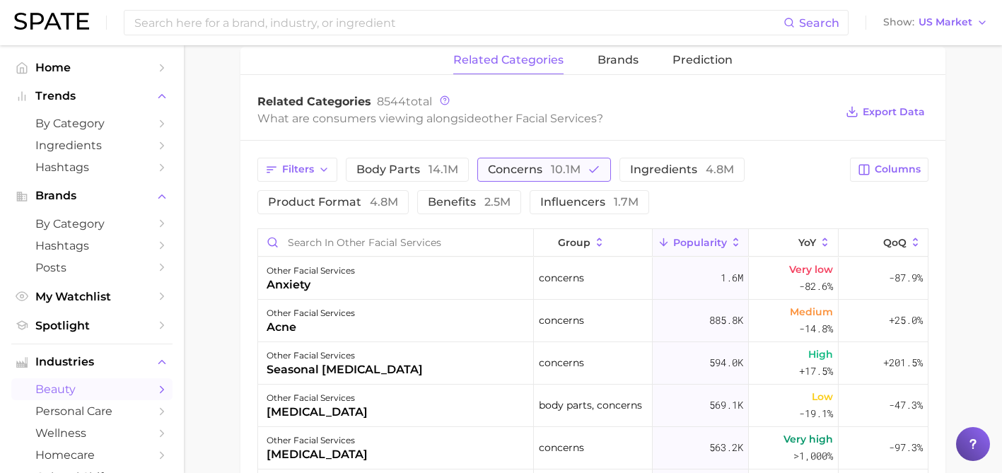
scroll to position [932, 0]
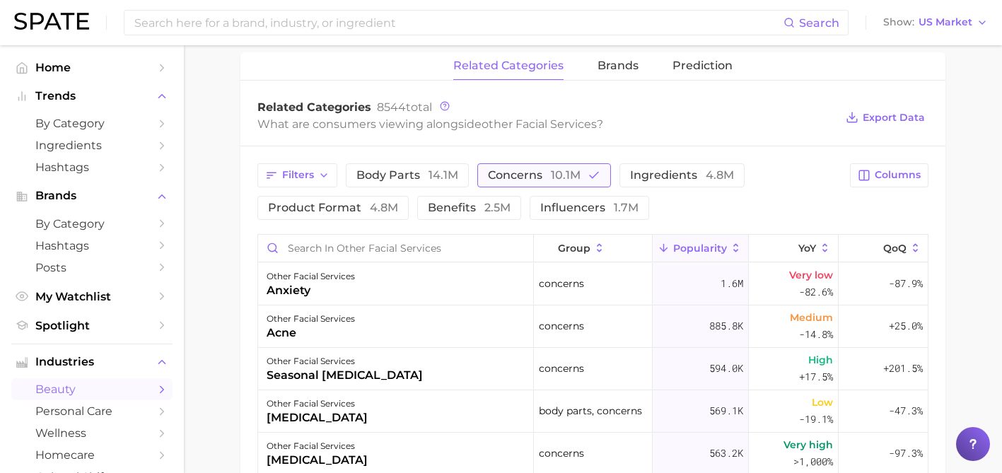
click at [566, 177] on span "10.1m" at bounding box center [566, 174] width 30 height 13
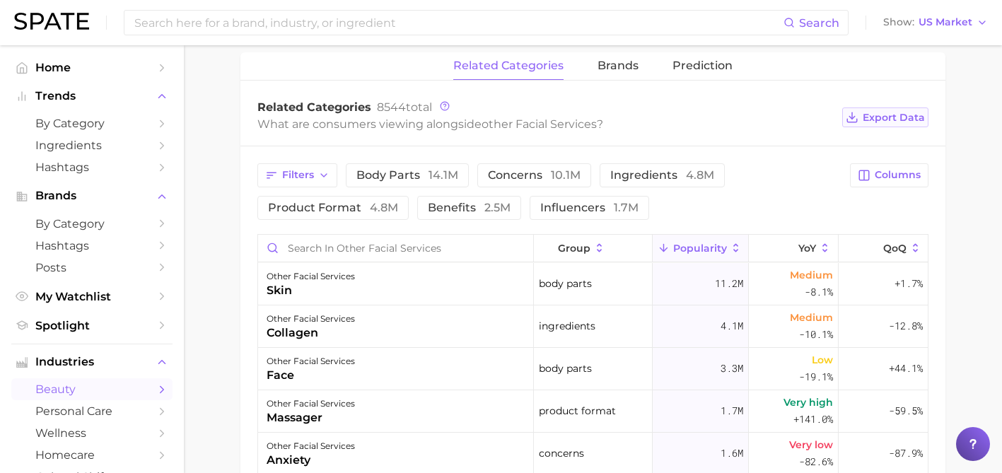
click at [880, 117] on span "Export Data" at bounding box center [894, 118] width 62 height 12
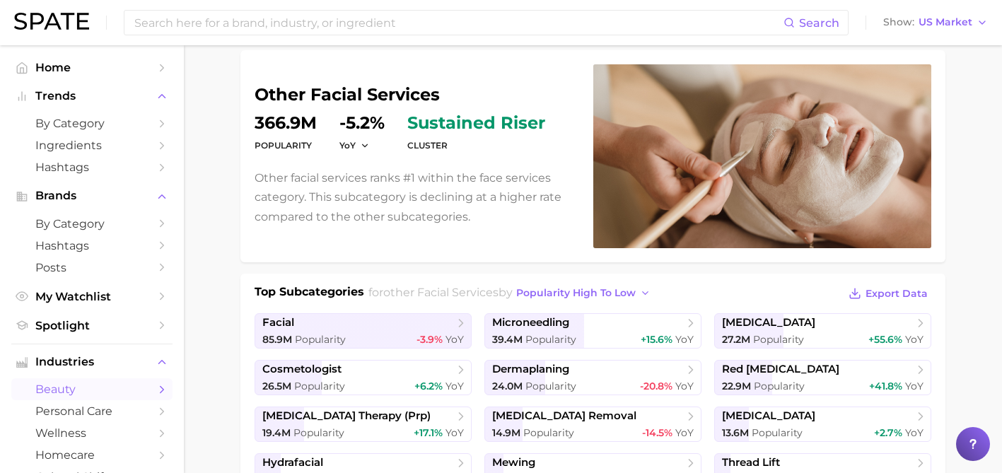
scroll to position [0, 0]
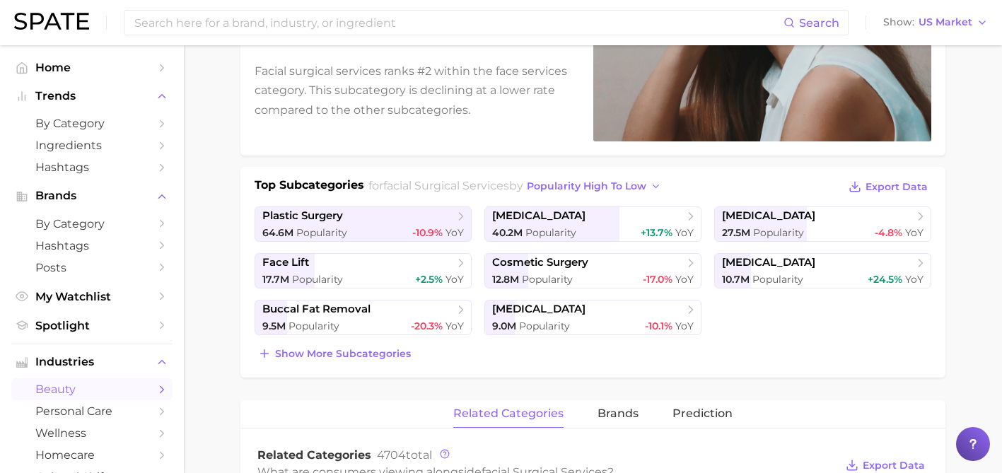
scroll to position [219, 0]
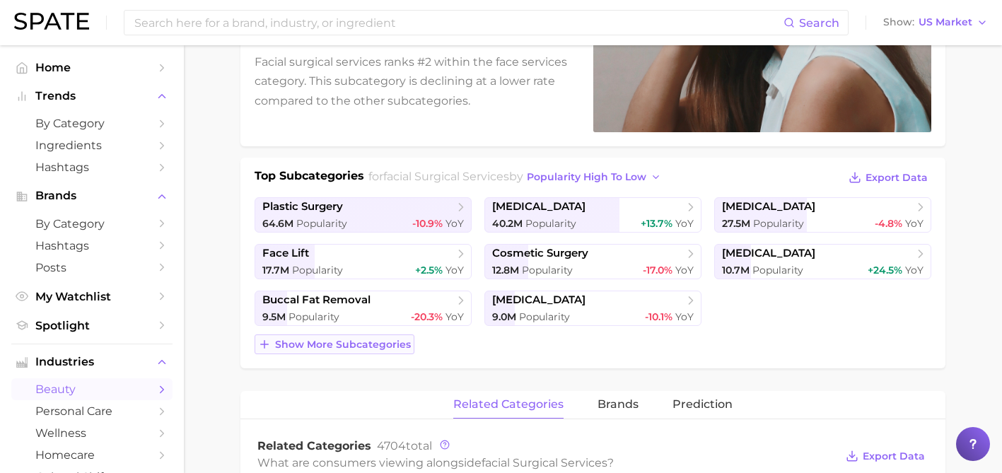
click at [389, 342] on span "Show more subcategories" at bounding box center [343, 345] width 136 height 12
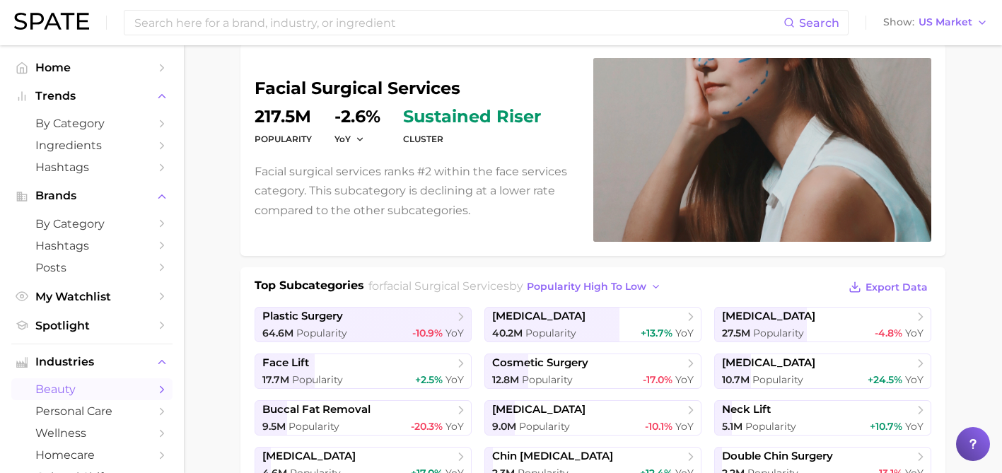
scroll to position [98, 0]
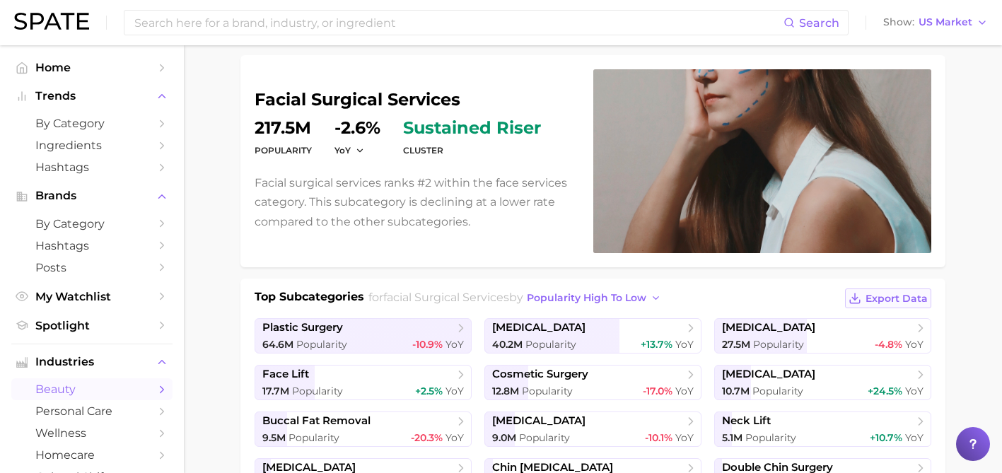
click at [888, 297] on span "Export Data" at bounding box center [897, 299] width 62 height 12
click at [651, 260] on div "facial surgical services Popularity 217.5m YoY -2.6% cluster sustained riser Fa…" at bounding box center [593, 161] width 705 height 212
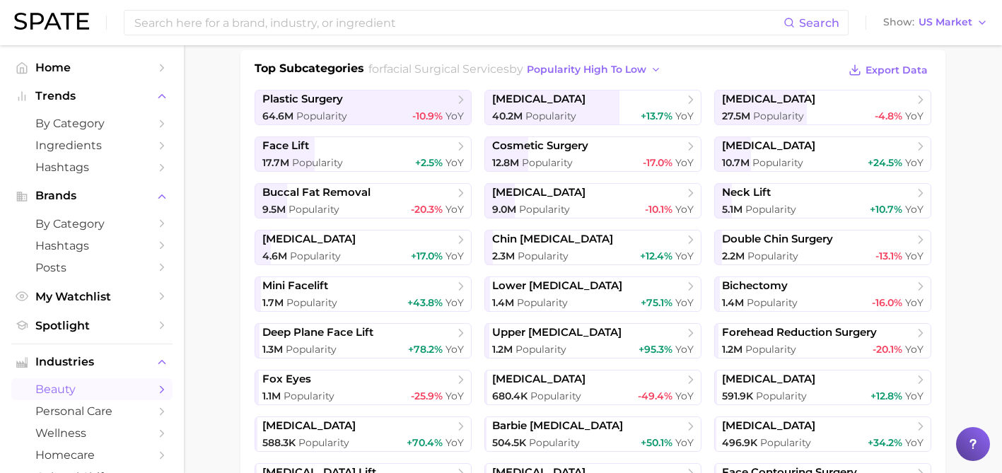
scroll to position [328, 0]
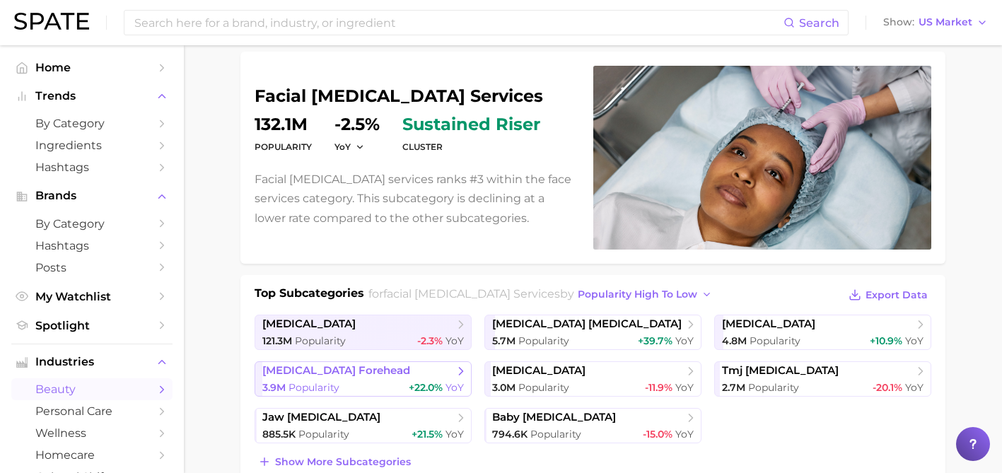
scroll to position [101, 0]
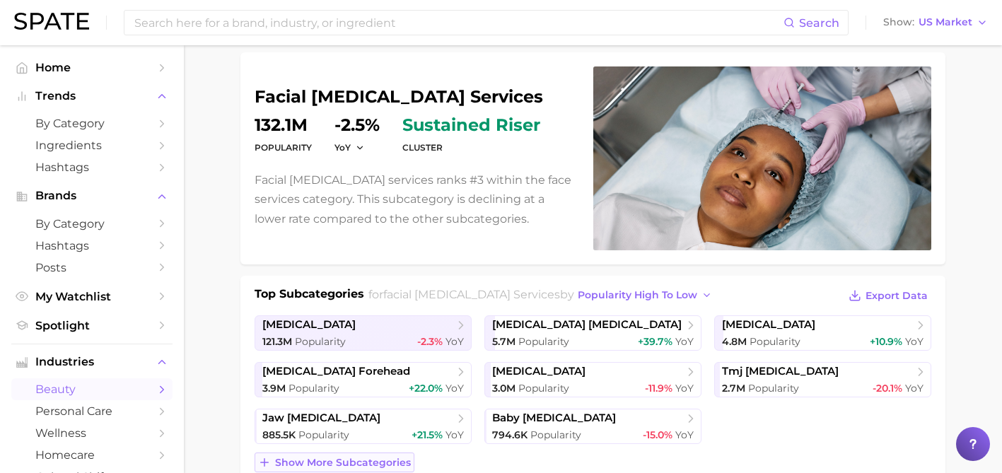
click at [330, 460] on span "Show more subcategories" at bounding box center [343, 463] width 136 height 12
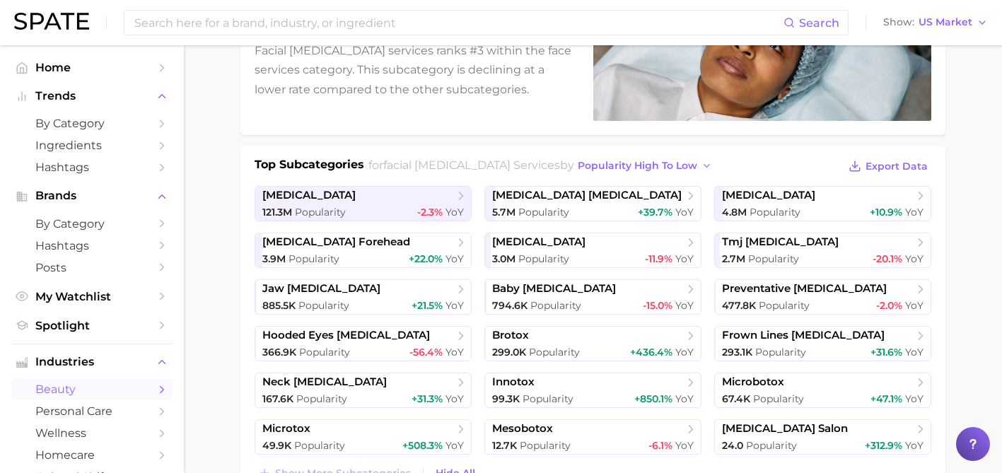
scroll to position [232, 0]
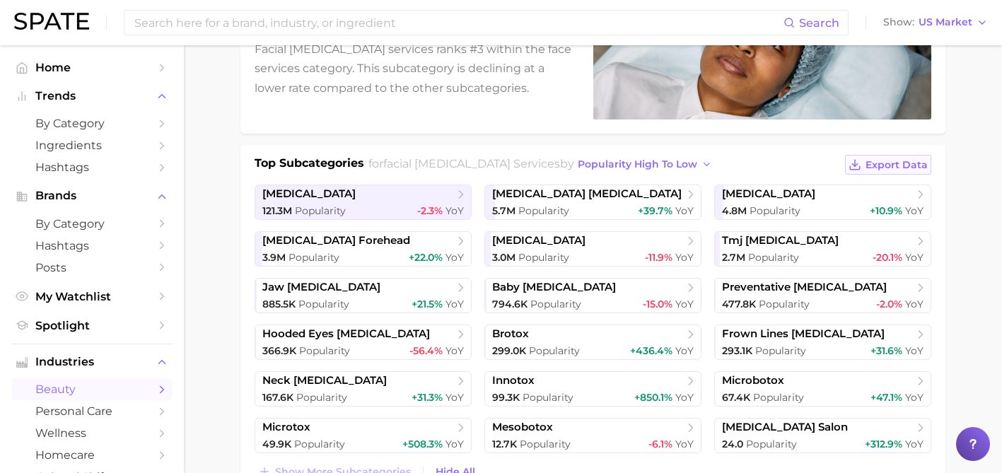
click at [875, 165] on span "Export Data" at bounding box center [897, 165] width 62 height 12
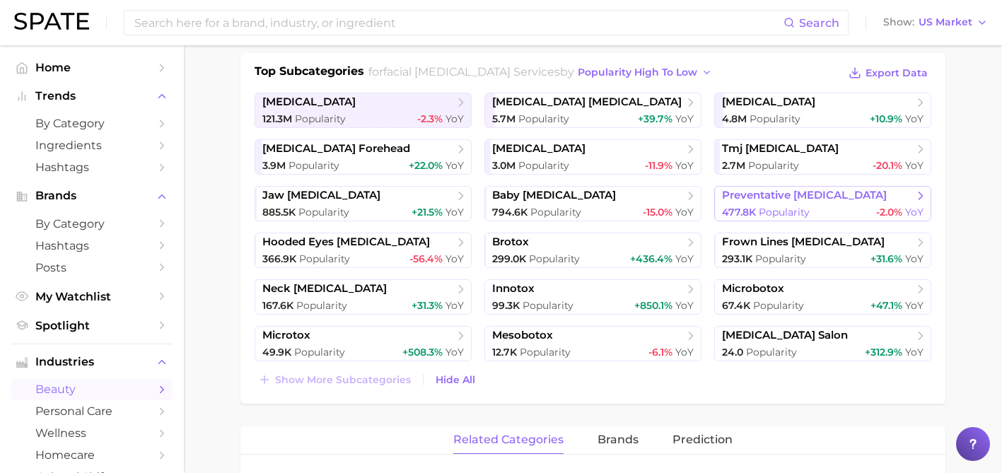
scroll to position [329, 0]
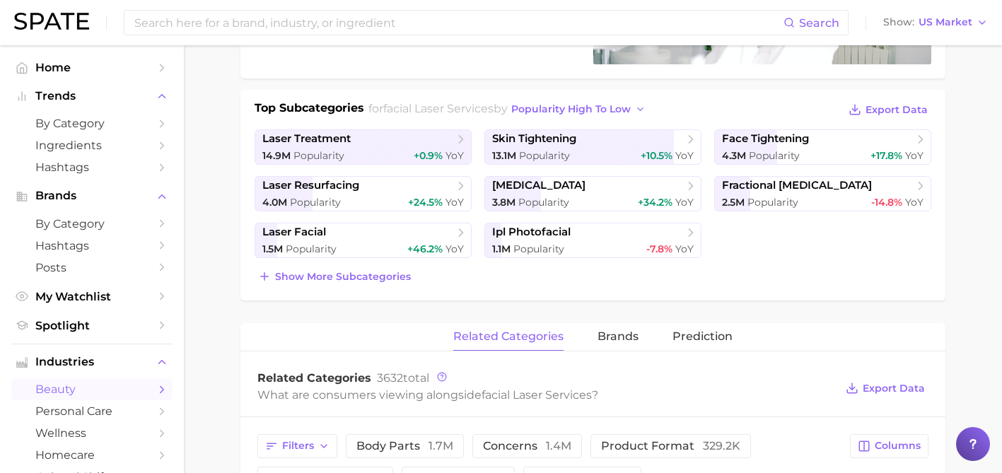
scroll to position [289, 0]
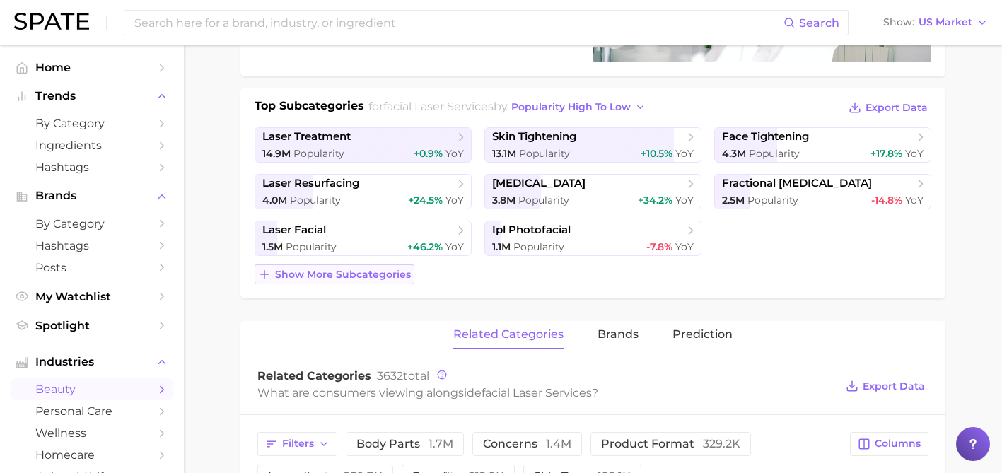
click at [396, 270] on span "Show more subcategories" at bounding box center [343, 275] width 136 height 12
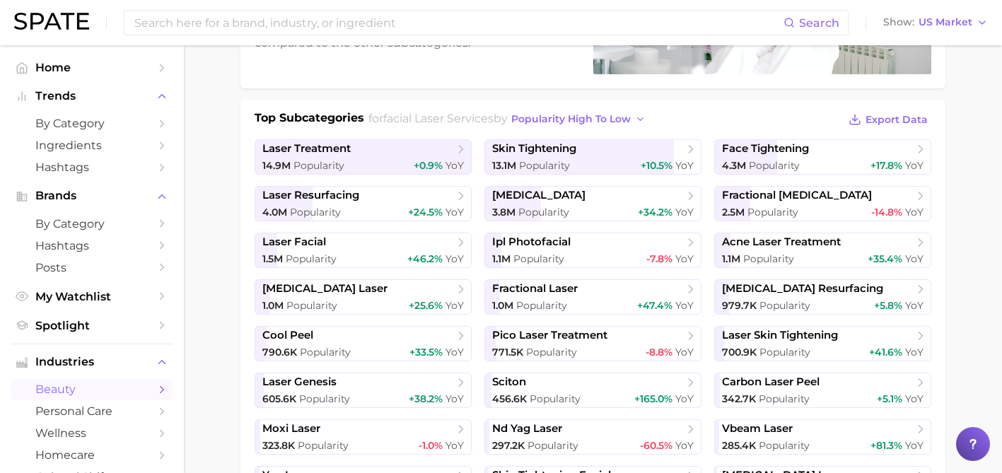
scroll to position [286, 0]
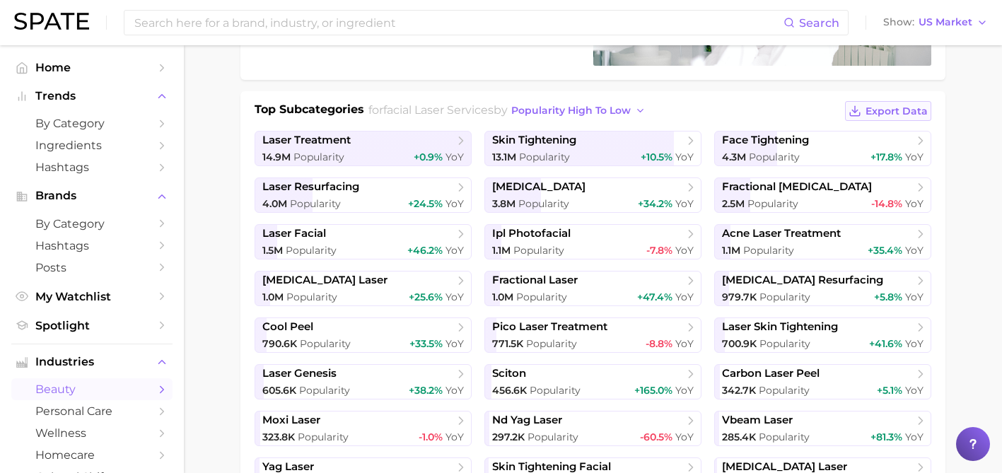
click at [854, 108] on icon at bounding box center [855, 111] width 13 height 13
click at [697, 88] on div "facial laser services Popularity 44.8m YoY +6.5% cluster sustained riser Facial…" at bounding box center [593, 272] width 705 height 808
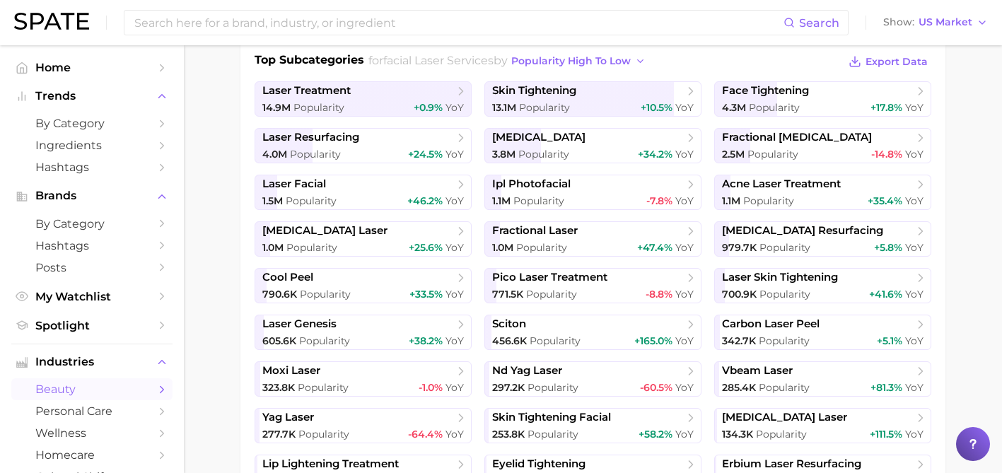
scroll to position [328, 0]
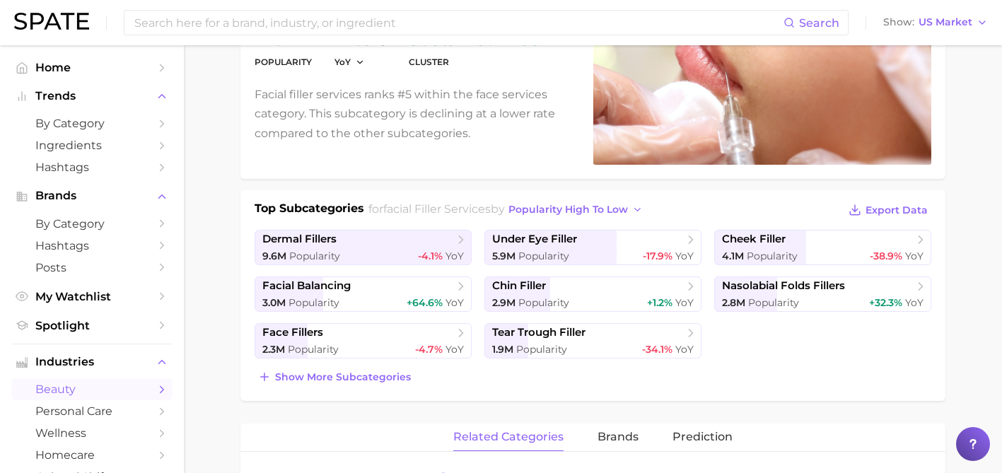
scroll to position [192, 0]
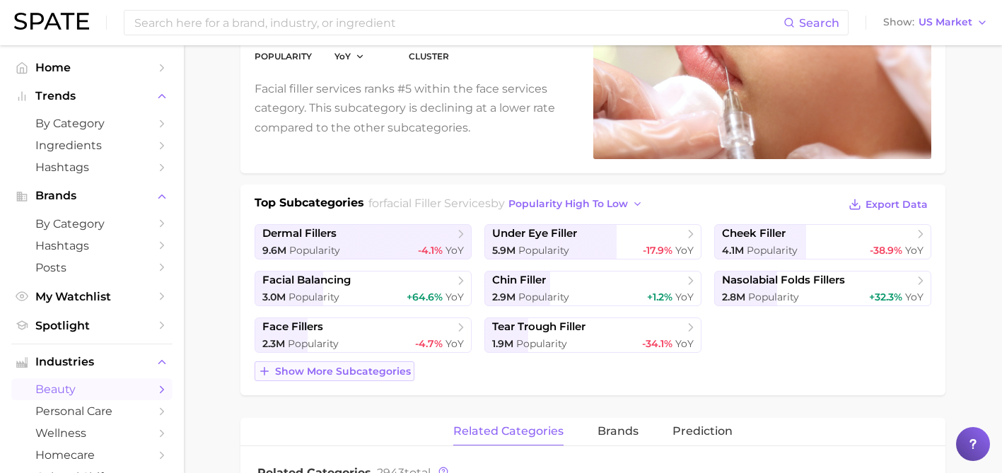
click at [382, 376] on span "Show more subcategories" at bounding box center [343, 372] width 136 height 12
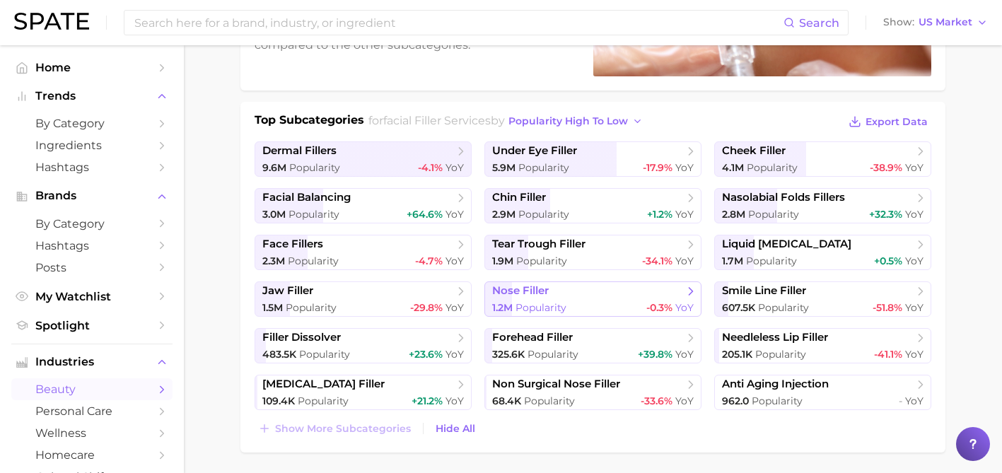
scroll to position [267, 0]
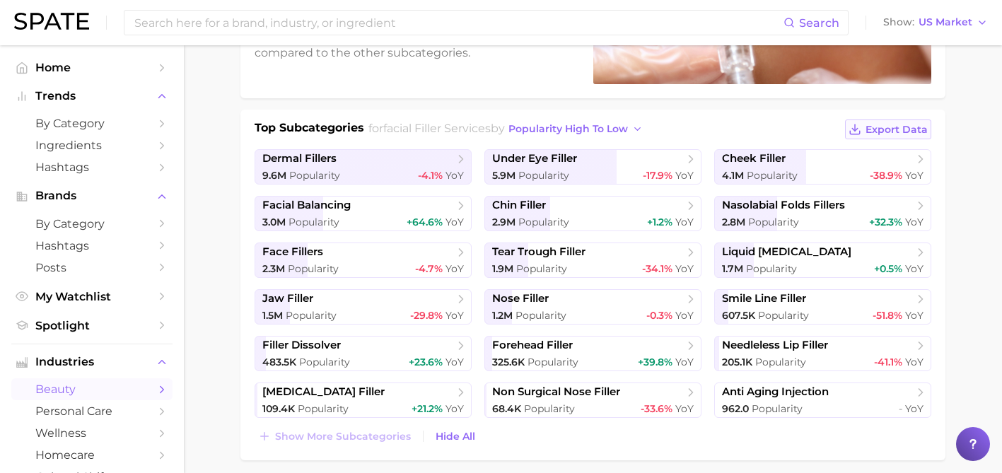
click at [871, 130] on span "Export Data" at bounding box center [897, 130] width 62 height 12
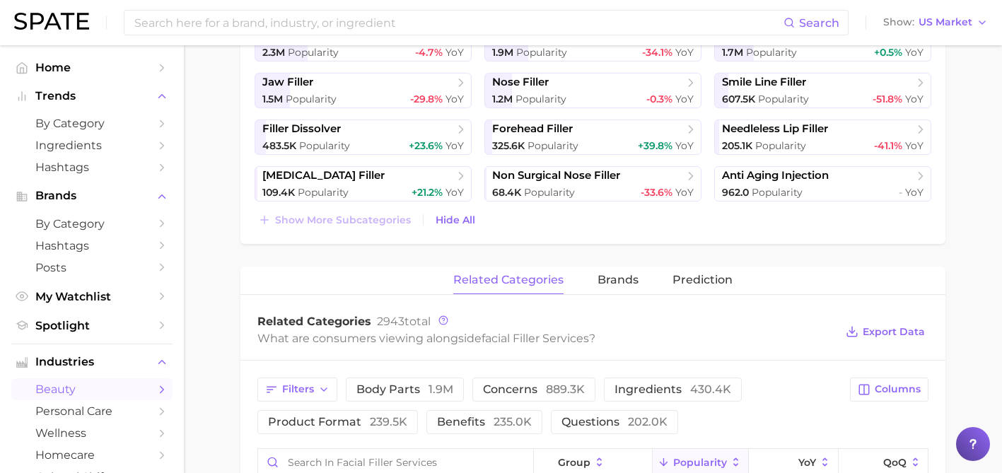
scroll to position [509, 0]
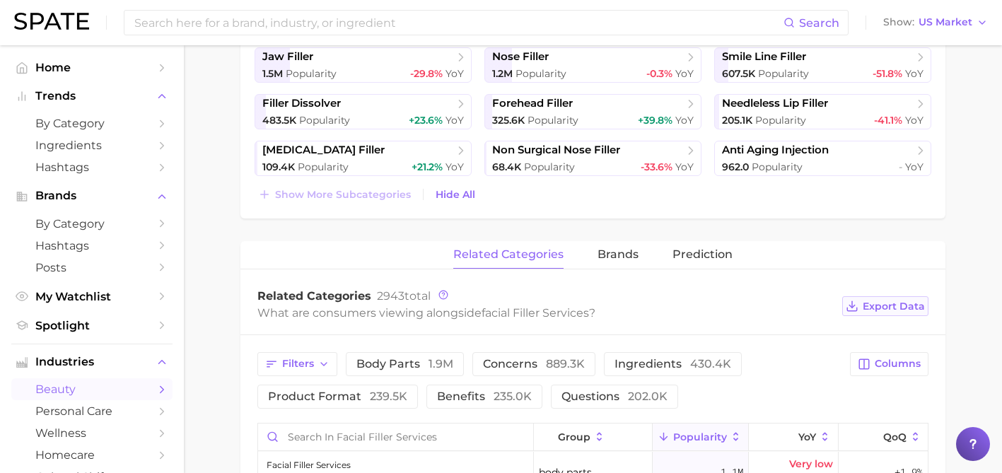
click at [903, 305] on span "Export Data" at bounding box center [894, 307] width 62 height 12
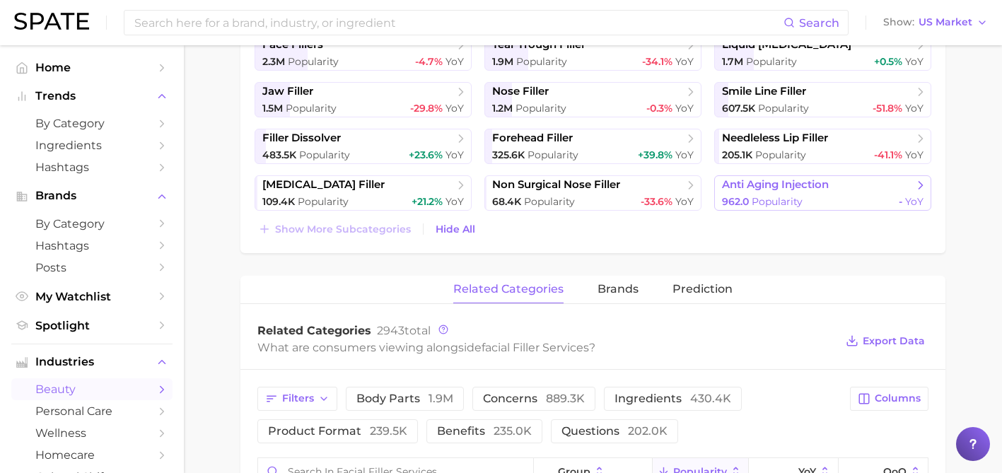
scroll to position [482, 0]
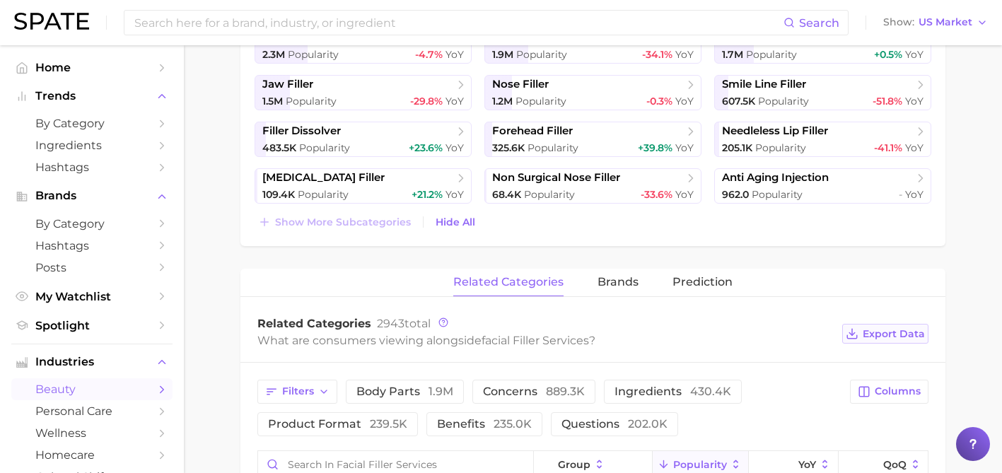
click at [869, 338] on span "Export Data" at bounding box center [894, 334] width 62 height 12
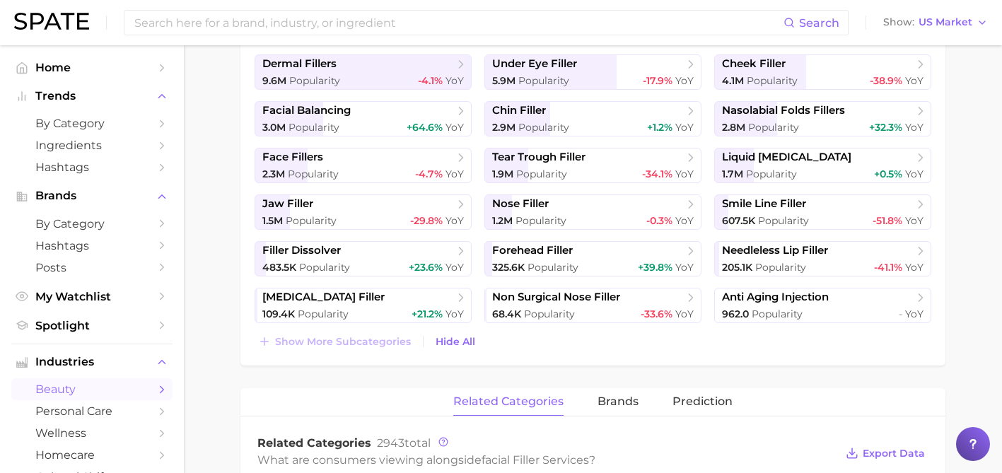
scroll to position [360, 0]
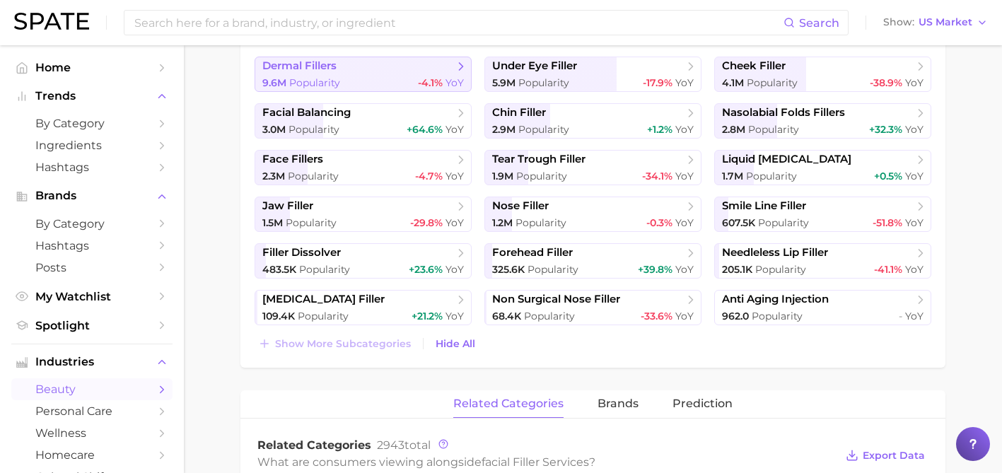
click at [376, 81] on div "9.6m Popularity -4.1% YoY" at bounding box center [363, 82] width 202 height 13
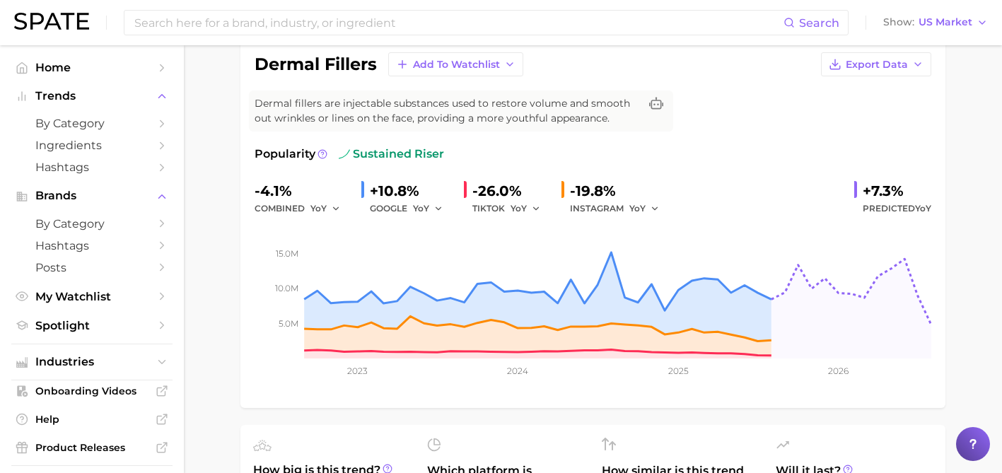
scroll to position [116, 0]
click at [893, 63] on span "Export Data" at bounding box center [877, 64] width 62 height 12
click at [879, 112] on span "Time Series Image" at bounding box center [847, 116] width 95 height 12
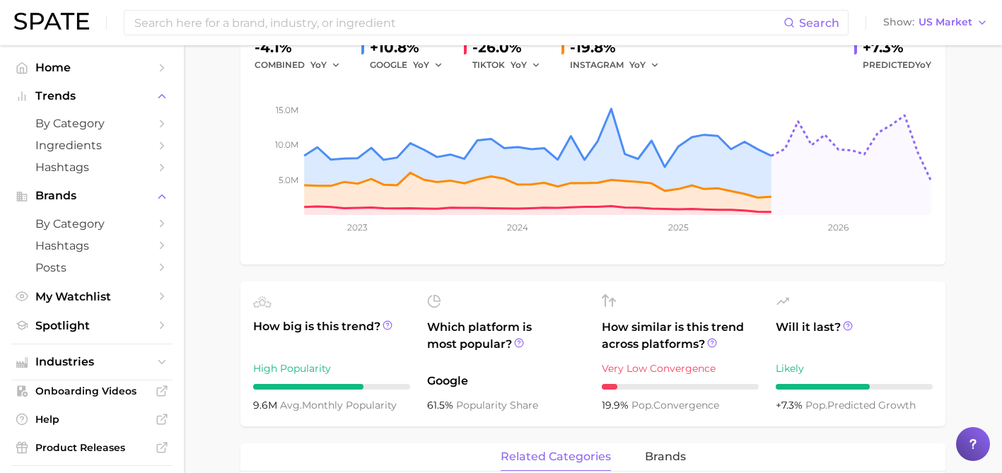
scroll to position [349, 0]
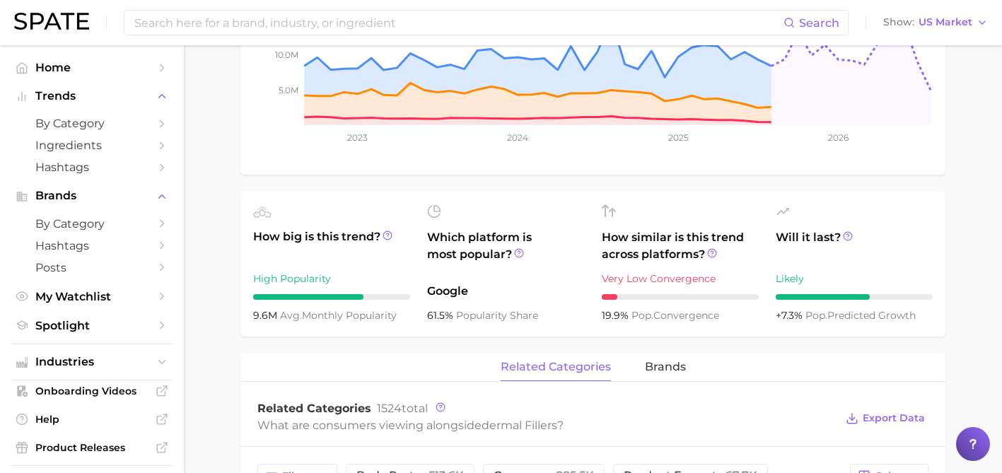
click at [854, 382] on div "related categories brands" at bounding box center [593, 368] width 705 height 28
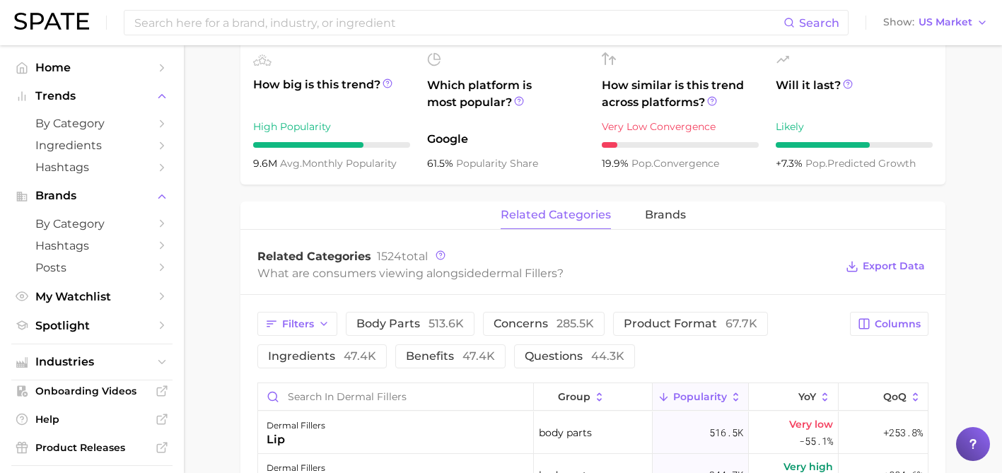
scroll to position [537, 0]
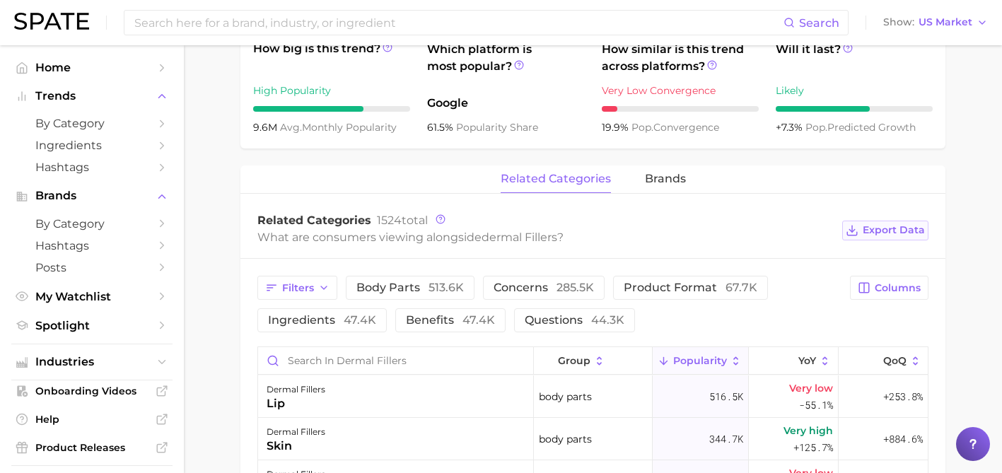
click at [888, 239] on button "Export Data" at bounding box center [885, 231] width 86 height 20
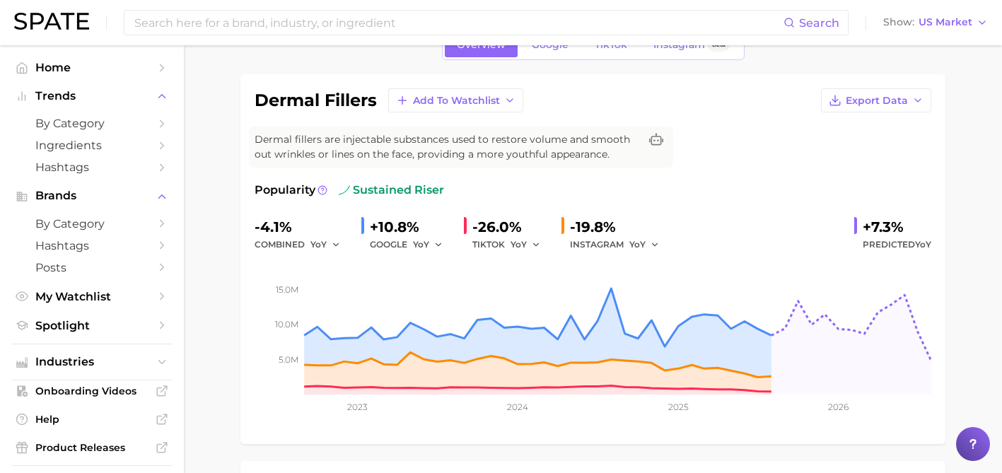
scroll to position [0, 0]
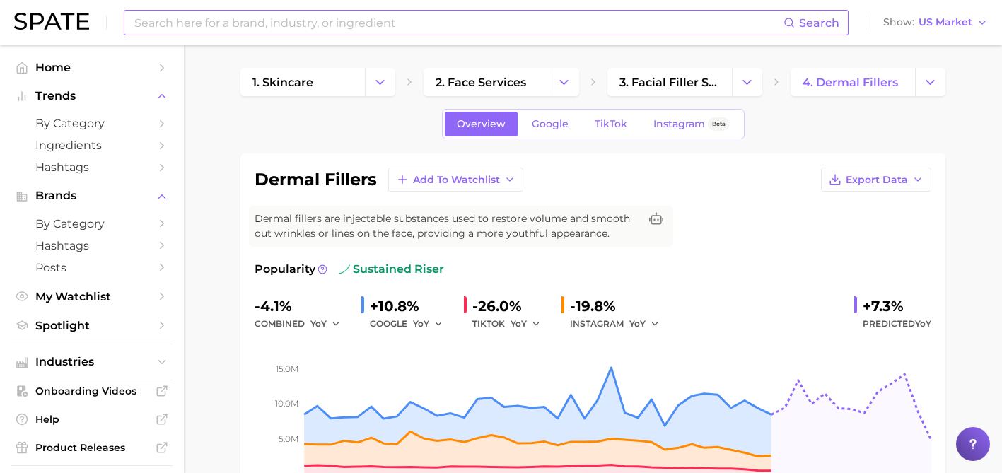
click at [313, 16] on input at bounding box center [458, 23] width 651 height 24
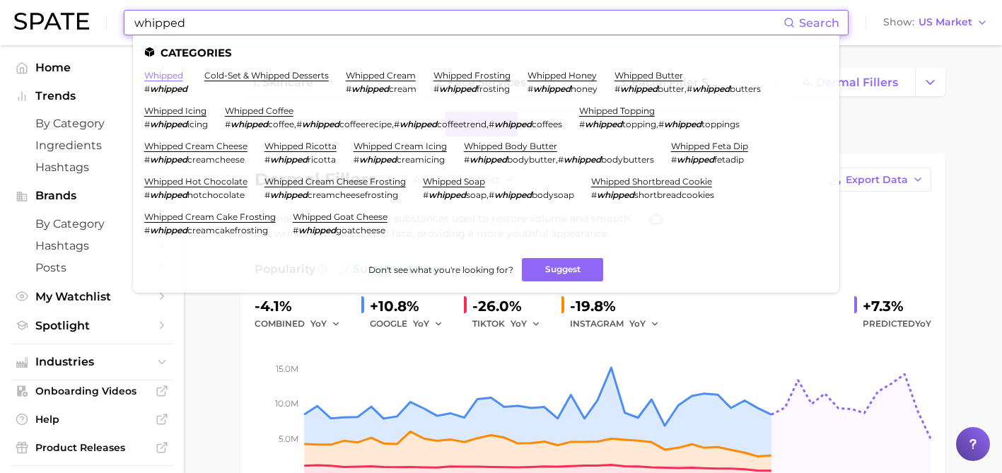
type input "whipped"
click at [151, 72] on link "whipped" at bounding box center [163, 75] width 39 height 11
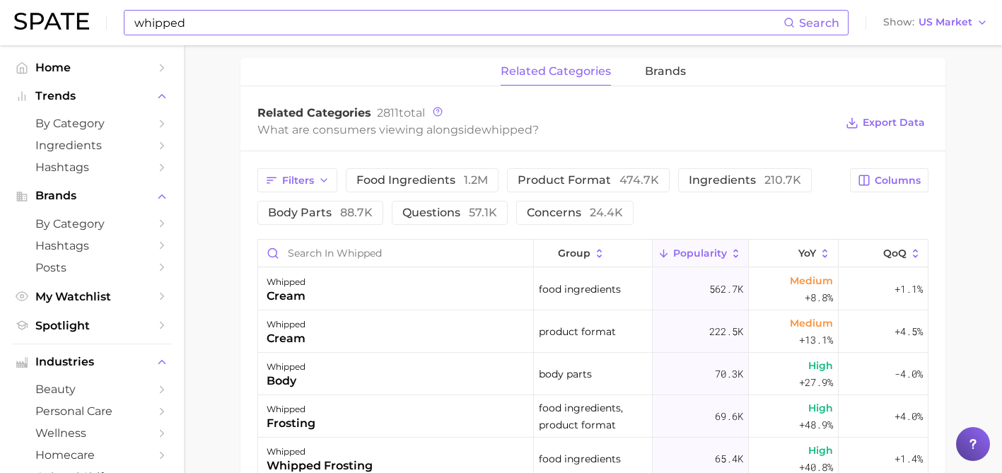
scroll to position [646, 0]
click at [656, 77] on button "brands" at bounding box center [665, 71] width 41 height 28
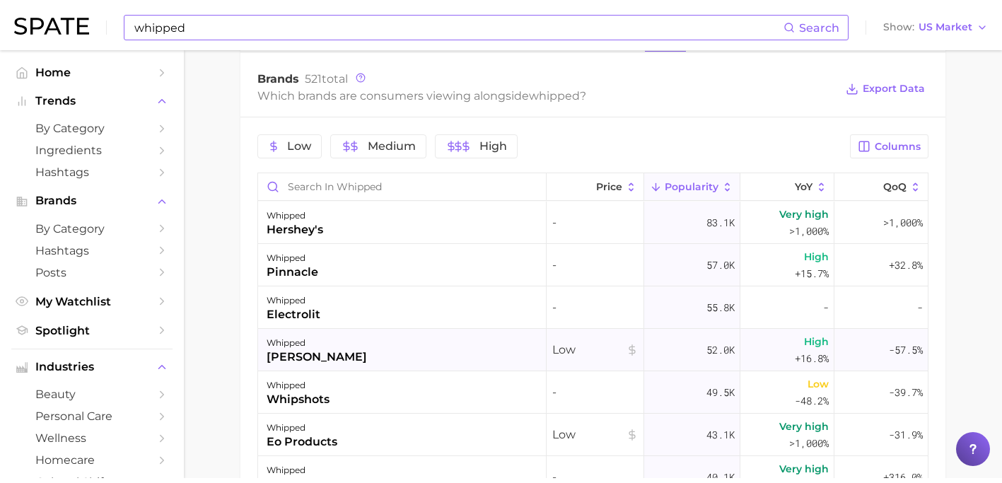
scroll to position [644, 0]
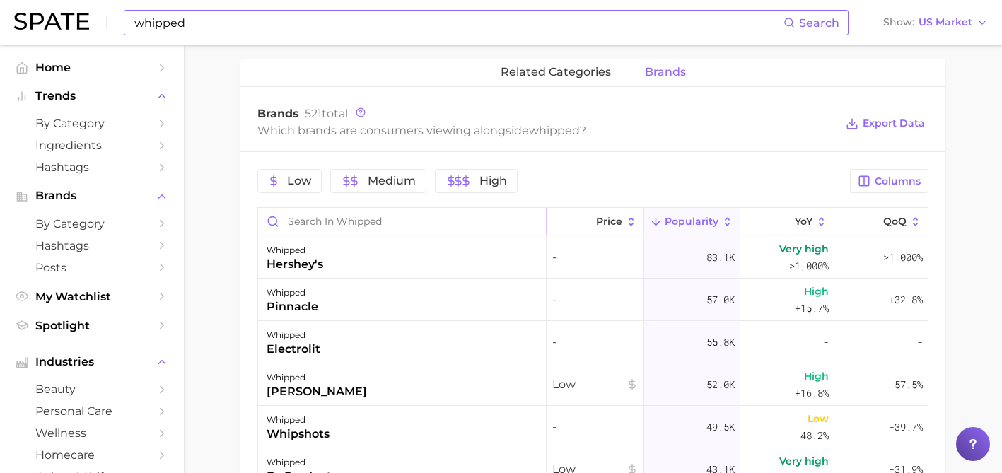
click at [389, 226] on input "Search in whipped" at bounding box center [402, 221] width 288 height 27
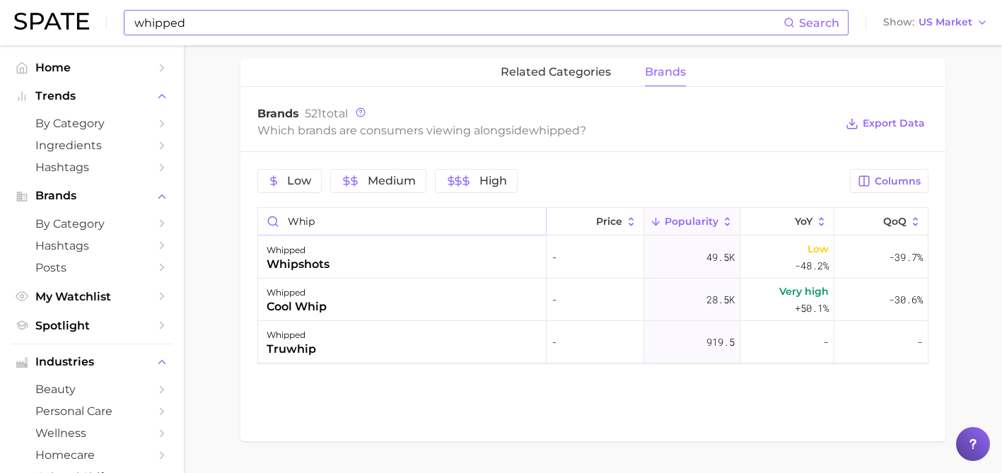
type input "whip"
click at [469, 150] on div "Brands 521 total Which brands are consumers viewing alongside whipped ? Export …" at bounding box center [593, 123] width 705 height 57
click at [370, 225] on input "whip" at bounding box center [402, 221] width 288 height 27
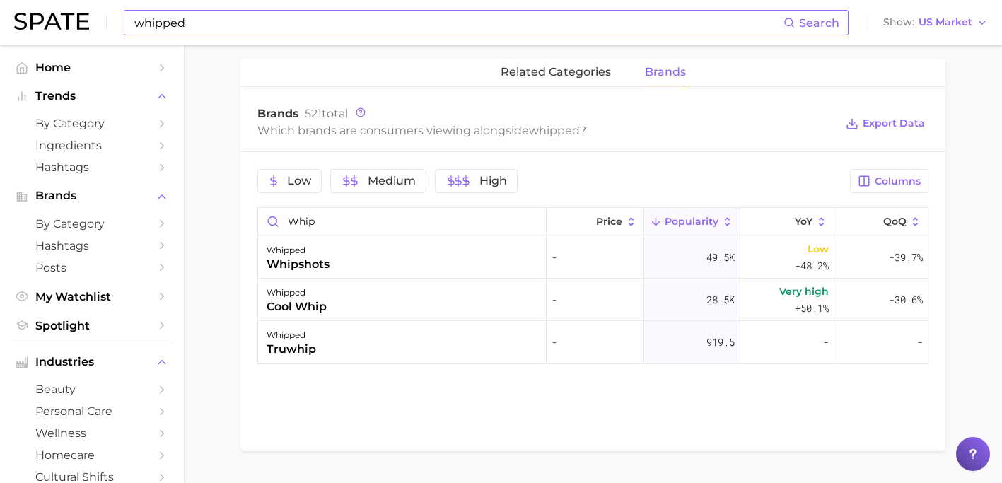
click at [164, 28] on input "whipped" at bounding box center [458, 23] width 651 height 24
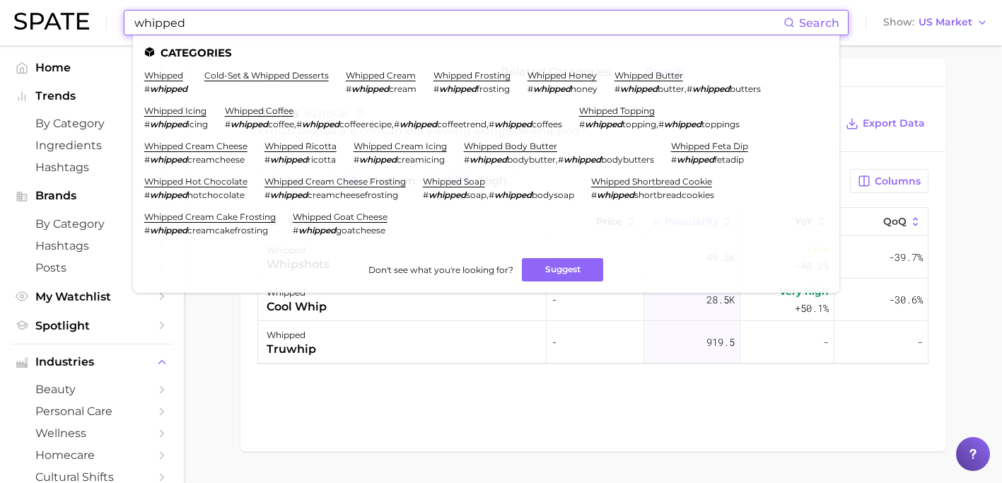
click at [164, 28] on input "whipped" at bounding box center [458, 23] width 651 height 24
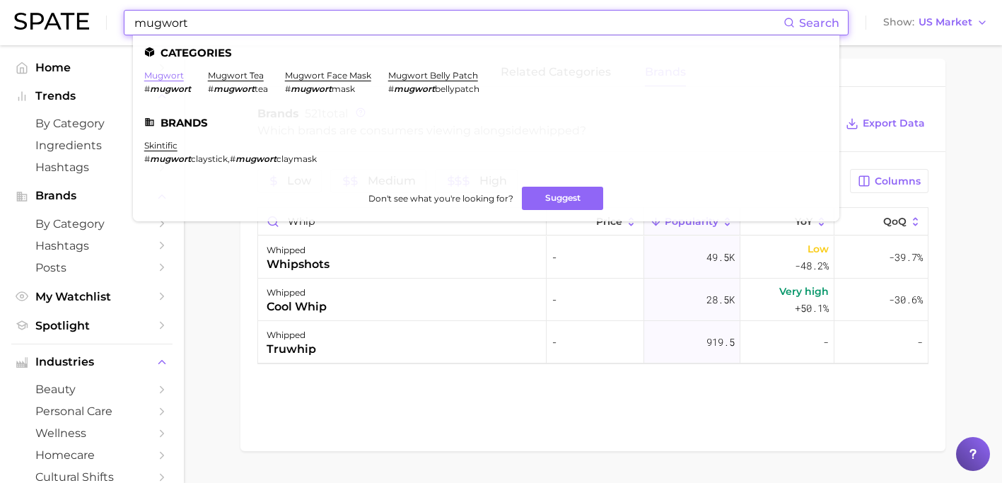
type input "mugwort"
click at [176, 77] on link "mugwort" at bounding box center [164, 75] width 40 height 11
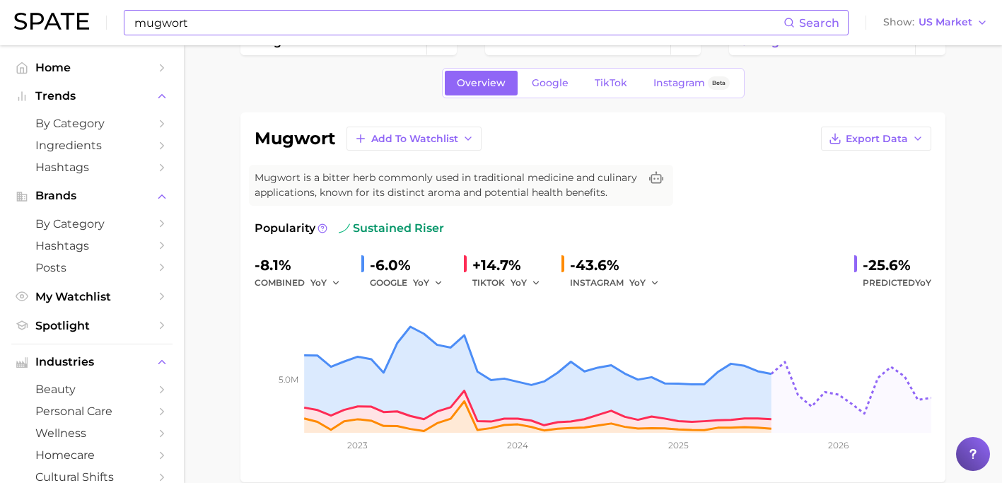
scroll to position [33, 0]
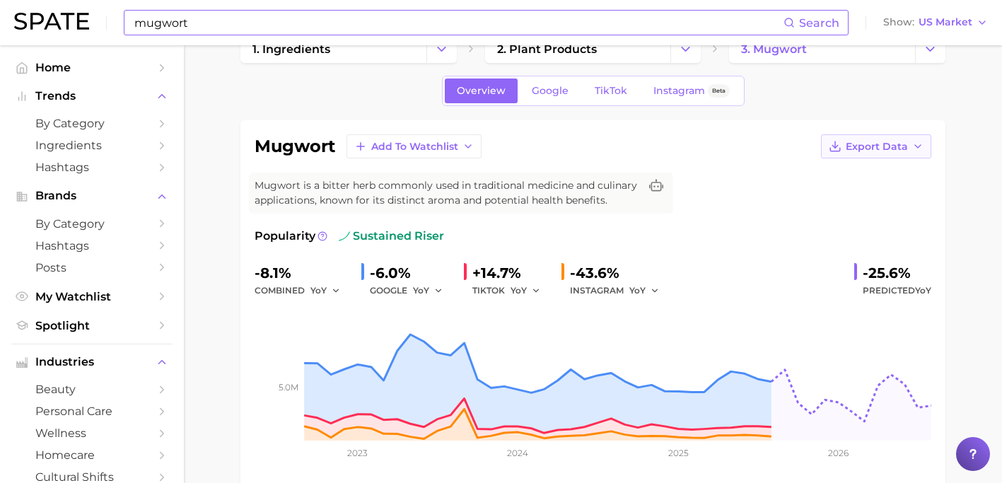
click at [858, 142] on span "Export Data" at bounding box center [877, 147] width 62 height 12
click at [825, 203] on span "Time Series Image" at bounding box center [847, 198] width 95 height 12
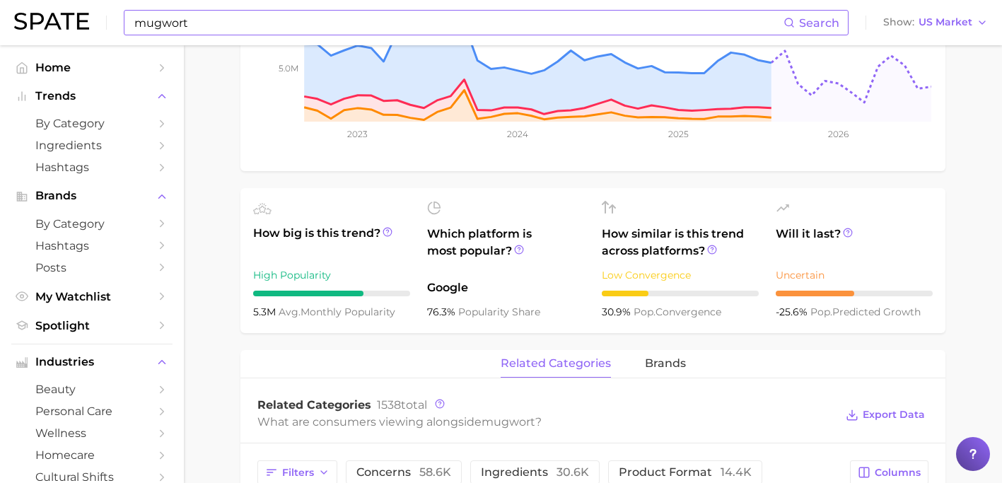
scroll to position [441, 0]
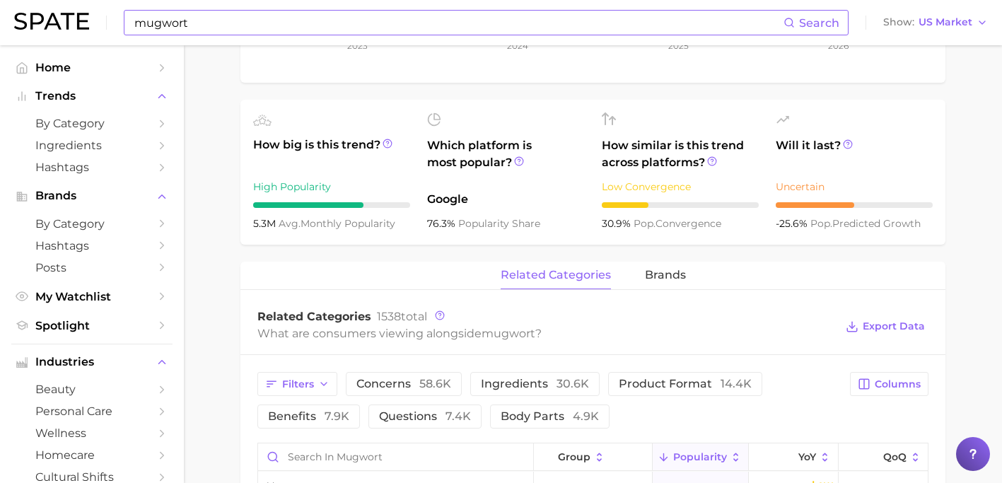
click at [705, 256] on div "mugwort Add to Watchlist Export Data Mugwort is a bitter herb commonly used in …" at bounding box center [593, 328] width 705 height 1230
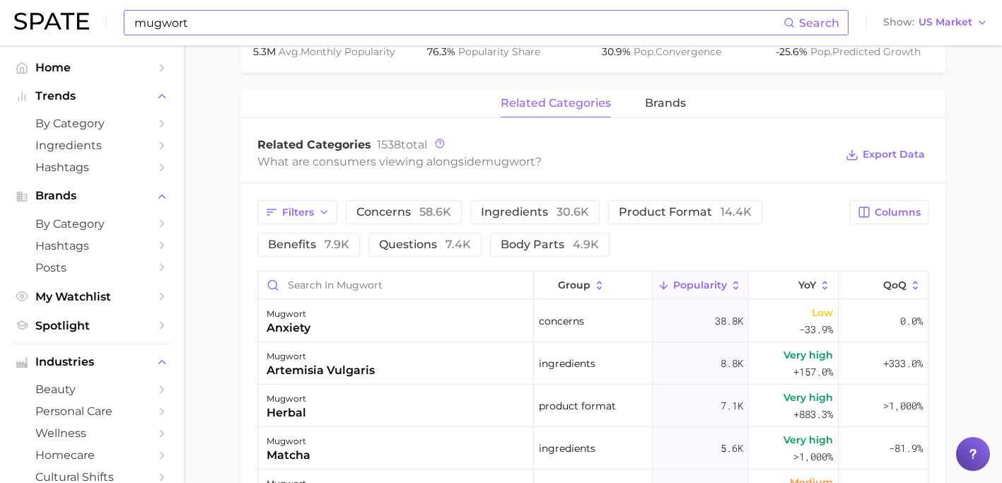
scroll to position [622, 0]
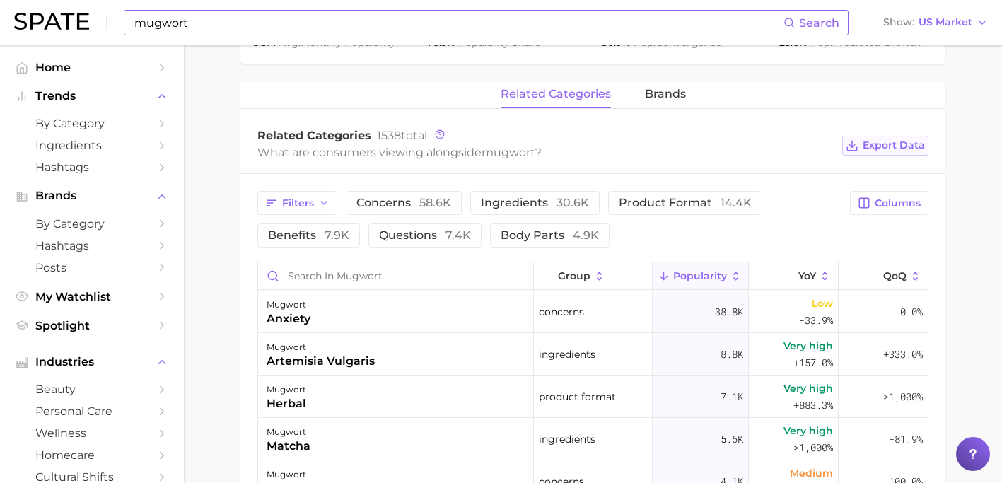
click at [871, 151] on span "Export Data" at bounding box center [894, 145] width 62 height 12
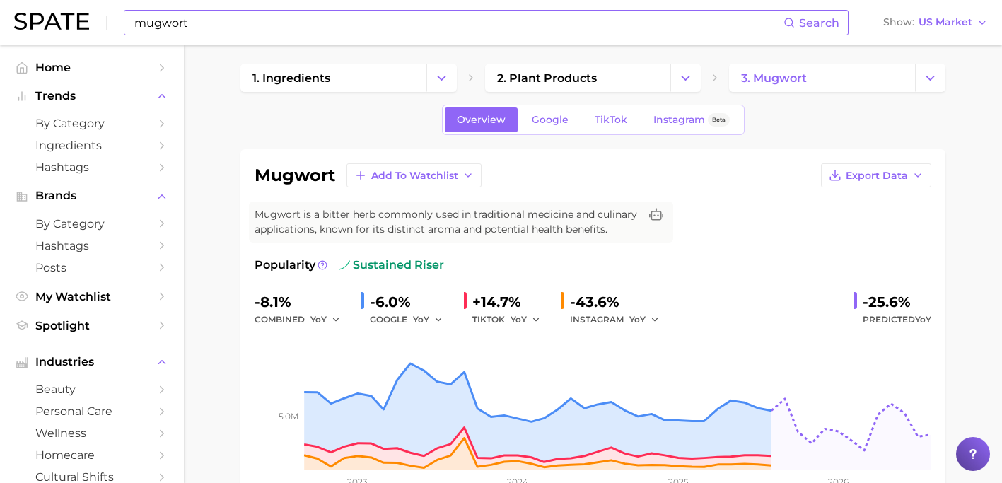
scroll to position [0, 0]
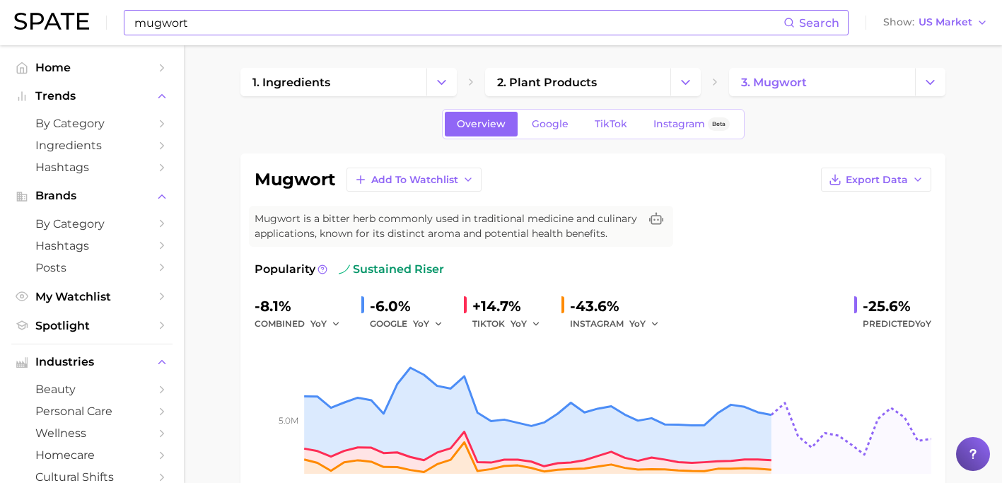
click at [168, 22] on input "mugwort" at bounding box center [458, 23] width 651 height 24
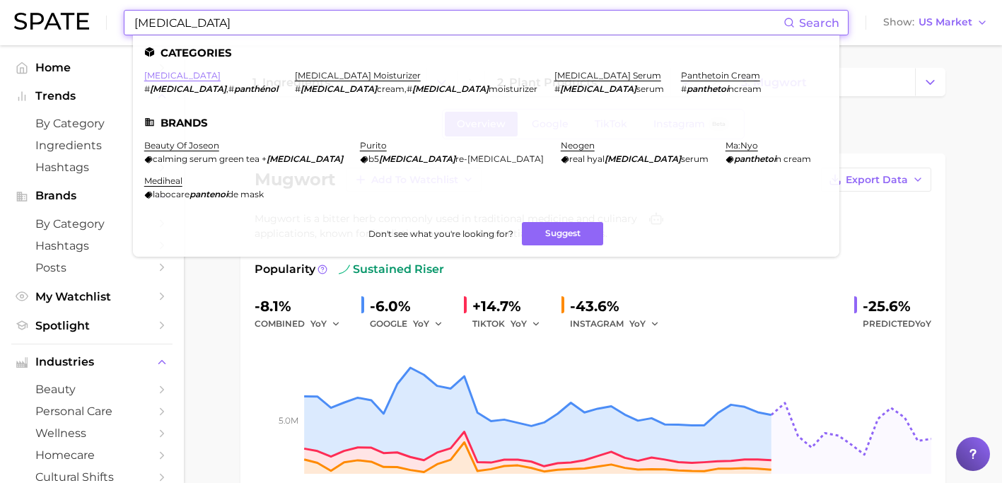
type input "[MEDICAL_DATA]"
click at [165, 73] on link "[MEDICAL_DATA]" at bounding box center [182, 75] width 76 height 11
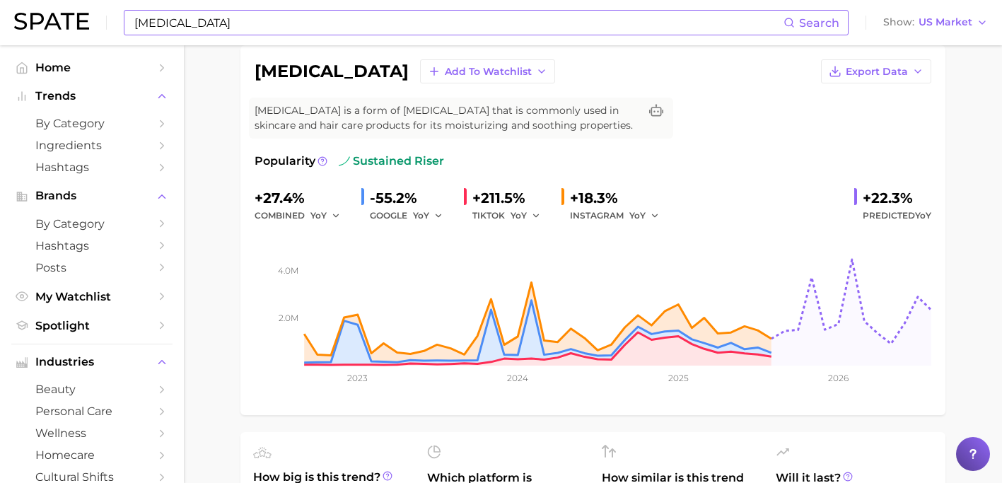
scroll to position [113, 0]
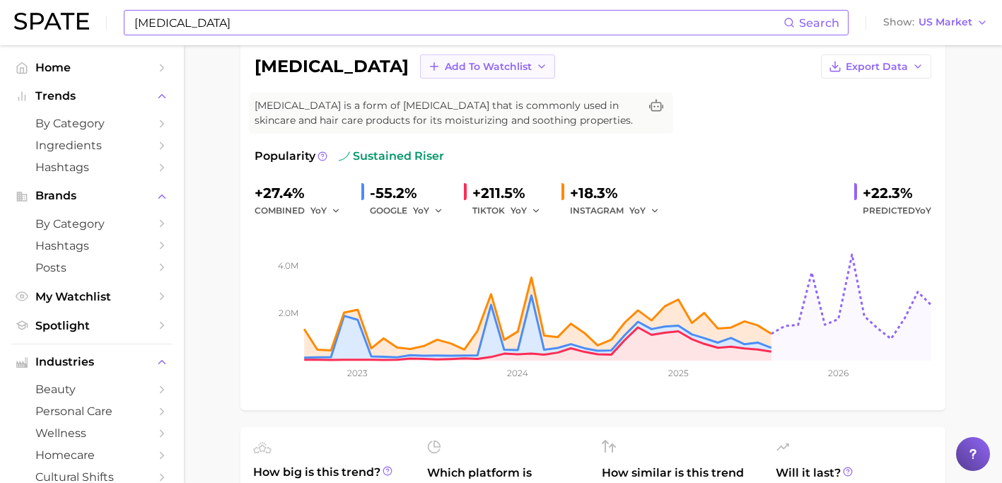
click at [445, 70] on span "Add to Watchlist" at bounding box center [488, 67] width 87 height 12
click at [241, 183] on div "panthenol Add to Watchlist New Watchlist Gelato Cleanser Export Data Panthenol …" at bounding box center [593, 225] width 705 height 370
click at [862, 63] on span "Export Data" at bounding box center [877, 67] width 62 height 12
click at [857, 119] on span "Time Series Image" at bounding box center [847, 118] width 95 height 12
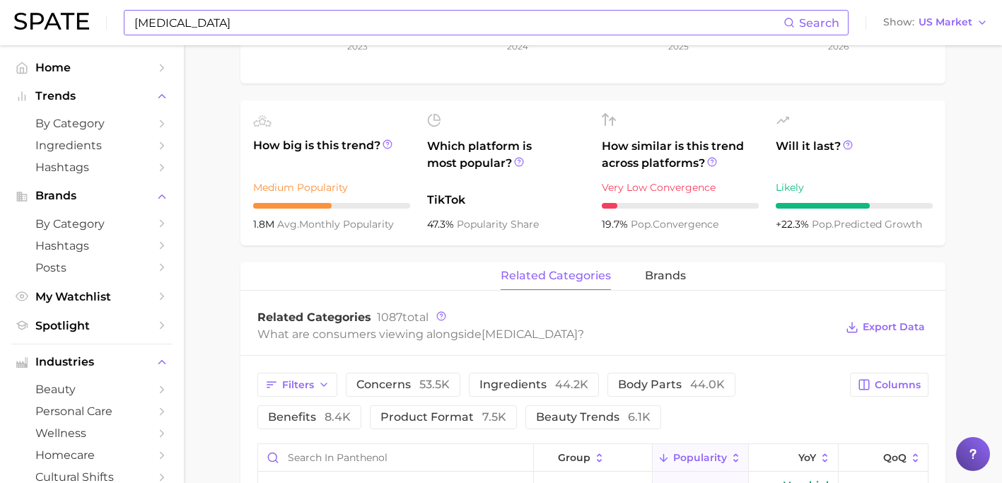
scroll to position [441, 0]
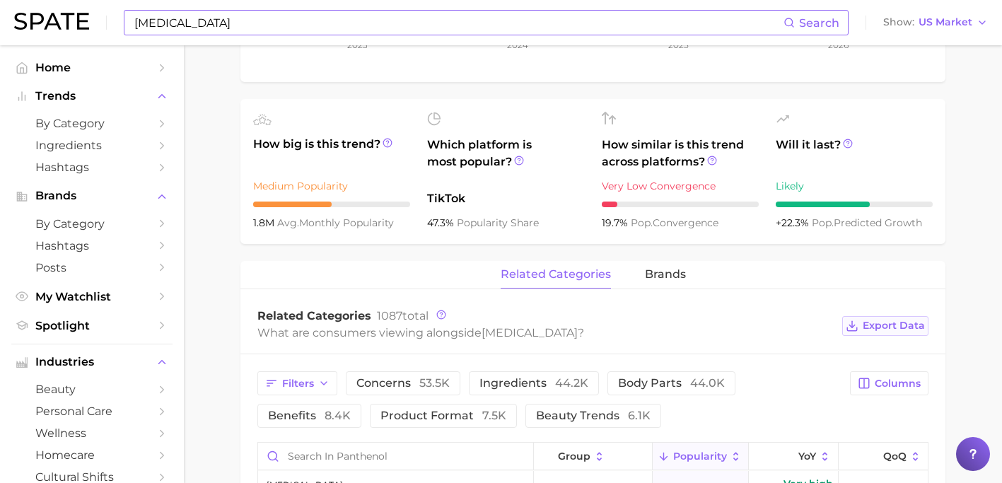
click at [854, 322] on icon at bounding box center [852, 326] width 13 height 13
click at [981, 244] on main "1. ingredients 2. vitamin b products 3. panthenol Overview Google TikTok Instag…" at bounding box center [593, 308] width 818 height 1409
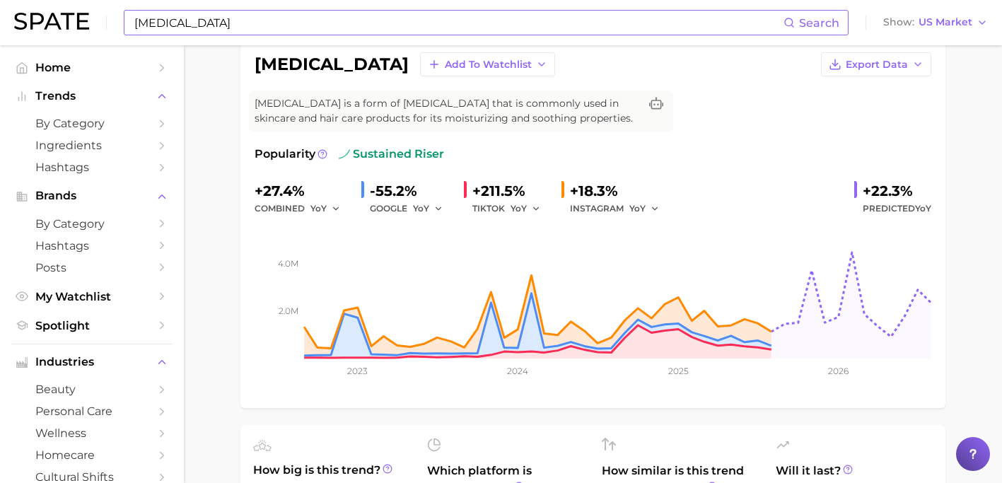
scroll to position [122, 0]
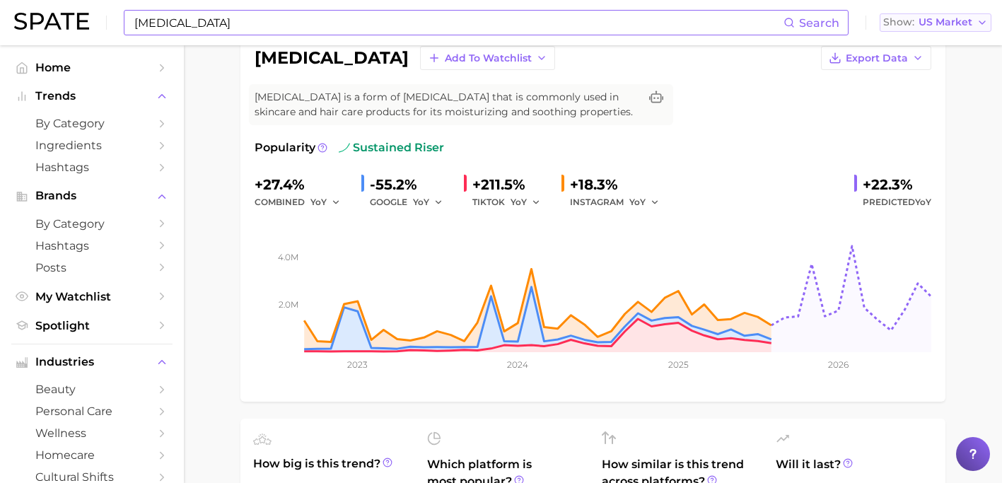
click at [936, 15] on button "Show US Market" at bounding box center [936, 22] width 112 height 18
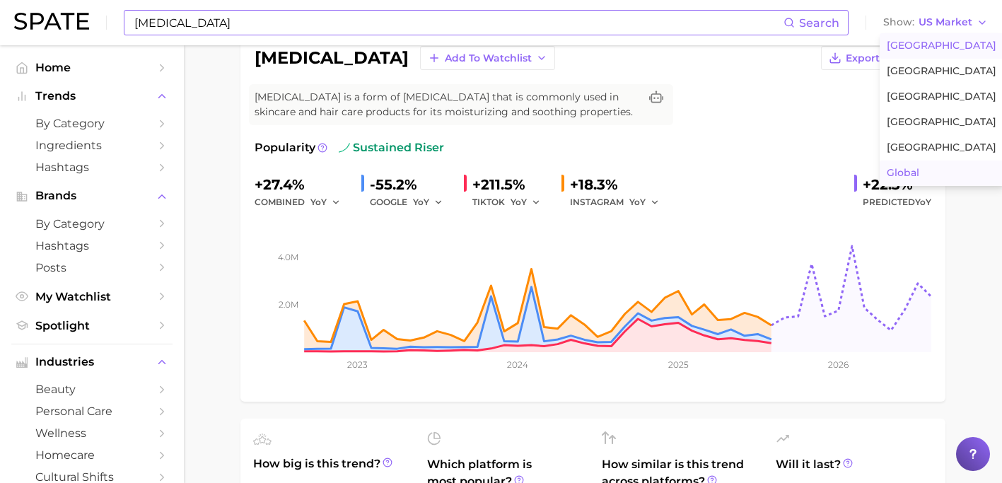
click at [915, 168] on span "Global" at bounding box center [903, 173] width 33 height 12
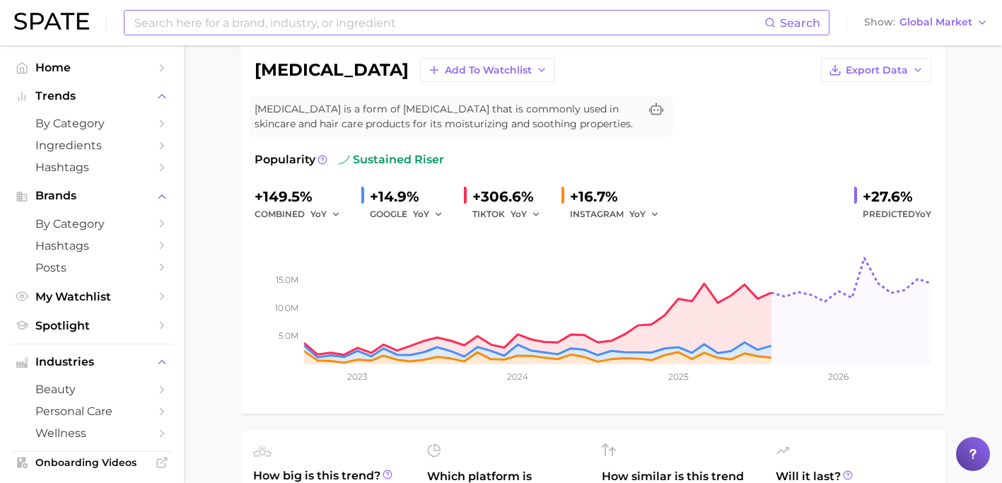
scroll to position [96, 0]
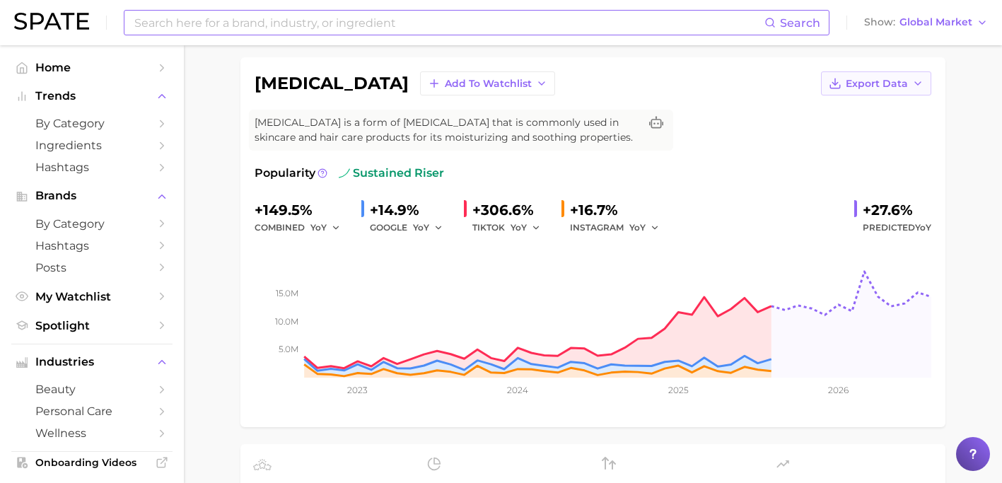
click at [874, 78] on span "Export Data" at bounding box center [877, 84] width 62 height 12
click at [859, 129] on span "Time Series Image" at bounding box center [847, 135] width 95 height 12
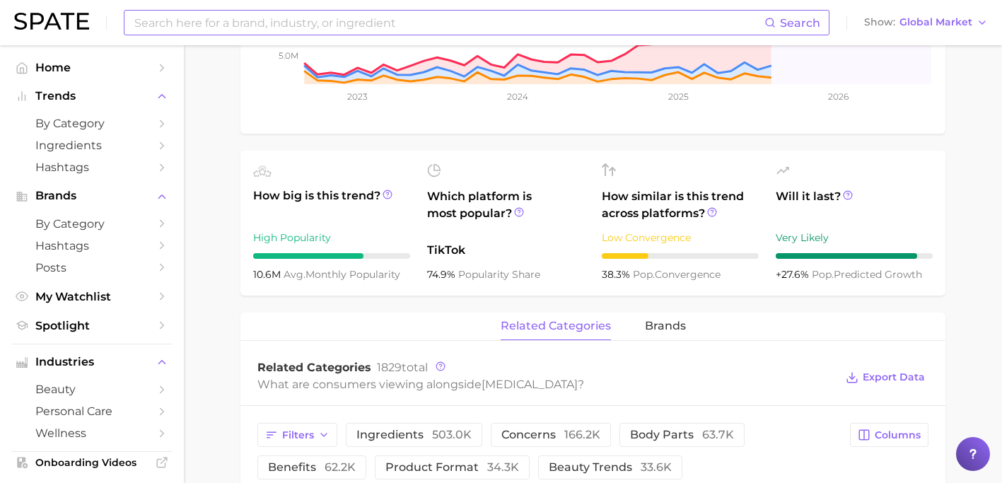
scroll to position [459, 0]
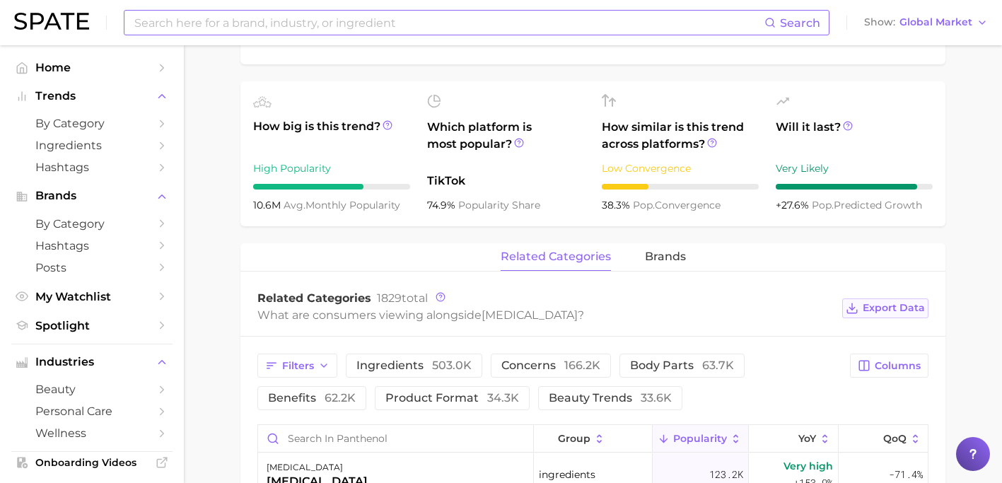
click at [907, 303] on span "Export Data" at bounding box center [894, 308] width 62 height 12
click at [364, 24] on input at bounding box center [449, 23] width 632 height 24
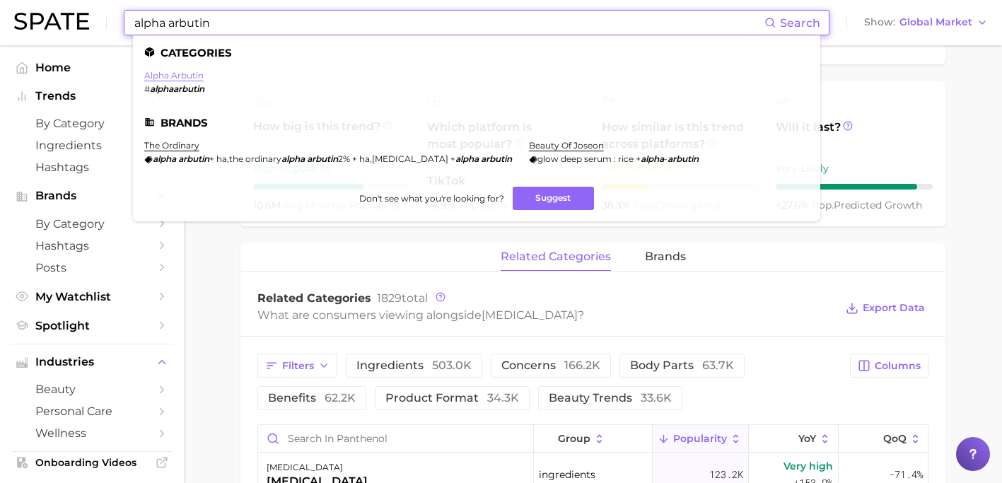
type input "alpha arbutin"
click at [197, 73] on link "alpha arbutin" at bounding box center [173, 75] width 59 height 11
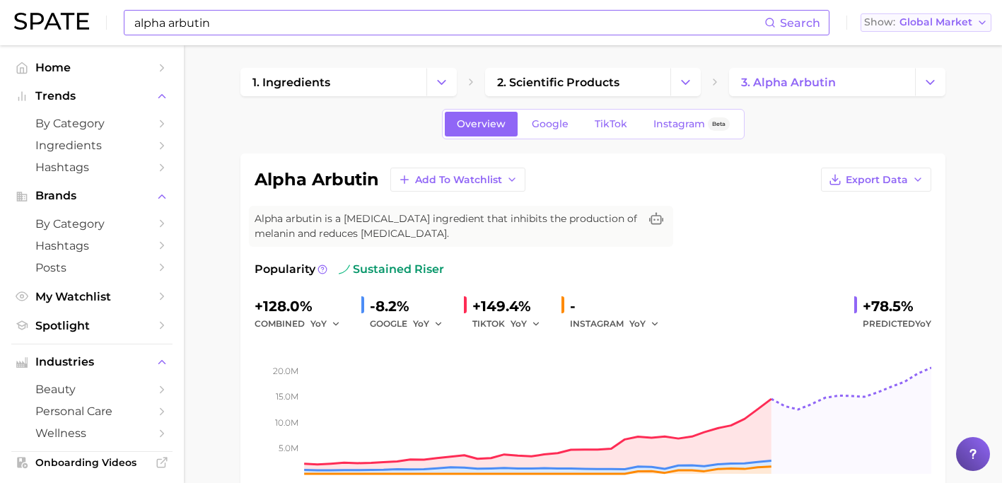
click at [962, 25] on span "Global Market" at bounding box center [936, 22] width 73 height 8
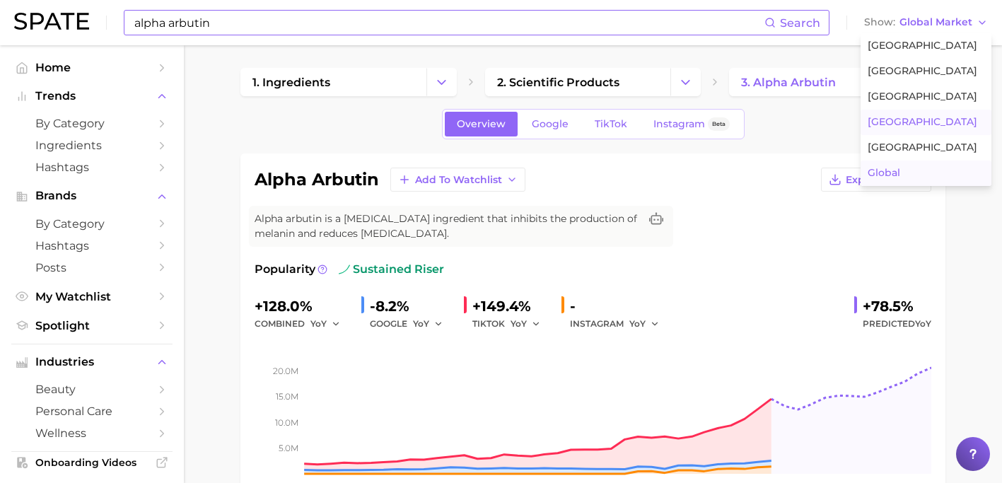
click at [922, 116] on span "[GEOGRAPHIC_DATA]" at bounding box center [923, 122] width 110 height 12
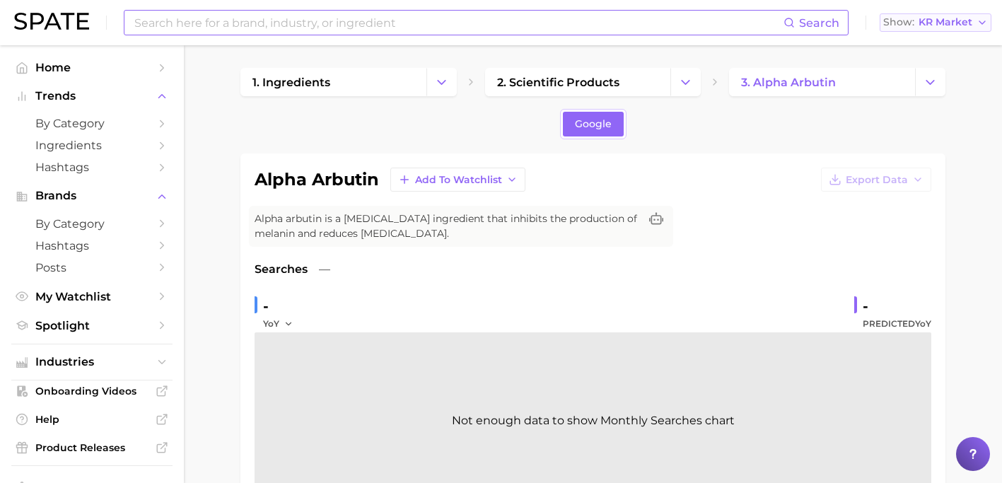
click at [937, 20] on span "KR Market" at bounding box center [946, 22] width 54 height 8
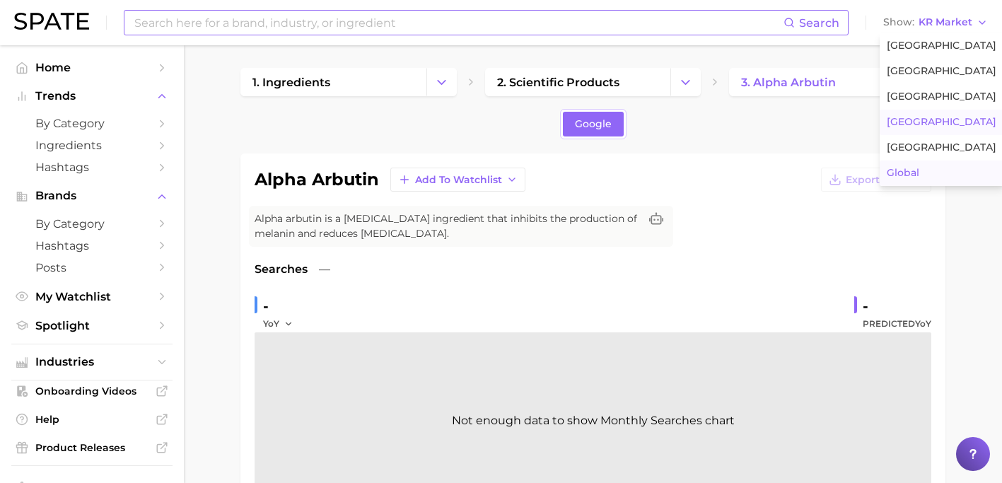
click at [920, 183] on button "Global" at bounding box center [942, 173] width 124 height 25
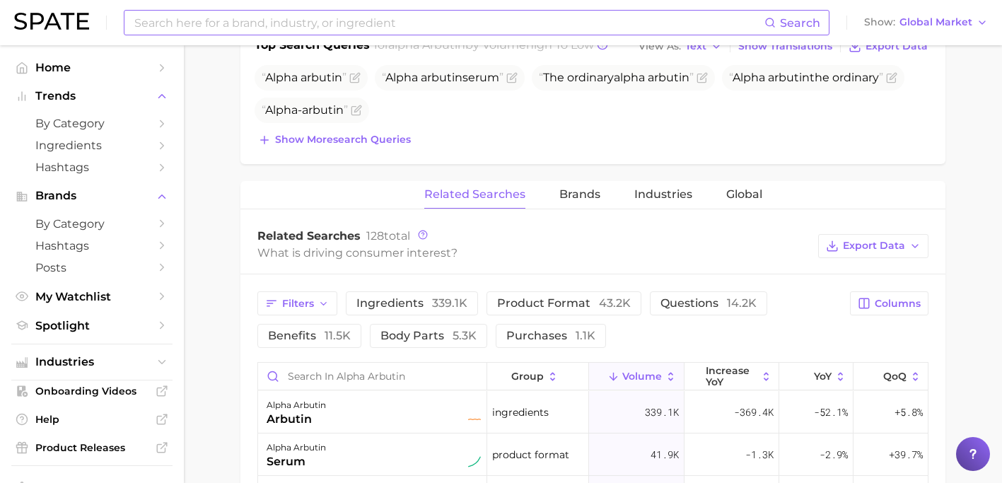
scroll to position [560, 0]
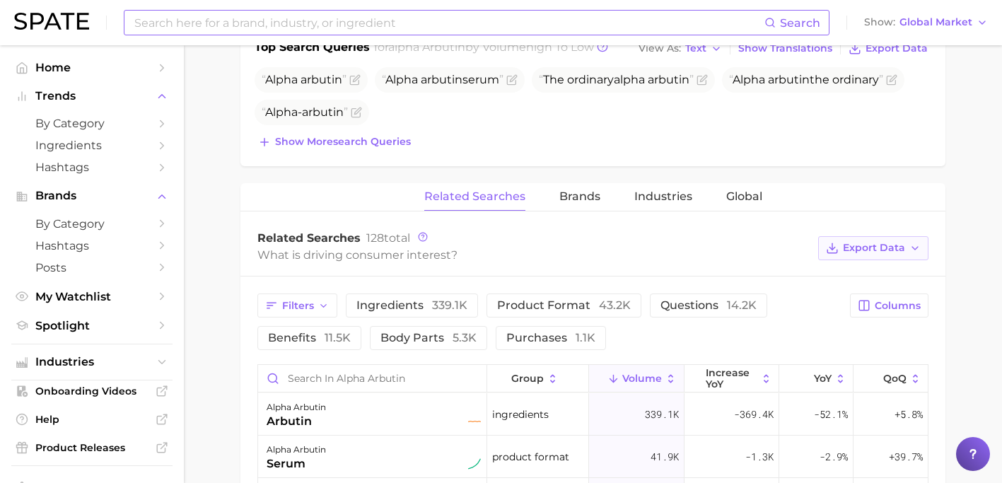
click at [894, 250] on span "Export Data" at bounding box center [874, 248] width 62 height 12
click at [881, 184] on div "Related Searches Brands Industries Global" at bounding box center [593, 197] width 705 height 28
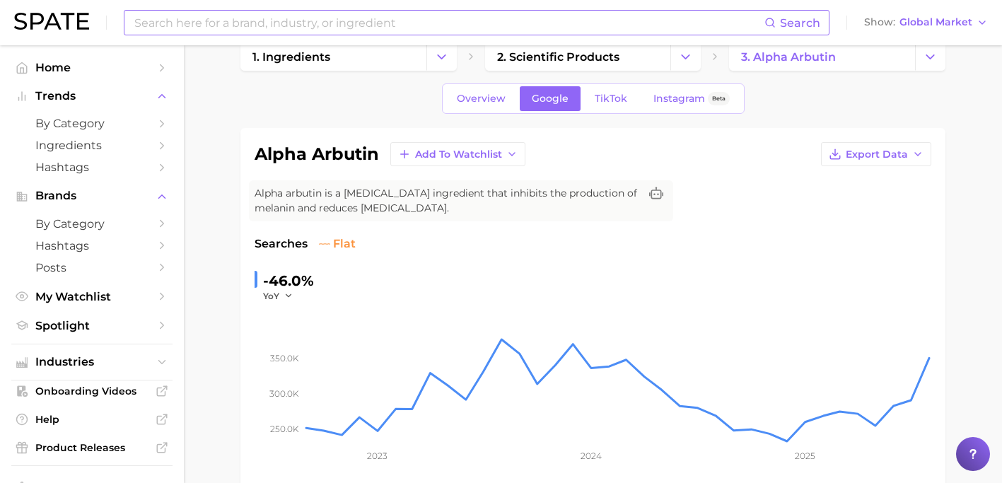
scroll to position [34, 0]
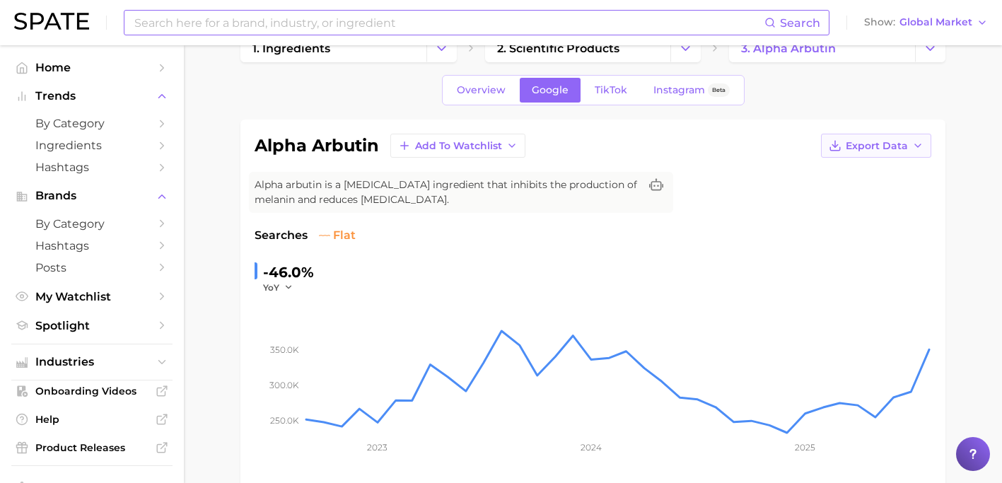
click at [879, 146] on span "Export Data" at bounding box center [877, 146] width 62 height 12
click at [866, 194] on span "Time Series Image" at bounding box center [847, 198] width 95 height 12
click at [911, 16] on button "Show Global Market" at bounding box center [926, 22] width 131 height 18
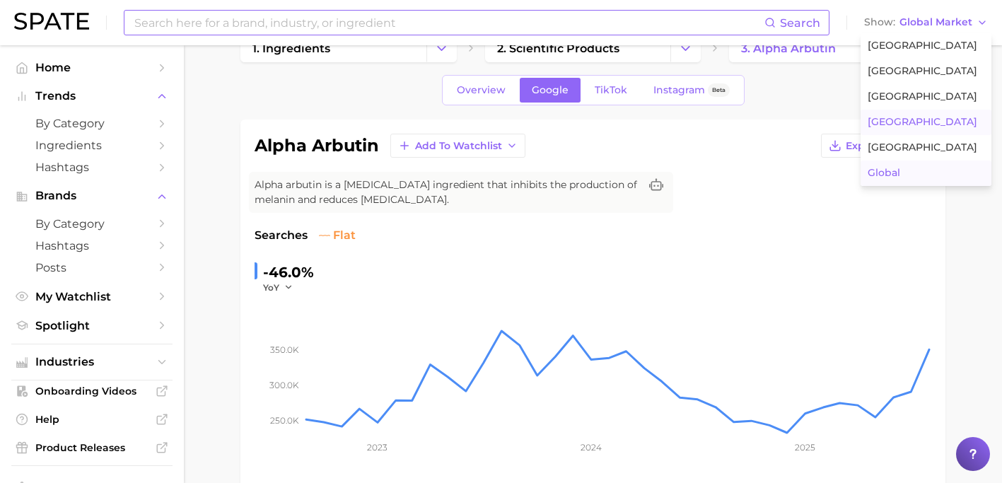
click at [898, 117] on span "[GEOGRAPHIC_DATA]" at bounding box center [923, 122] width 110 height 12
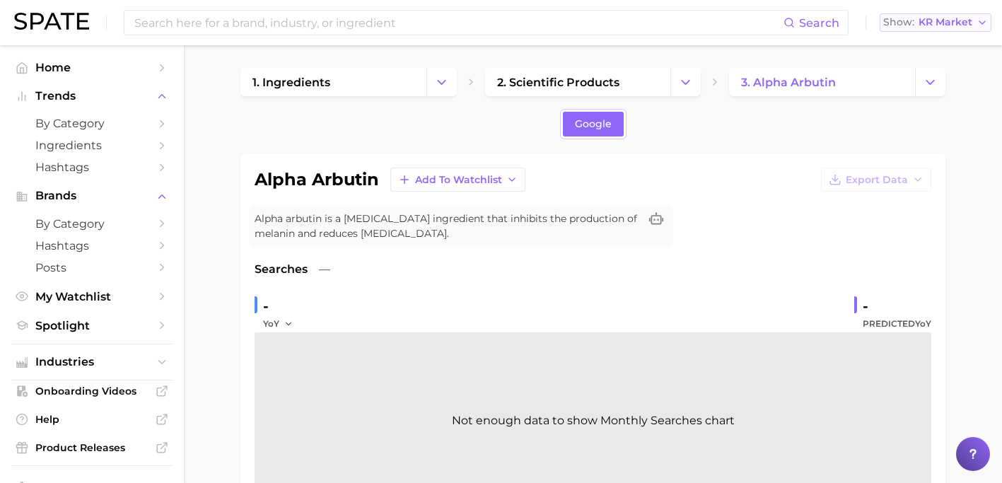
click at [971, 18] on span "KR Market" at bounding box center [946, 22] width 54 height 8
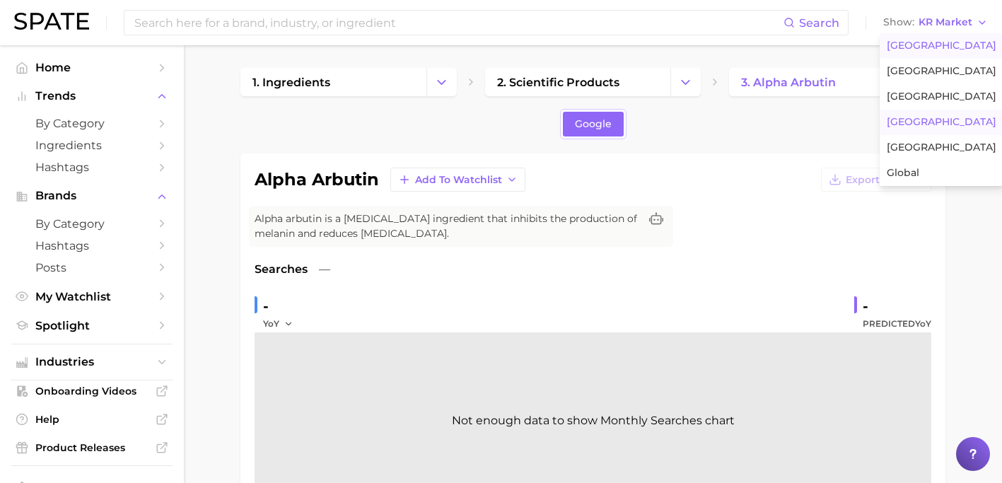
click at [956, 42] on button "[GEOGRAPHIC_DATA]" at bounding box center [942, 45] width 124 height 25
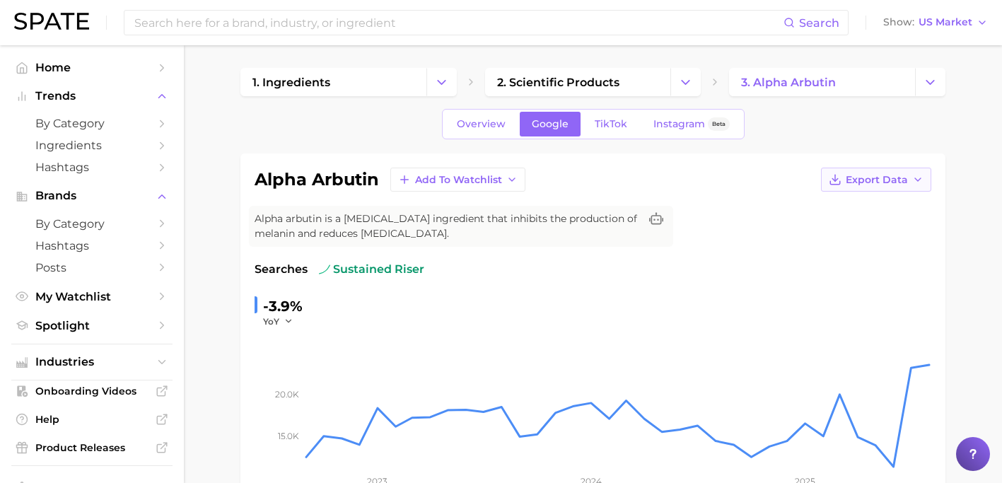
click at [891, 168] on button "Export Data" at bounding box center [876, 180] width 110 height 24
click at [869, 228] on span "Time Series Image" at bounding box center [847, 232] width 95 height 12
click at [855, 182] on span "Export Data" at bounding box center [877, 180] width 62 height 12
click at [853, 227] on span "Time Series Image" at bounding box center [847, 232] width 95 height 12
click at [927, 26] on span "US Market" at bounding box center [946, 22] width 54 height 8
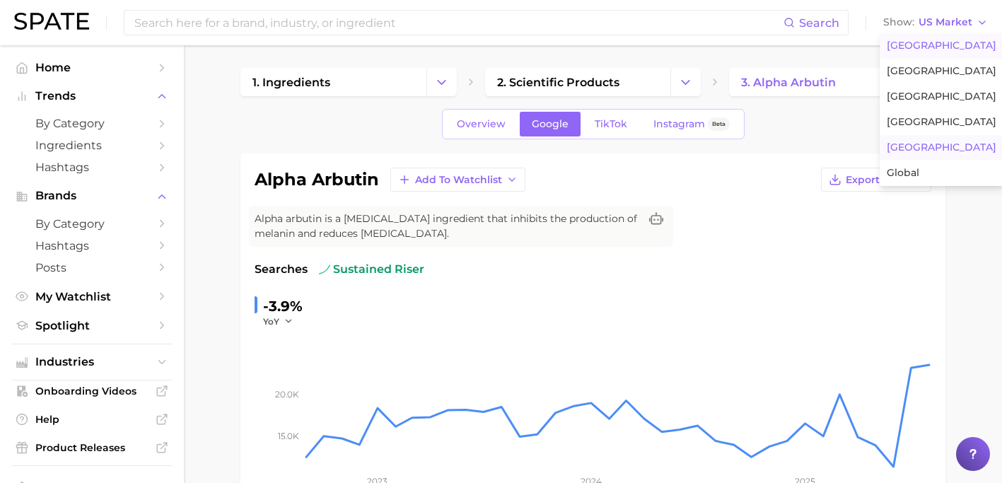
click at [918, 146] on span "[GEOGRAPHIC_DATA]" at bounding box center [942, 147] width 110 height 12
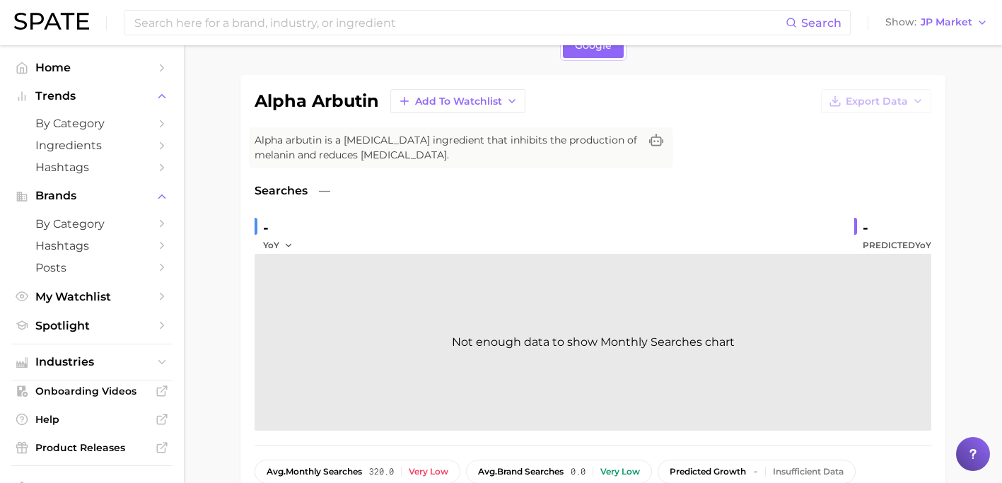
scroll to position [80, 0]
click at [947, 26] on span "JP Market" at bounding box center [947, 22] width 52 height 8
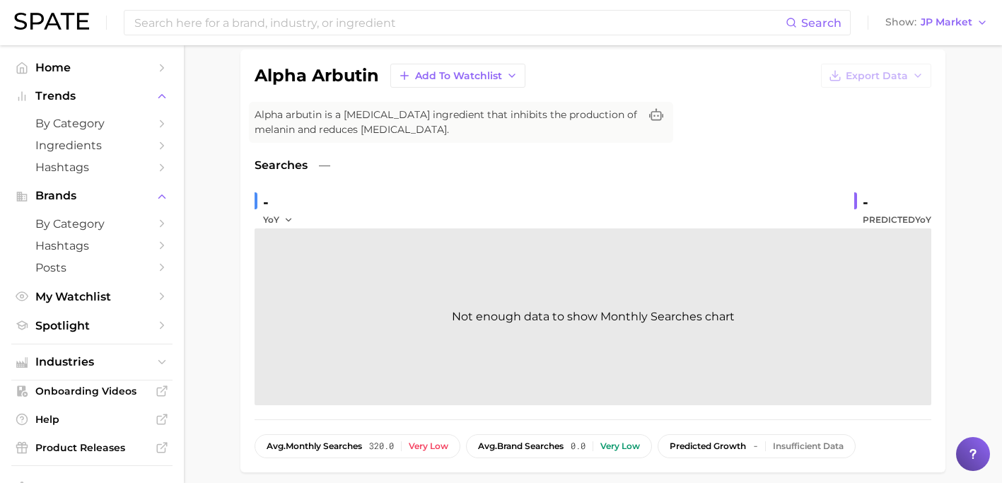
scroll to position [106, 0]
click at [966, 26] on span "JP Market" at bounding box center [947, 22] width 52 height 8
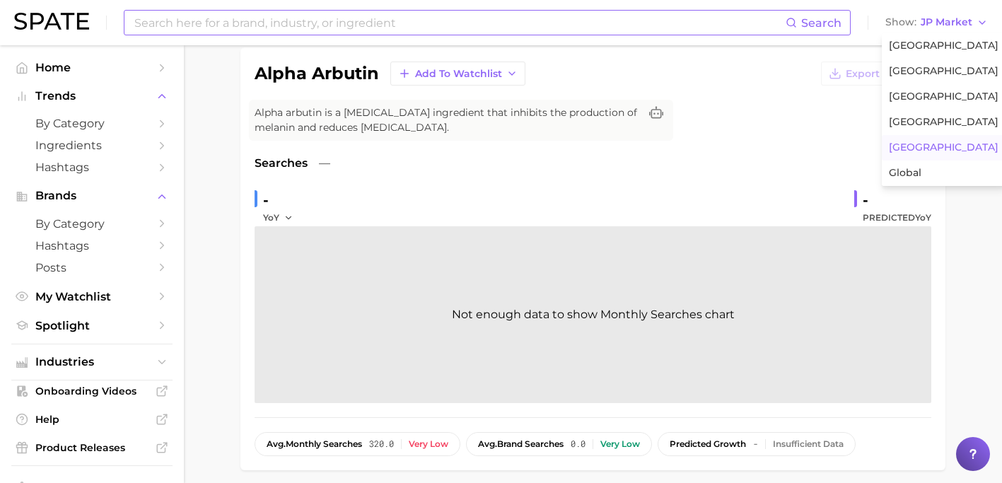
click at [408, 20] on input at bounding box center [459, 23] width 653 height 24
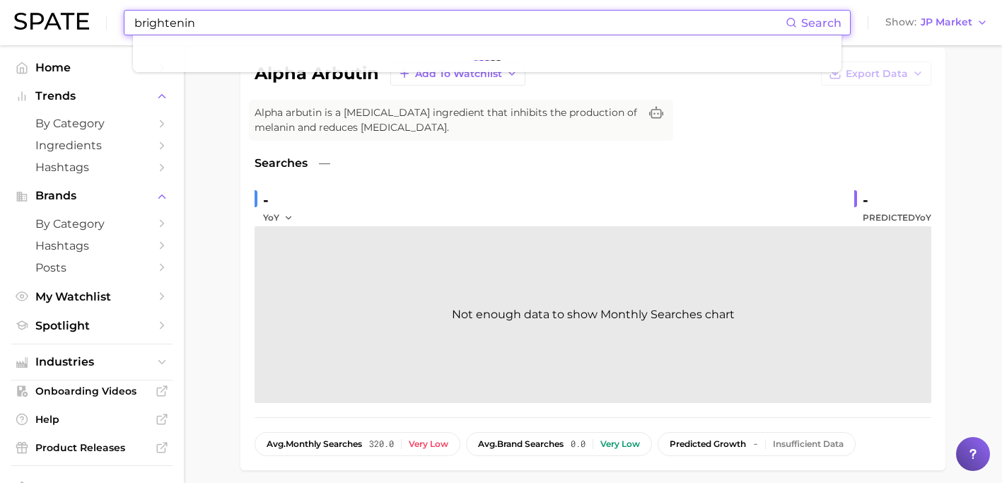
type input "brightening"
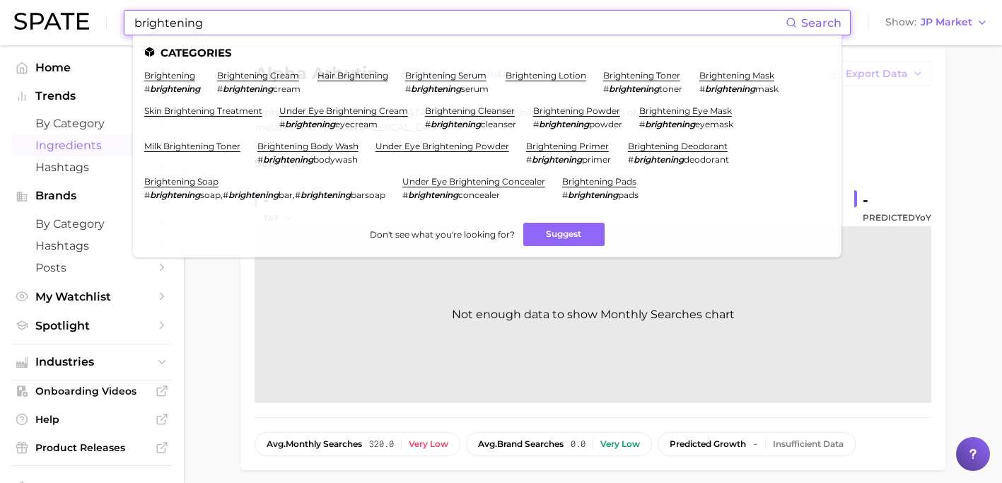
click at [91, 146] on span "Ingredients" at bounding box center [91, 145] width 113 height 13
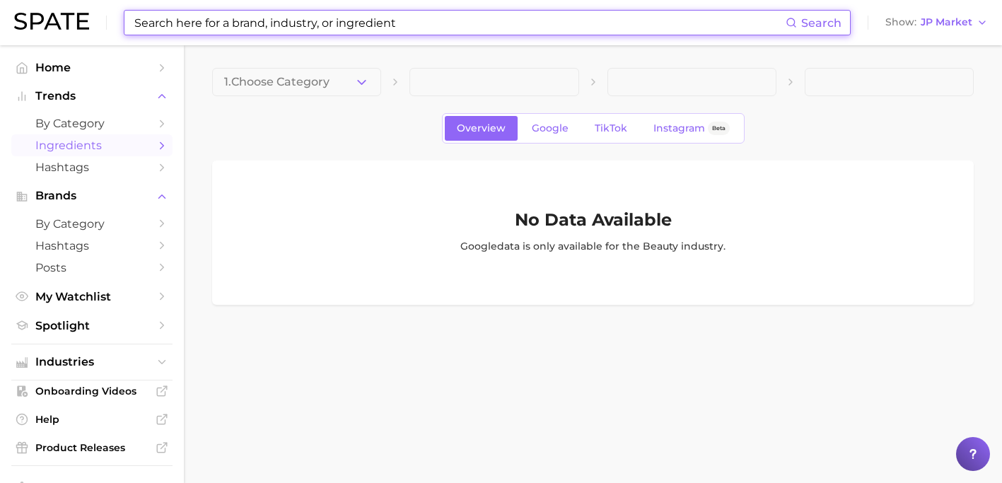
click at [224, 15] on input at bounding box center [459, 23] width 653 height 24
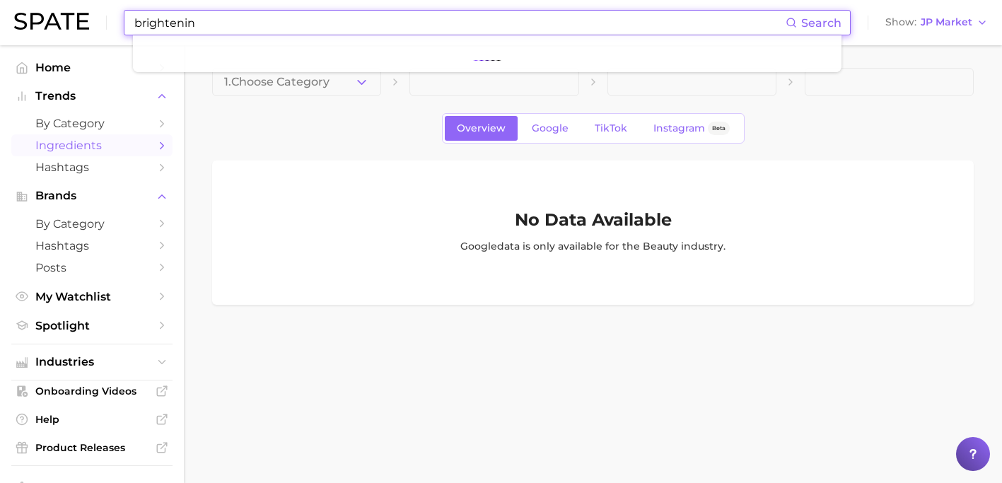
type input "brightening"
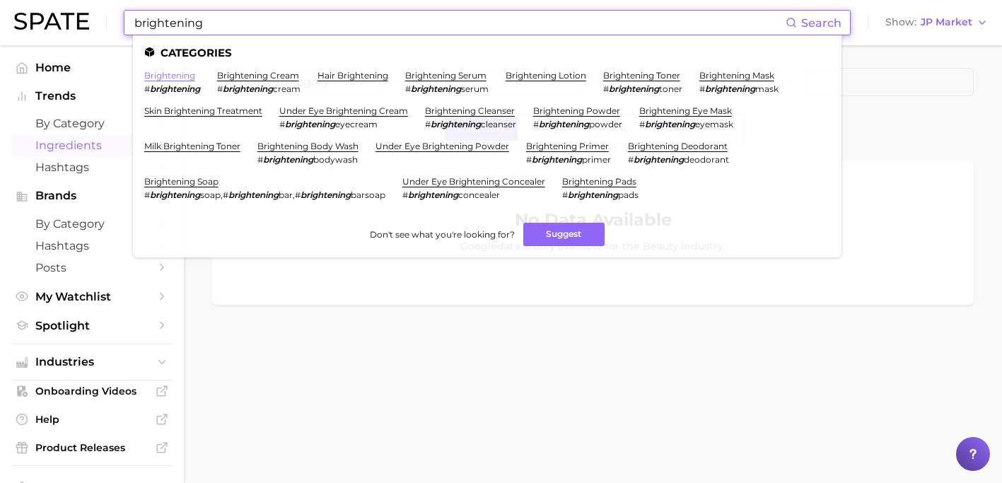
click at [191, 73] on link "brightening" at bounding box center [169, 75] width 51 height 11
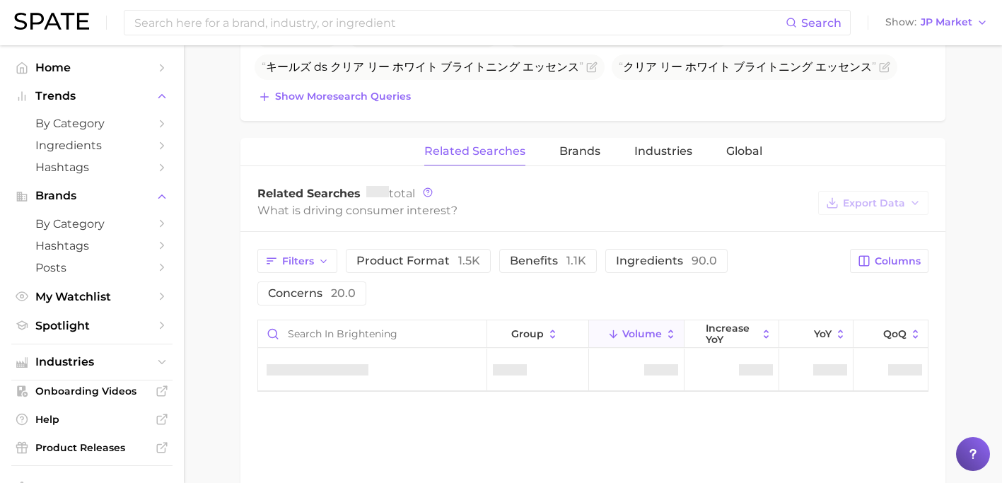
scroll to position [616, 0]
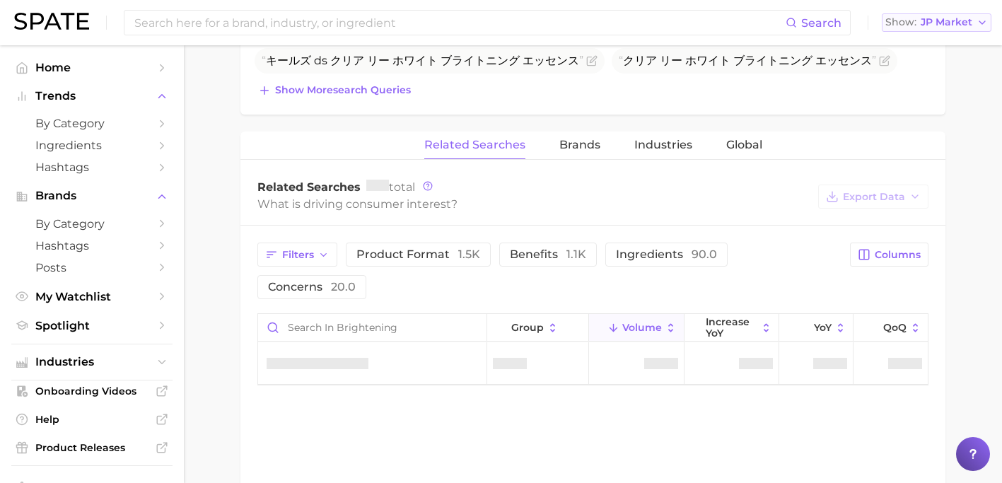
click at [927, 31] on button "Show JP Market" at bounding box center [937, 22] width 110 height 18
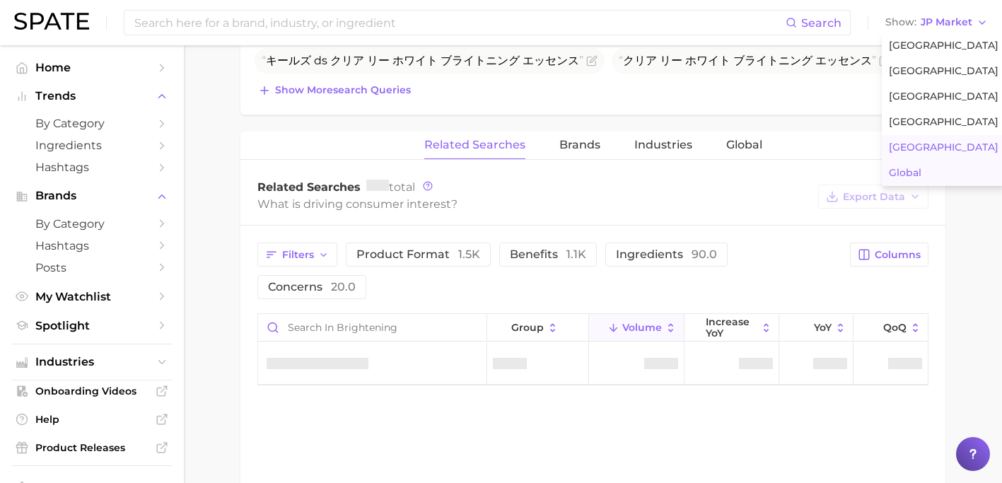
click at [915, 165] on button "Global" at bounding box center [944, 173] width 124 height 25
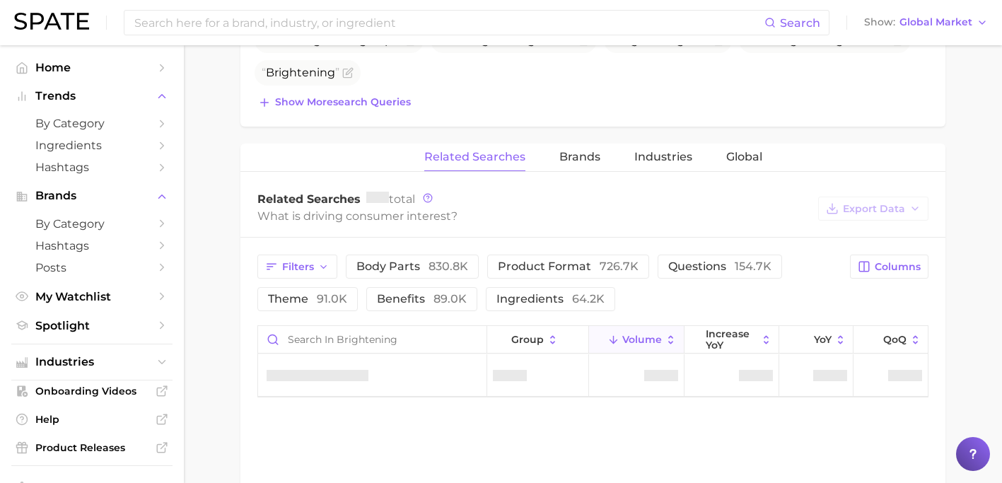
scroll to position [600, 0]
click at [515, 291] on button "ingredients 64.2k" at bounding box center [550, 298] width 129 height 24
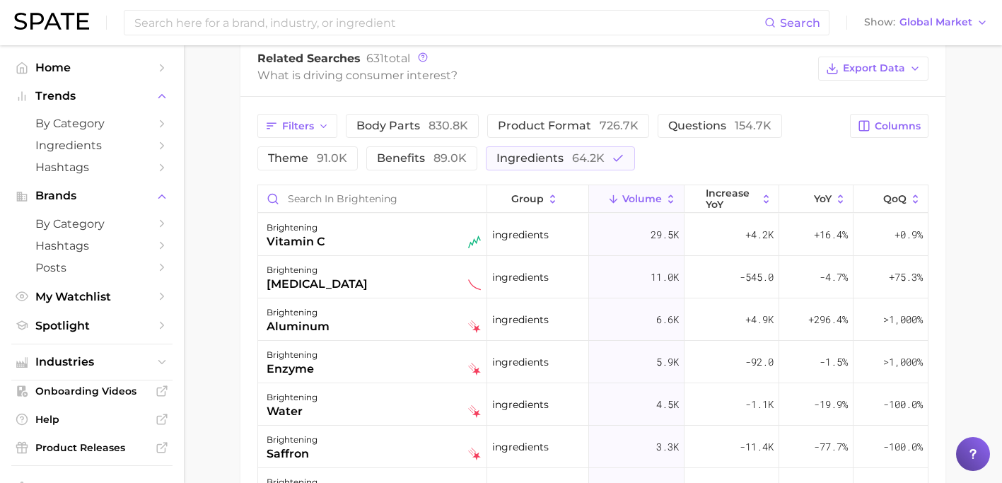
scroll to position [738, 0]
click at [846, 72] on span "Export Data" at bounding box center [874, 69] width 62 height 12
click at [815, 94] on span "Table Data CSV" at bounding box center [836, 95] width 78 height 12
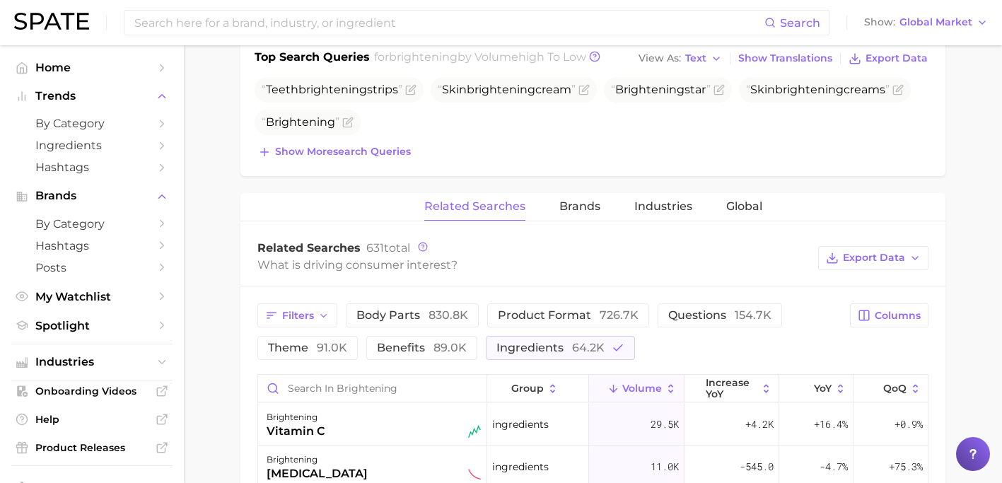
scroll to position [568, 0]
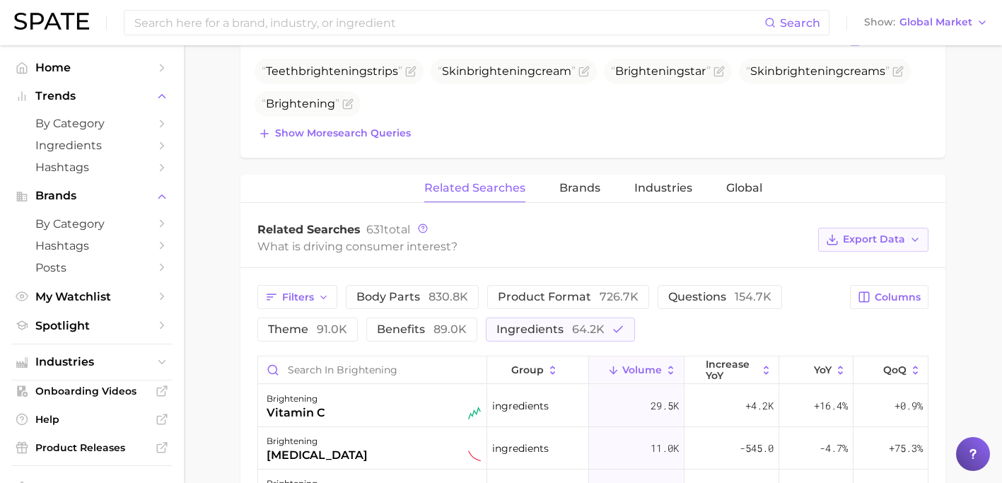
click at [846, 240] on span "Export Data" at bounding box center [874, 239] width 62 height 12
click at [850, 268] on span "Table Data CSV" at bounding box center [836, 266] width 78 height 12
click at [717, 329] on div "Filters body parts 830.8k product format 726.7k questions 154.7k theme 91.0k be…" at bounding box center [549, 313] width 584 height 57
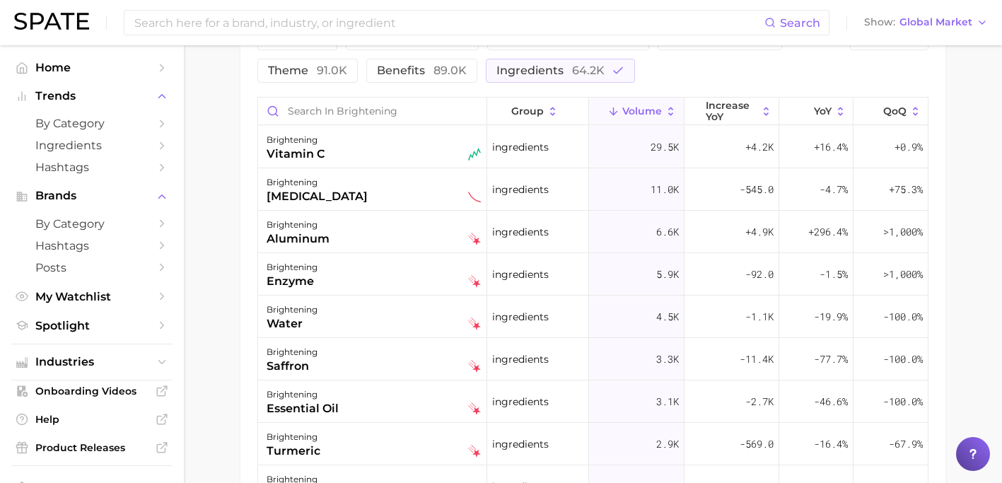
scroll to position [830, 0]
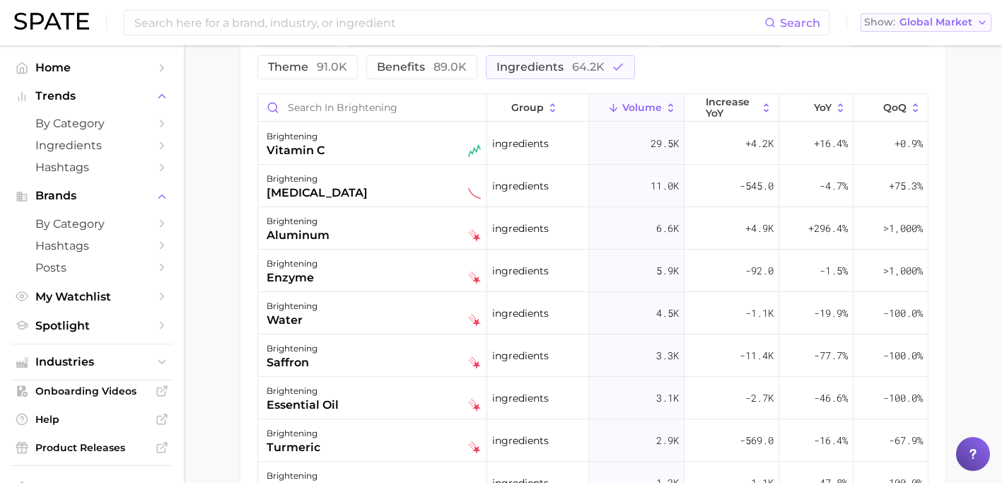
click at [942, 18] on span "Global Market" at bounding box center [936, 22] width 73 height 8
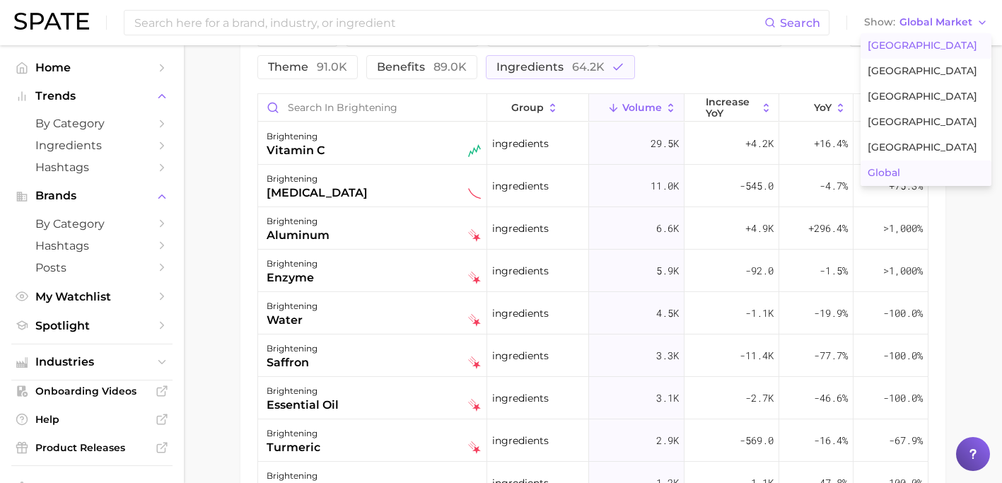
click at [925, 52] on span "[GEOGRAPHIC_DATA]" at bounding box center [923, 46] width 110 height 12
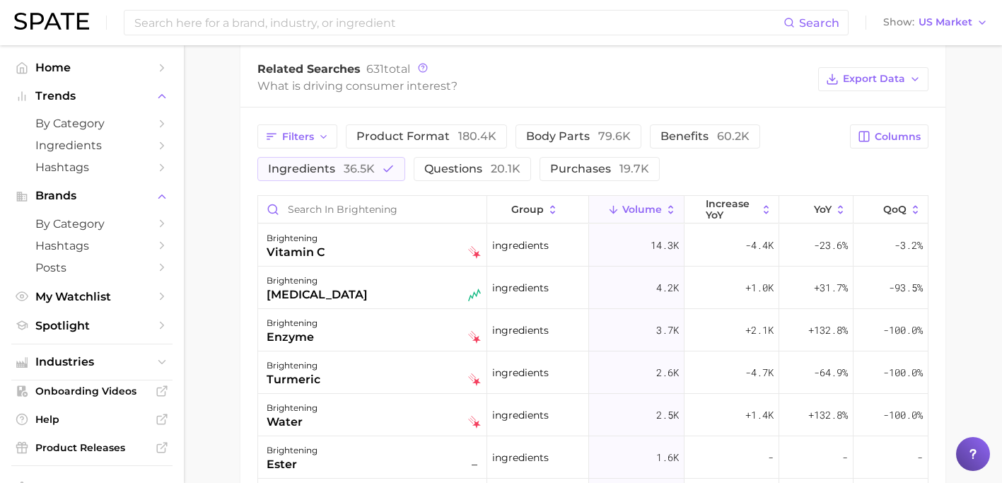
scroll to position [738, 0]
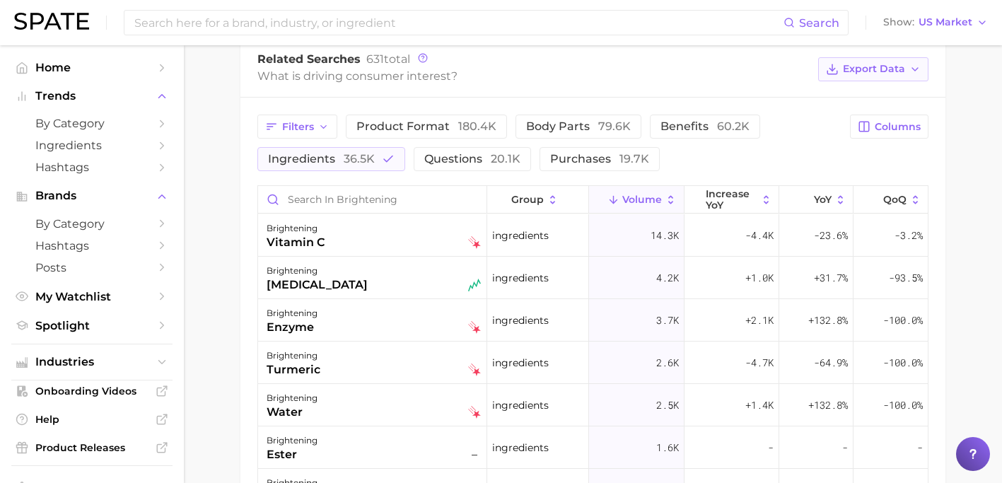
click at [871, 69] on span "Export Data" at bounding box center [874, 69] width 62 height 12
click at [862, 93] on span "Table Data CSV" at bounding box center [836, 95] width 78 height 12
click at [993, 161] on main "brightening Overview Google TikTok Instagram Beta brightening Add to Watchlist …" at bounding box center [593, 31] width 818 height 1449
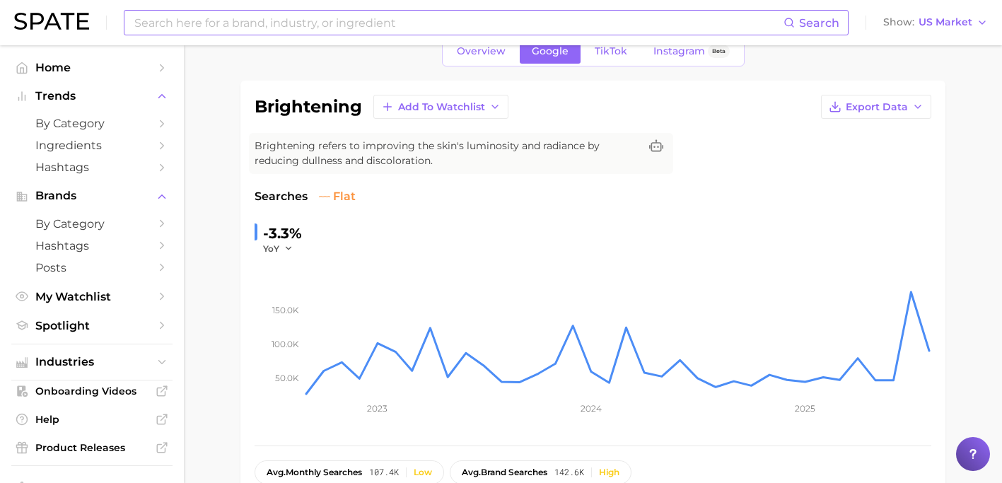
scroll to position [0, 0]
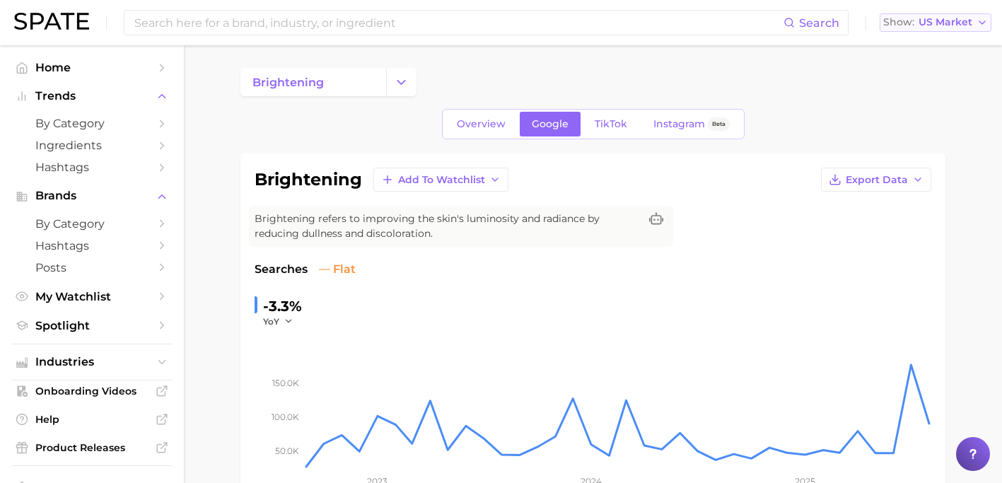
click at [954, 19] on span "US Market" at bounding box center [946, 22] width 54 height 8
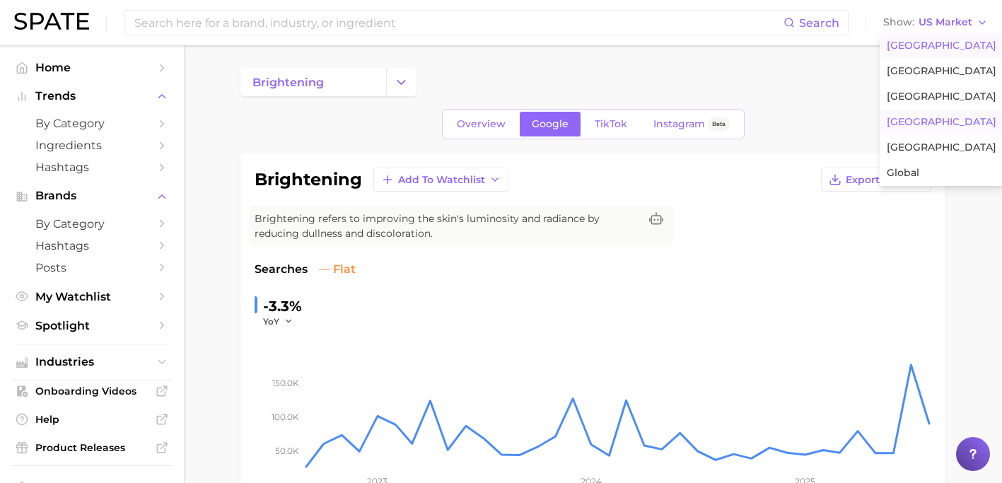
click at [934, 118] on span "[GEOGRAPHIC_DATA]" at bounding box center [942, 122] width 110 height 12
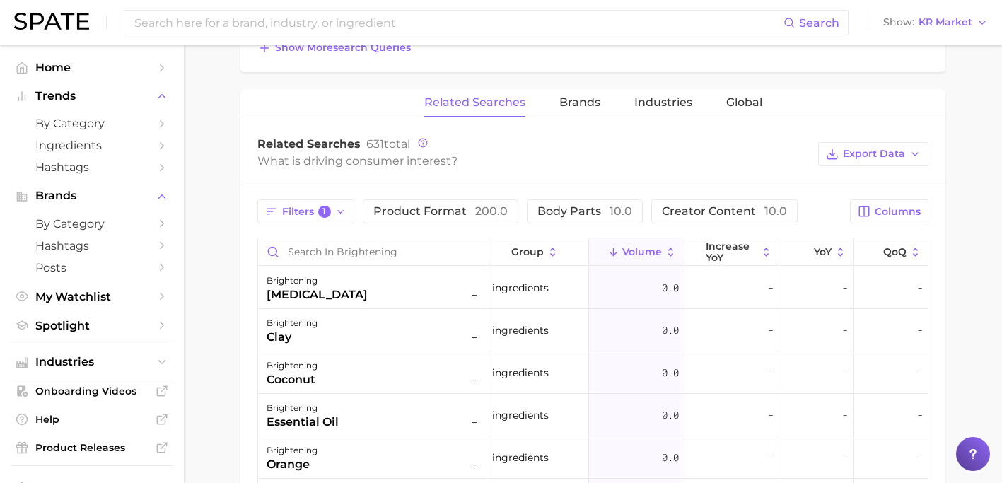
scroll to position [661, 0]
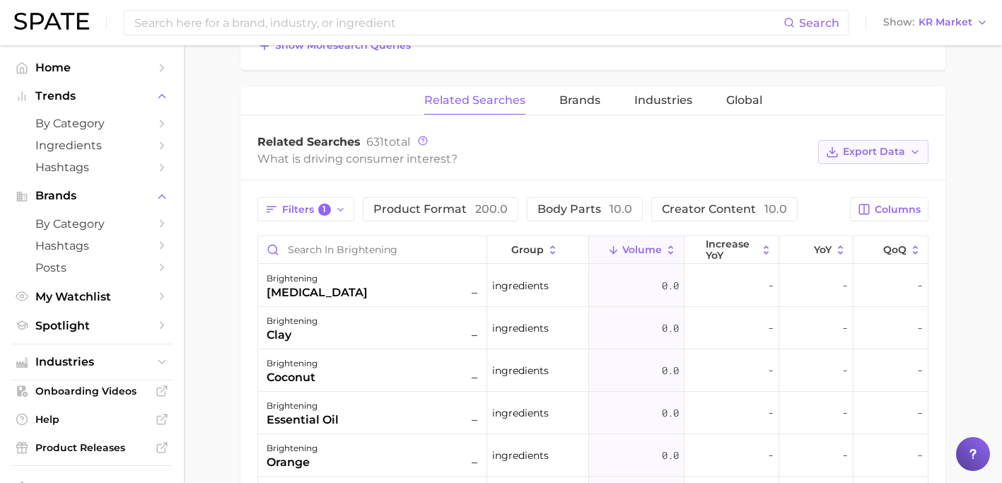
click at [862, 149] on span "Export Data" at bounding box center [874, 152] width 62 height 12
click at [798, 183] on span "Table Data CSV" at bounding box center [836, 178] width 78 height 12
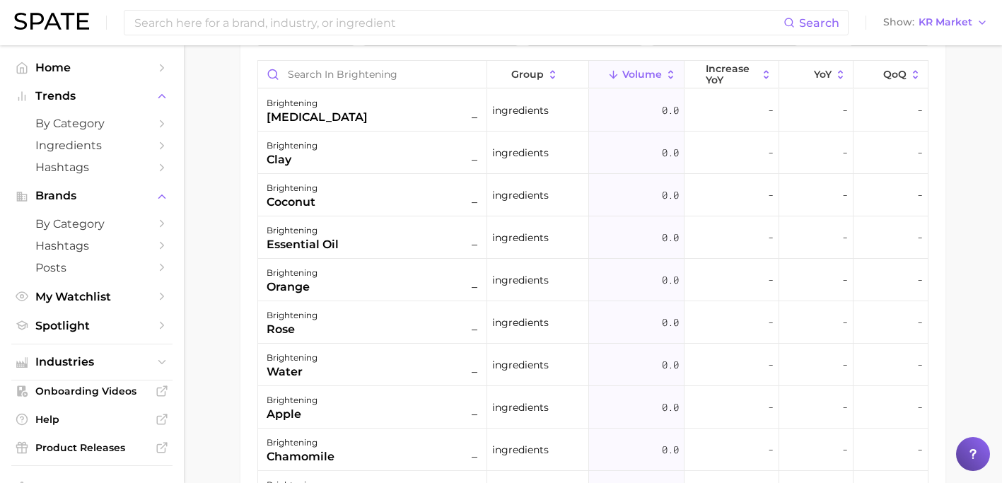
scroll to position [840, 0]
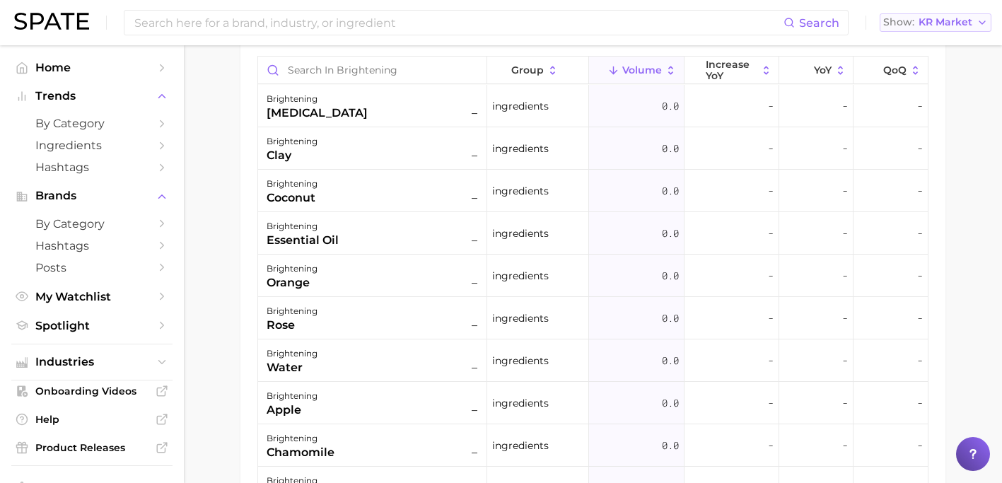
click at [949, 18] on span "KR Market" at bounding box center [946, 22] width 54 height 8
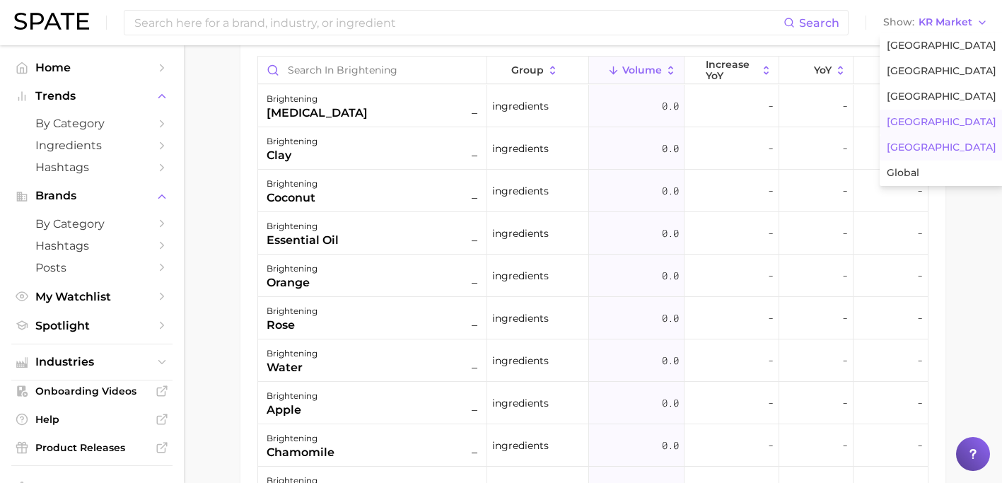
click at [920, 149] on button "[GEOGRAPHIC_DATA]" at bounding box center [942, 147] width 124 height 25
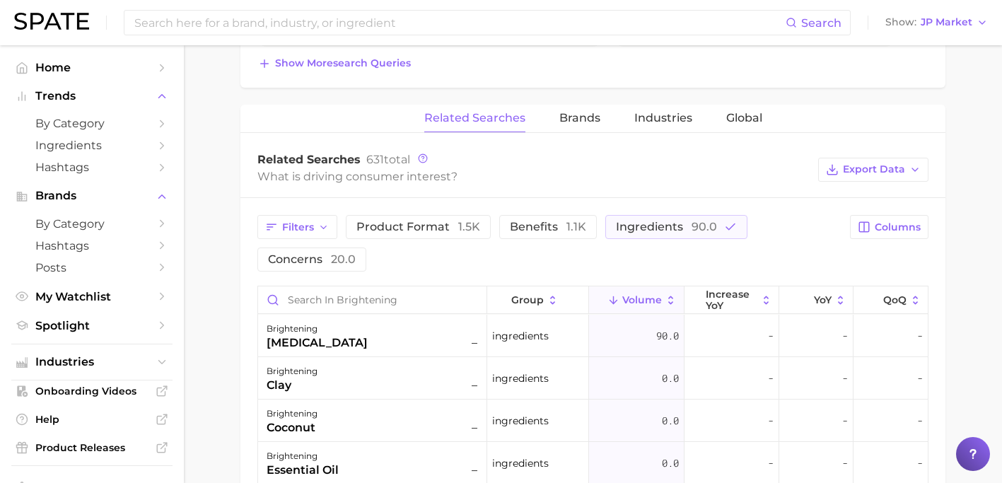
scroll to position [644, 0]
click at [905, 172] on span "Export Data" at bounding box center [874, 168] width 62 height 12
click at [887, 207] on button "Time Series CSV" at bounding box center [851, 219] width 156 height 25
click at [968, 227] on main "brightening Google brightening Add to Watchlist Export Data Brightening refers …" at bounding box center [593, 128] width 818 height 1454
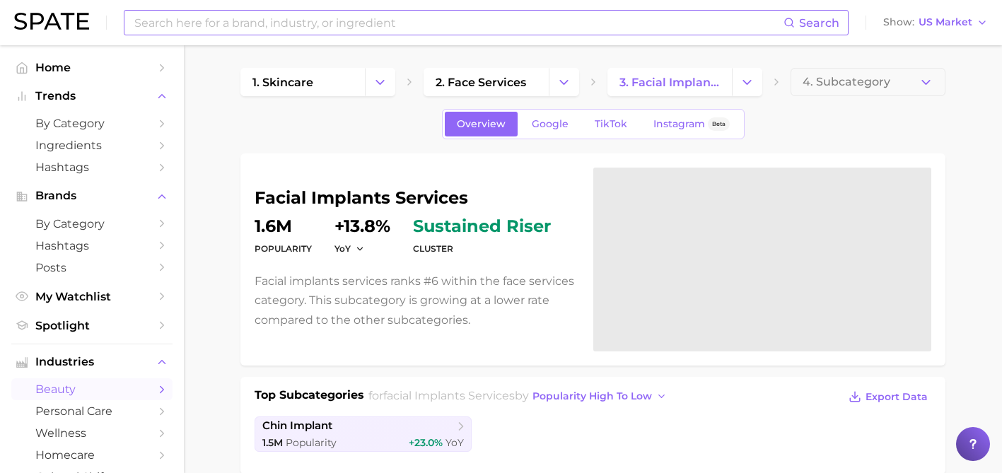
click at [340, 28] on input at bounding box center [458, 23] width 651 height 24
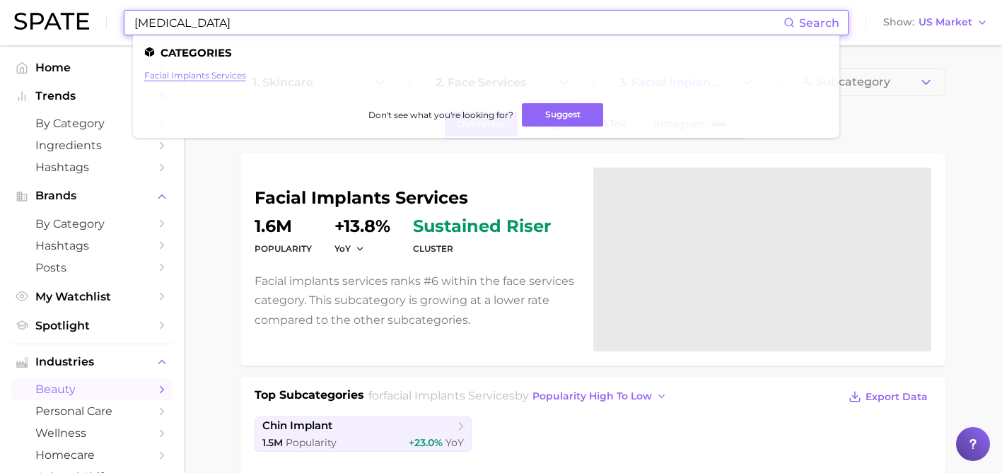
type input "[MEDICAL_DATA]"
click at [237, 74] on link "facial implants services" at bounding box center [195, 75] width 102 height 11
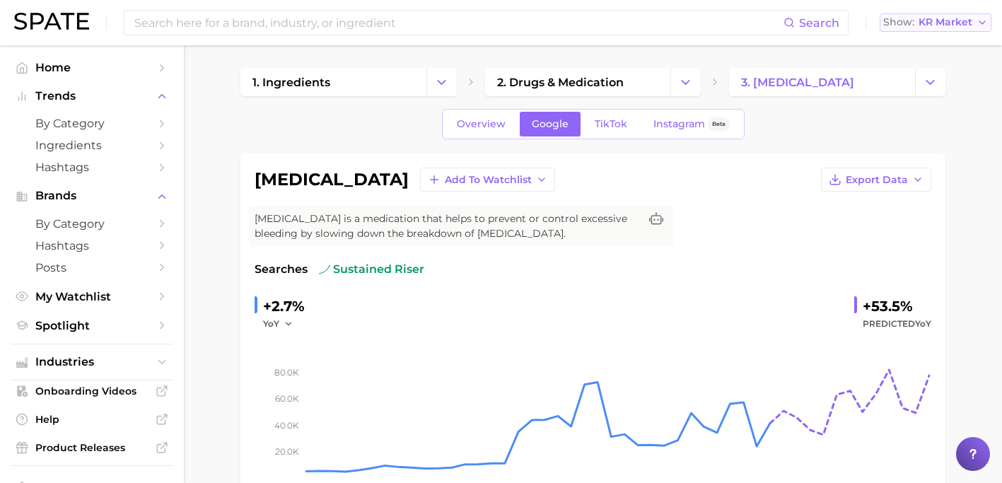
click at [942, 21] on span "KR Market" at bounding box center [946, 22] width 54 height 8
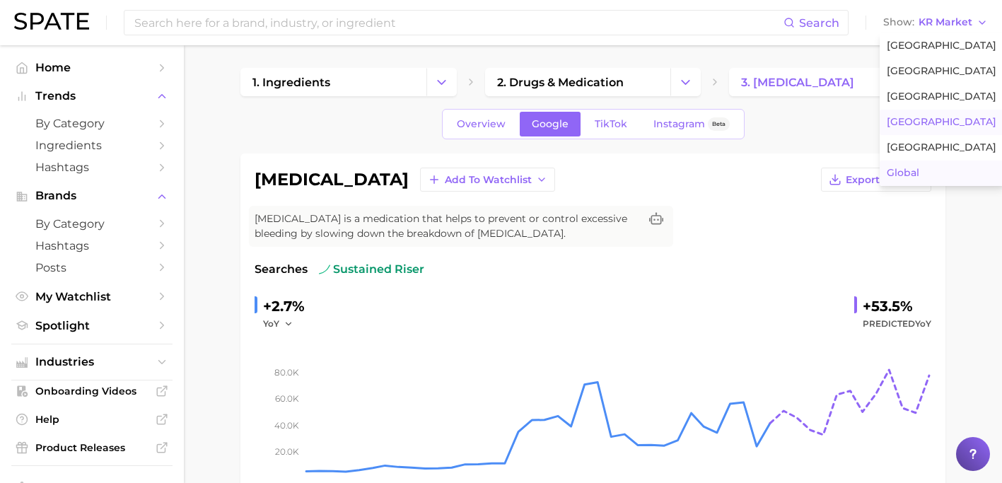
click at [927, 166] on button "Global" at bounding box center [942, 173] width 124 height 25
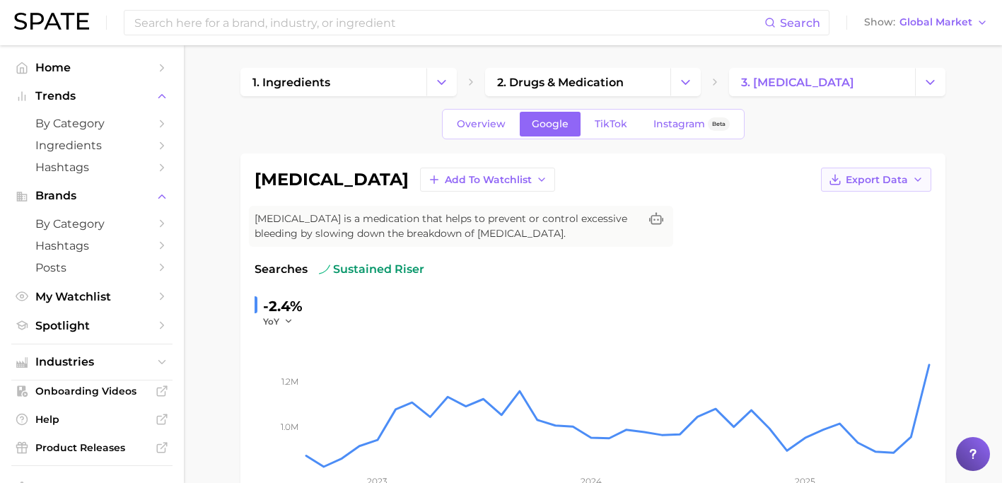
click at [871, 180] on span "Export Data" at bounding box center [877, 180] width 62 height 12
click at [868, 231] on span "Time Series Image" at bounding box center [847, 232] width 95 height 12
click at [951, 25] on span "Global Market" at bounding box center [936, 22] width 73 height 8
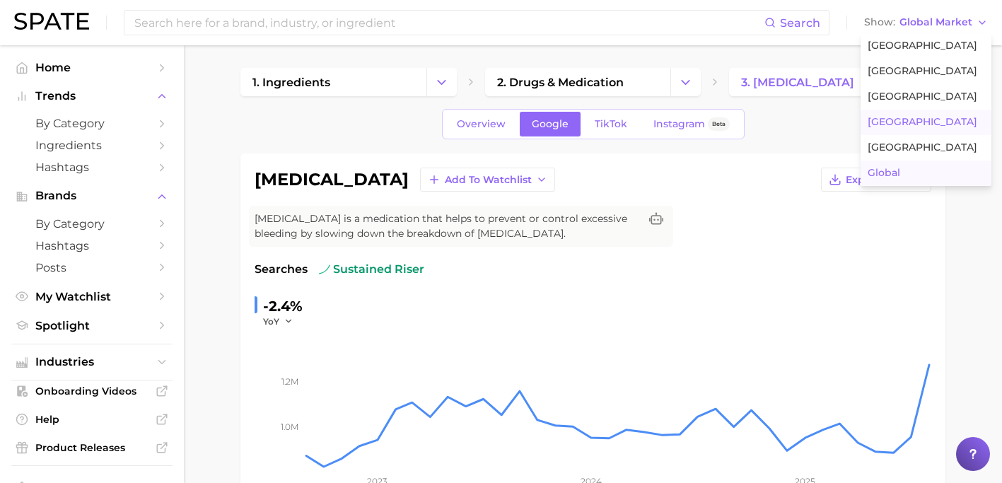
click at [931, 117] on span "[GEOGRAPHIC_DATA]" at bounding box center [923, 122] width 110 height 12
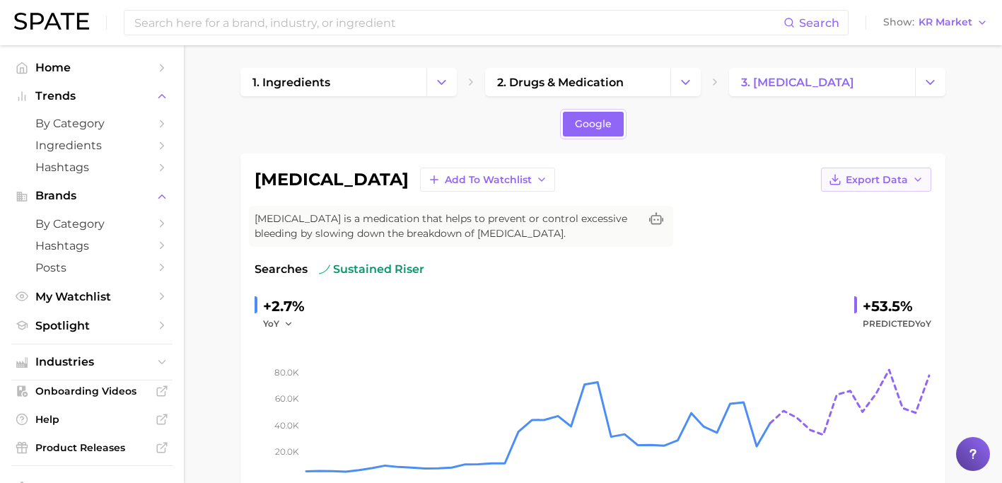
click at [840, 186] on button "Export Data" at bounding box center [876, 180] width 110 height 24
click at [842, 240] on button "Time Series Image" at bounding box center [854, 231] width 156 height 25
click at [943, 21] on span "KR Market" at bounding box center [946, 22] width 54 height 8
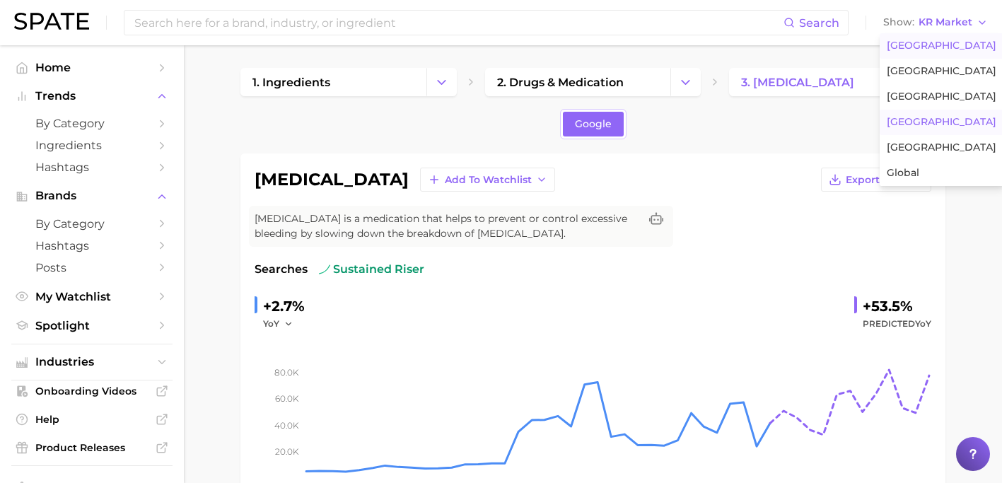
click at [926, 45] on span "[GEOGRAPHIC_DATA]" at bounding box center [942, 46] width 110 height 12
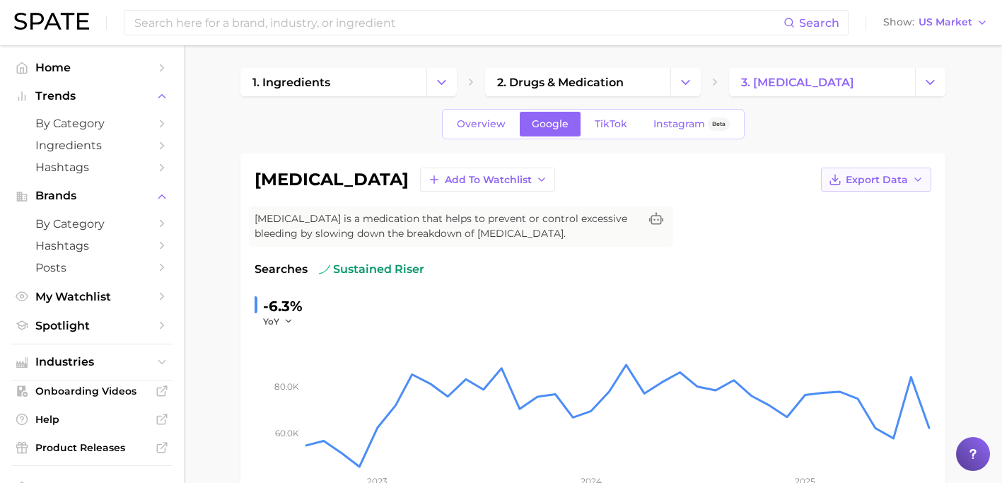
click at [869, 184] on span "Export Data" at bounding box center [877, 180] width 62 height 12
click at [864, 230] on span "Time Series Image" at bounding box center [847, 232] width 95 height 12
click at [942, 26] on span "US Market" at bounding box center [946, 22] width 54 height 8
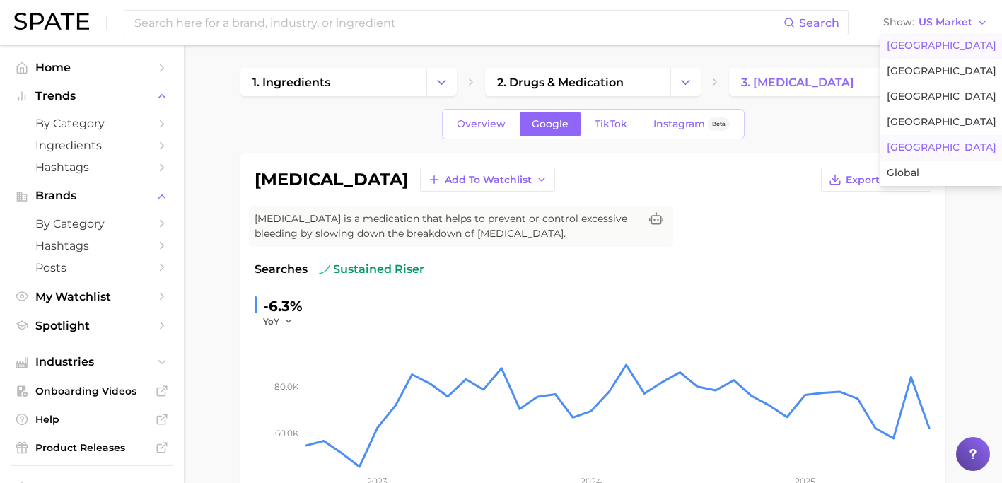
click at [917, 141] on span "[GEOGRAPHIC_DATA]" at bounding box center [942, 147] width 110 height 12
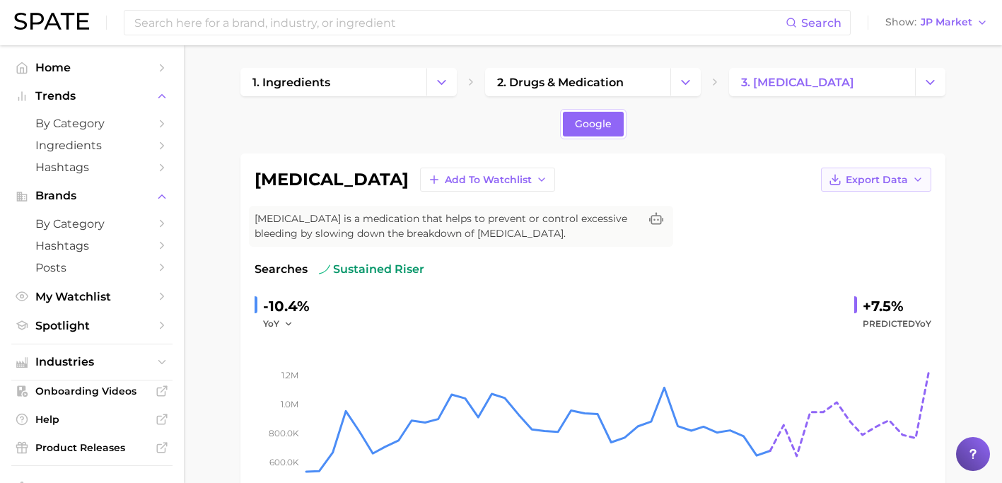
click at [888, 177] on span "Export Data" at bounding box center [877, 180] width 62 height 12
click at [871, 230] on span "Time Series Image" at bounding box center [847, 232] width 95 height 12
click at [961, 18] on span "JP Market" at bounding box center [947, 22] width 52 height 8
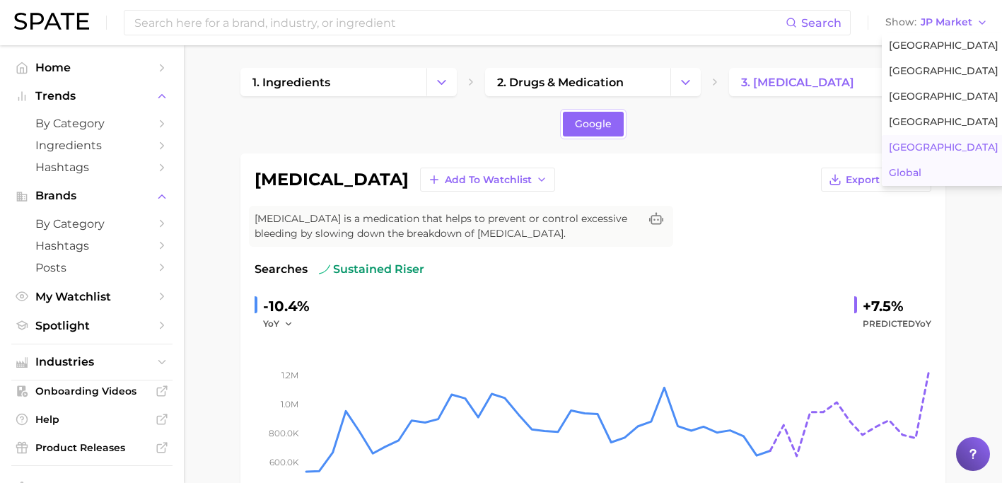
click at [923, 169] on button "Global" at bounding box center [944, 173] width 124 height 25
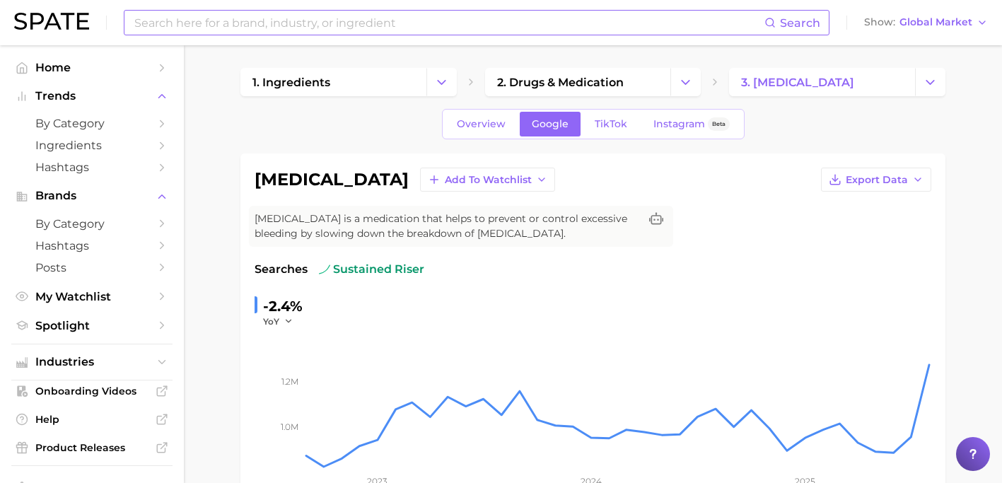
click at [407, 23] on input at bounding box center [449, 23] width 632 height 24
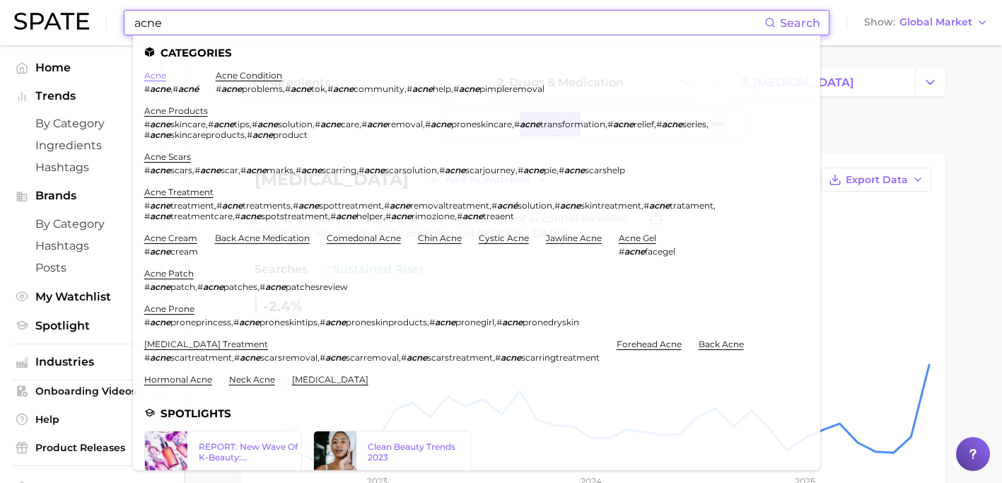
type input "acne"
click at [161, 76] on link "acne" at bounding box center [155, 75] width 22 height 11
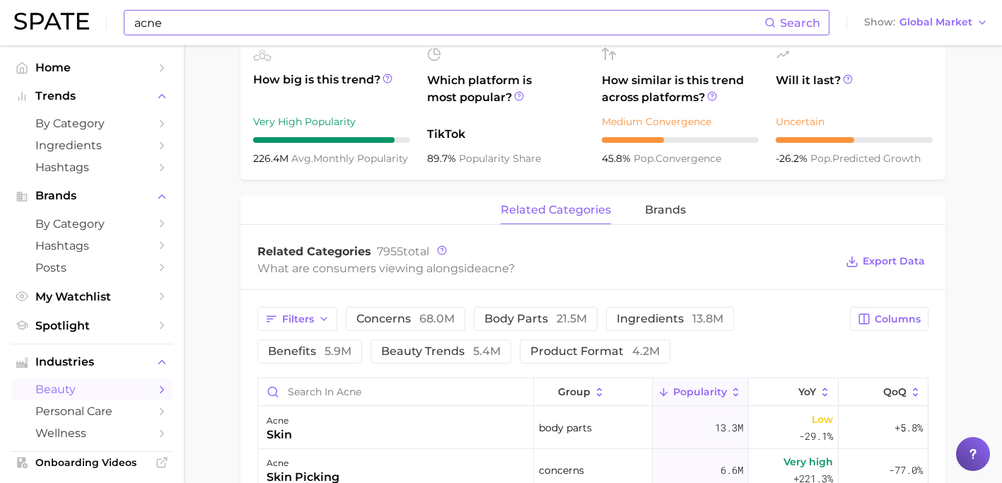
scroll to position [525, 0]
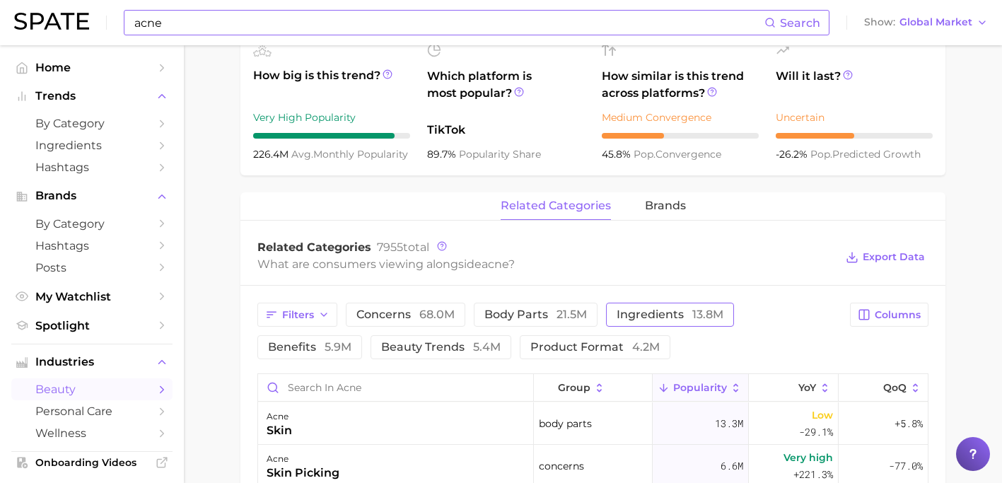
click at [672, 312] on span "ingredients 13.8m" at bounding box center [670, 314] width 107 height 11
click at [893, 259] on span "Export Data" at bounding box center [894, 257] width 62 height 12
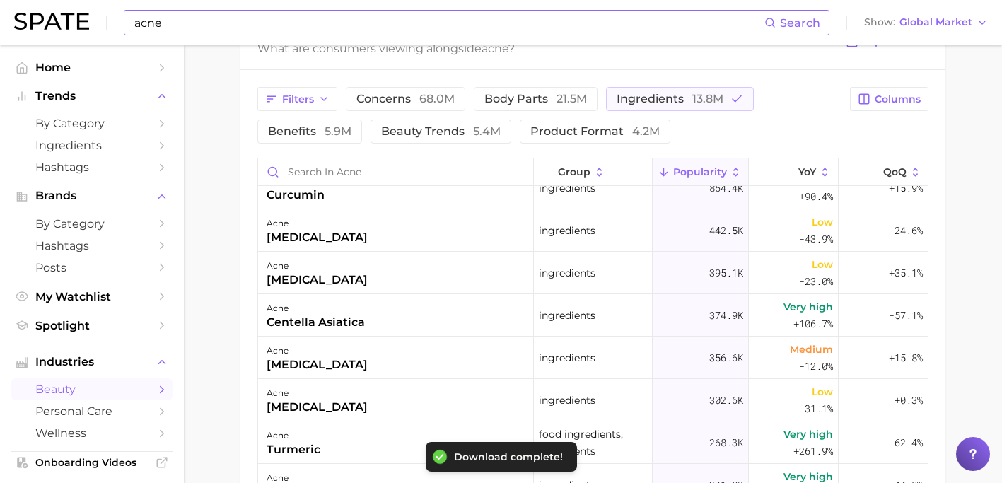
scroll to position [109, 0]
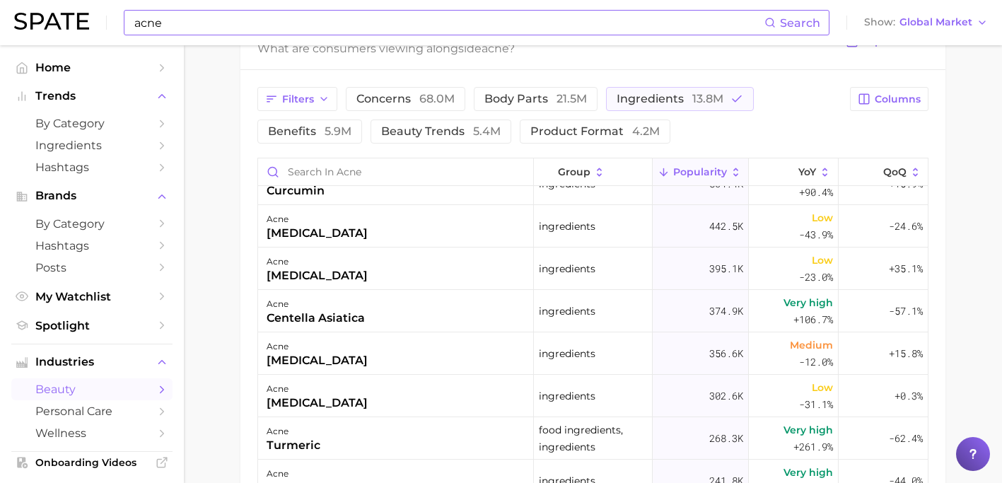
click at [206, 341] on main "1. skincare 2. face concerns 3. acne condition 4. acne Overview Google TikTok I…" at bounding box center [593, 17] width 818 height 1424
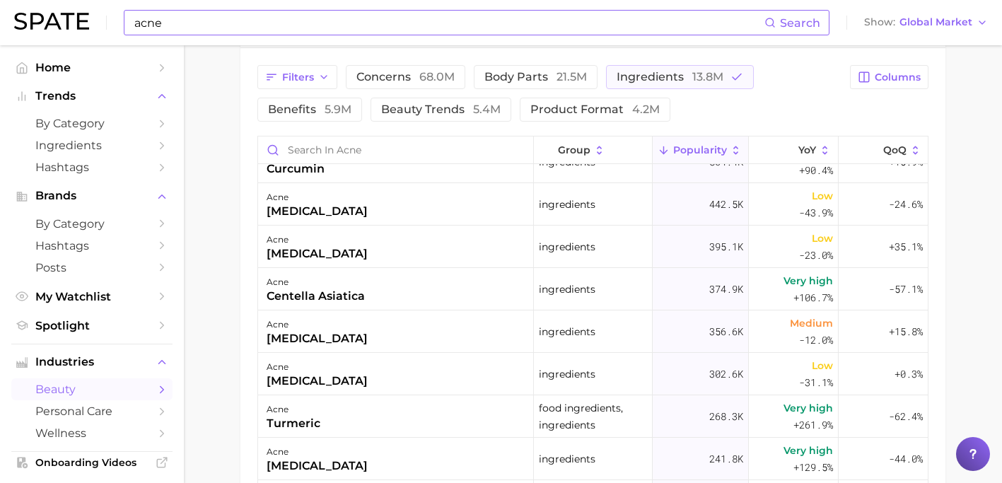
scroll to position [764, 0]
click at [964, 30] on button "Show Global Market" at bounding box center [926, 22] width 131 height 18
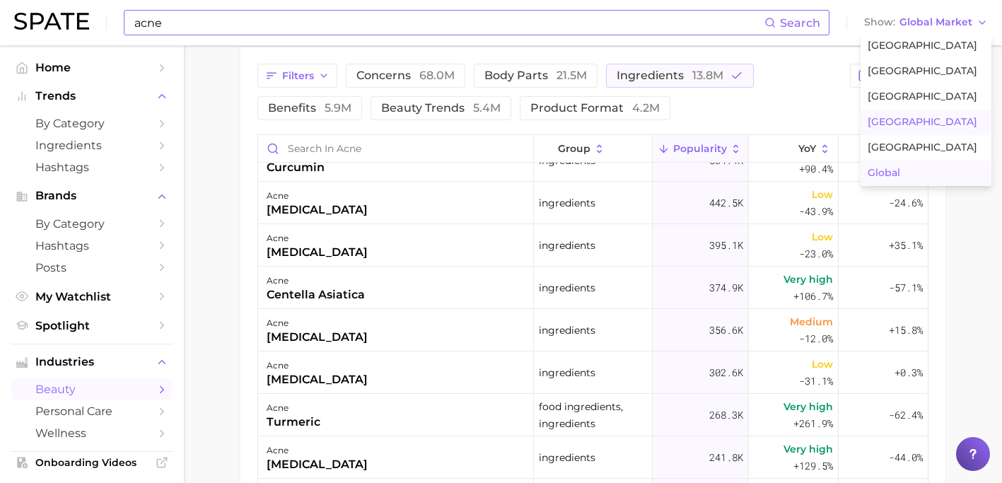
click at [919, 116] on span "[GEOGRAPHIC_DATA]" at bounding box center [923, 122] width 110 height 12
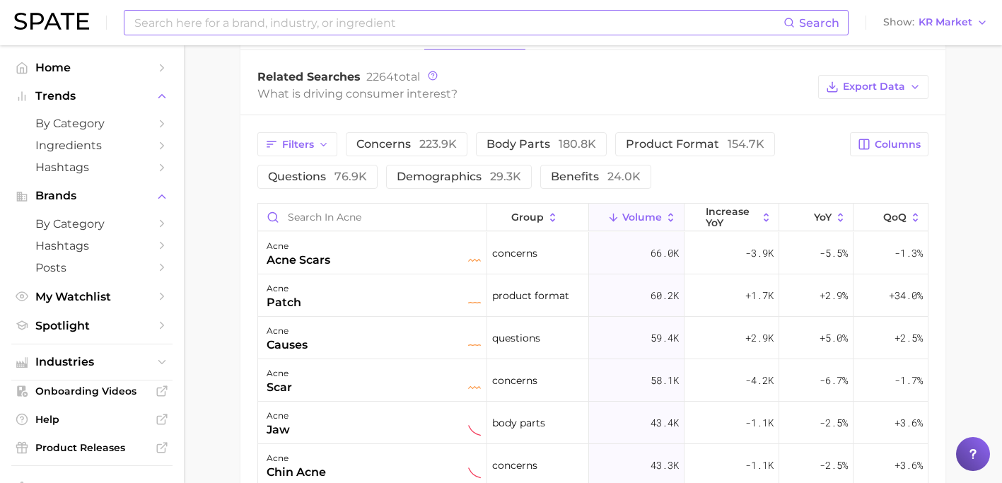
scroll to position [778, 0]
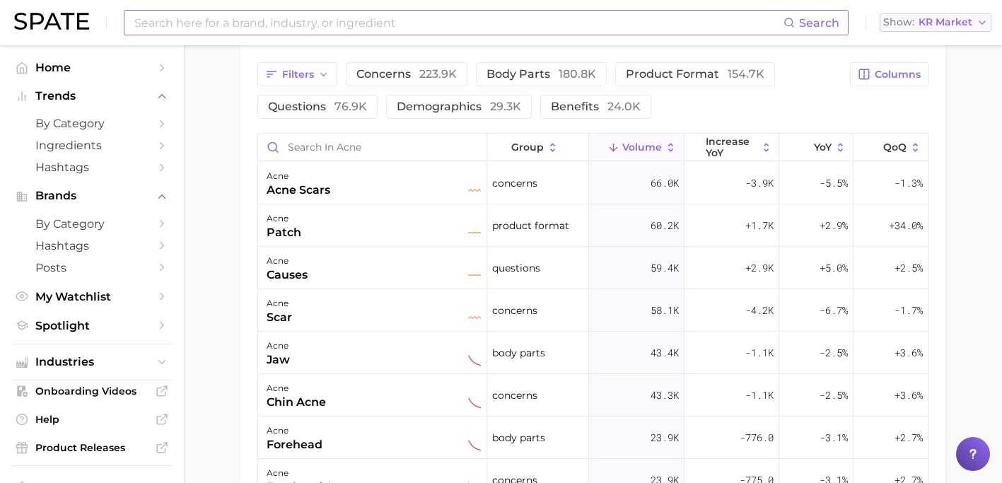
click at [941, 18] on span "KR Market" at bounding box center [946, 22] width 54 height 8
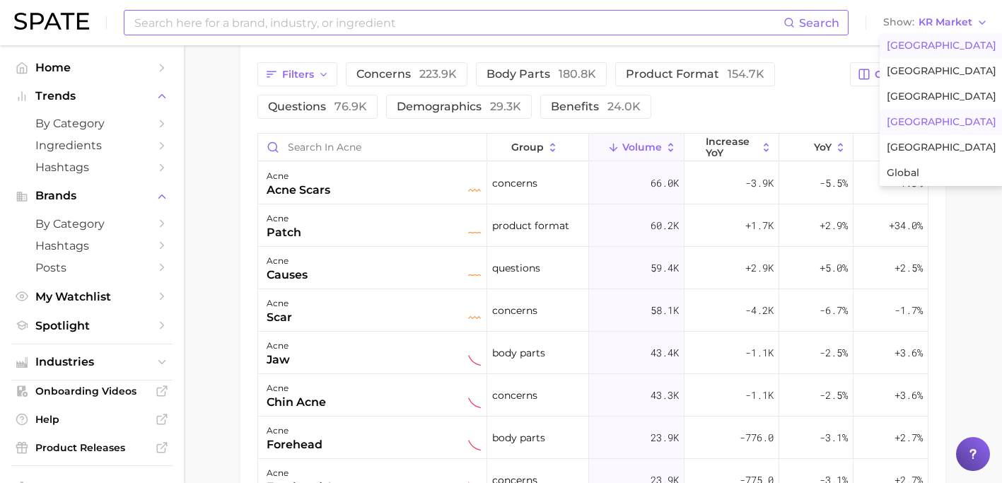
click at [928, 46] on span "[GEOGRAPHIC_DATA]" at bounding box center [942, 46] width 110 height 12
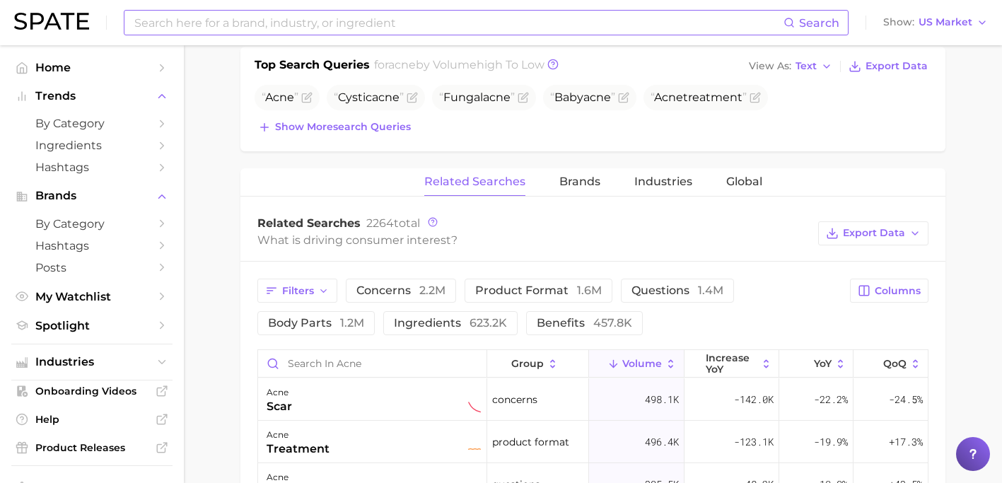
scroll to position [562, 0]
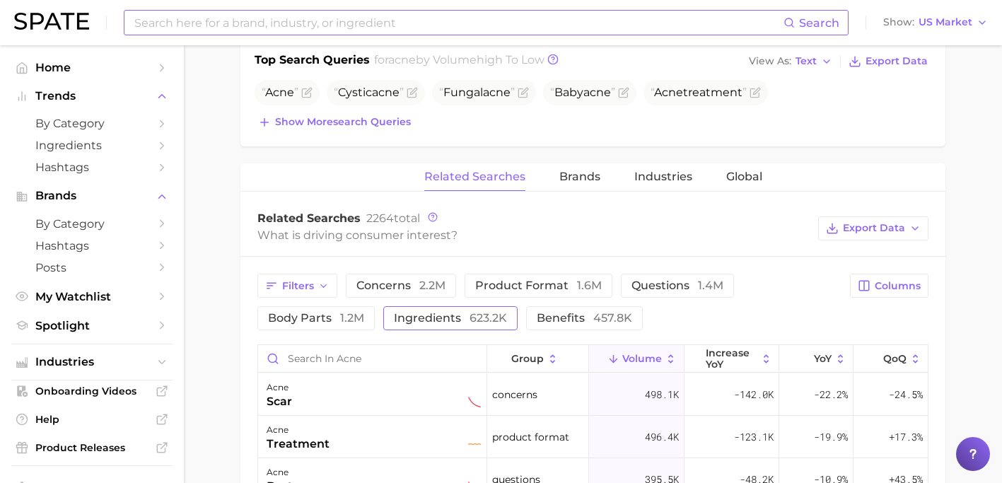
click at [497, 308] on button "ingredients 623.2k" at bounding box center [450, 318] width 134 height 24
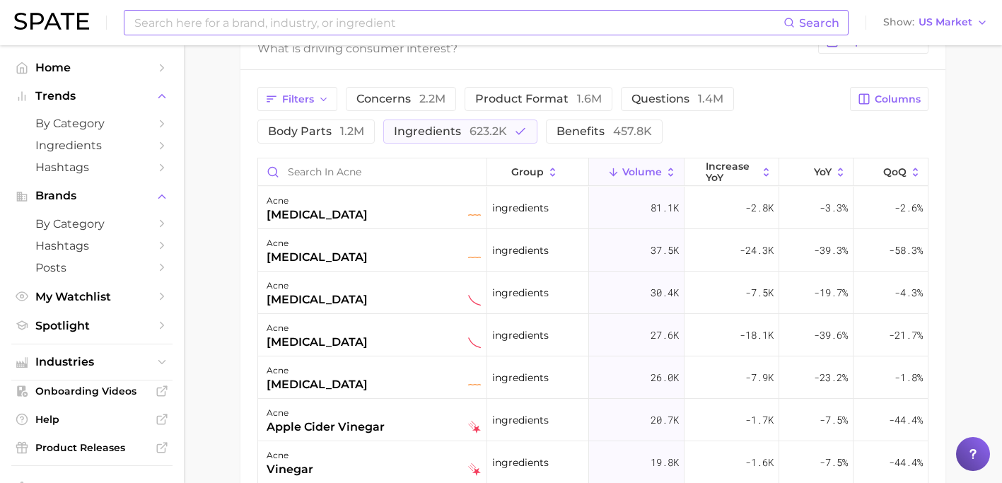
scroll to position [736, 0]
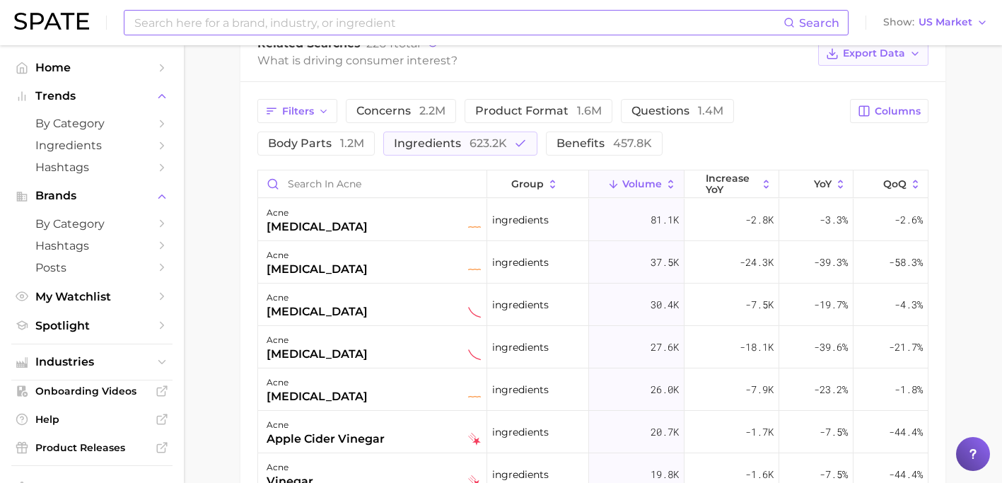
click at [860, 59] on span "Export Data" at bounding box center [874, 53] width 62 height 12
click at [813, 97] on button "Time Series CSV" at bounding box center [851, 105] width 156 height 25
click at [880, 59] on span "Export Data" at bounding box center [874, 53] width 62 height 12
click at [860, 86] on button "Table Data CSV" at bounding box center [851, 79] width 156 height 25
click at [985, 131] on main "1. skincare 2. face concerns 3. acne condition 4. acne Overview Google TikTok I…" at bounding box center [593, 25] width 818 height 1432
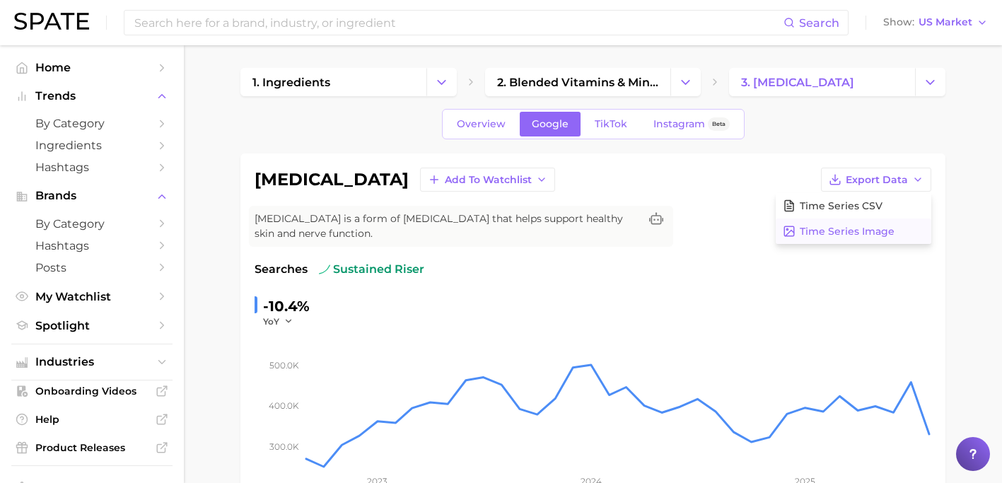
click at [883, 229] on span "Time Series Image" at bounding box center [847, 232] width 95 height 12
click at [859, 181] on span "Export Data" at bounding box center [877, 180] width 62 height 12
click at [854, 227] on span "Time Series Image" at bounding box center [847, 232] width 95 height 12
click at [954, 19] on span "US Market" at bounding box center [946, 22] width 54 height 8
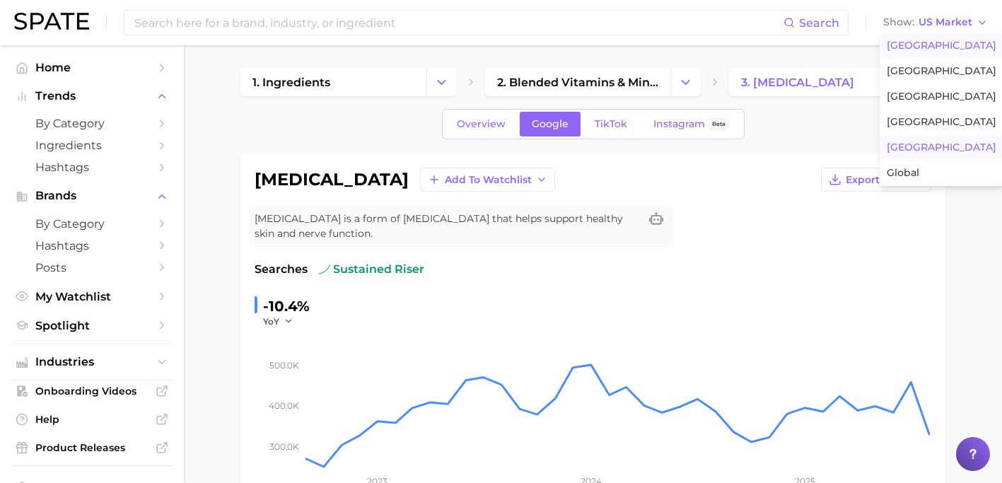
click at [917, 146] on span "[GEOGRAPHIC_DATA]" at bounding box center [942, 147] width 110 height 12
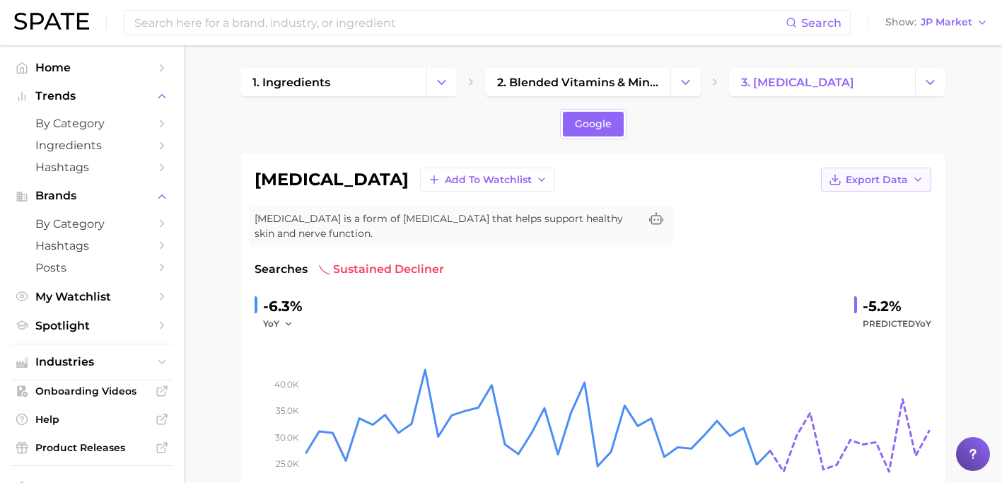
click at [898, 185] on span "Export Data" at bounding box center [877, 180] width 62 height 12
click at [879, 226] on span "Time Series Image" at bounding box center [847, 232] width 95 height 12
click at [949, 23] on span "JP Market" at bounding box center [947, 22] width 52 height 8
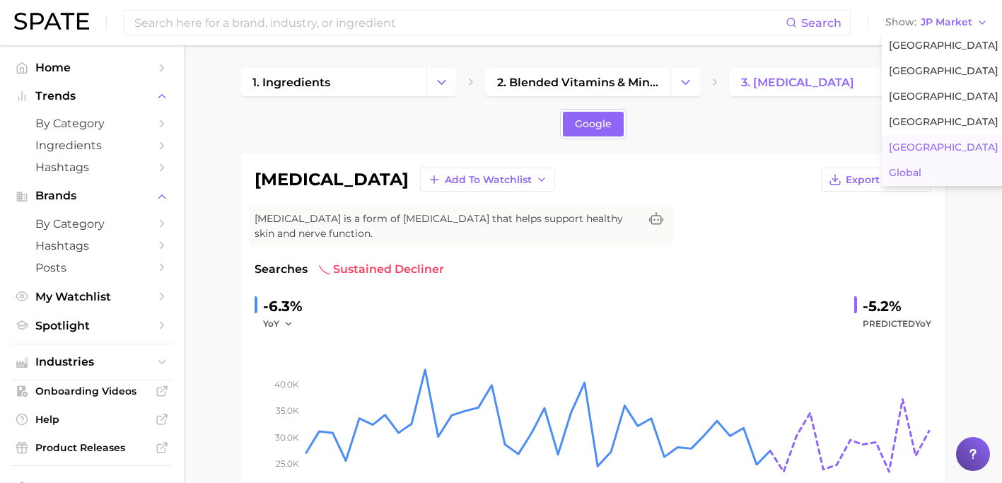
click at [921, 166] on button "Global" at bounding box center [944, 173] width 124 height 25
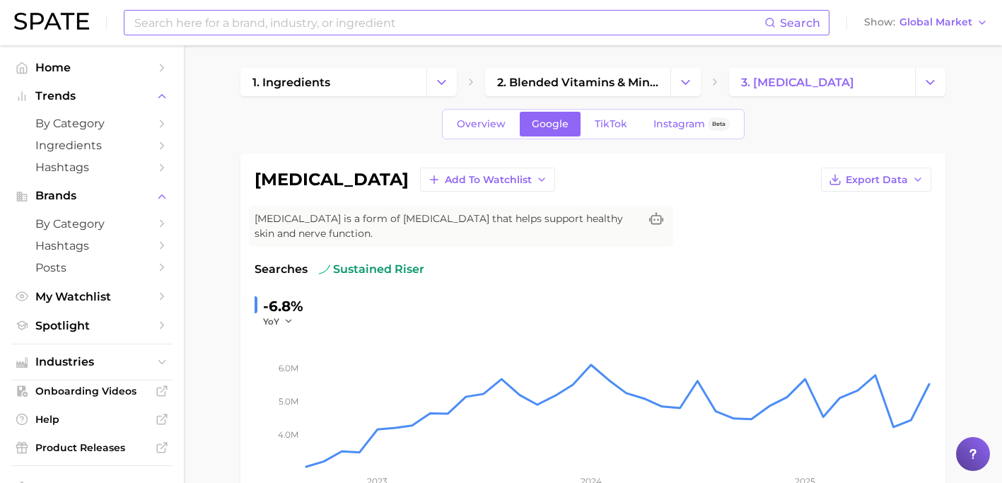
click at [419, 14] on input at bounding box center [449, 23] width 632 height 24
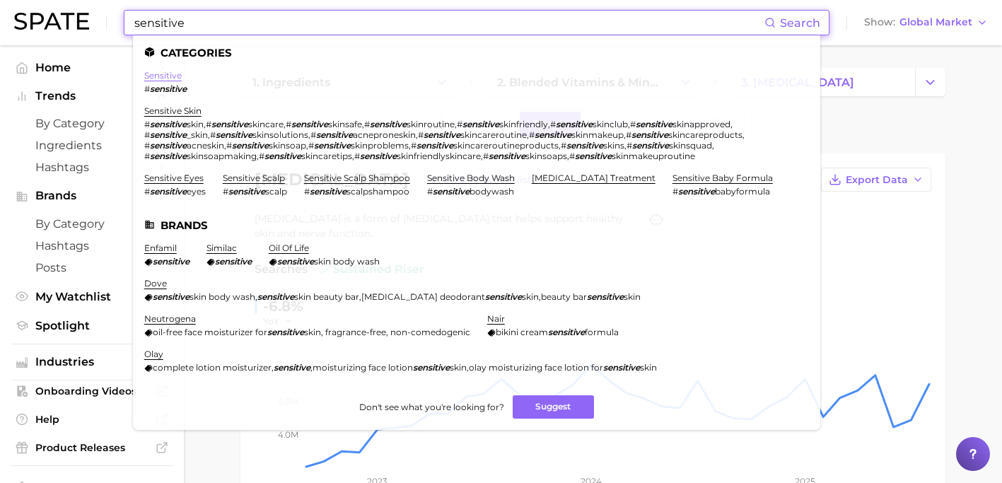
type input "sensitive"
click at [176, 72] on link "sensitive" at bounding box center [162, 75] width 37 height 11
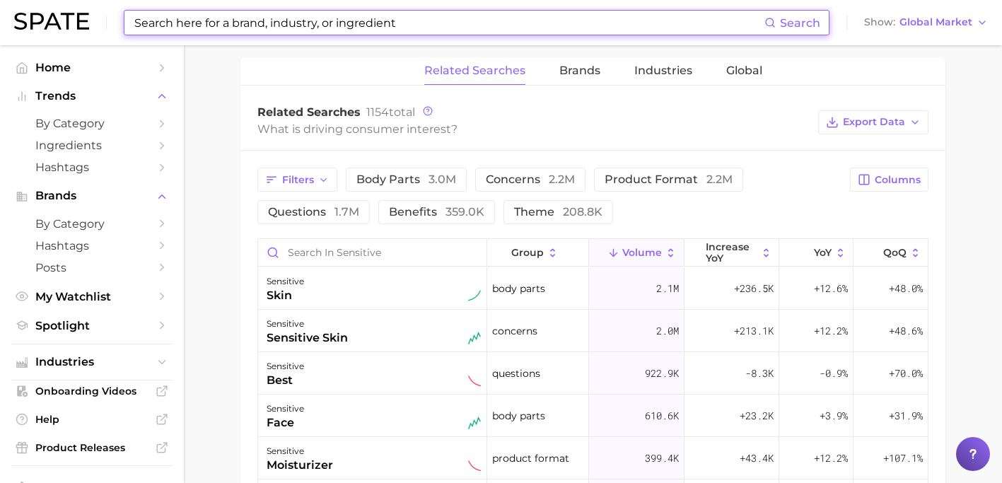
scroll to position [676, 0]
click at [378, 27] on input at bounding box center [449, 23] width 632 height 24
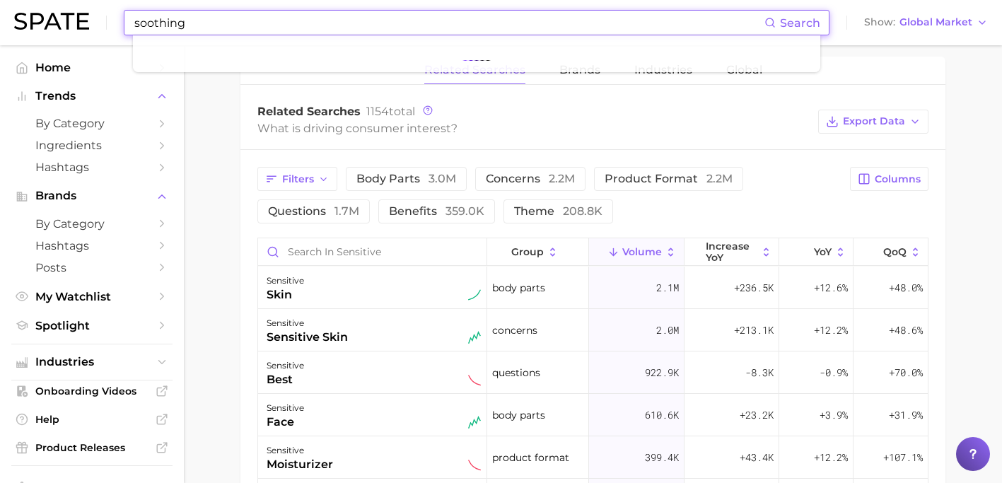
click at [182, 23] on input "soothing" at bounding box center [449, 23] width 632 height 24
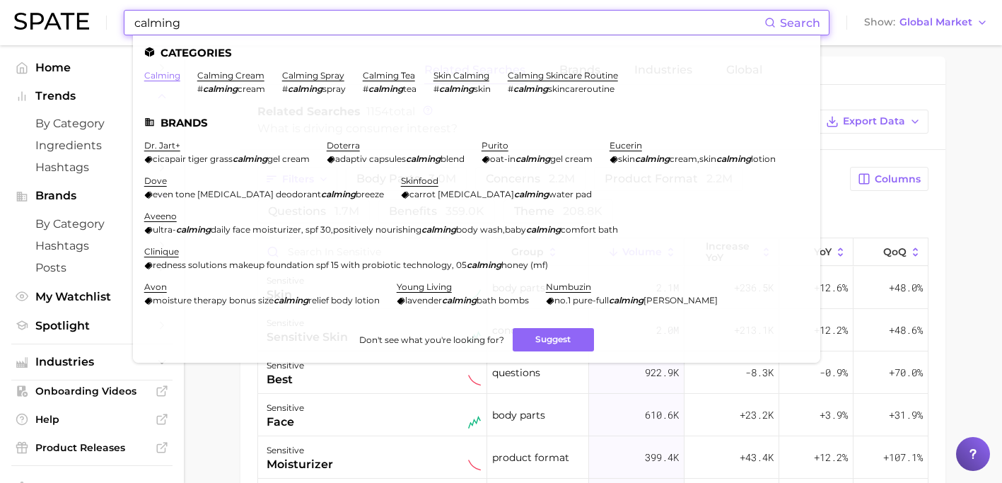
type input "calming"
click at [163, 73] on link "calming" at bounding box center [162, 75] width 36 height 11
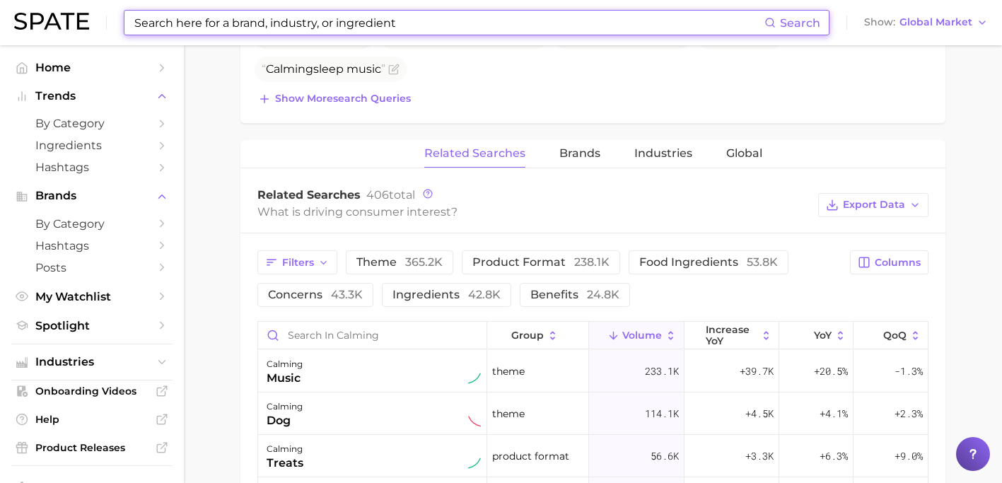
scroll to position [606, 0]
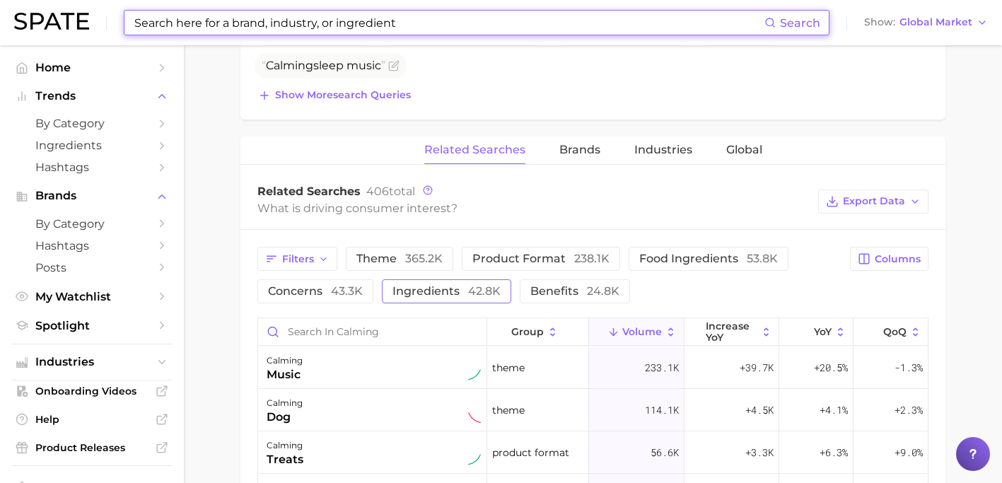
click at [478, 294] on span "42.8k" at bounding box center [484, 290] width 33 height 13
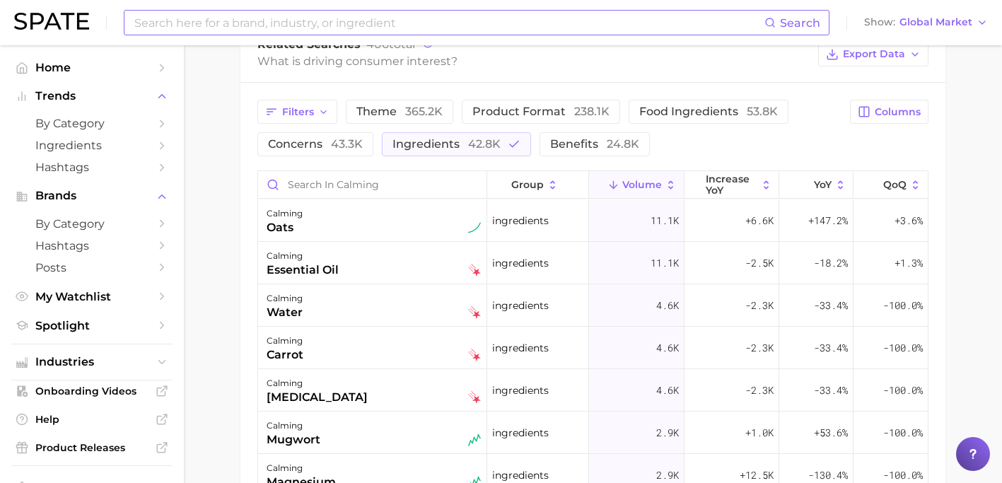
scroll to position [753, 0]
click at [857, 57] on span "Export Data" at bounding box center [874, 55] width 62 height 12
click at [845, 88] on button "Table Data CSV" at bounding box center [851, 81] width 156 height 25
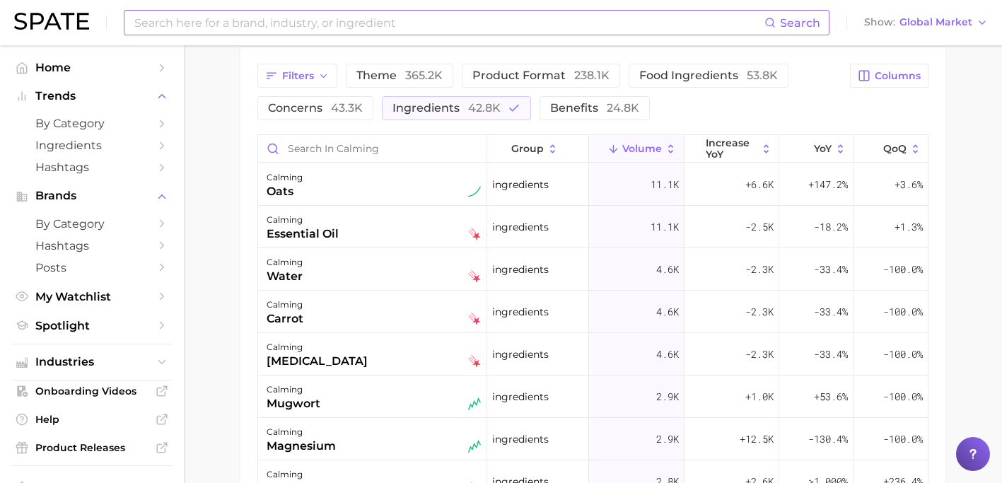
scroll to position [804, 0]
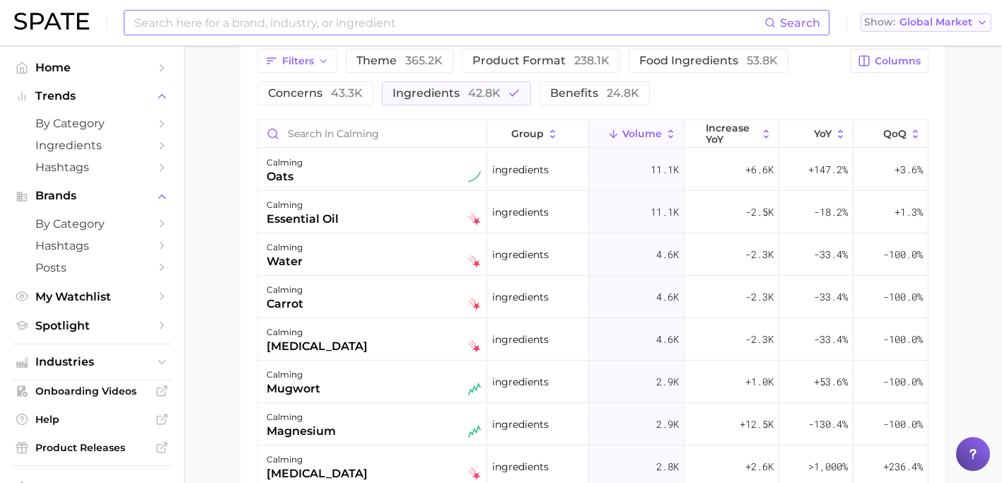
click at [949, 30] on button "Show Global Market" at bounding box center [926, 22] width 131 height 18
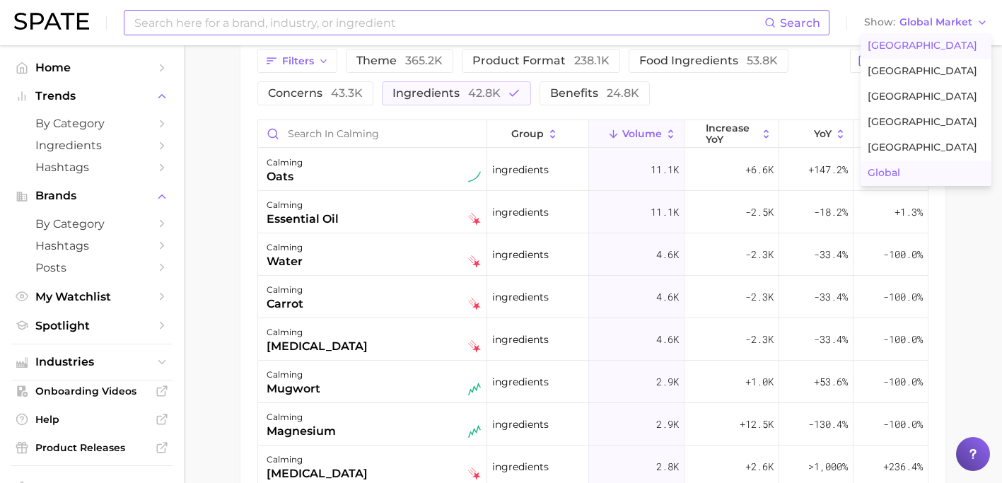
click at [939, 47] on button "[GEOGRAPHIC_DATA]" at bounding box center [926, 45] width 131 height 25
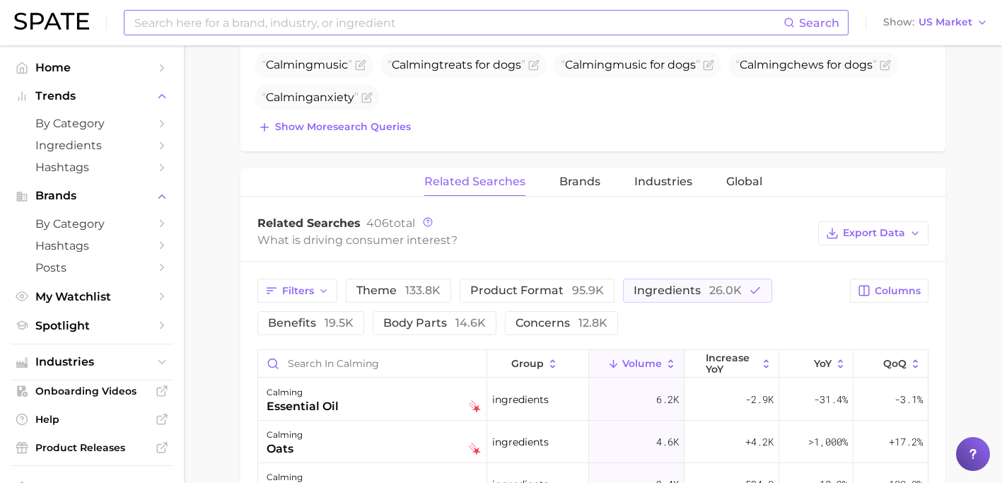
scroll to position [572, 0]
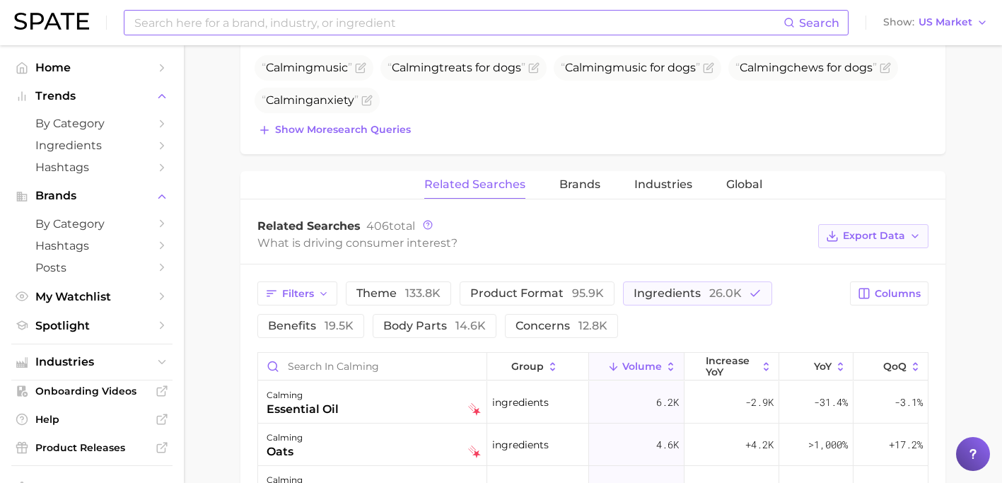
click at [857, 232] on span "Export Data" at bounding box center [874, 236] width 62 height 12
click at [856, 272] on button "Table Data CSV" at bounding box center [851, 262] width 156 height 25
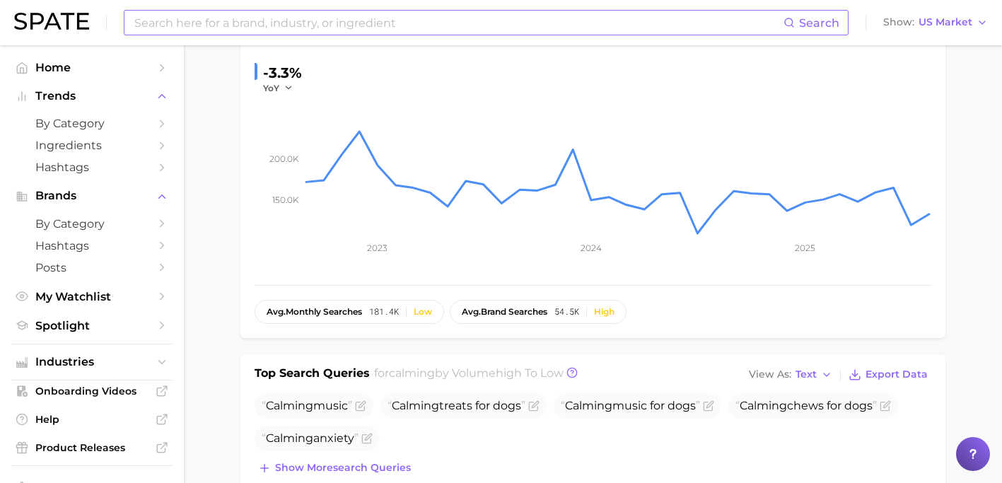
scroll to position [13, 0]
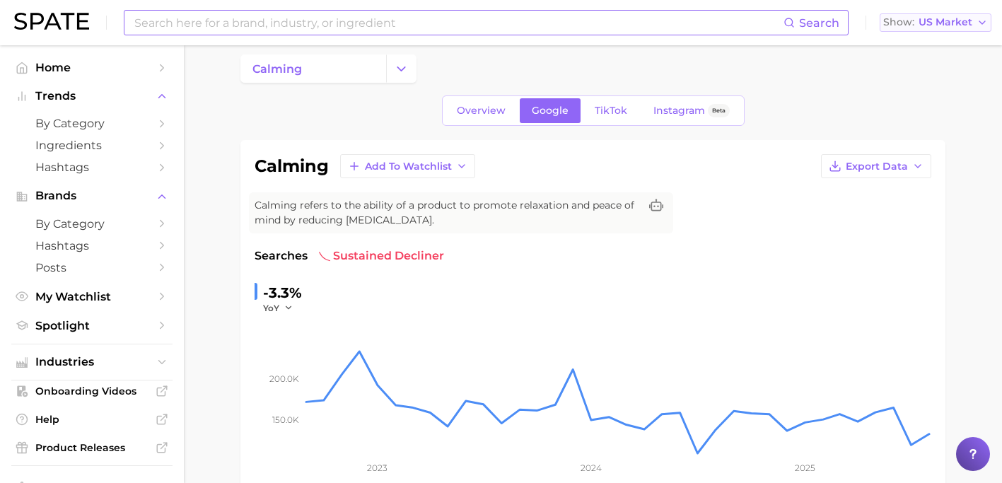
click at [934, 29] on button "Show US Market" at bounding box center [936, 22] width 112 height 18
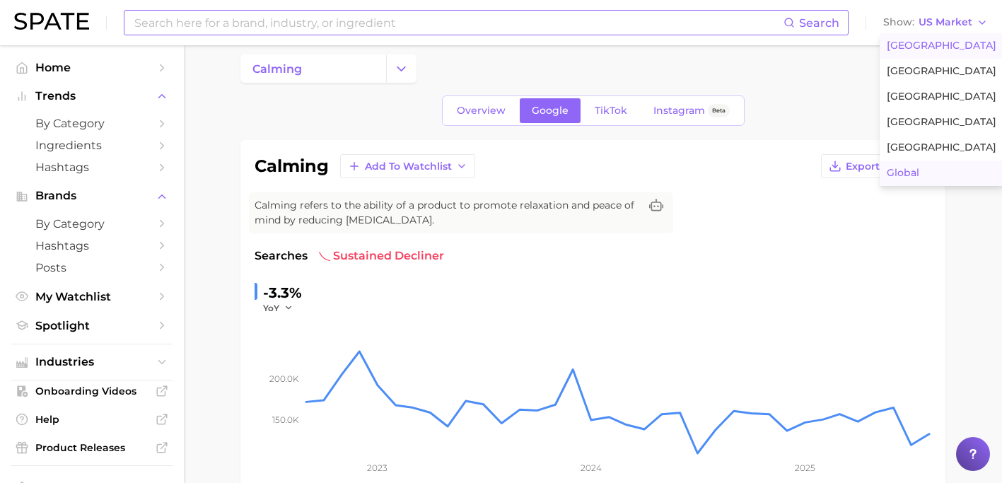
click at [922, 168] on button "Global" at bounding box center [942, 173] width 124 height 25
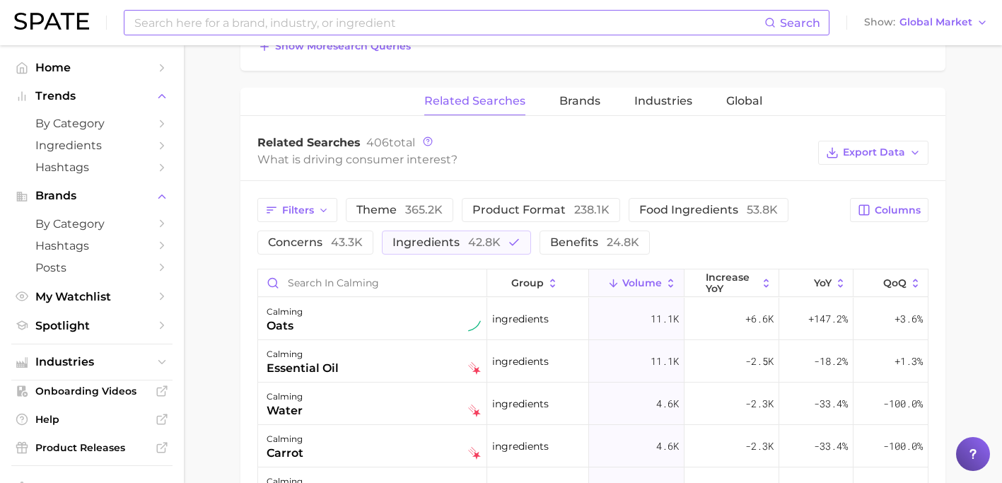
scroll to position [662, 0]
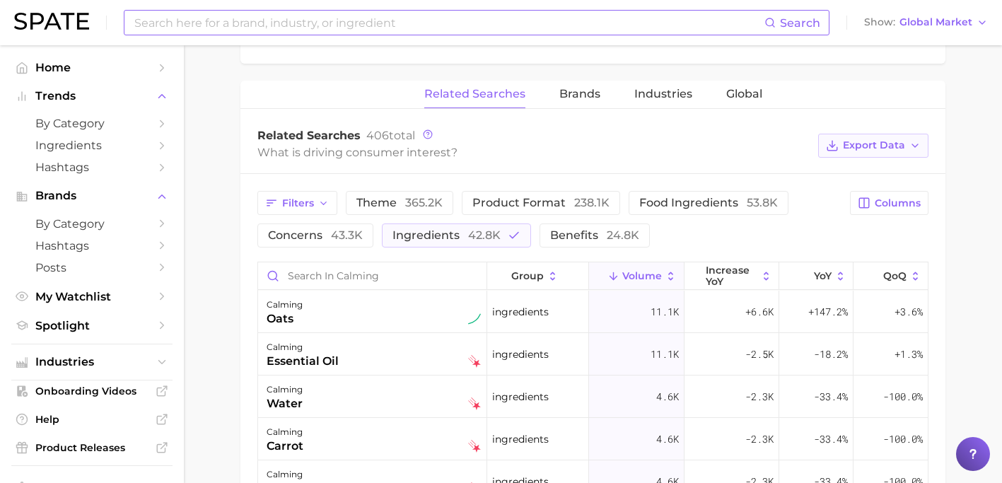
click at [865, 137] on button "Export Data" at bounding box center [873, 146] width 110 height 24
click at [854, 194] on span "Time Series CSV" at bounding box center [838, 197] width 83 height 12
click at [961, 25] on span "Global Market" at bounding box center [936, 22] width 73 height 8
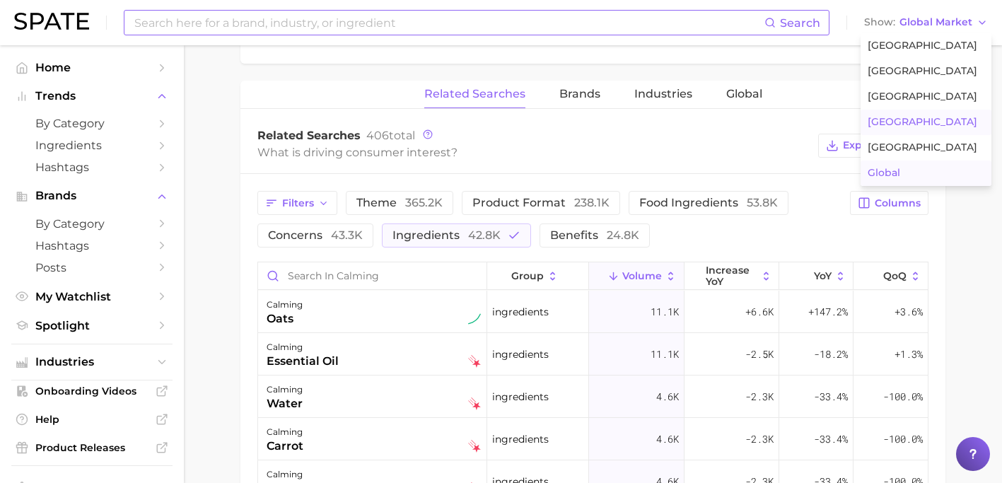
click at [925, 120] on span "[GEOGRAPHIC_DATA]" at bounding box center [923, 122] width 110 height 12
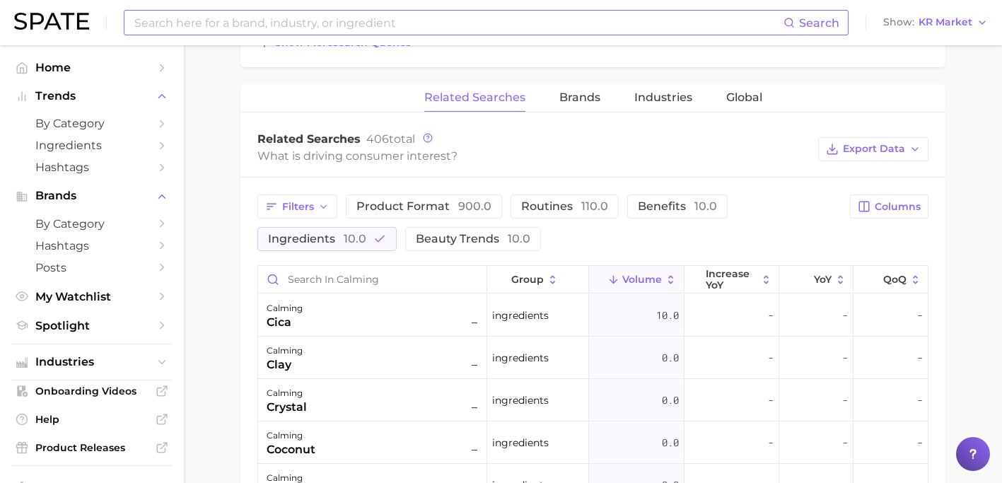
scroll to position [629, 0]
click at [855, 144] on button "Export Data" at bounding box center [873, 151] width 110 height 24
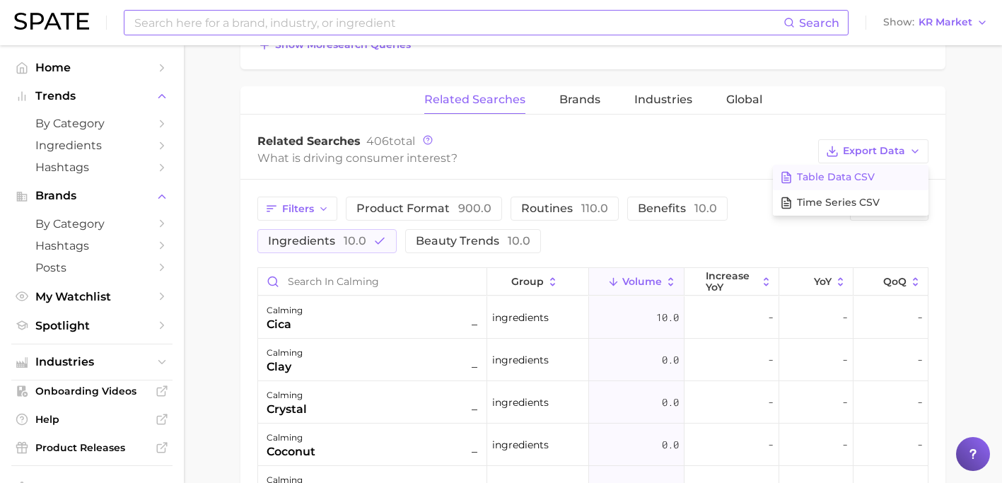
click at [847, 187] on button "Table Data CSV" at bounding box center [851, 177] width 156 height 25
